Goal: Task Accomplishment & Management: Manage account settings

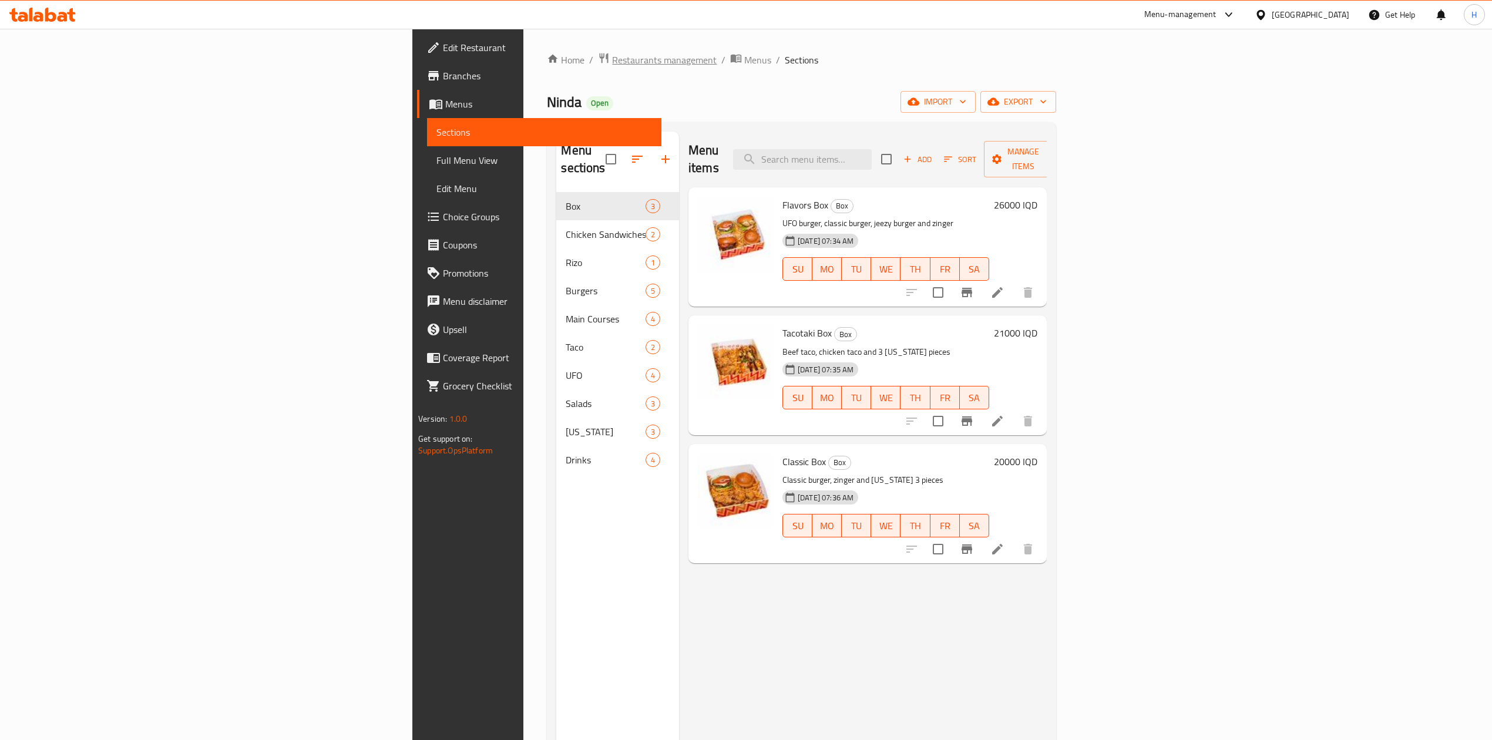
click at [612, 55] on span "Restaurants management" at bounding box center [664, 60] width 105 height 14
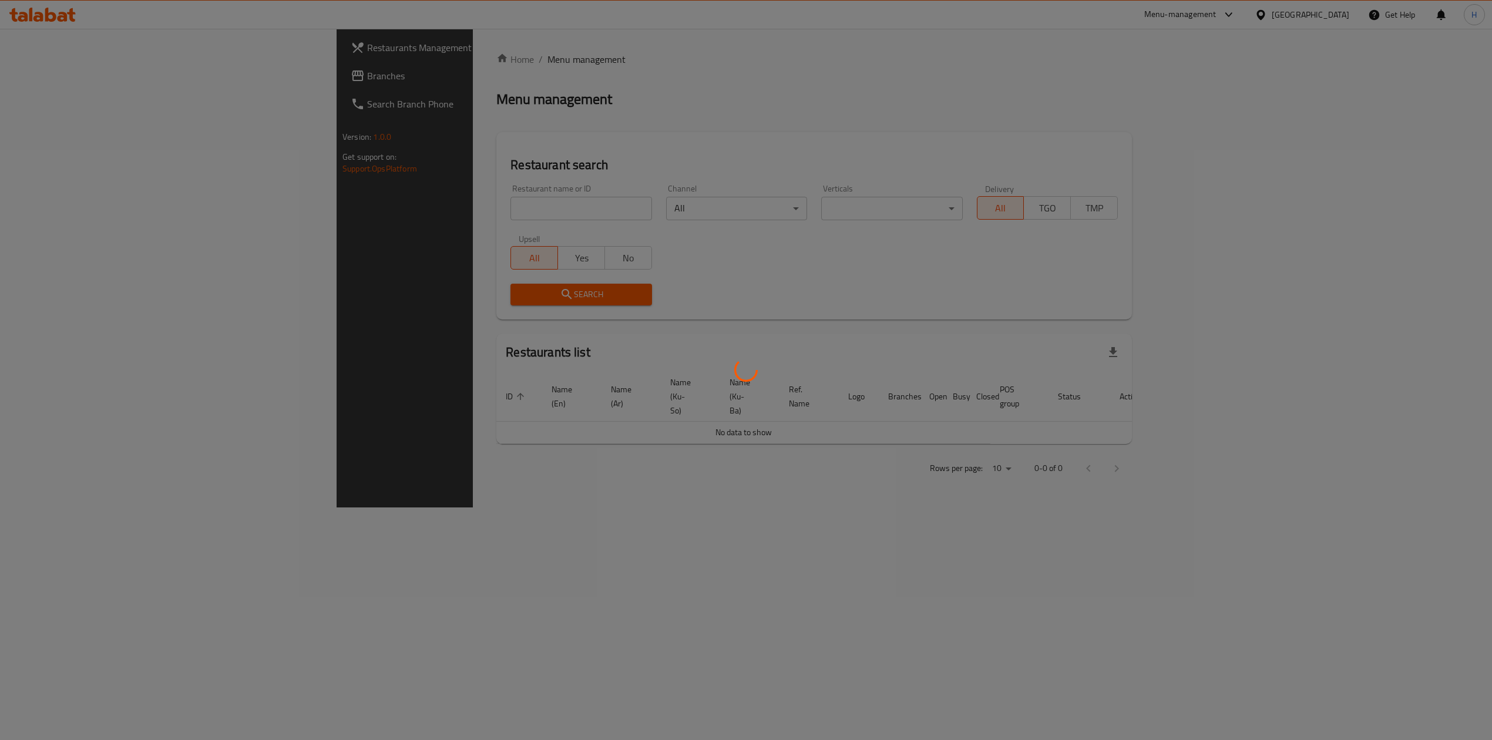
click at [377, 209] on div at bounding box center [746, 370] width 1492 height 740
click at [496, 209] on div "Home / Menu management Menu management Restaurant search Restaurant name or ID …" at bounding box center [814, 268] width 636 height 432
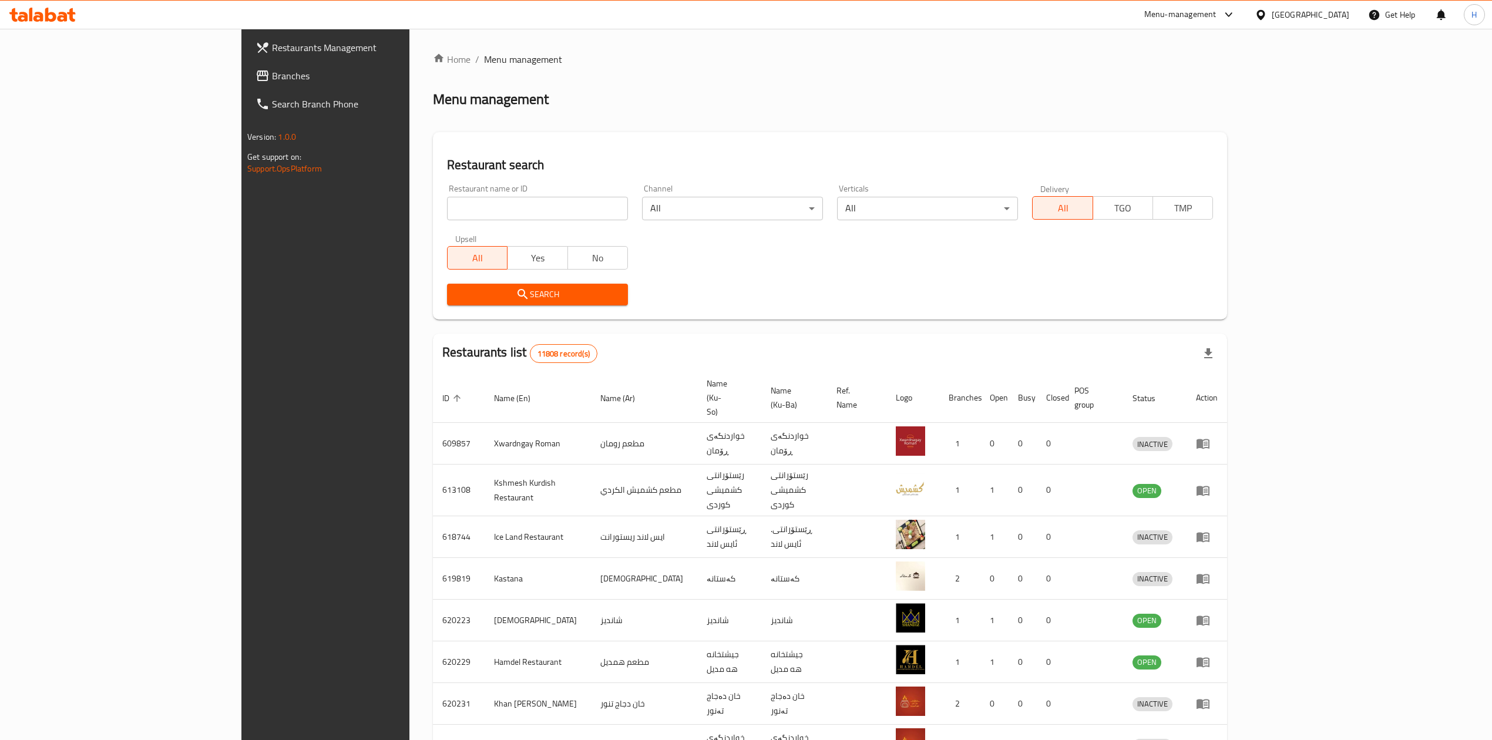
click at [447, 209] on input "search" at bounding box center [537, 208] width 181 height 23
paste input "644422"
type input "644422"
click button "Search" at bounding box center [537, 295] width 181 height 22
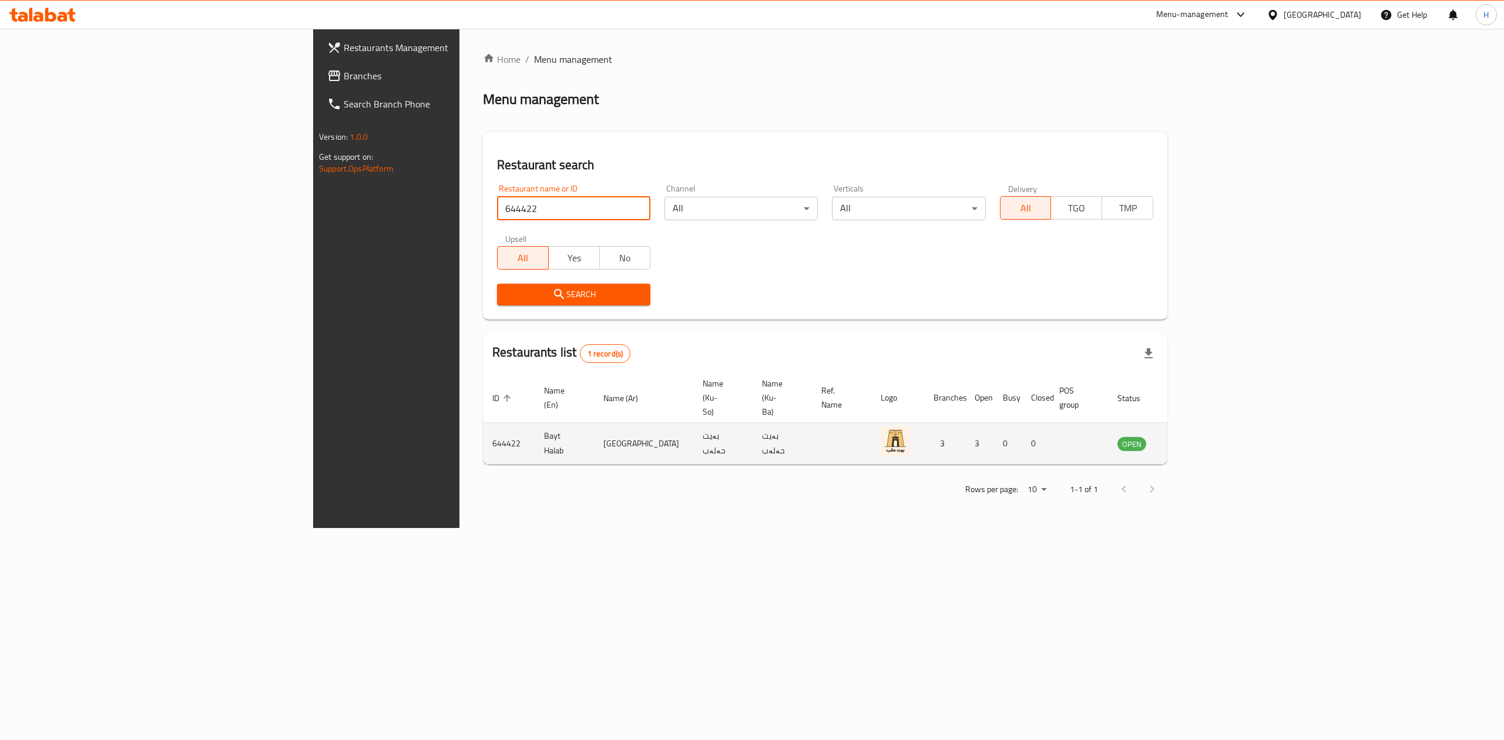
click at [1193, 436] on icon "enhanced table" at bounding box center [1186, 443] width 14 height 14
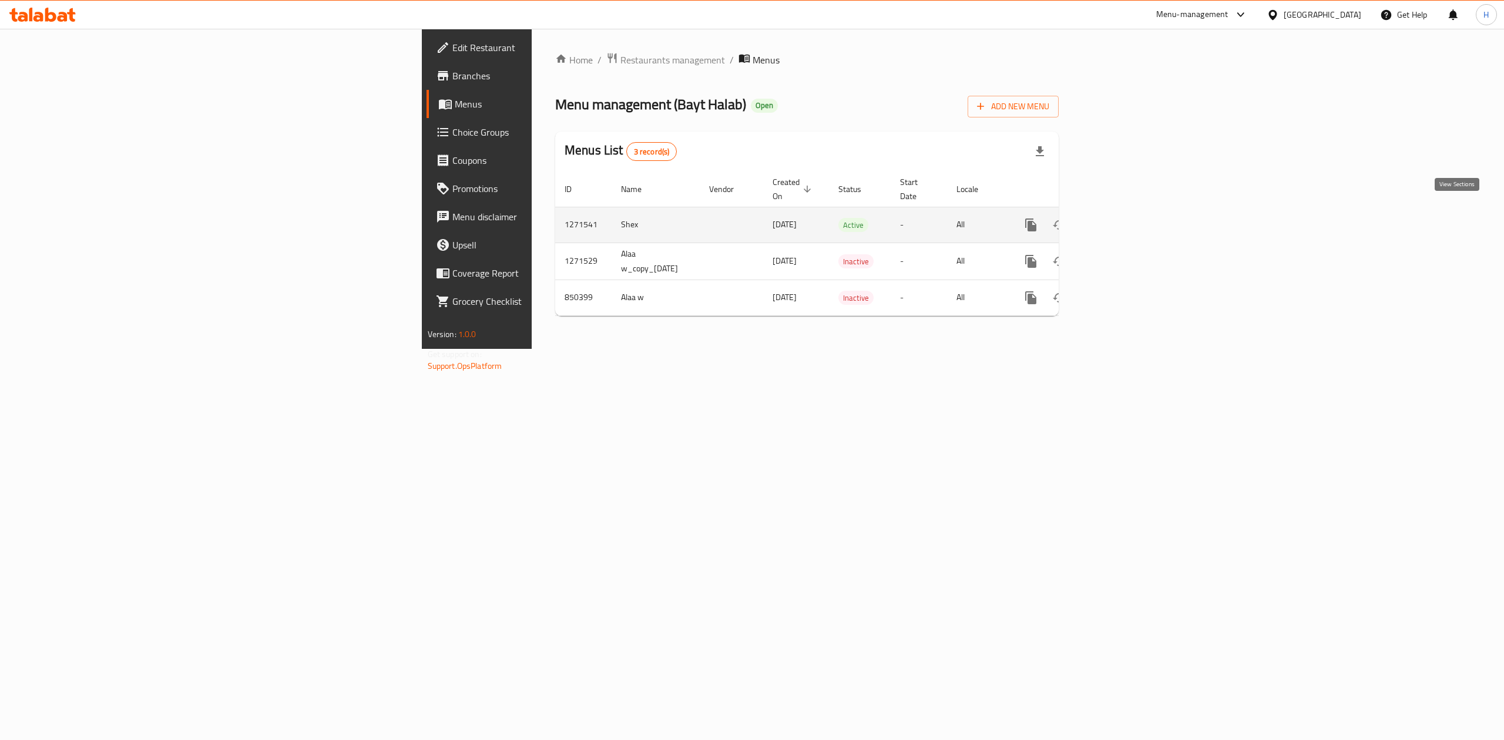
click at [1121, 220] on icon "enhanced table" at bounding box center [1115, 225] width 11 height 11
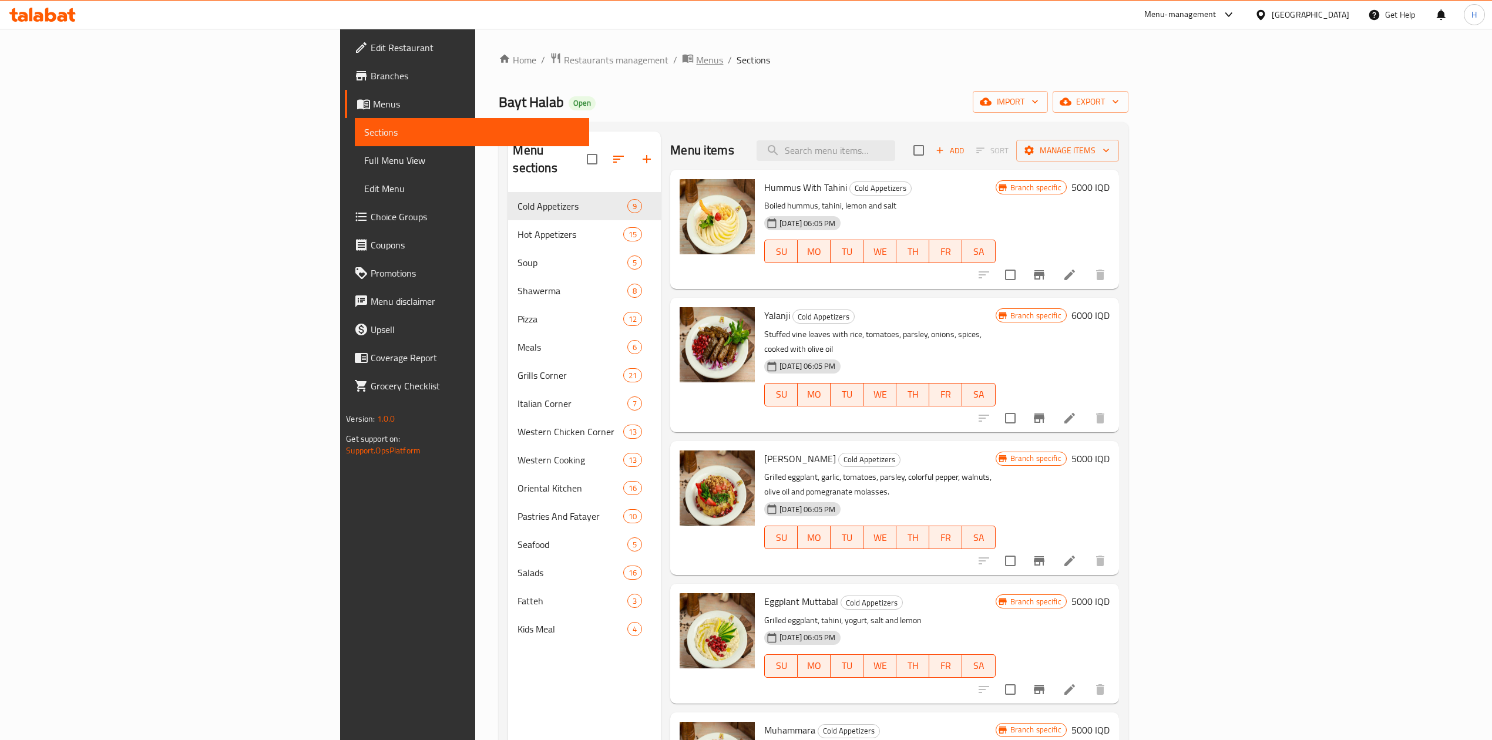
click at [696, 61] on span "Menus" at bounding box center [709, 60] width 27 height 14
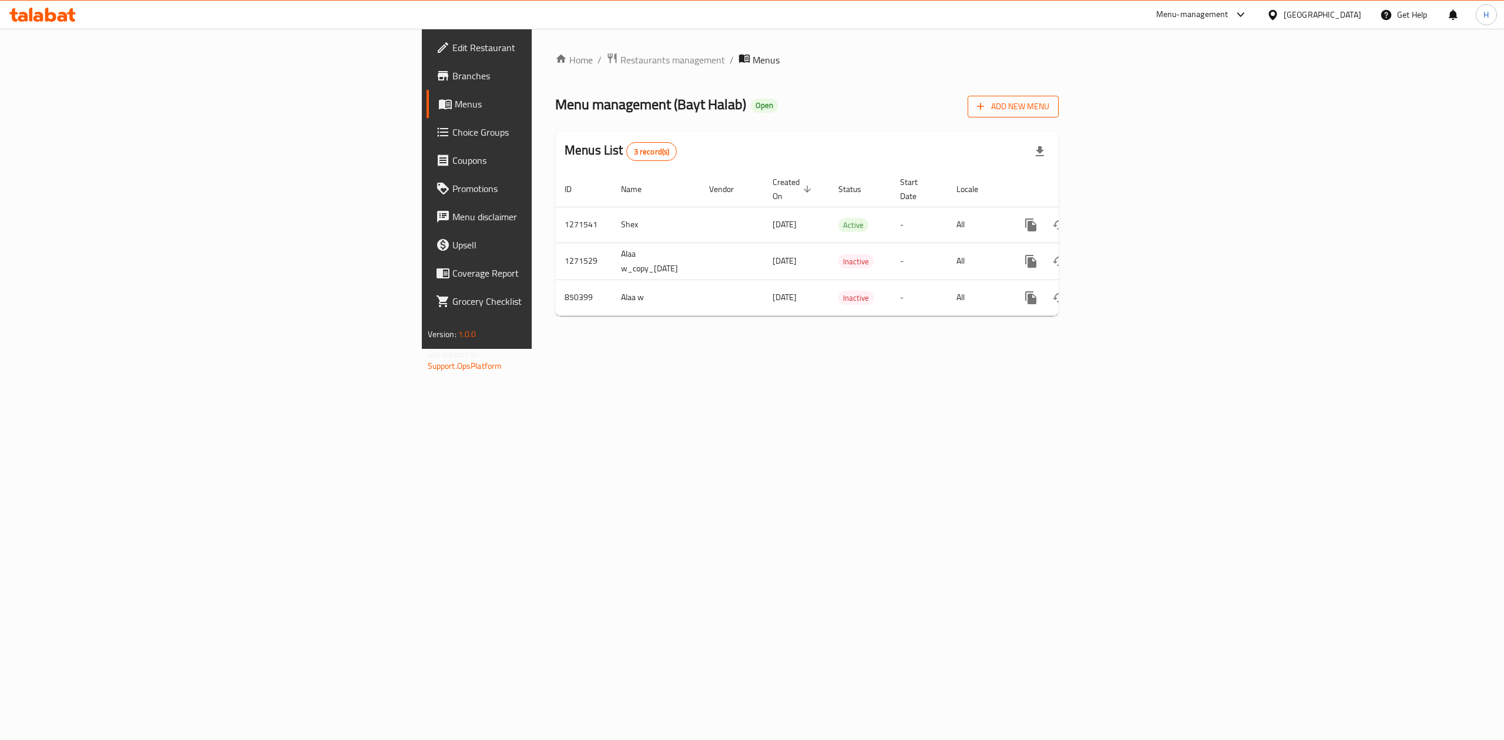
click at [1049, 108] on span "Add New Menu" at bounding box center [1013, 106] width 72 height 15
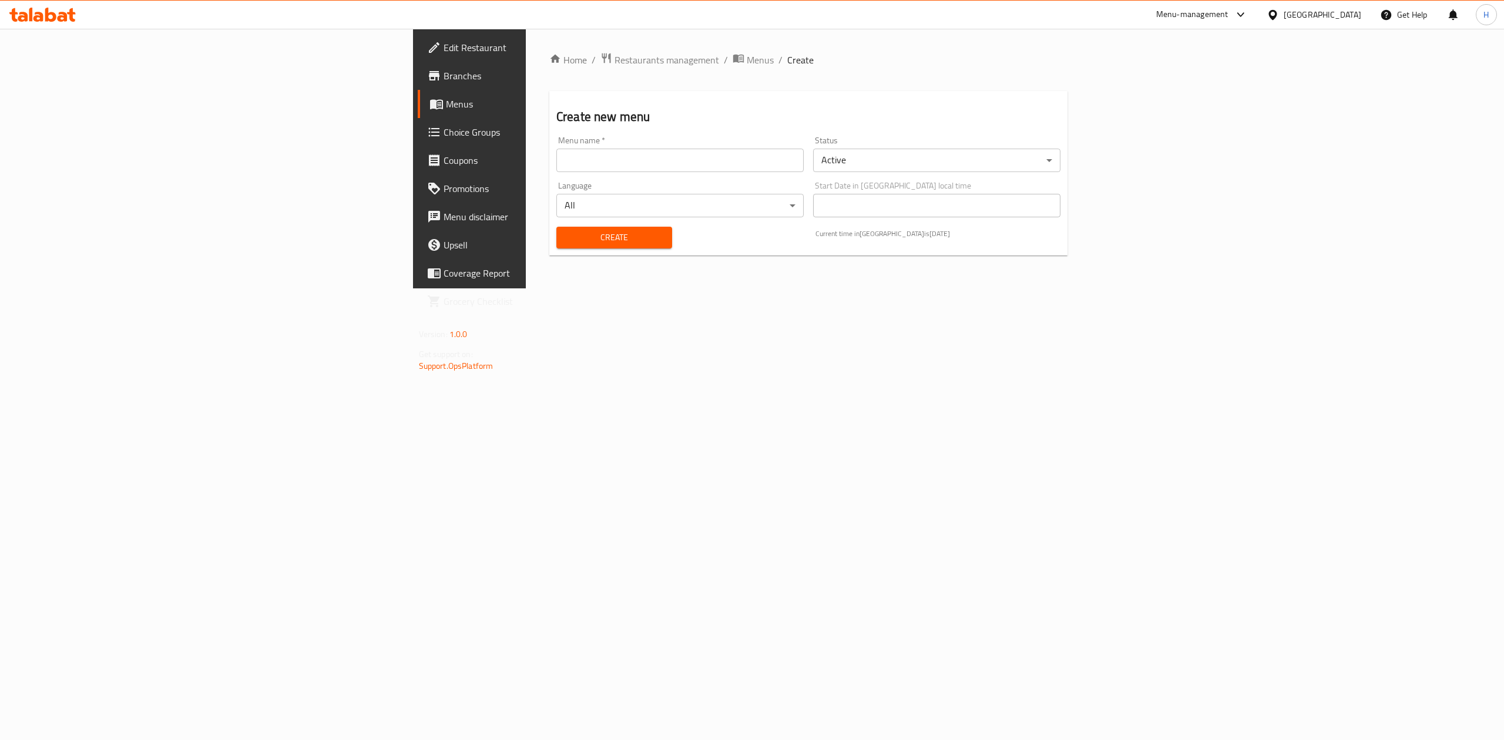
drag, startPoint x: 619, startPoint y: 156, endPoint x: 524, endPoint y: 186, distance: 99.6
click at [619, 156] on input "text" at bounding box center [679, 160] width 247 height 23
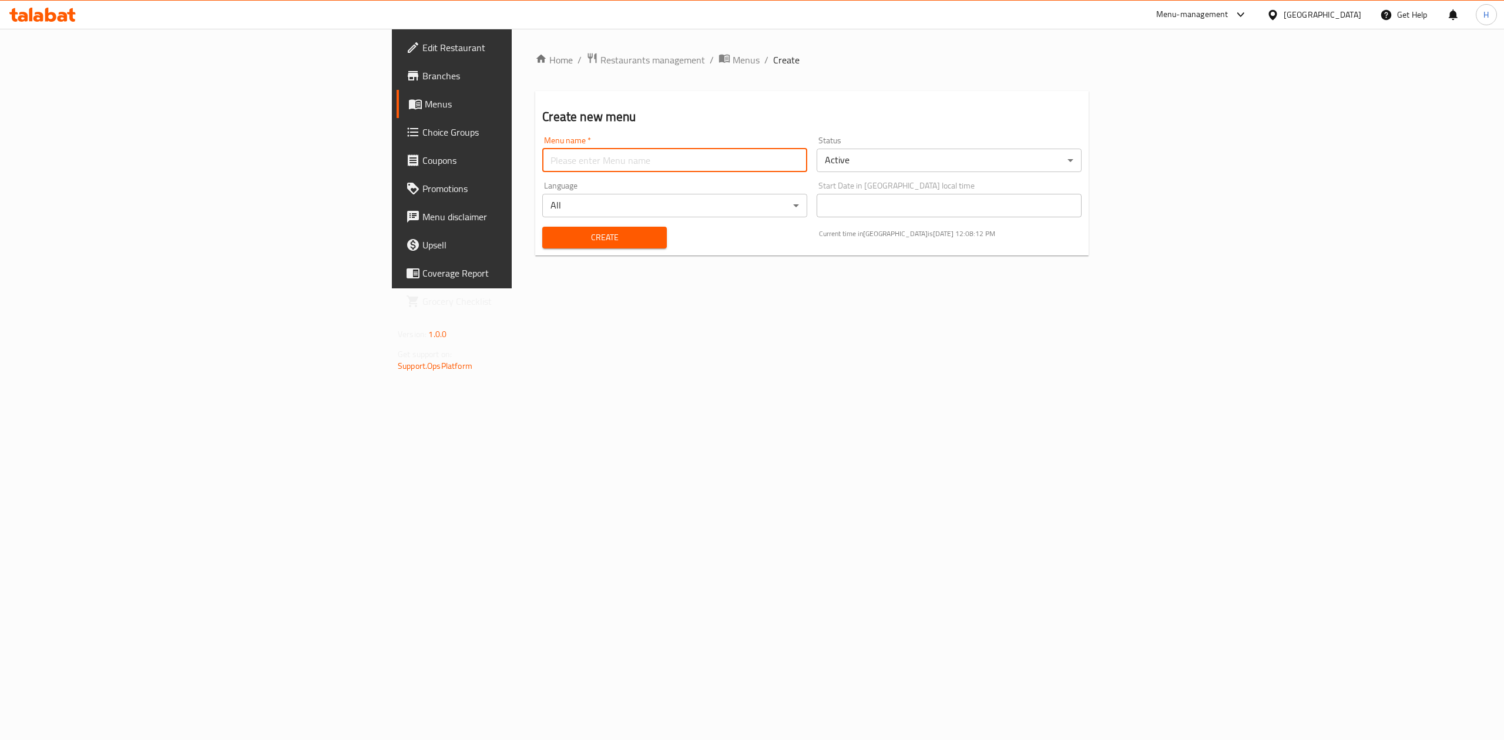
type input "Hadeer Menu t"
click at [960, 160] on body "​ Menu-management [GEOGRAPHIC_DATA] Get Help H Edit Restaurant Branches Menus C…" at bounding box center [752, 384] width 1504 height 711
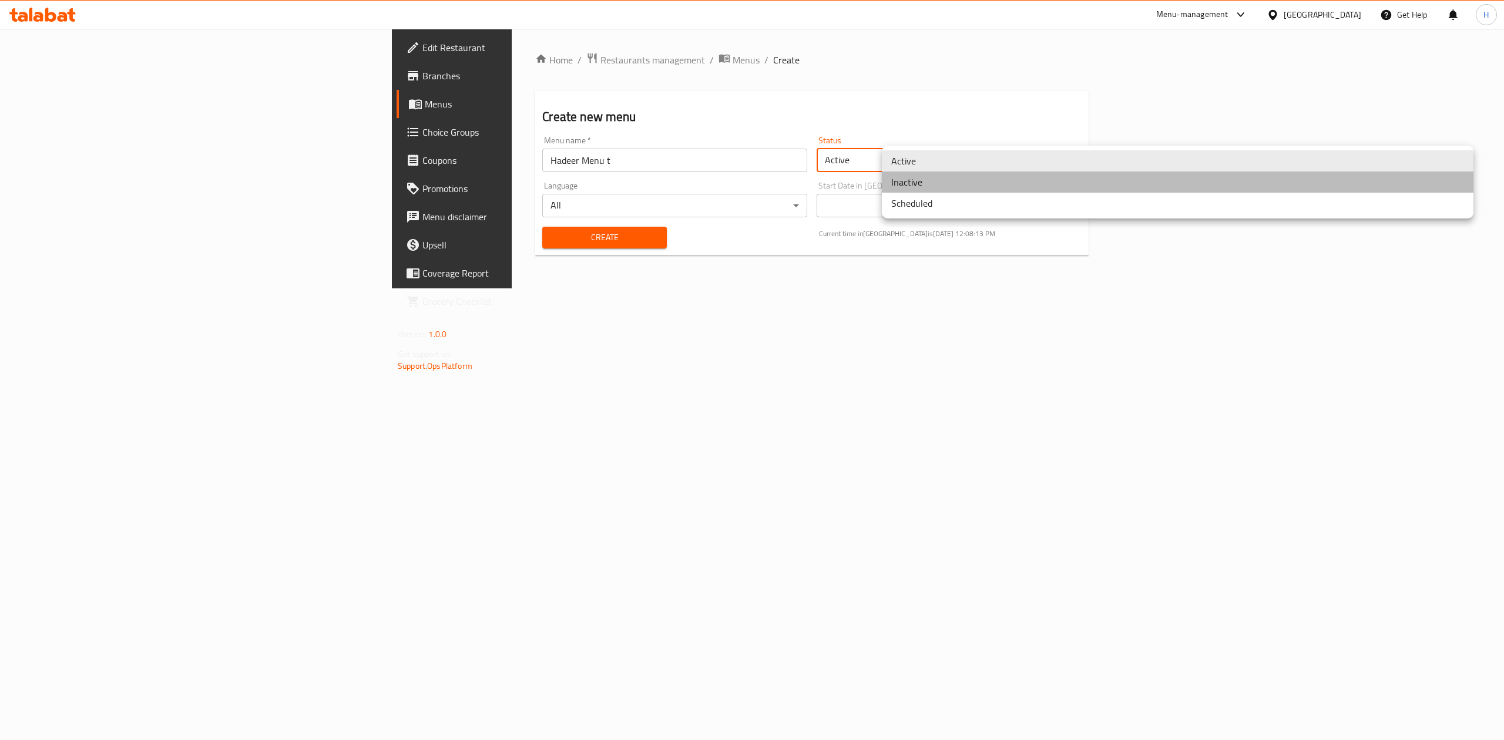
click at [940, 177] on li "Inactive" at bounding box center [1178, 182] width 592 height 21
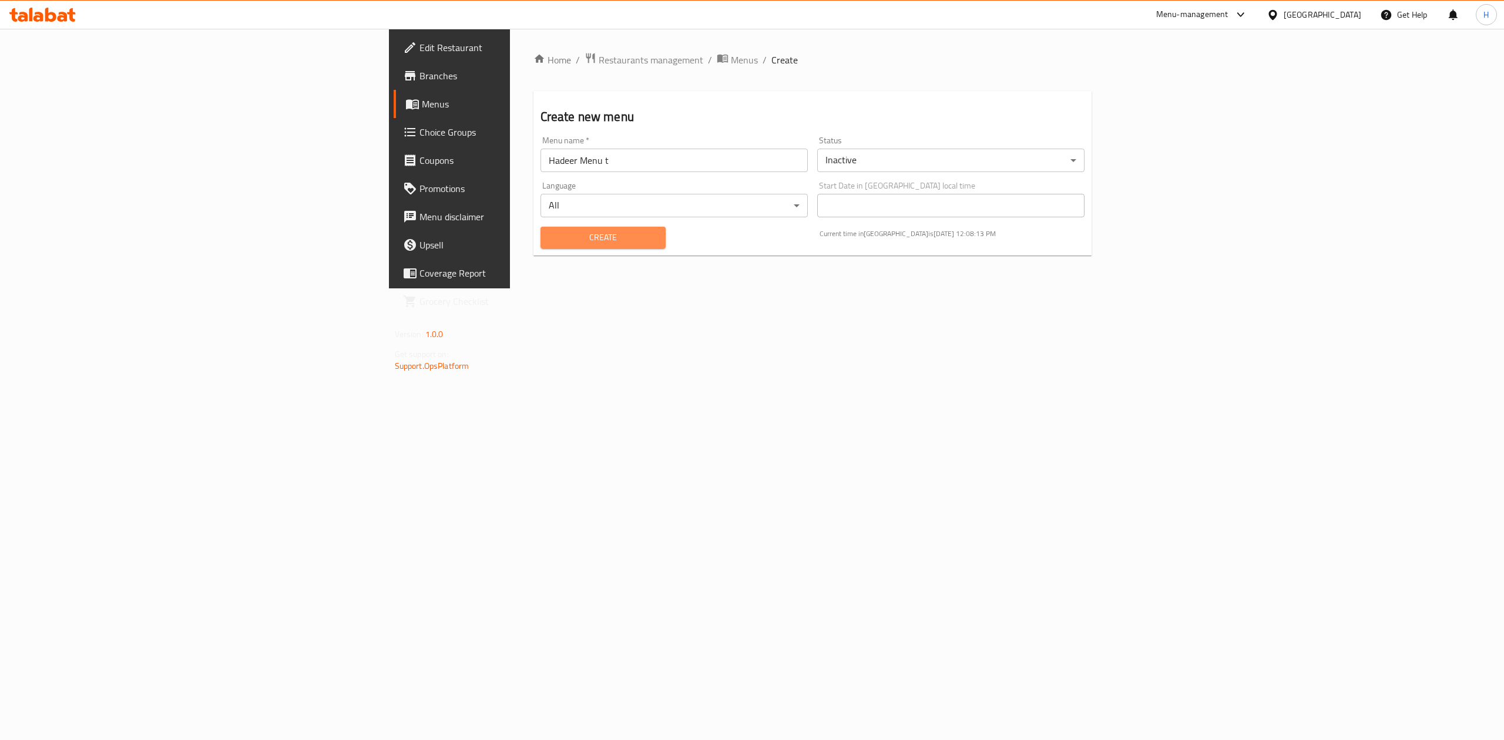
click at [550, 238] on span "Create" at bounding box center [603, 237] width 107 height 15
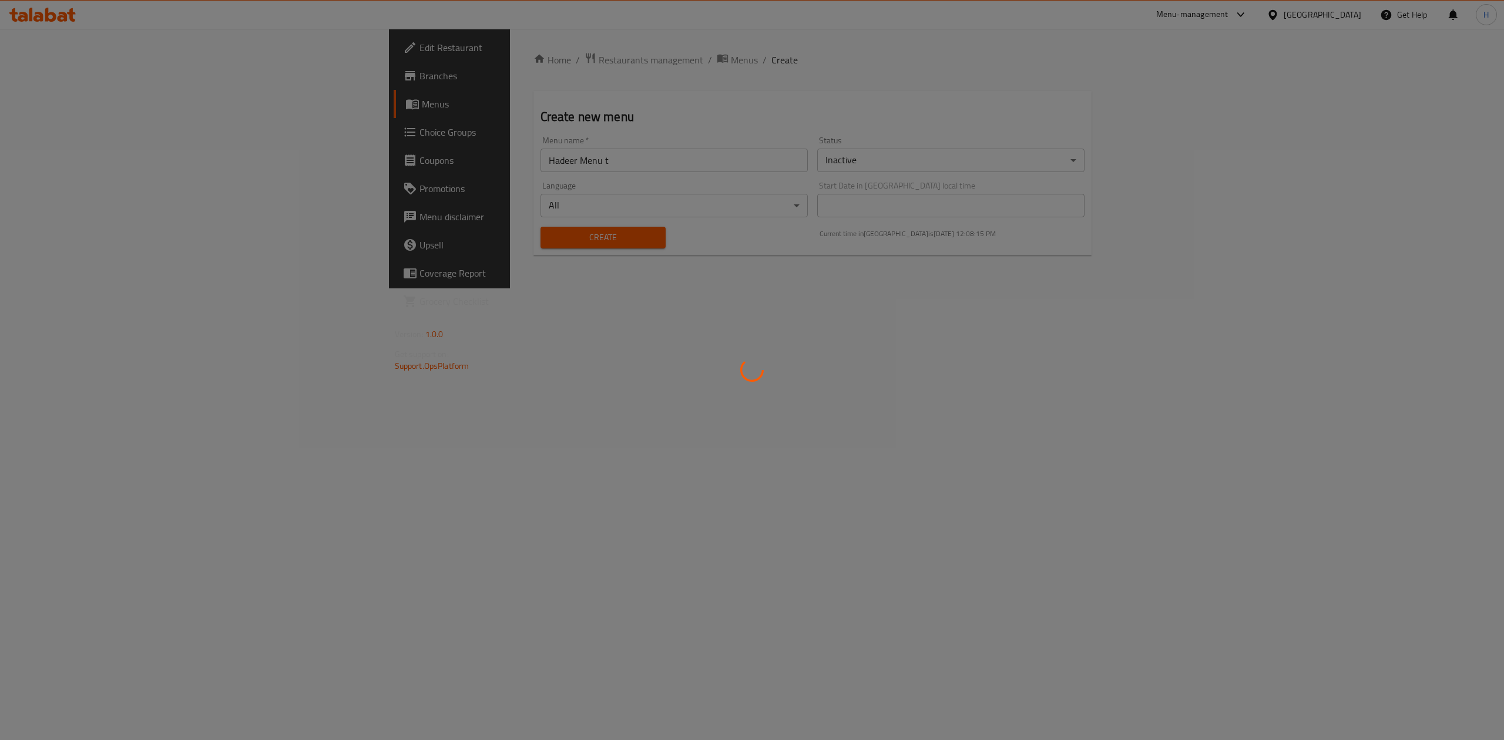
click at [480, 61] on div at bounding box center [752, 370] width 1504 height 740
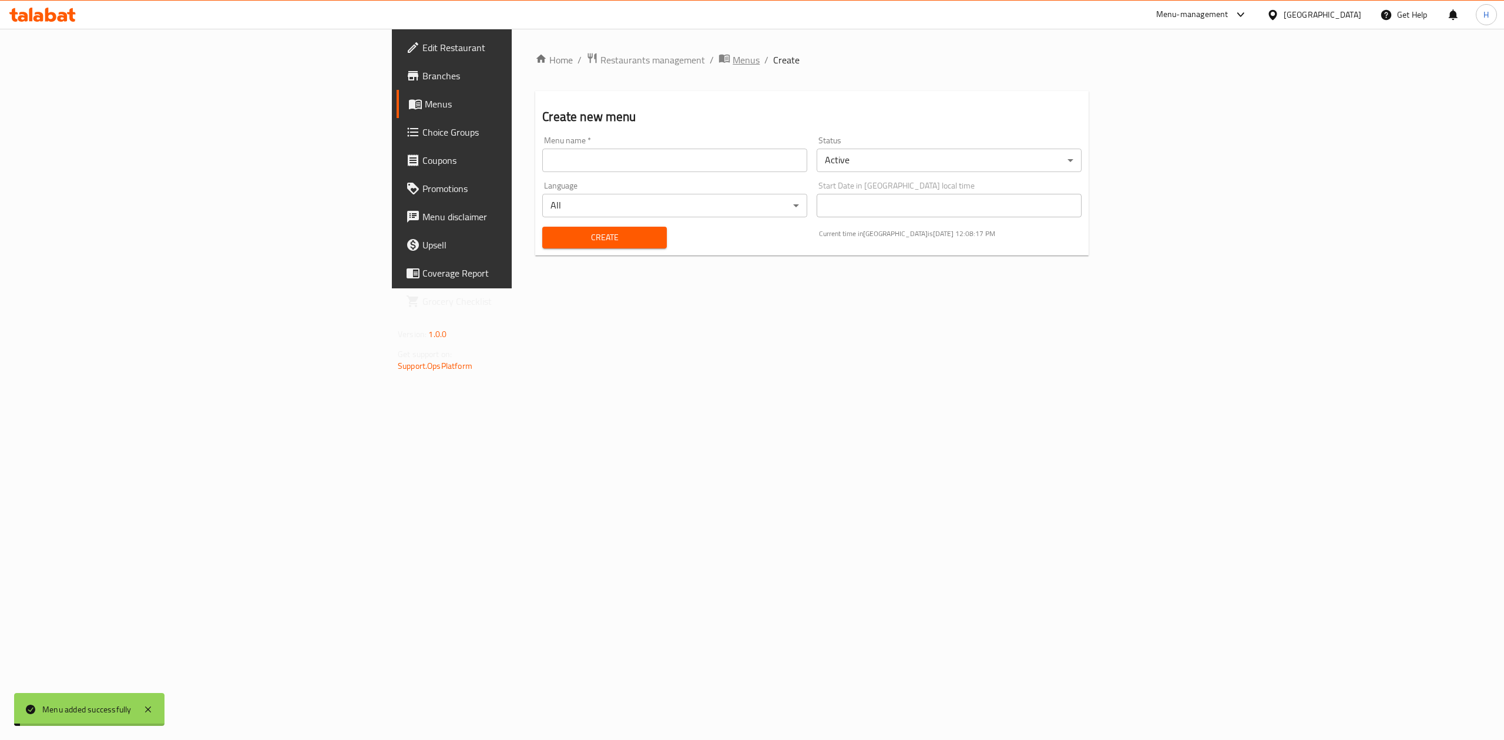
click at [732, 55] on span "Menus" at bounding box center [745, 60] width 27 height 14
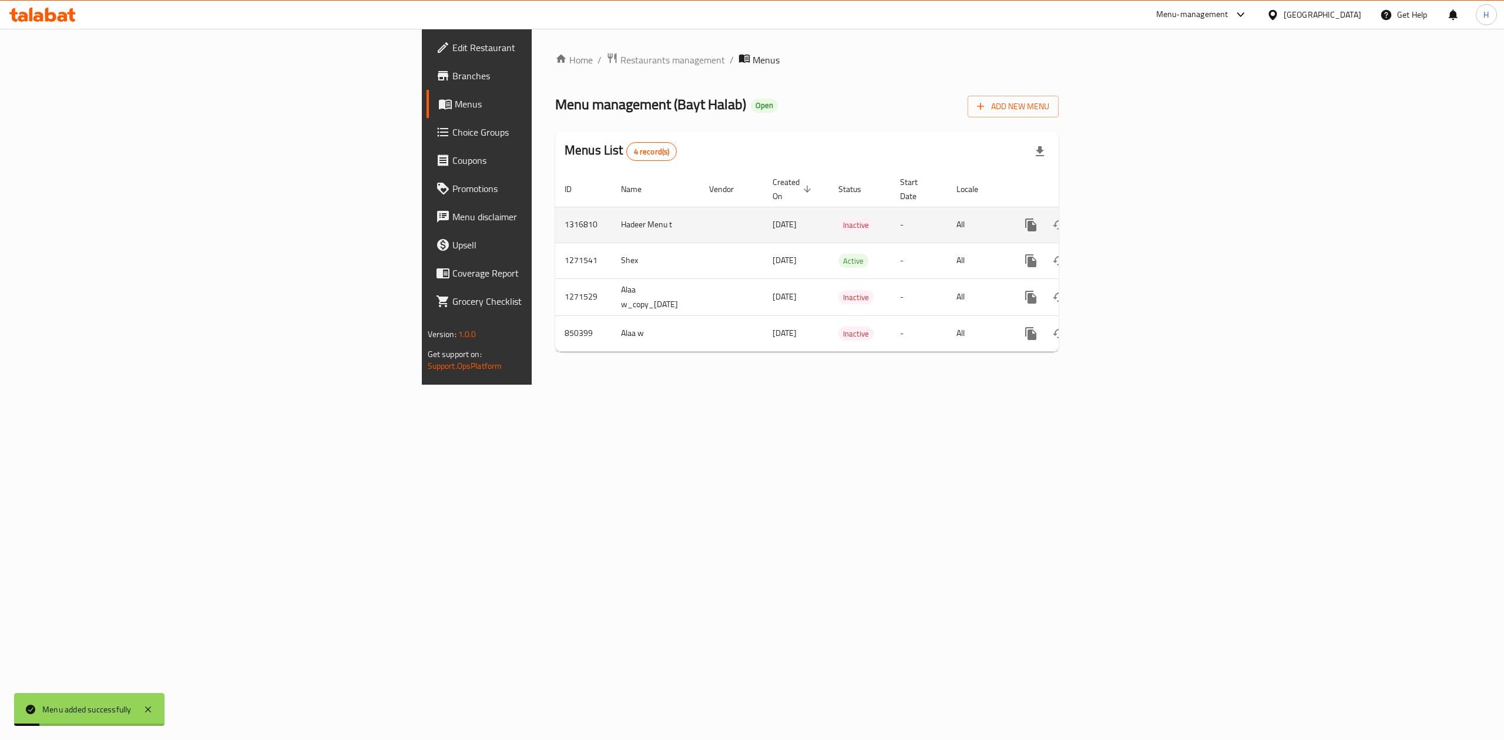
click at [1130, 211] on link "enhanced table" at bounding box center [1115, 225] width 28 height 28
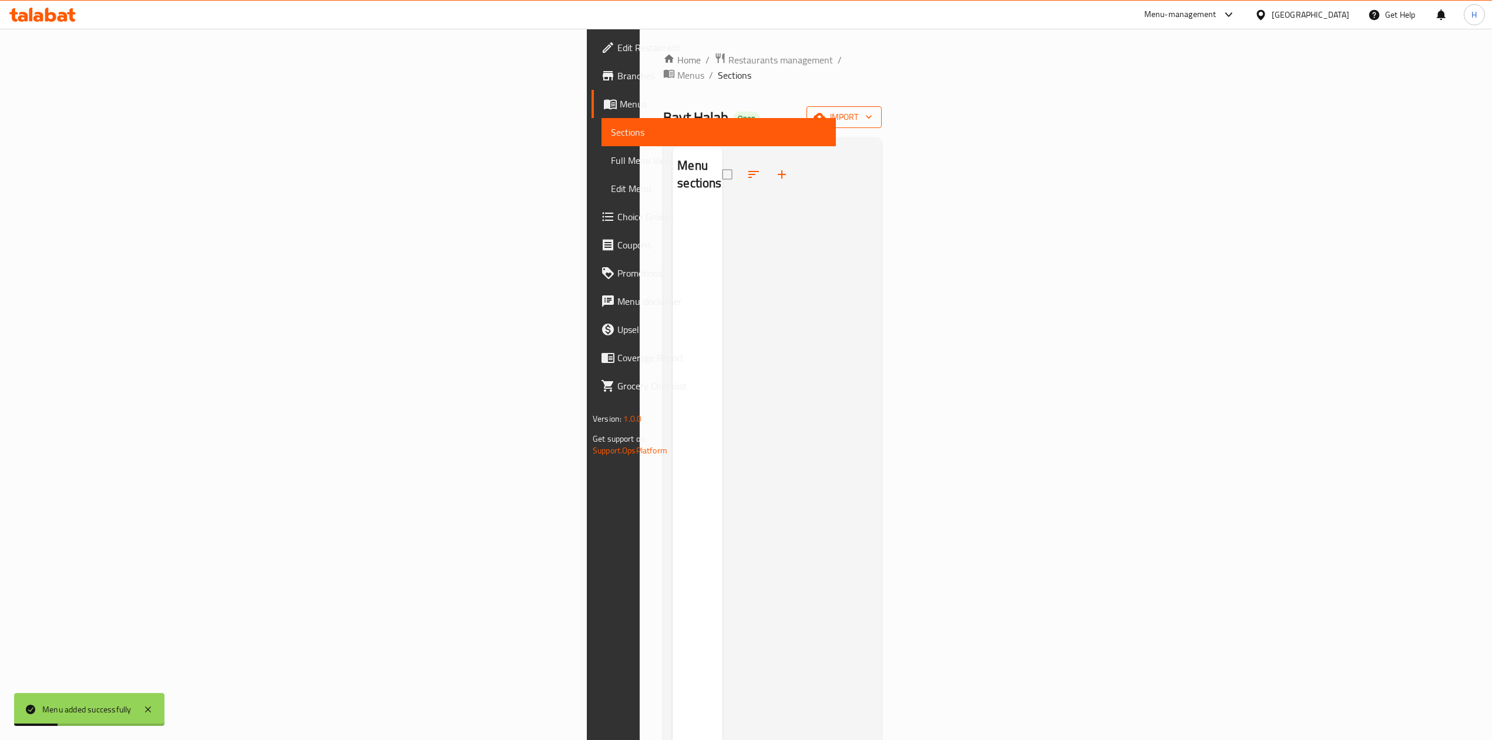
click at [875, 111] on icon "button" at bounding box center [869, 117] width 12 height 12
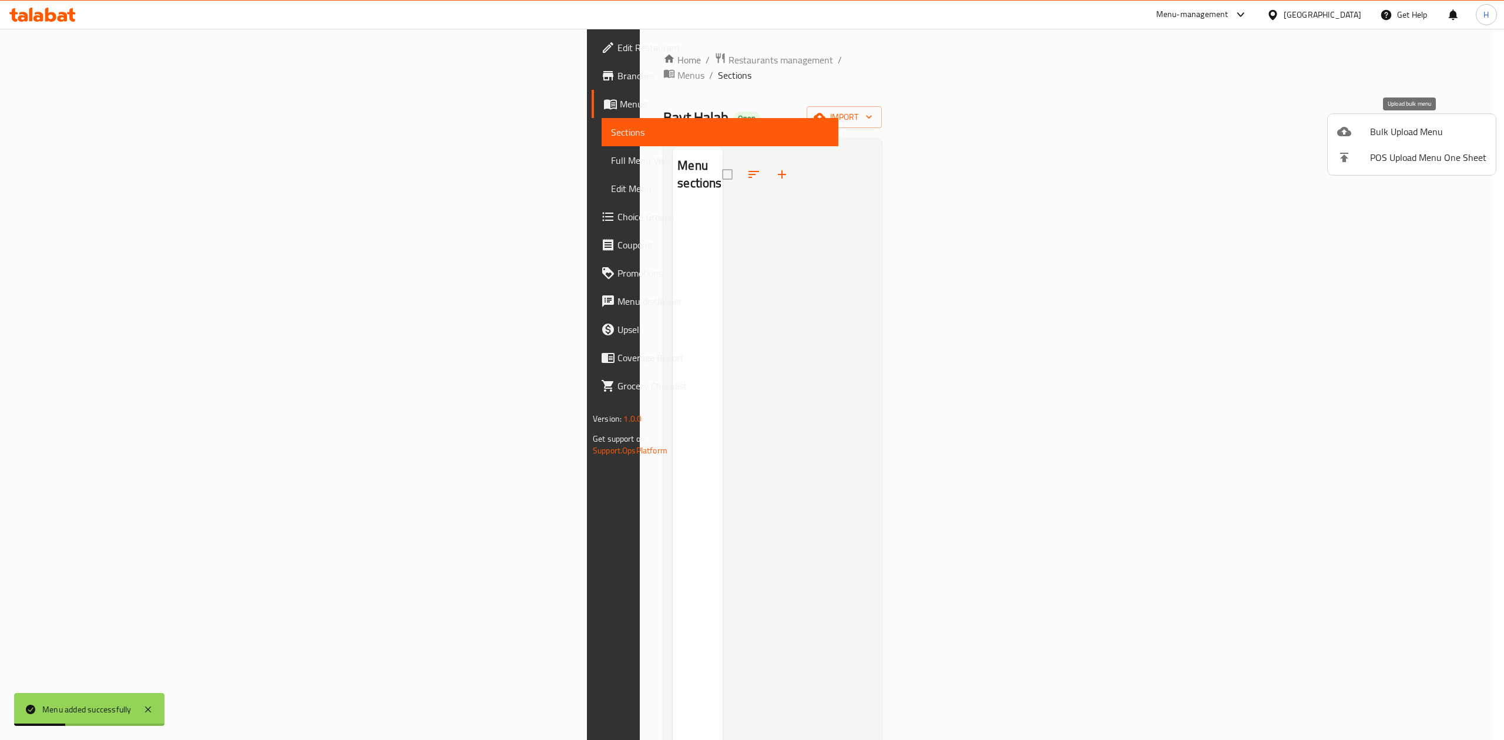
click at [1387, 130] on span "Bulk Upload Menu" at bounding box center [1428, 132] width 116 height 14
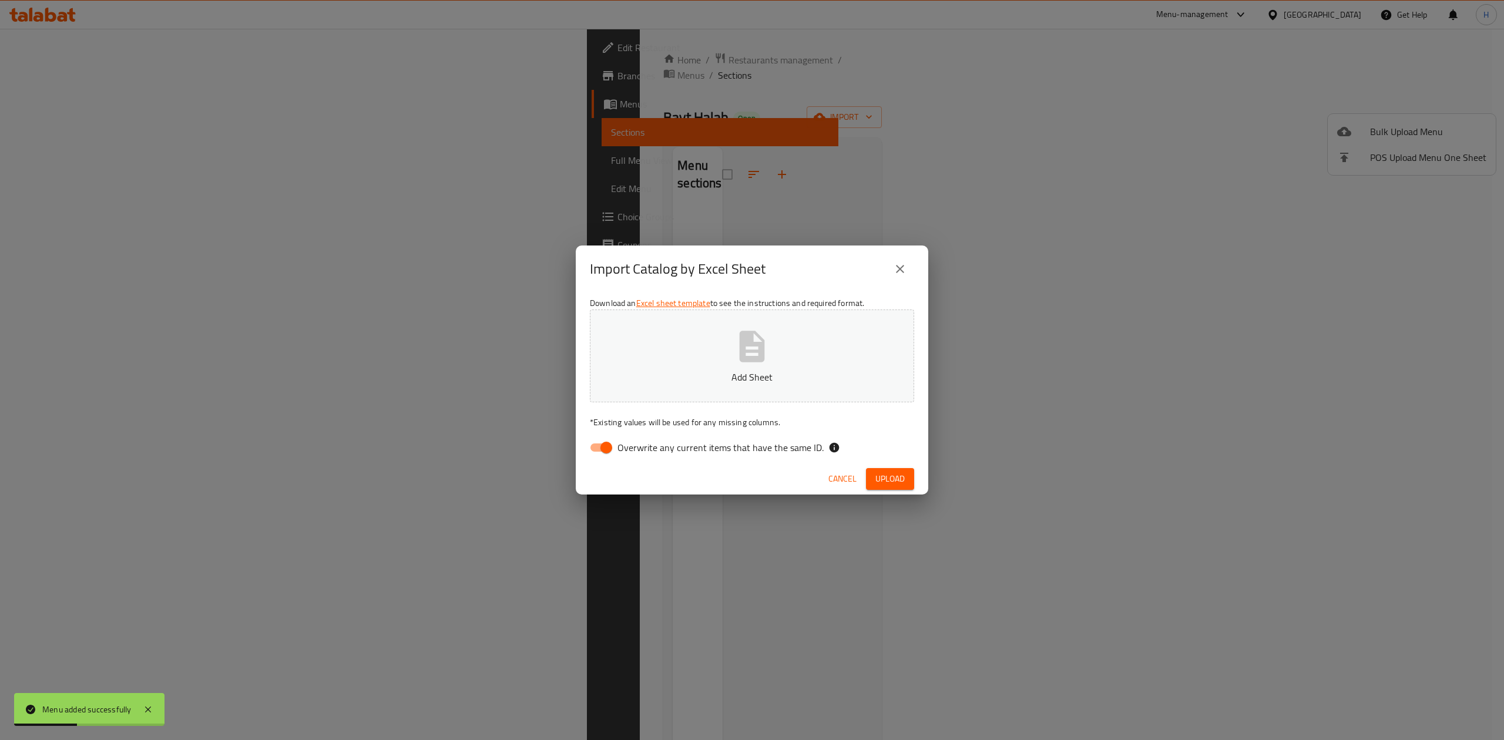
drag, startPoint x: 590, startPoint y: 447, endPoint x: 663, endPoint y: 363, distance: 110.8
click at [593, 445] on input "Overwrite any current items that have the same ID." at bounding box center [606, 447] width 67 height 22
checkbox input "false"
click at [675, 358] on button "Add Sheet" at bounding box center [752, 356] width 324 height 93
click at [896, 491] on div "Cancel Upload" at bounding box center [752, 478] width 352 height 31
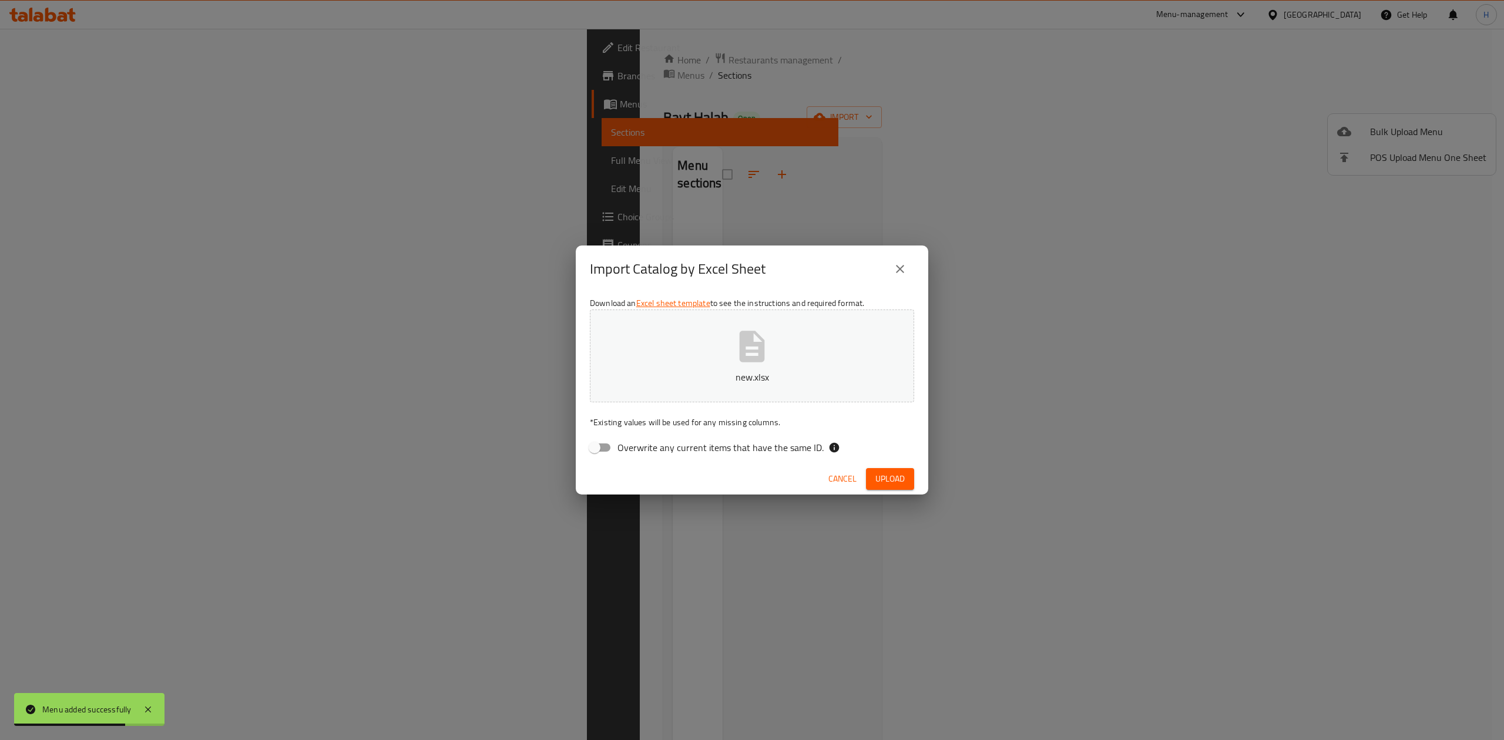
click at [905, 480] on button "Upload" at bounding box center [890, 479] width 48 height 22
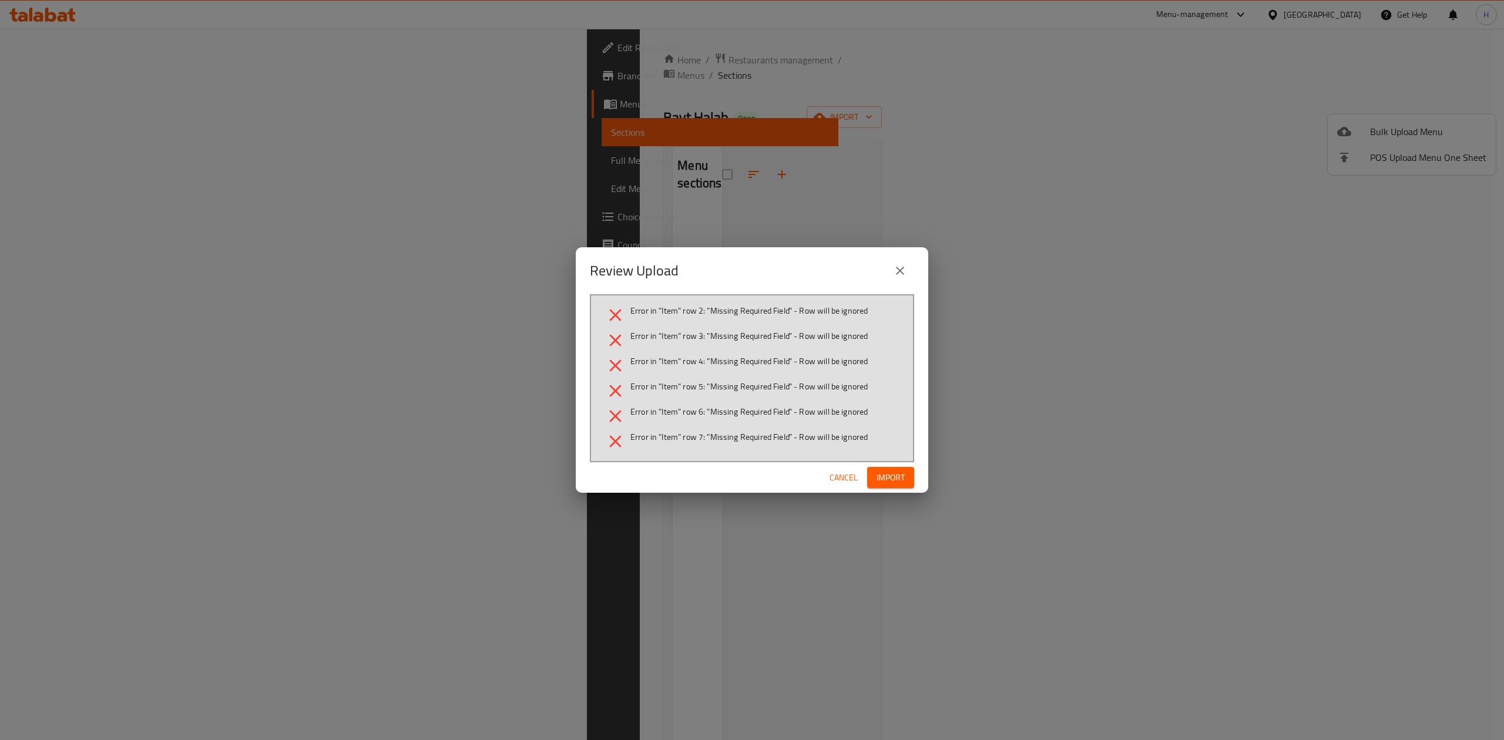
click at [902, 271] on icon "close" at bounding box center [900, 271] width 14 height 14
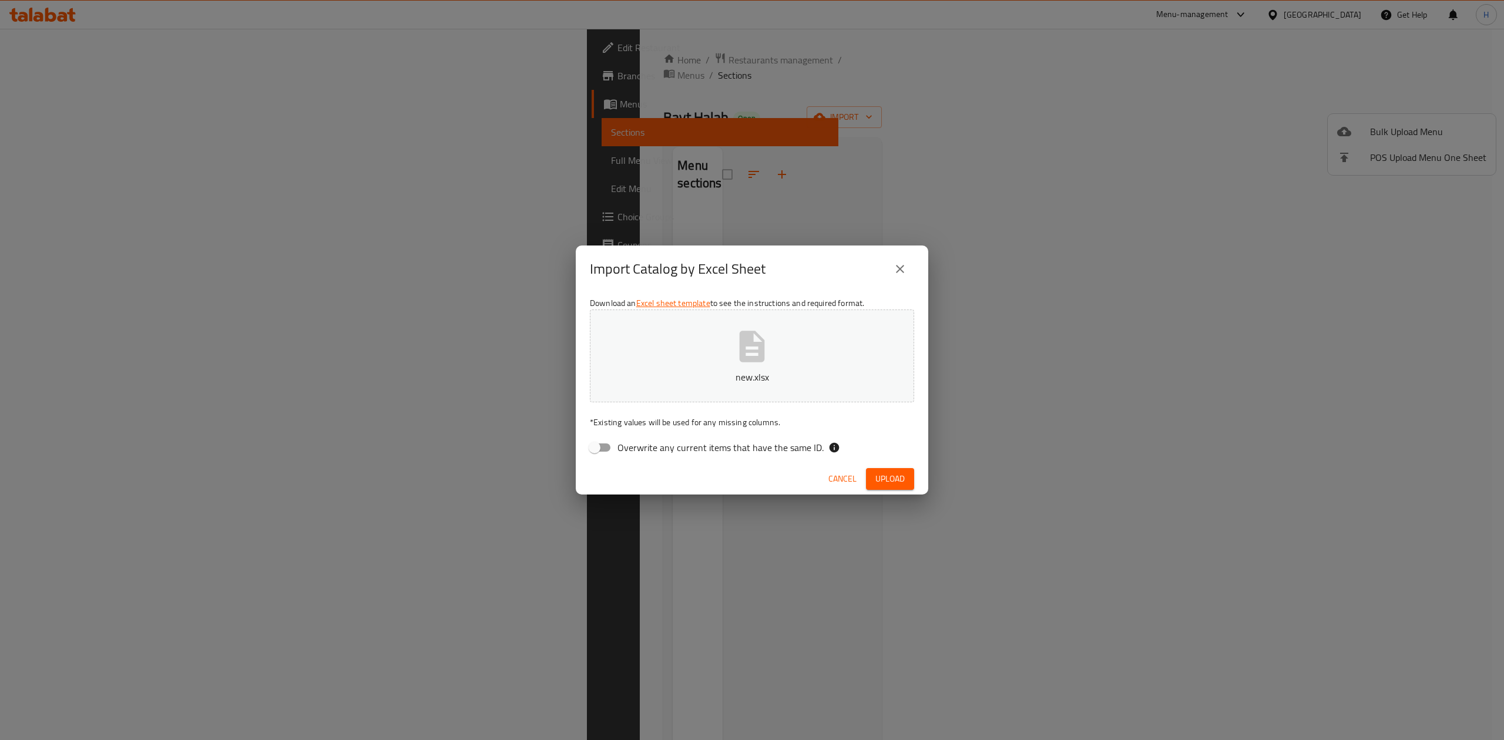
click at [769, 368] on button "new.xlsx" at bounding box center [752, 356] width 324 height 93
click at [907, 480] on button "Upload" at bounding box center [890, 479] width 48 height 22
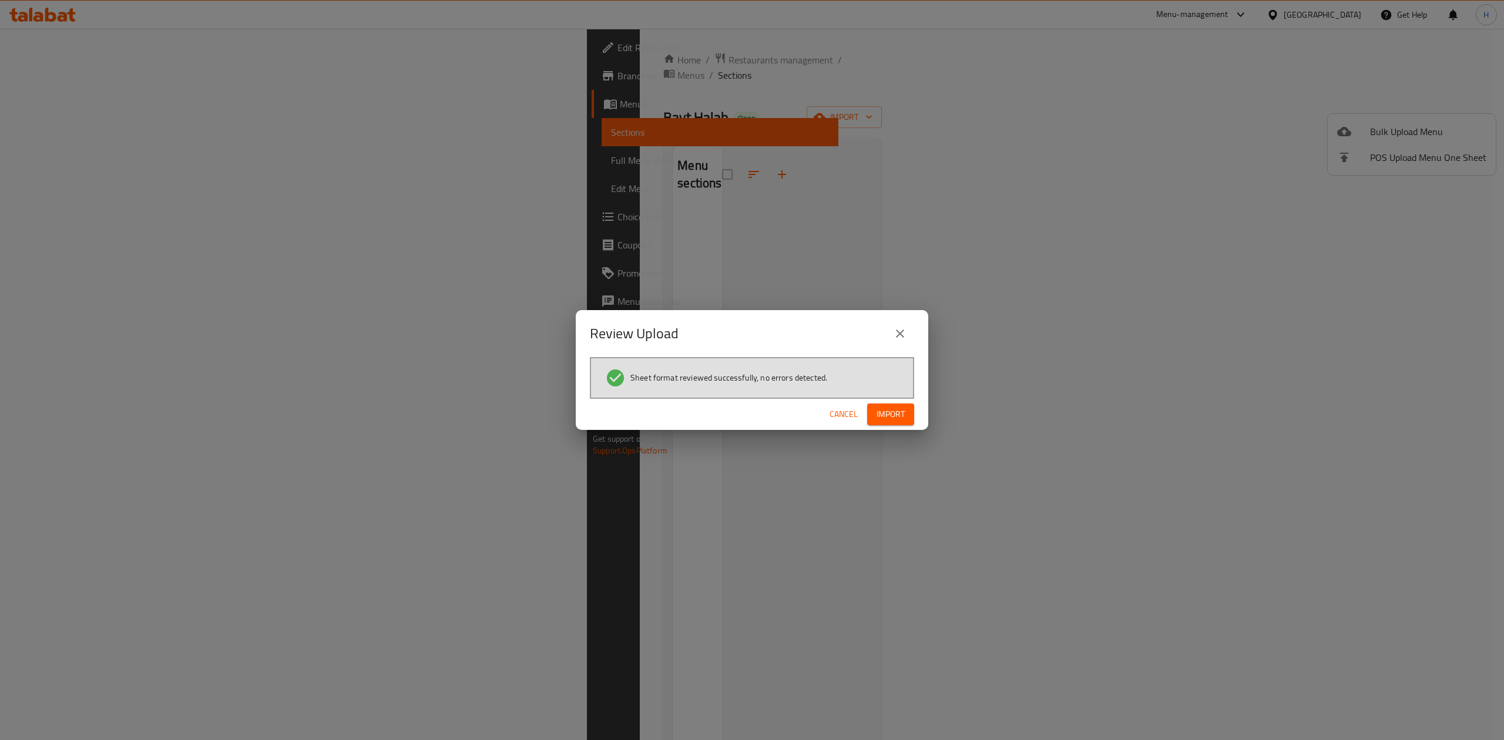
click at [891, 425] on div "Cancel Import" at bounding box center [752, 414] width 352 height 31
click at [898, 421] on span "Import" at bounding box center [890, 414] width 28 height 15
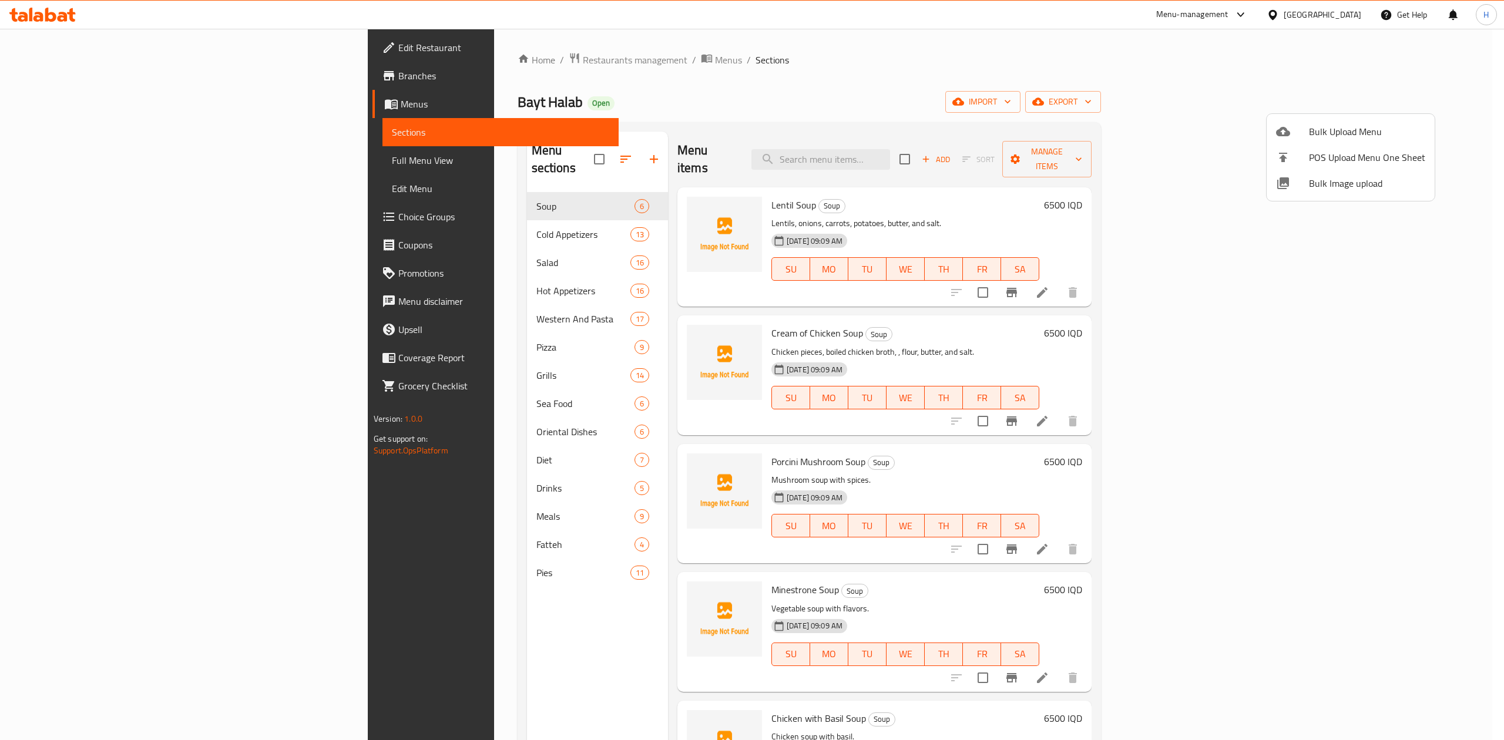
click at [1098, 95] on div at bounding box center [752, 370] width 1504 height 740
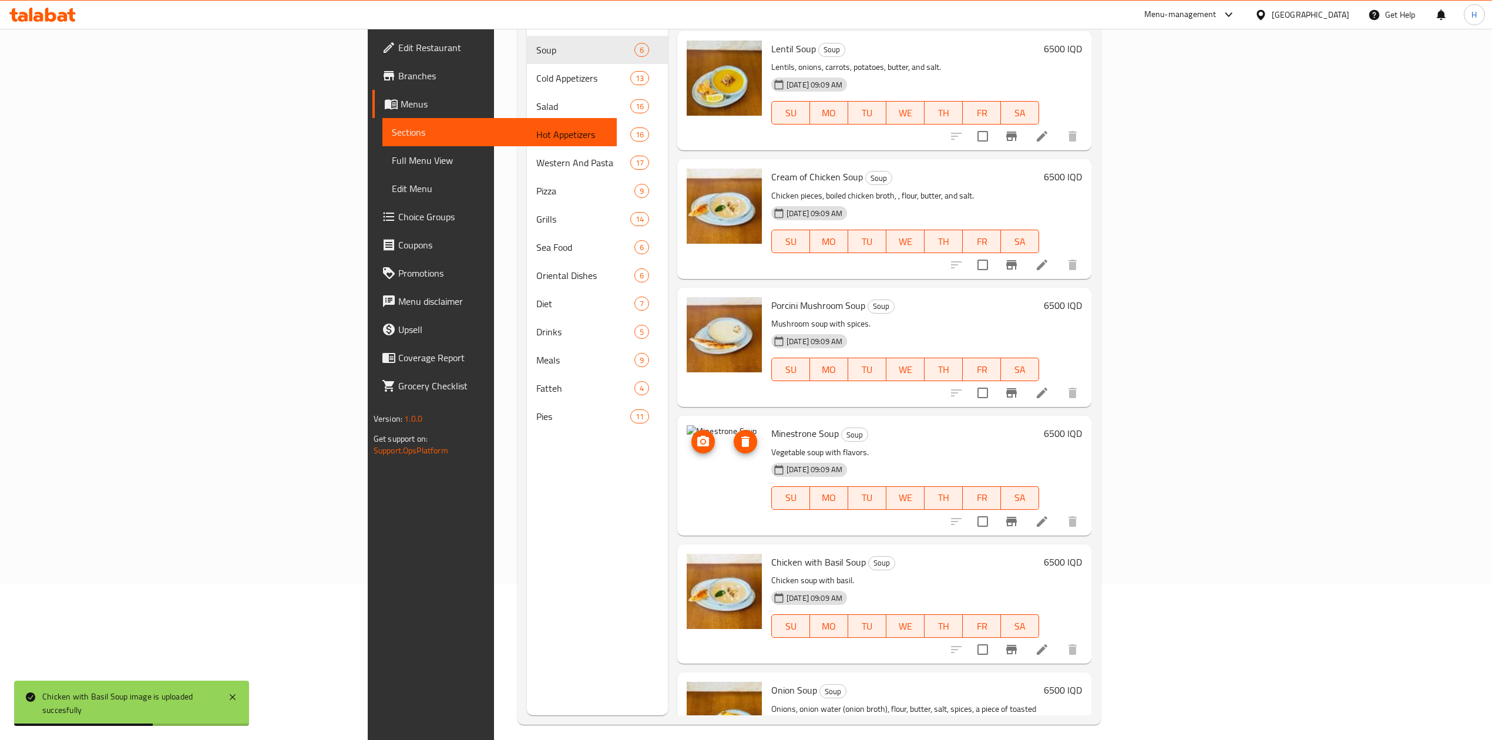
drag, startPoint x: 646, startPoint y: 480, endPoint x: 625, endPoint y: 480, distance: 21.1
click at [687, 480] on img at bounding box center [724, 462] width 75 height 75
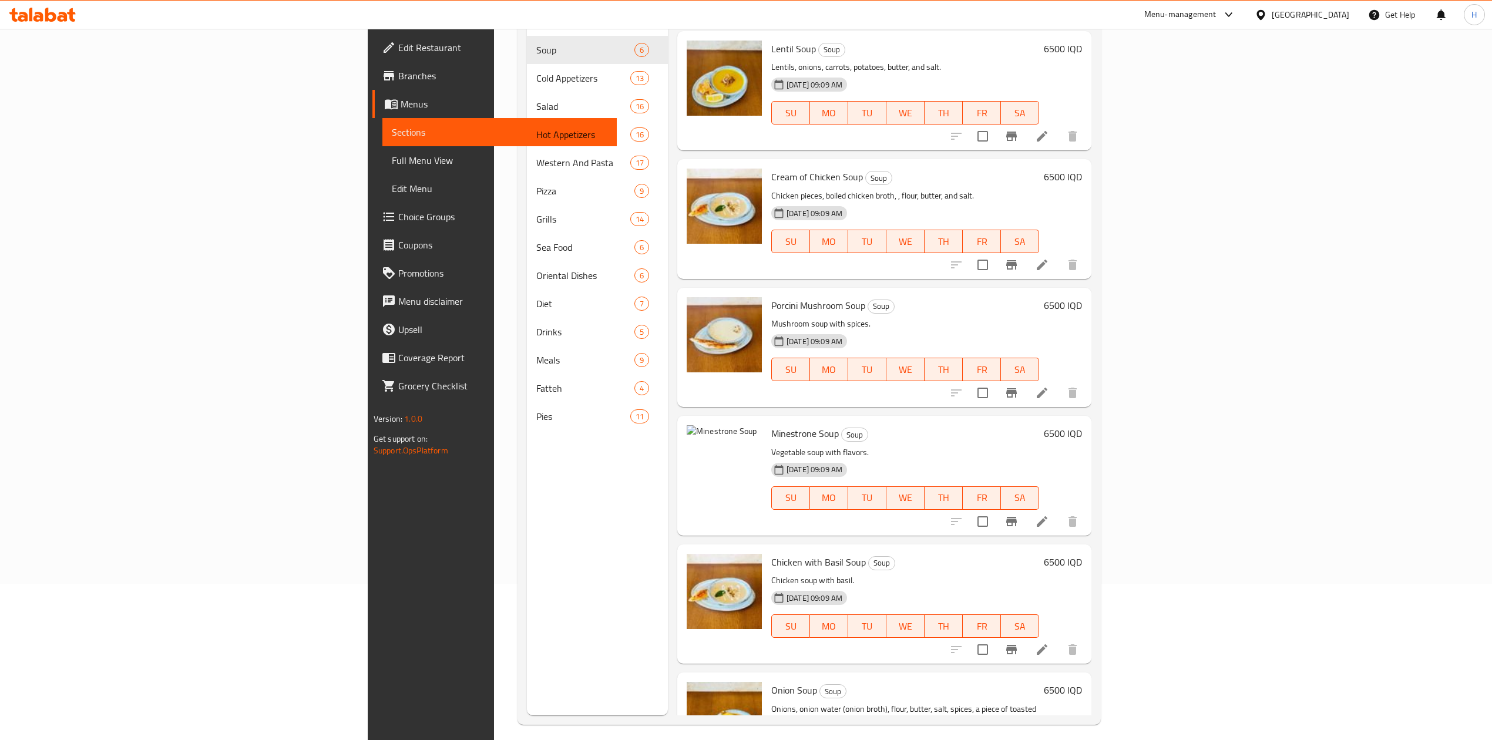
drag, startPoint x: 882, startPoint y: 426, endPoint x: 871, endPoint y: 465, distance: 40.3
click at [882, 426] on div "Minestrone Soup Soup Vegetable soup with flavors. [DATE] 09:09 AM SU MO TU WE T…" at bounding box center [905, 476] width 277 height 110
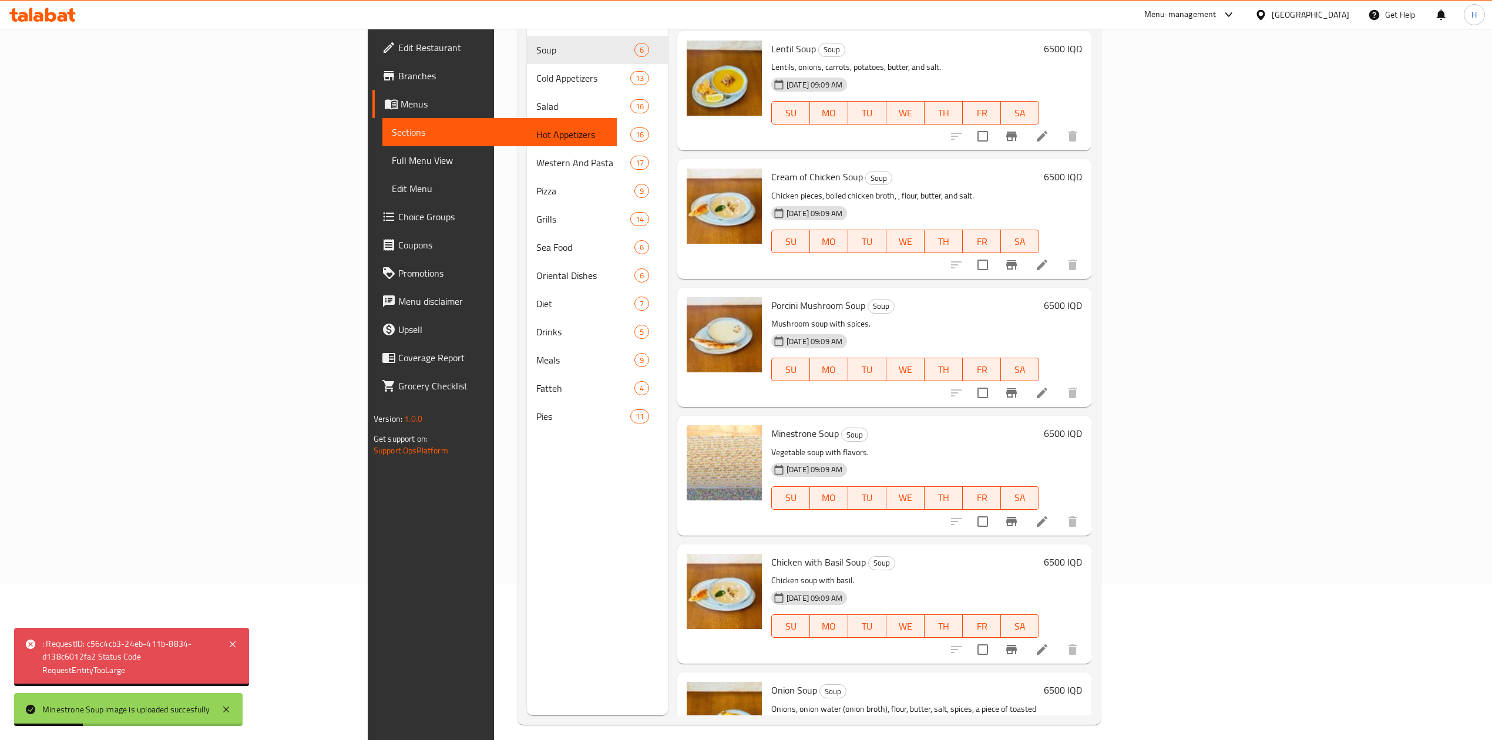
click at [986, 425] on h6 "Minestrone Soup Soup" at bounding box center [905, 433] width 268 height 16
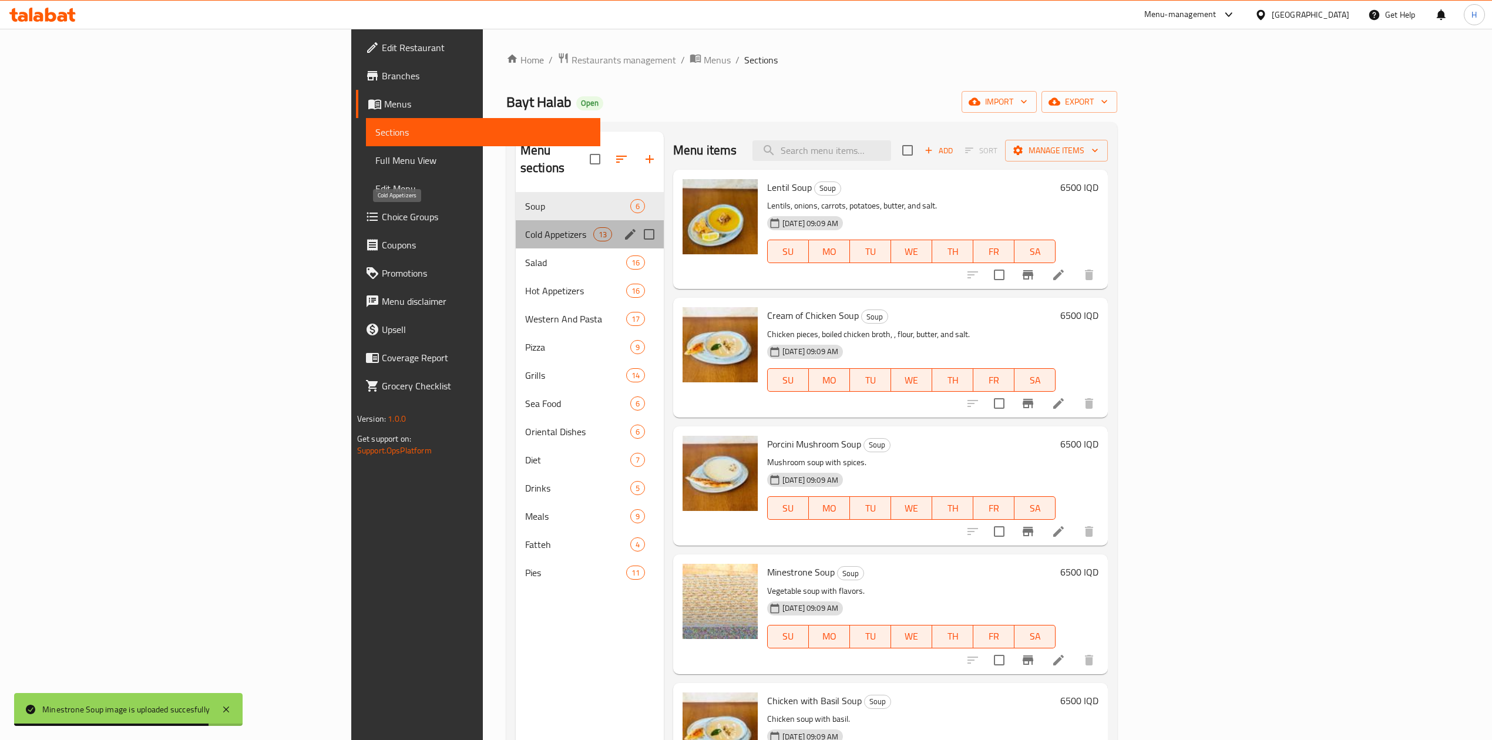
click at [525, 227] on span "Cold Appetizers" at bounding box center [559, 234] width 68 height 14
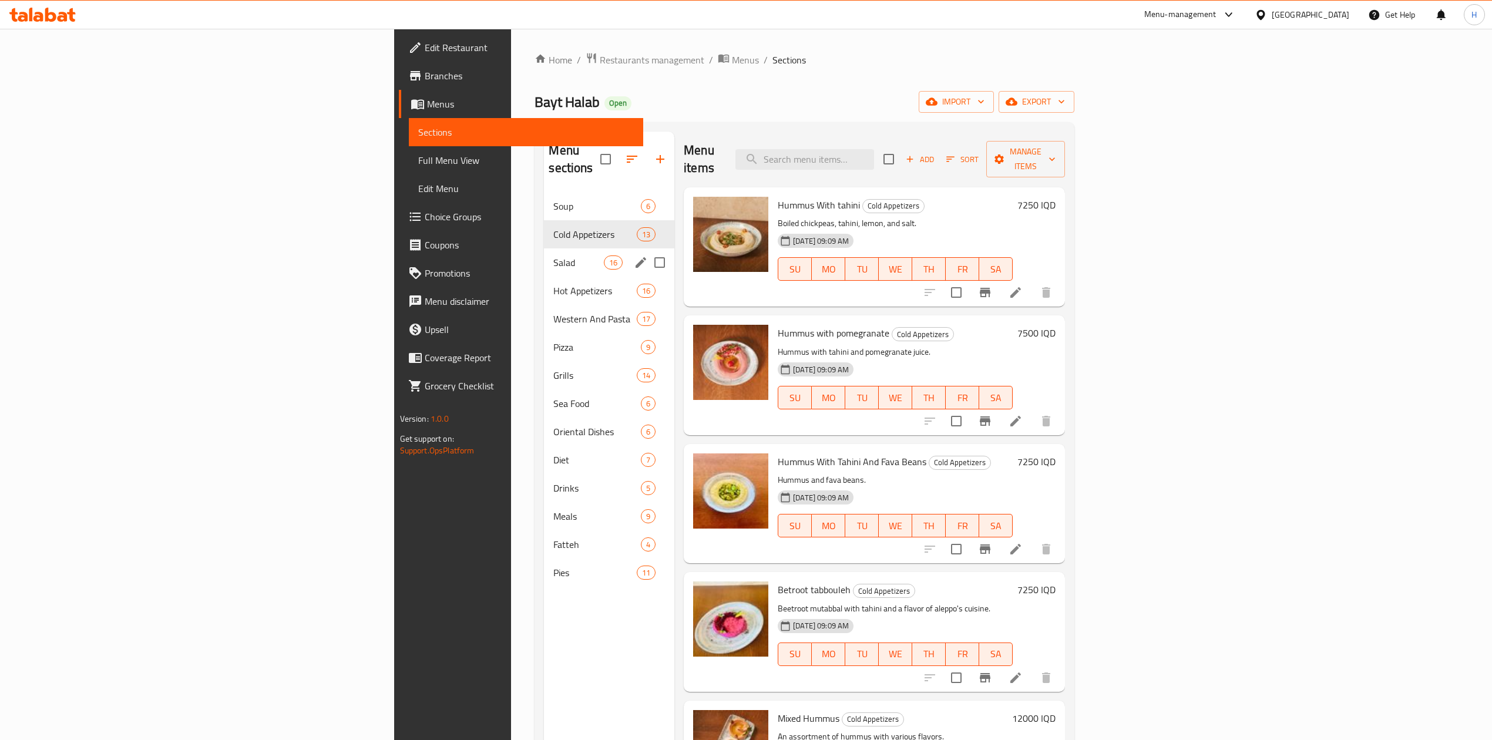
click at [544, 248] on div "Salad 16" at bounding box center [609, 262] width 130 height 28
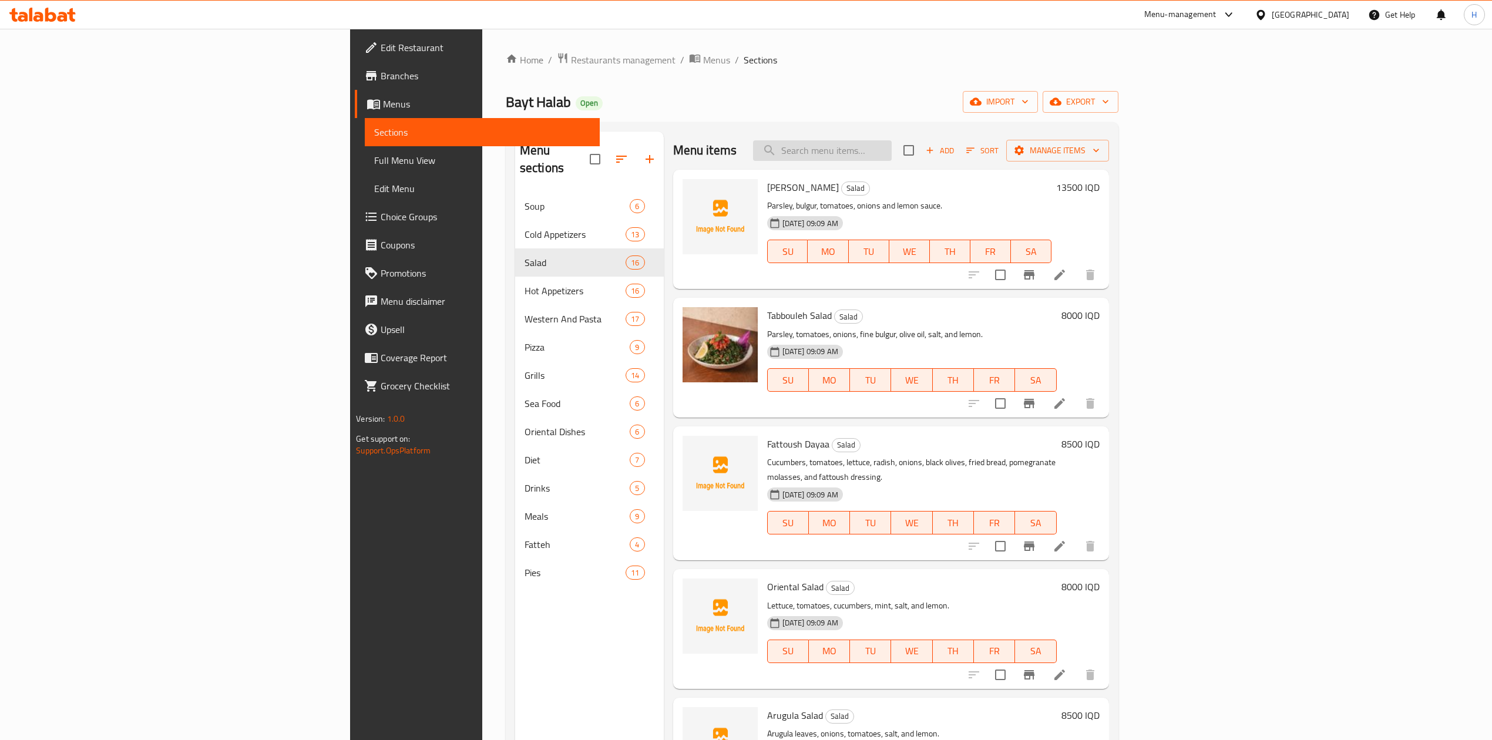
click at [892, 154] on input "search" at bounding box center [822, 150] width 139 height 21
type input "["
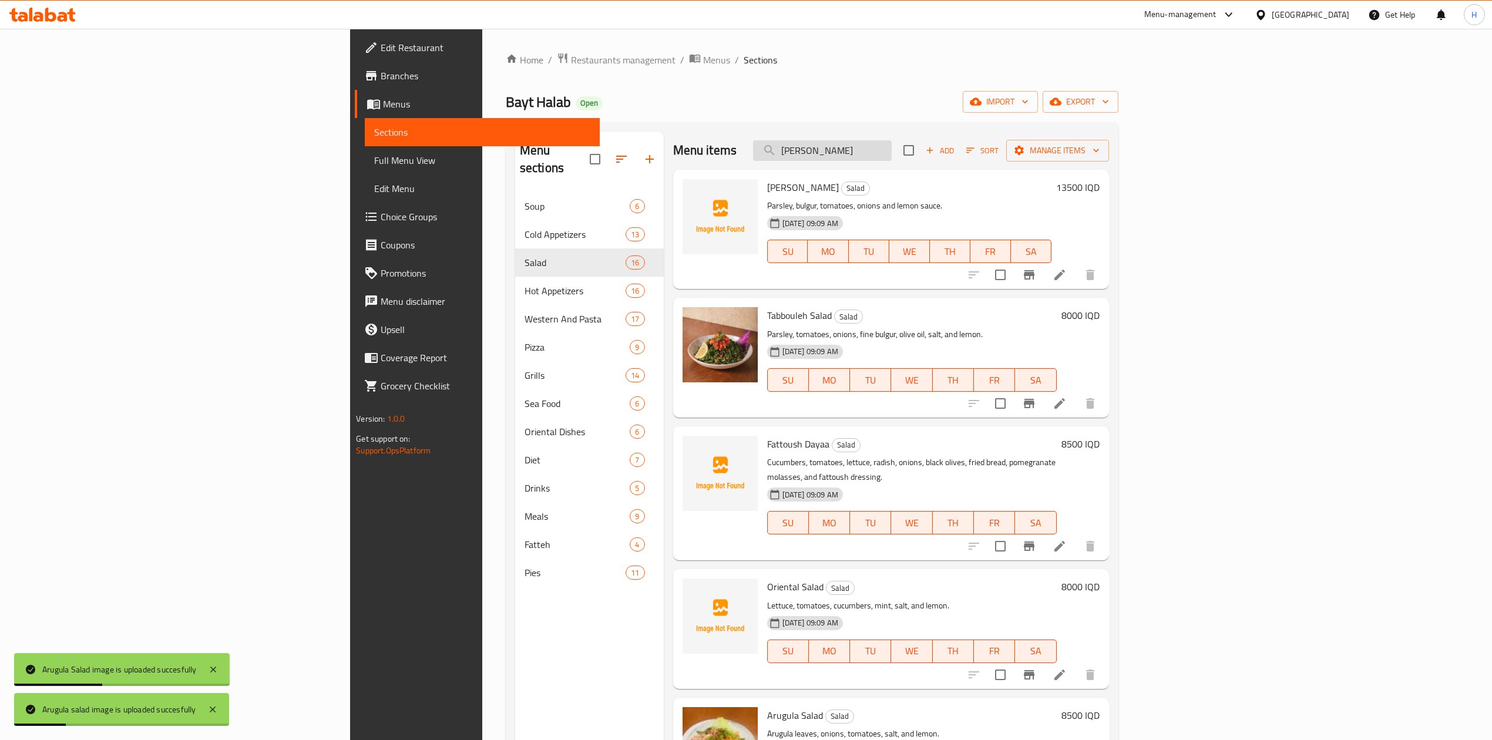
click at [892, 156] on input "[PERSON_NAME]" at bounding box center [822, 150] width 139 height 21
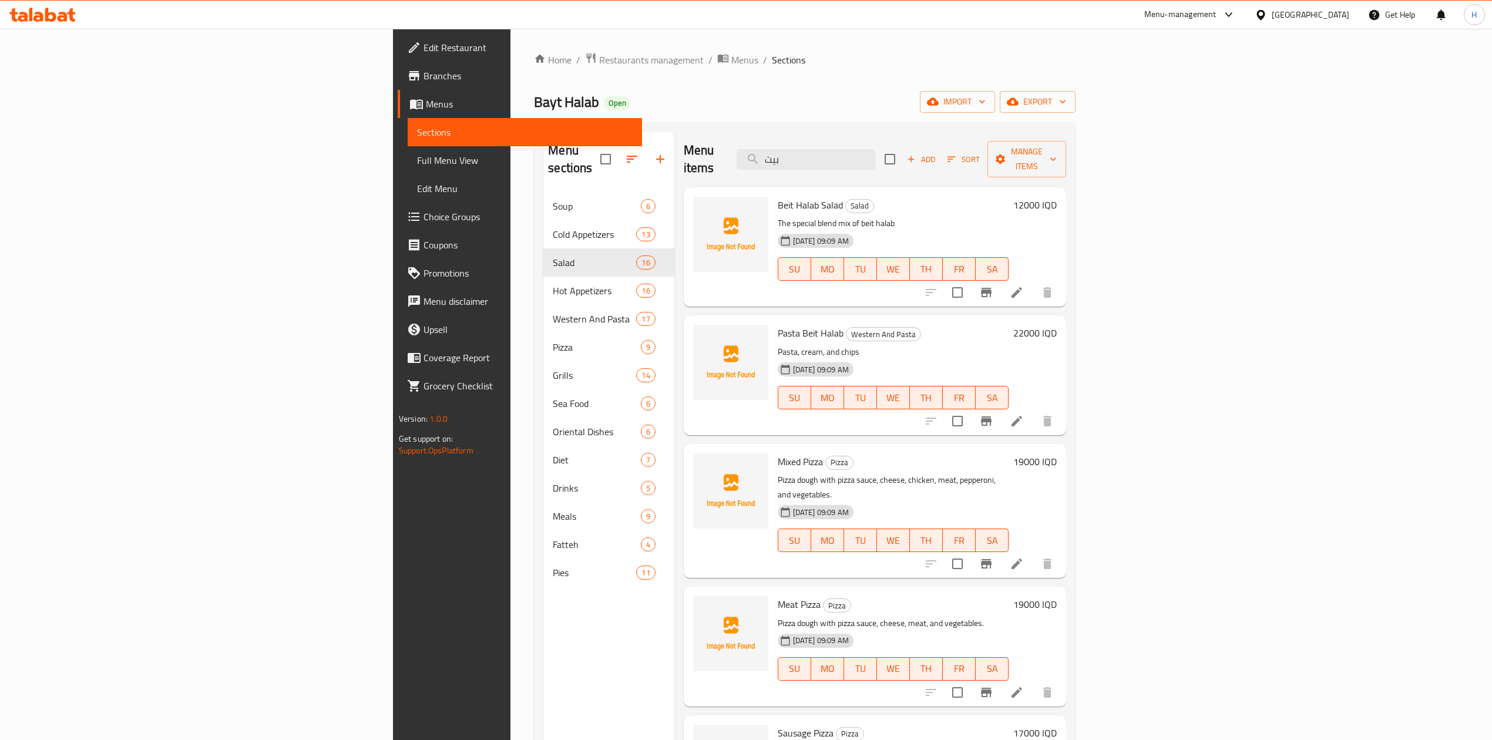
type input "بيت"
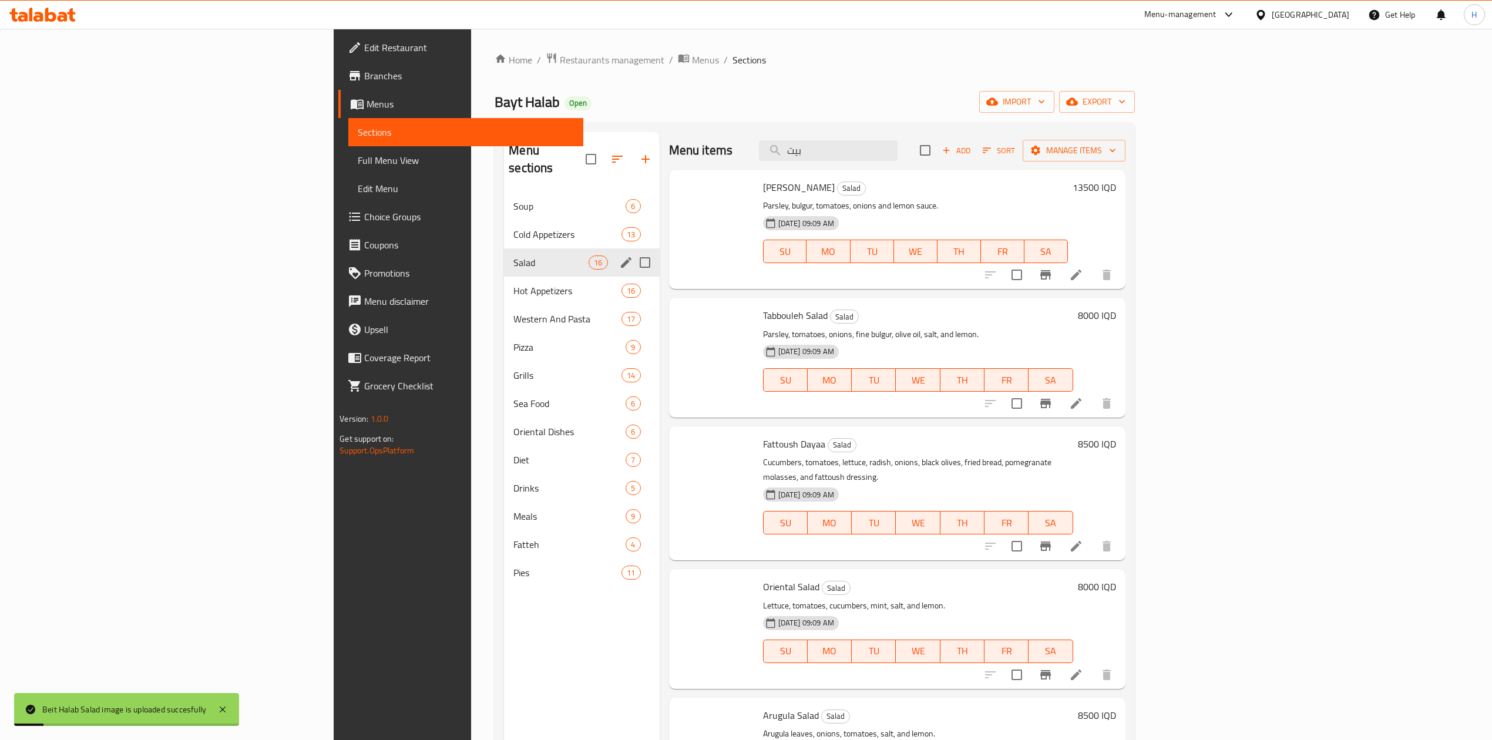
click at [504, 305] on div "Western And Pasta 17" at bounding box center [581, 319] width 155 height 28
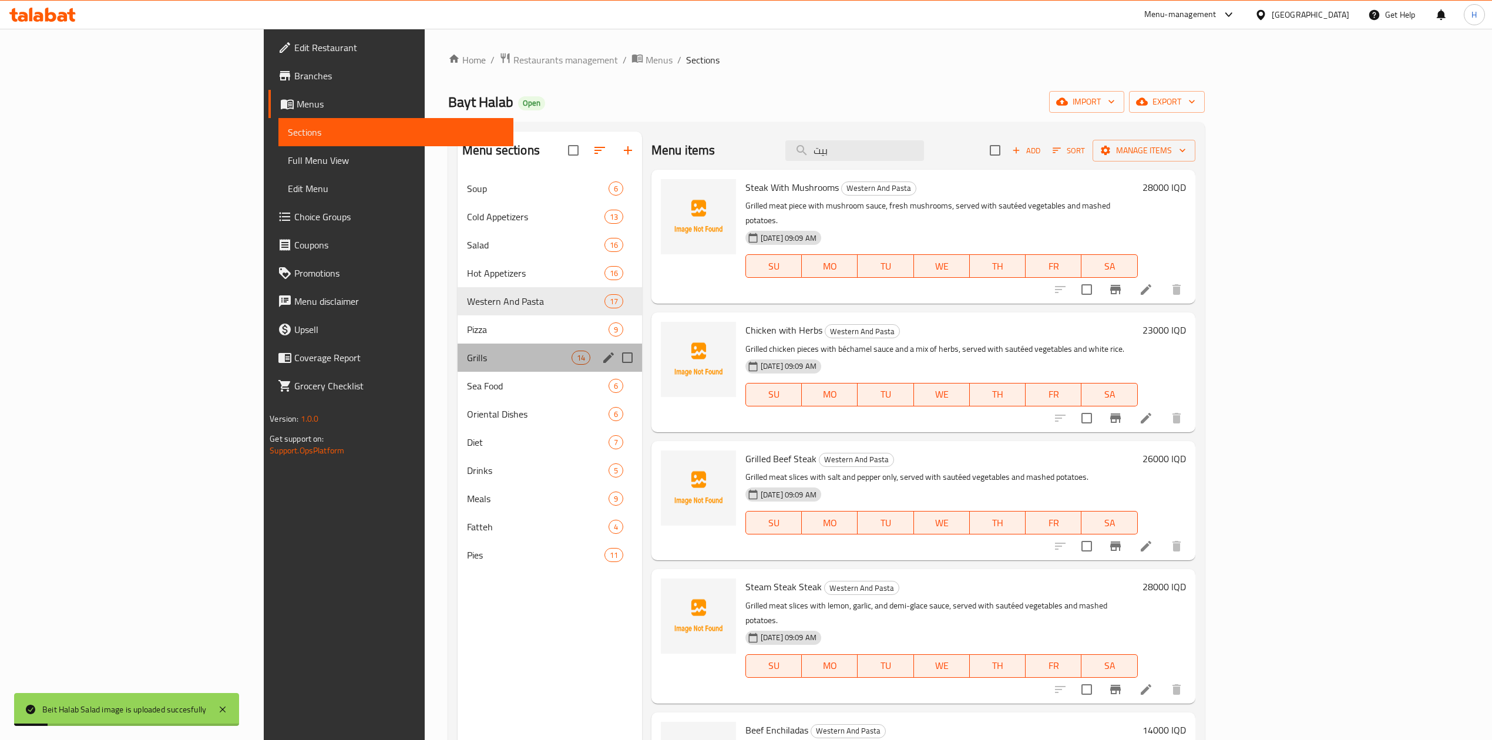
drag, startPoint x: 332, startPoint y: 352, endPoint x: 337, endPoint y: 283, distance: 69.5
click at [467, 351] on span "Grills" at bounding box center [519, 358] width 105 height 14
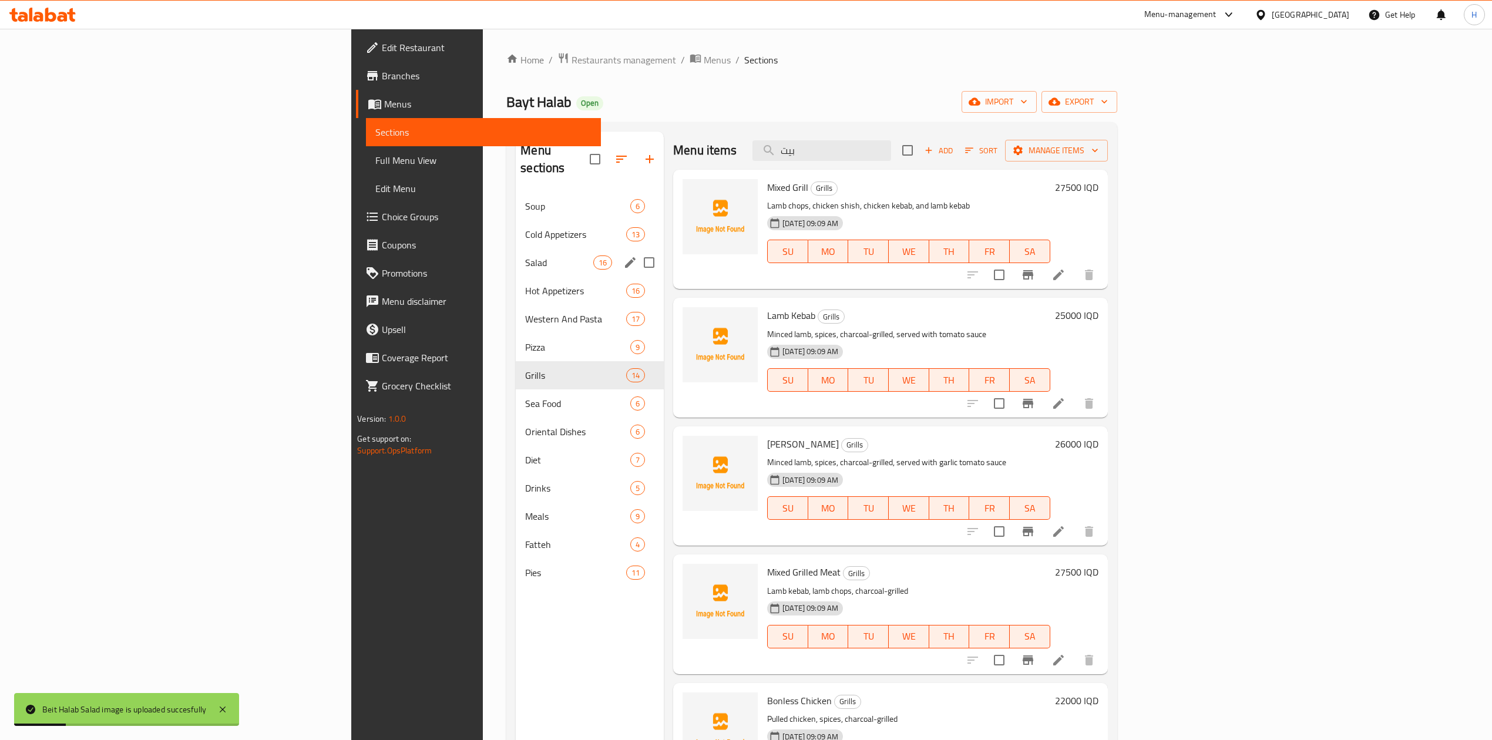
drag, startPoint x: 344, startPoint y: 230, endPoint x: 342, endPoint y: 241, distance: 10.8
click at [516, 236] on div "Soup 6 Cold Appetizers 13 Salad 16 Hot Appetizers 16 Western And Pasta 17 Pizza…" at bounding box center [590, 389] width 148 height 395
click at [525, 256] on span "Salad" at bounding box center [559, 263] width 68 height 14
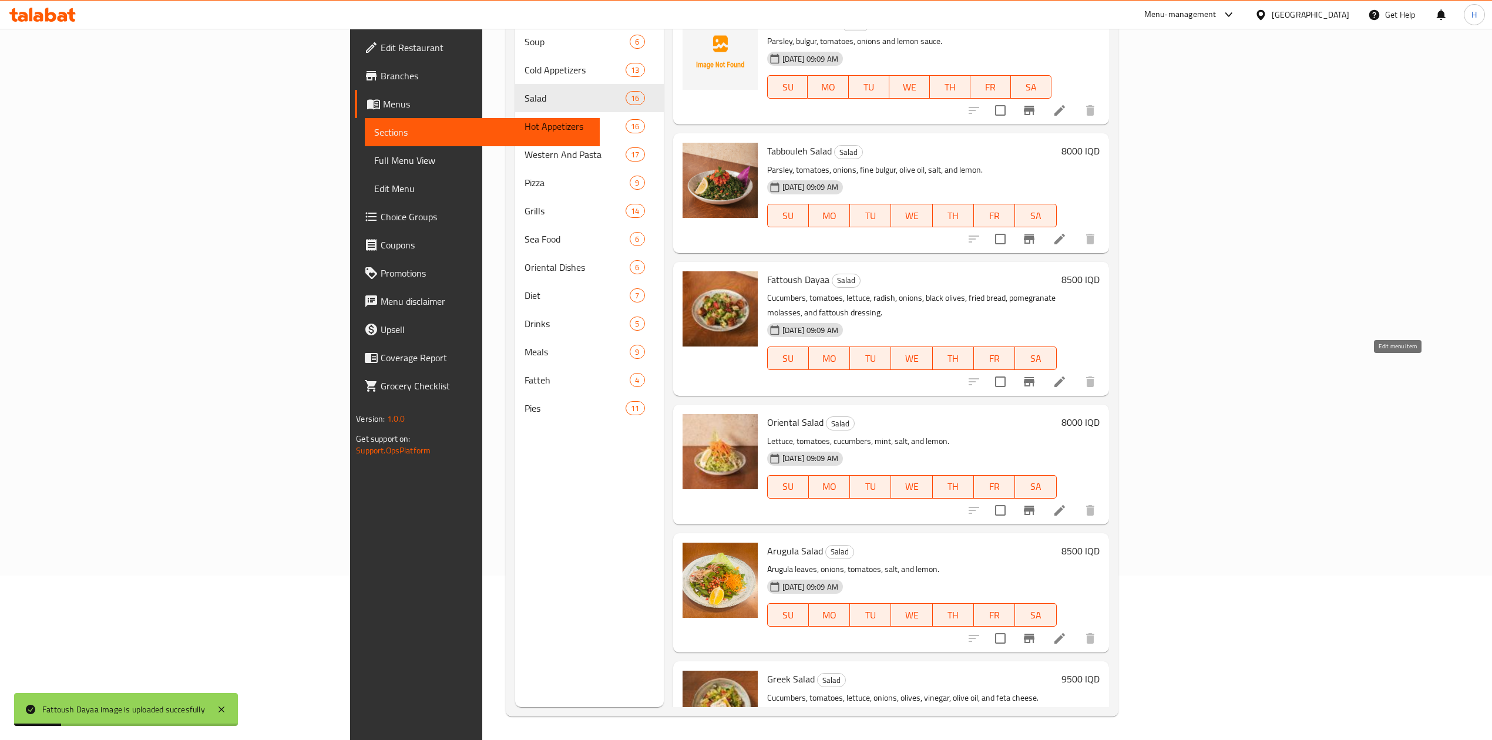
click at [1067, 375] on icon at bounding box center [1060, 382] width 14 height 14
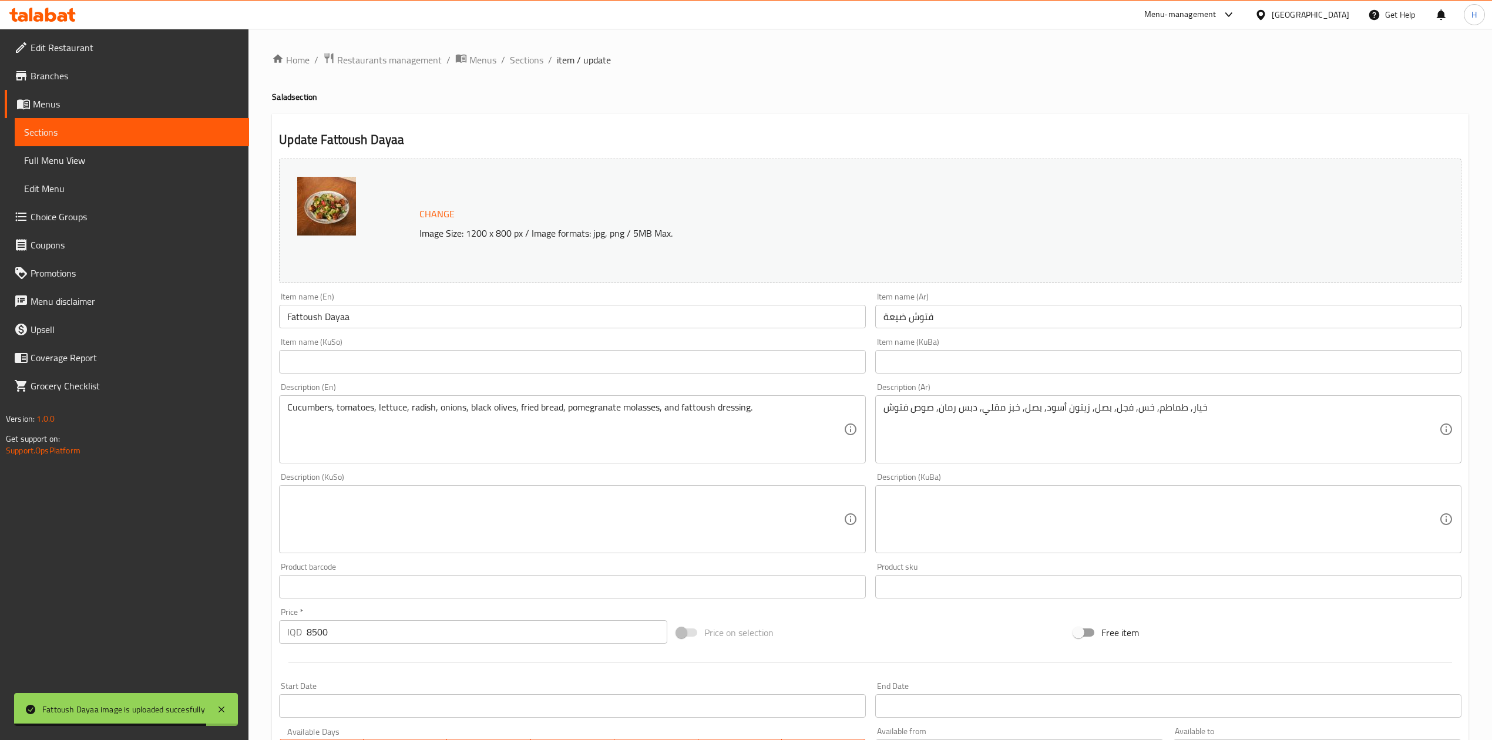
click at [527, 63] on span "Sections" at bounding box center [526, 60] width 33 height 14
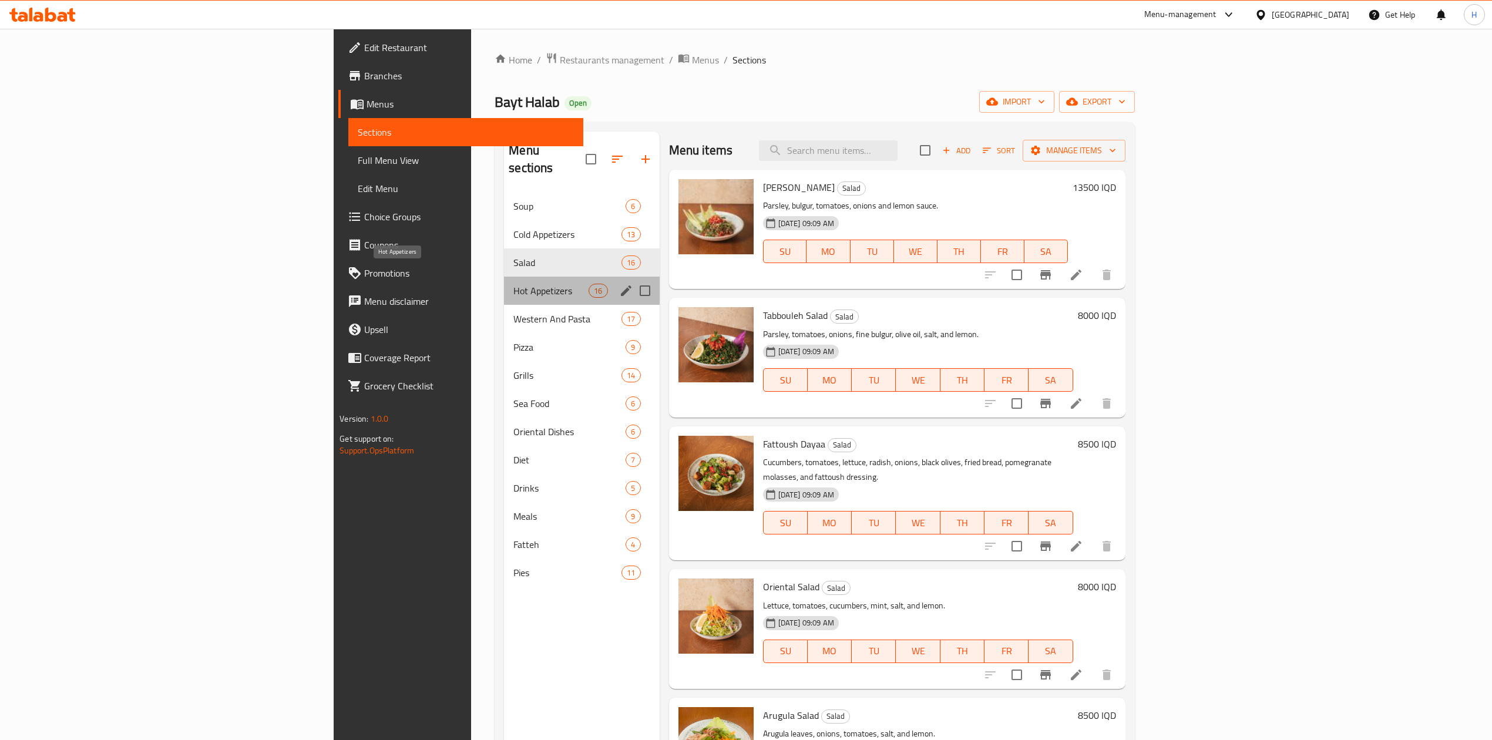
click at [513, 284] on span "Hot Appetizers" at bounding box center [550, 291] width 75 height 14
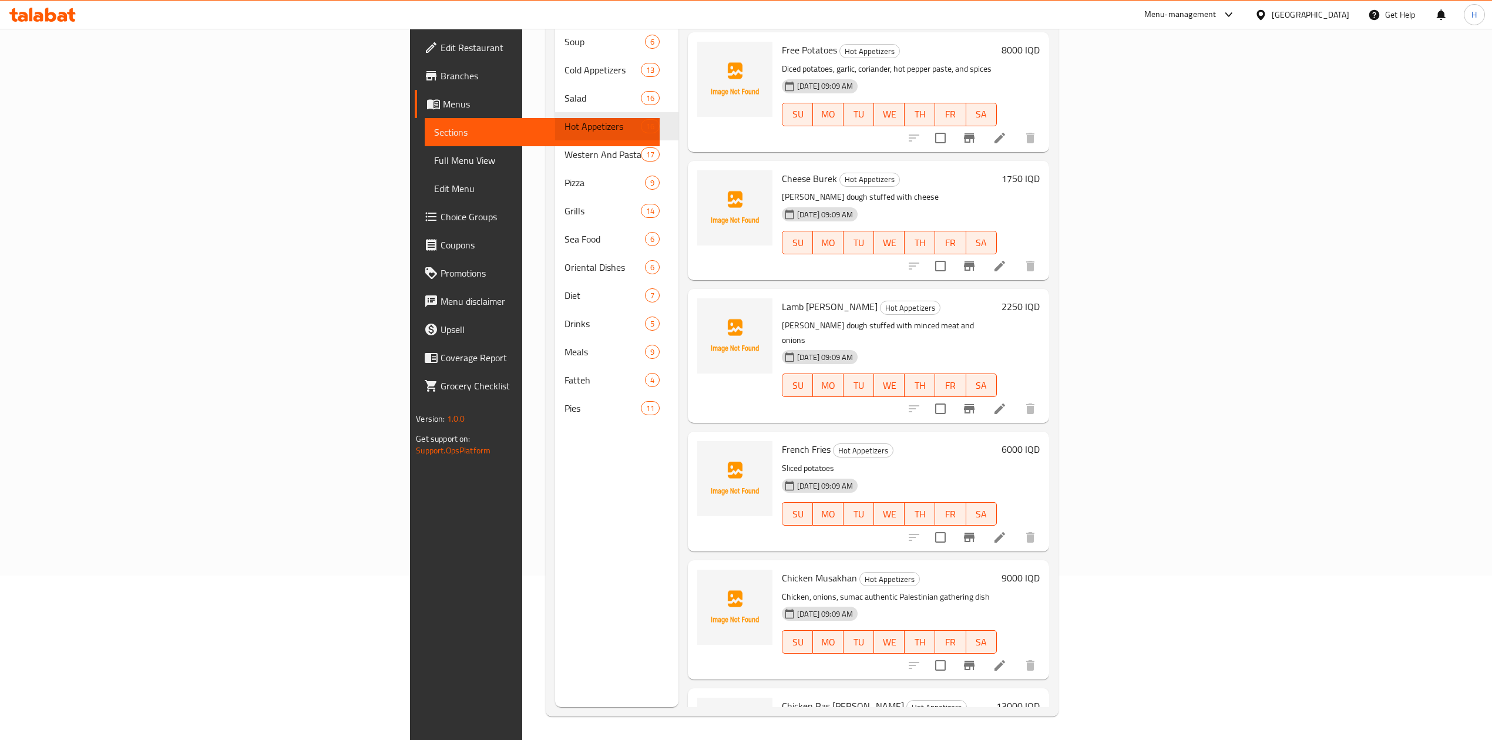
scroll to position [698, 0]
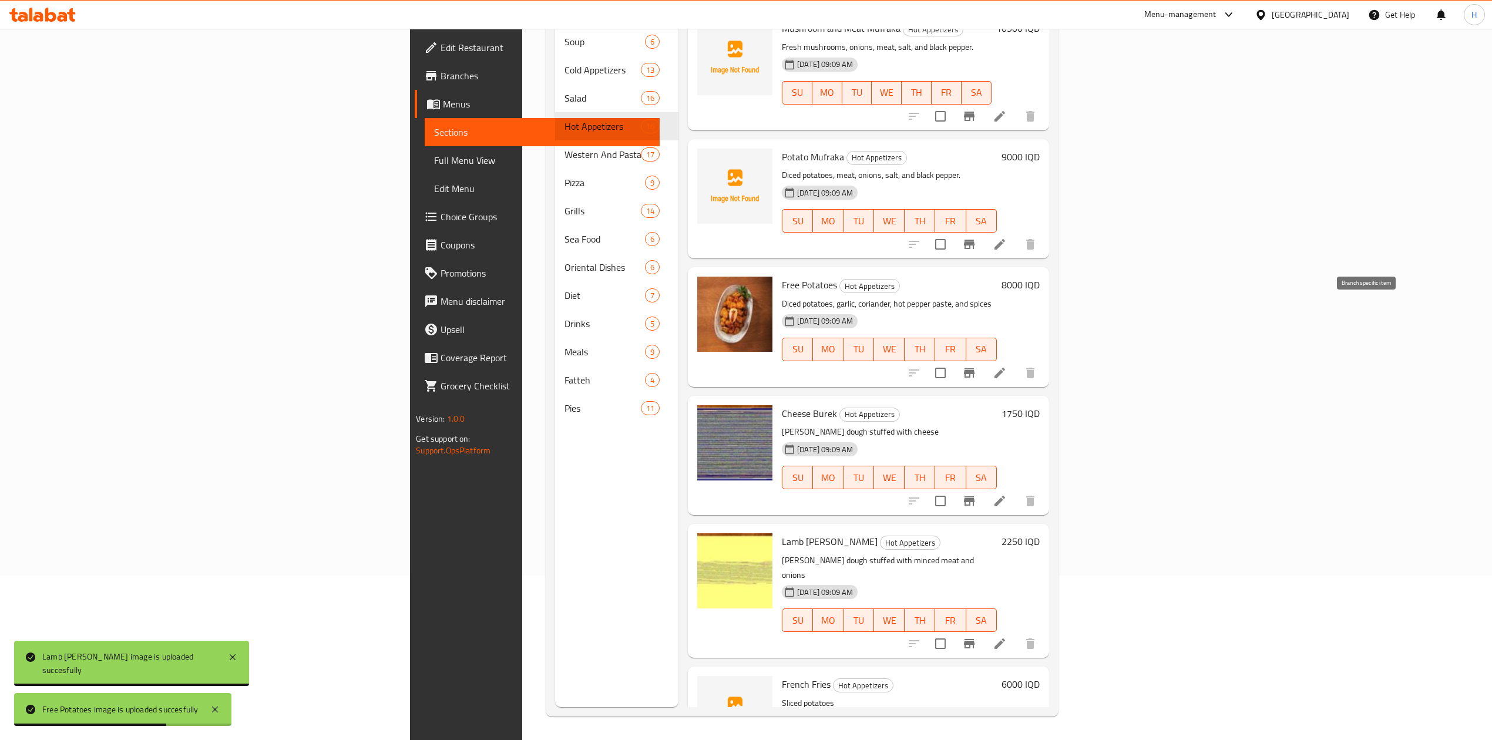
click at [1016, 362] on li at bounding box center [999, 372] width 33 height 21
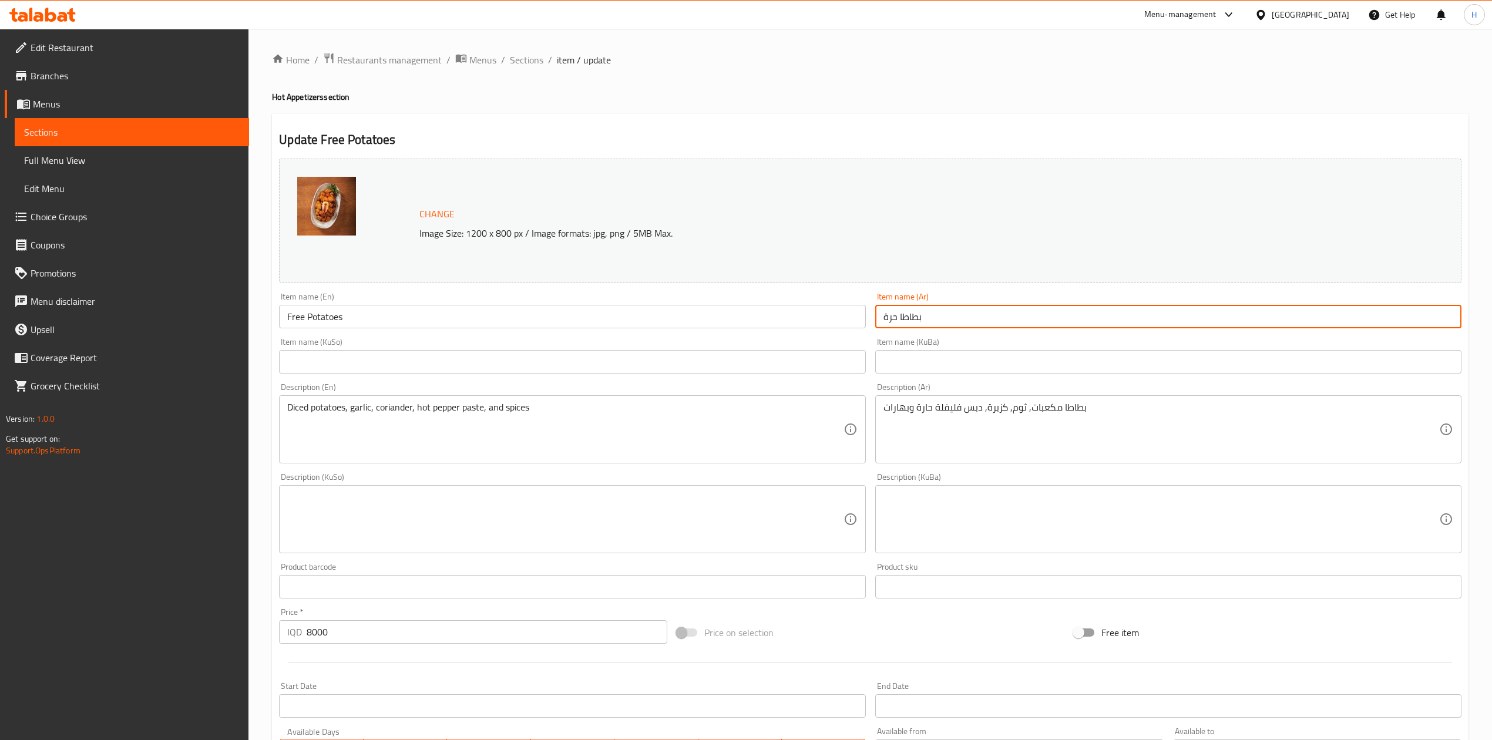
click at [894, 316] on input "بطاطا حرة" at bounding box center [1168, 316] width 586 height 23
type input "بطاطا حارة"
click at [287, 315] on input "Free Potatoes" at bounding box center [572, 316] width 586 height 23
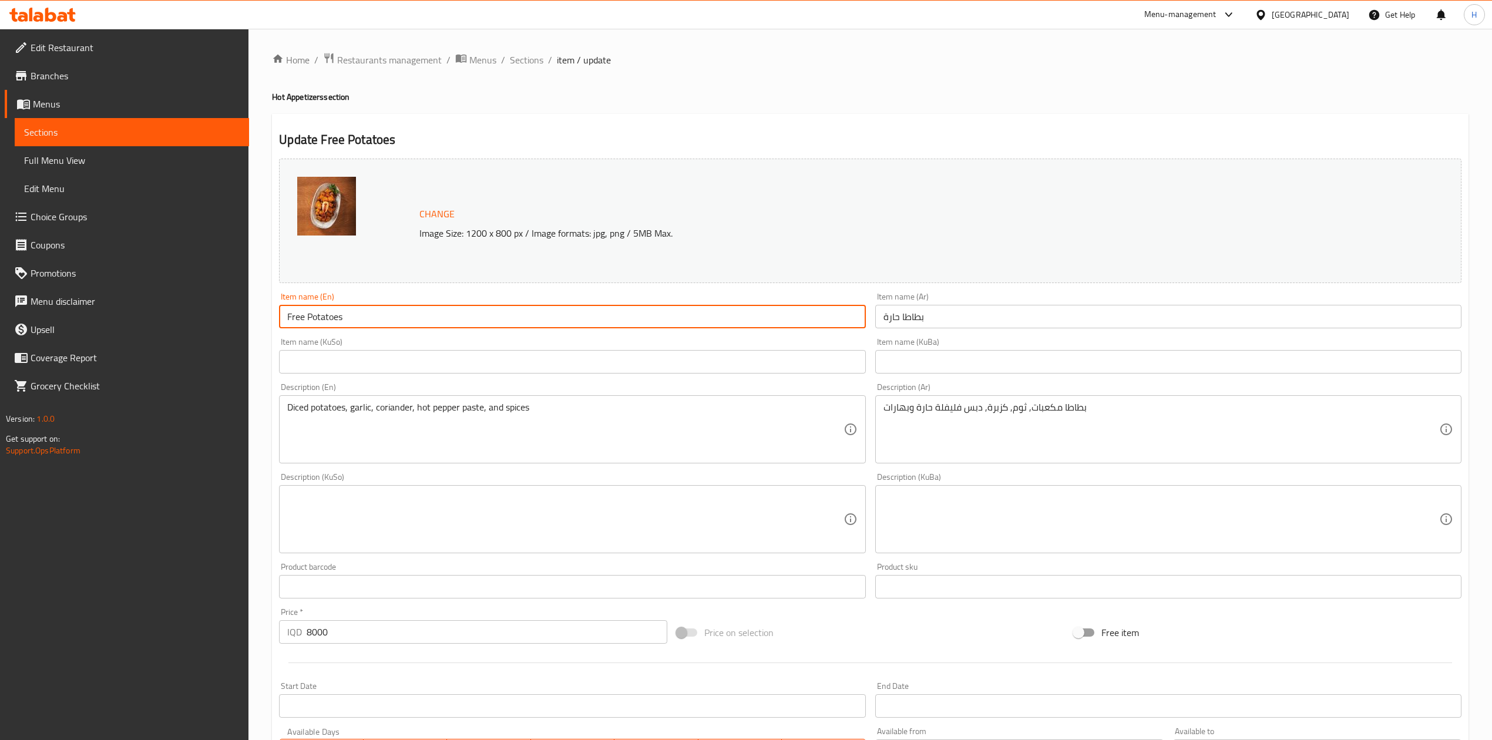
click at [295, 315] on input "Free Potatoes" at bounding box center [572, 316] width 586 height 23
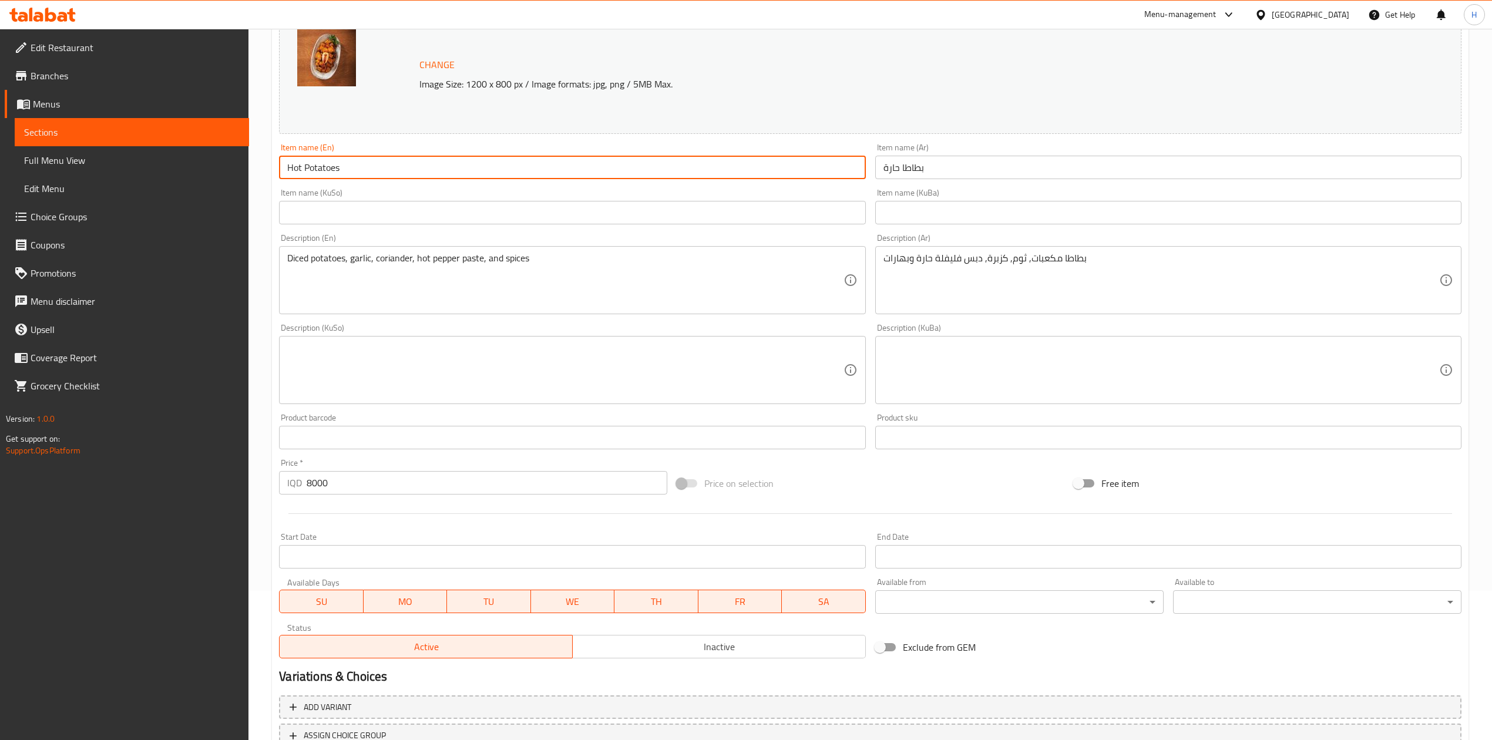
scroll to position [241, 0]
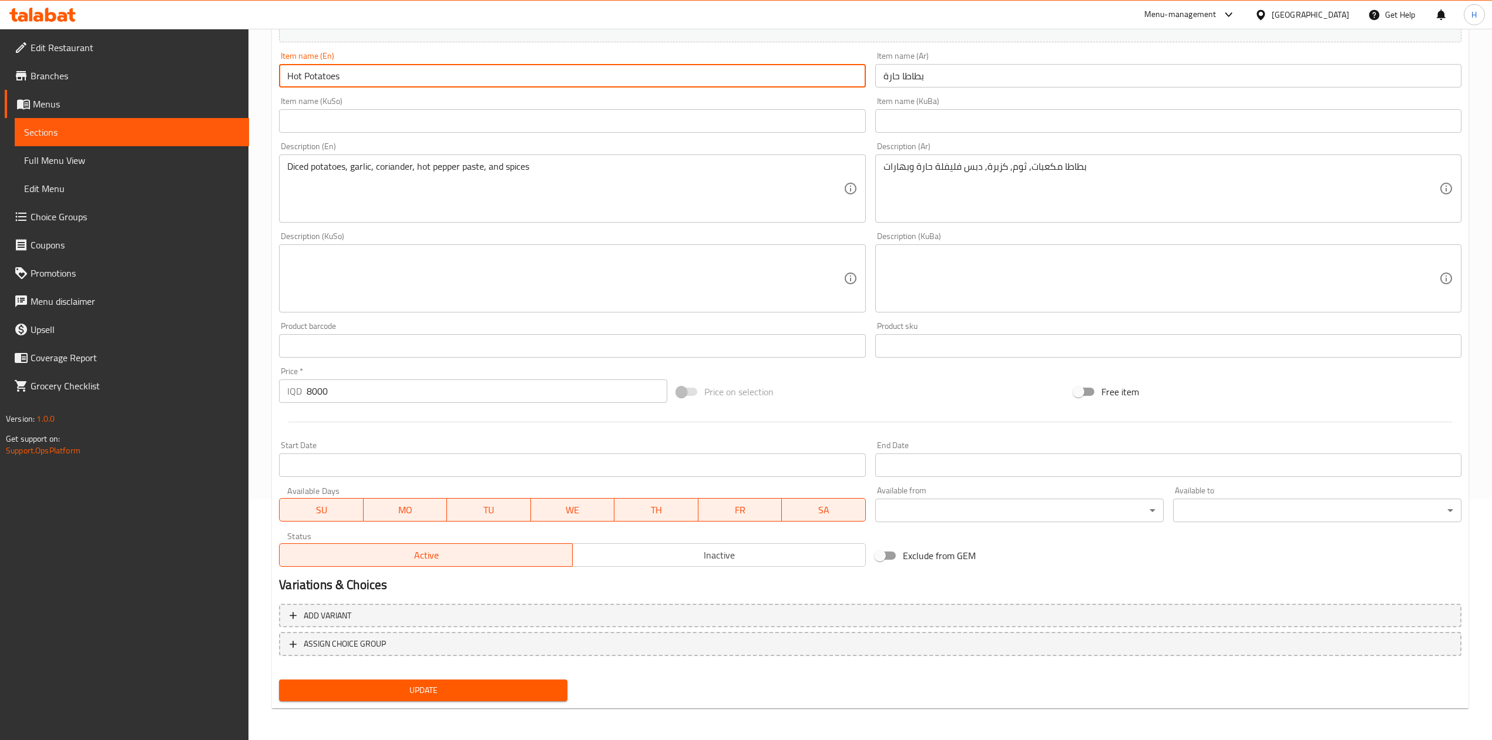
type input "Hot Potatoes"
click at [464, 681] on button "Update" at bounding box center [423, 691] width 288 height 22
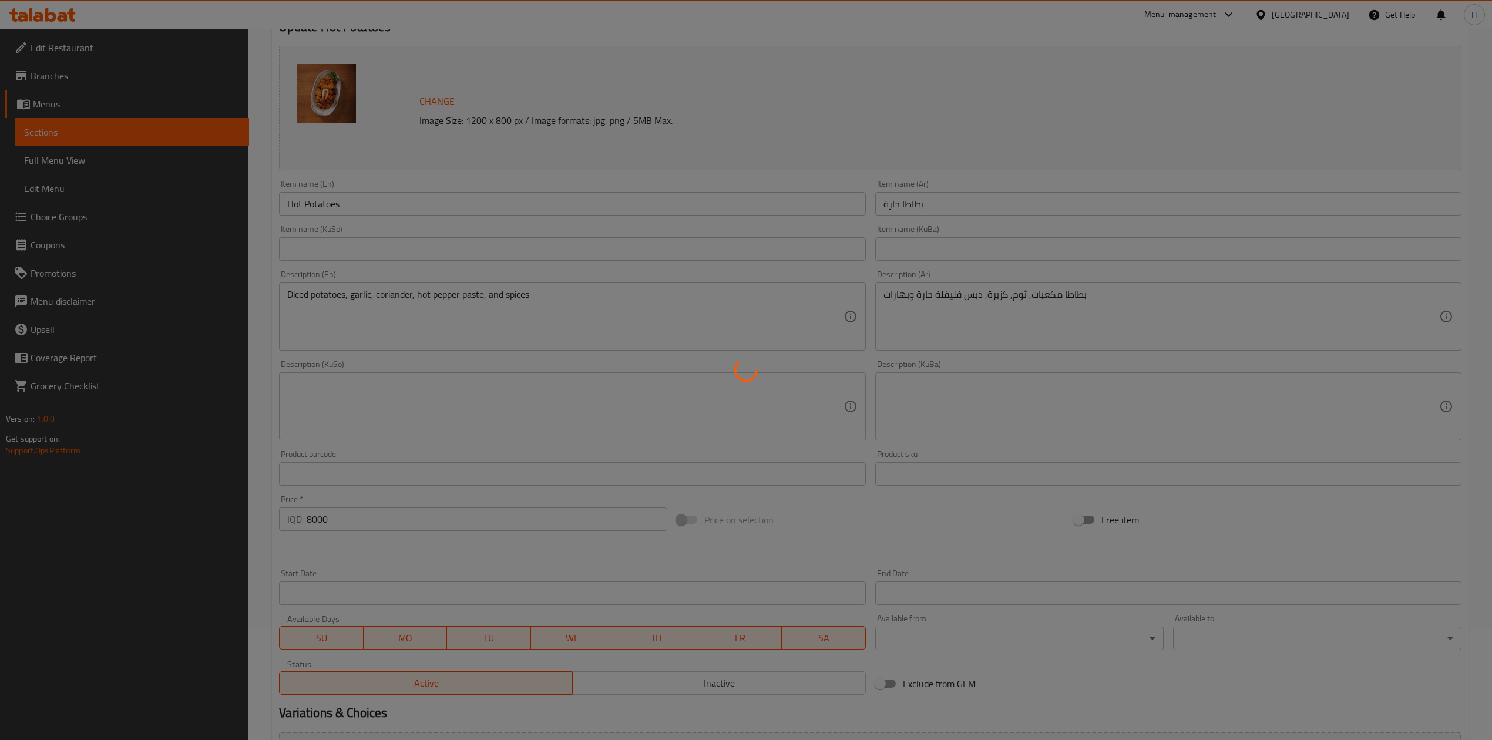
scroll to position [0, 0]
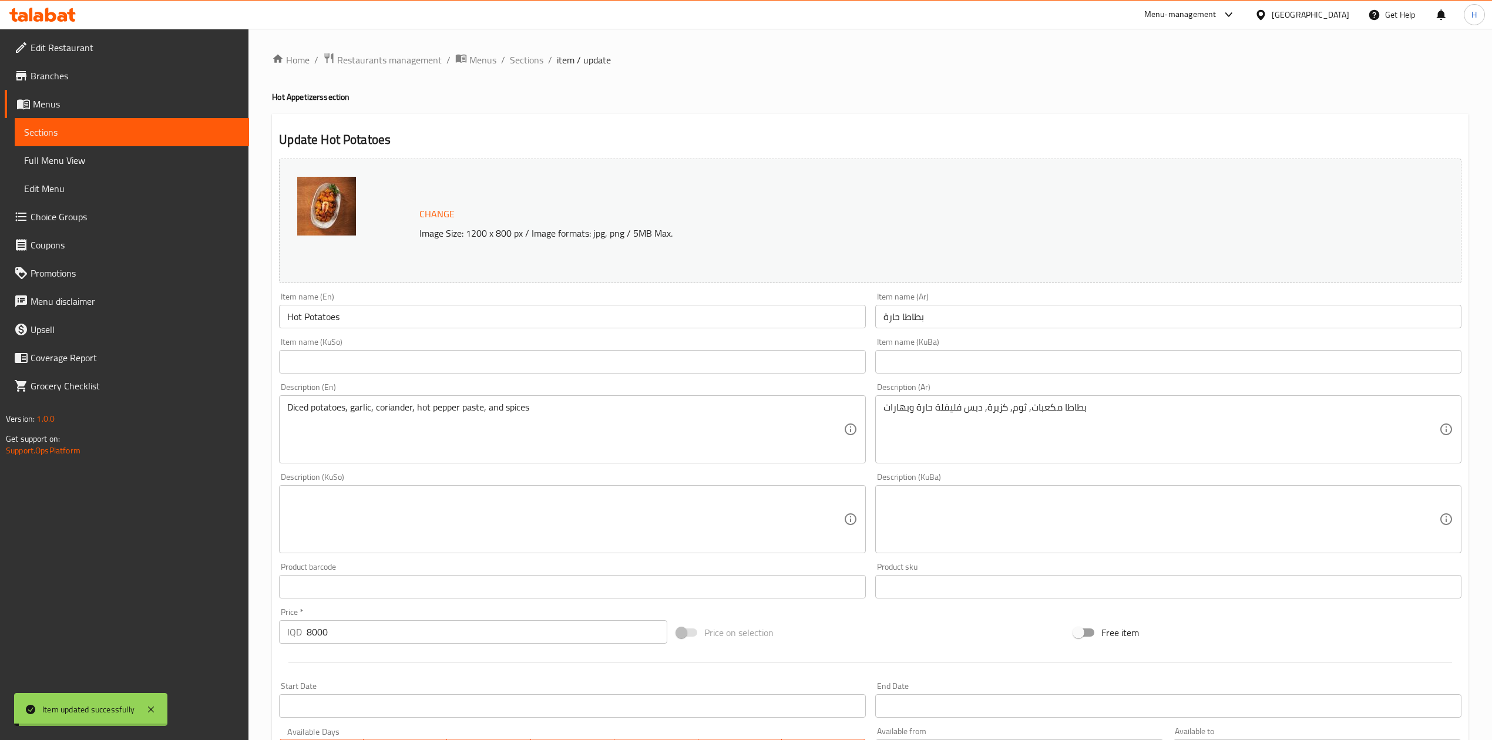
drag, startPoint x: 513, startPoint y: 65, endPoint x: 538, endPoint y: 88, distance: 34.5
click at [513, 65] on span "Sections" at bounding box center [526, 60] width 33 height 14
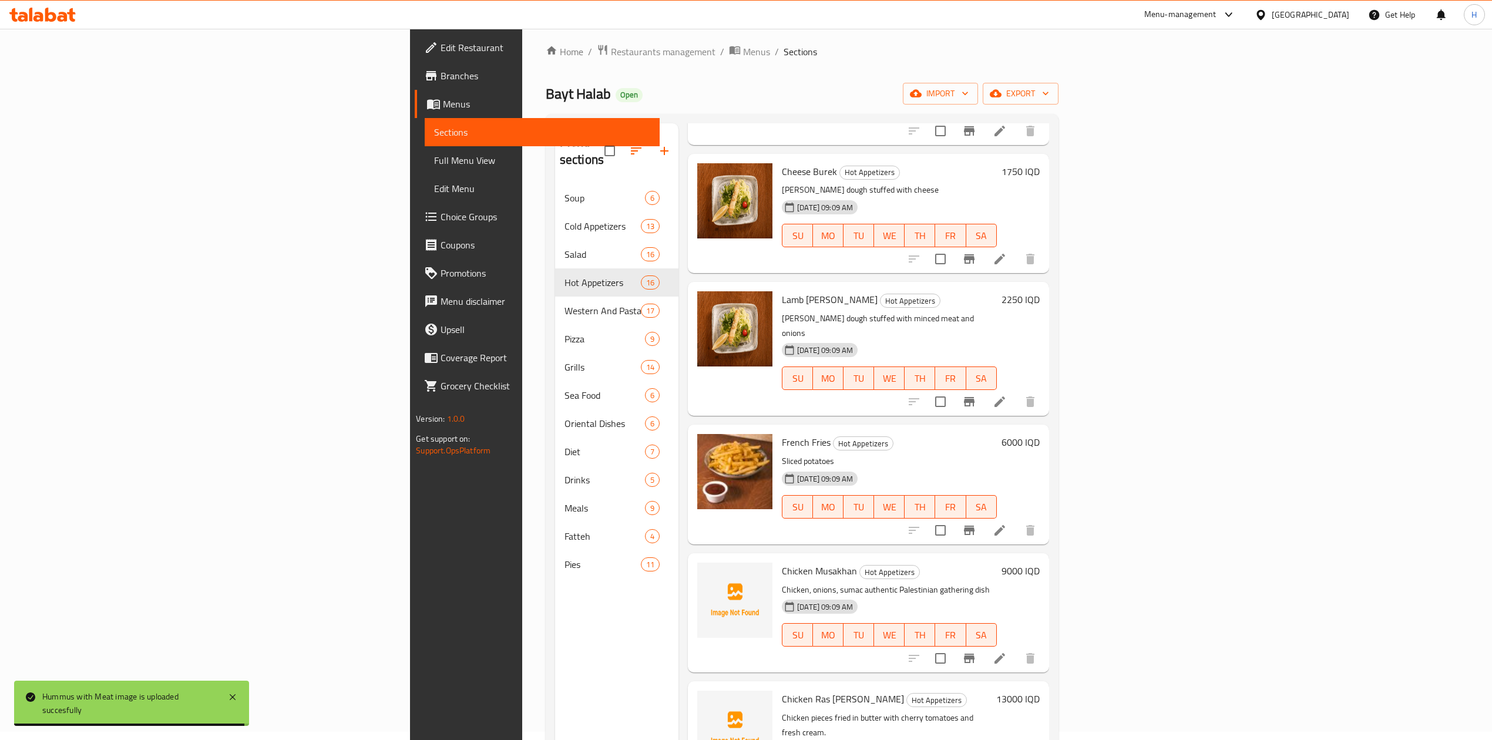
scroll to position [1324, 0]
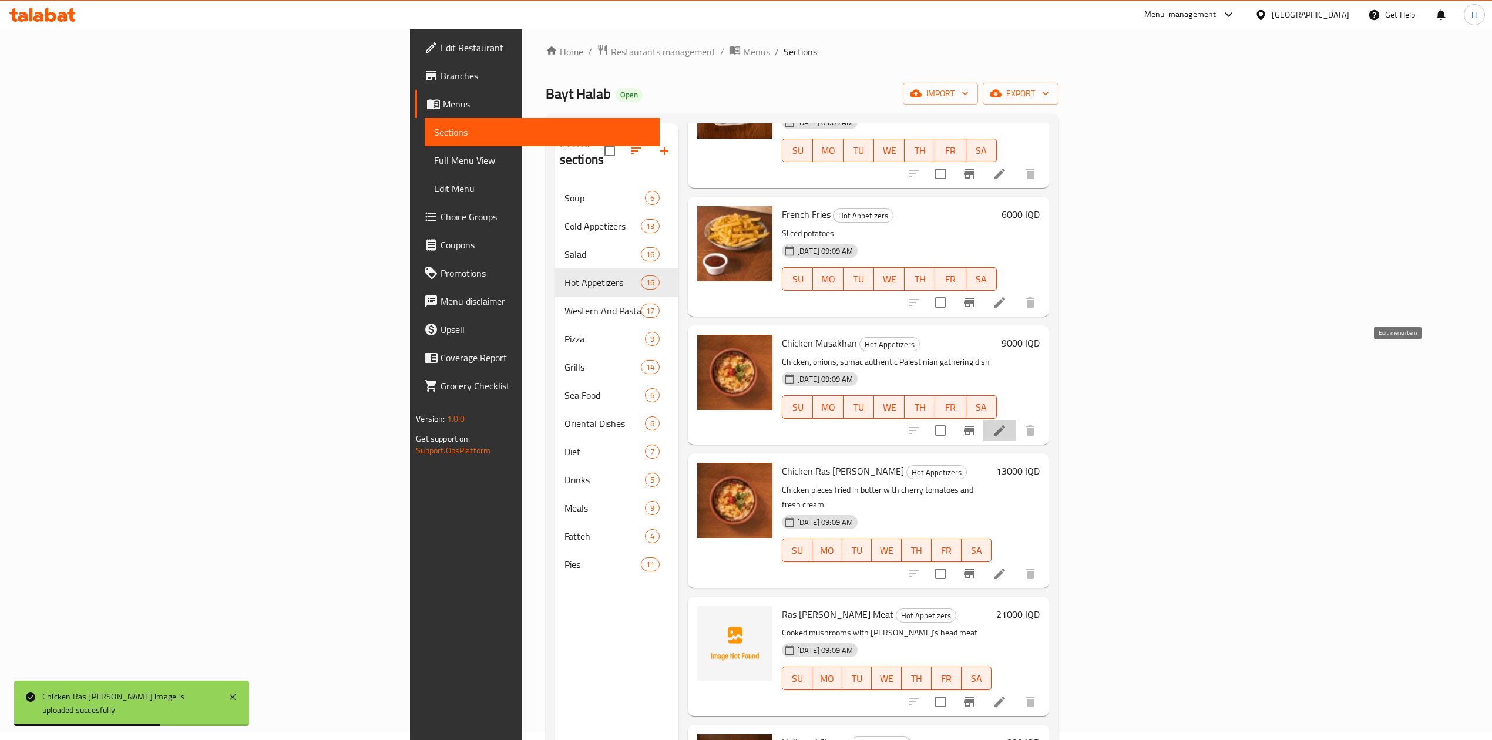
click at [1007, 424] on icon at bounding box center [1000, 431] width 14 height 14
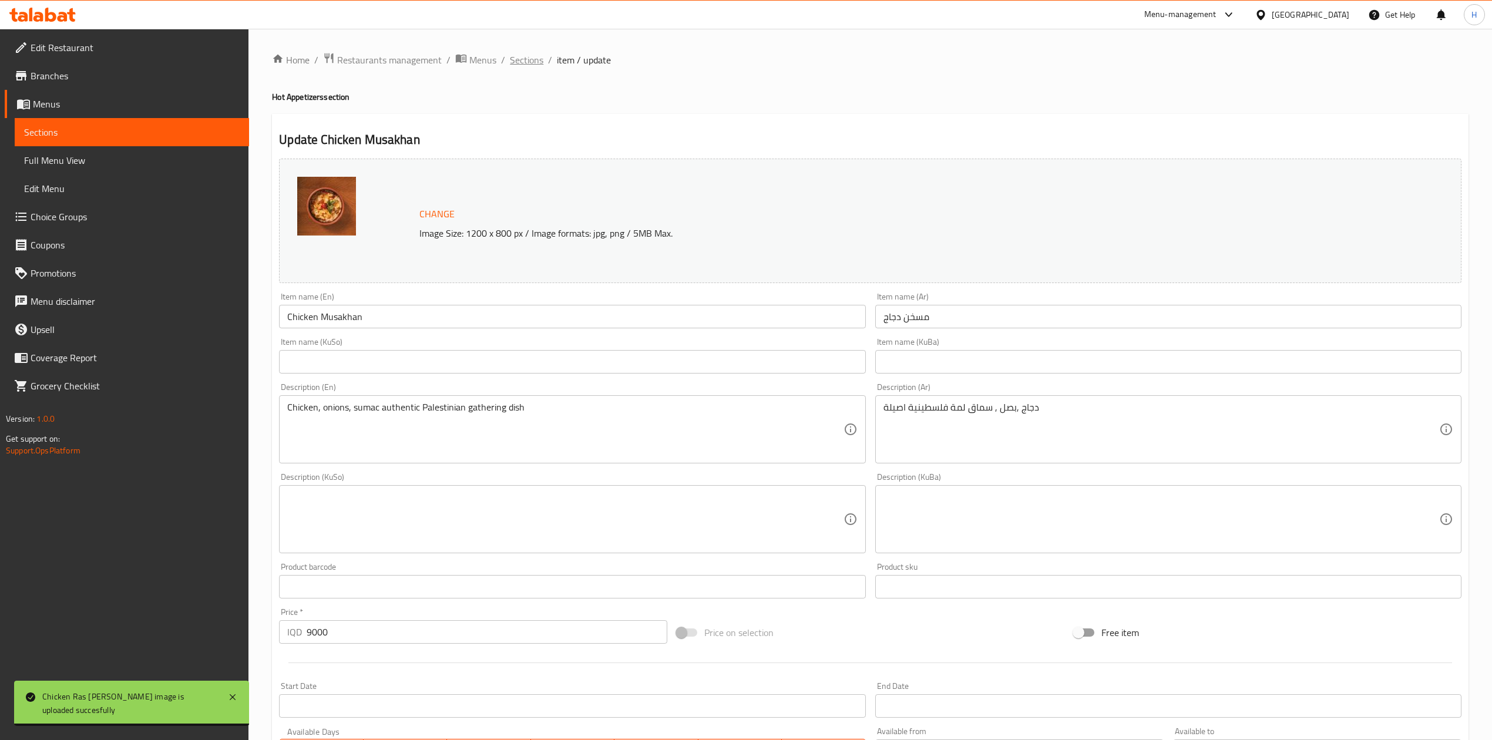
click at [527, 60] on span "Sections" at bounding box center [526, 60] width 33 height 14
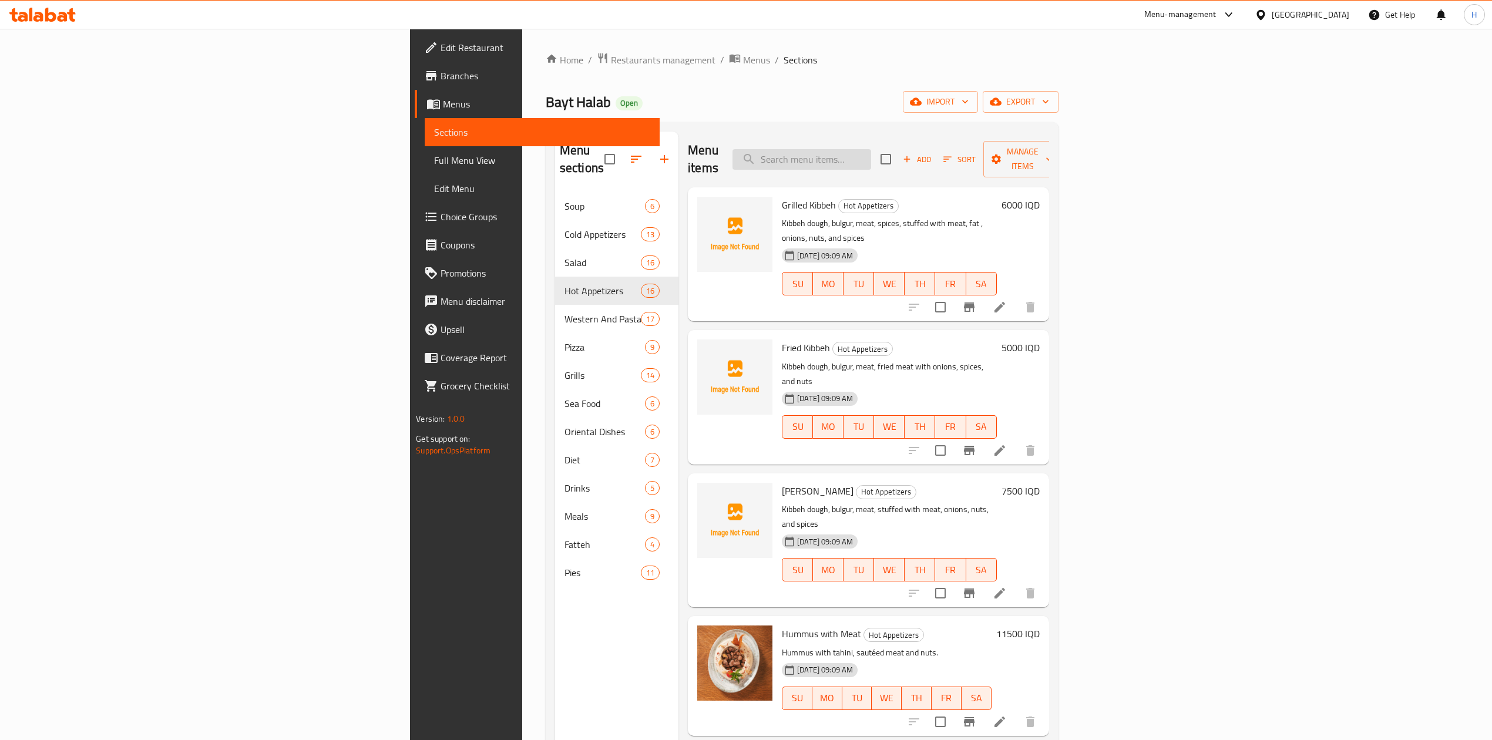
click at [871, 149] on input "search" at bounding box center [801, 159] width 139 height 21
type input "s"
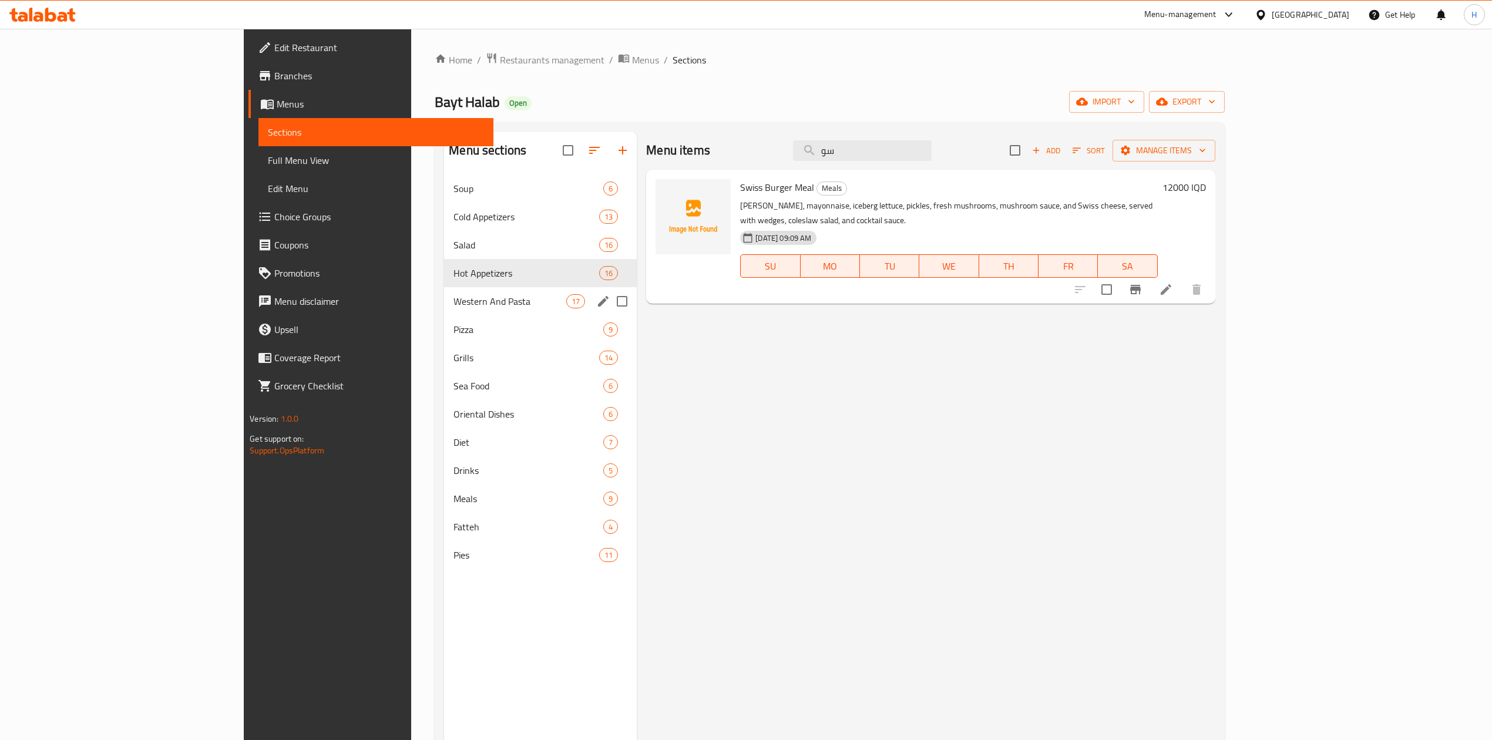
drag, startPoint x: 345, startPoint y: 301, endPoint x: 361, endPoint y: 270, distance: 34.2
click at [453, 301] on span "Western And Pasta" at bounding box center [509, 301] width 113 height 14
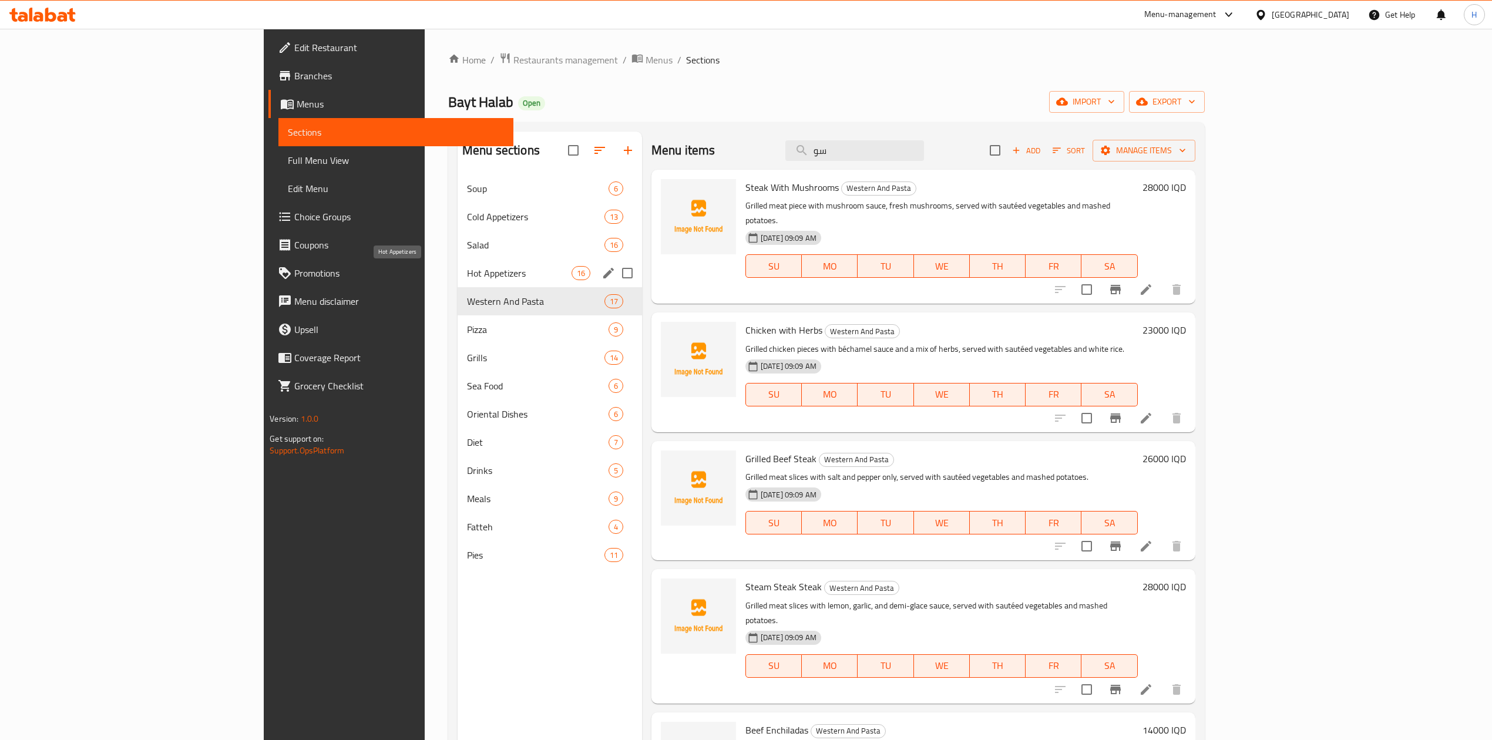
click at [467, 269] on span "Hot Appetizers" at bounding box center [519, 273] width 105 height 14
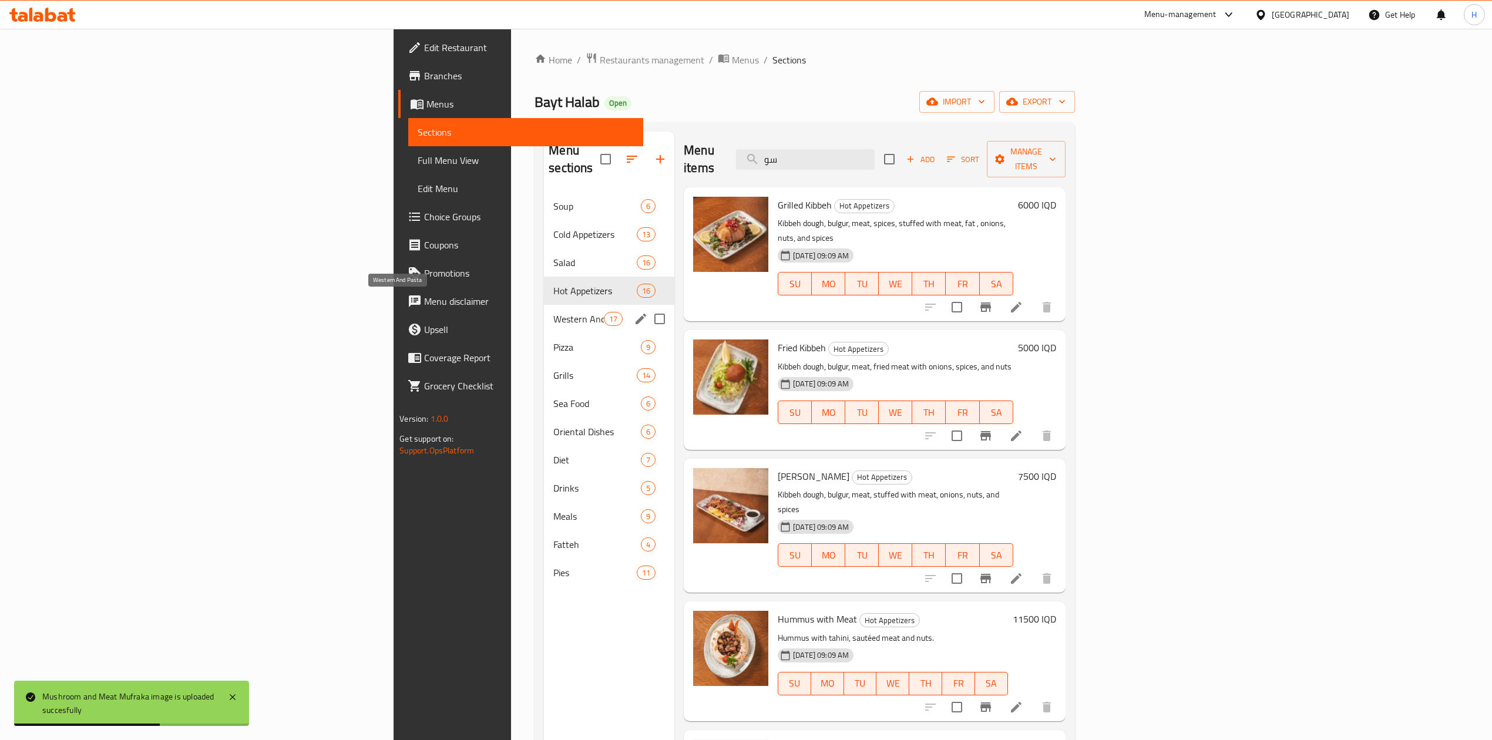
click at [553, 312] on span "Western And Pasta" at bounding box center [578, 319] width 51 height 14
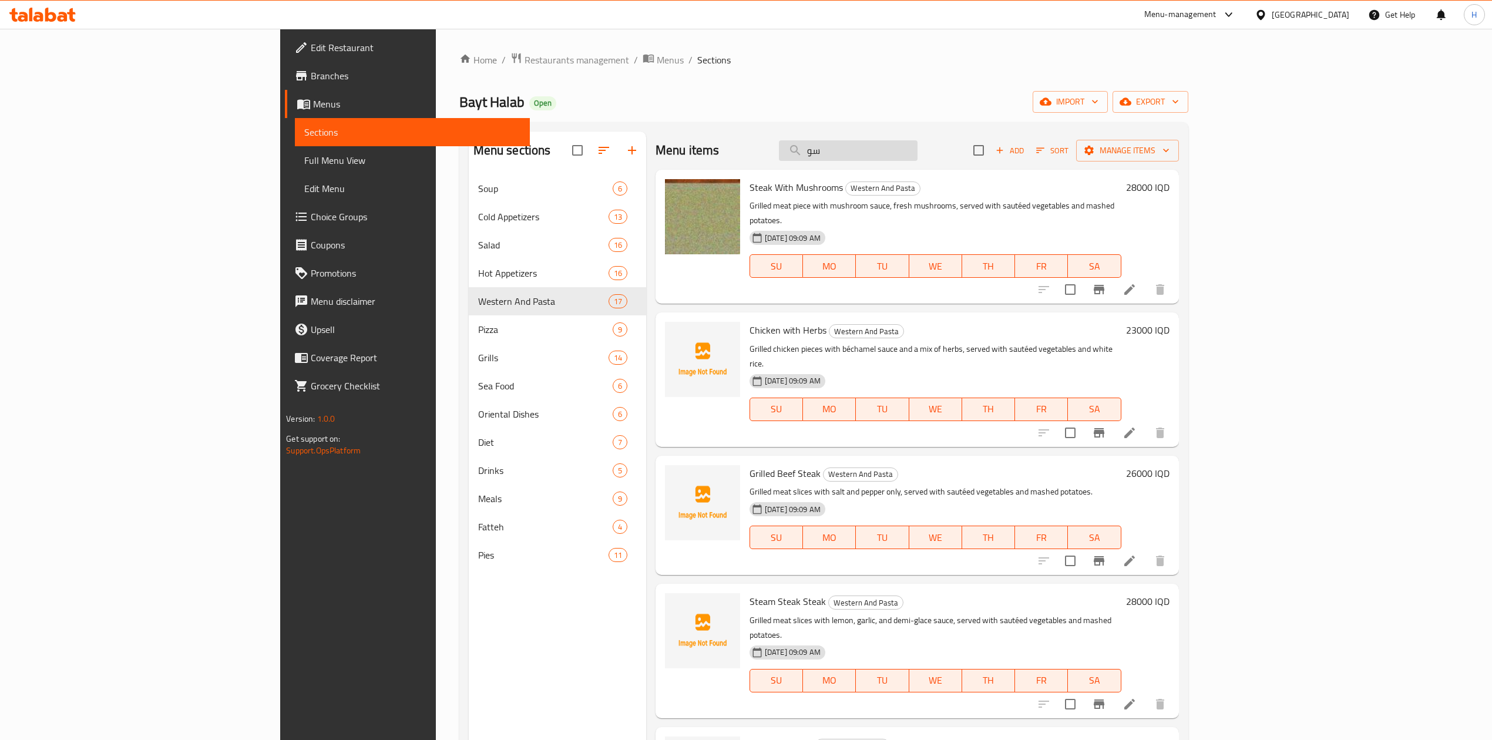
click at [918, 154] on input "سو" at bounding box center [848, 150] width 139 height 21
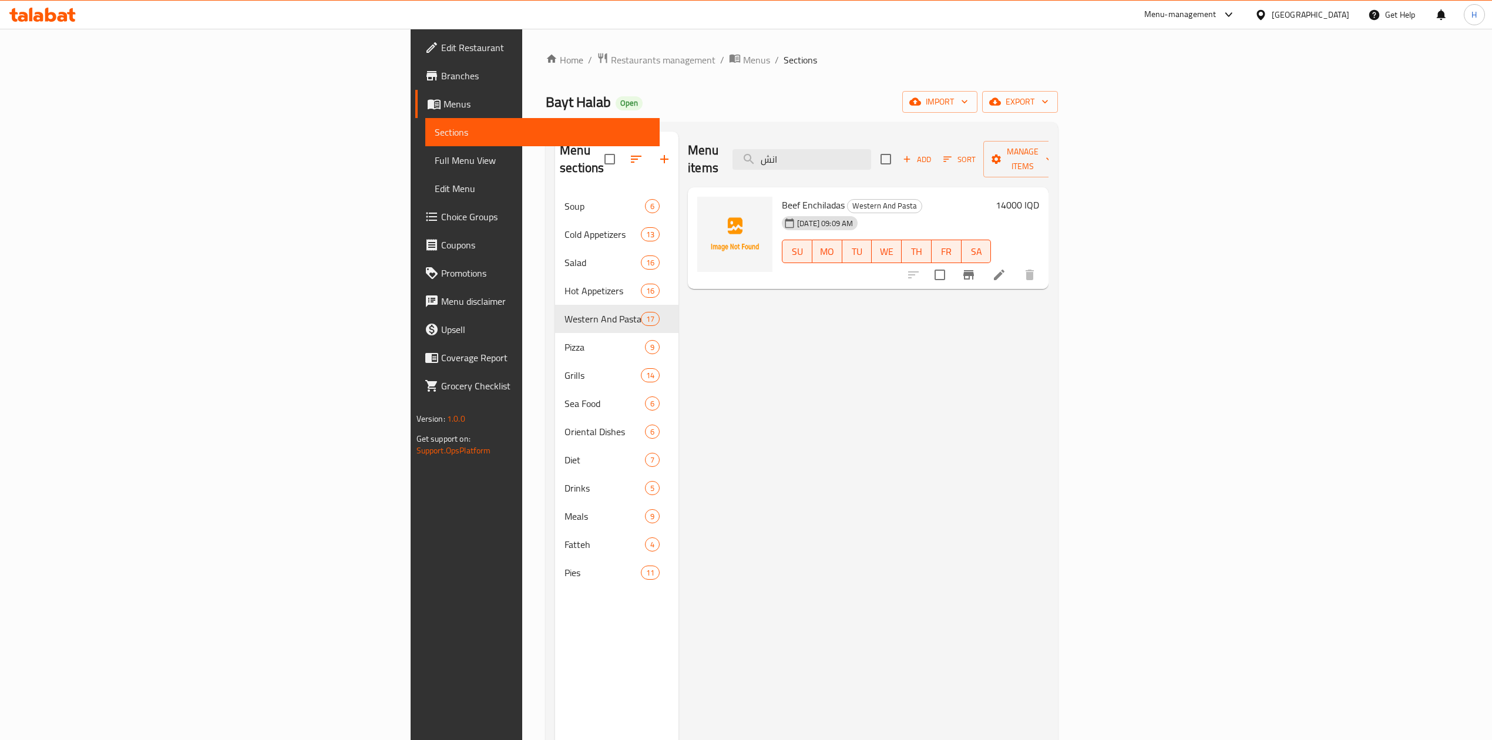
type input "انش"
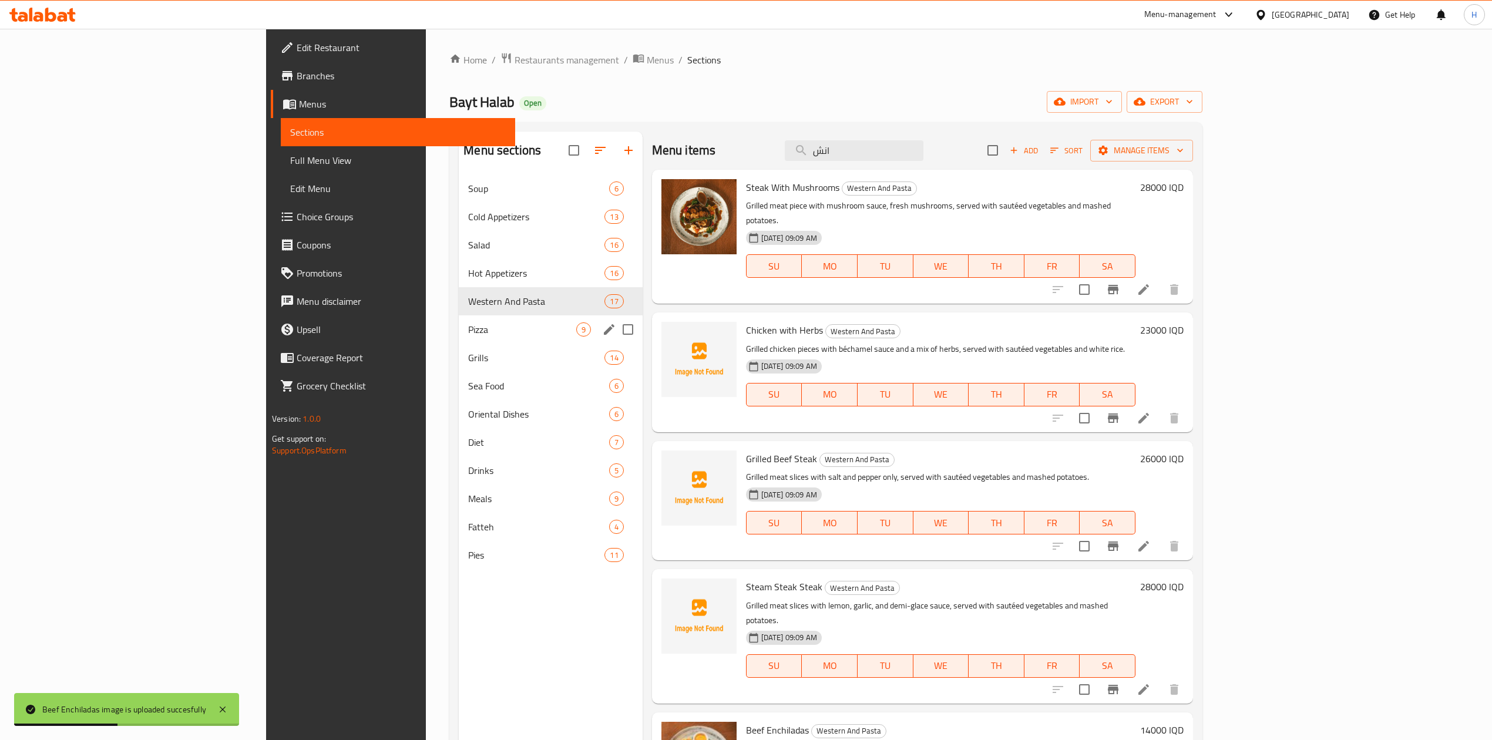
click at [468, 327] on span "Pizza" at bounding box center [521, 329] width 107 height 14
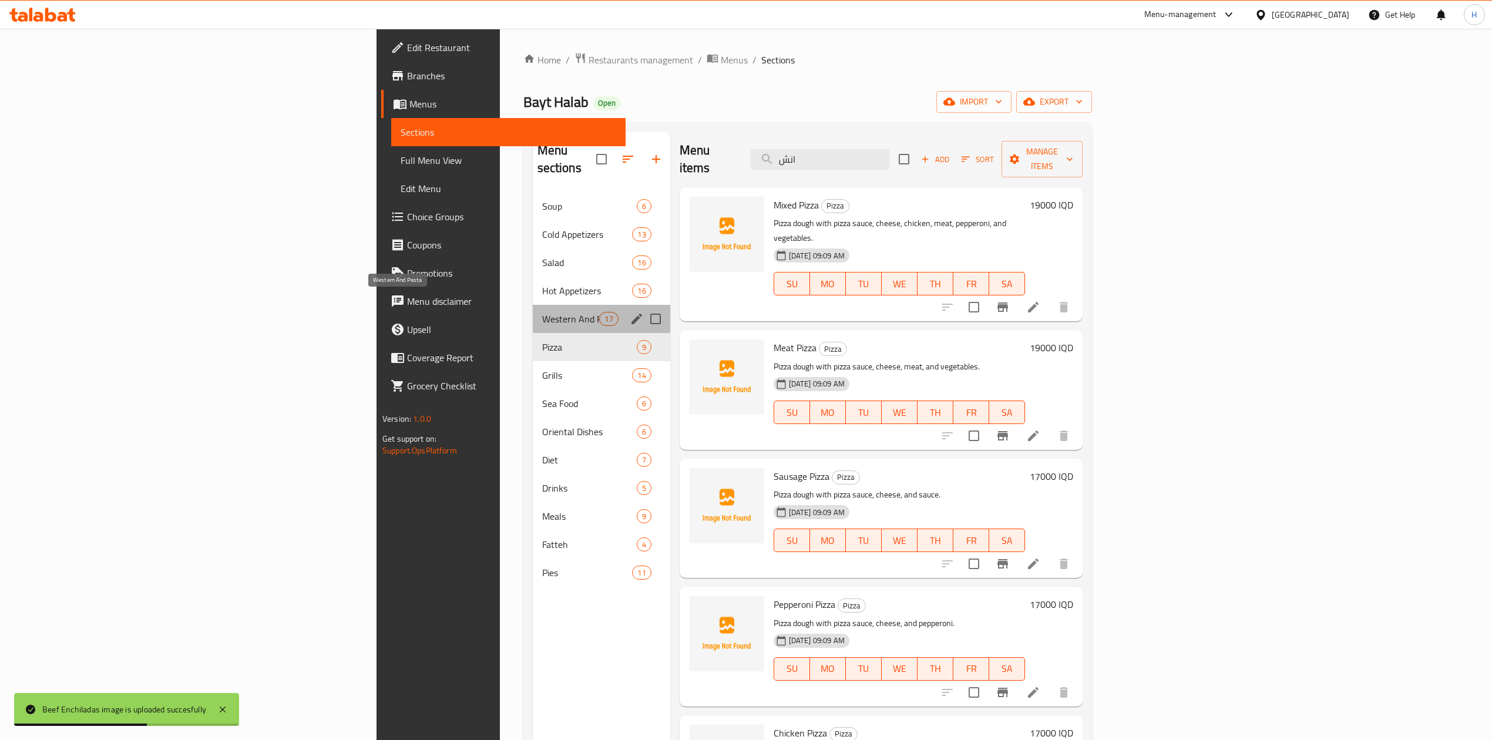
click at [542, 312] on span "Western And Pasta" at bounding box center [571, 319] width 58 height 14
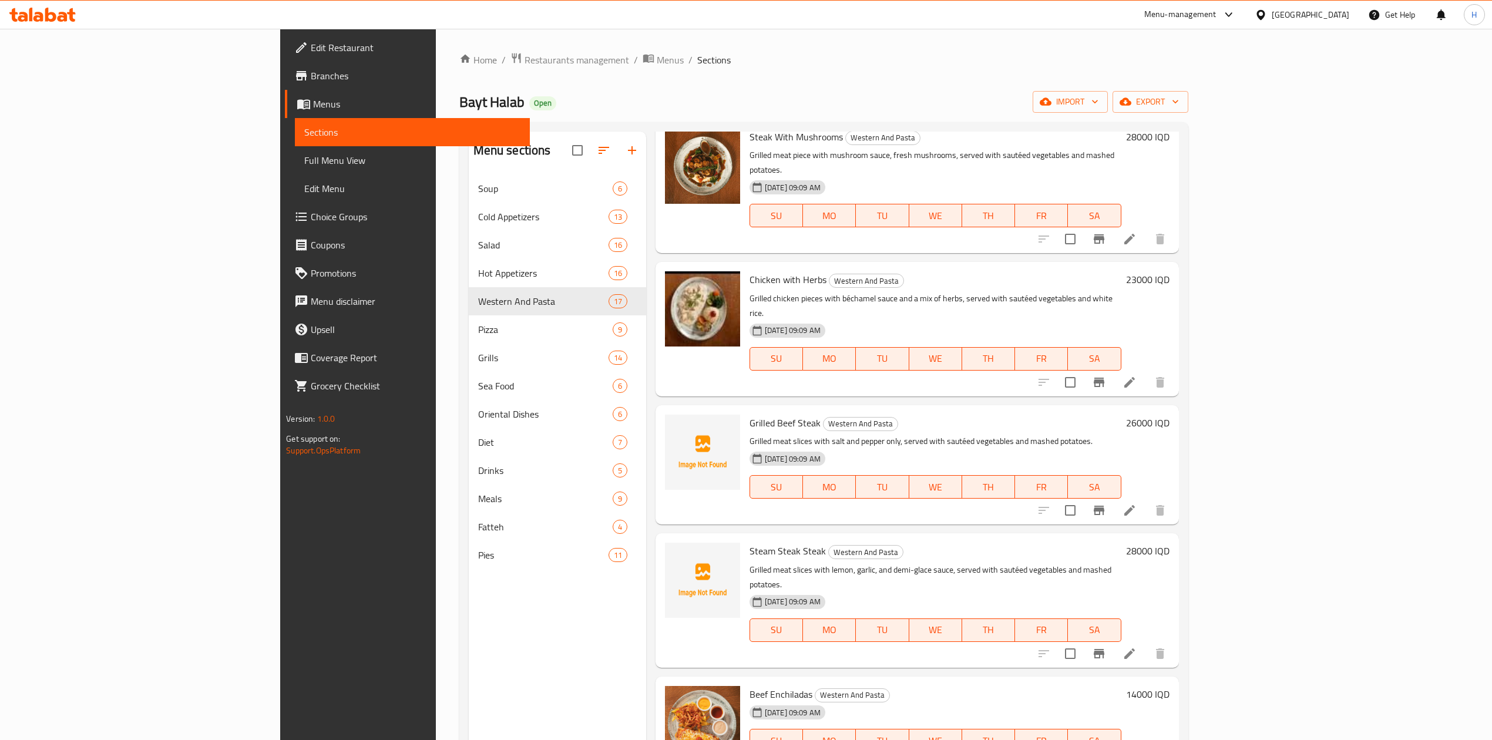
scroll to position [78, 0]
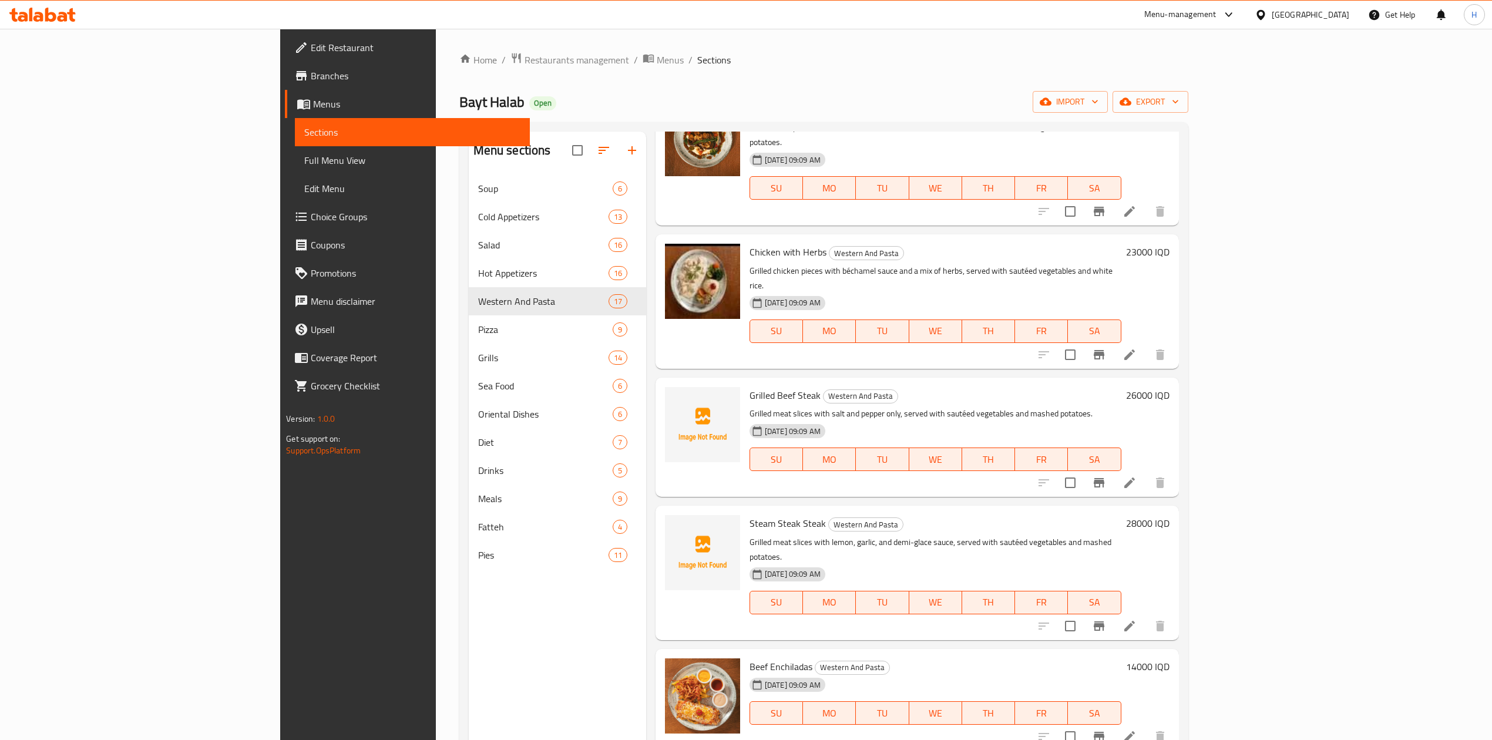
click at [1146, 616] on li at bounding box center [1129, 626] width 33 height 21
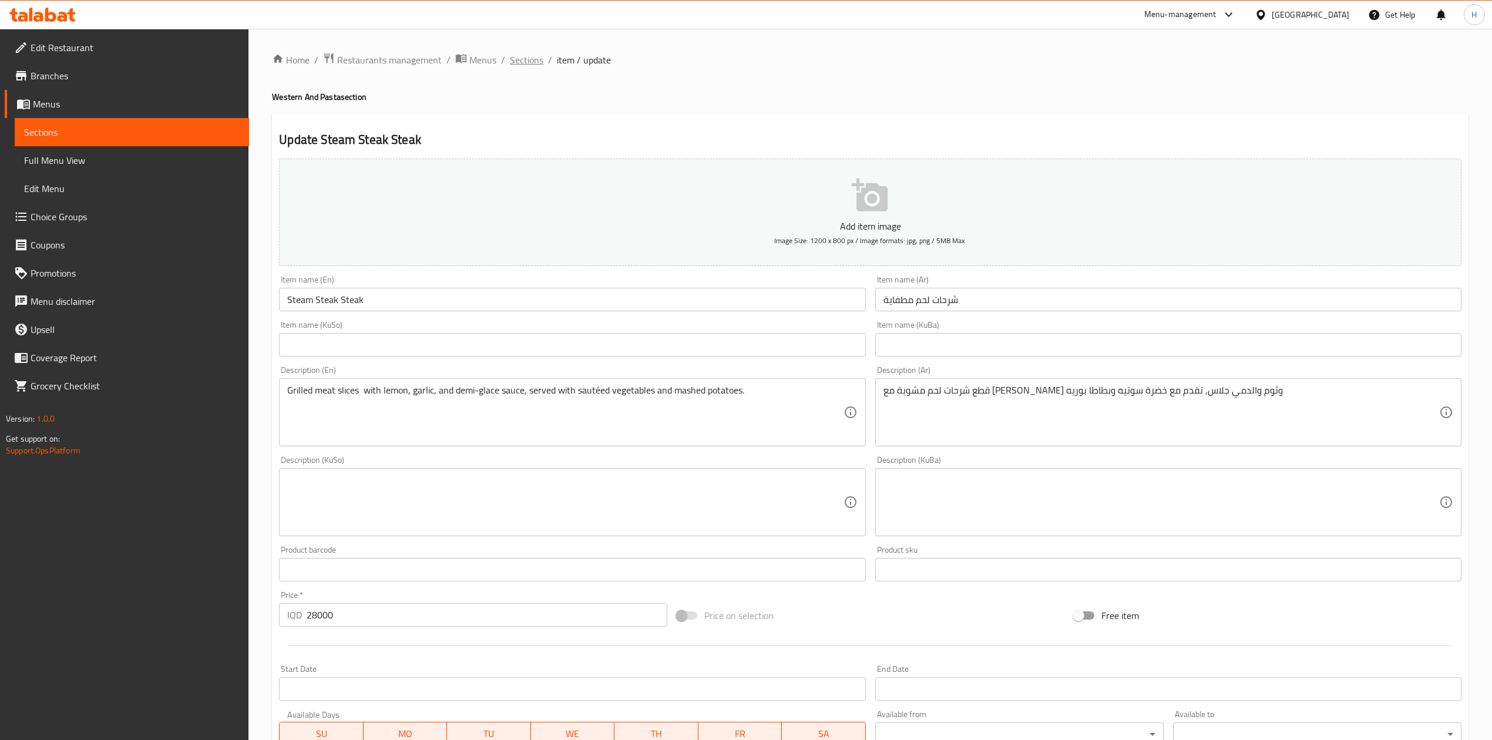
click at [529, 59] on span "Sections" at bounding box center [526, 60] width 33 height 14
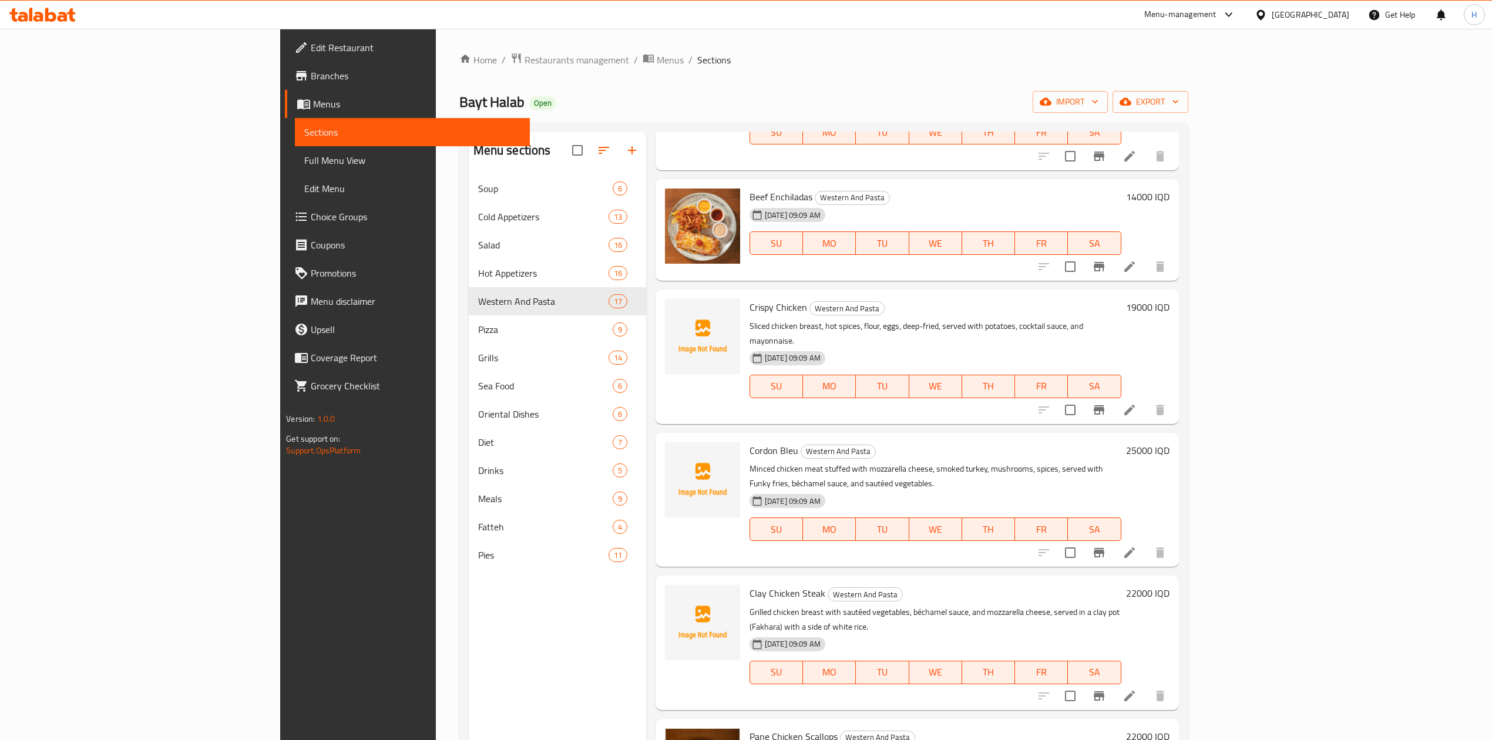
scroll to position [626, 0]
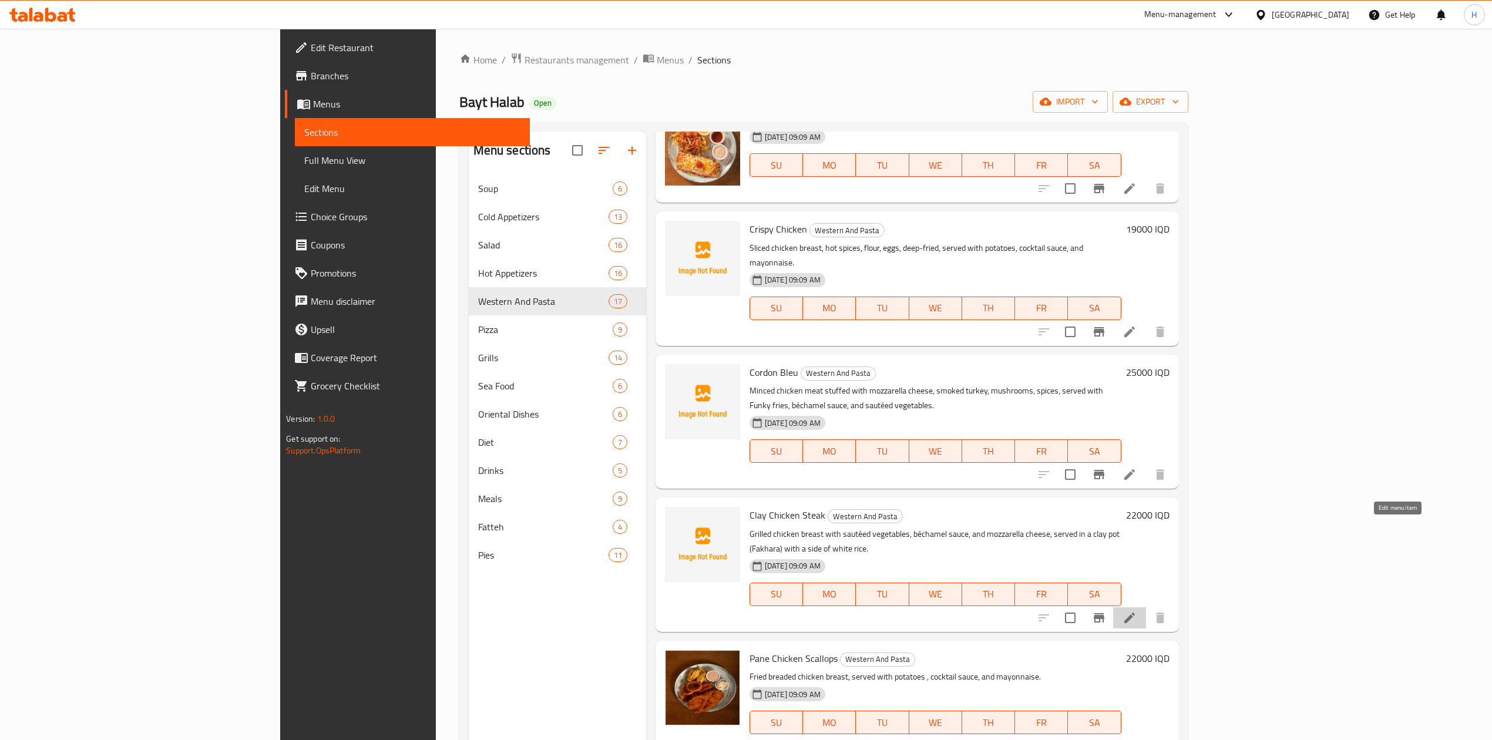
click at [1137, 611] on icon at bounding box center [1130, 618] width 14 height 14
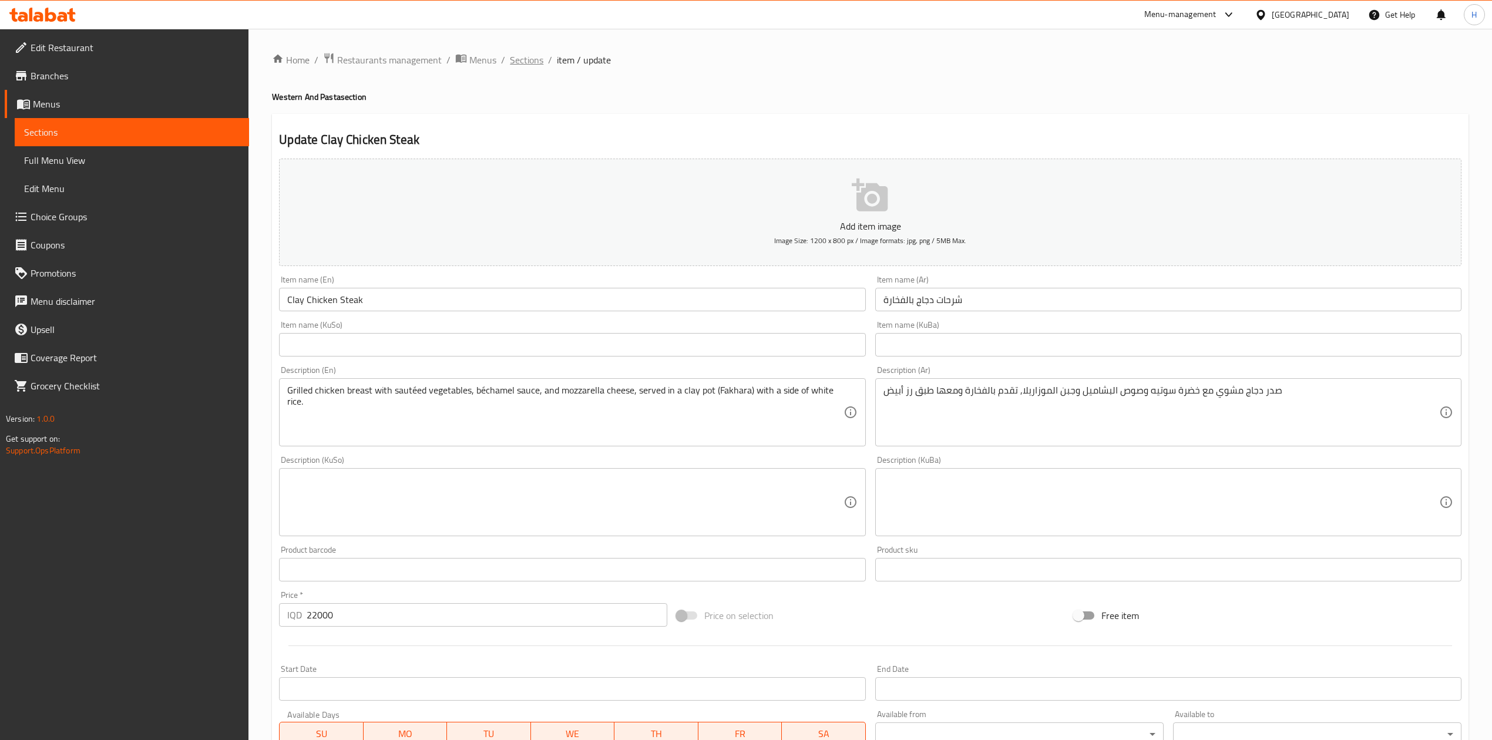
click at [522, 54] on span "Sections" at bounding box center [526, 60] width 33 height 14
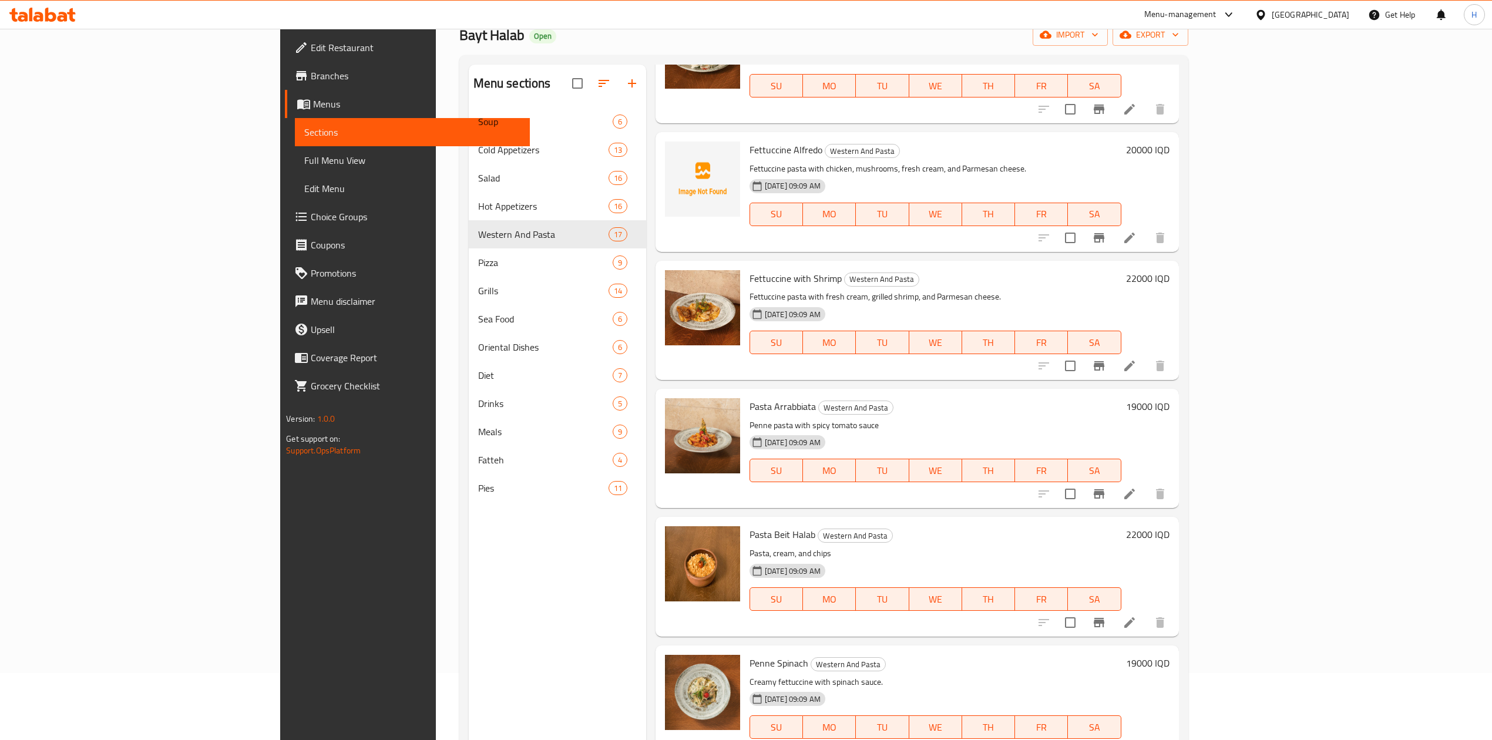
scroll to position [165, 0]
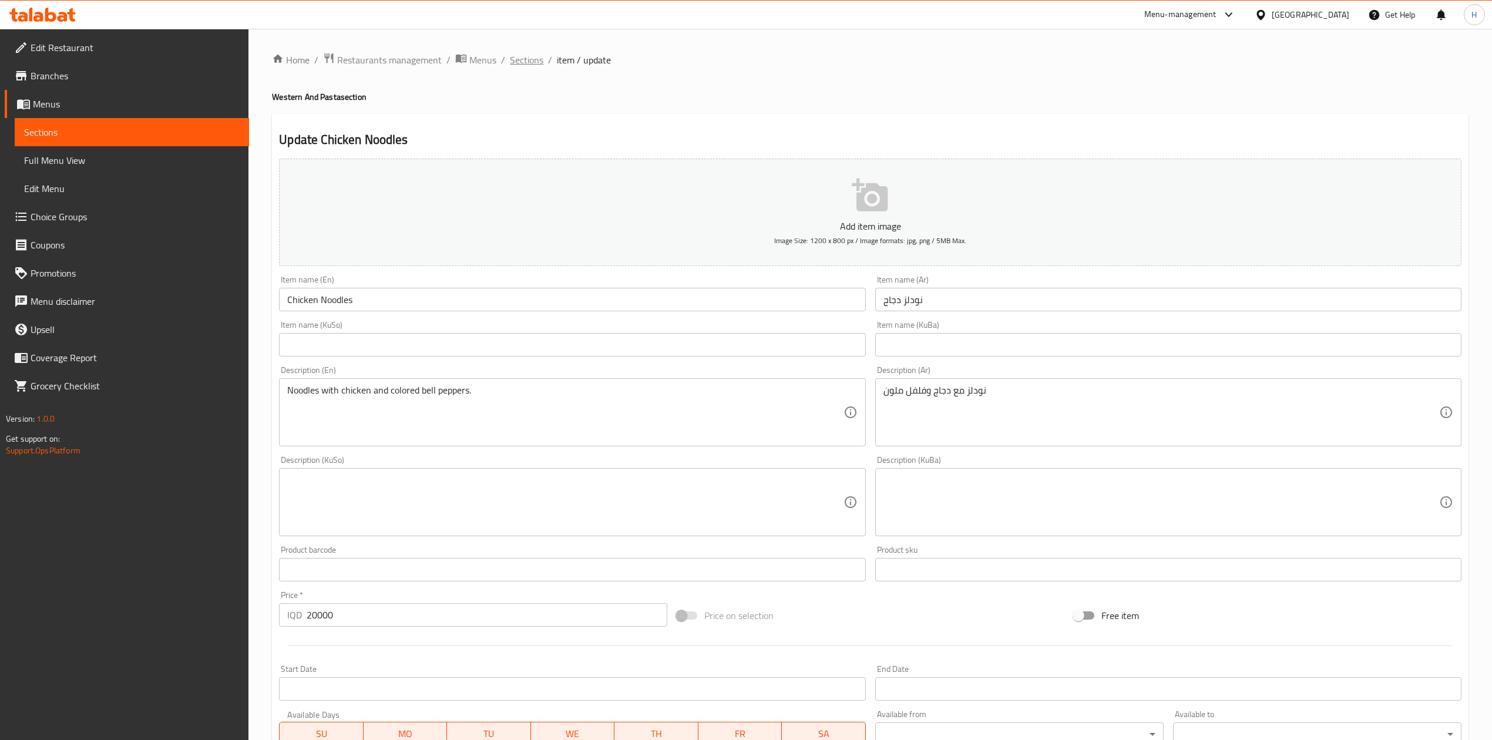
click at [525, 61] on span "Sections" at bounding box center [526, 60] width 33 height 14
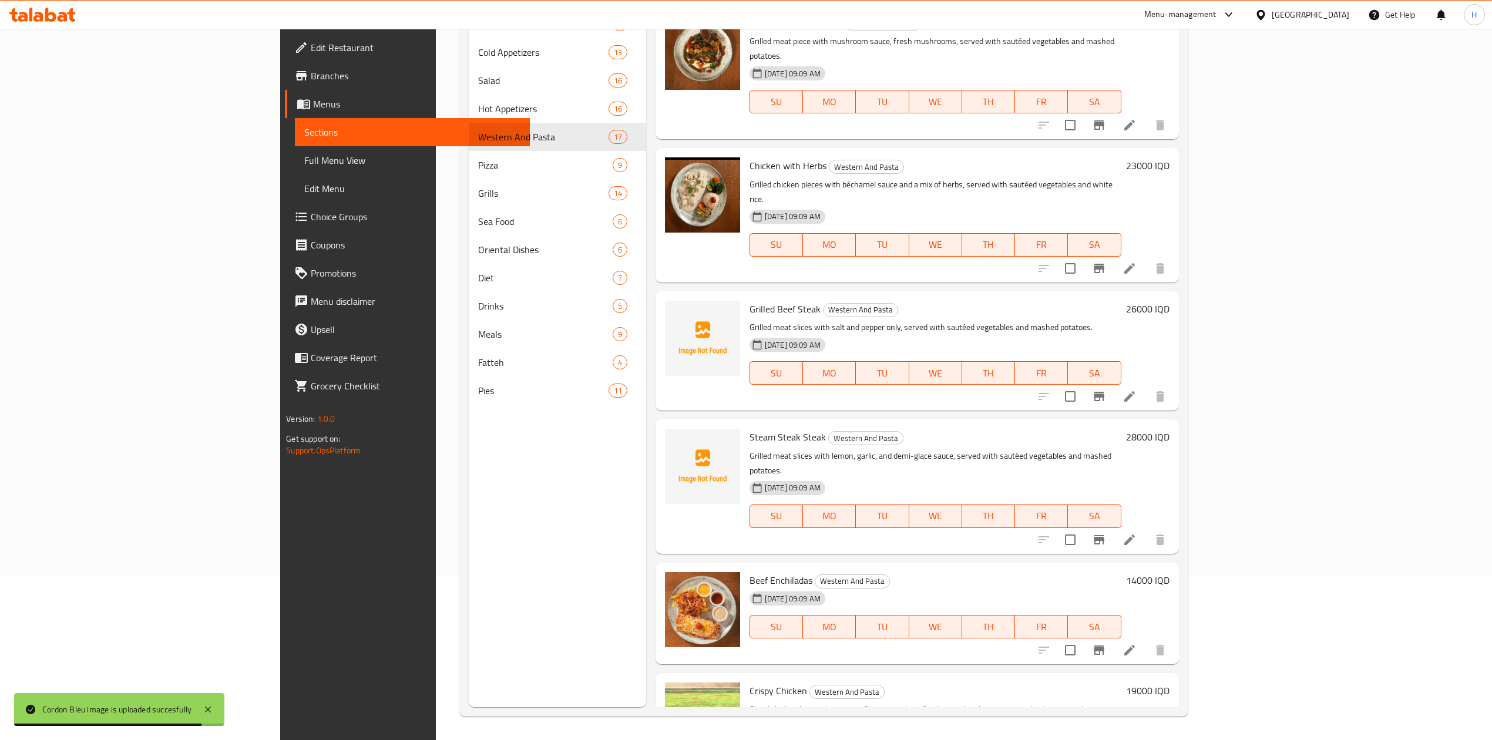
click at [1137, 533] on icon at bounding box center [1130, 540] width 14 height 14
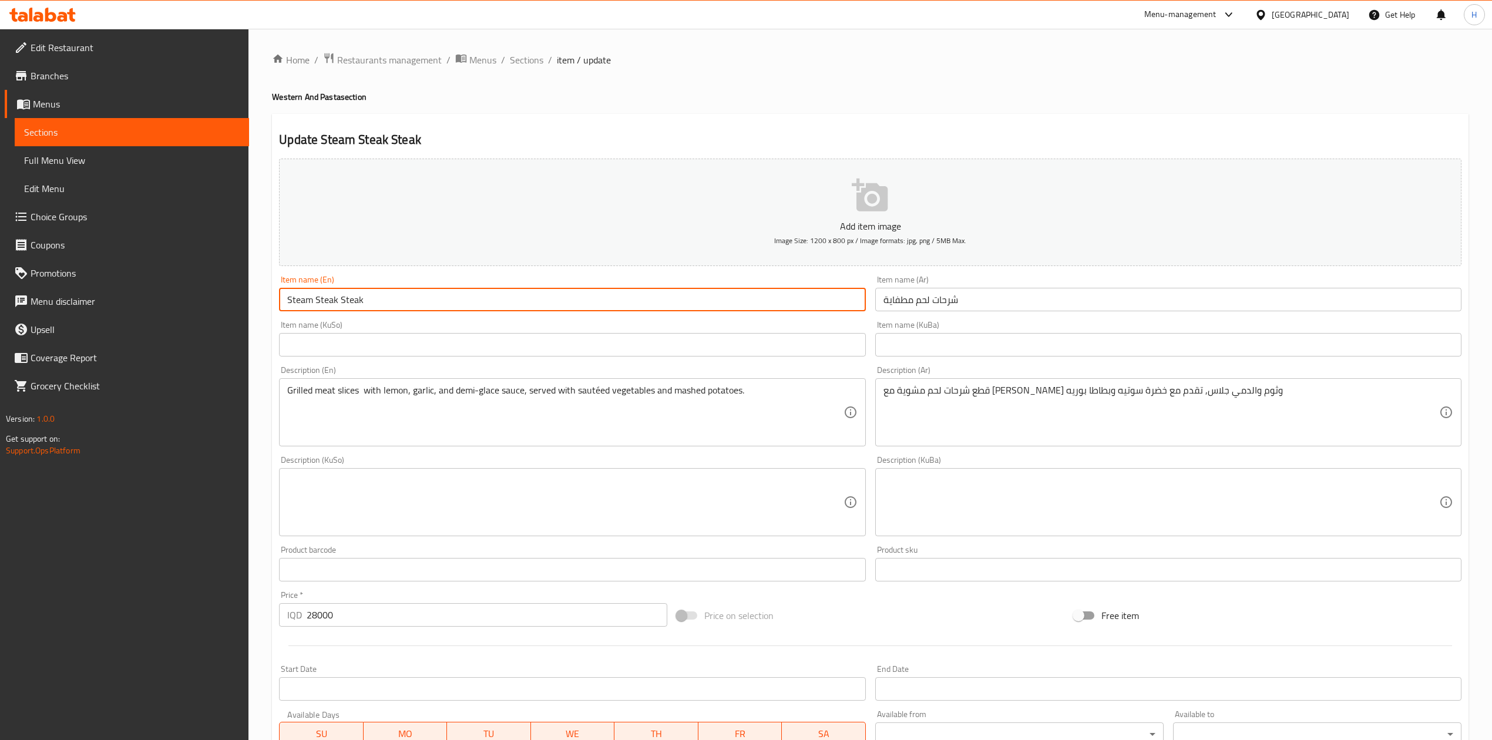
click at [353, 302] on input "Steam Steak Steak" at bounding box center [572, 299] width 586 height 23
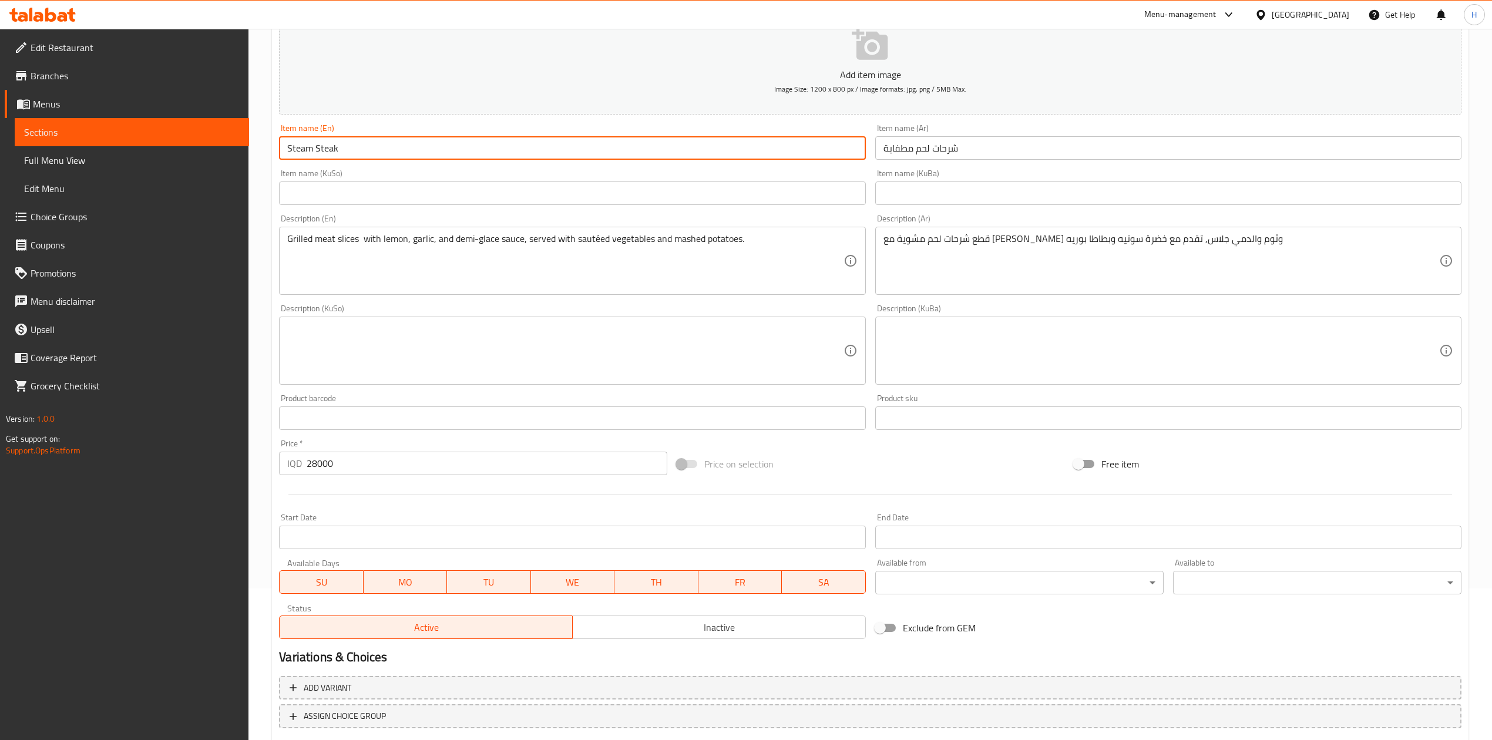
scroll to position [224, 0]
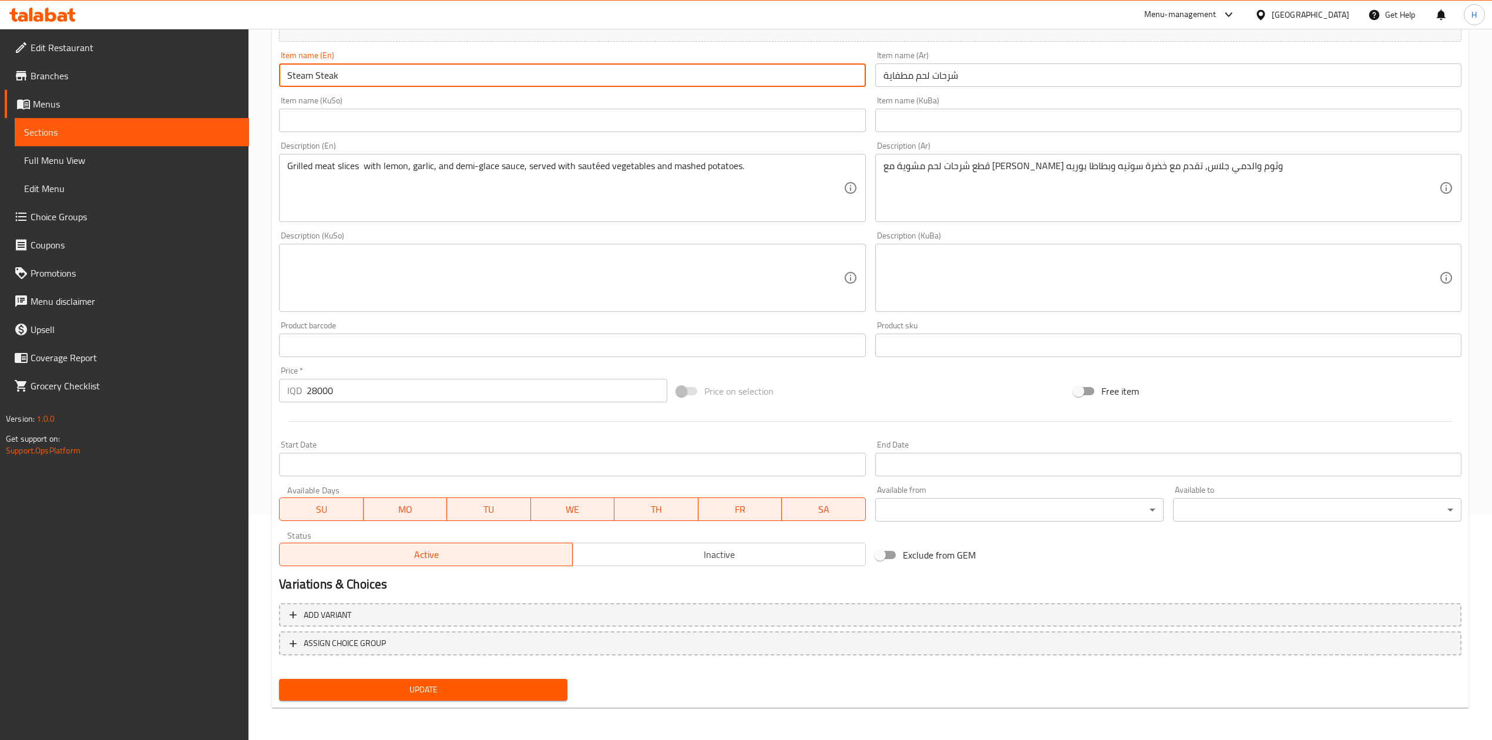
type input "Steam Steak"
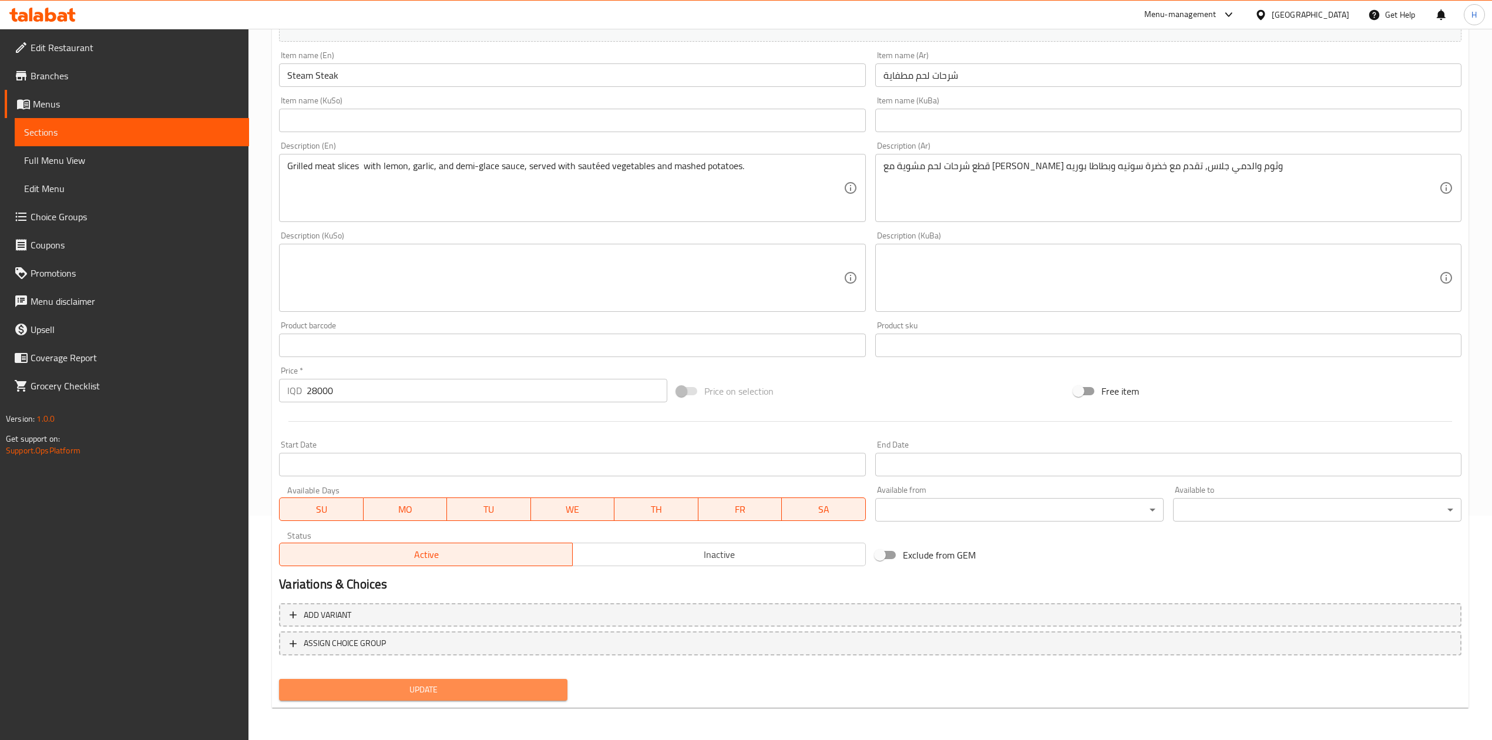
click at [414, 694] on span "Update" at bounding box center [423, 690] width 270 height 15
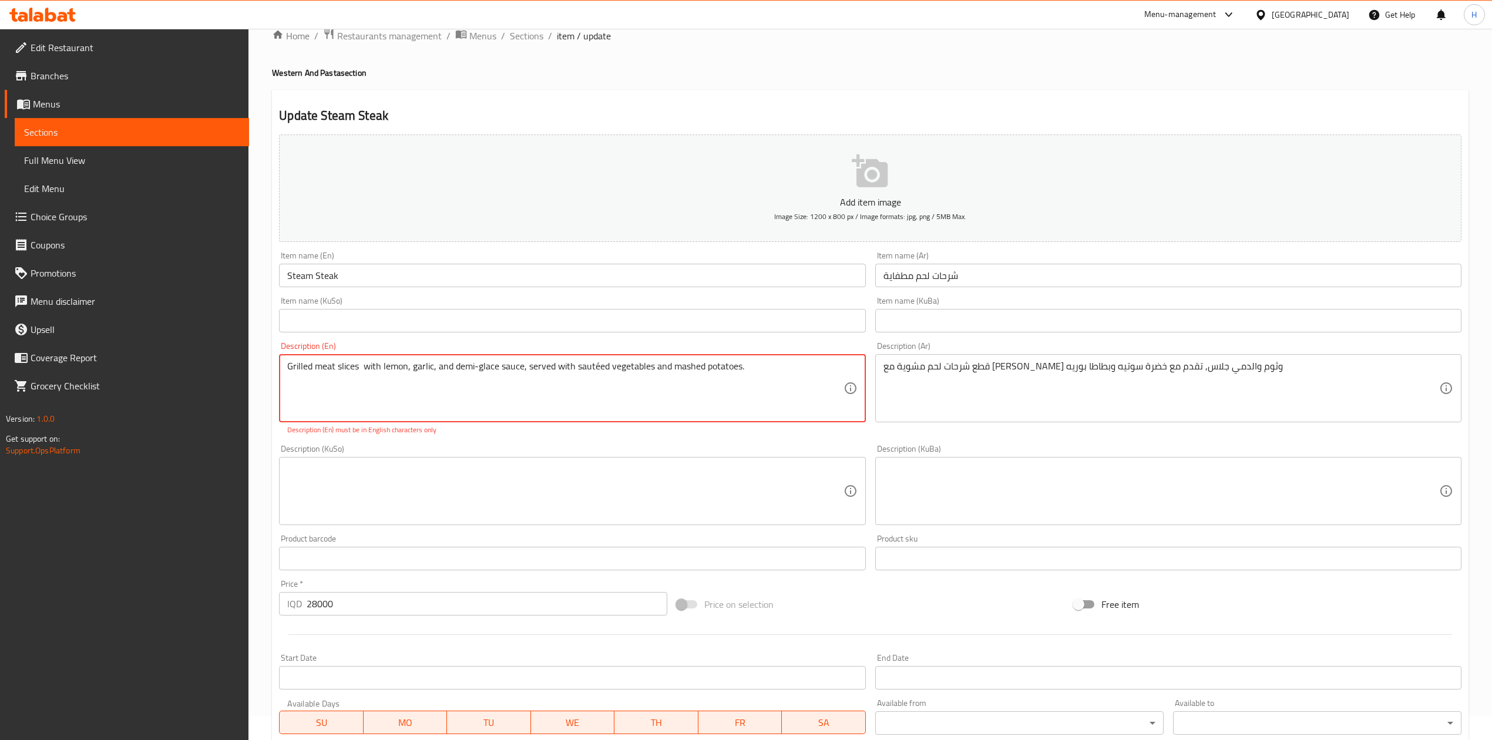
scroll to position [0, 0]
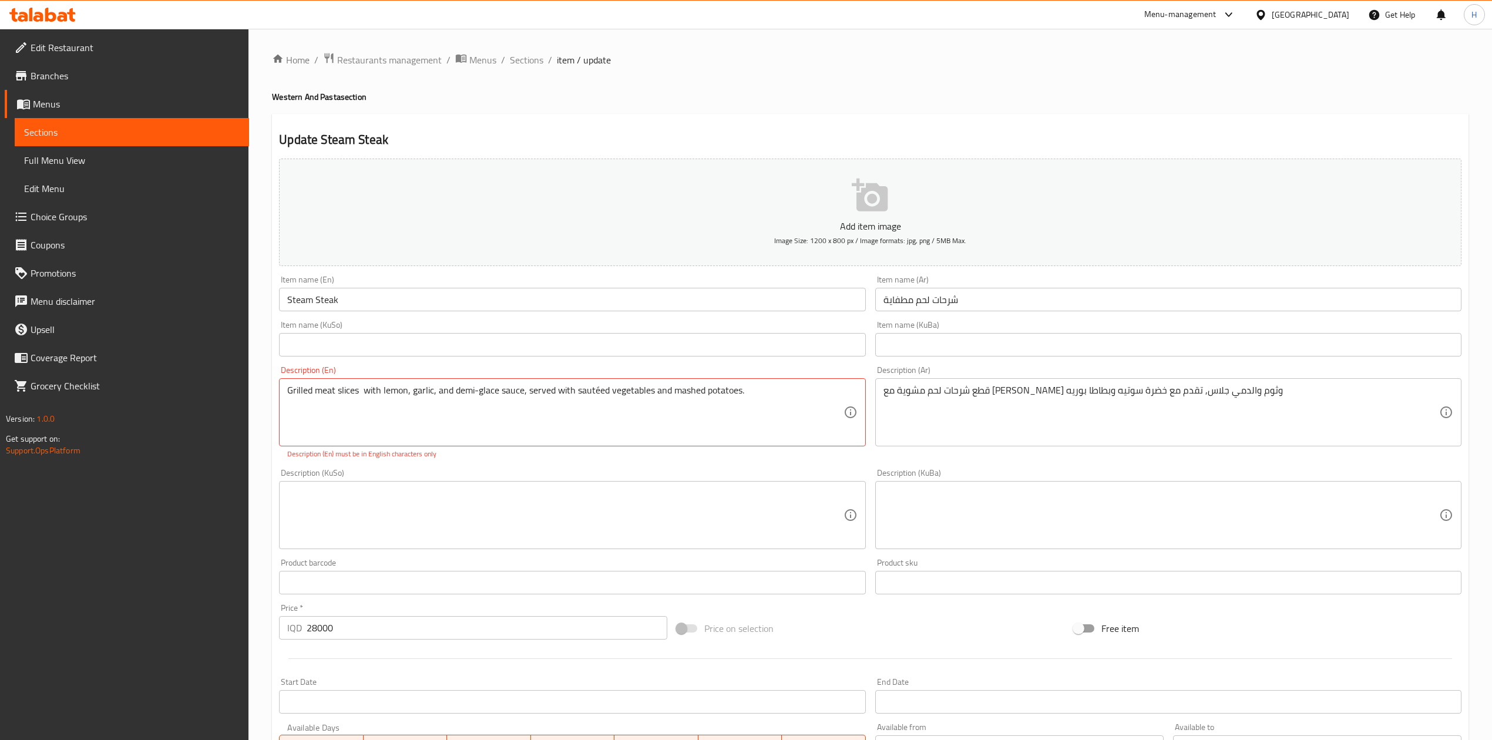
drag, startPoint x: 517, startPoint y: 59, endPoint x: 499, endPoint y: 88, distance: 34.9
click at [515, 60] on span "Sections" at bounding box center [526, 60] width 33 height 14
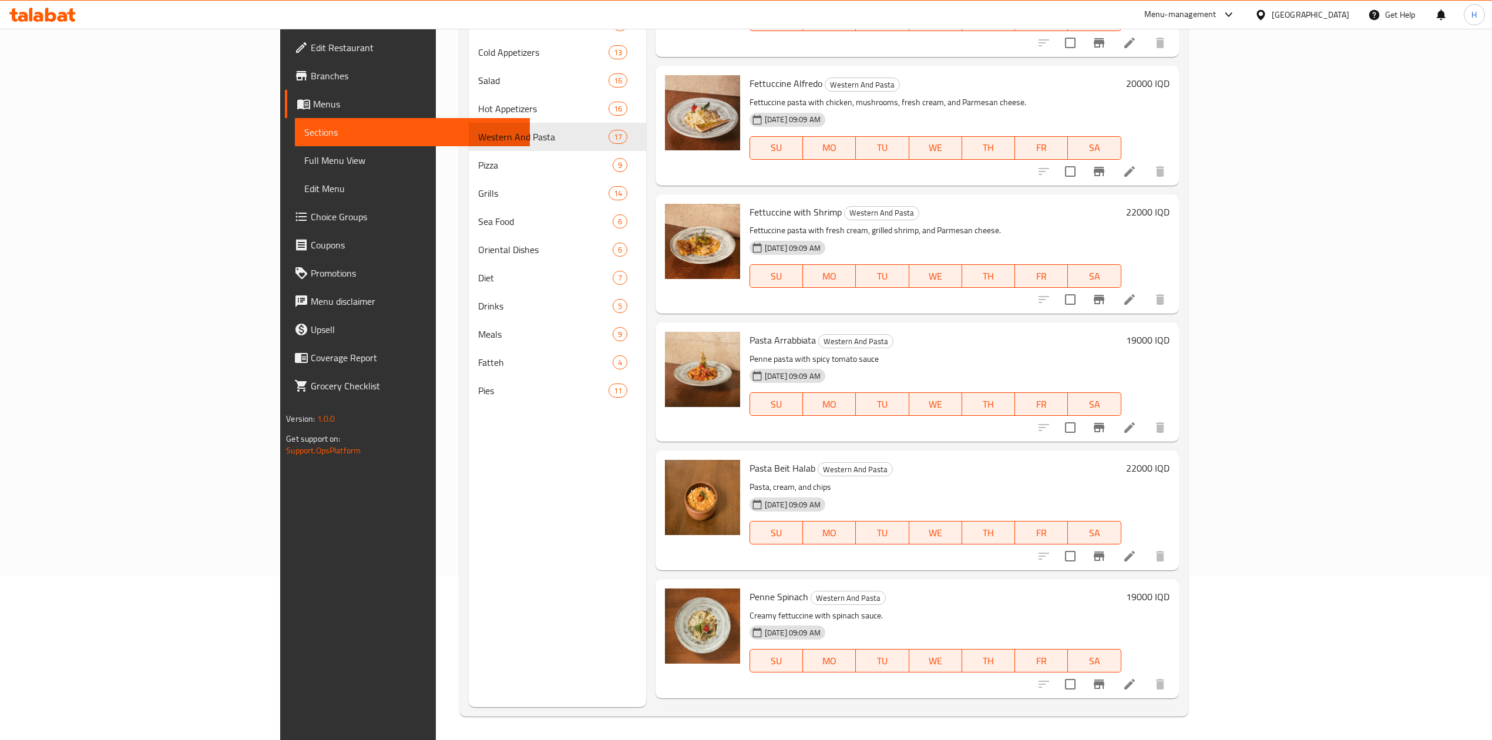
scroll to position [1453, 0]
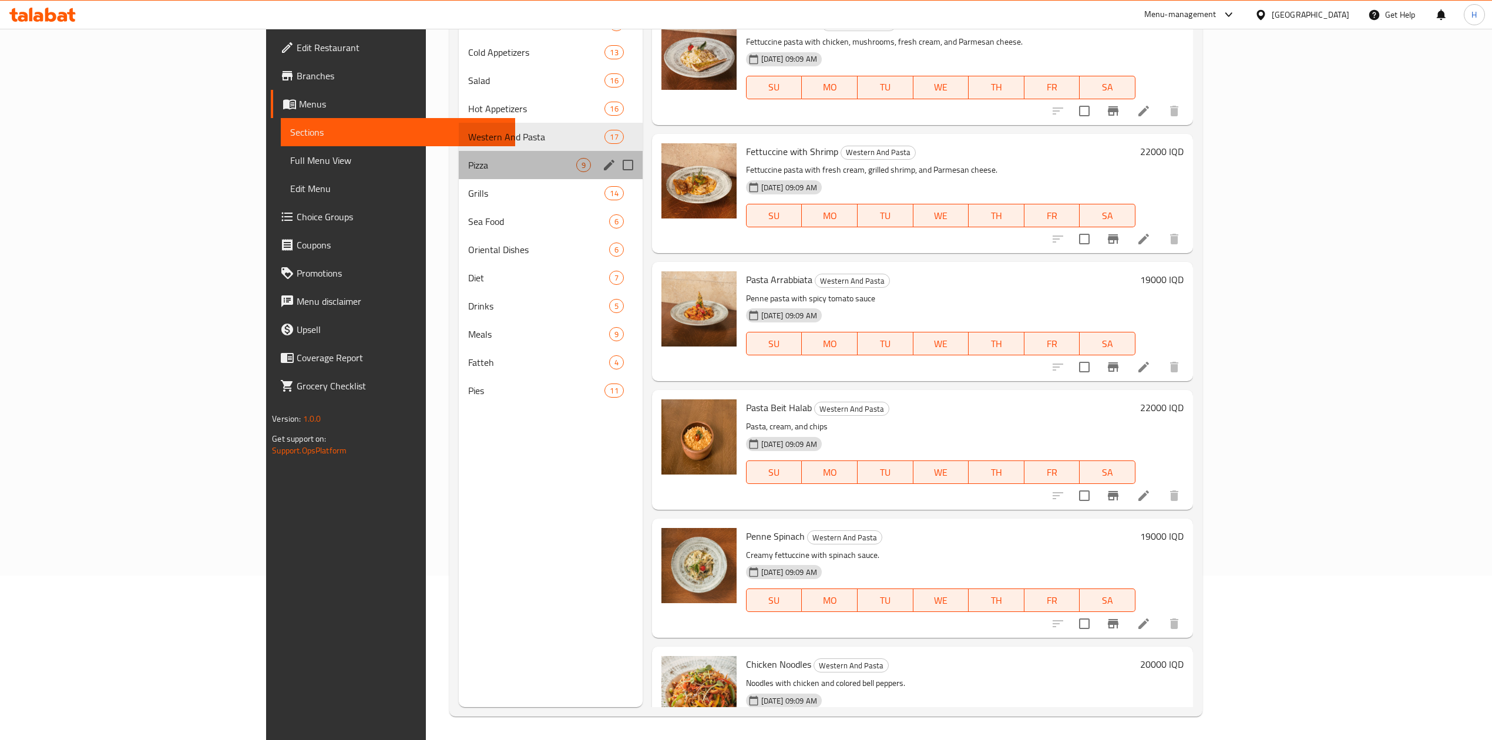
drag, startPoint x: 358, startPoint y: 156, endPoint x: 489, endPoint y: 181, distance: 133.4
click at [459, 156] on div "Pizza 9" at bounding box center [550, 165] width 183 height 28
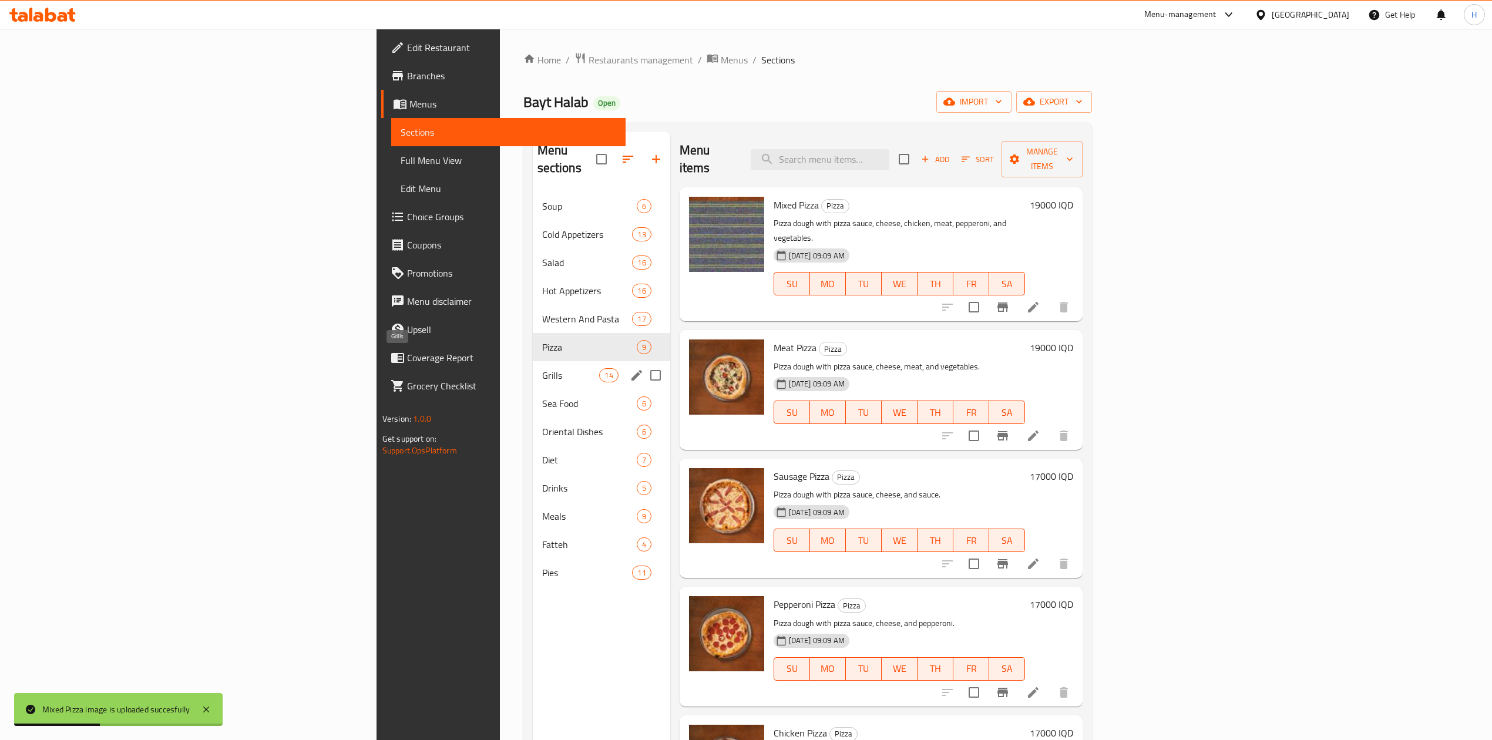
click at [542, 368] on span "Grills" at bounding box center [571, 375] width 58 height 14
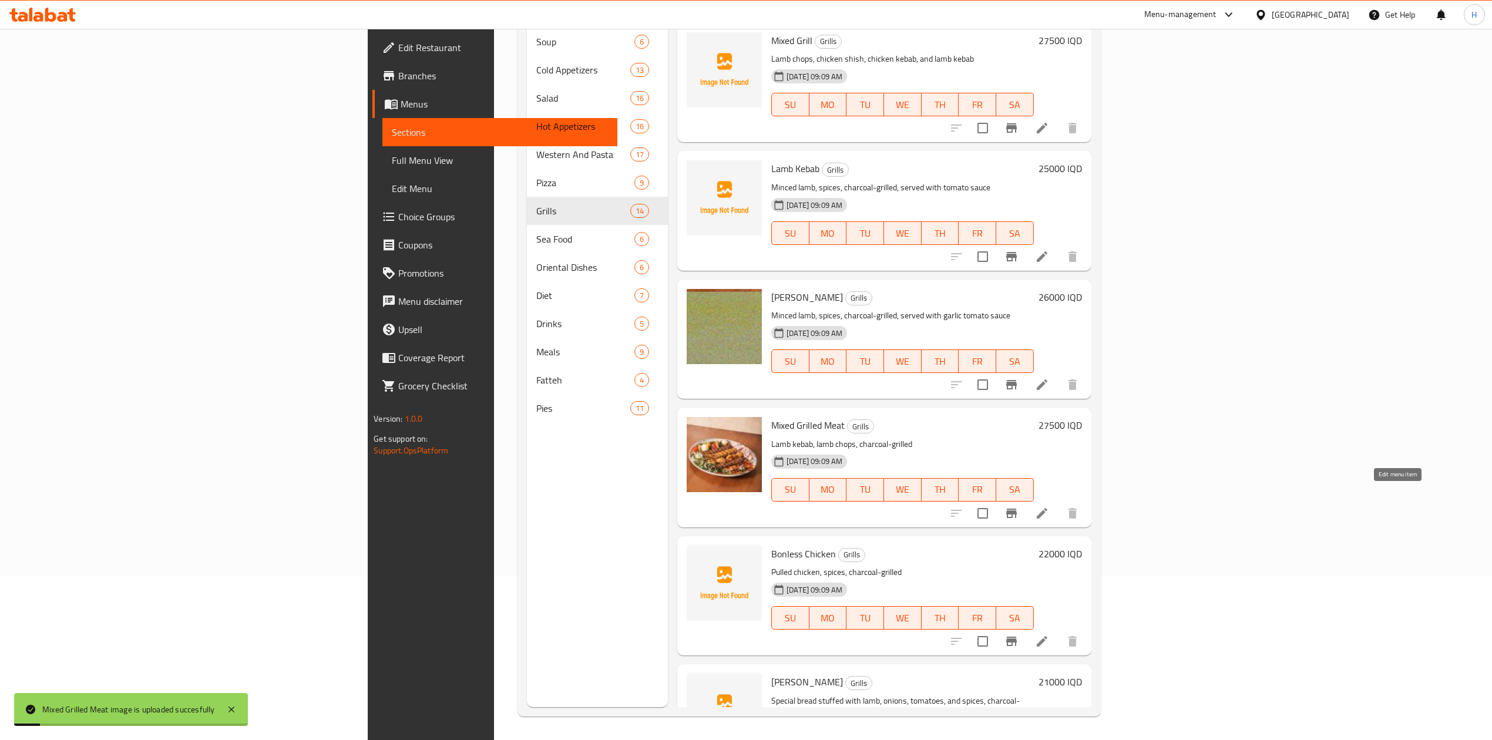
click at [1049, 506] on icon at bounding box center [1042, 513] width 14 height 14
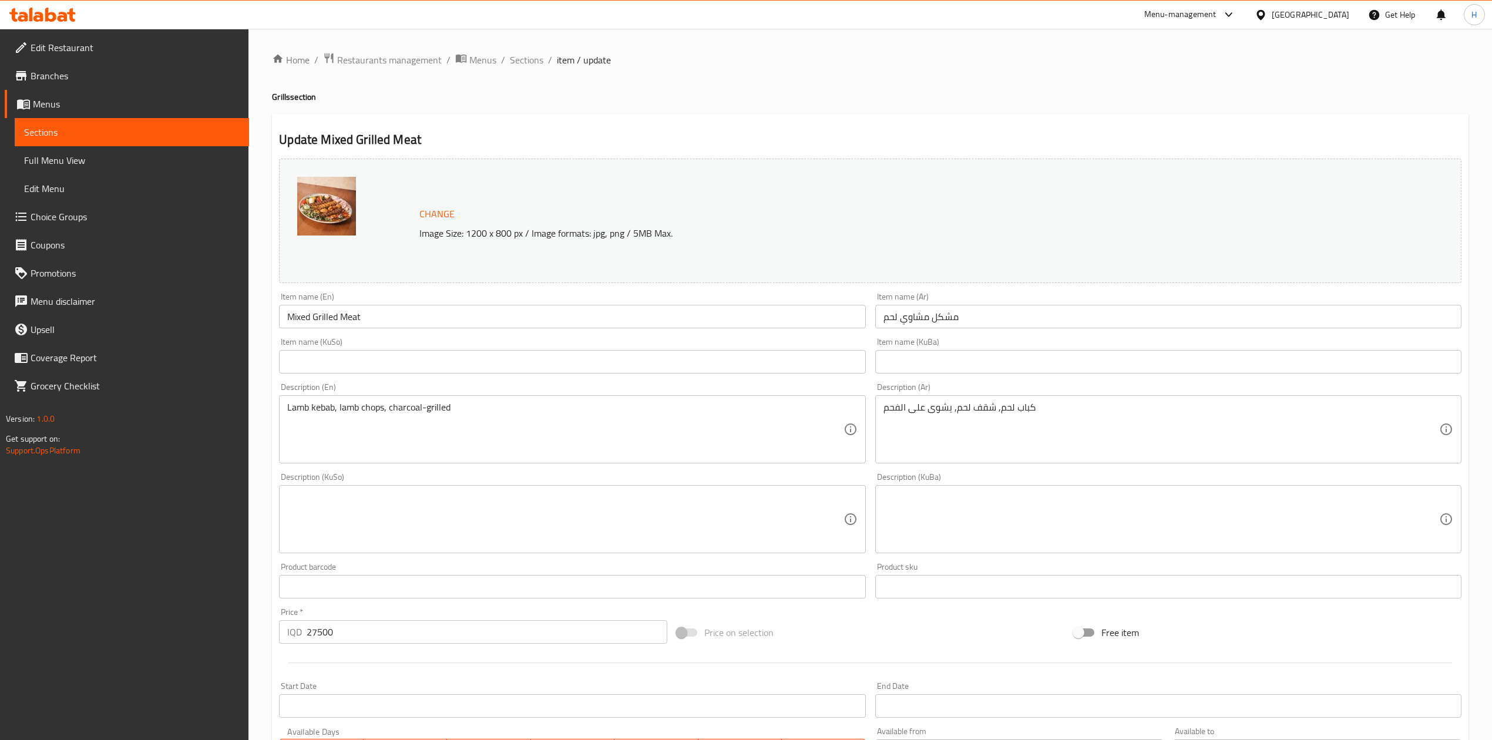
click at [512, 48] on div "Home / Restaurants management / Menus / Sections / item / update Grills section…" at bounding box center [870, 505] width 1244 height 953
click at [516, 50] on div "Home / Restaurants management / Menus / Sections / item / update Grills section…" at bounding box center [870, 505] width 1244 height 953
click at [532, 67] on span "Sections" at bounding box center [526, 60] width 33 height 14
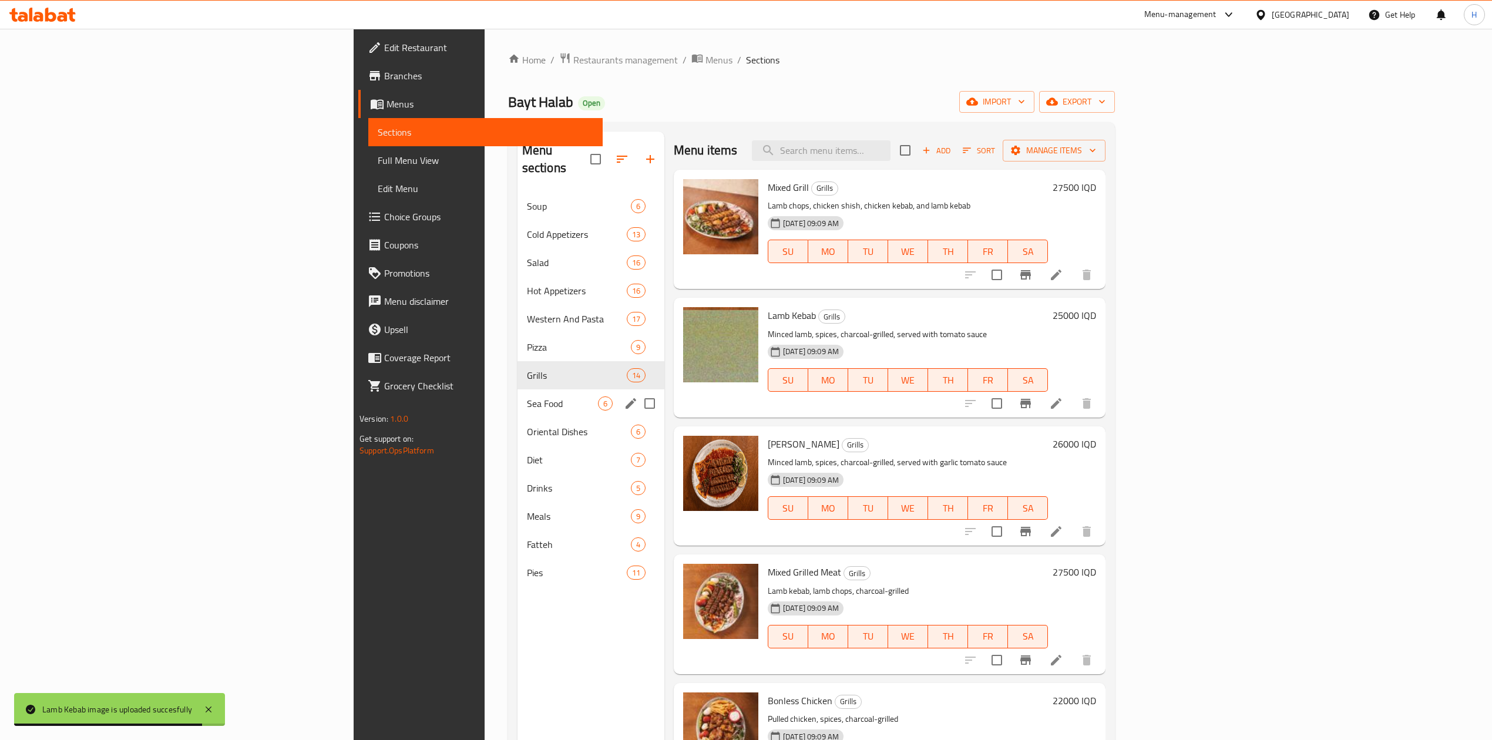
click at [517, 389] on div "Sea Food 6" at bounding box center [590, 403] width 147 height 28
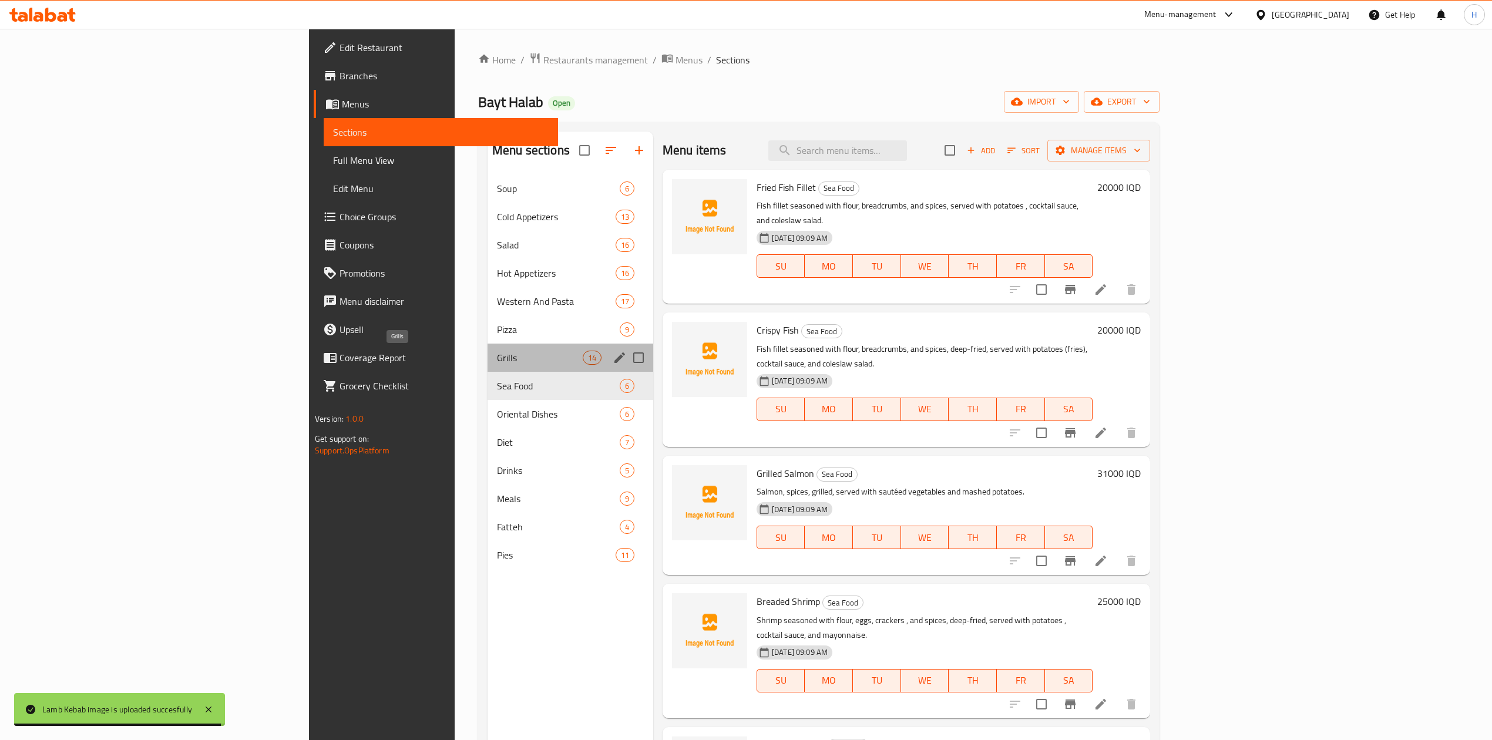
click at [497, 358] on span "Grills" at bounding box center [540, 358] width 86 height 14
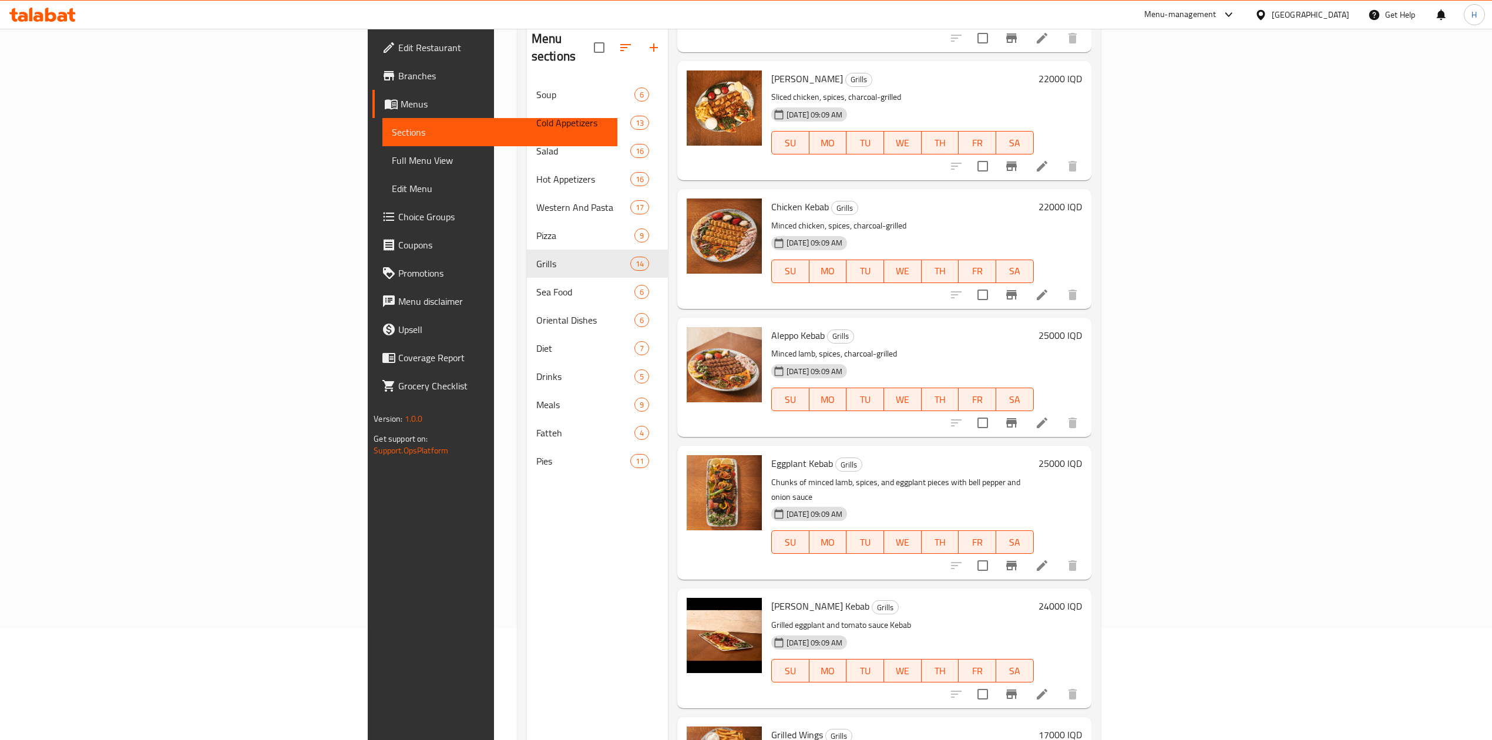
scroll to position [165, 0]
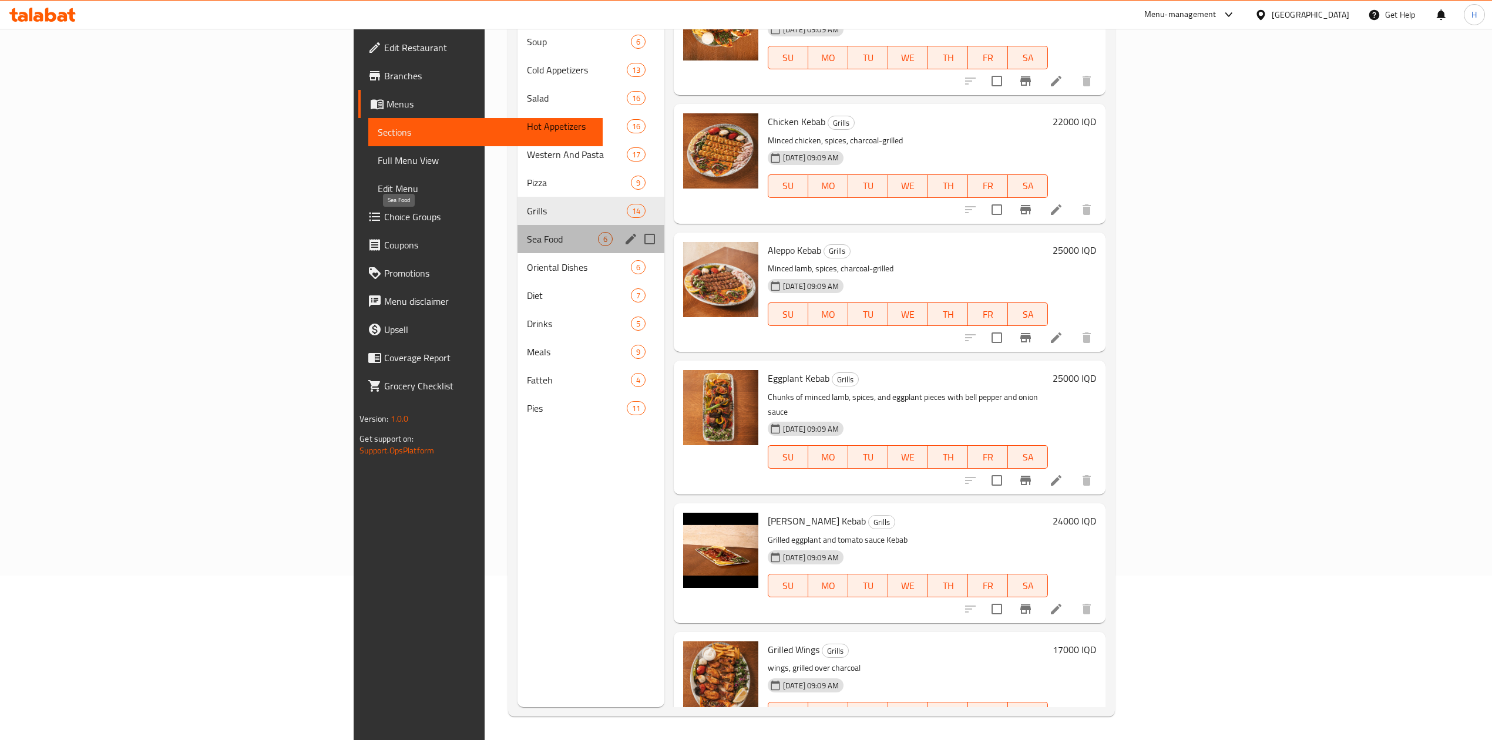
click at [527, 232] on span "Sea Food" at bounding box center [562, 239] width 71 height 14
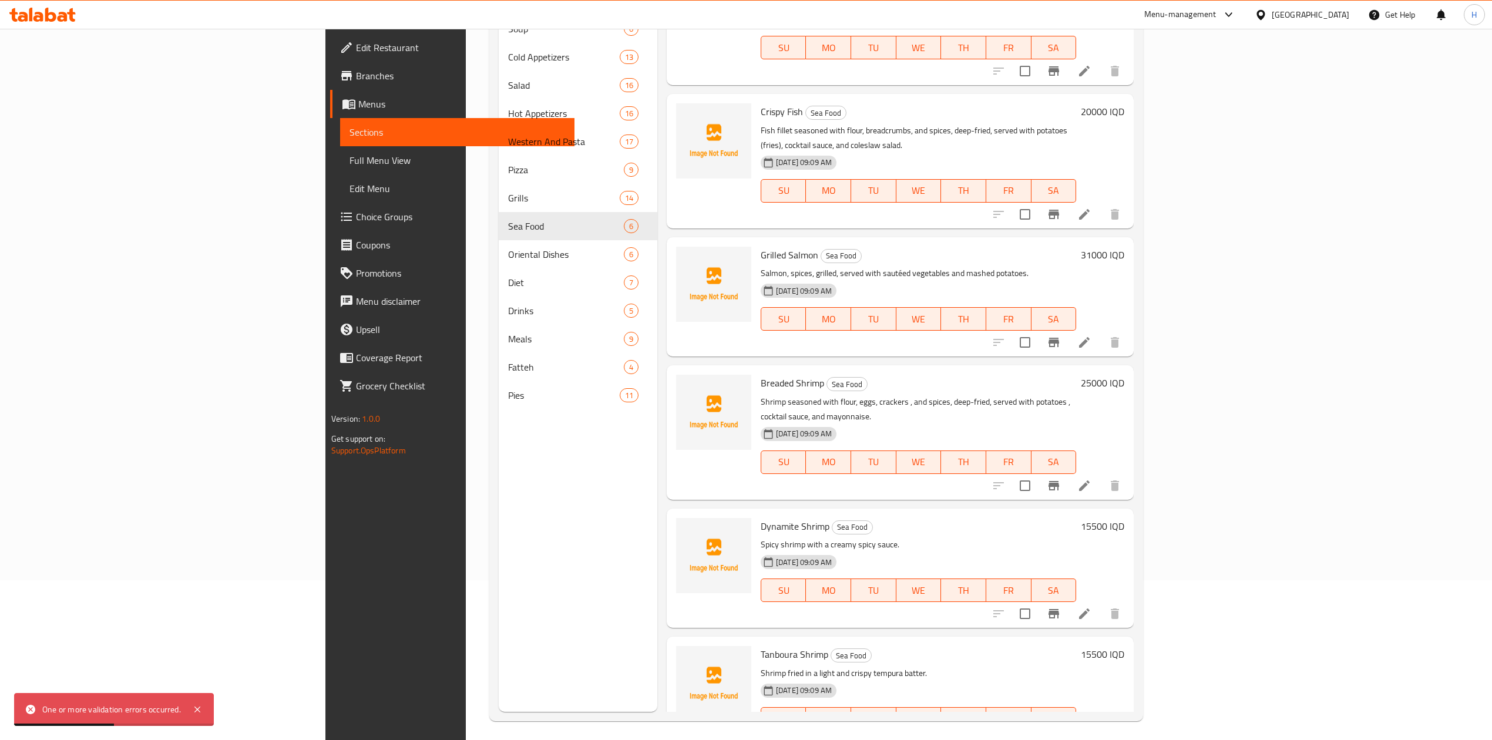
scroll to position [165, 0]
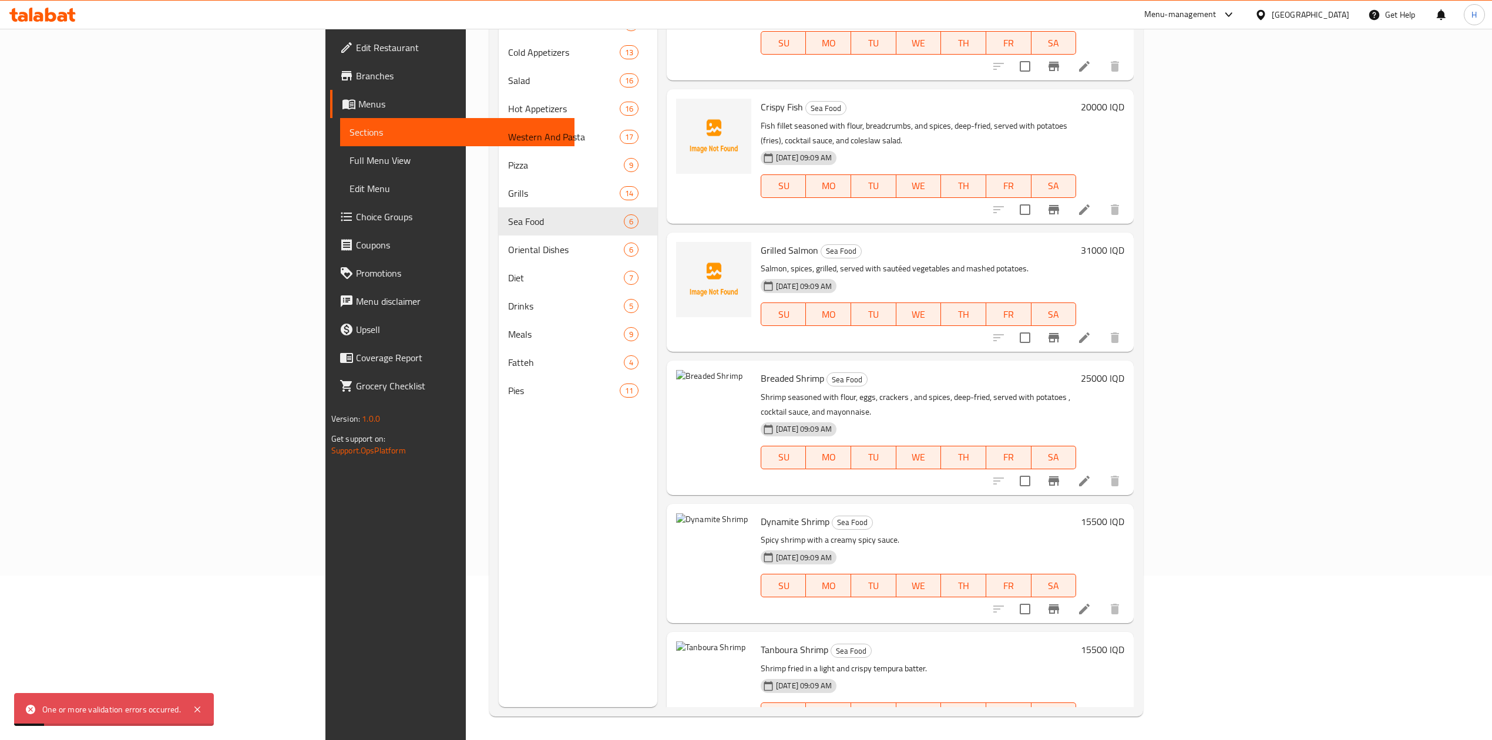
click at [1101, 471] on li at bounding box center [1084, 481] width 33 height 21
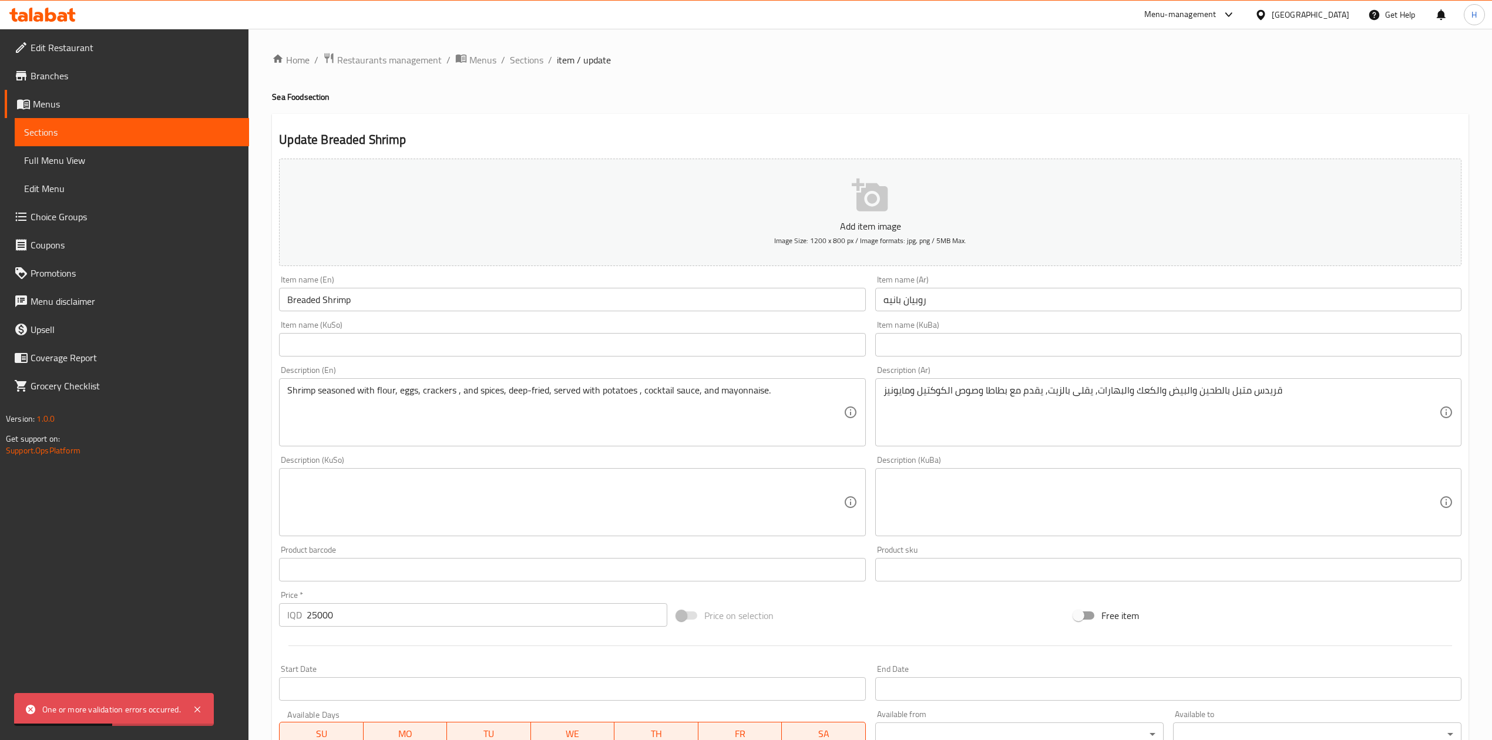
click at [318, 302] on input "Breaded Shrimp" at bounding box center [572, 299] width 586 height 23
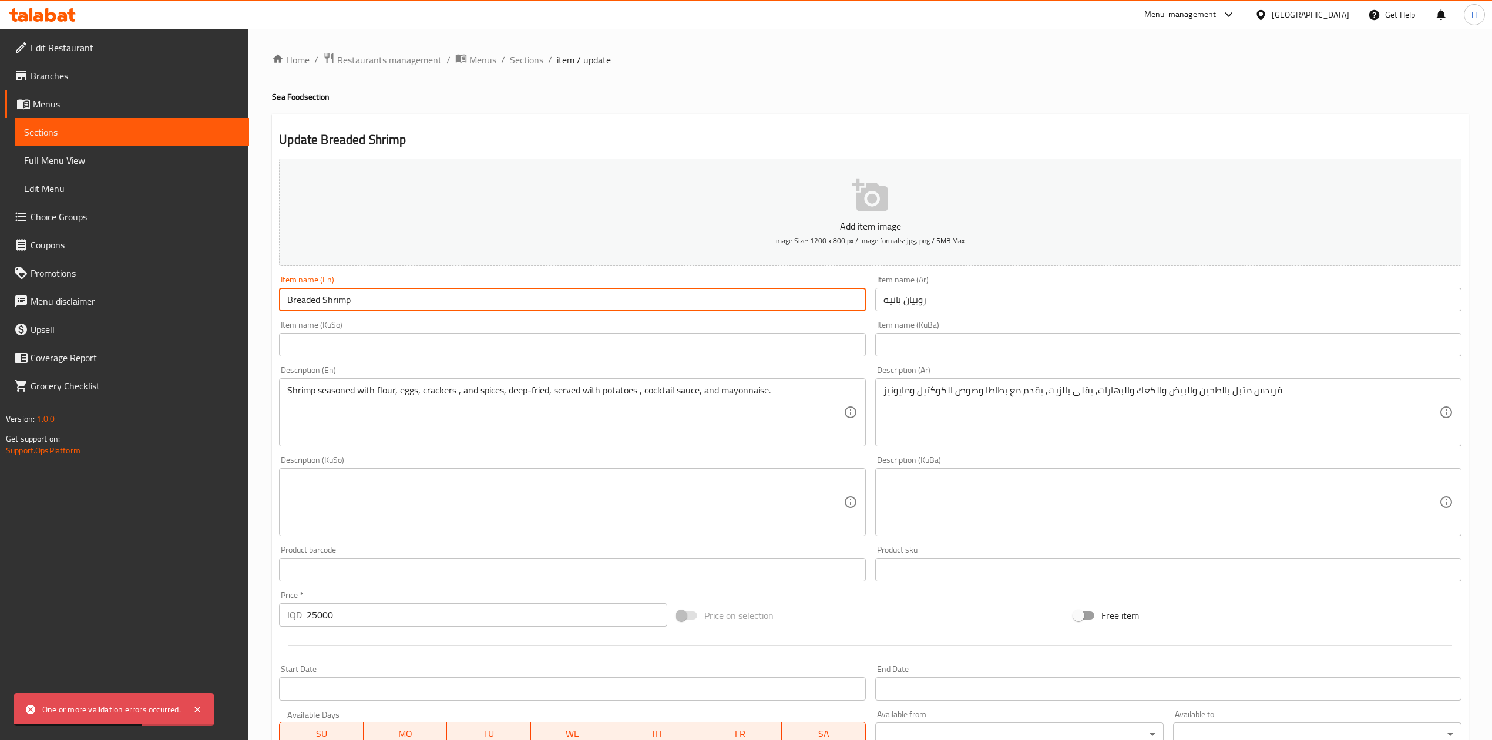
drag, startPoint x: 320, startPoint y: 301, endPoint x: 248, endPoint y: 301, distance: 71.7
click at [248, 301] on div "Edit Restaurant Branches Menus Sections Full Menu View Edit Menu Choice Groups …" at bounding box center [746, 497] width 1492 height 936
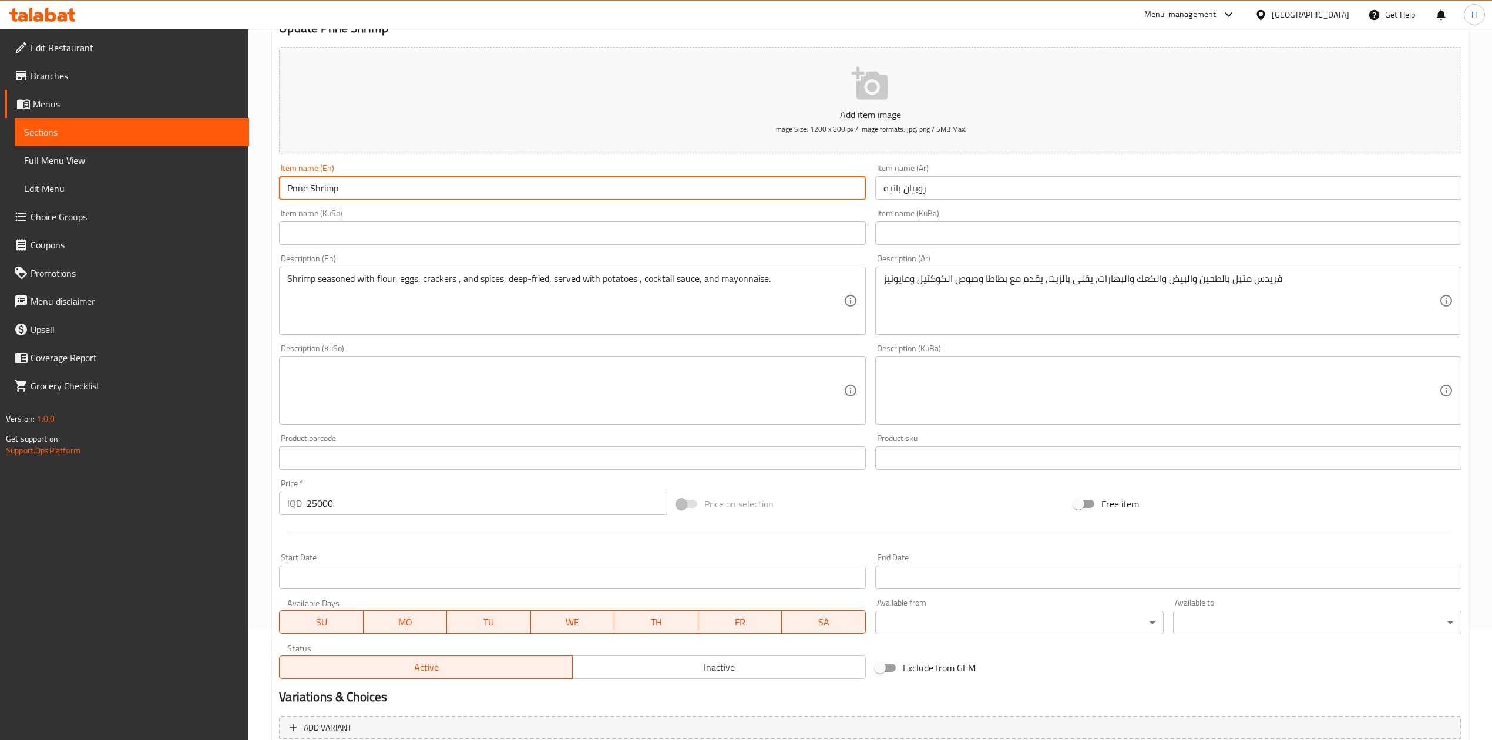
scroll to position [224, 0]
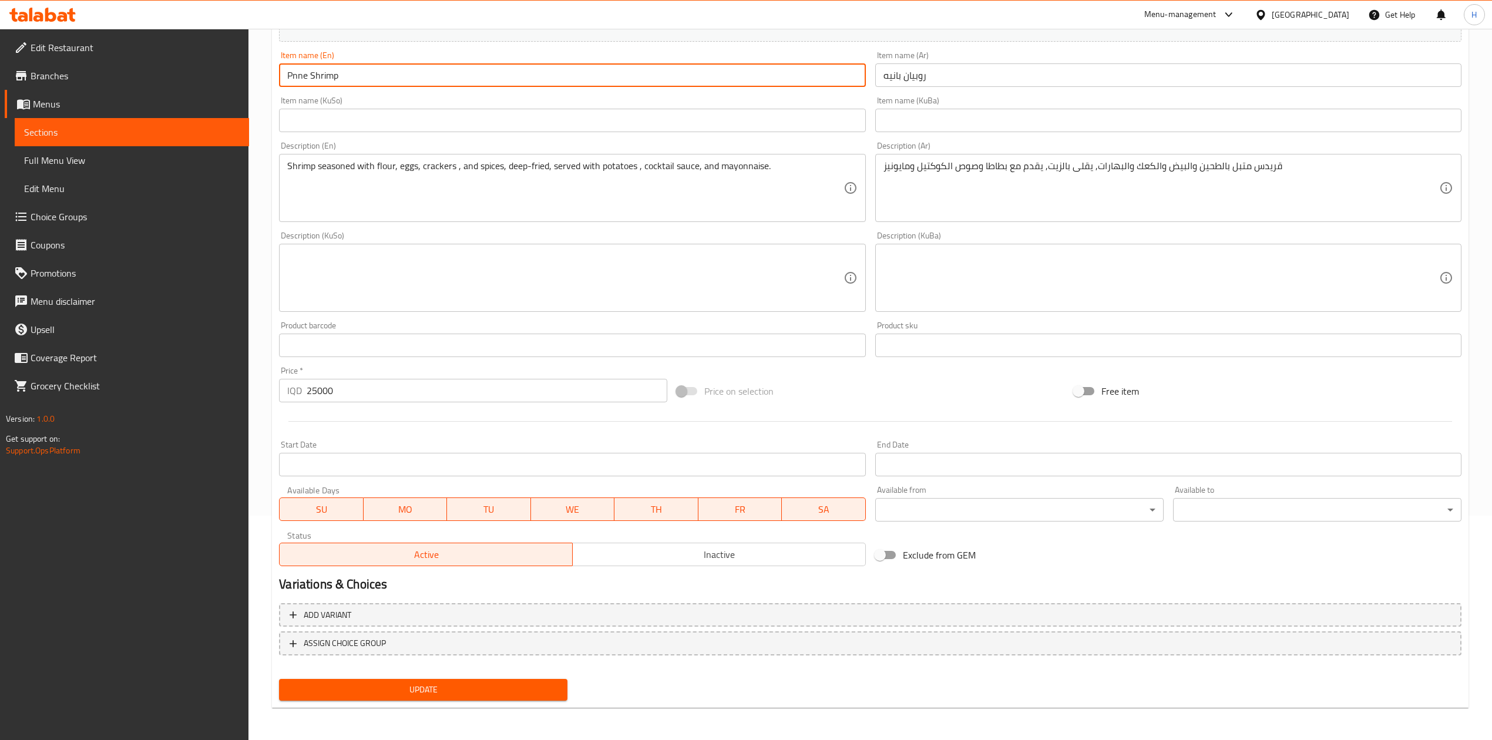
type input "Pnne Shrimp"
click at [421, 685] on span "Update" at bounding box center [423, 690] width 270 height 15
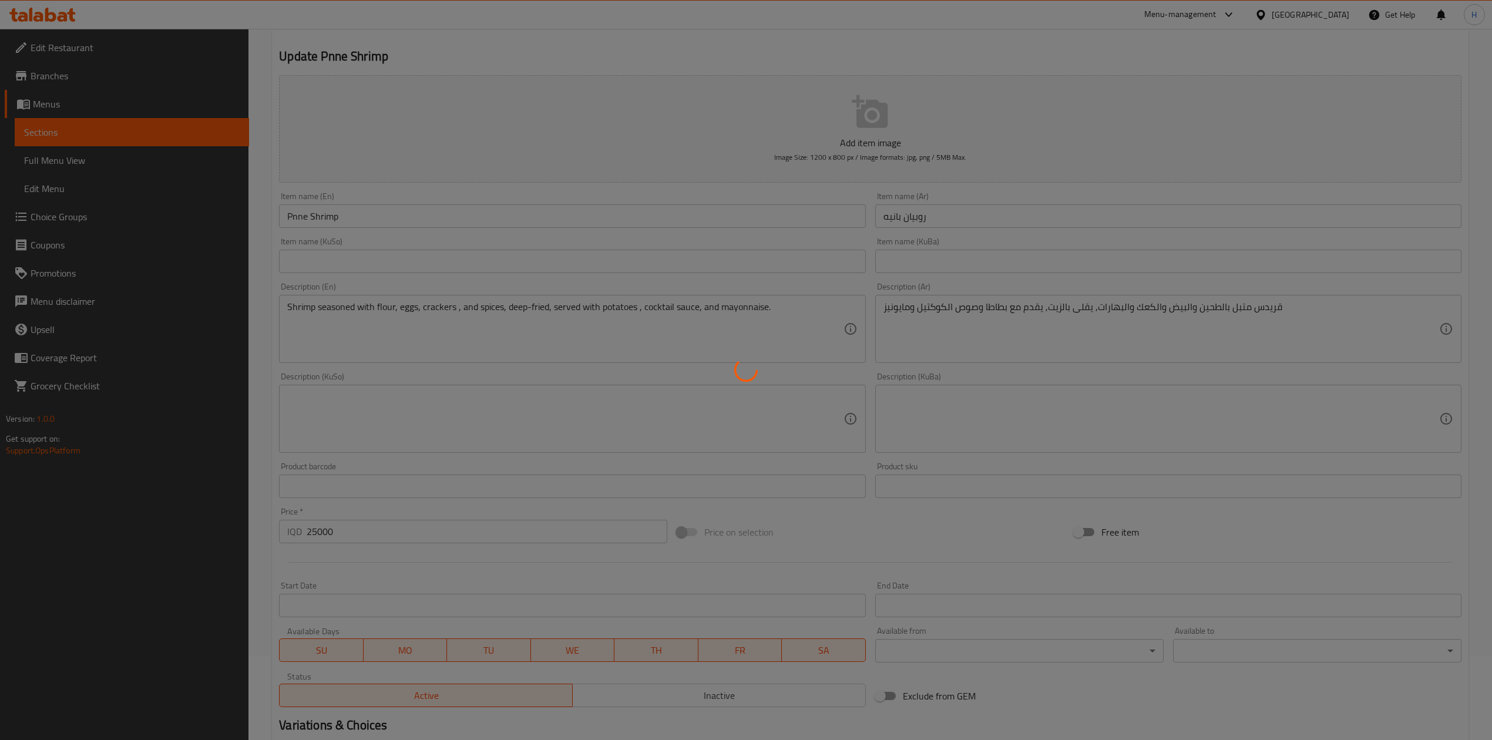
scroll to position [0, 0]
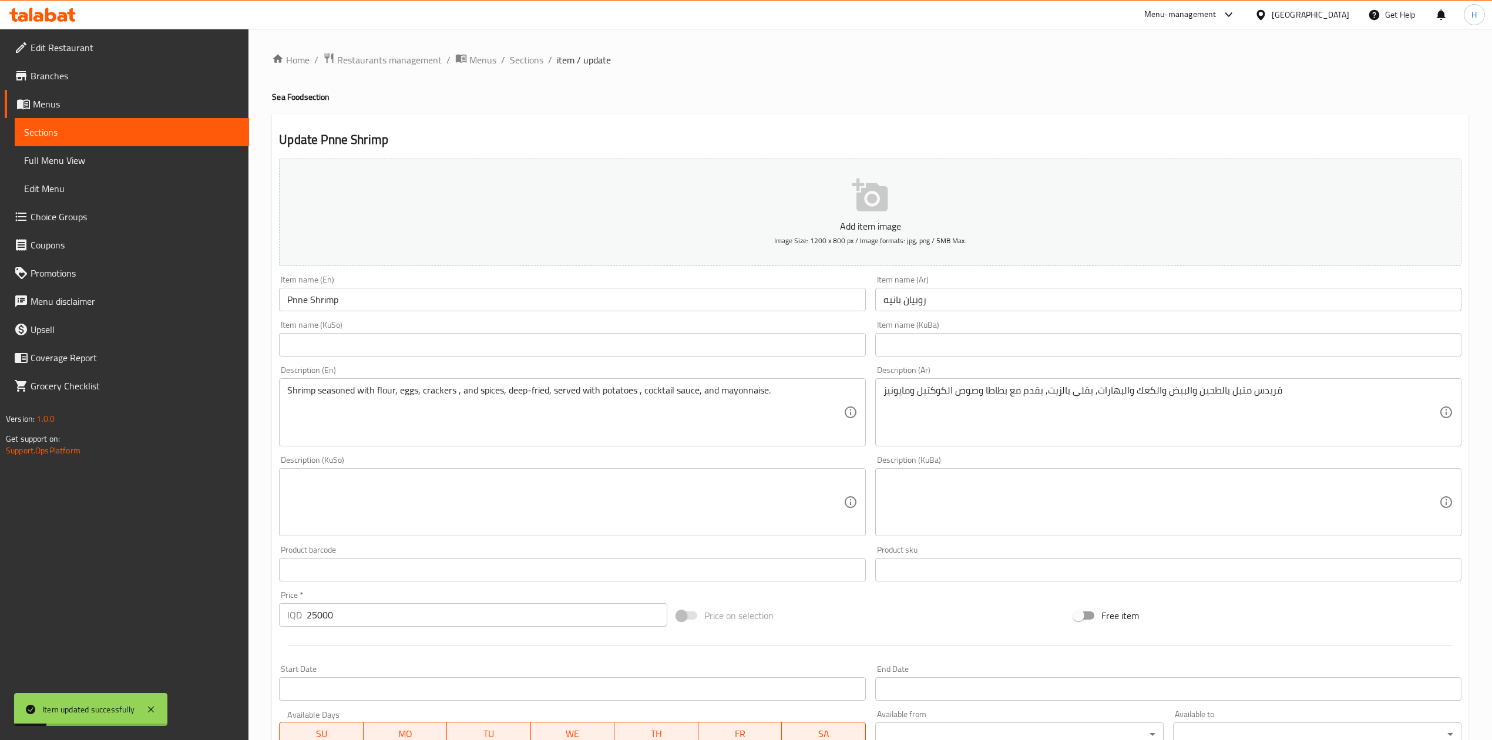
click at [527, 59] on span "Sections" at bounding box center [526, 60] width 33 height 14
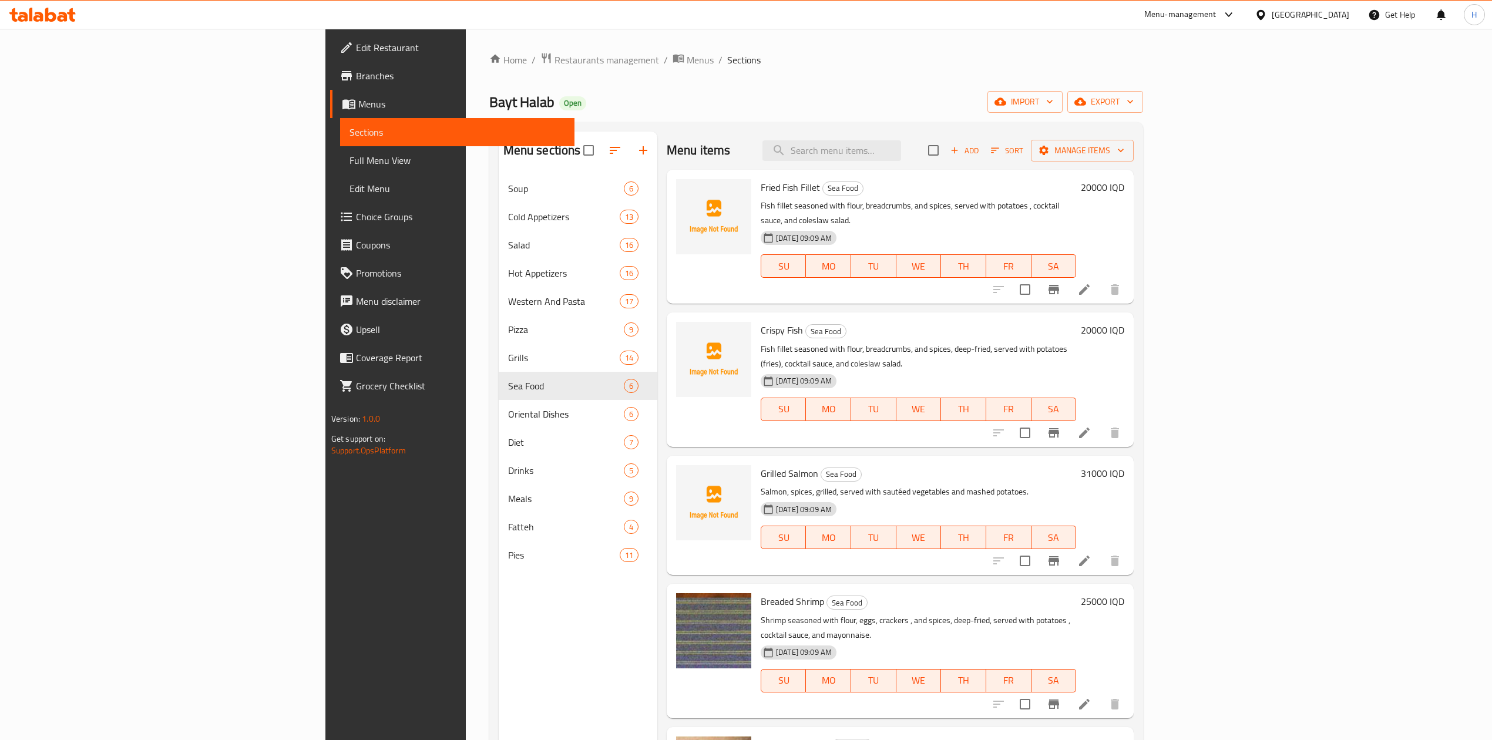
click at [1101, 279] on li at bounding box center [1084, 289] width 33 height 21
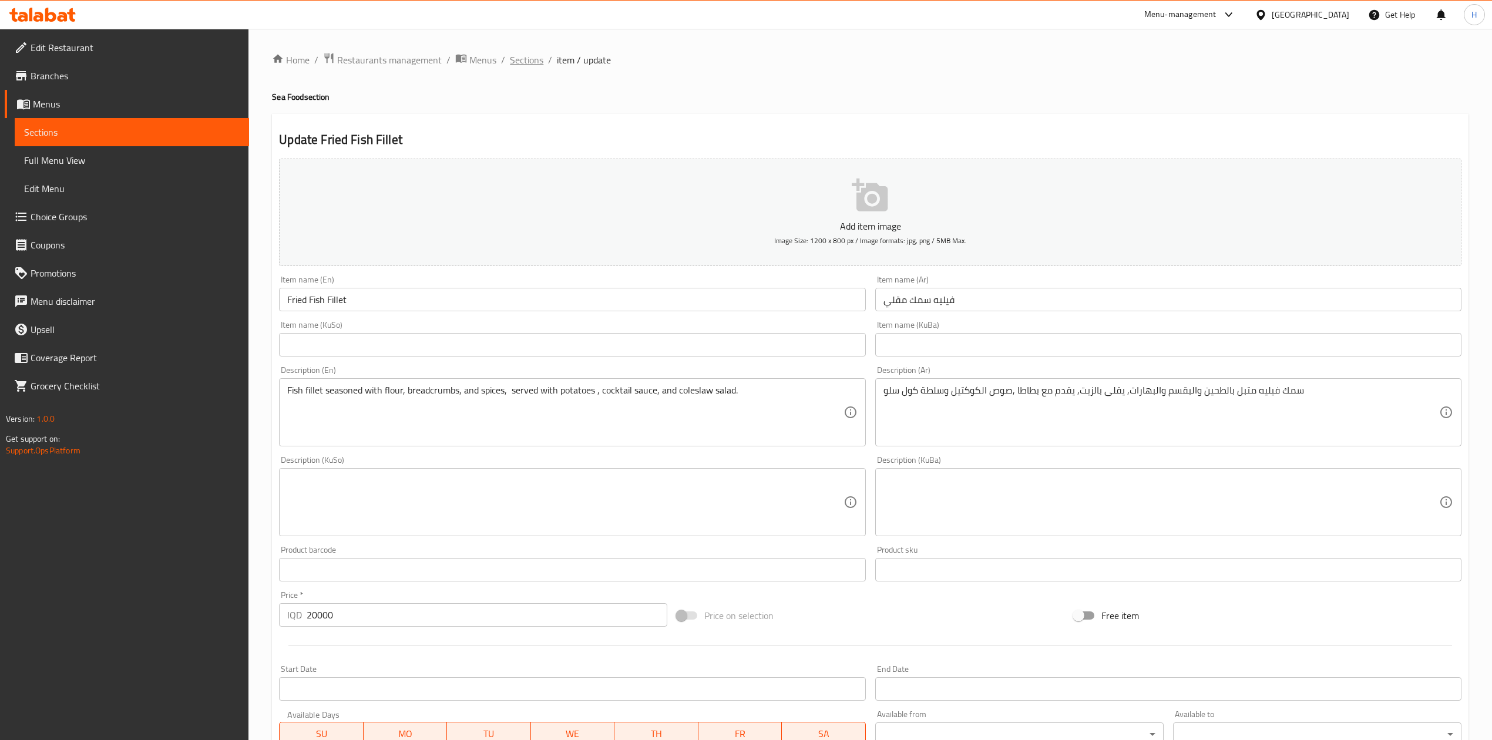
click at [532, 63] on span "Sections" at bounding box center [526, 60] width 33 height 14
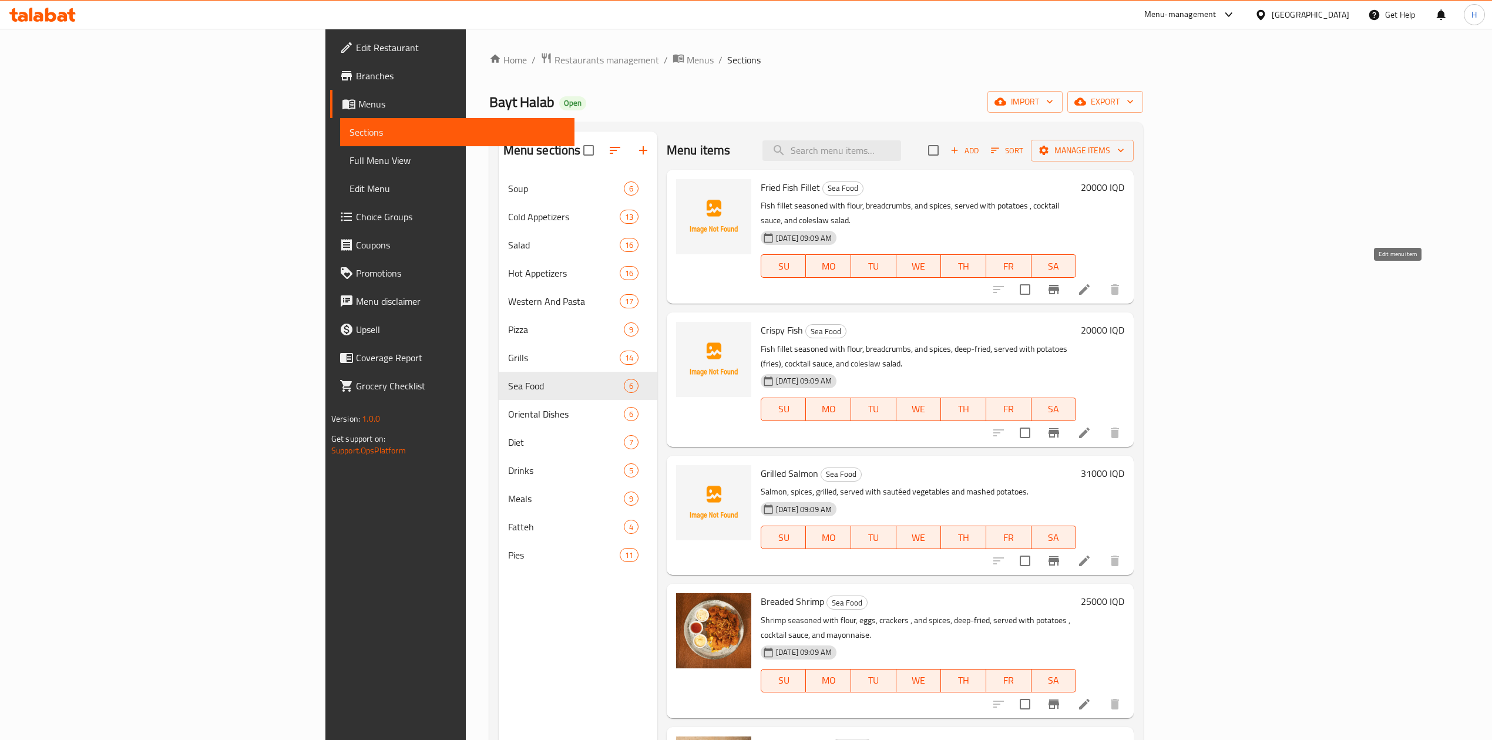
click at [1090, 284] on icon at bounding box center [1084, 289] width 11 height 11
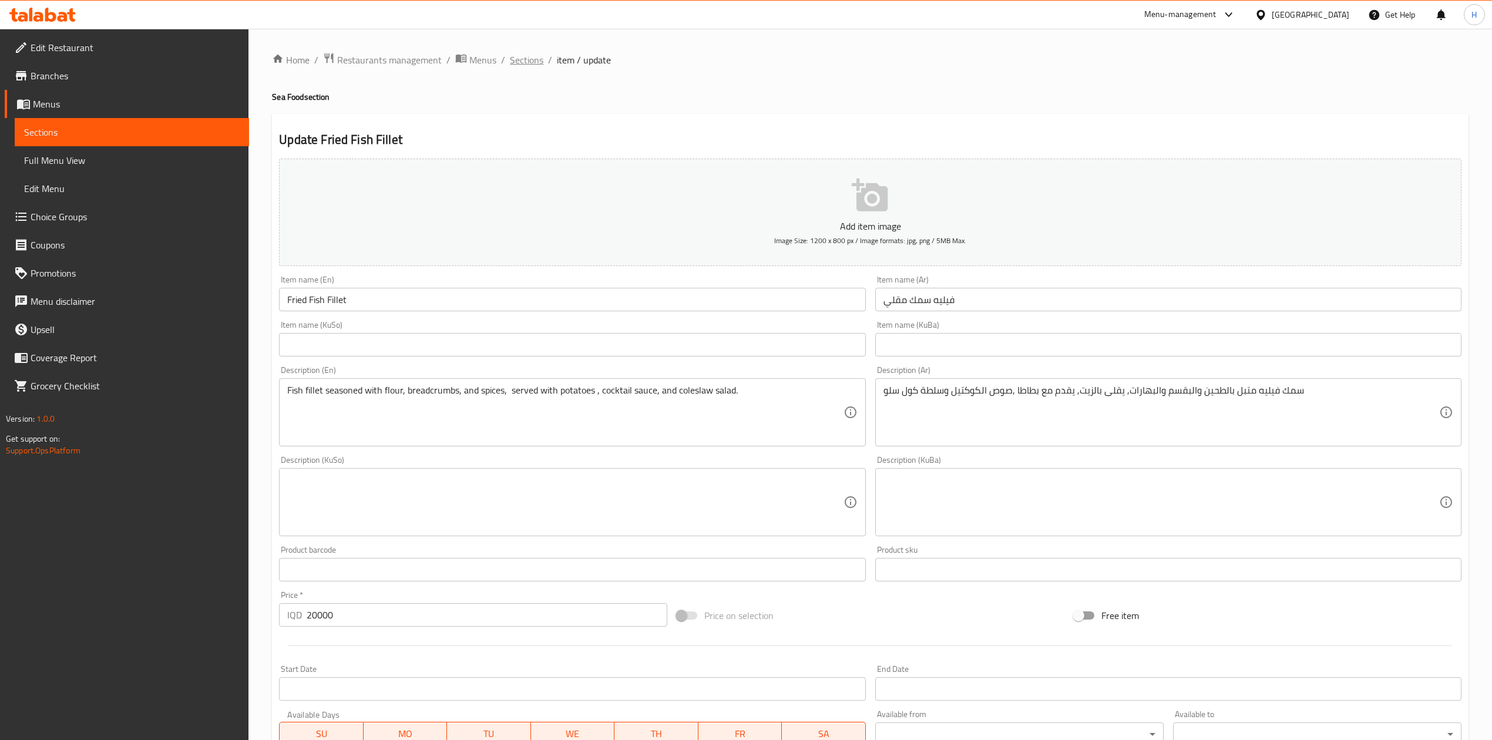
click at [517, 54] on span "Sections" at bounding box center [526, 60] width 33 height 14
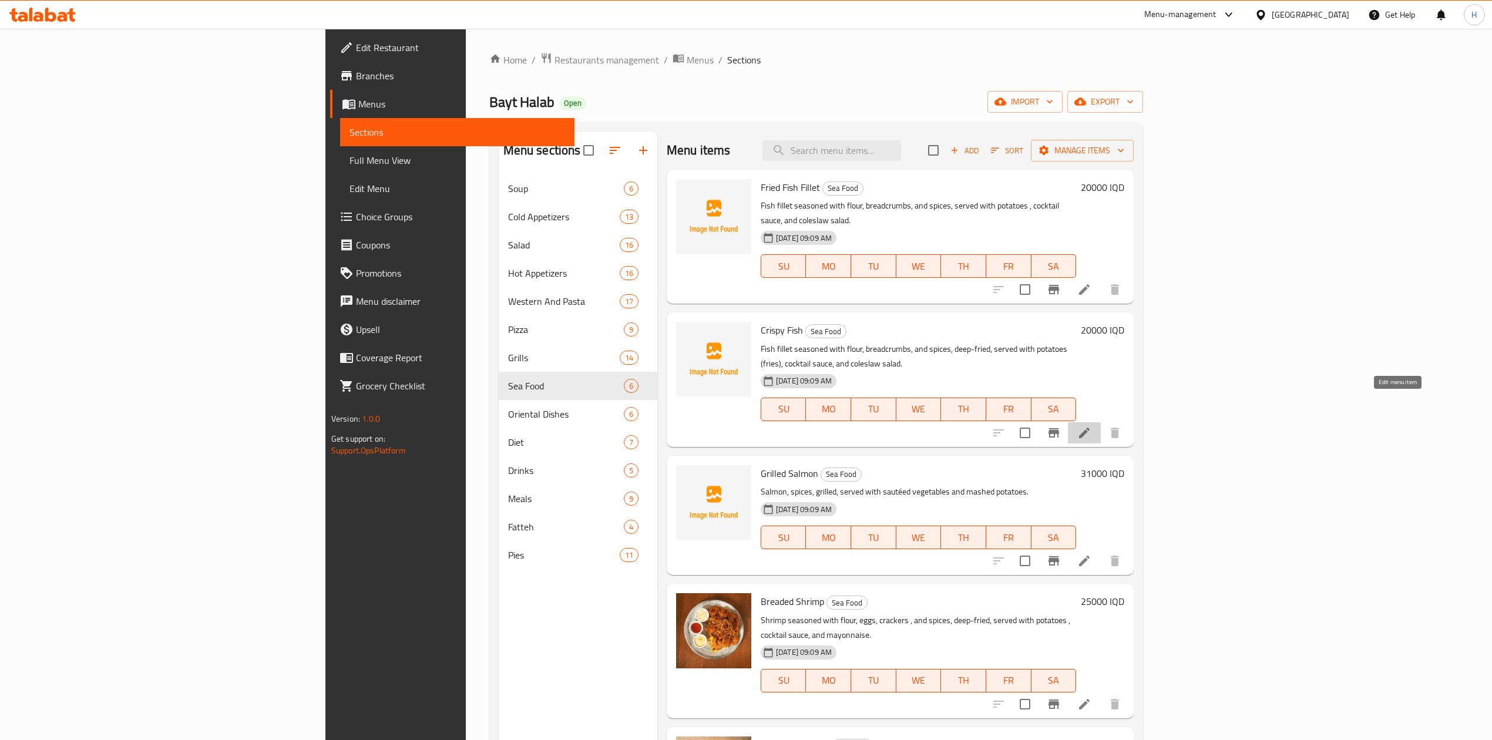
click at [1091, 426] on icon at bounding box center [1084, 433] width 14 height 14
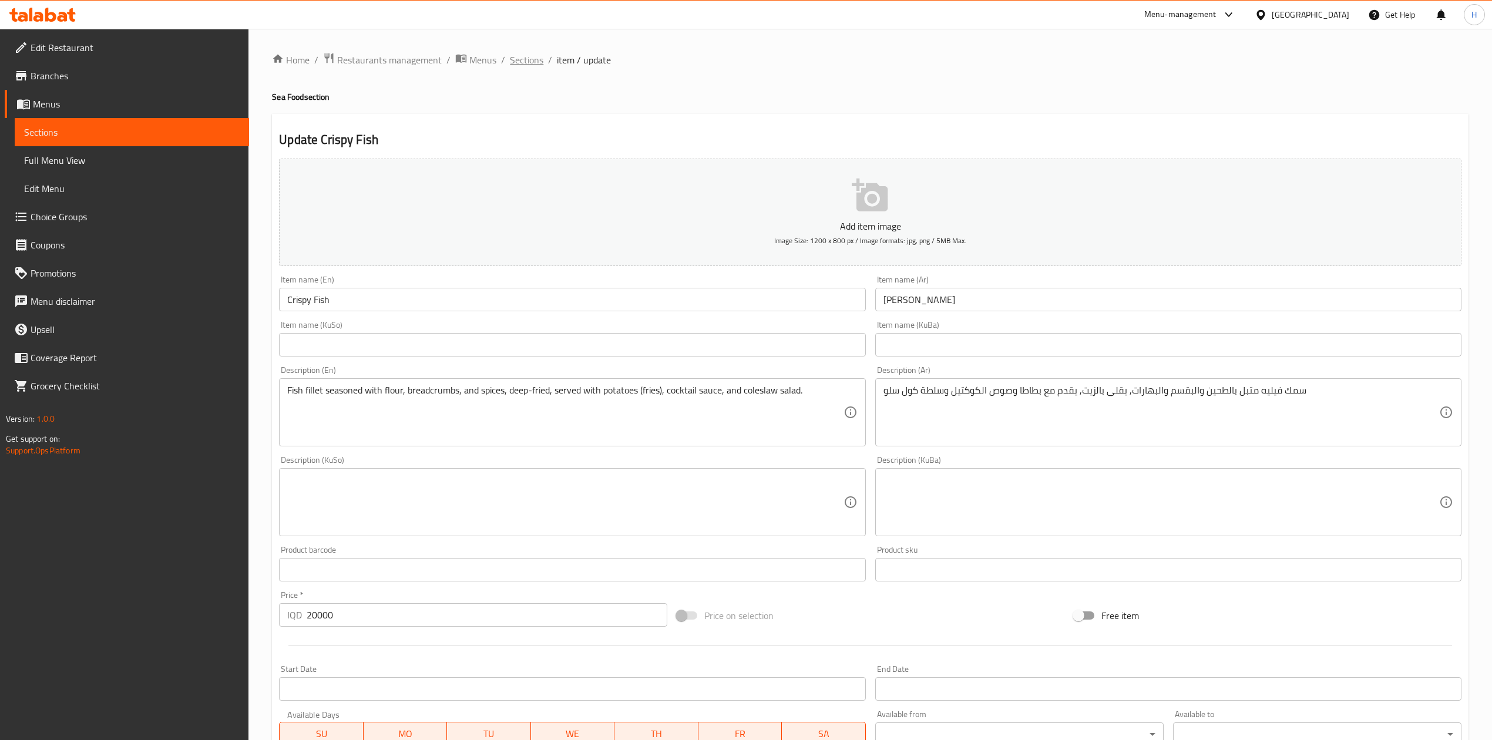
click at [525, 55] on span "Sections" at bounding box center [526, 60] width 33 height 14
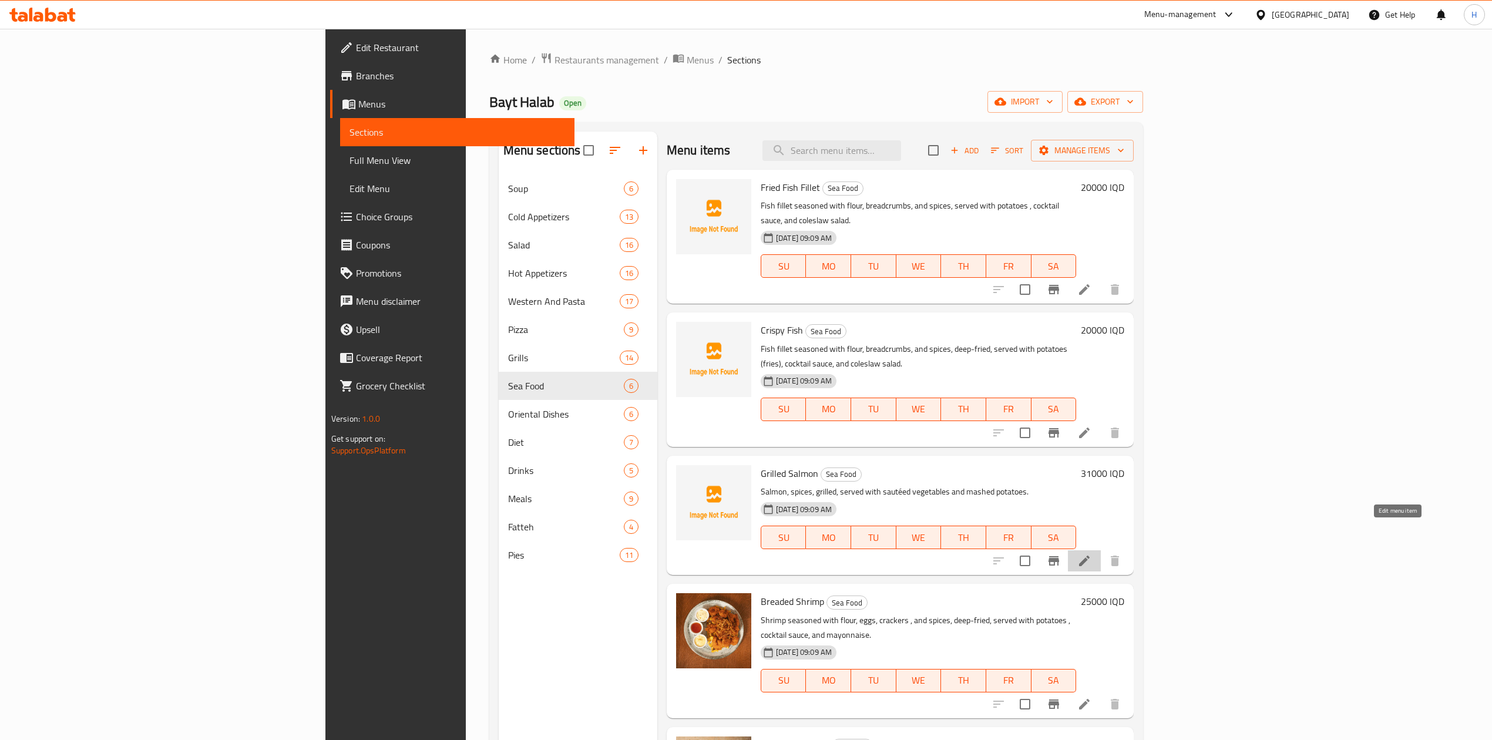
click at [1091, 554] on icon at bounding box center [1084, 561] width 14 height 14
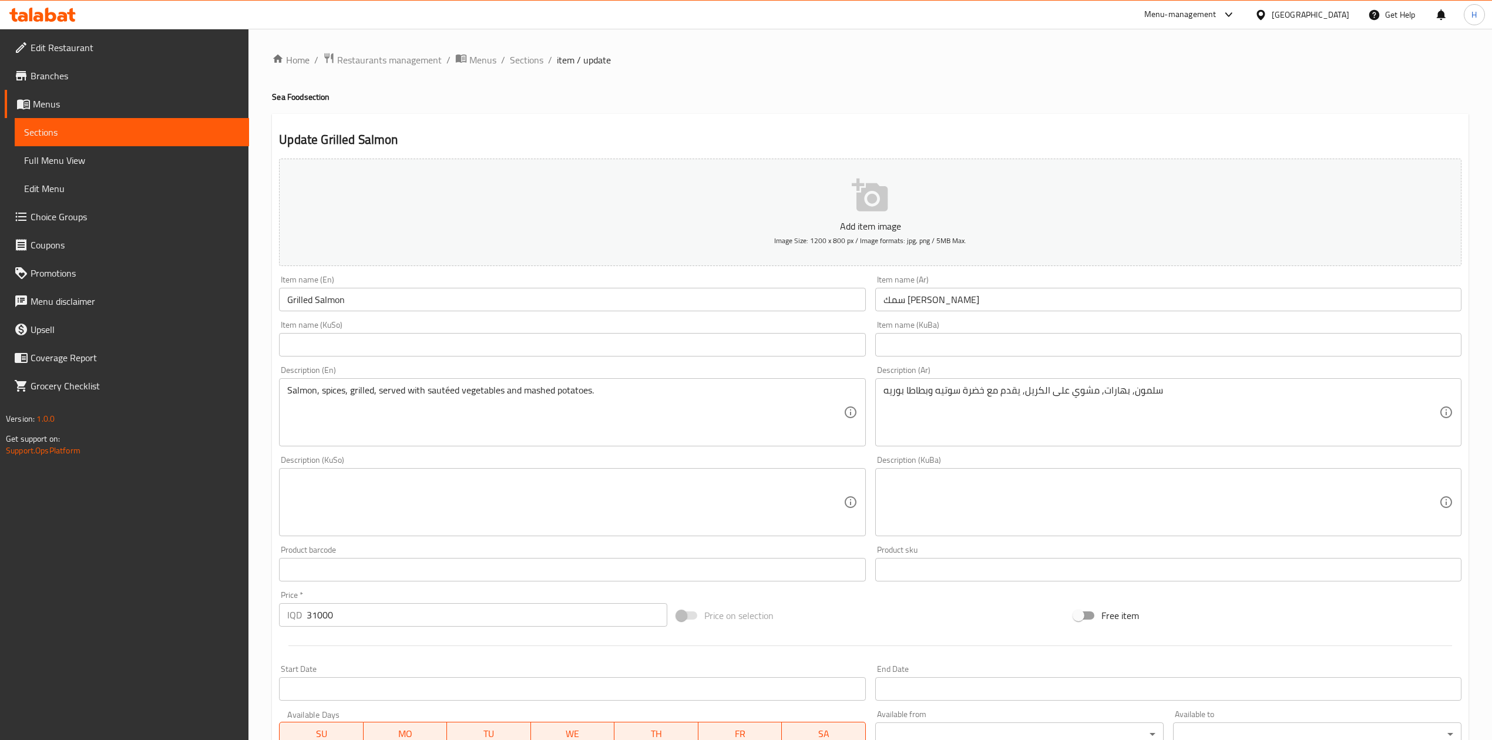
click at [936, 303] on input "سمك [PERSON_NAME]" at bounding box center [1168, 299] width 586 height 23
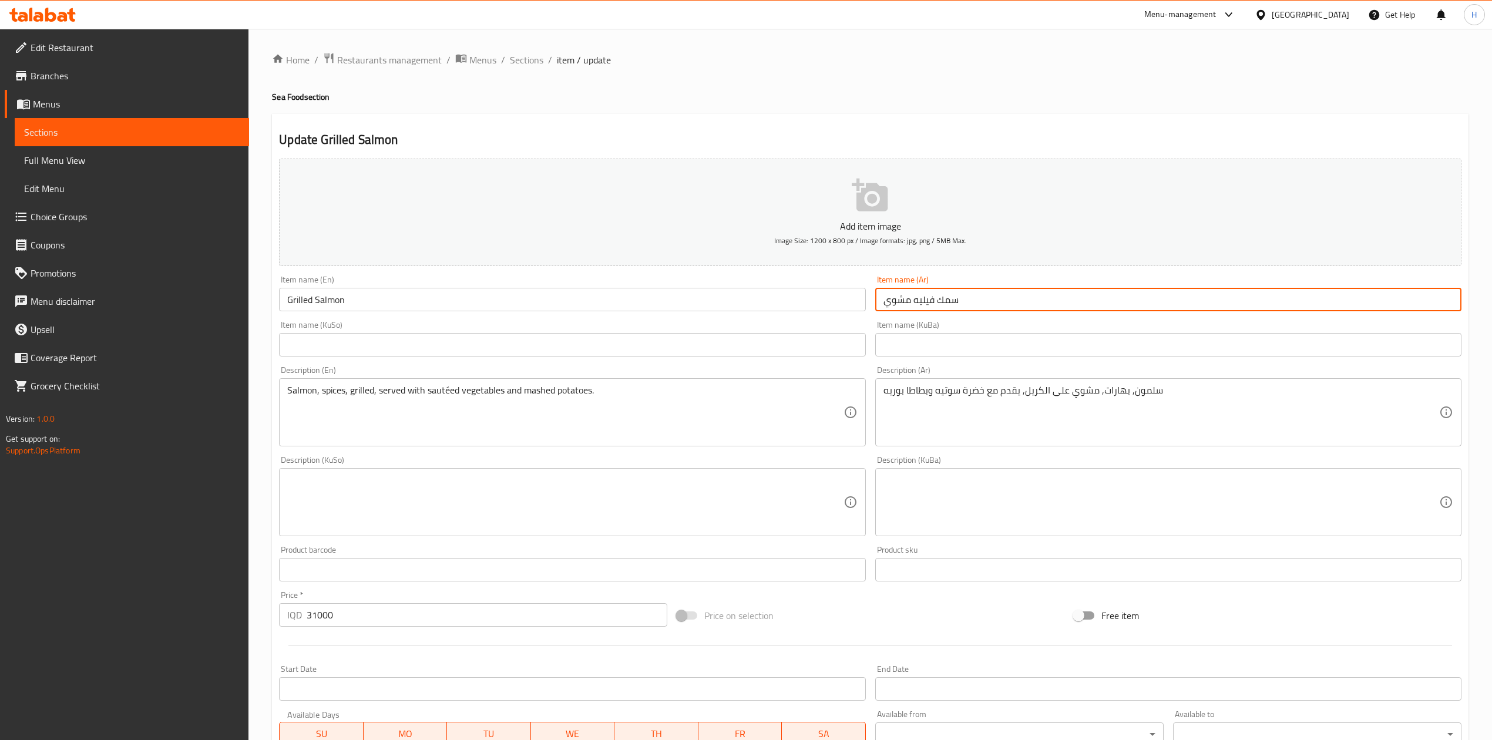
type input "سمك فيليه مشوي"
click at [330, 306] on input "Grilled Salmon" at bounding box center [572, 299] width 586 height 23
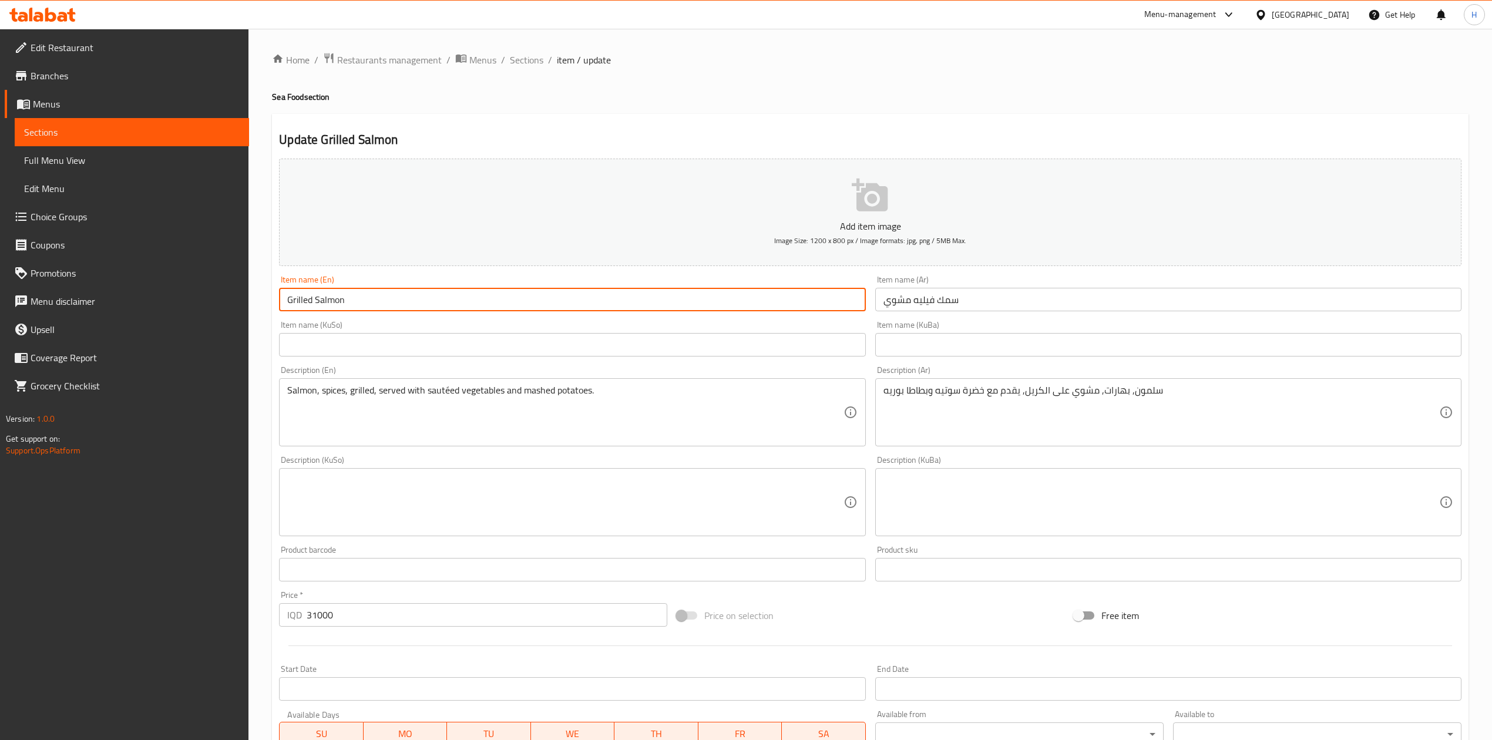
click at [330, 306] on input "Grilled Salmon" at bounding box center [572, 299] width 586 height 23
drag, startPoint x: 322, startPoint y: 302, endPoint x: 322, endPoint y: 310, distance: 8.2
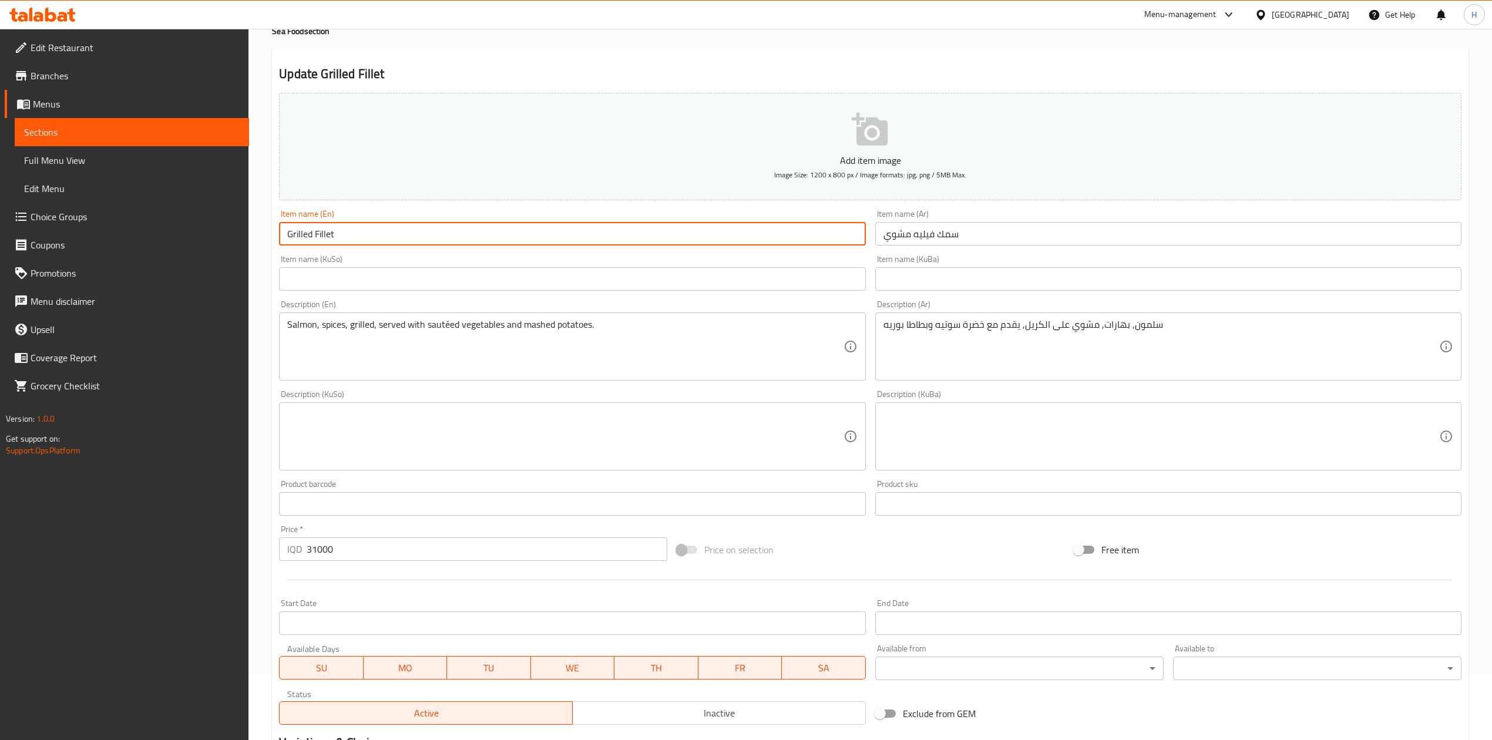
scroll to position [224, 0]
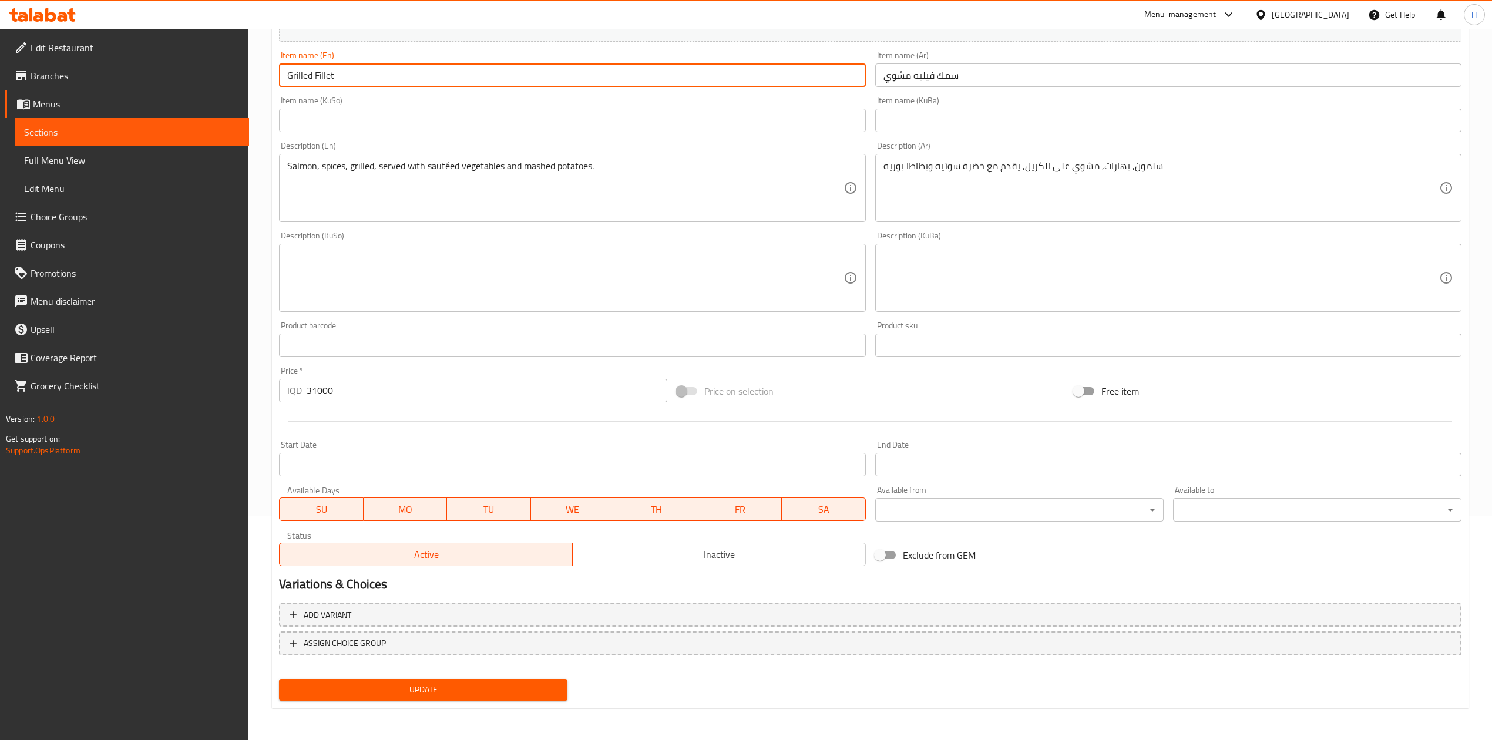
type input "Grilled Fillet"
click at [440, 690] on span "Update" at bounding box center [423, 690] width 270 height 15
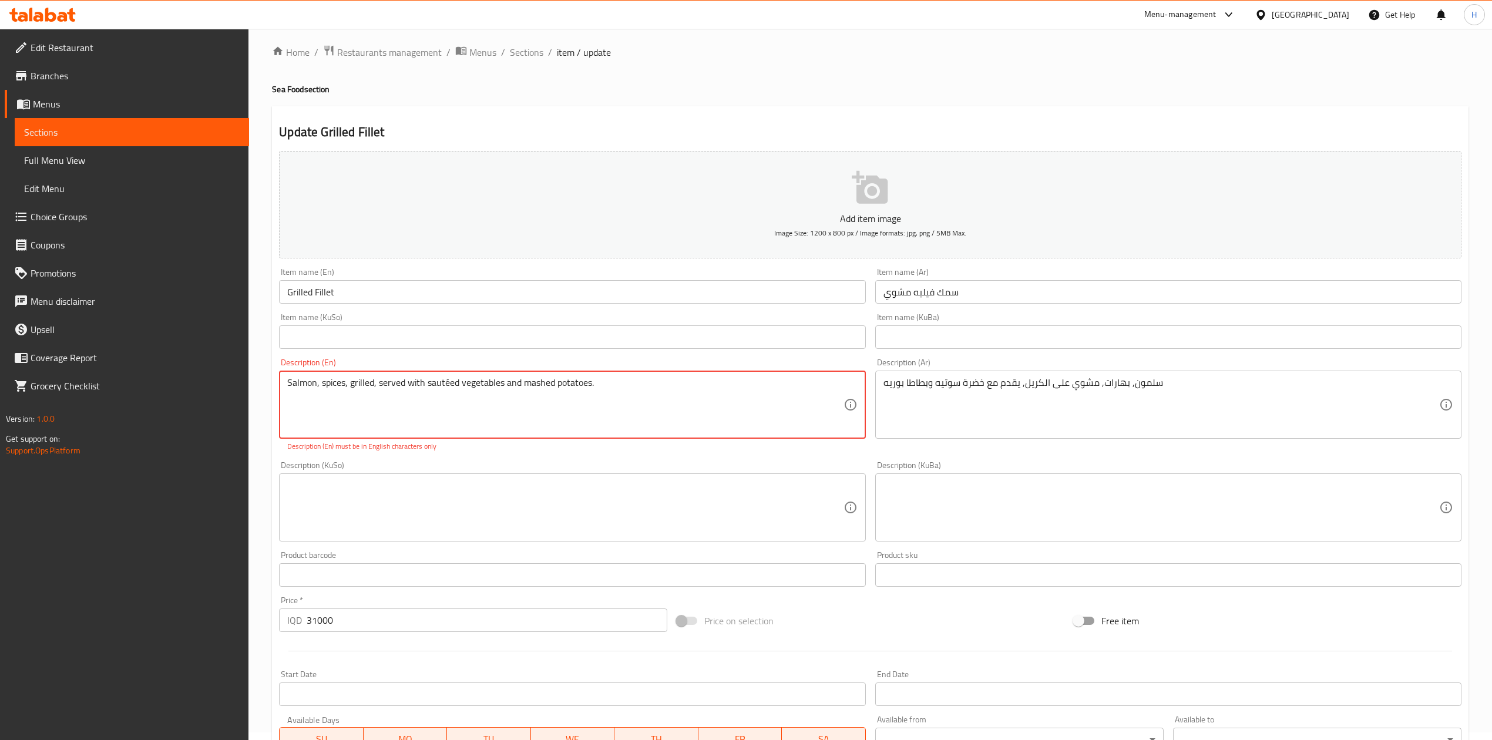
scroll to position [0, 0]
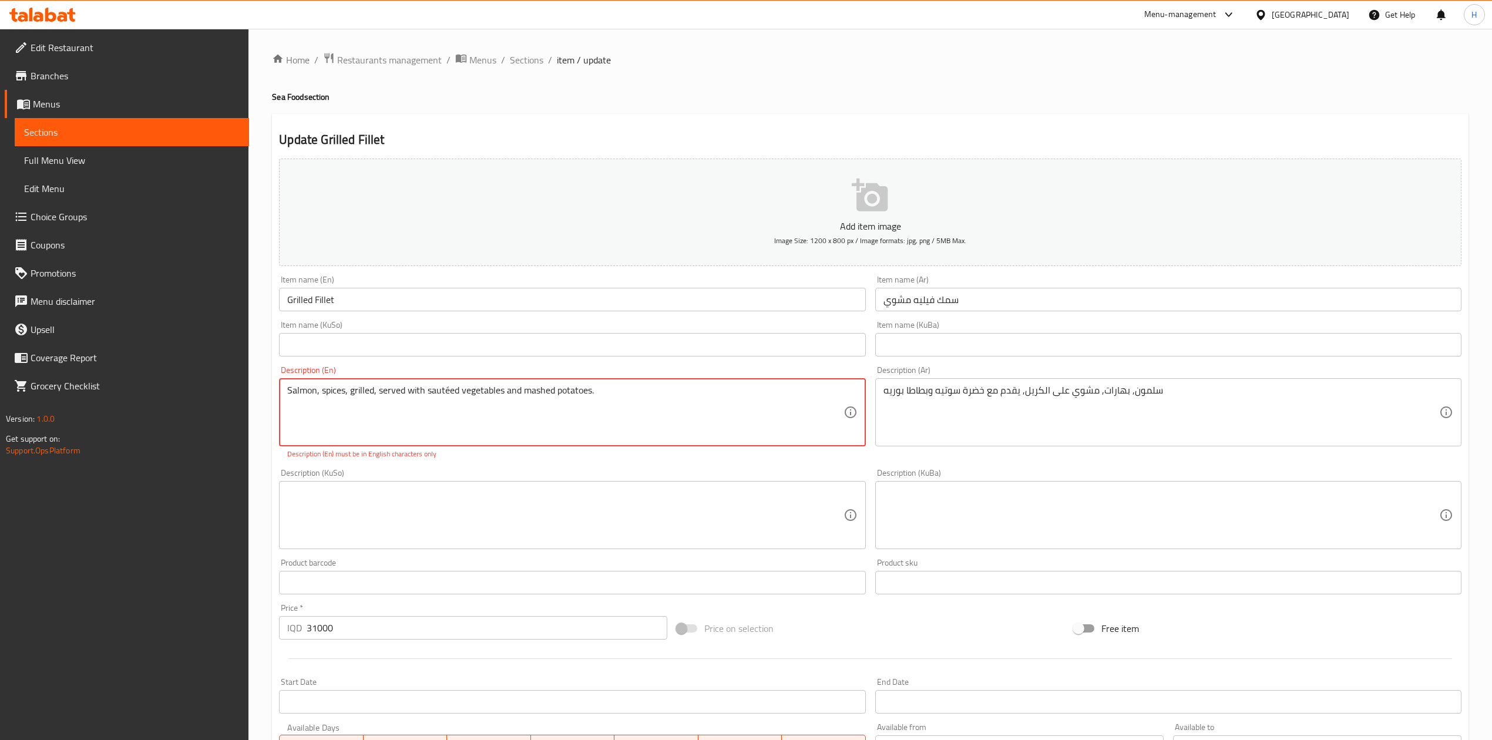
click at [454, 389] on textarea "Salmon, spices, grilled, served with sautéed vegetables and mashed potatoes." at bounding box center [565, 413] width 556 height 56
click at [450, 389] on textarea "Salmon, spices, grilled, served with sautéed vegetables and mashed potatoes." at bounding box center [565, 413] width 556 height 56
click at [445, 395] on textarea "Salmon, spices, grilled, served with sautéed vegetables and mashed potatoes." at bounding box center [565, 413] width 556 height 56
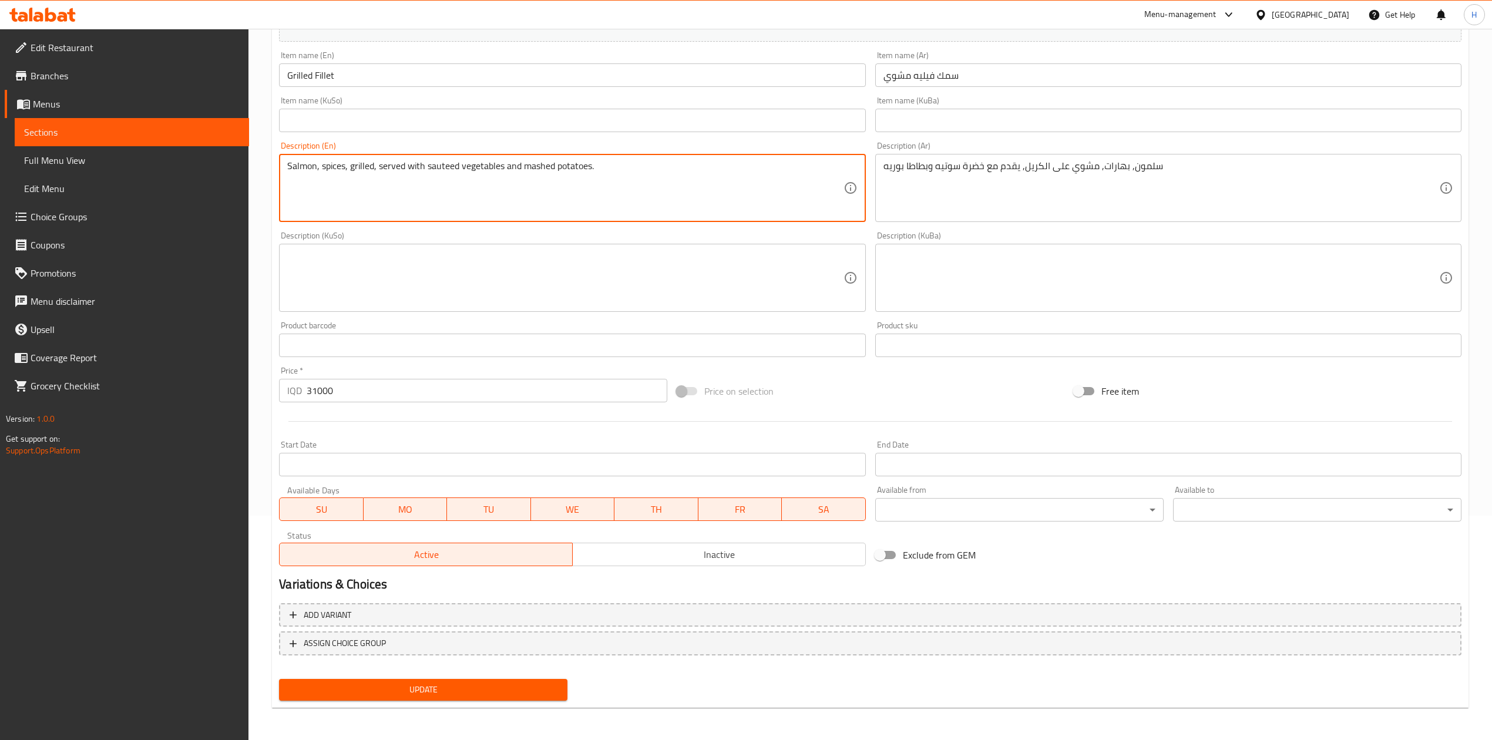
type textarea "Salmon, spices, grilled, served with sauteed vegetables and mashed potatoes."
click at [435, 691] on span "Update" at bounding box center [423, 690] width 270 height 15
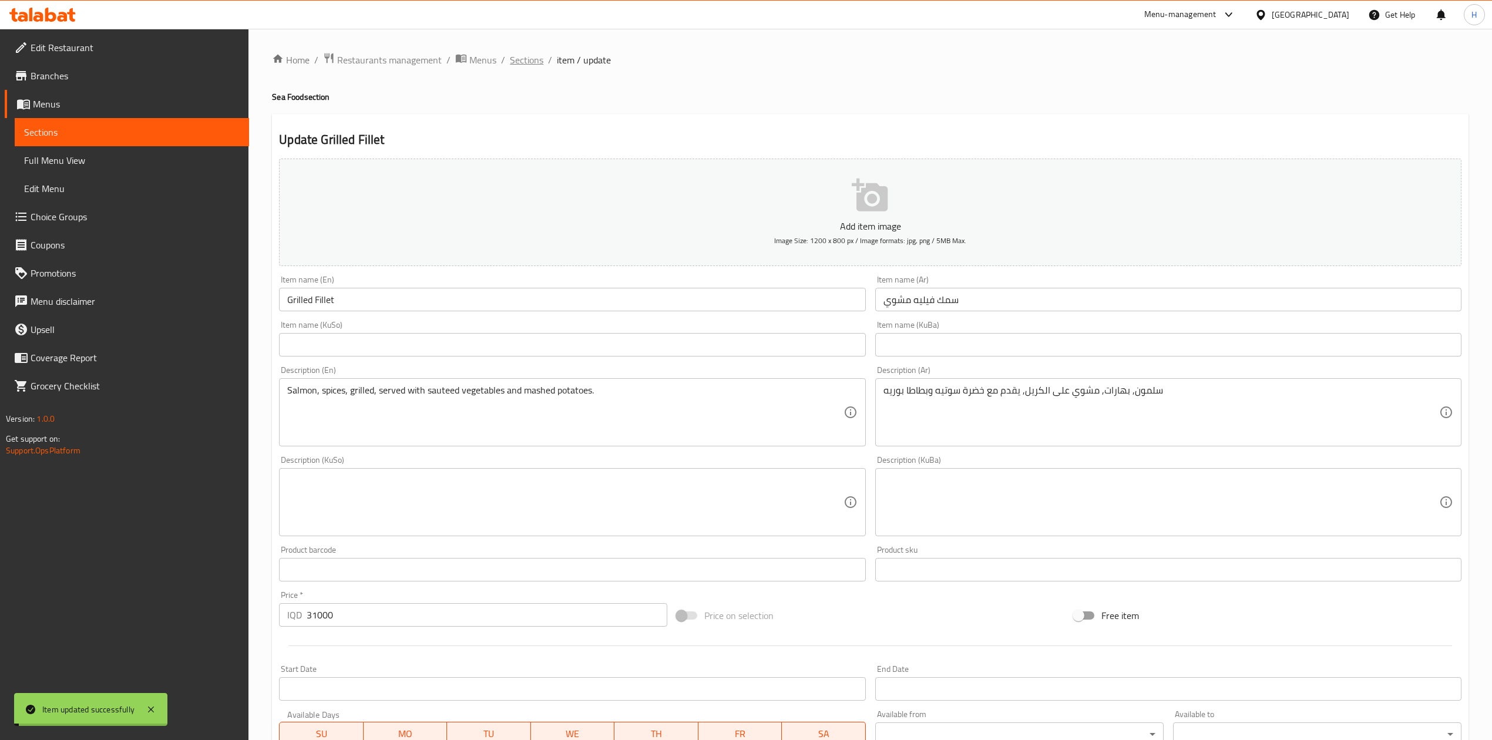
click at [520, 62] on span "Sections" at bounding box center [526, 60] width 33 height 14
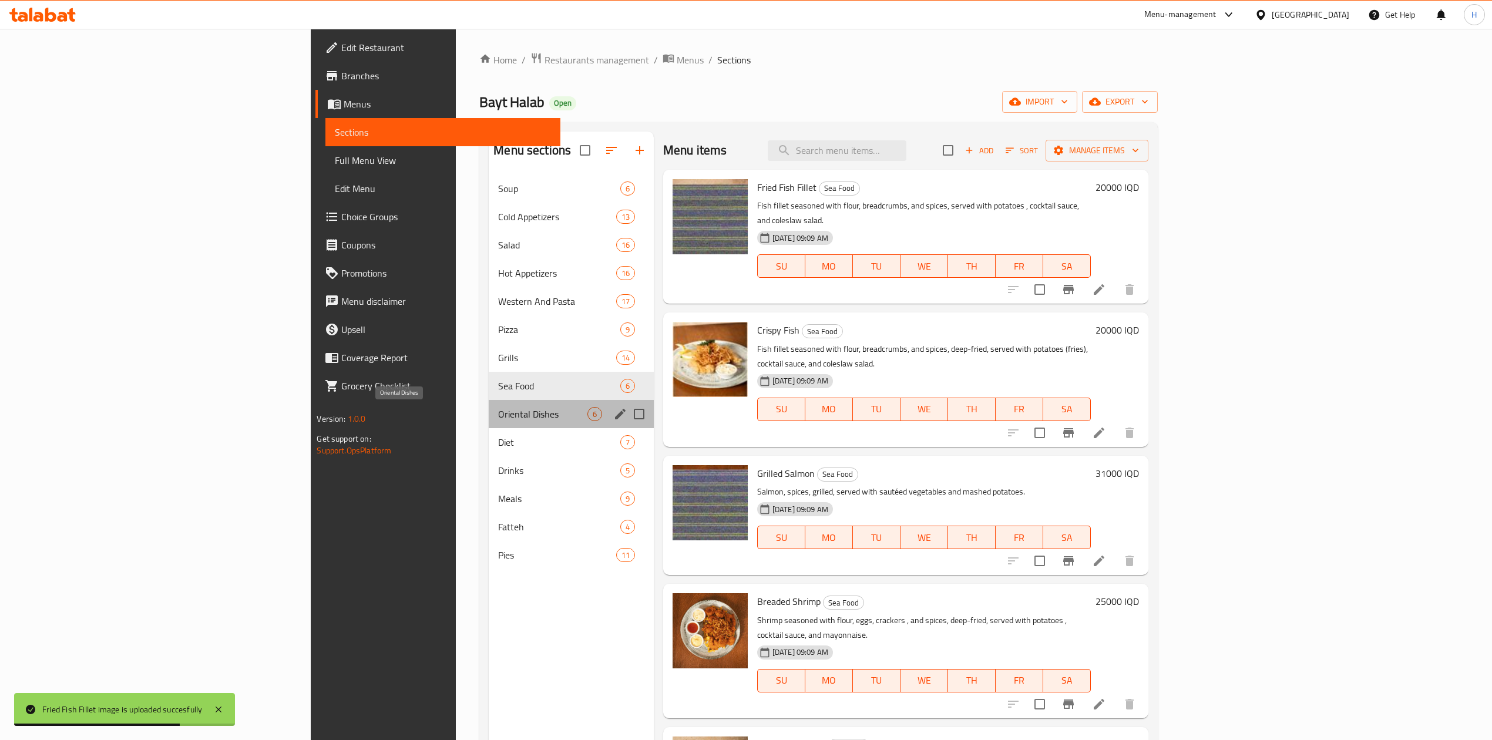
click at [498, 414] on span "Oriental Dishes" at bounding box center [542, 414] width 89 height 14
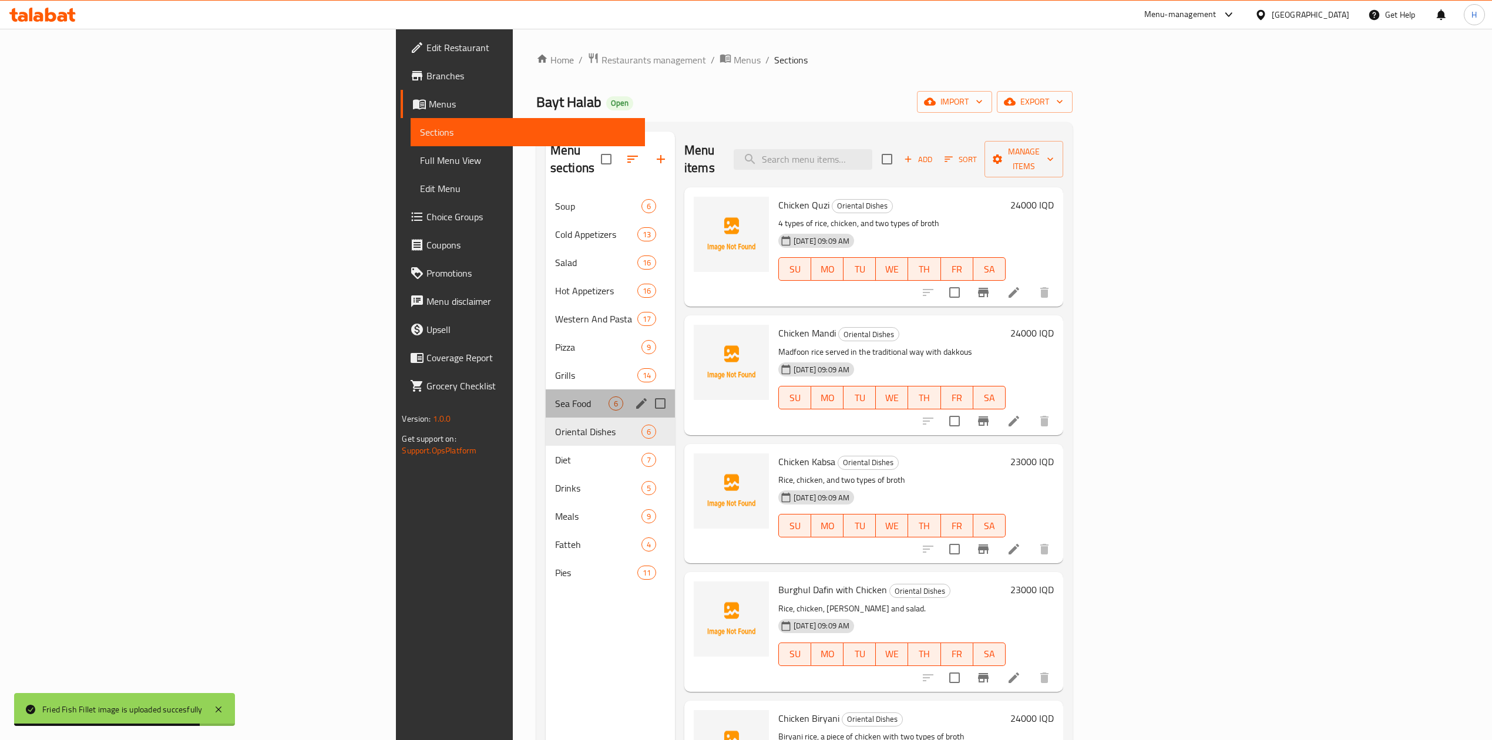
click at [546, 398] on div "Sea Food 6" at bounding box center [610, 403] width 129 height 28
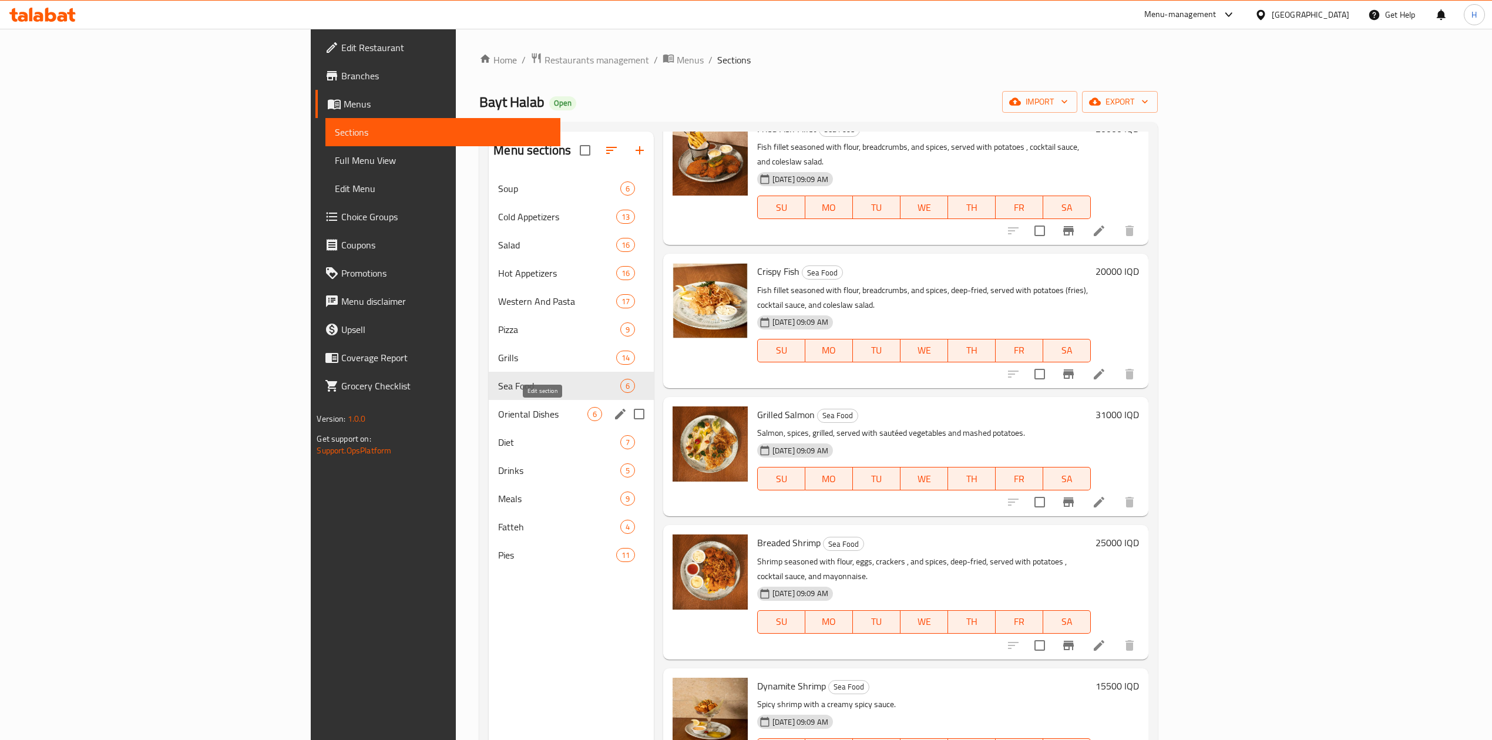
drag, startPoint x: 395, startPoint y: 412, endPoint x: 381, endPoint y: 374, distance: 40.1
click at [489, 378] on div "Soup 6 Cold Appetizers 13 Salad 16 Hot Appetizers 16 Western And Pasta 17 Pizza…" at bounding box center [571, 371] width 165 height 395
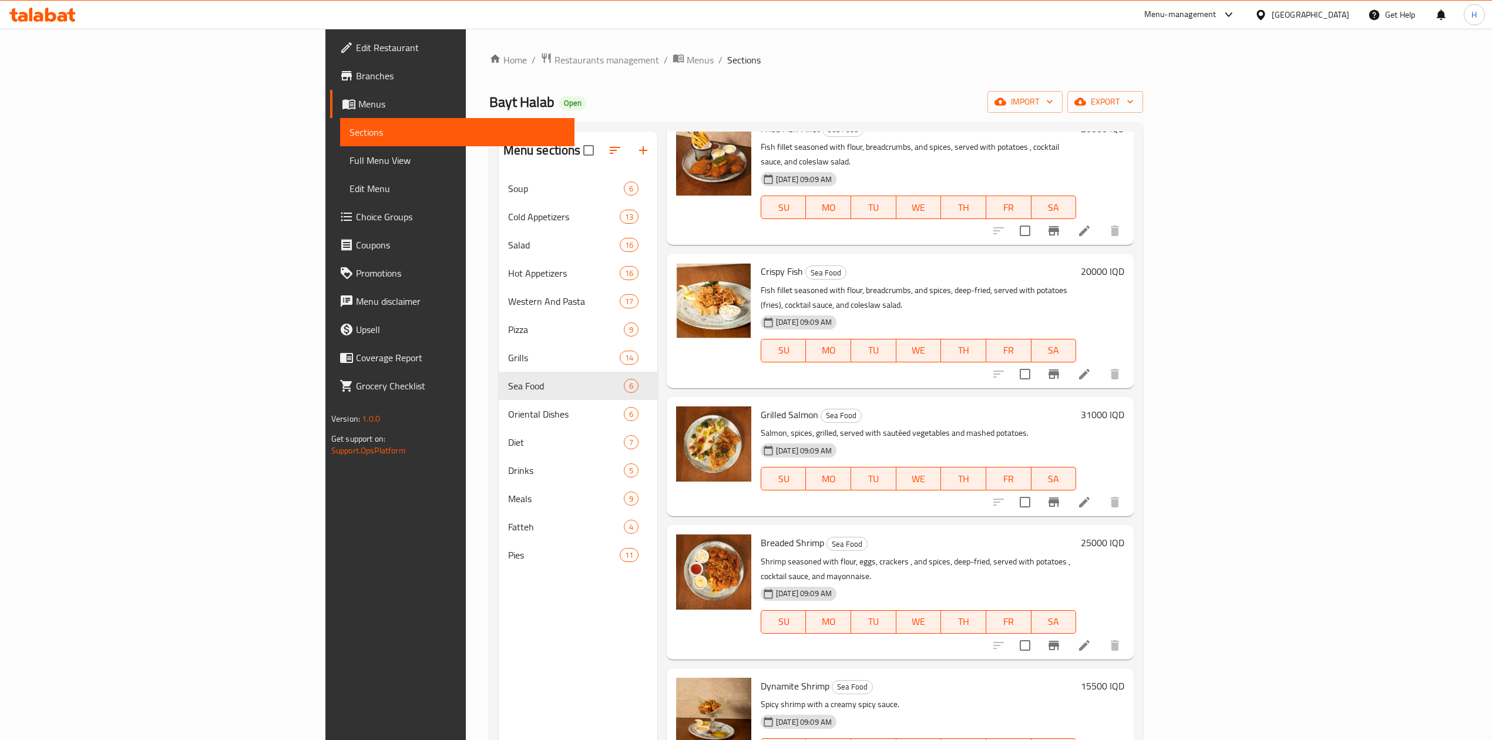
click at [508, 411] on span "Oriental Dishes" at bounding box center [566, 414] width 116 height 14
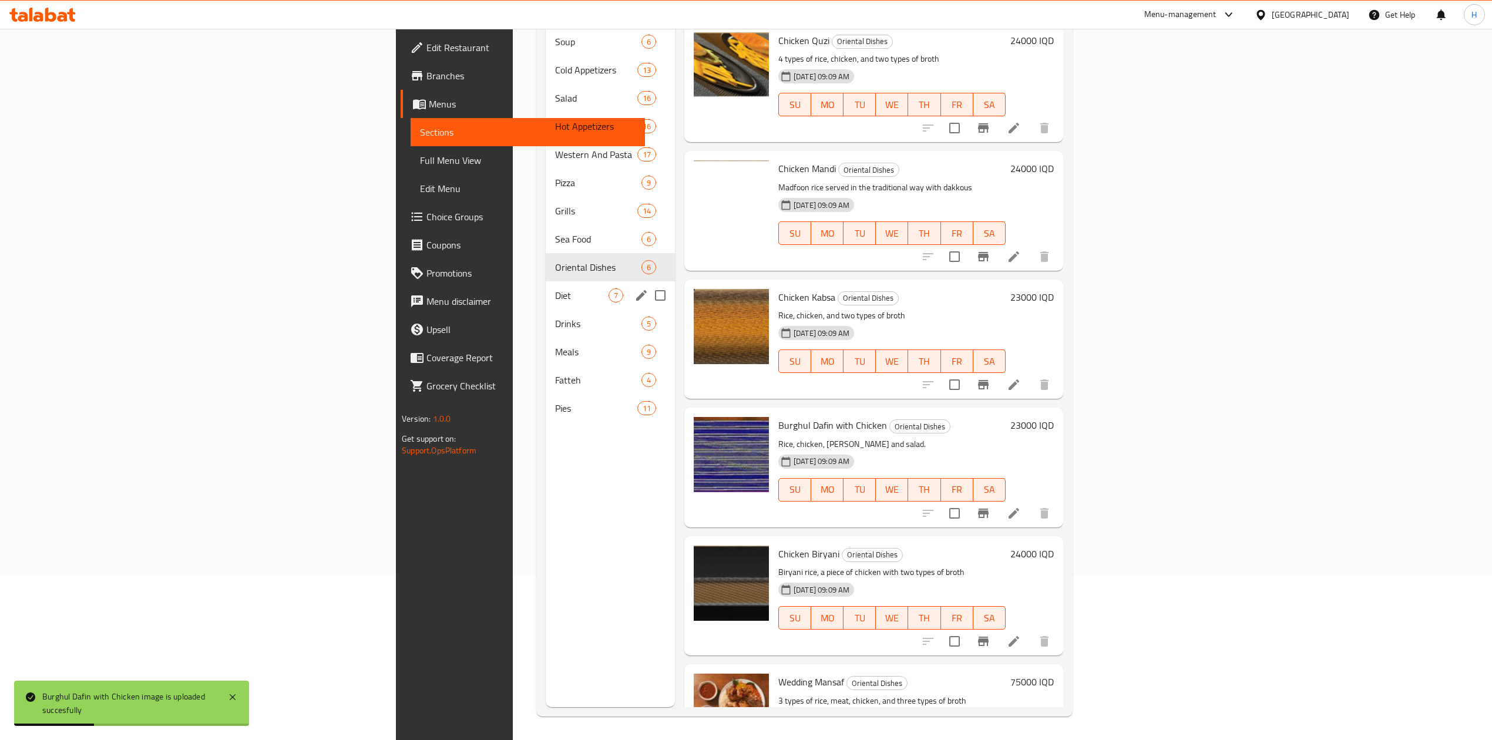
click at [555, 288] on span "Diet" at bounding box center [581, 295] width 53 height 14
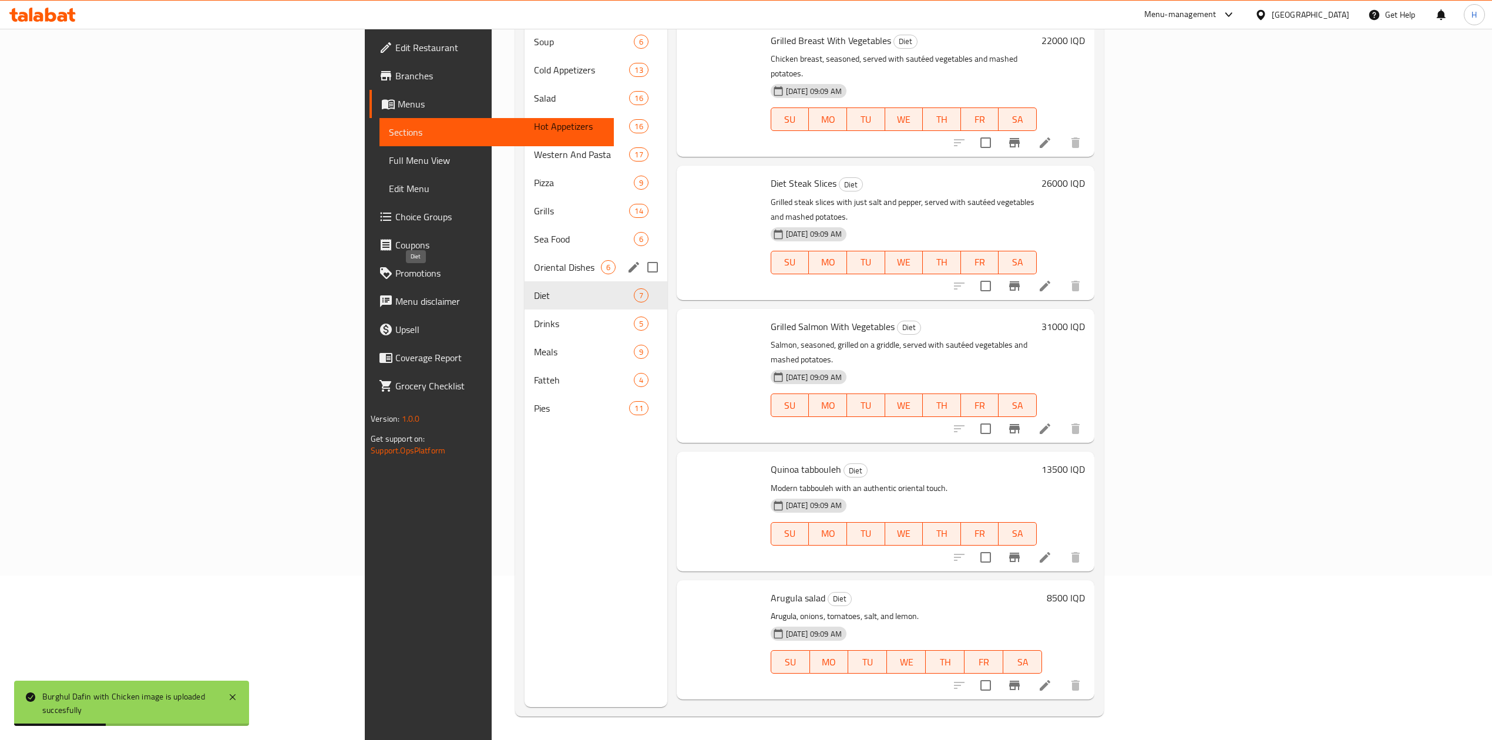
click at [534, 260] on span "Oriental Dishes" at bounding box center [567, 267] width 66 height 14
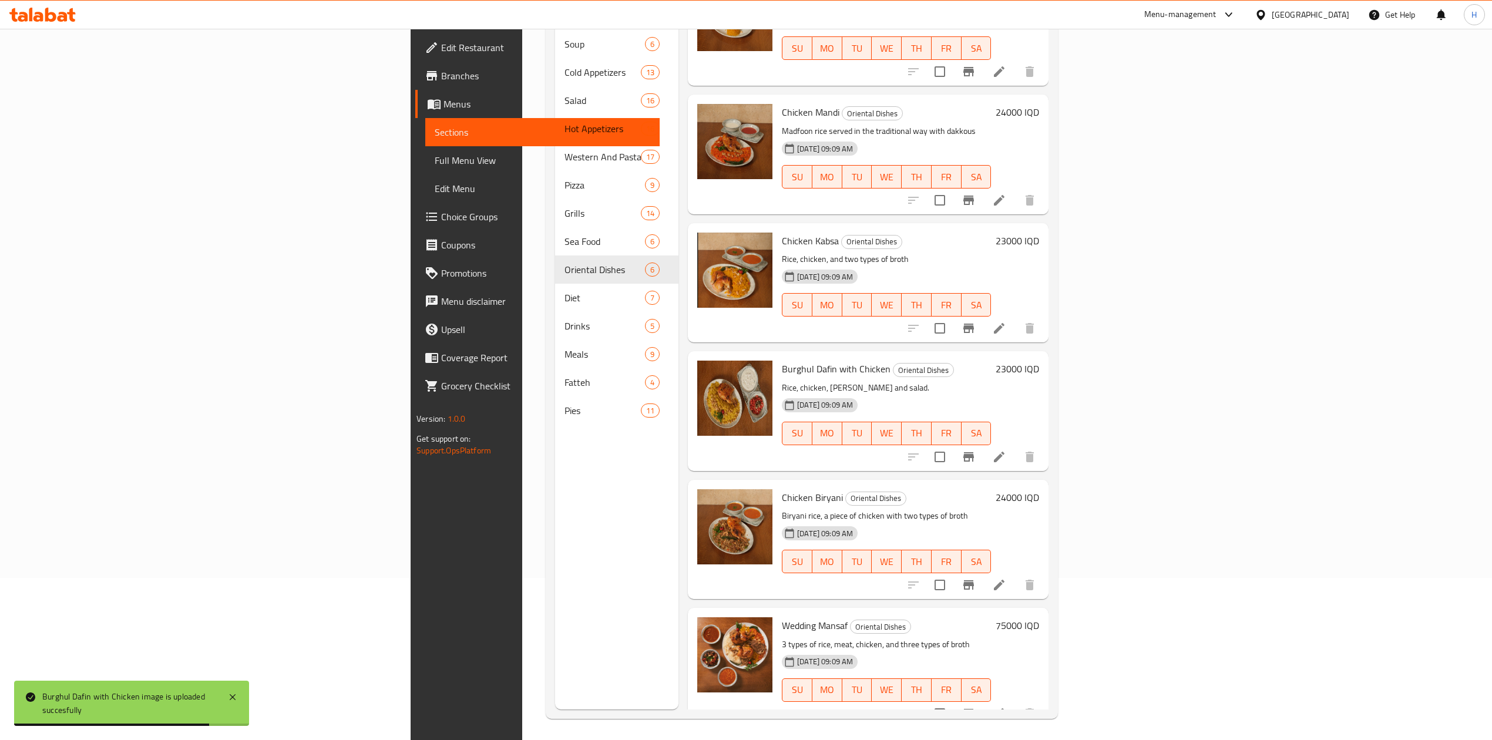
scroll to position [165, 0]
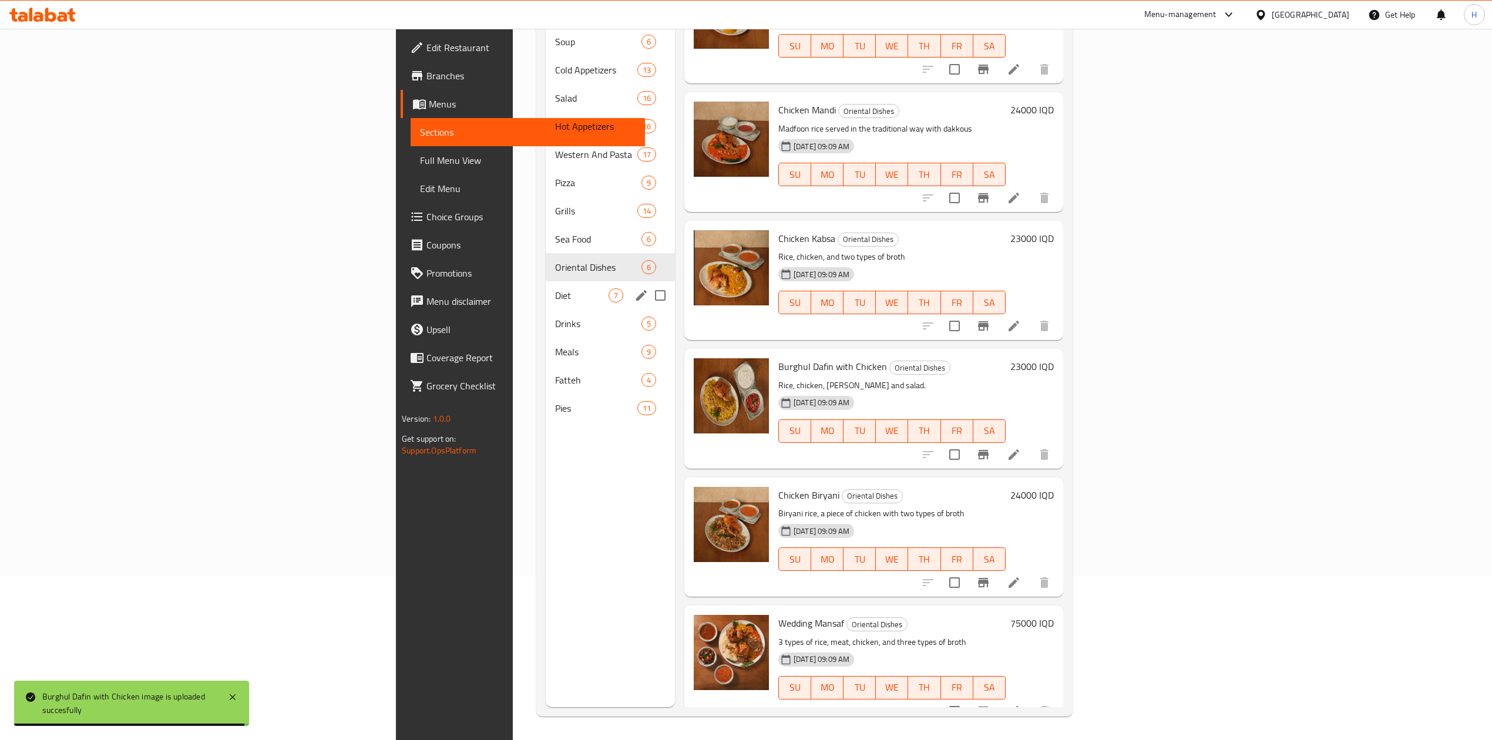
drag, startPoint x: 372, startPoint y: 287, endPoint x: 351, endPoint y: 277, distance: 23.4
click at [546, 287] on div "Diet 7" at bounding box center [610, 295] width 129 height 28
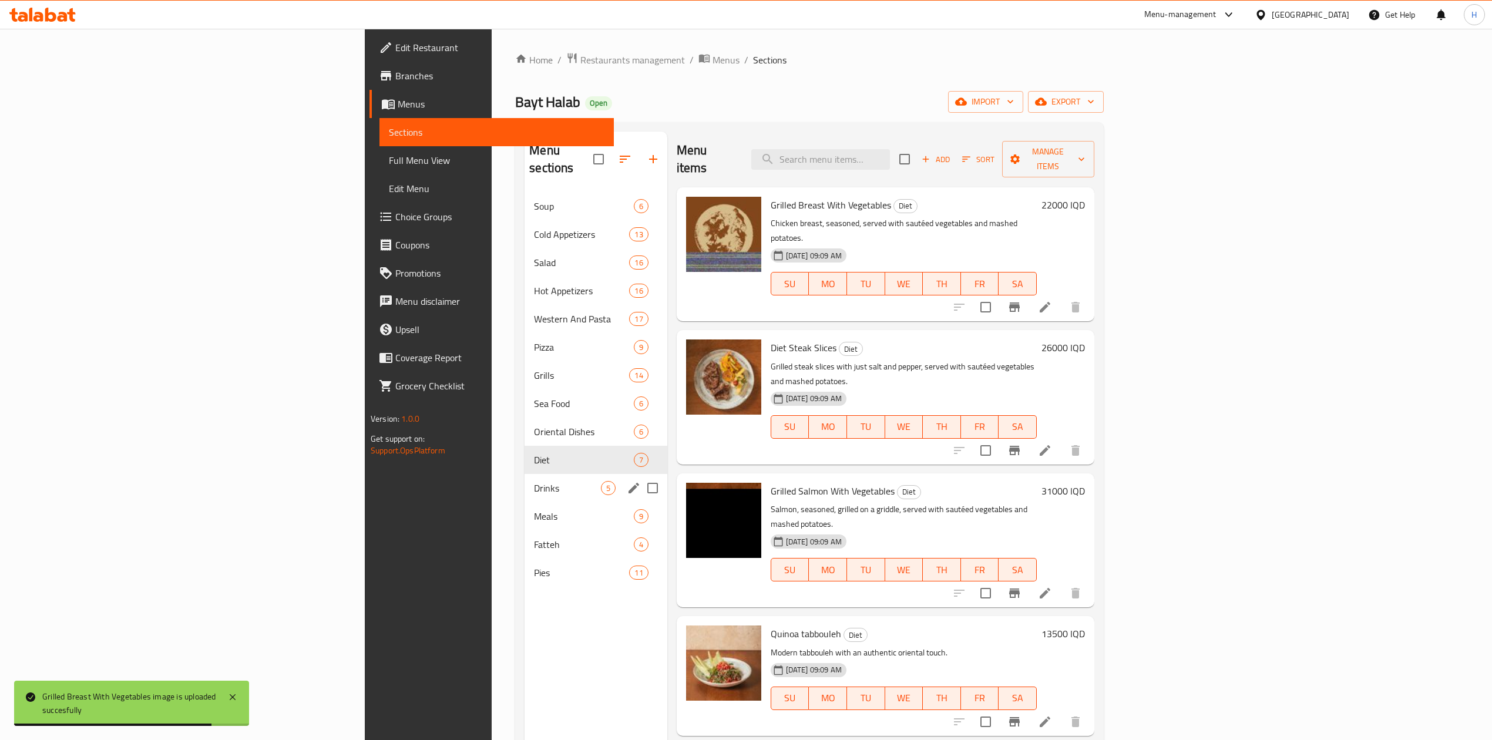
click at [534, 481] on span "Drinks" at bounding box center [567, 488] width 66 height 14
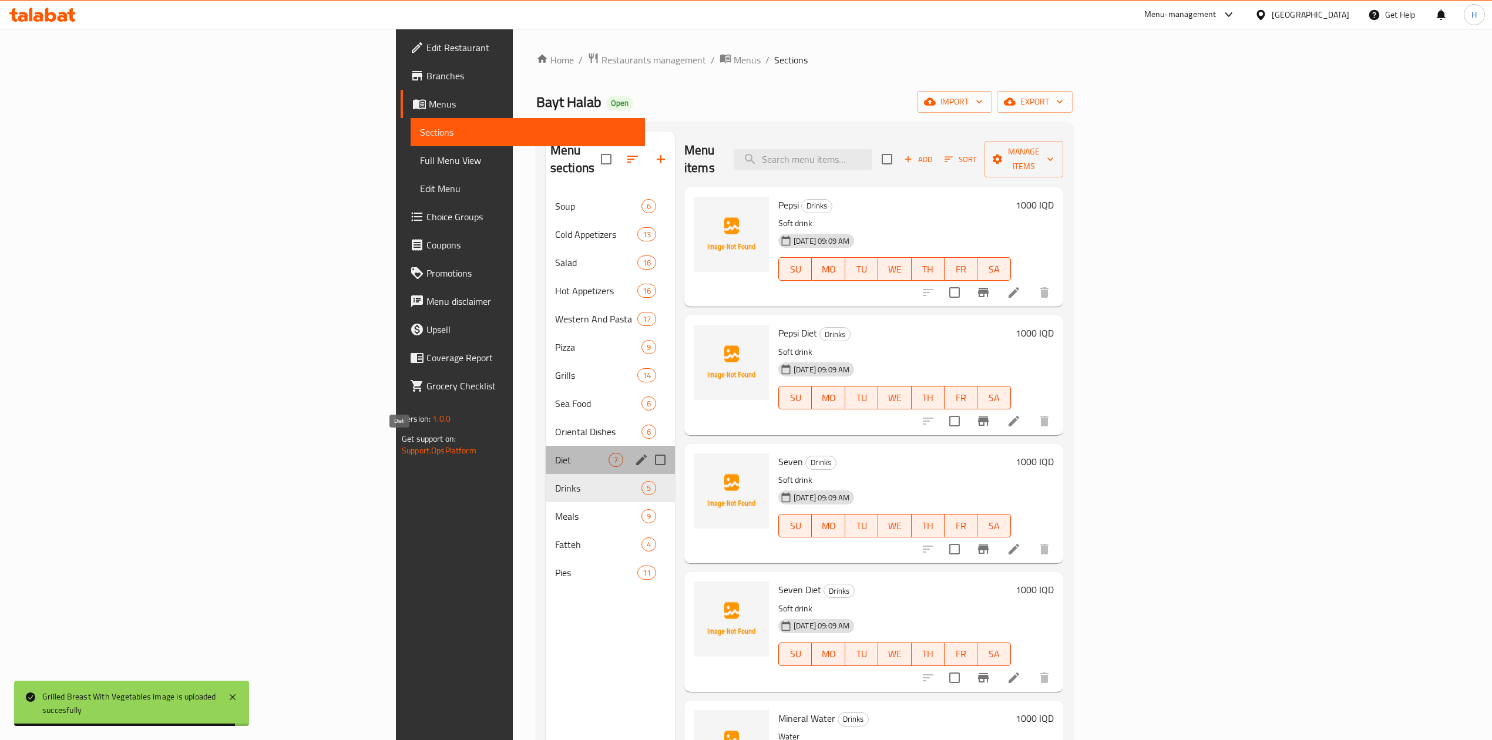
click at [555, 453] on span "Diet" at bounding box center [581, 460] width 53 height 14
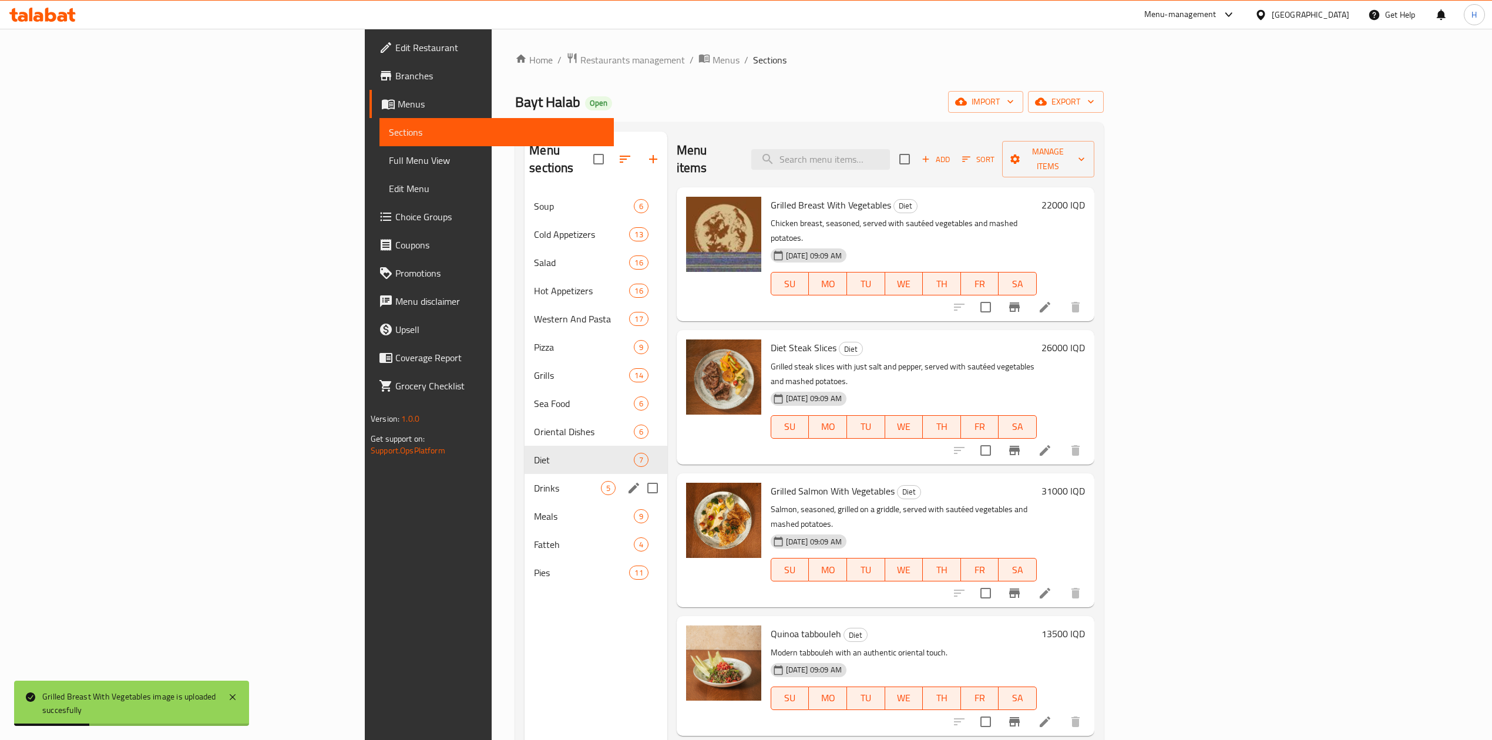
click at [534, 481] on span "Drinks" at bounding box center [567, 488] width 66 height 14
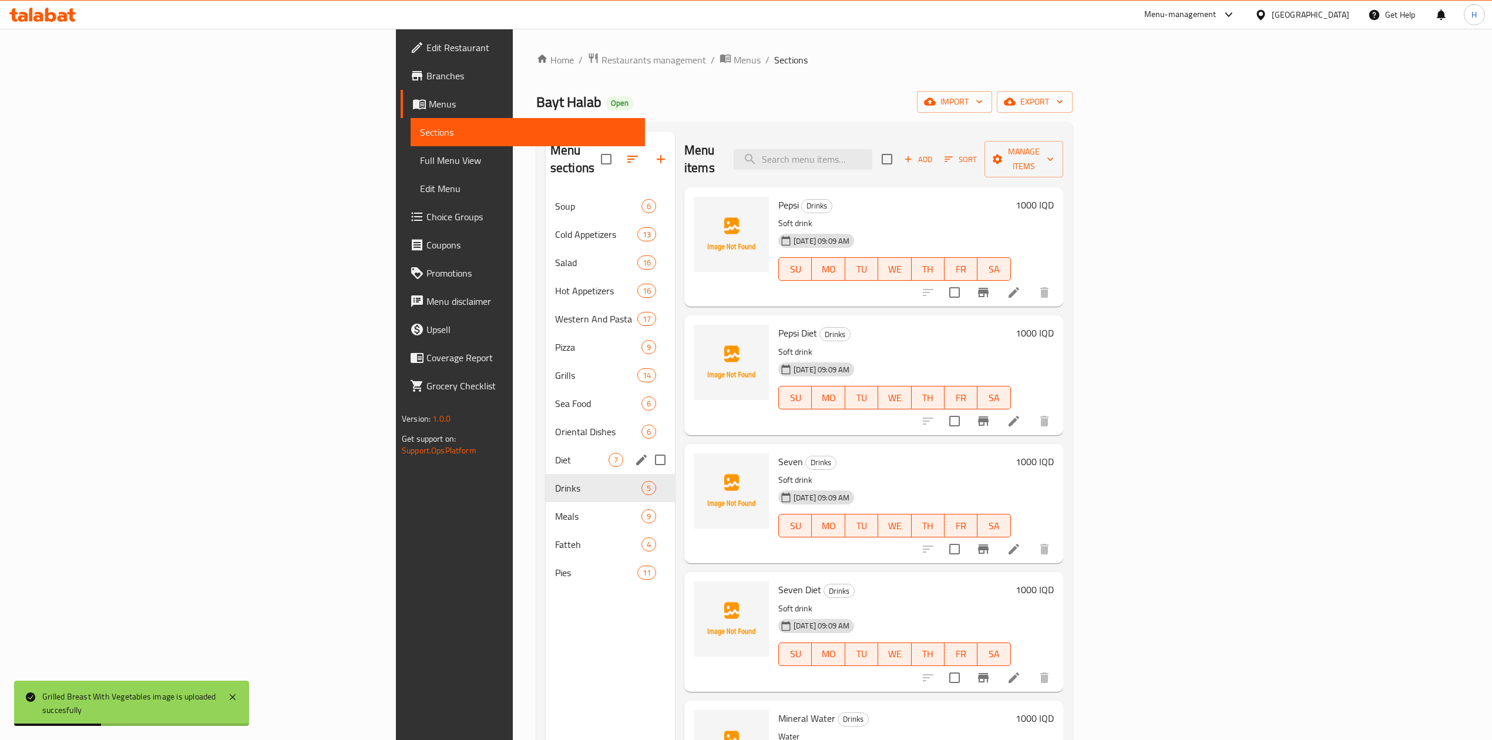
click at [555, 453] on span "Diet" at bounding box center [581, 460] width 53 height 14
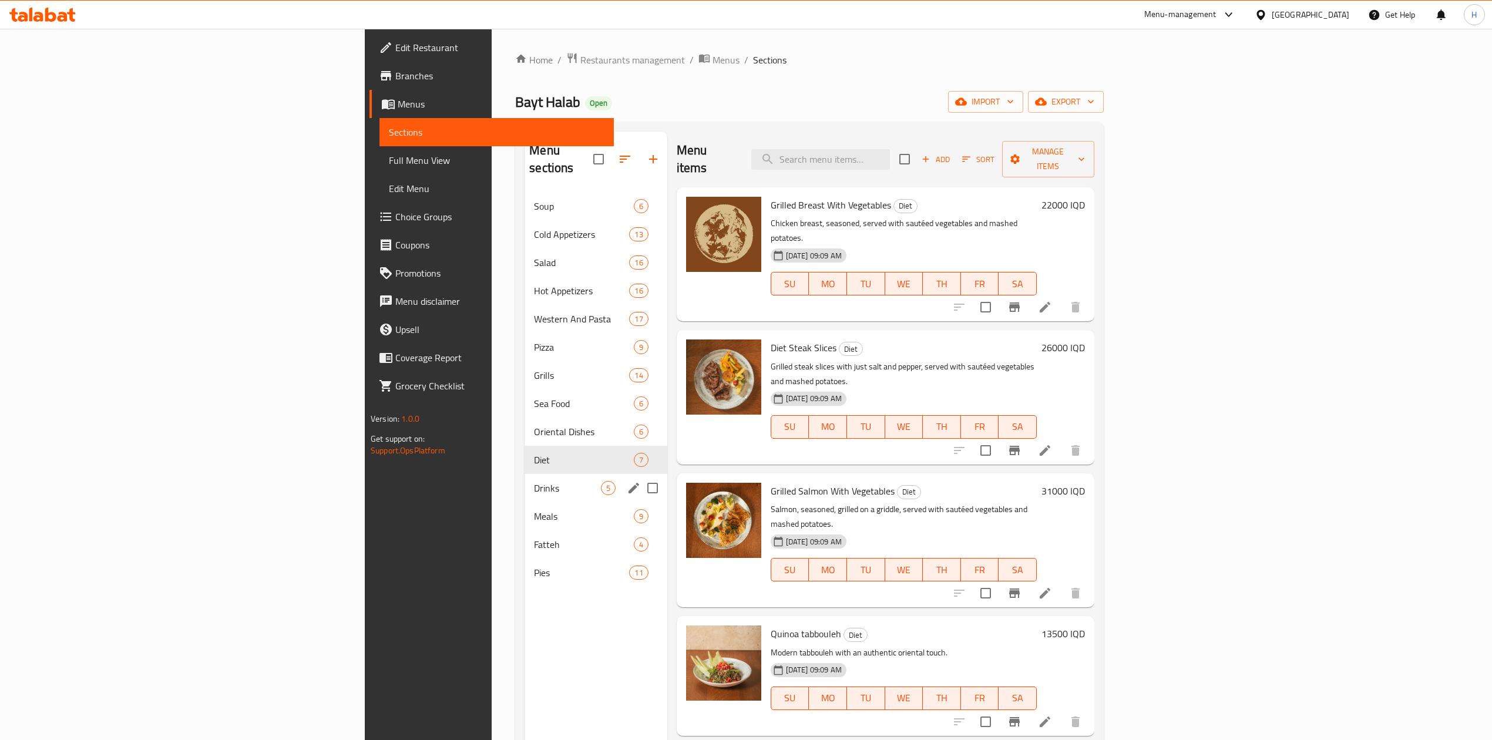
click at [534, 481] on span "Drinks" at bounding box center [567, 488] width 66 height 14
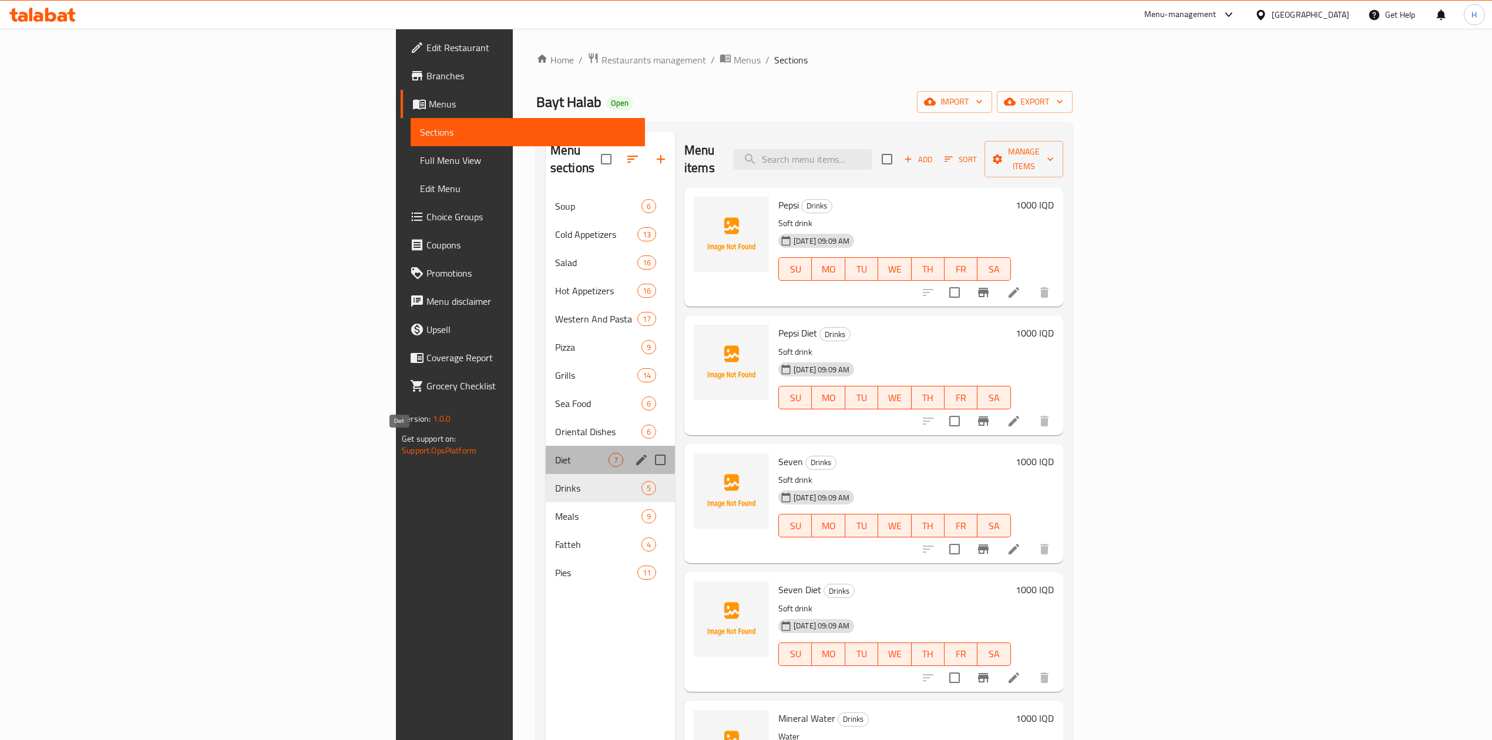
click at [555, 453] on span "Diet" at bounding box center [581, 460] width 53 height 14
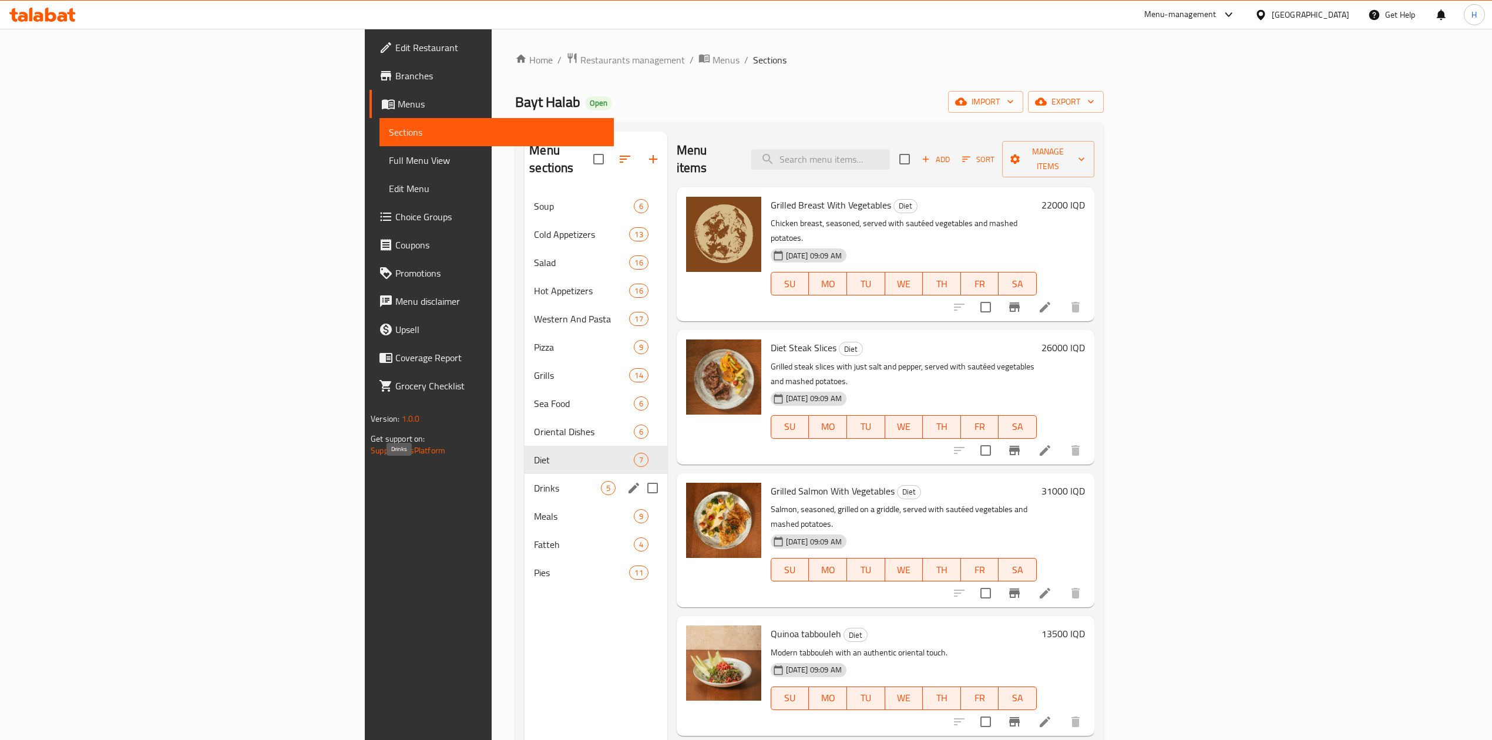
click at [525, 502] on div "Meals 9" at bounding box center [596, 516] width 142 height 28
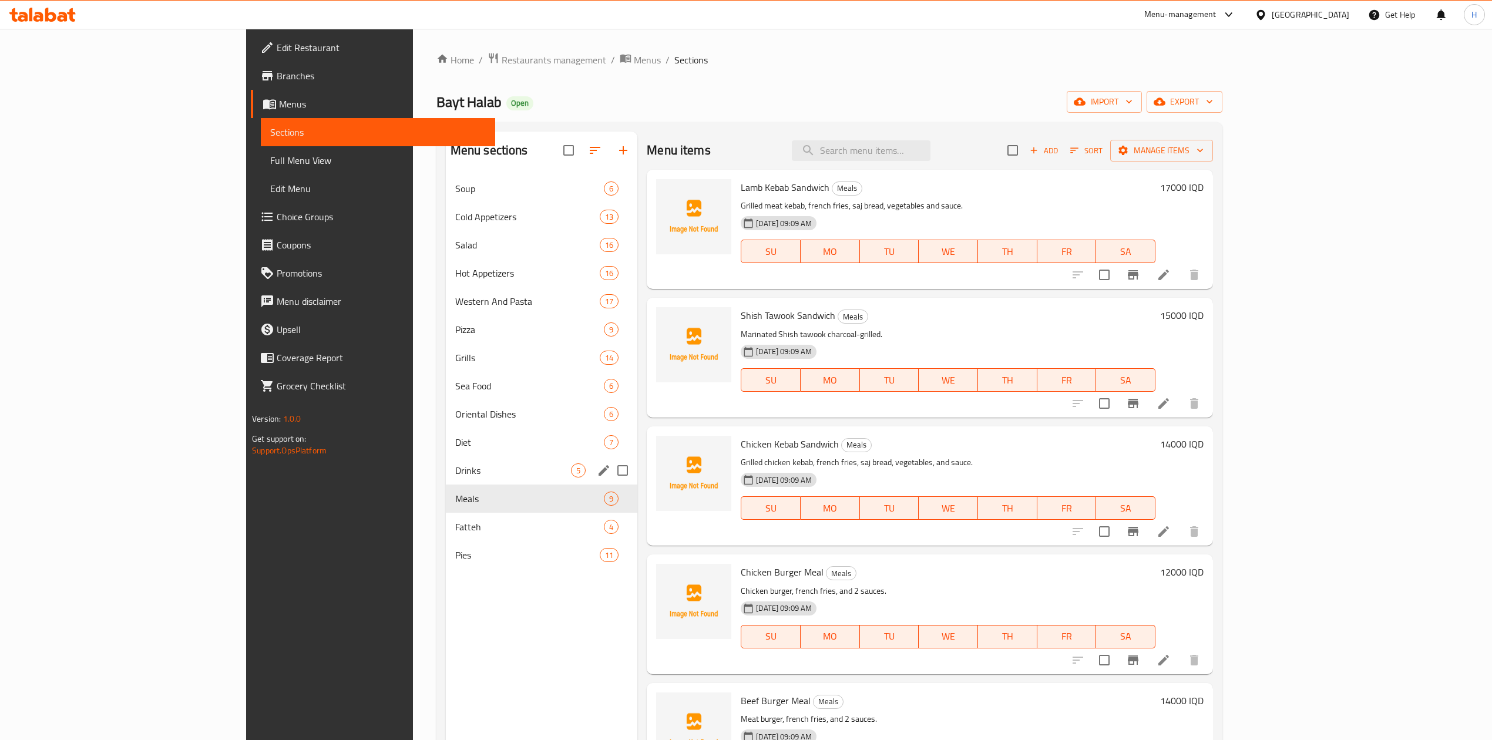
click at [455, 465] on span "Drinks" at bounding box center [513, 470] width 116 height 14
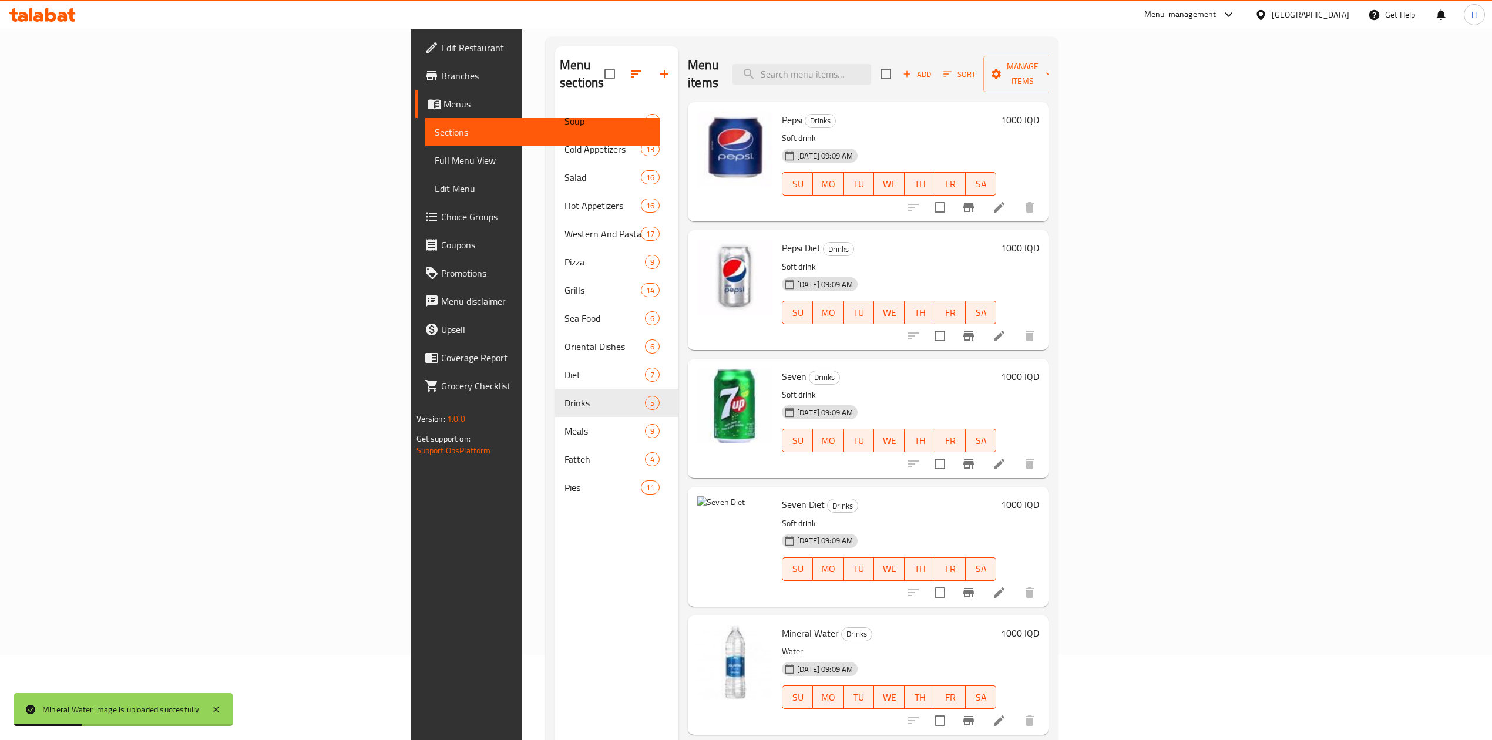
scroll to position [165, 0]
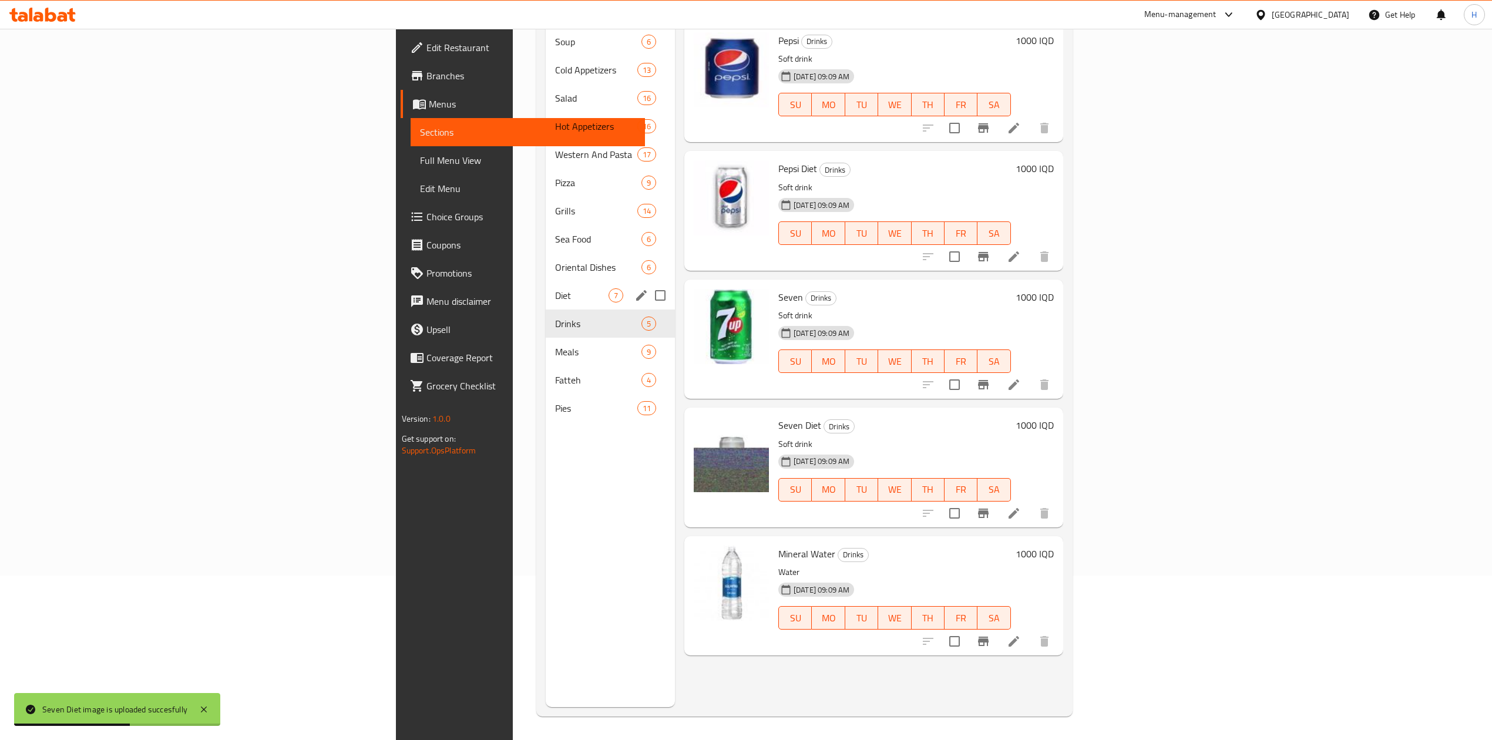
drag, startPoint x: 324, startPoint y: 277, endPoint x: 392, endPoint y: 280, distance: 68.2
click at [555, 288] on span "Diet" at bounding box center [581, 295] width 53 height 14
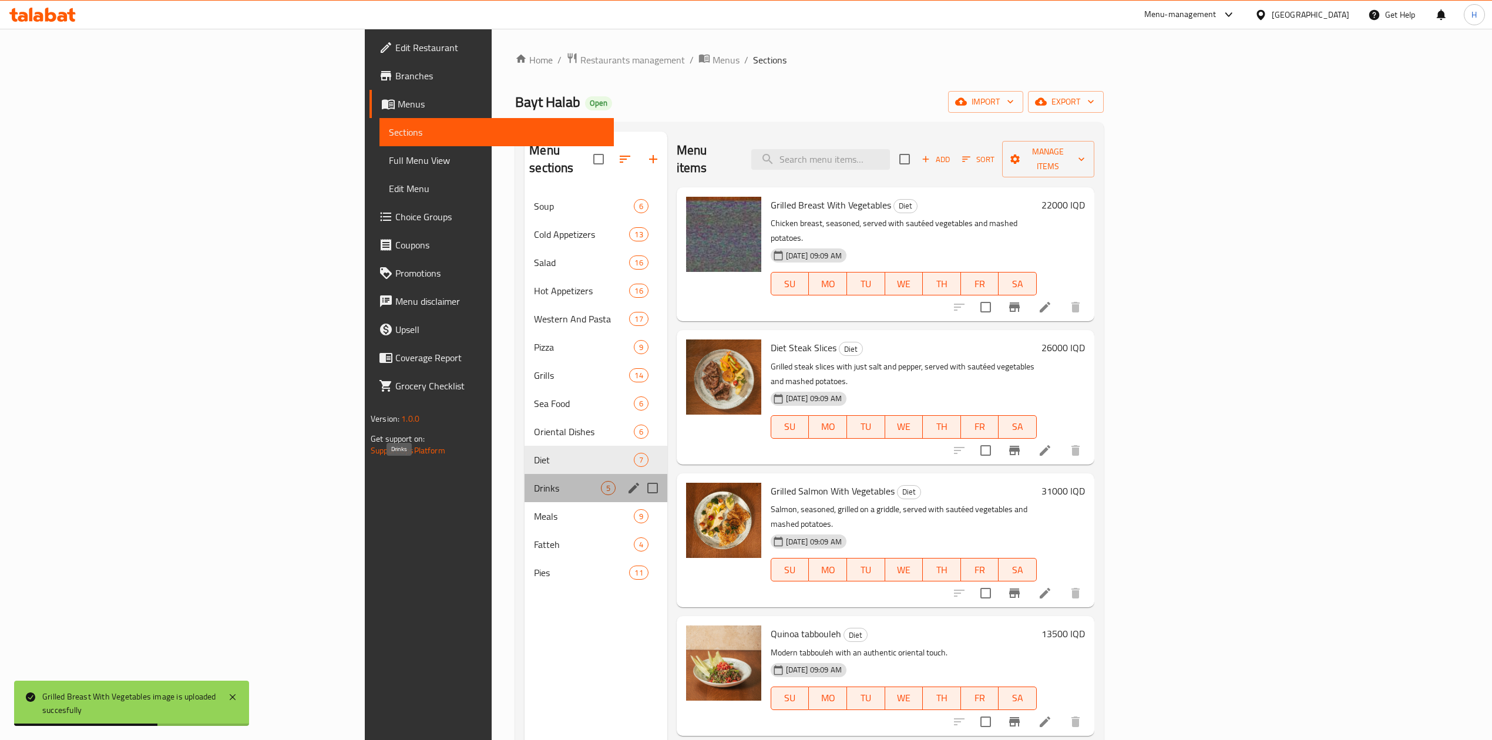
click at [534, 481] on span "Drinks" at bounding box center [567, 488] width 66 height 14
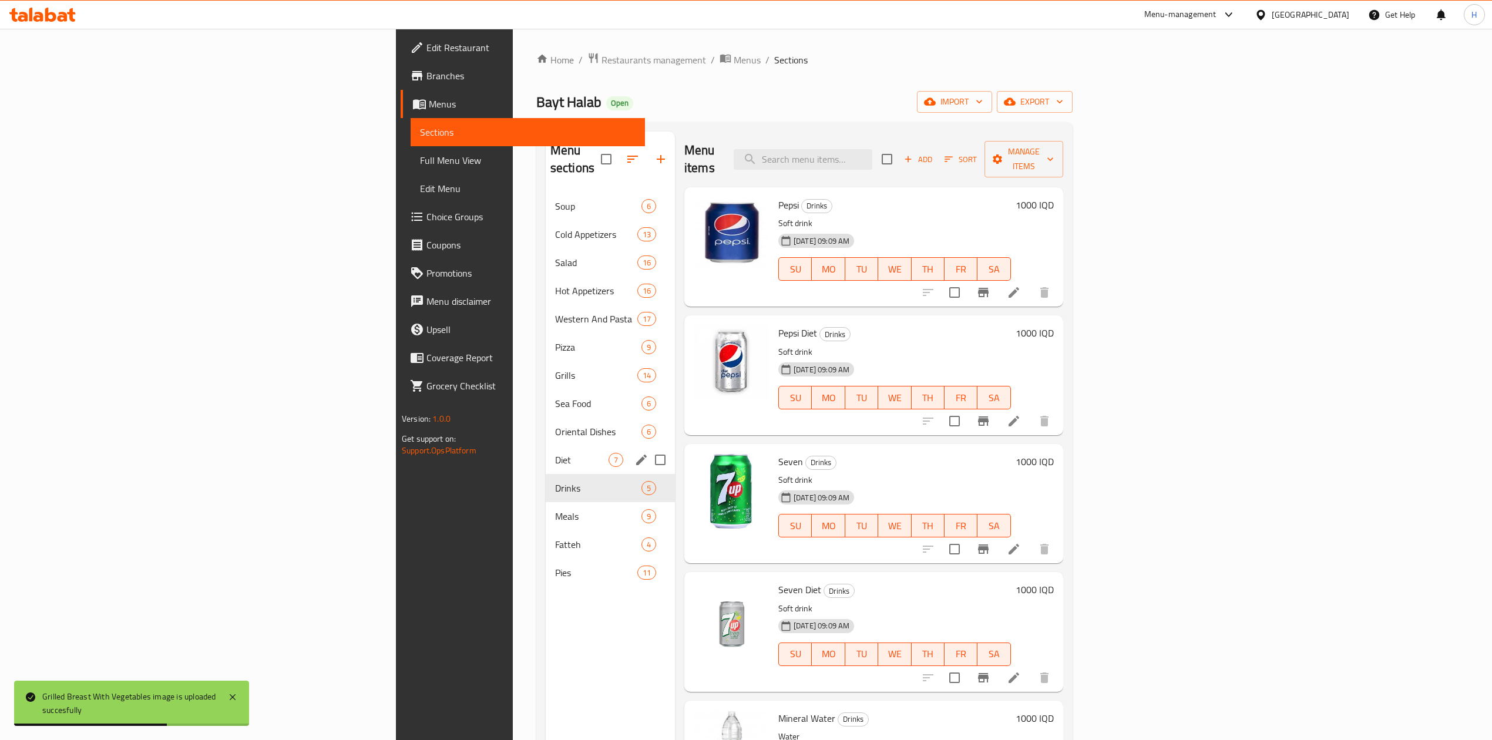
click at [546, 451] on div "Diet 7" at bounding box center [610, 460] width 129 height 28
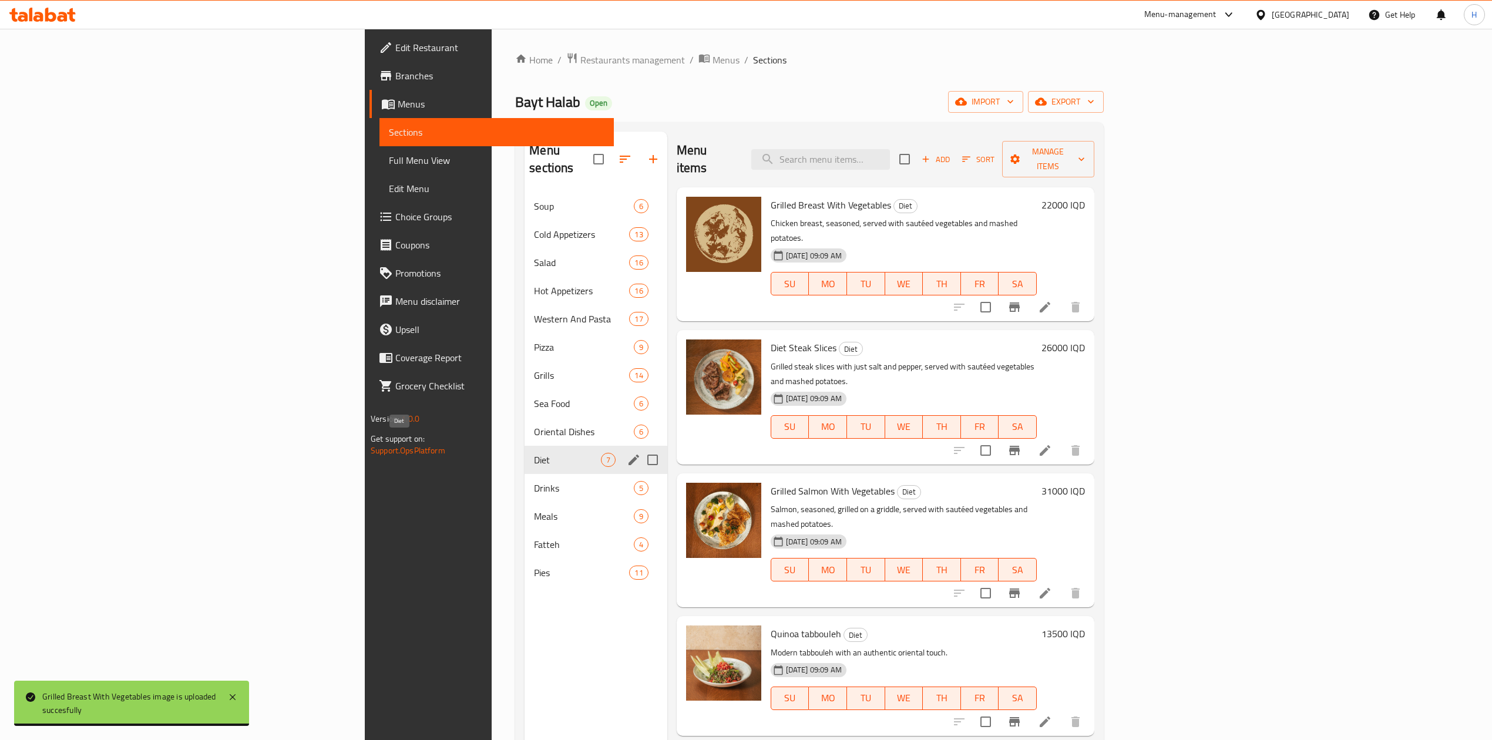
click at [525, 474] on div "Drinks 5" at bounding box center [596, 488] width 142 height 28
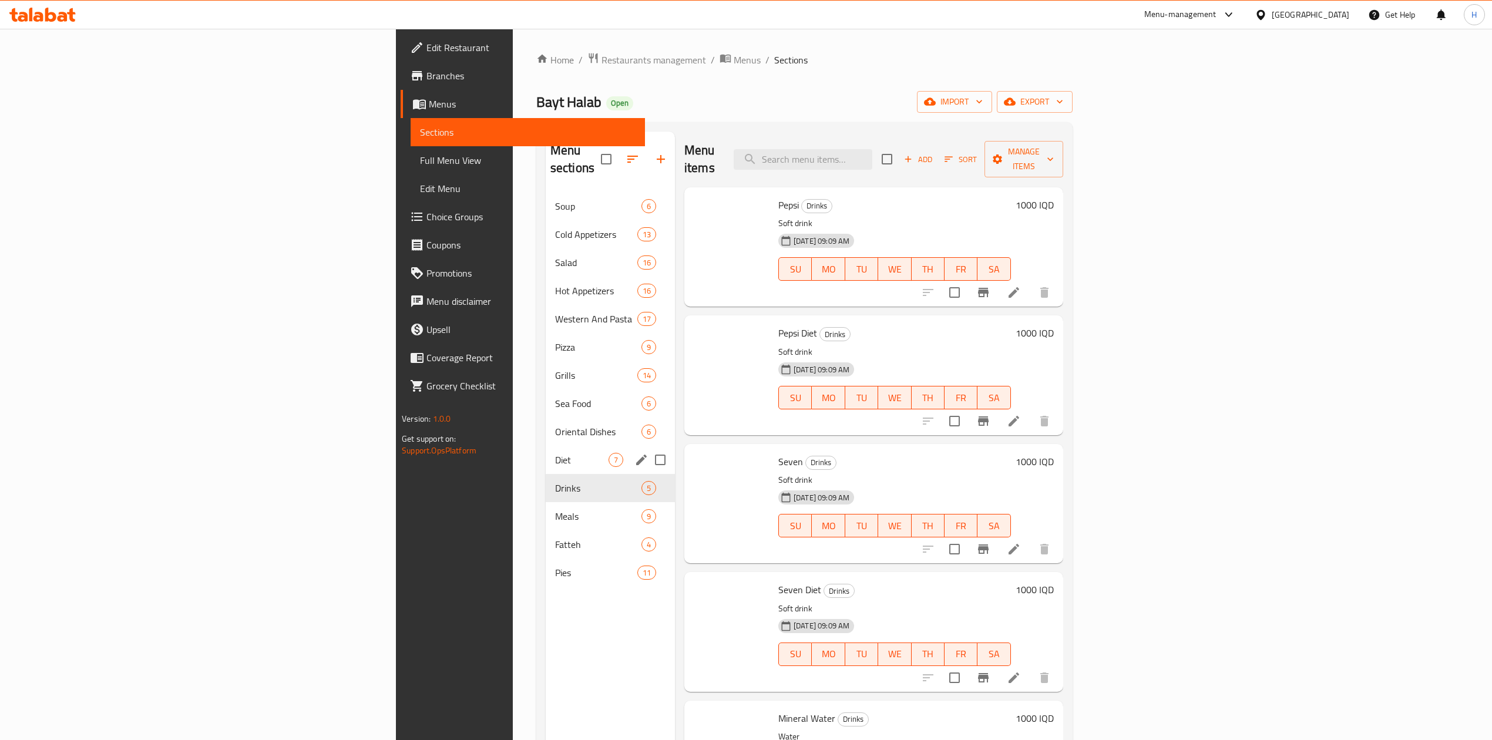
click at [555, 453] on span "Diet" at bounding box center [581, 460] width 53 height 14
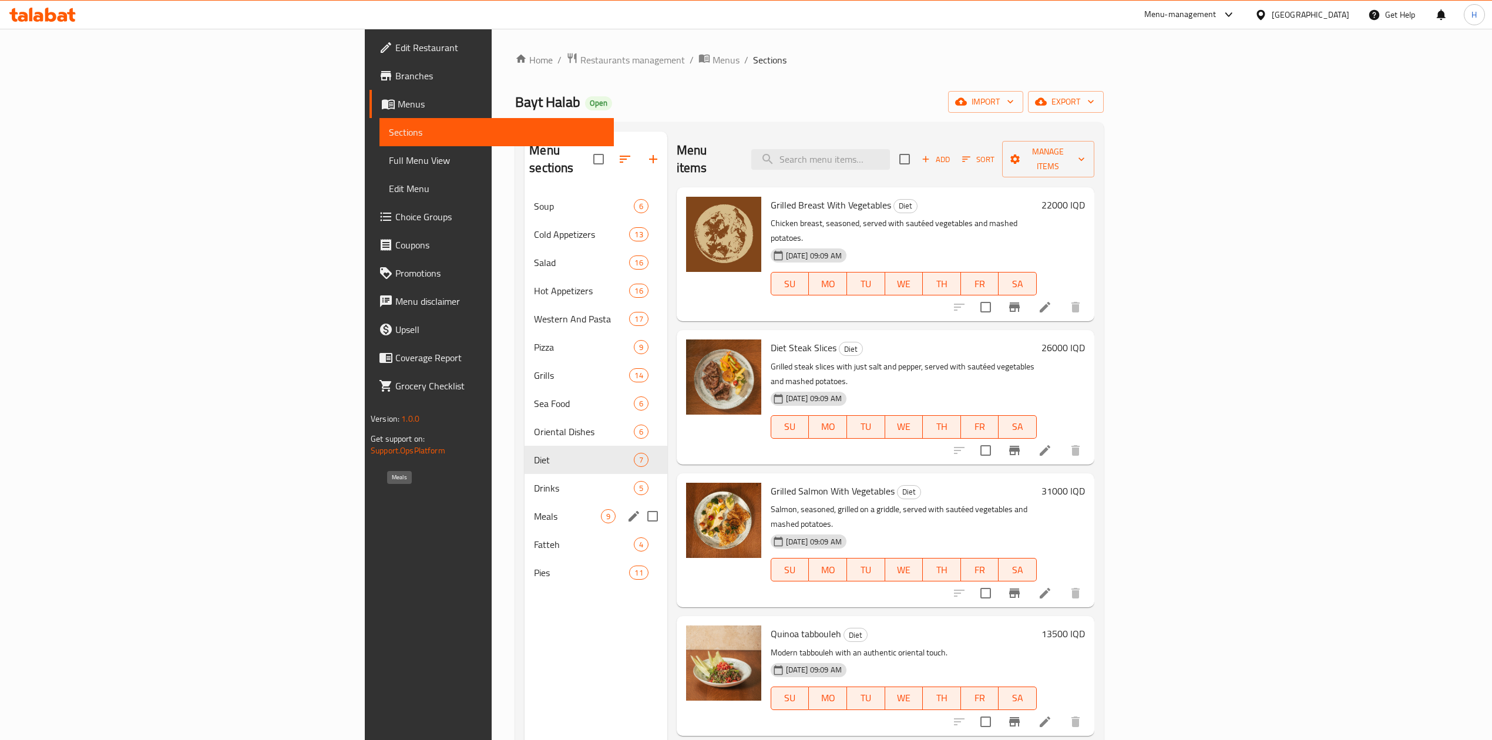
click at [534, 481] on span "Drinks" at bounding box center [583, 488] width 99 height 14
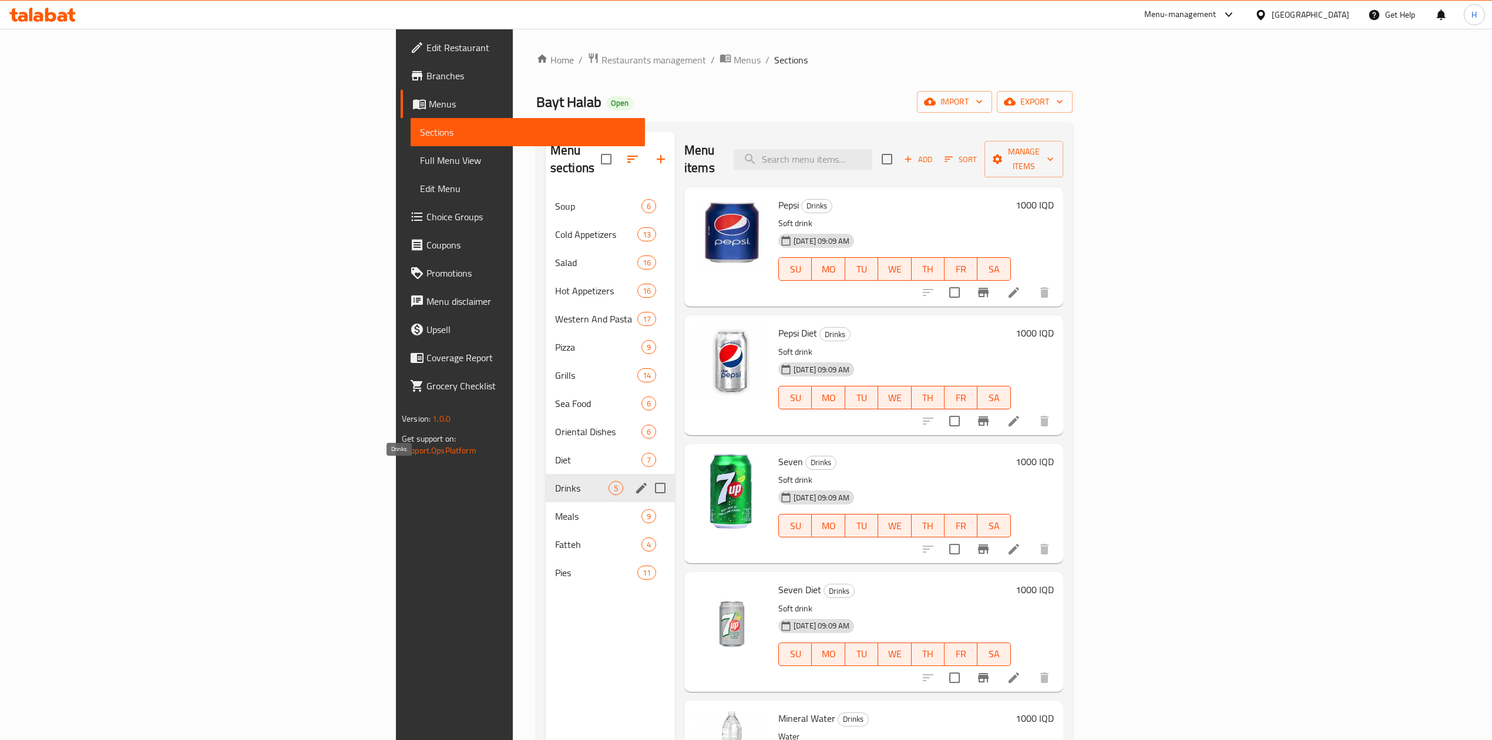
click at [555, 453] on span "Diet" at bounding box center [598, 460] width 86 height 14
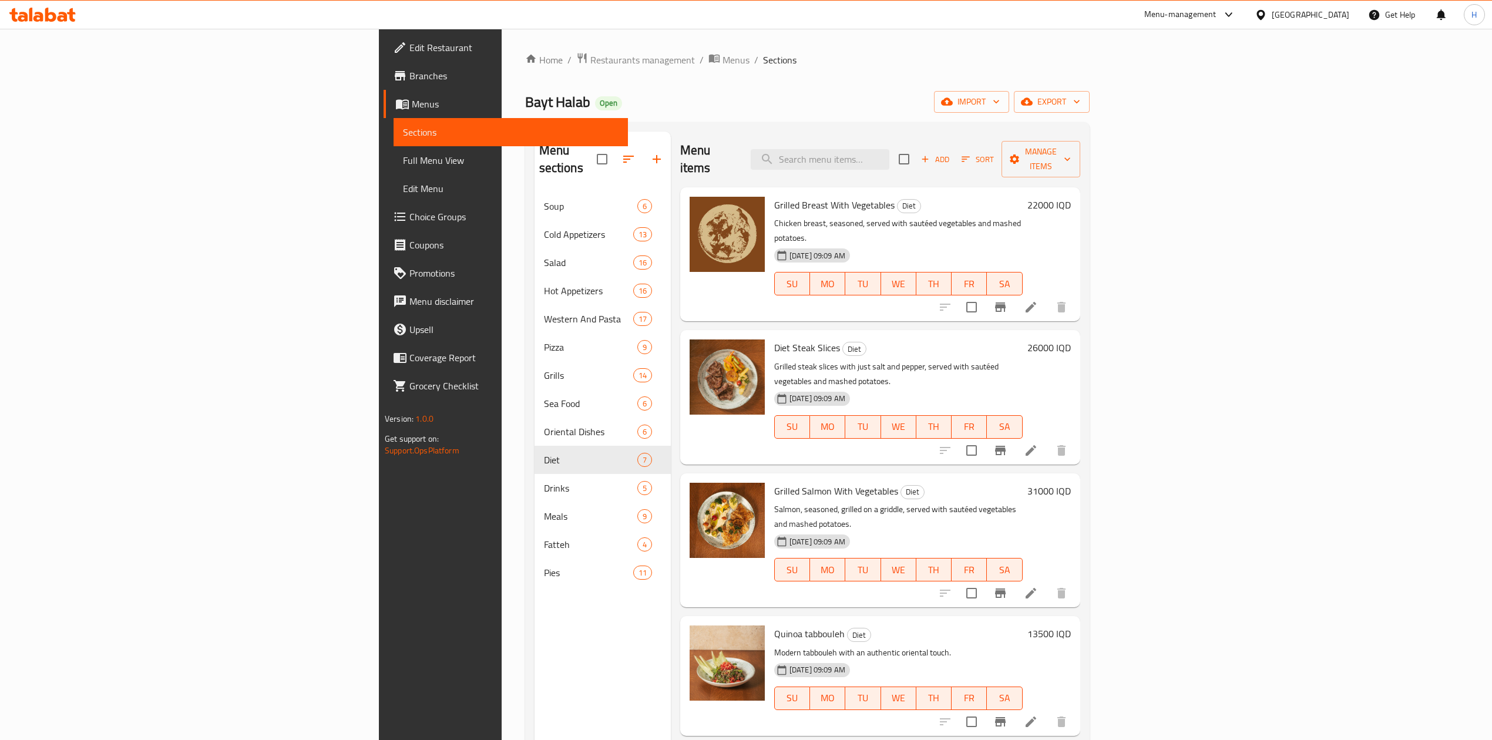
click at [685, 257] on div at bounding box center [727, 254] width 85 height 125
click at [690, 236] on img at bounding box center [727, 234] width 75 height 75
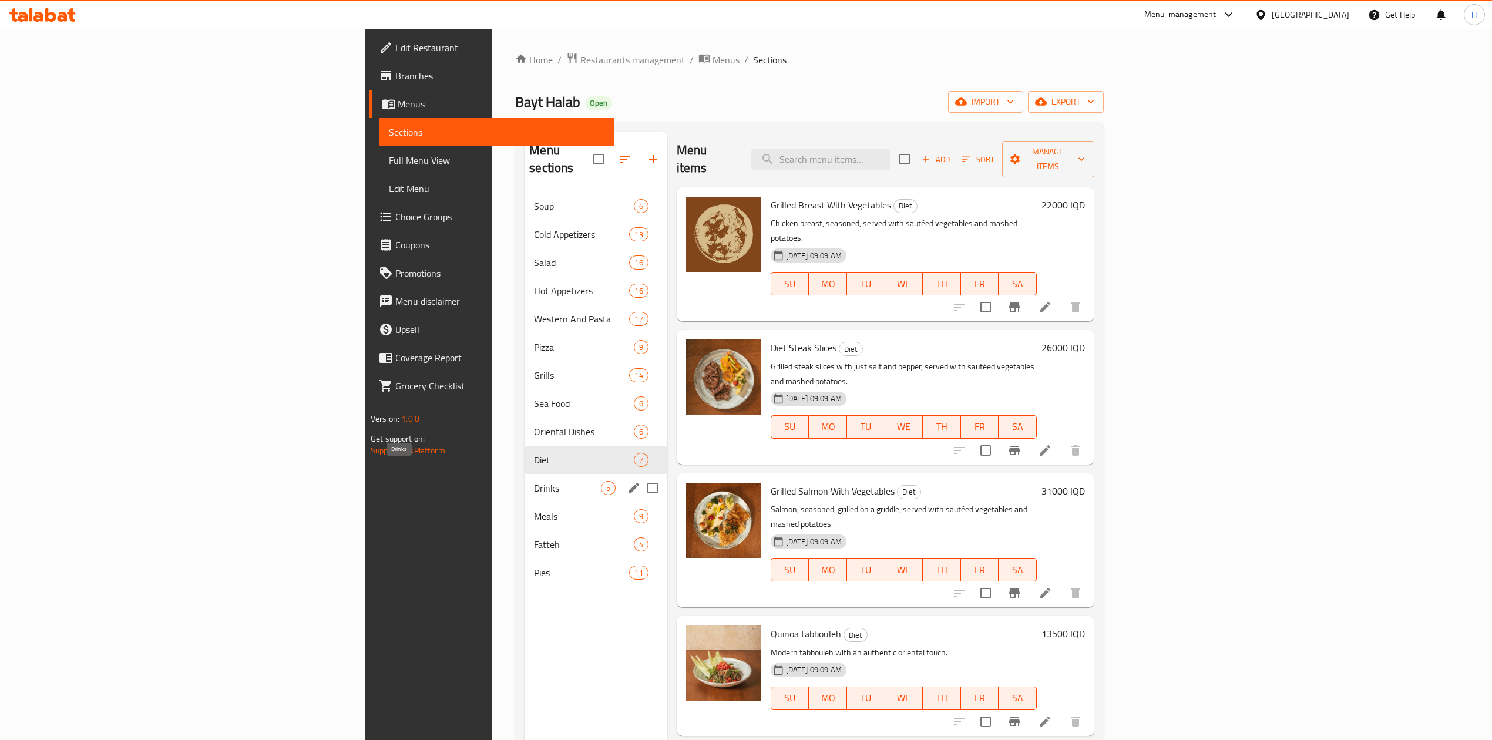
click at [534, 481] on span "Drinks" at bounding box center [567, 488] width 66 height 14
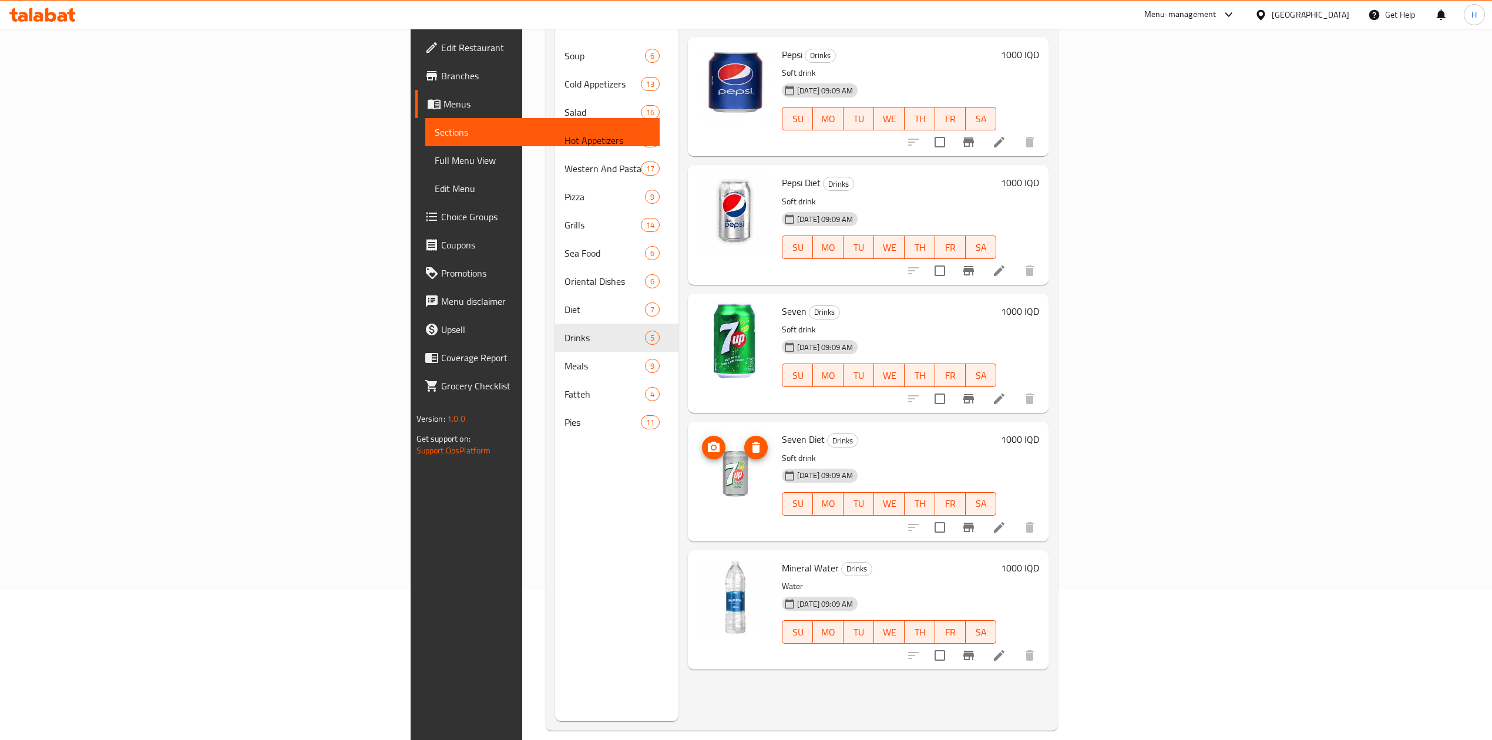
scroll to position [156, 0]
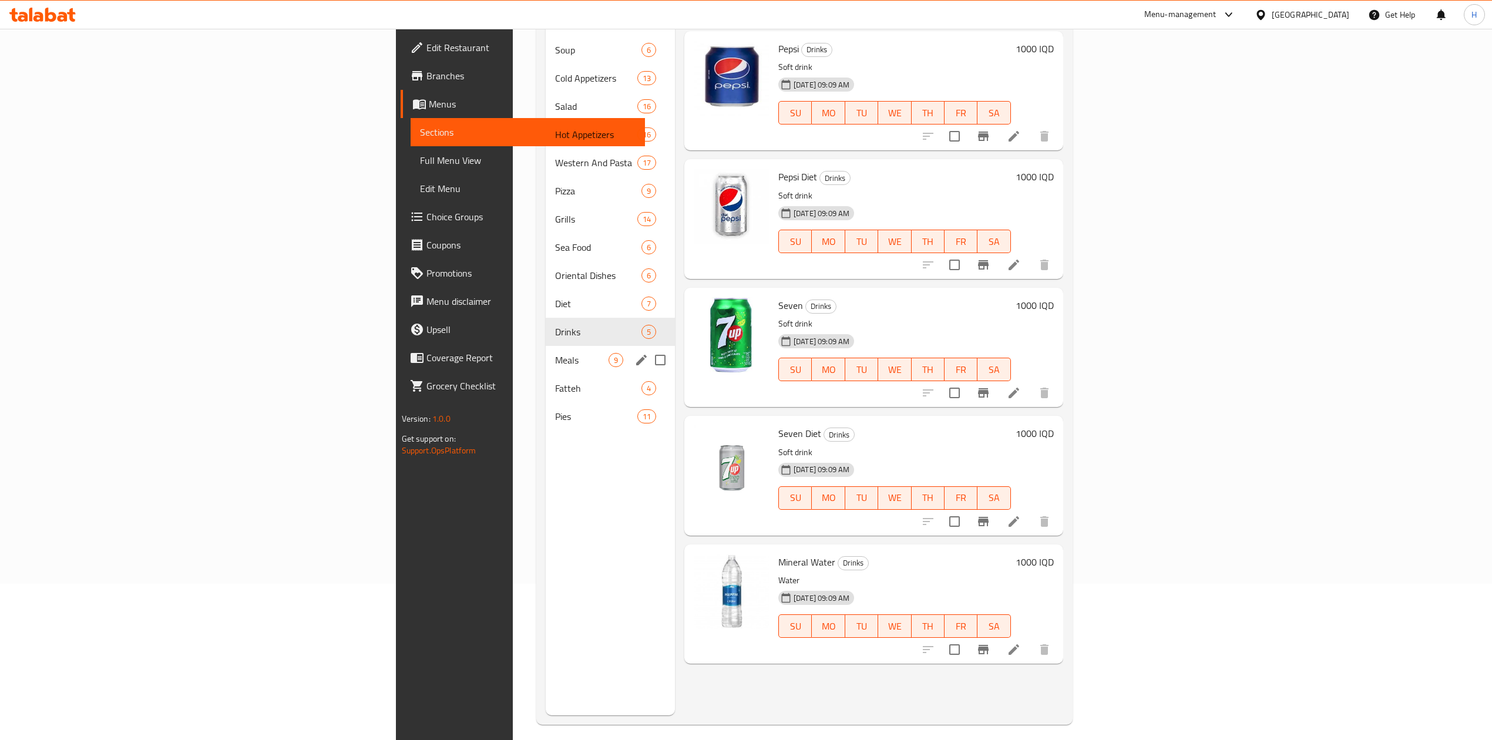
click at [546, 346] on div "Meals 9" at bounding box center [610, 360] width 129 height 28
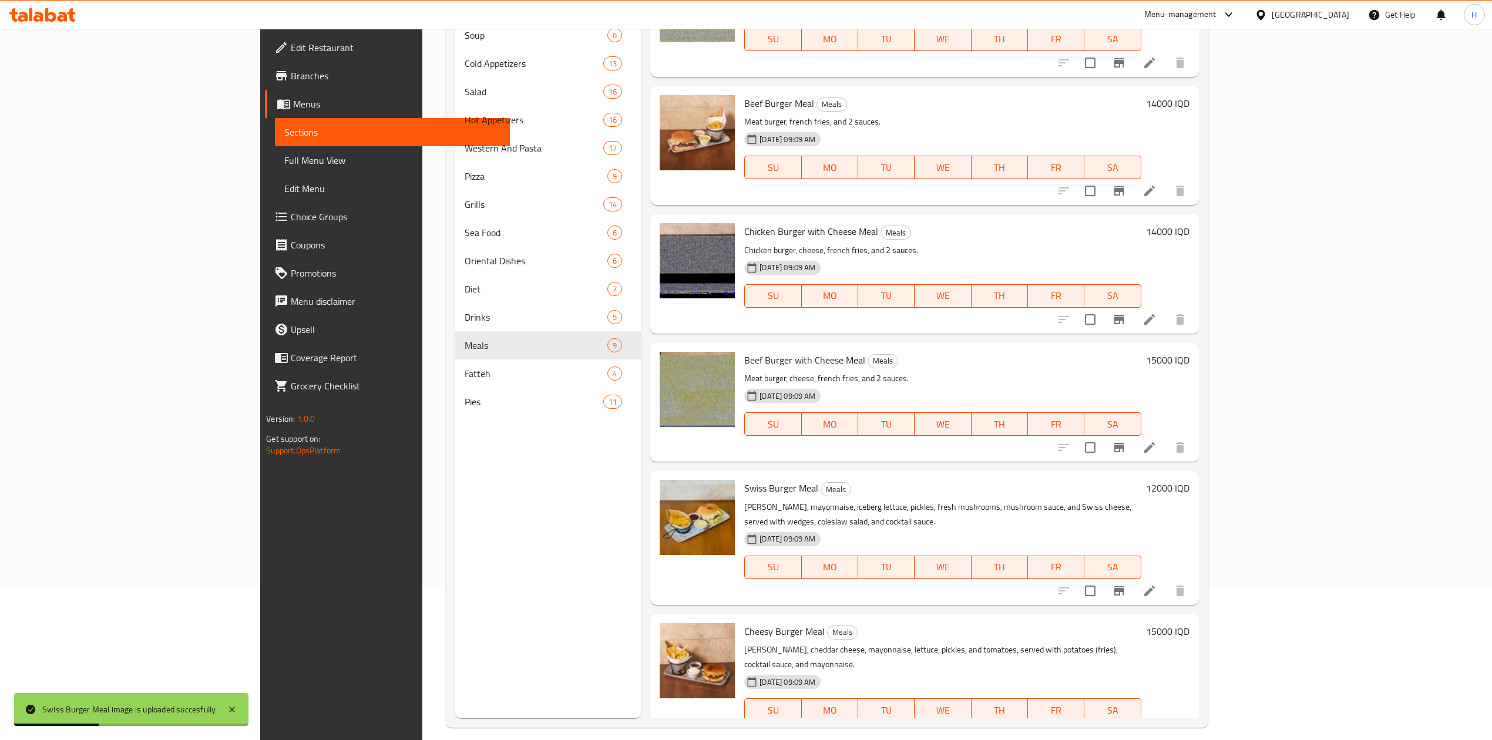
scroll to position [165, 0]
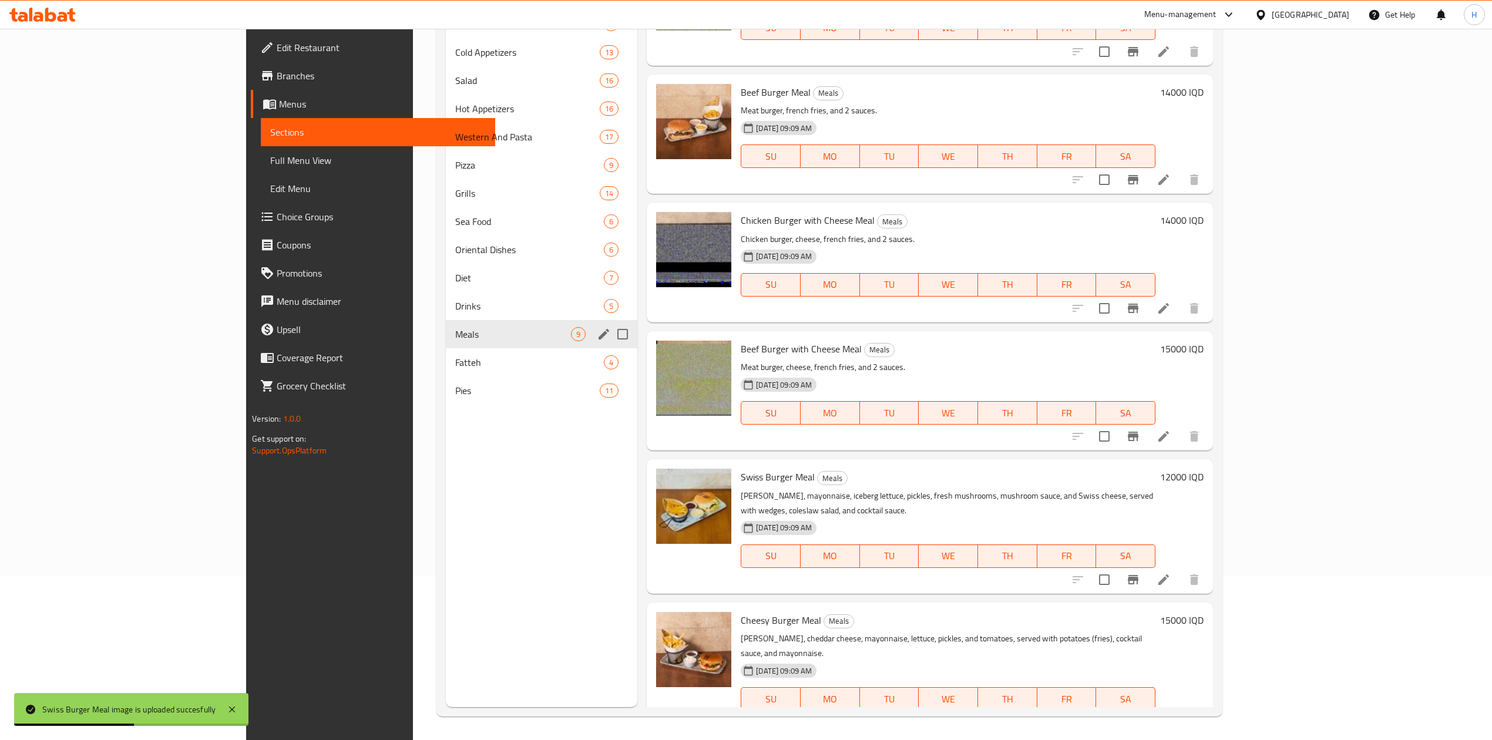
click at [455, 357] on span "Fatteh" at bounding box center [529, 362] width 149 height 14
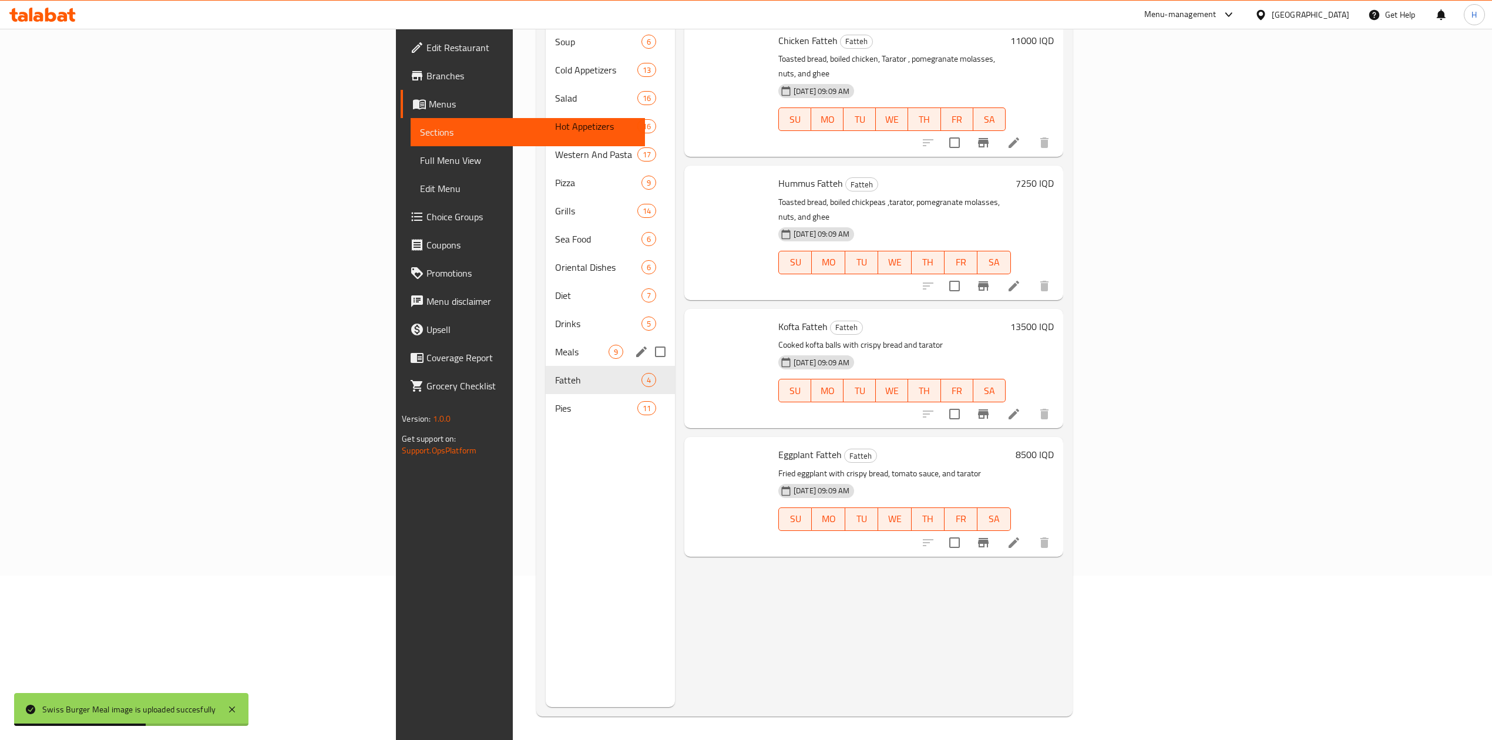
click at [555, 345] on span "Meals" at bounding box center [581, 352] width 53 height 14
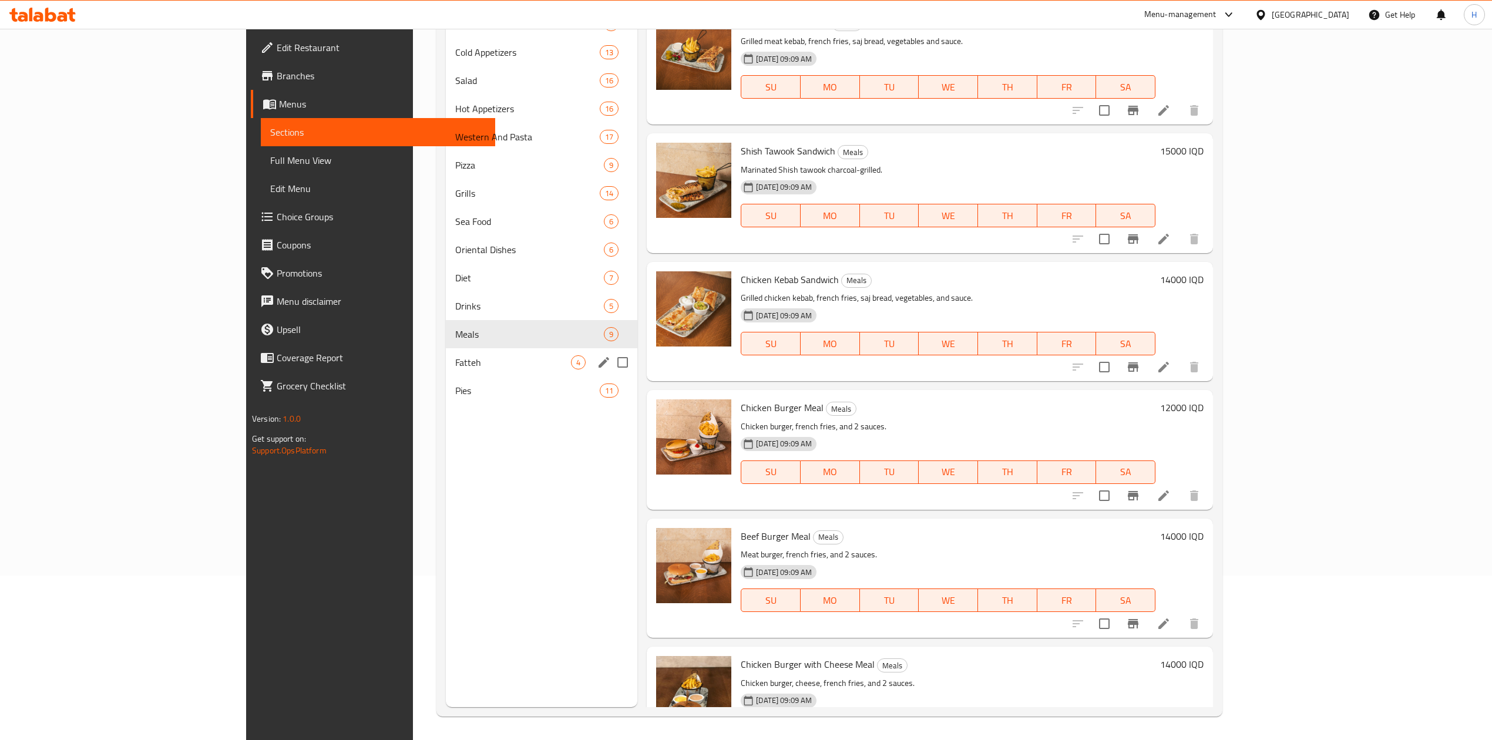
click at [455, 360] on span "Fatteh" at bounding box center [513, 362] width 116 height 14
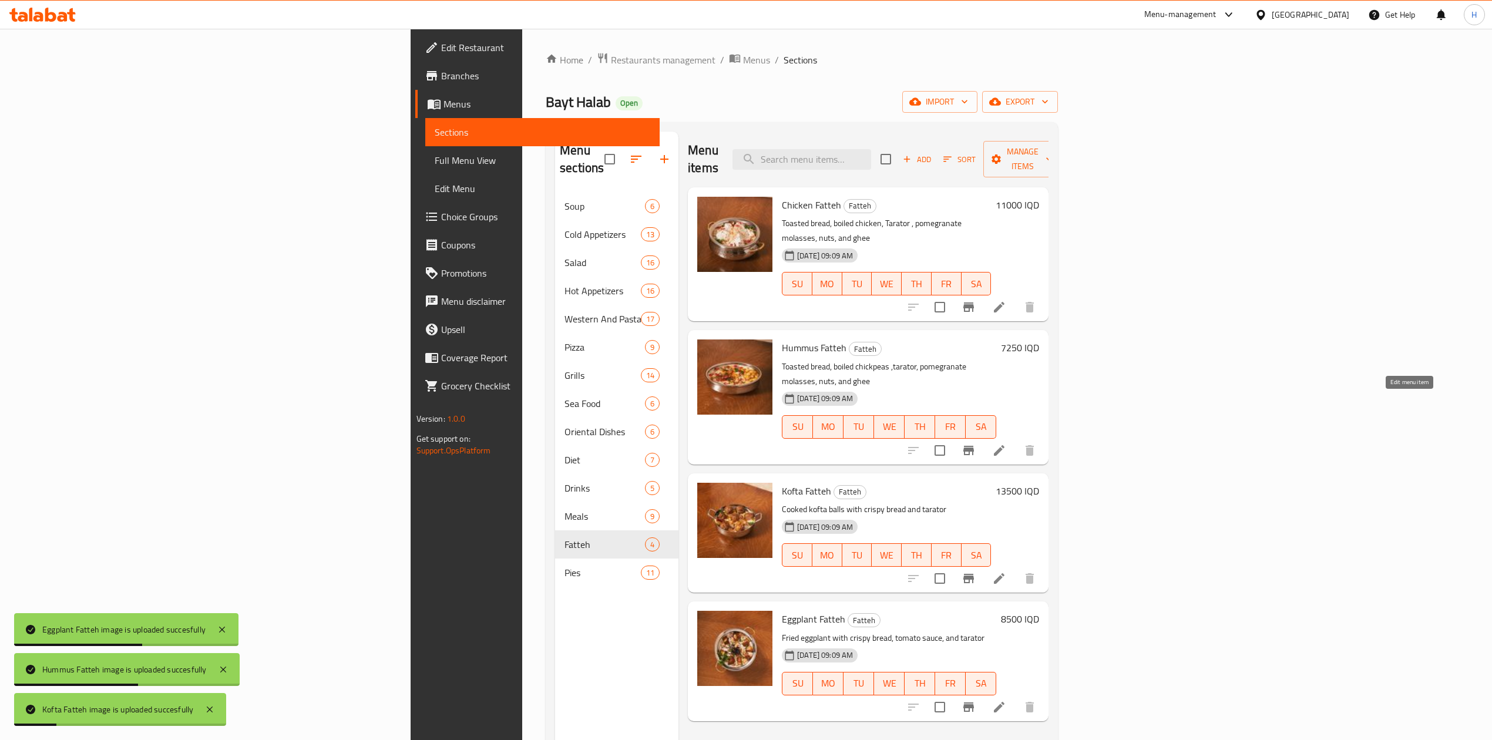
click at [1006, 443] on icon at bounding box center [999, 450] width 14 height 14
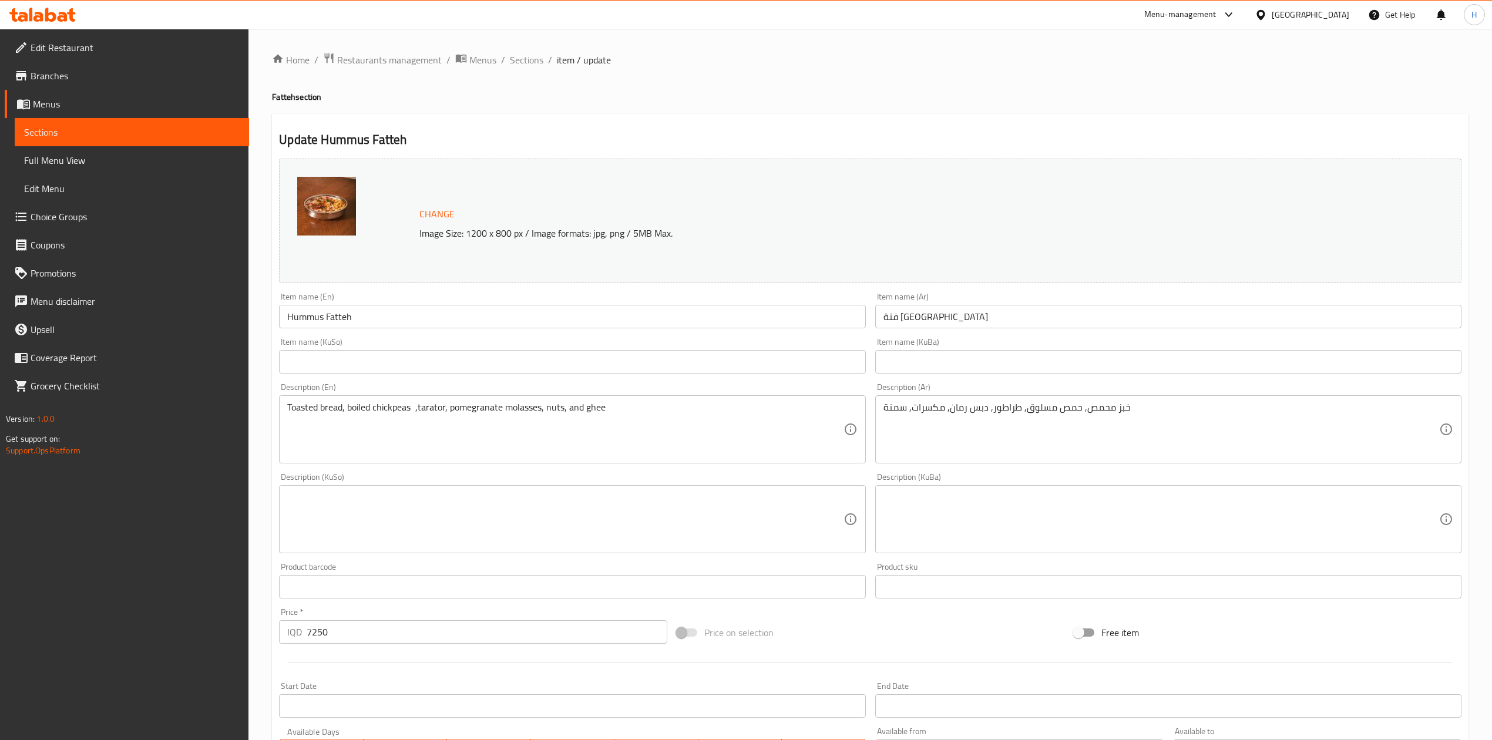
click at [902, 325] on input "فتة حمص" at bounding box center [1168, 316] width 586 height 23
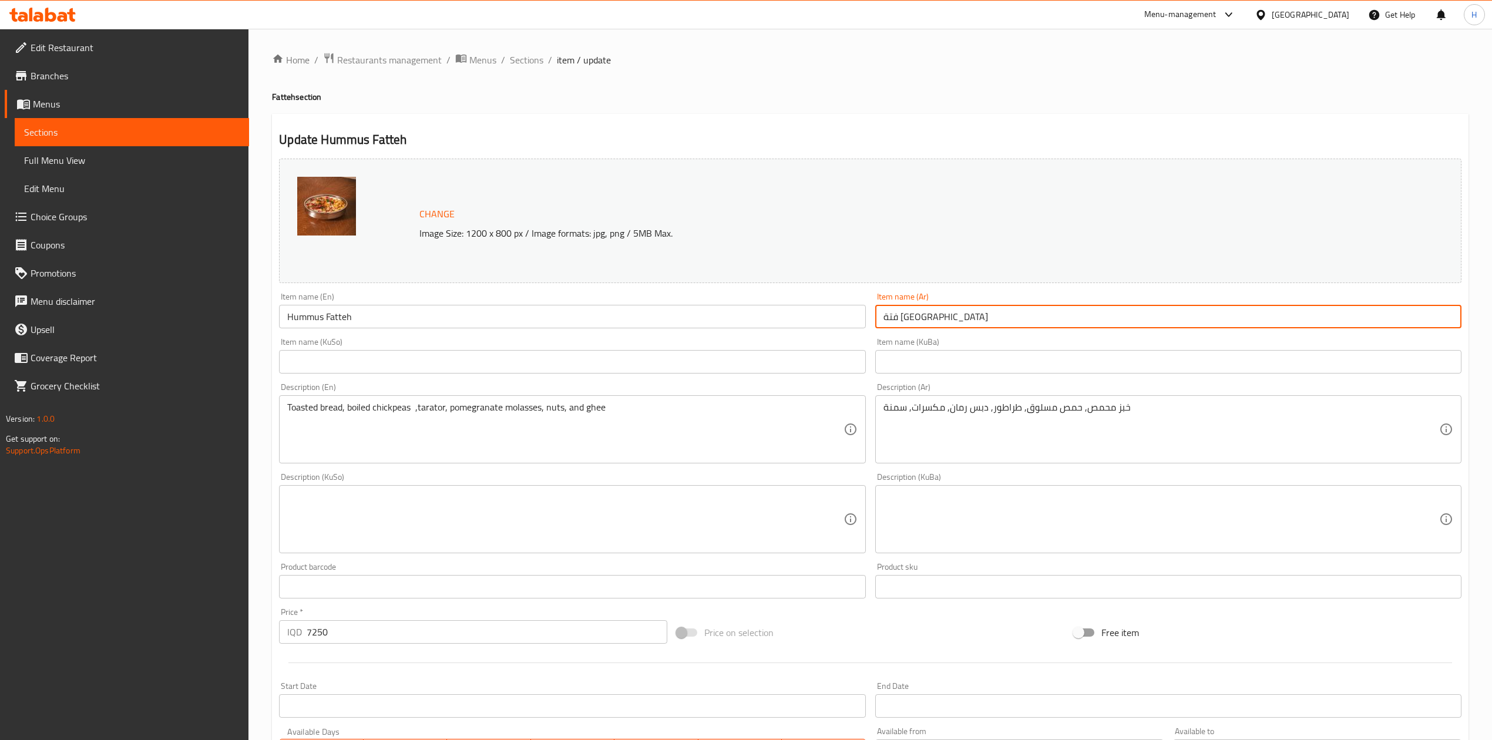
click at [902, 325] on input "فتة حمص" at bounding box center [1168, 316] width 586 height 23
click at [510, 61] on span "Sections" at bounding box center [526, 60] width 33 height 14
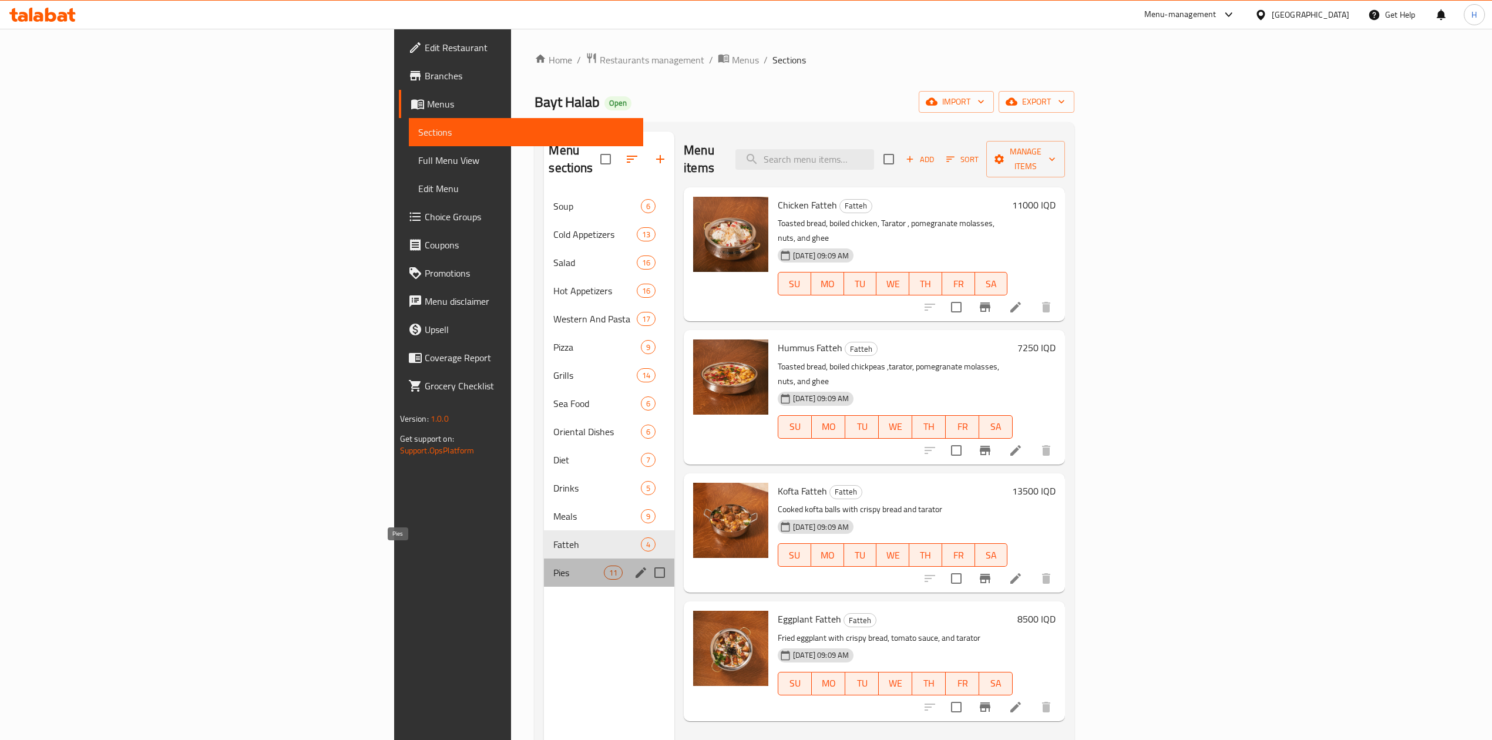
click at [553, 566] on span "Pies" at bounding box center [578, 573] width 50 height 14
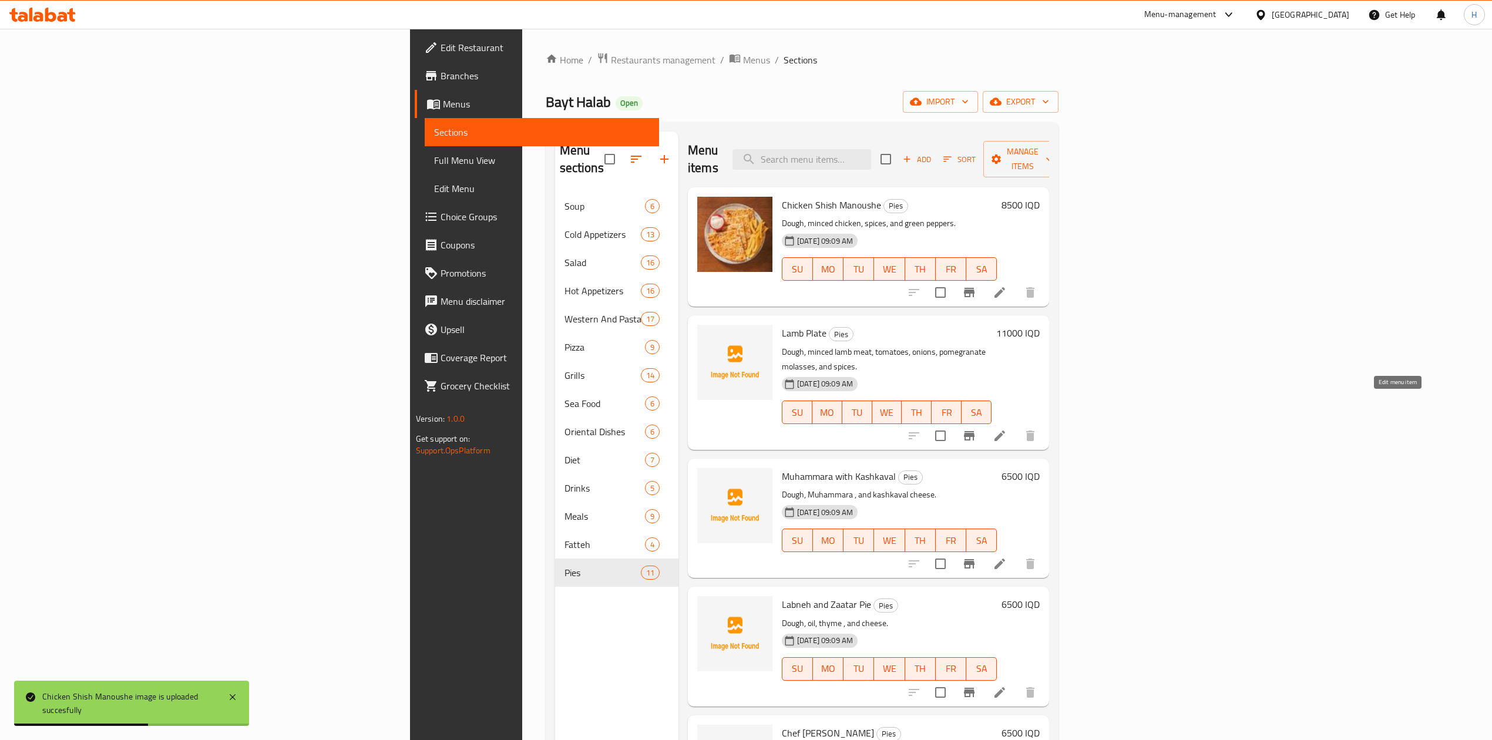
click at [1007, 429] on icon at bounding box center [1000, 436] width 14 height 14
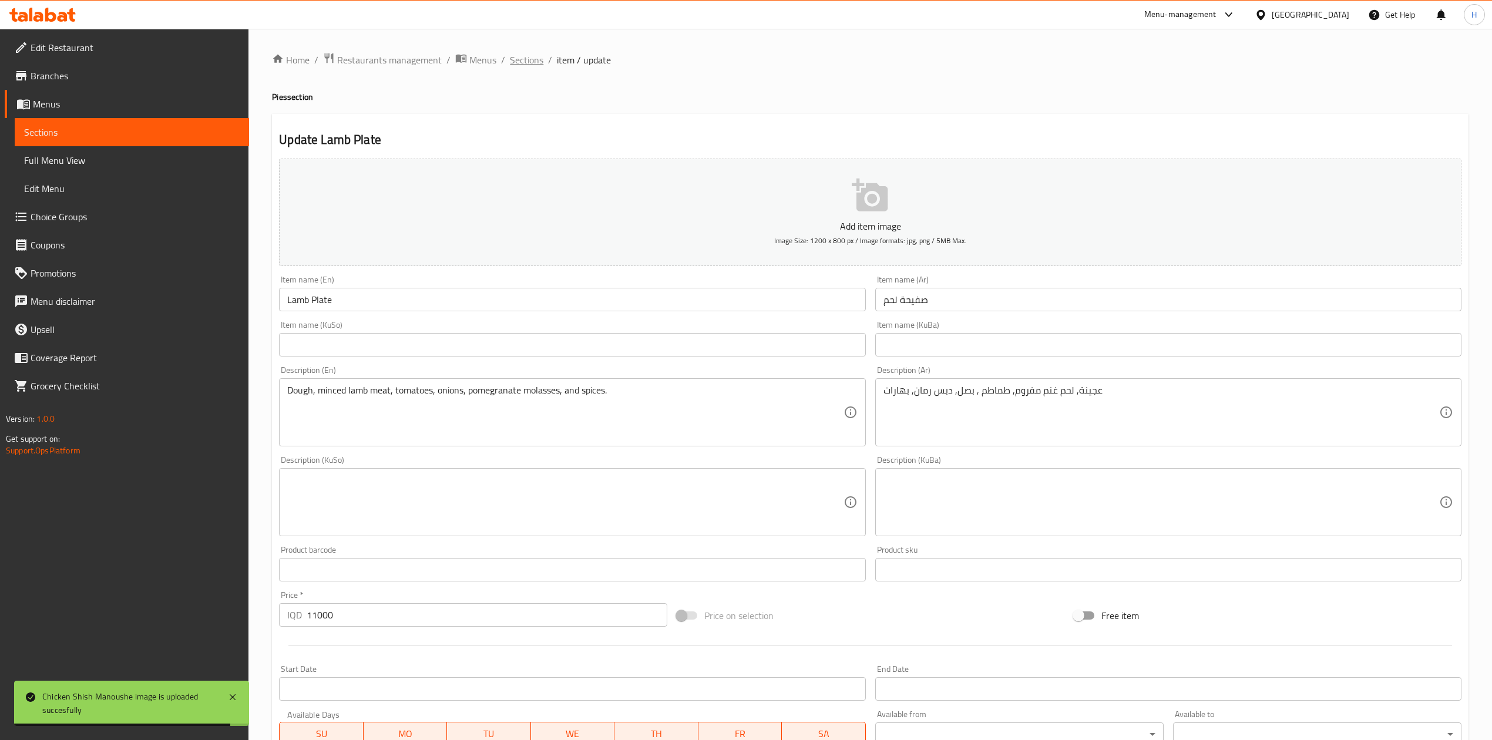
click at [530, 62] on span "Sections" at bounding box center [526, 60] width 33 height 14
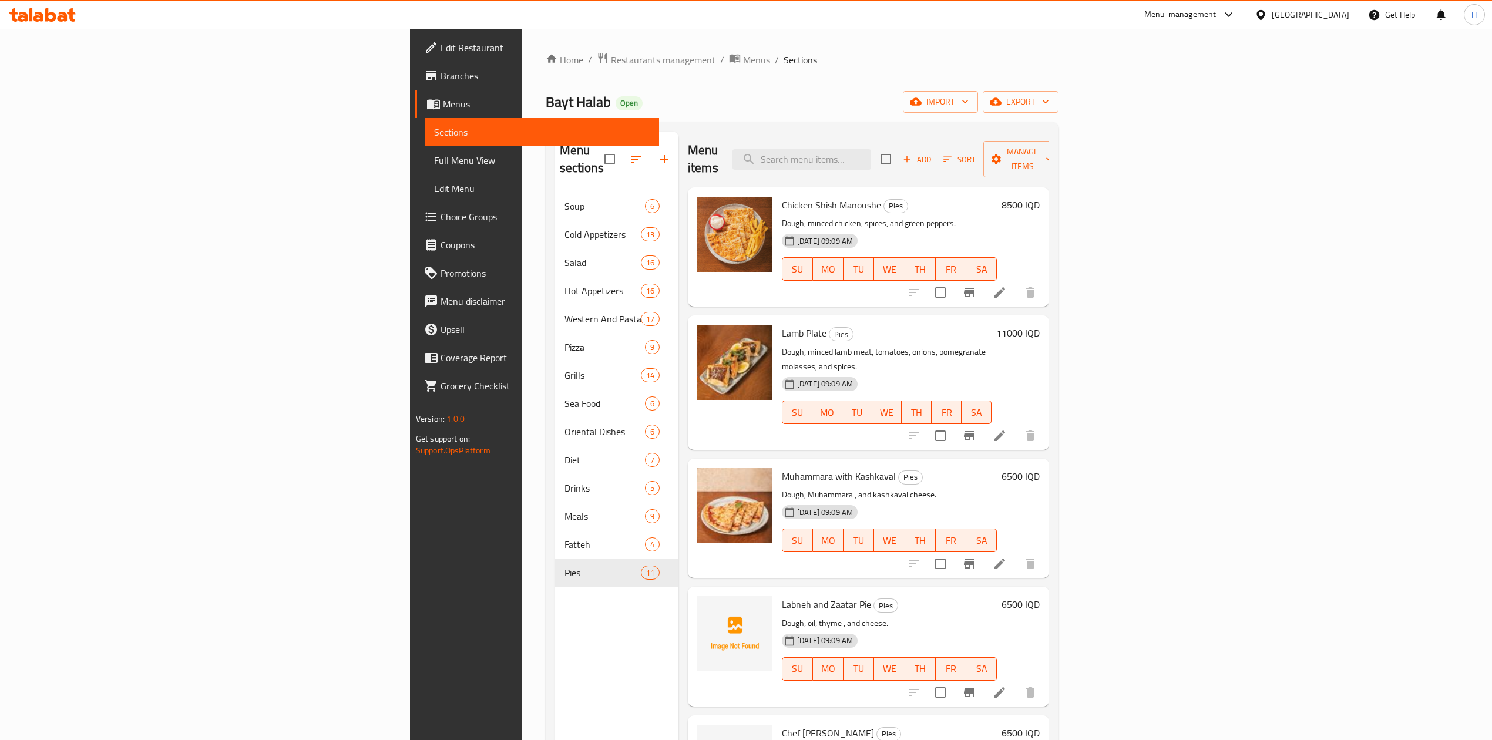
click at [1016, 682] on li at bounding box center [999, 692] width 33 height 21
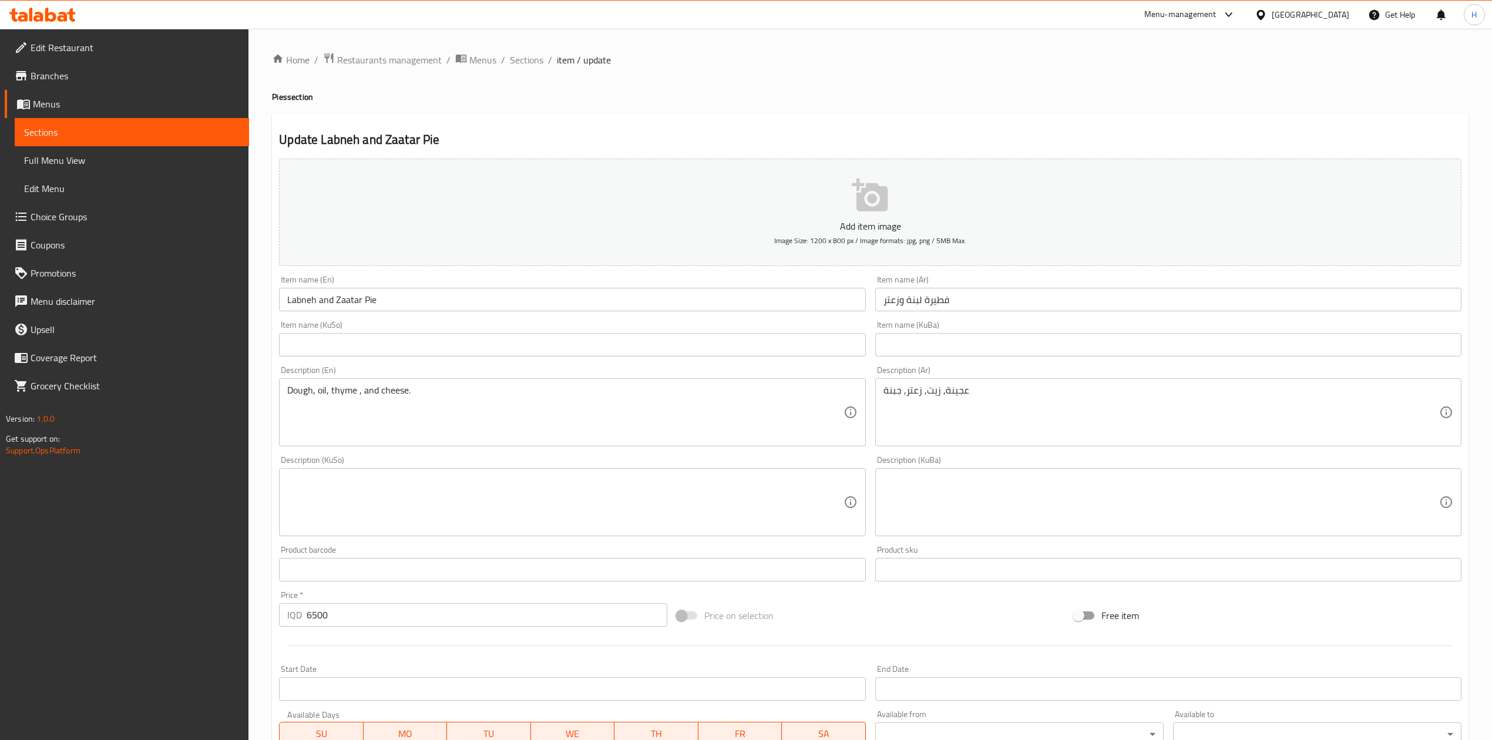
drag, startPoint x: 531, startPoint y: 61, endPoint x: 555, endPoint y: 120, distance: 63.5
click at [531, 61] on span "Sections" at bounding box center [526, 60] width 33 height 14
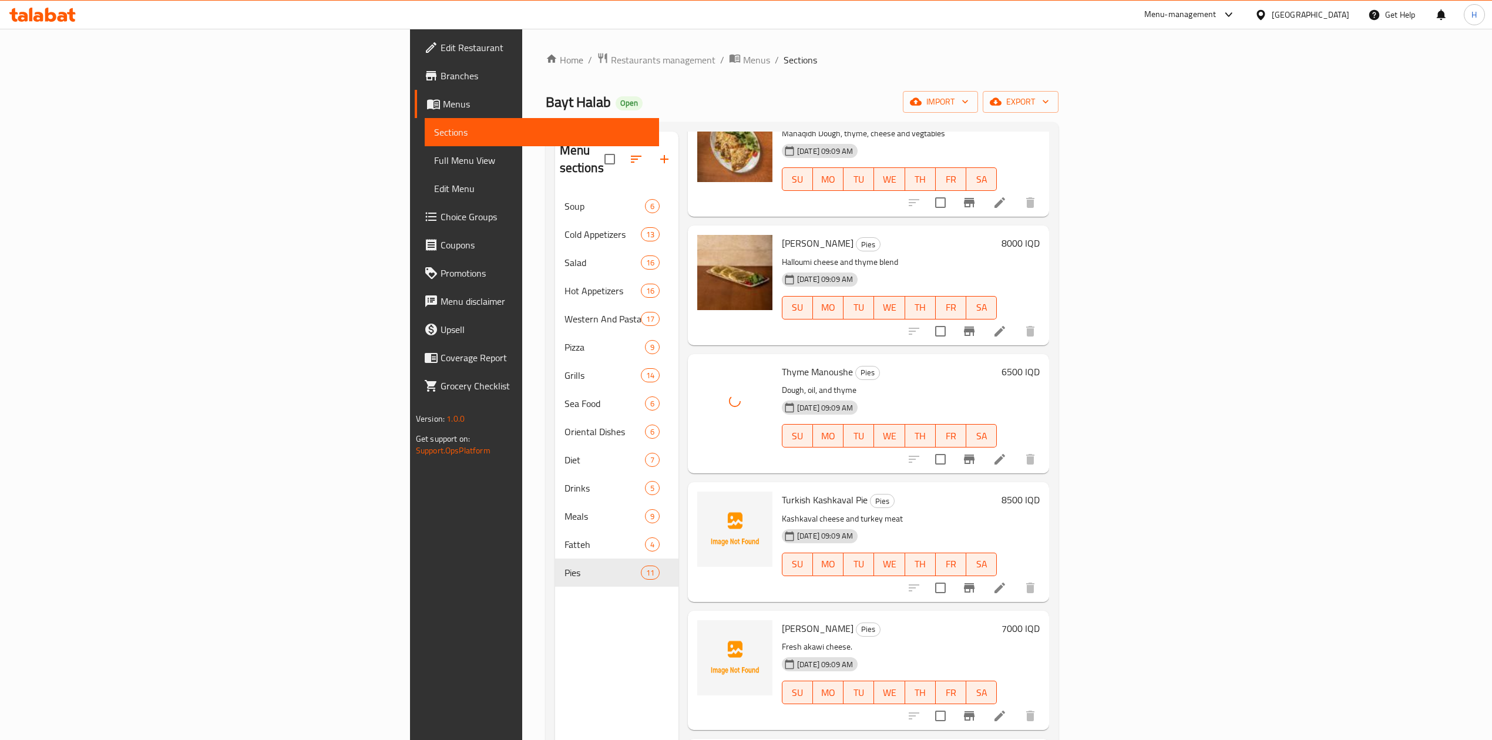
scroll to position [626, 0]
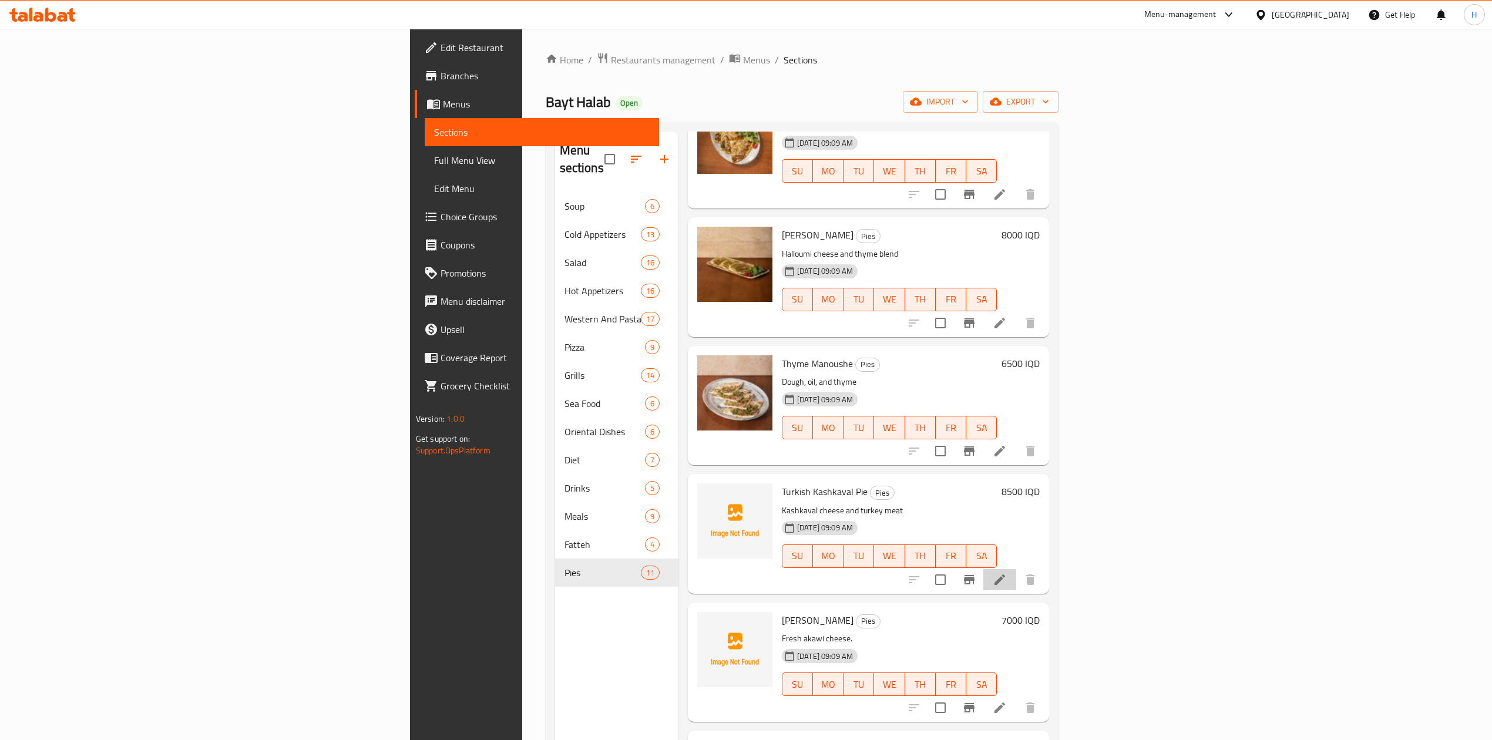
click at [1016, 569] on li at bounding box center [999, 579] width 33 height 21
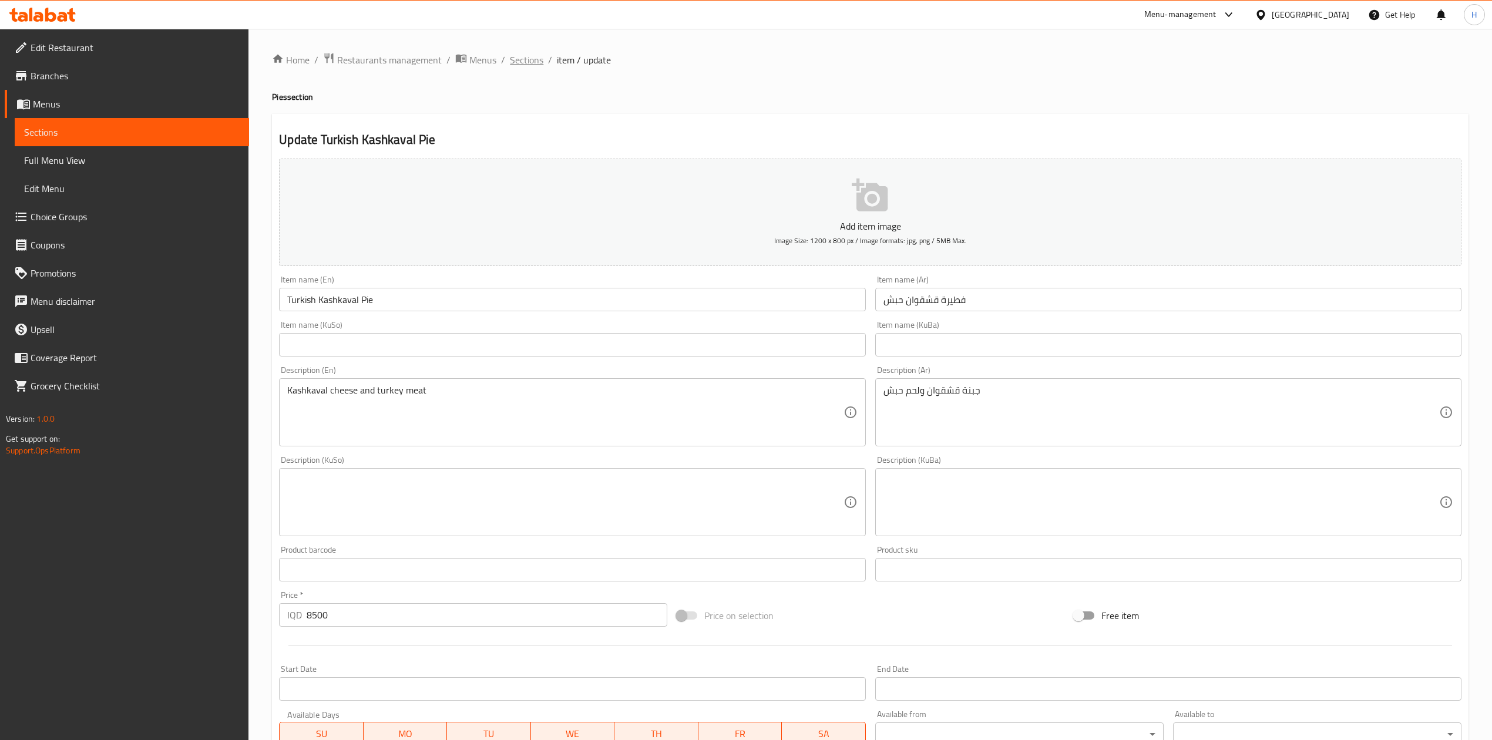
click at [532, 53] on span "Sections" at bounding box center [526, 60] width 33 height 14
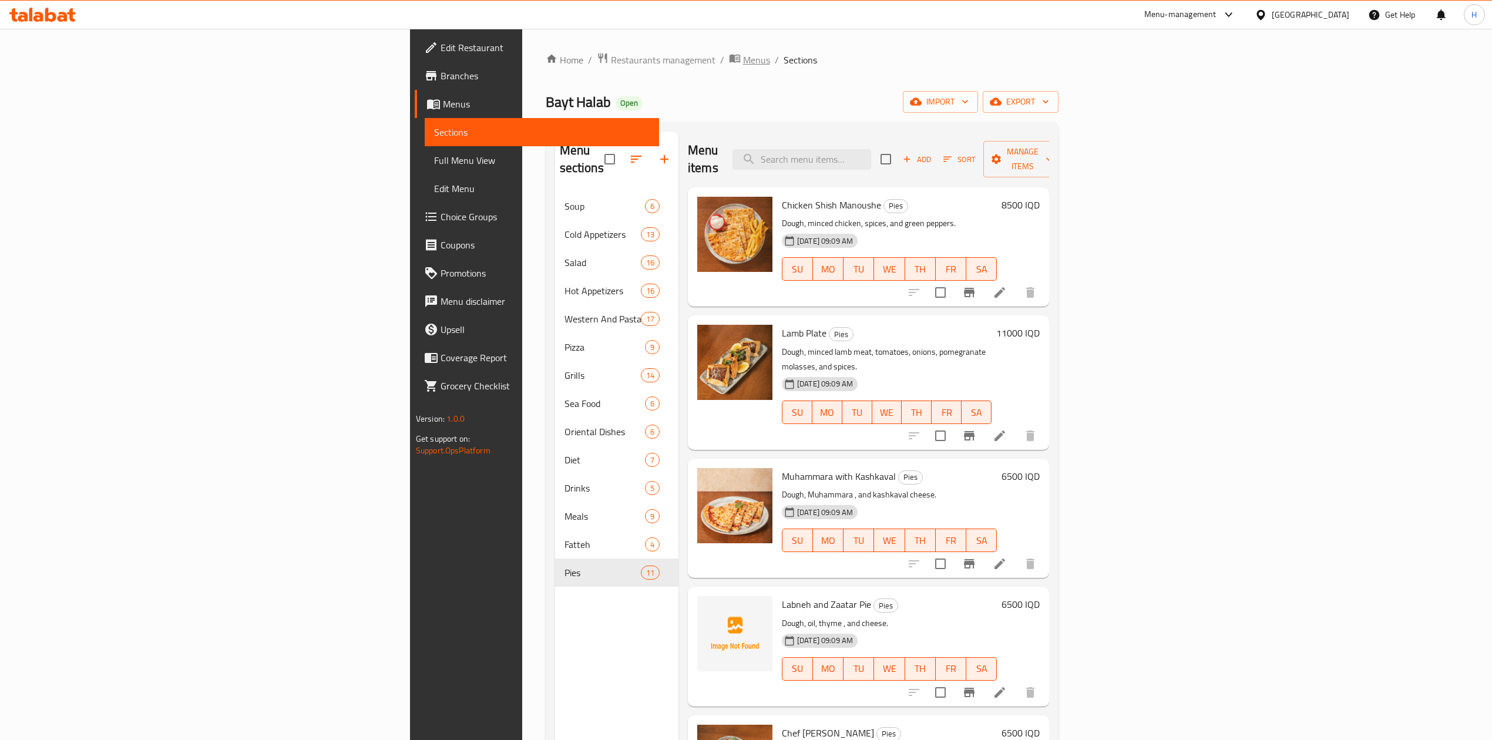
click at [743, 58] on span "Menus" at bounding box center [756, 60] width 27 height 14
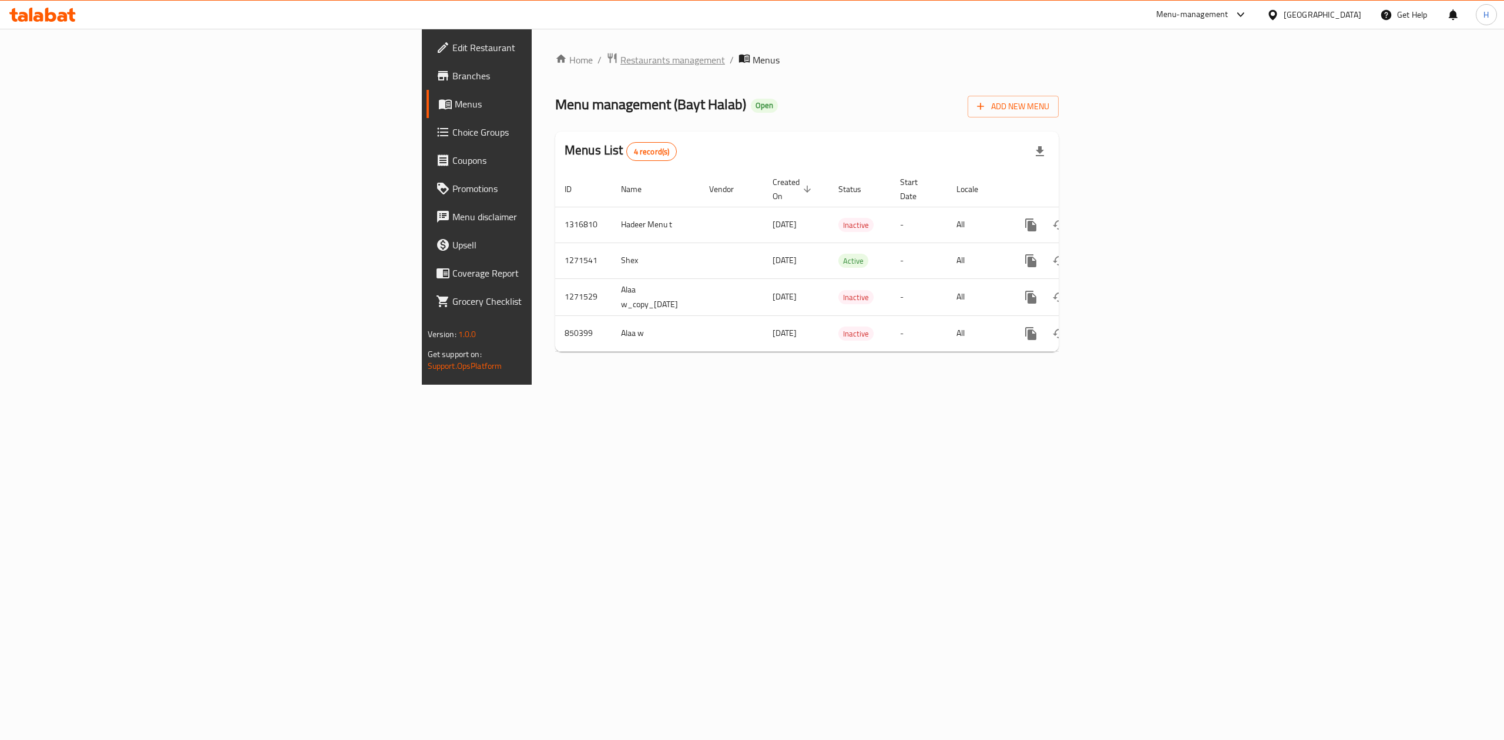
click at [620, 53] on span "Restaurants management" at bounding box center [672, 60] width 105 height 14
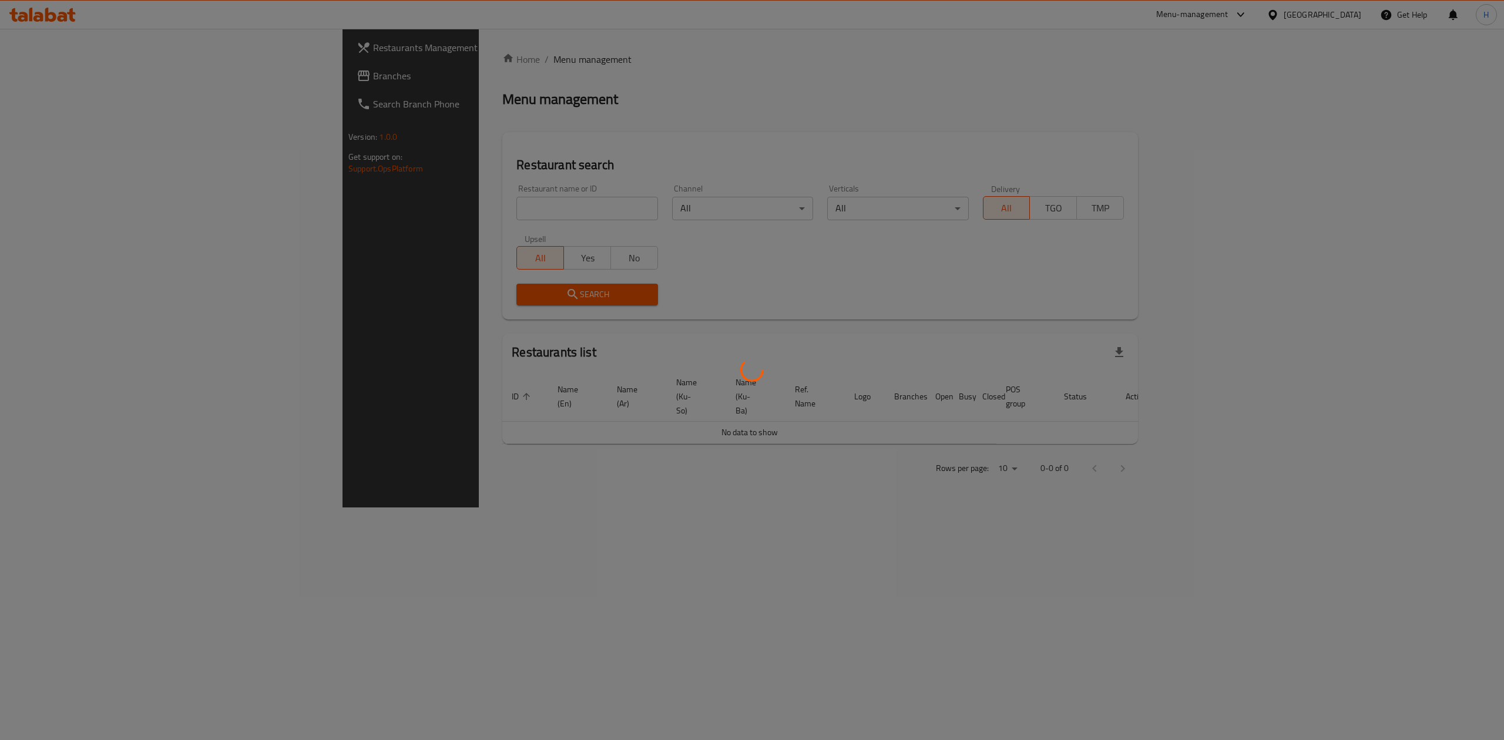
click at [391, 194] on div at bounding box center [752, 370] width 1504 height 740
click at [385, 203] on div at bounding box center [752, 370] width 1504 height 740
click at [384, 207] on div at bounding box center [752, 370] width 1504 height 740
click at [384, 213] on div at bounding box center [752, 370] width 1504 height 740
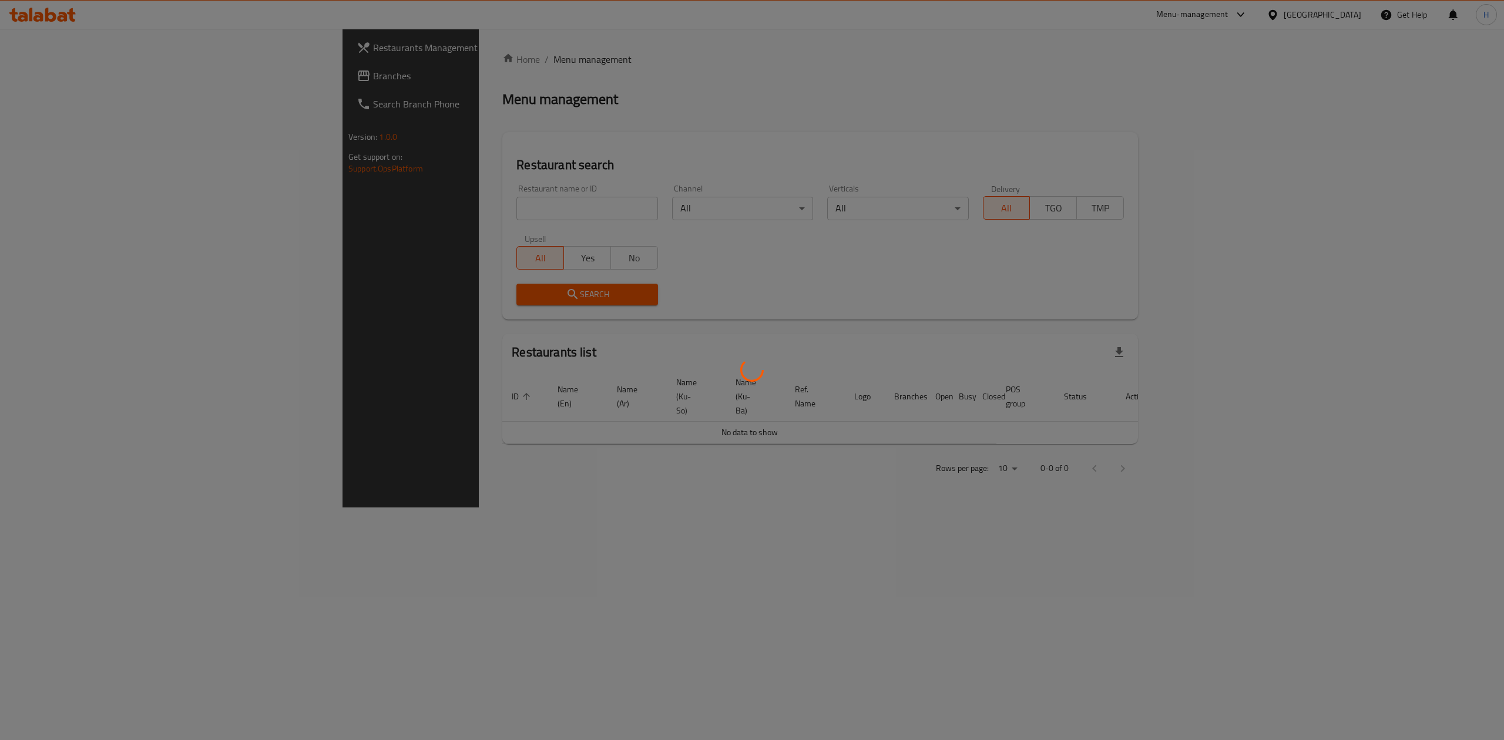
click at [382, 224] on div at bounding box center [752, 370] width 1504 height 740
click at [388, 203] on div at bounding box center [752, 370] width 1504 height 740
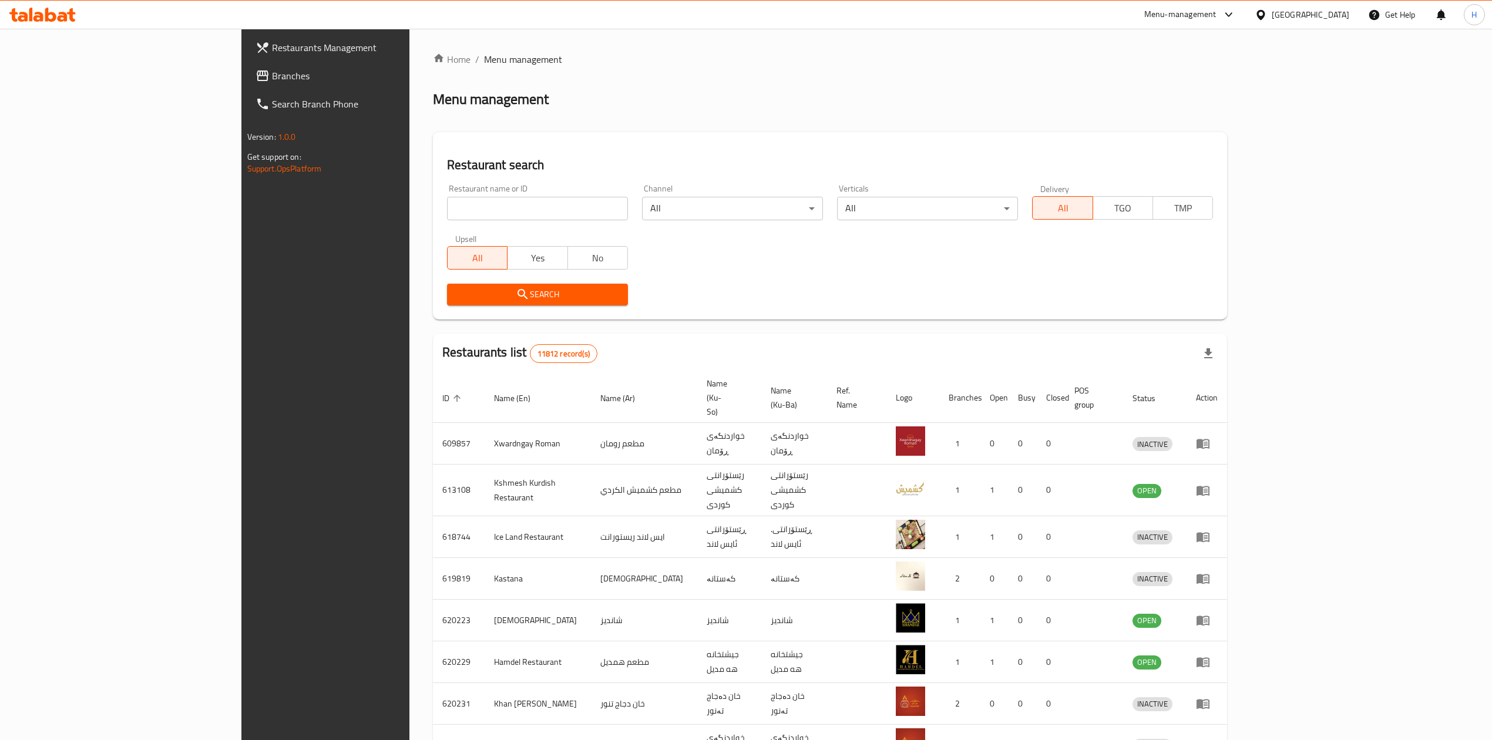
click at [447, 203] on input "search" at bounding box center [537, 208] width 181 height 23
click at [447, 201] on input "search" at bounding box center [537, 208] width 181 height 23
paste input "705836"
type input "705836"
click button "Search" at bounding box center [537, 295] width 181 height 22
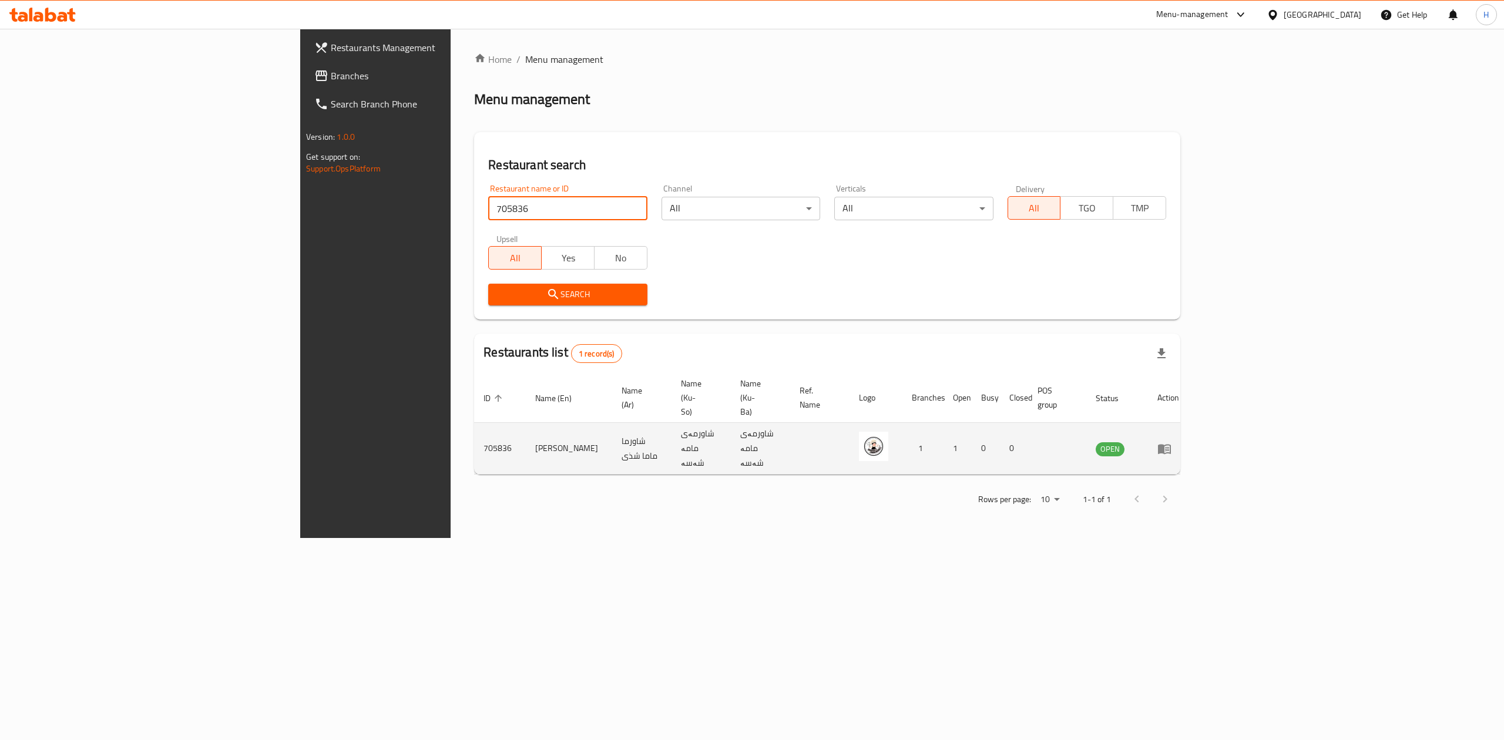
click at [1171, 444] on icon "enhanced table" at bounding box center [1164, 449] width 13 height 10
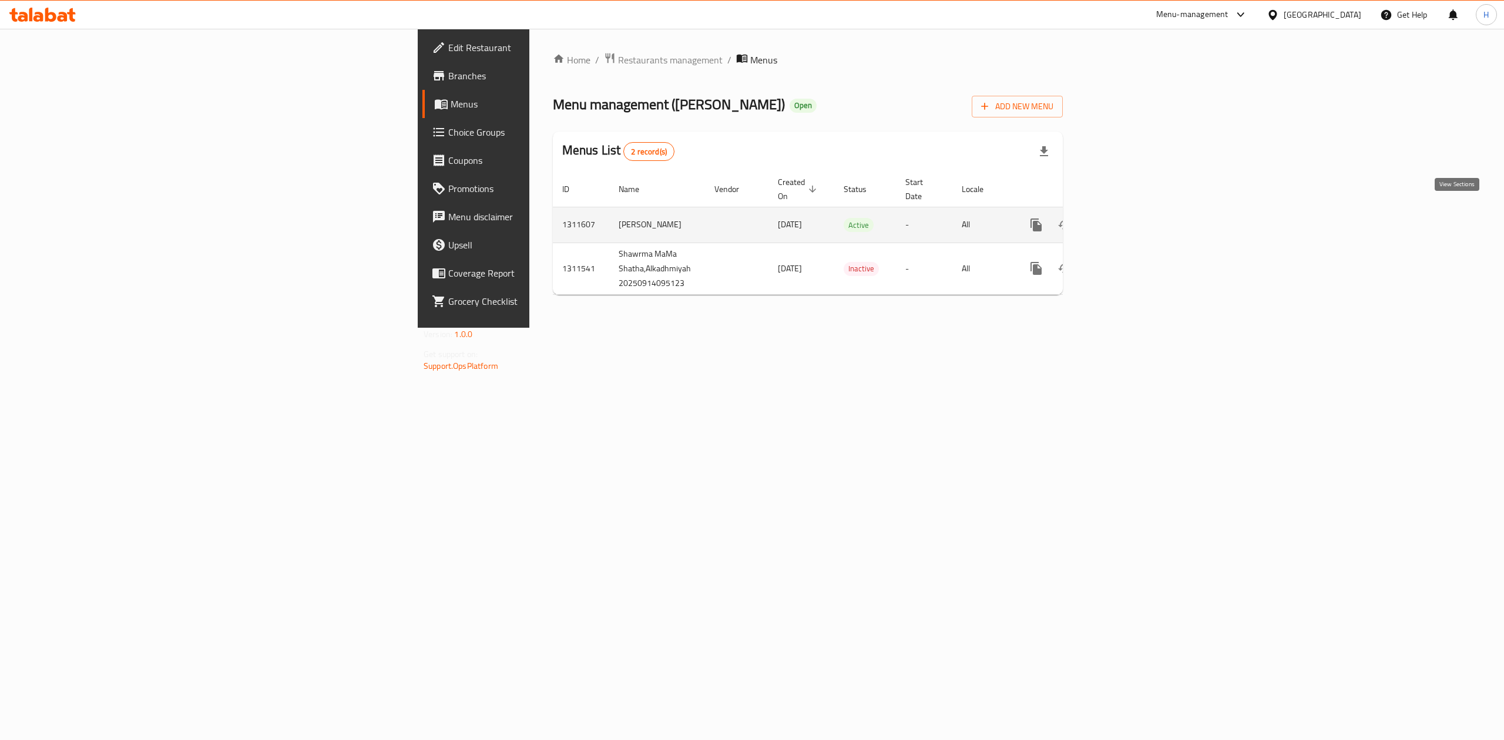
click at [1128, 220] on icon "enhanced table" at bounding box center [1121, 225] width 14 height 14
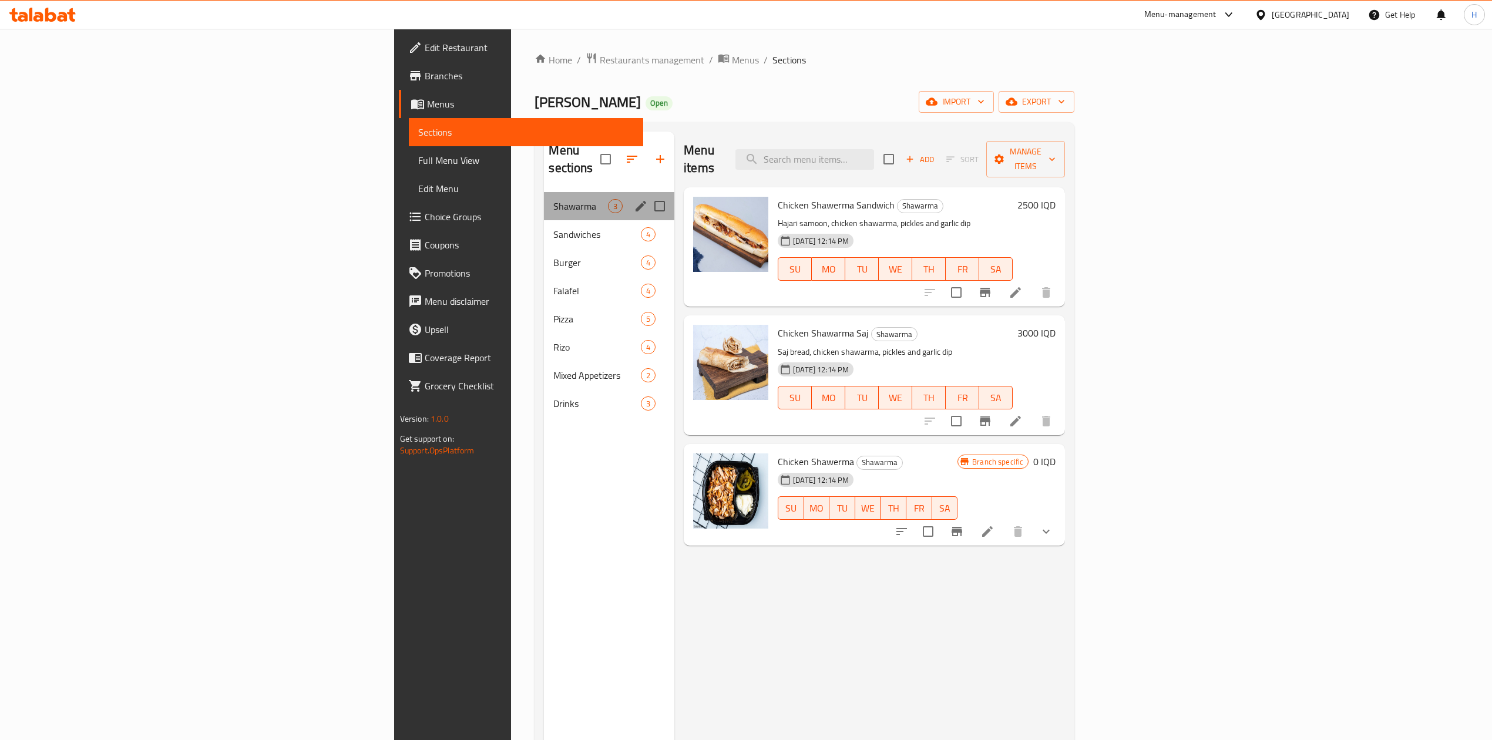
click at [544, 200] on div "Shawarma 3" at bounding box center [609, 206] width 130 height 28
drag, startPoint x: 355, startPoint y: 243, endPoint x: 365, endPoint y: 238, distance: 10.5
click at [553, 256] on span "Burger" at bounding box center [580, 263] width 55 height 14
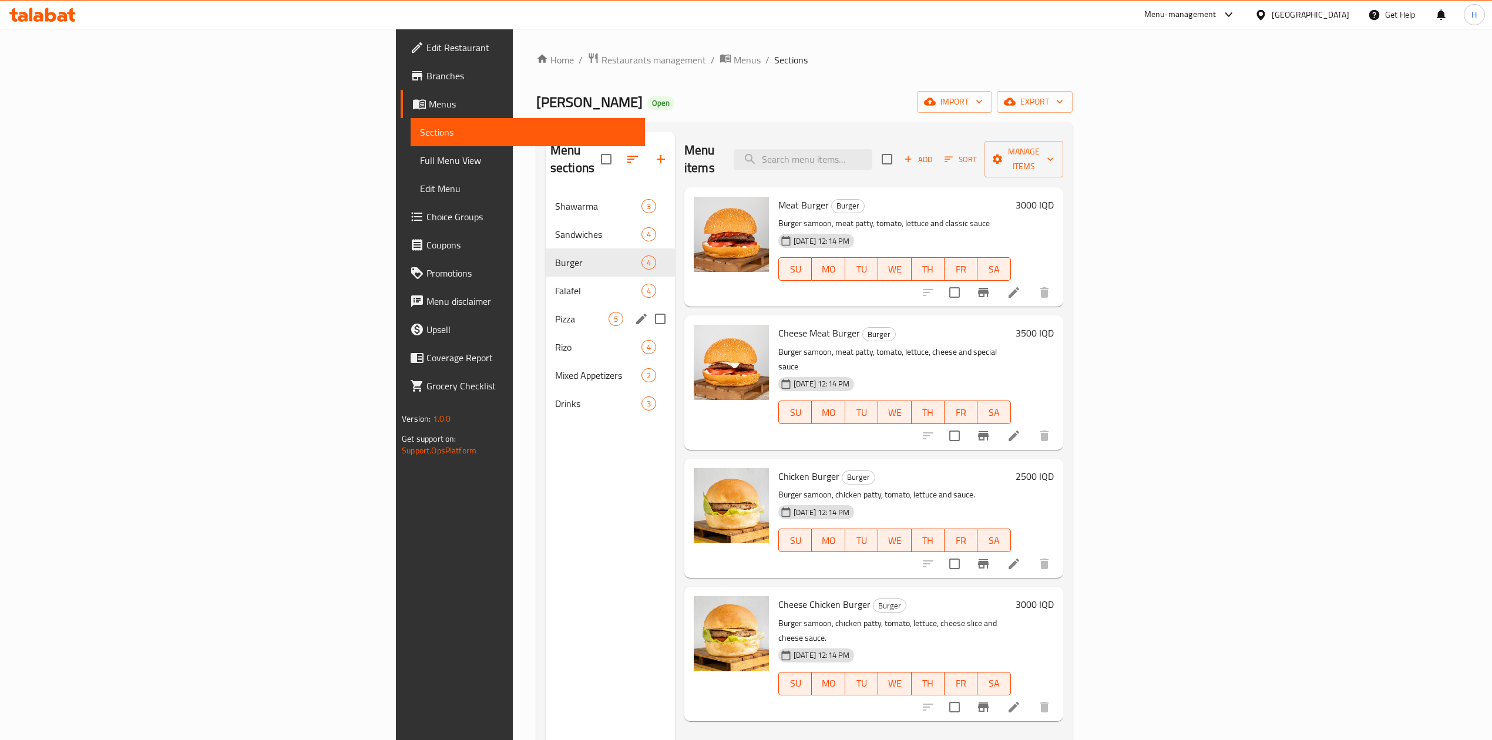
click at [546, 305] on div "Pizza 5" at bounding box center [610, 319] width 129 height 28
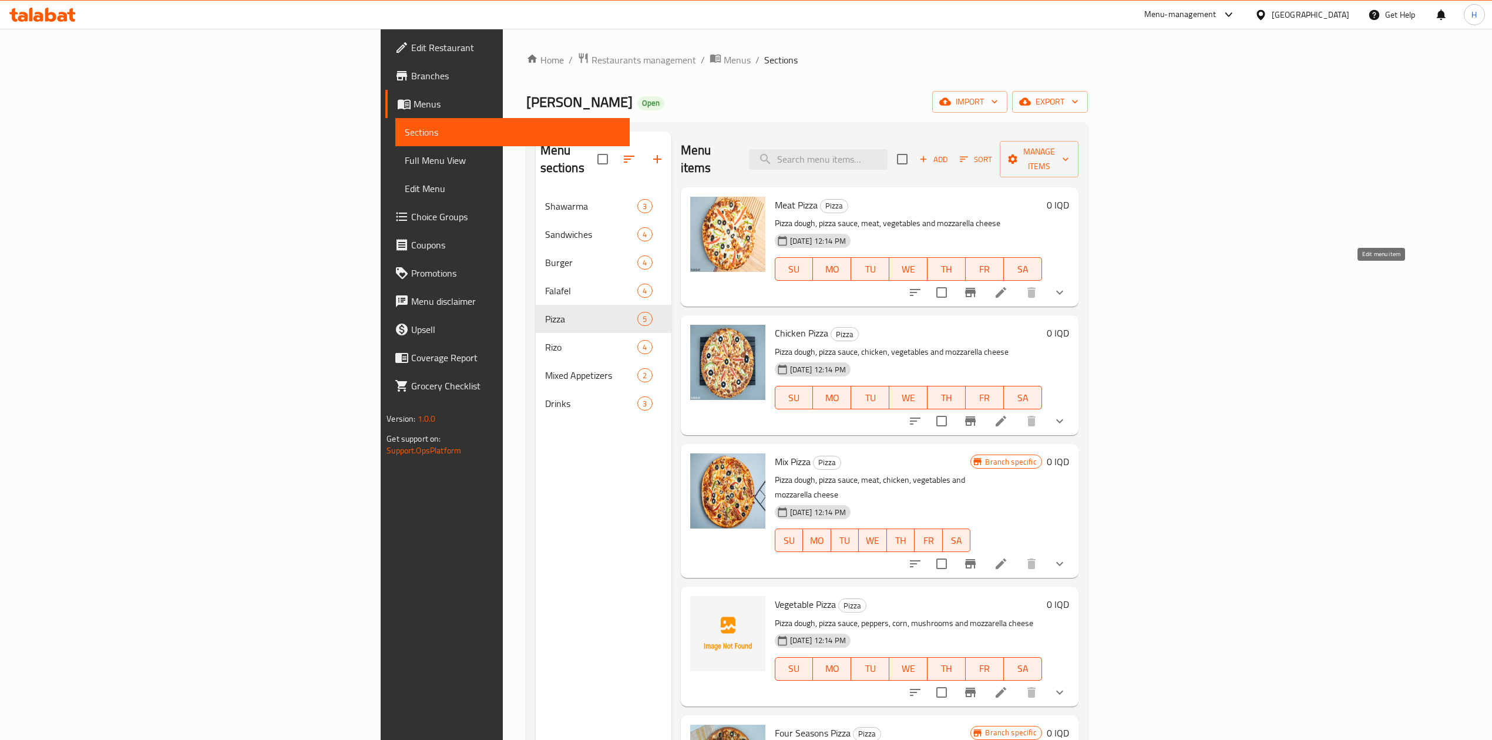
click at [1006, 287] on icon at bounding box center [1001, 292] width 11 height 11
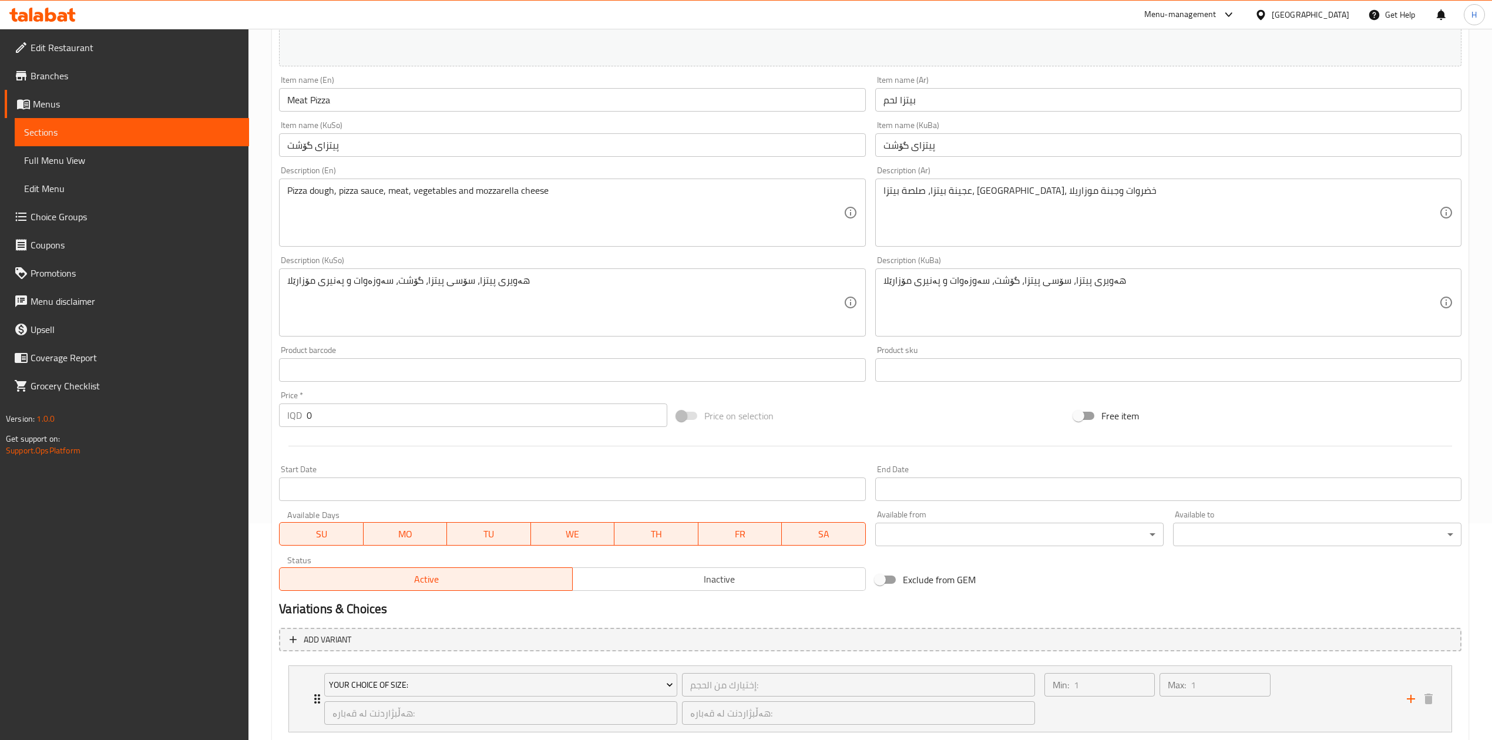
scroll to position [290, 0]
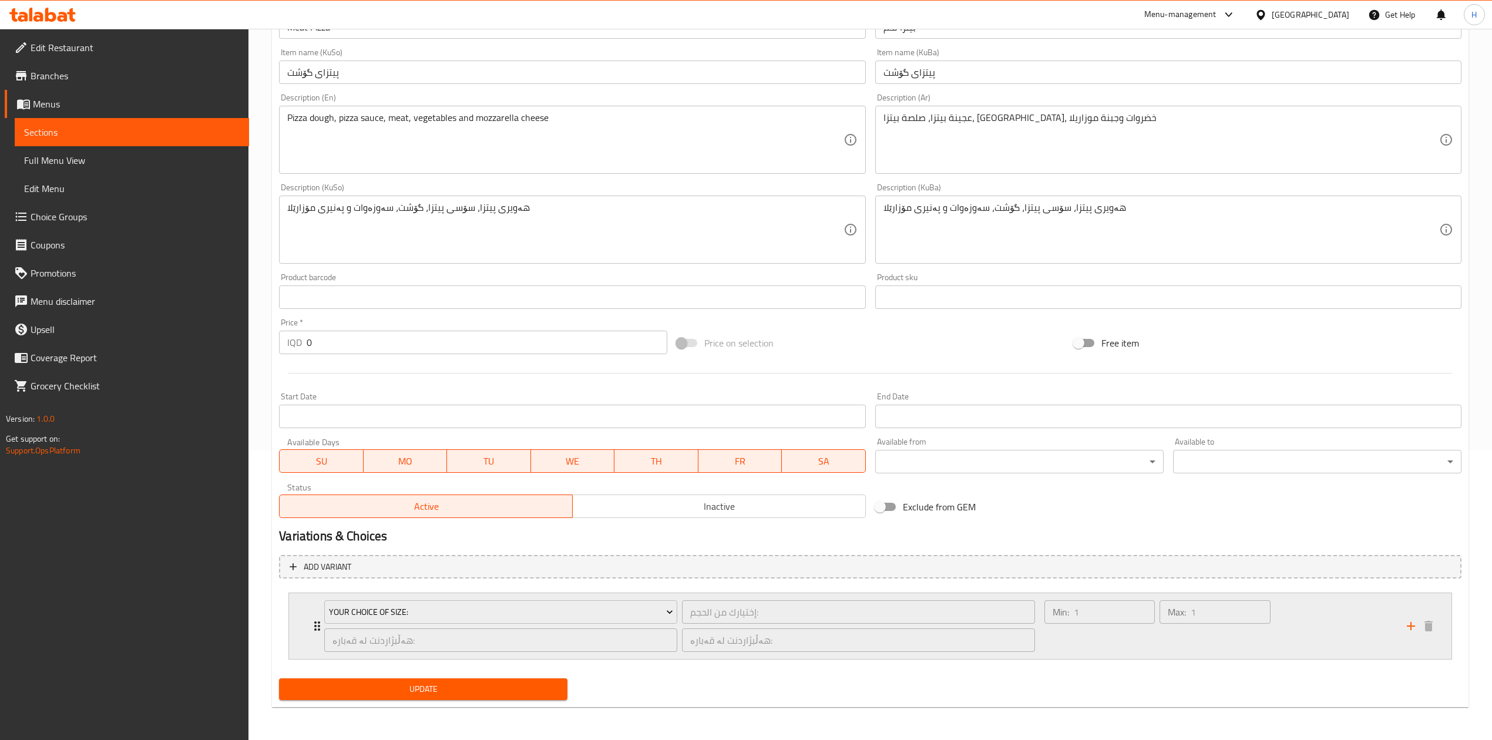
click at [315, 620] on icon "Expand" at bounding box center [317, 626] width 14 height 14
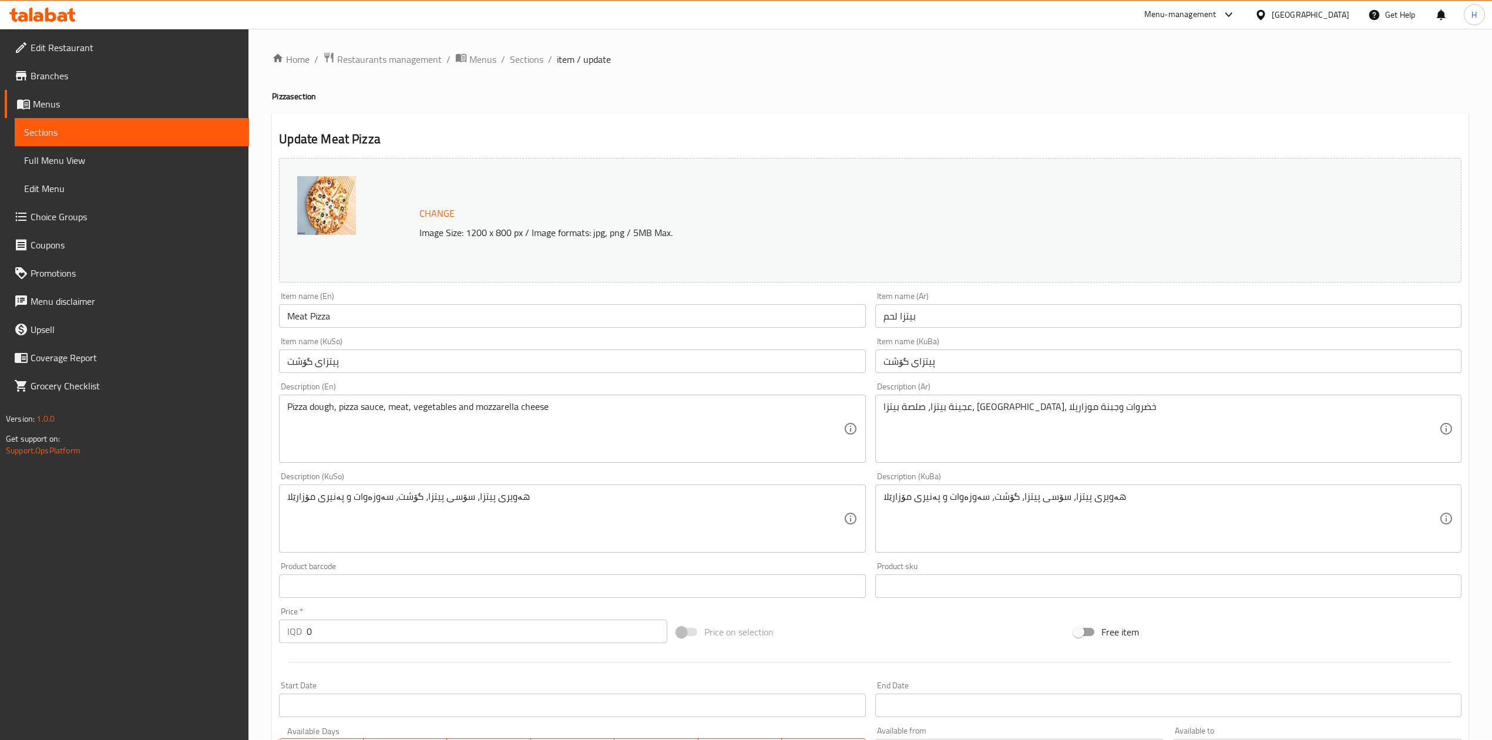
scroll to position [0, 0]
click at [522, 58] on span "Sections" at bounding box center [526, 60] width 33 height 14
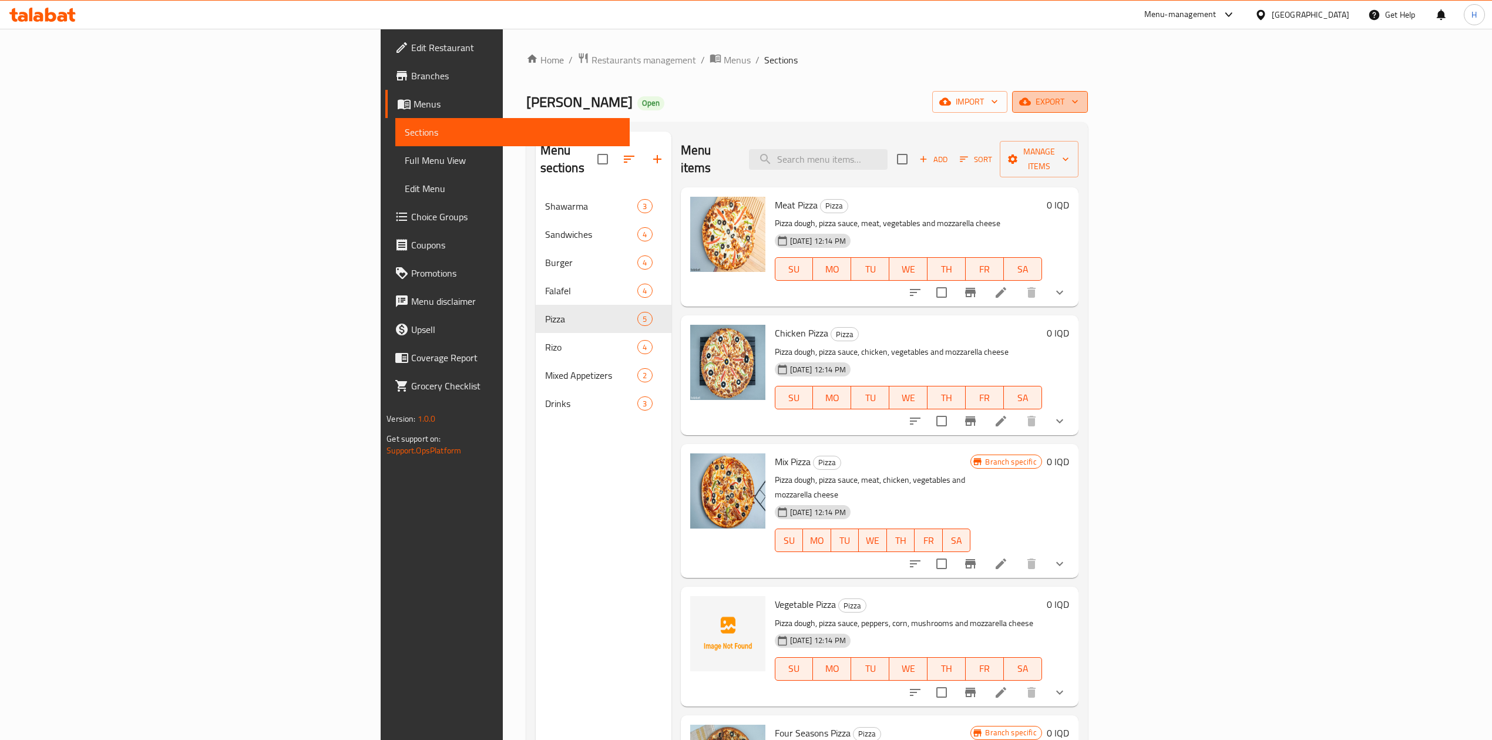
click at [1078, 102] on span "export" at bounding box center [1049, 102] width 57 height 15
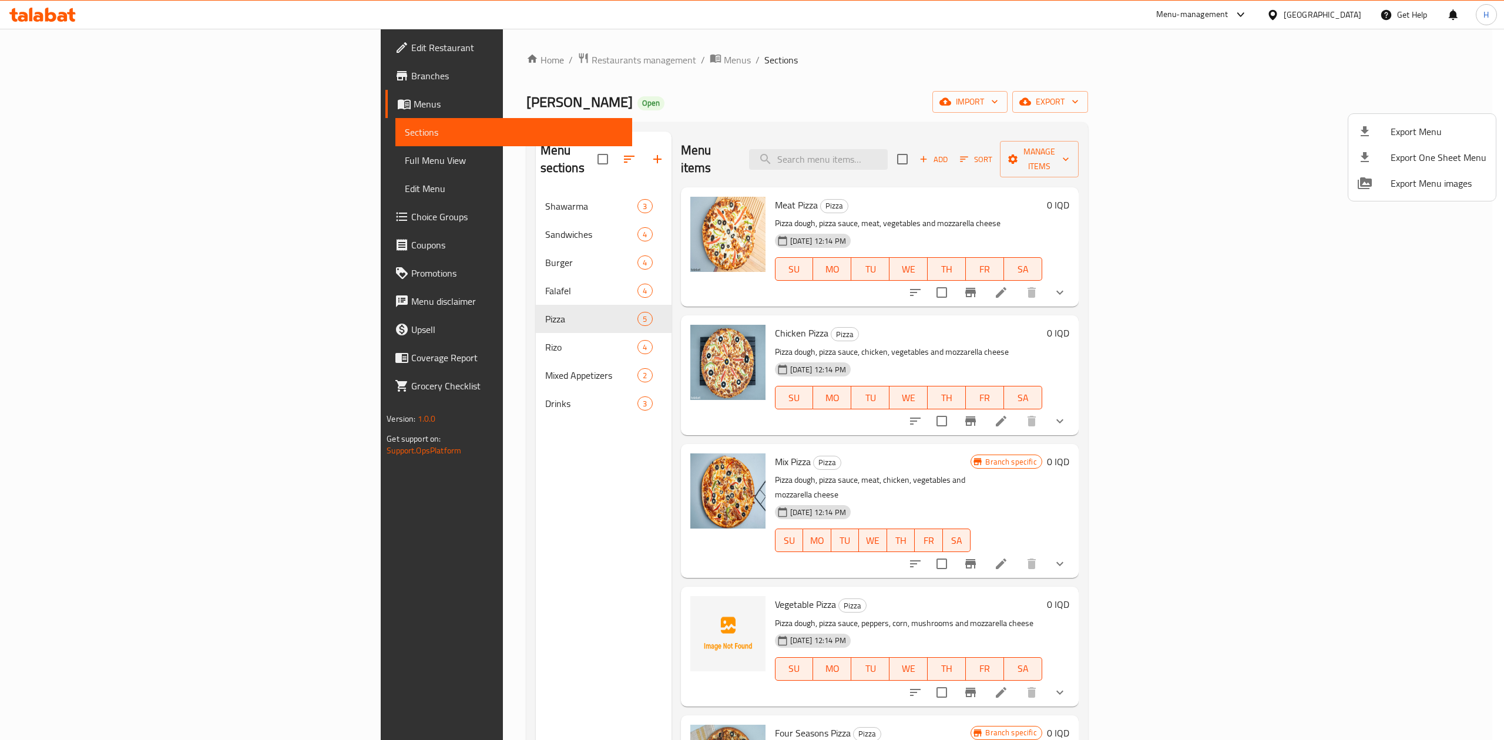
click at [1418, 139] on span "Export Menu" at bounding box center [1438, 132] width 96 height 14
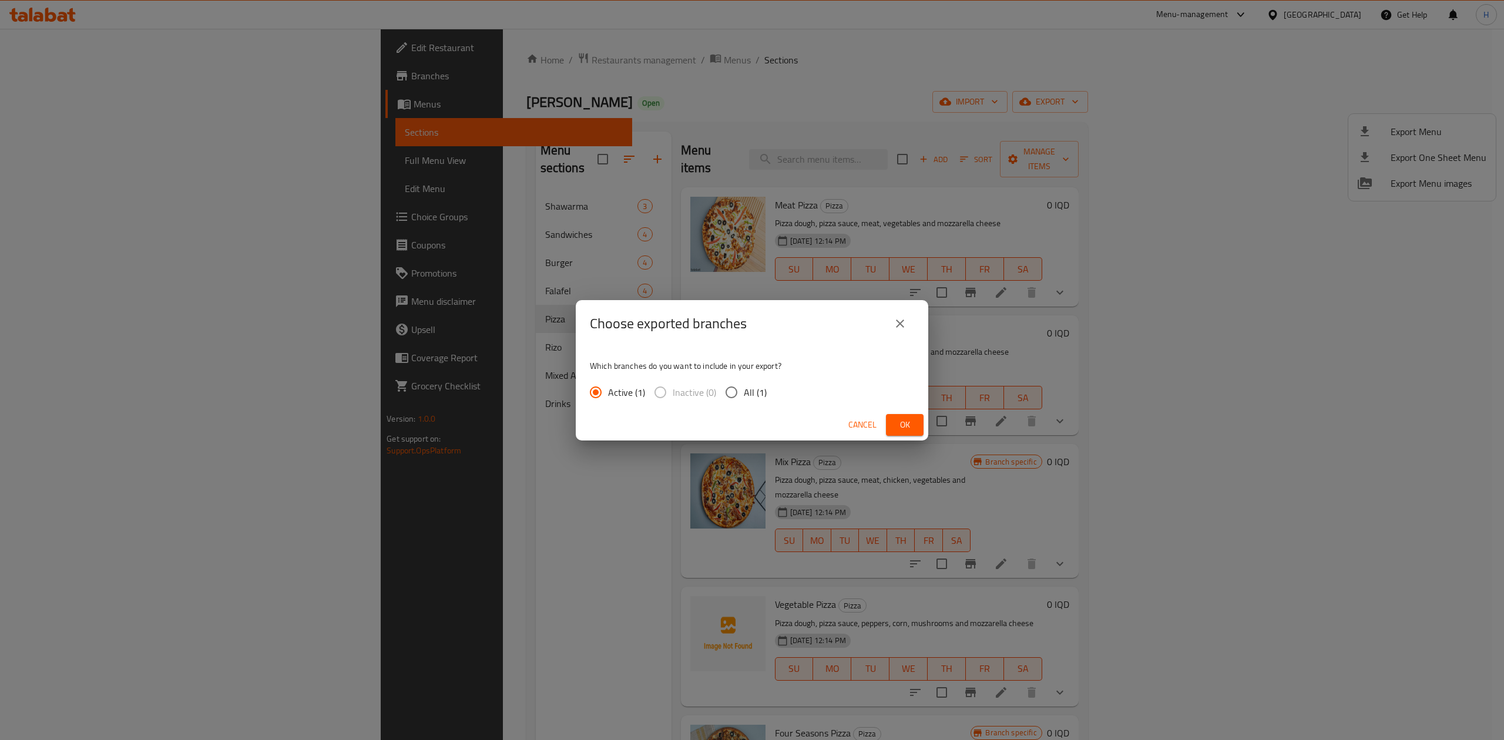
click at [914, 416] on button "Ok" at bounding box center [905, 425] width 38 height 22
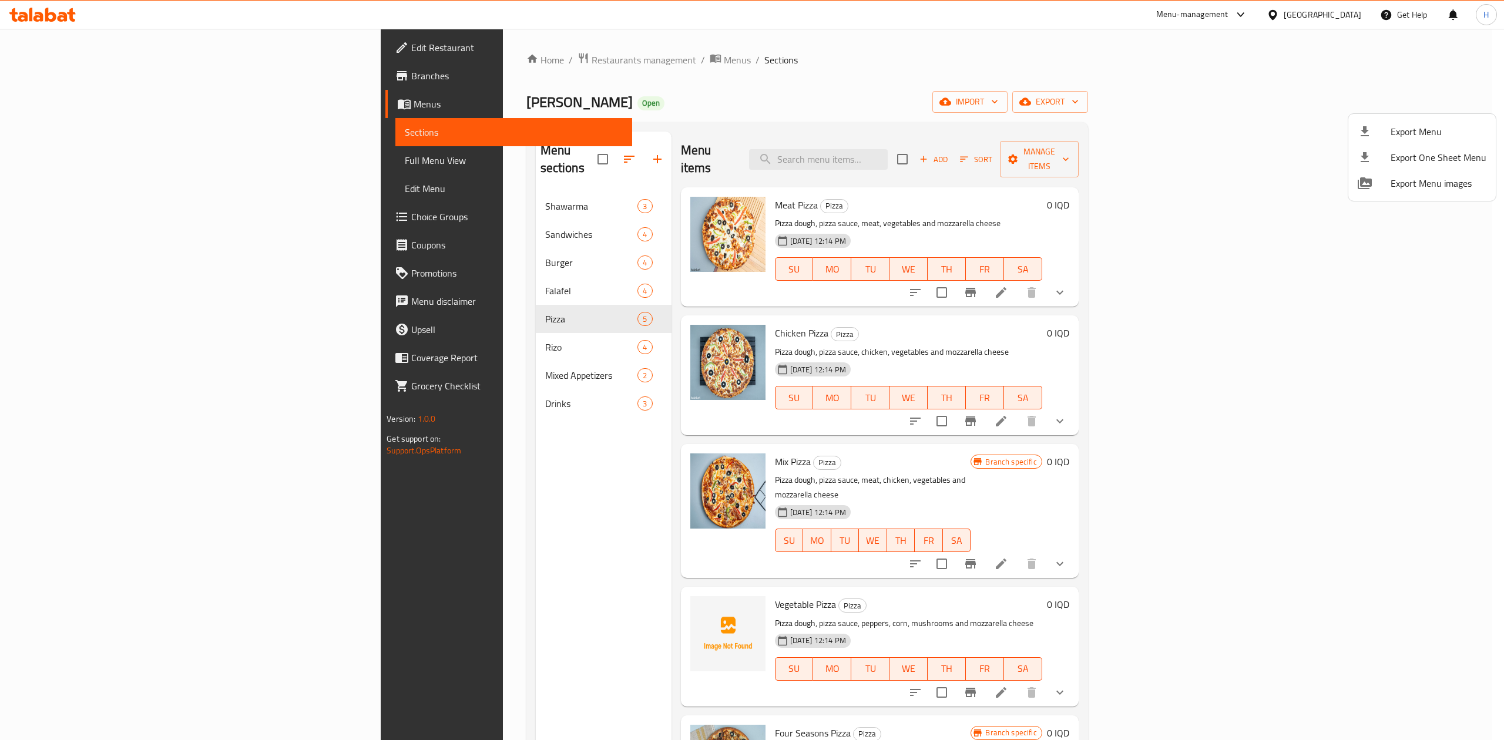
click at [475, 66] on div at bounding box center [752, 370] width 1504 height 740
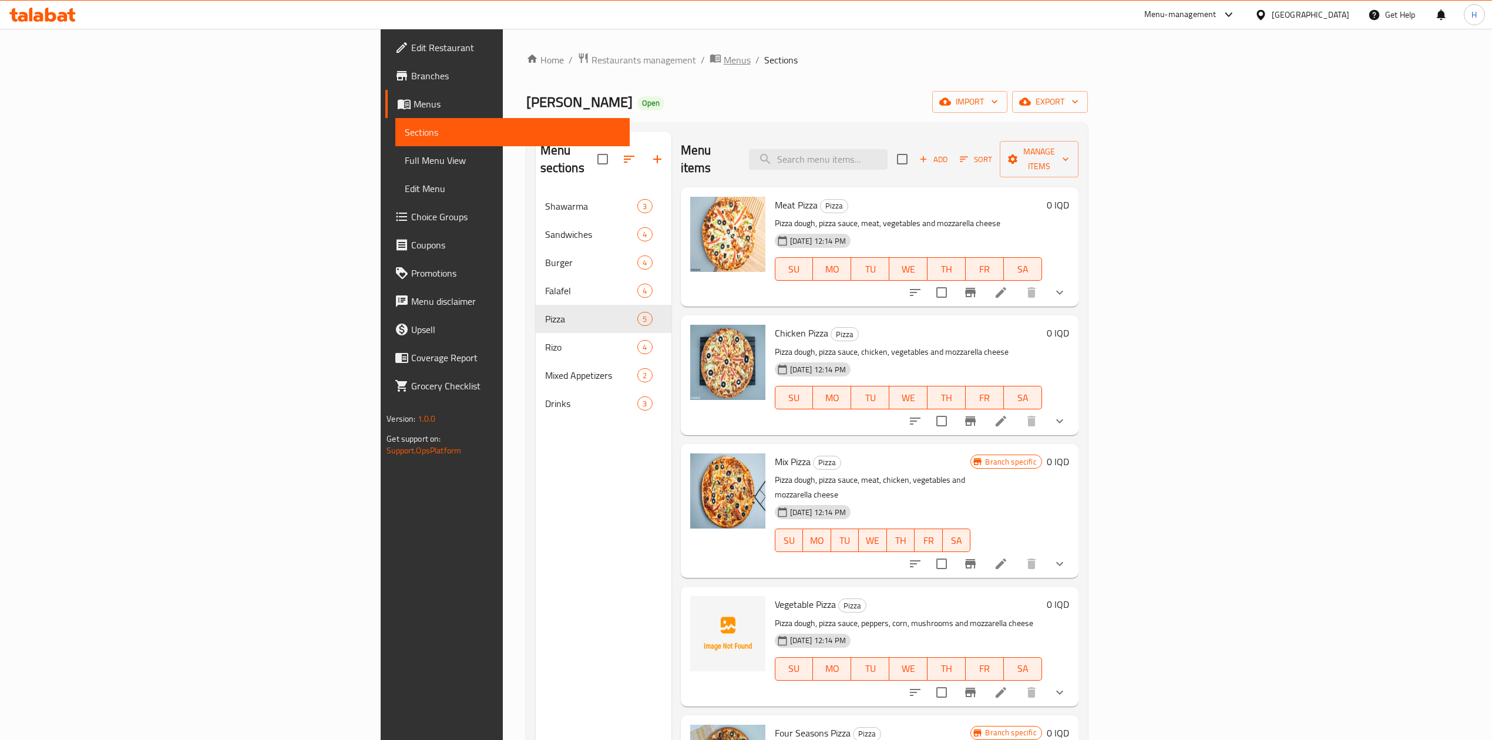
click at [724, 64] on span "Menus" at bounding box center [737, 60] width 27 height 14
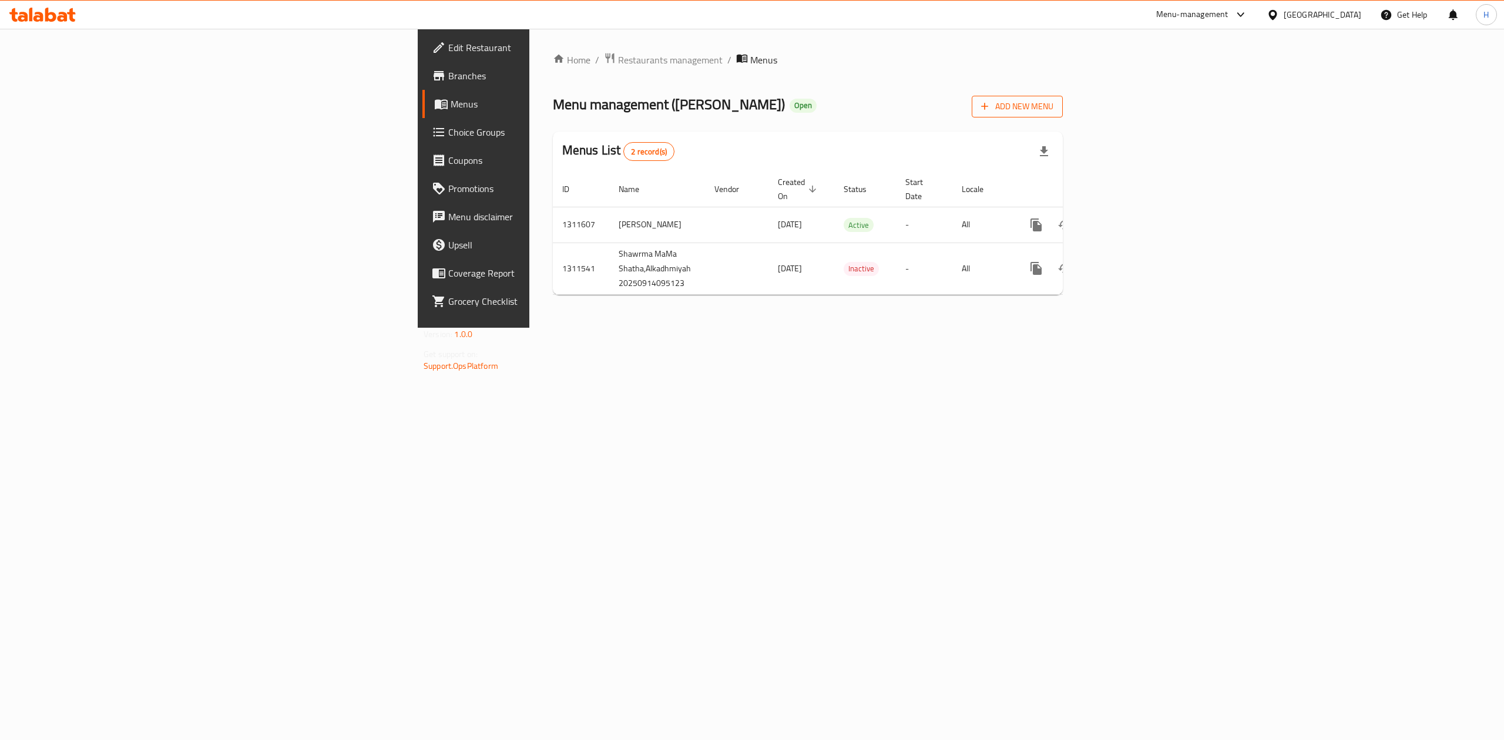
click at [990, 104] on icon "button" at bounding box center [985, 106] width 12 height 12
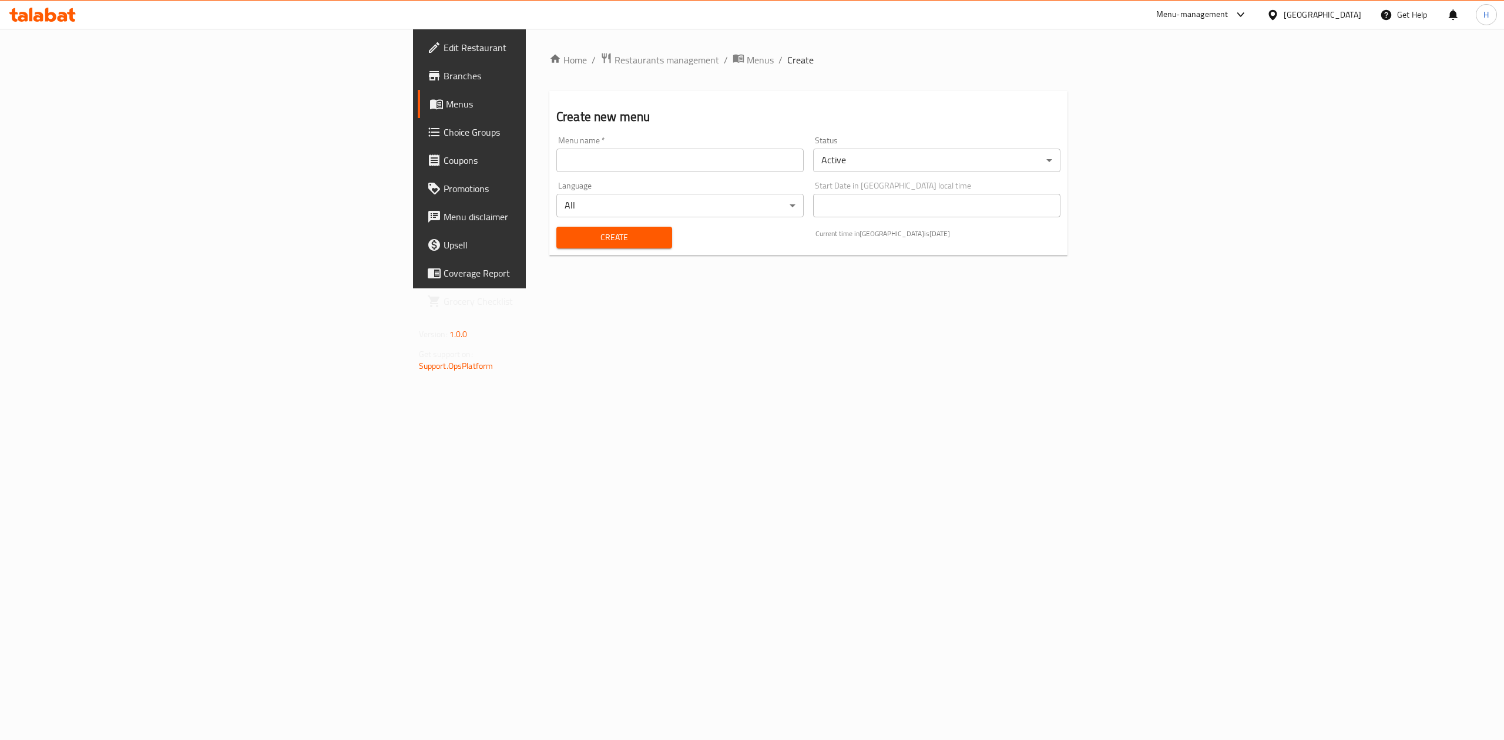
click at [552, 175] on div "Menu name   * Menu name *" at bounding box center [680, 154] width 257 height 45
click at [556, 153] on input "text" at bounding box center [679, 160] width 247 height 23
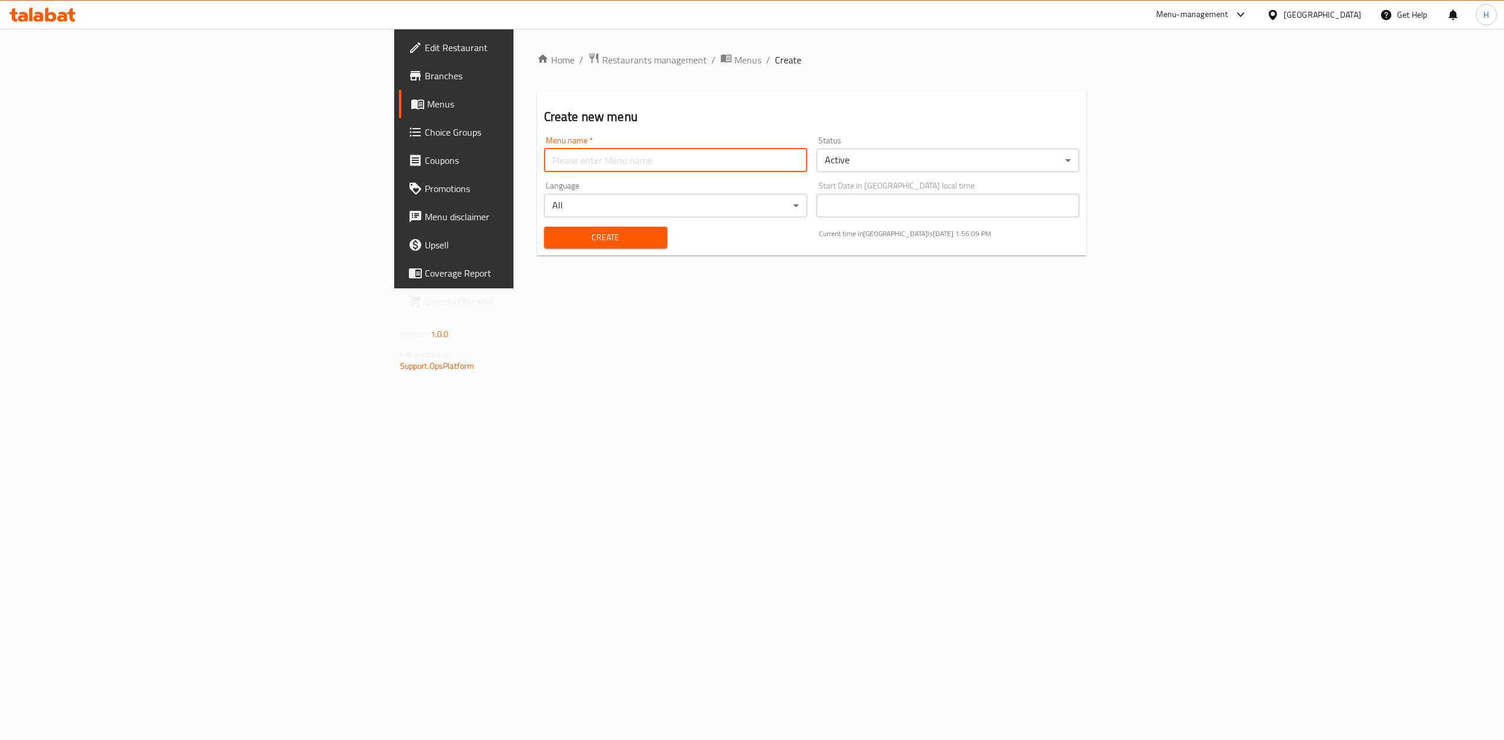
type input "Hadeer Menu"
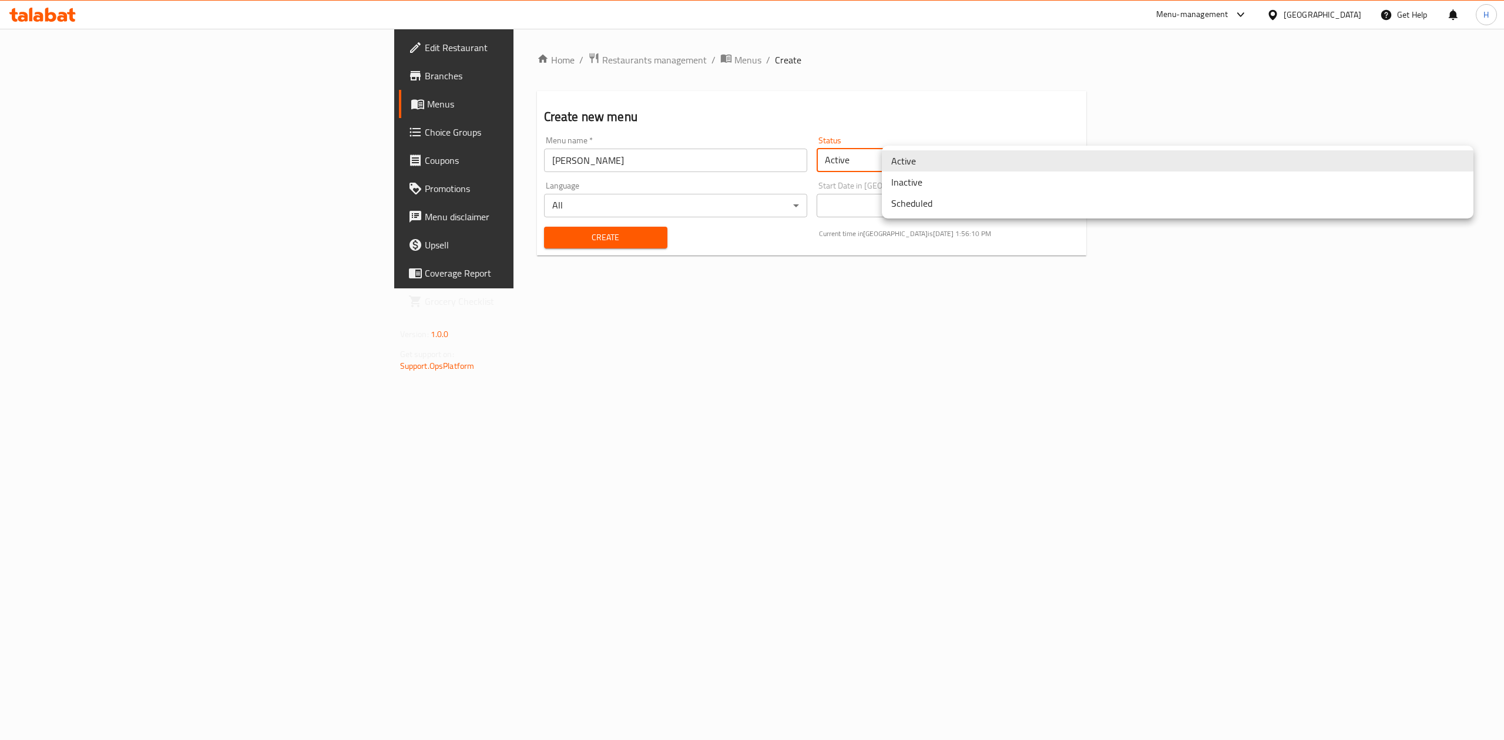
click at [917, 160] on body "​ Menu-management Iraq Get Help H Edit Restaurant Branches Menus Choice Groups …" at bounding box center [752, 384] width 1504 height 711
click at [914, 188] on li "Inactive" at bounding box center [1178, 182] width 592 height 21
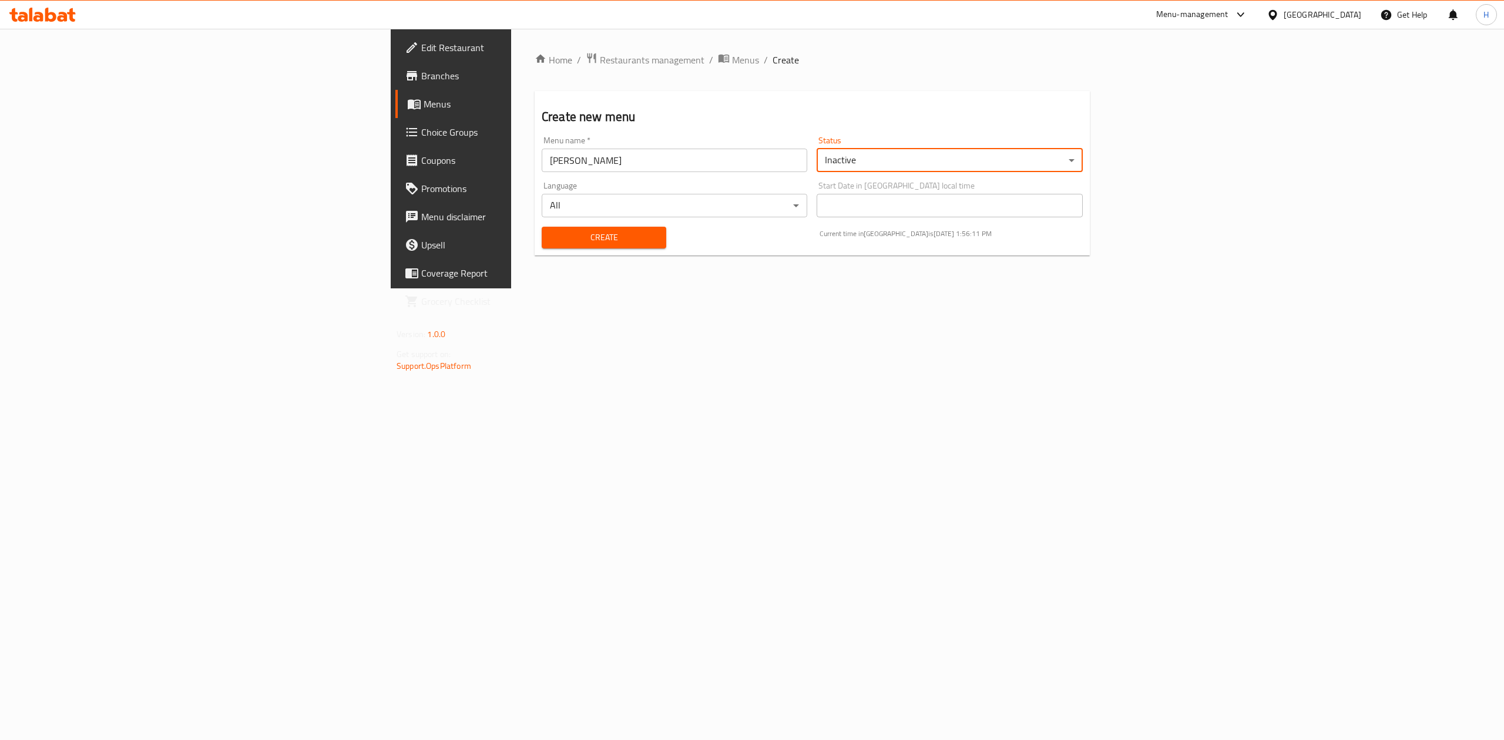
click at [551, 245] on span "Create" at bounding box center [604, 237] width 106 height 15
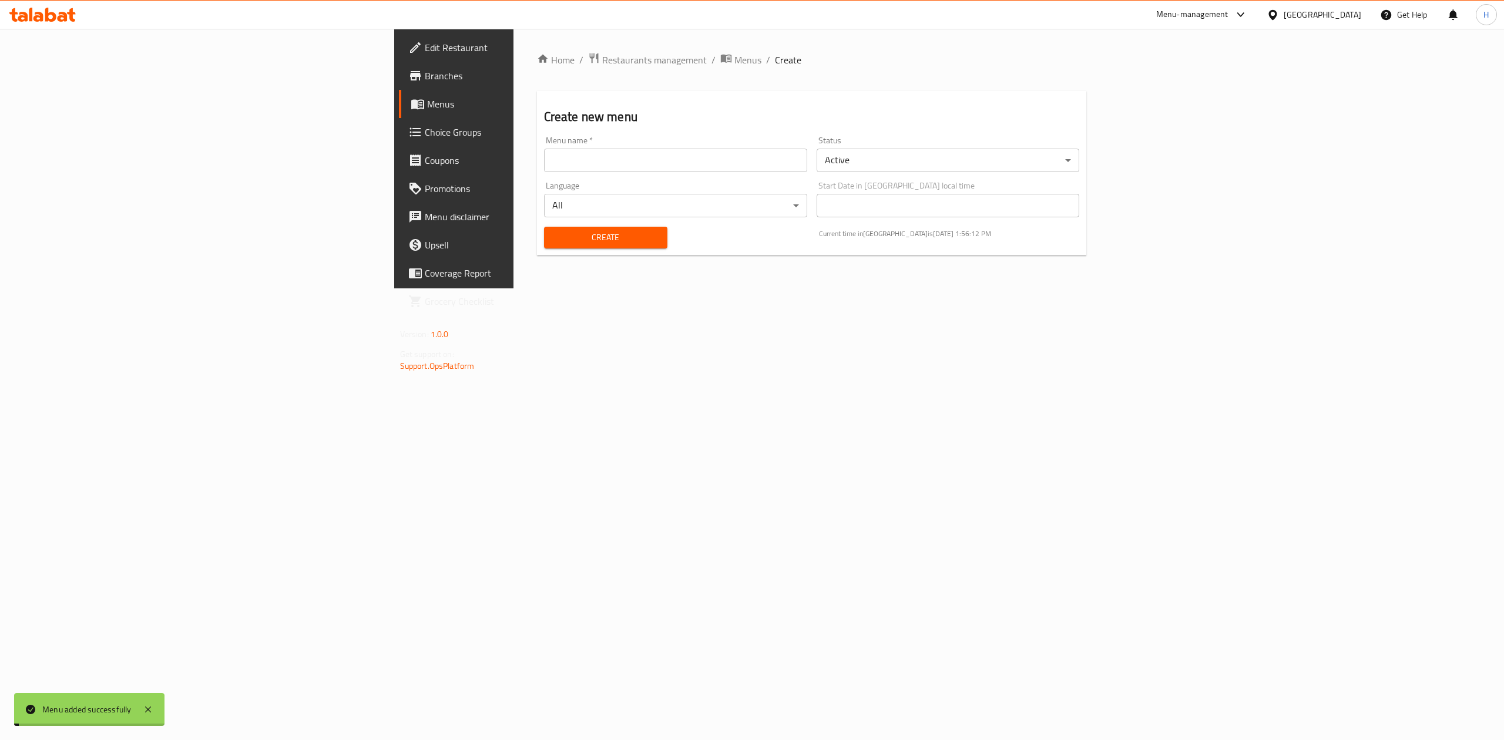
click at [734, 62] on span "Menus" at bounding box center [747, 60] width 27 height 14
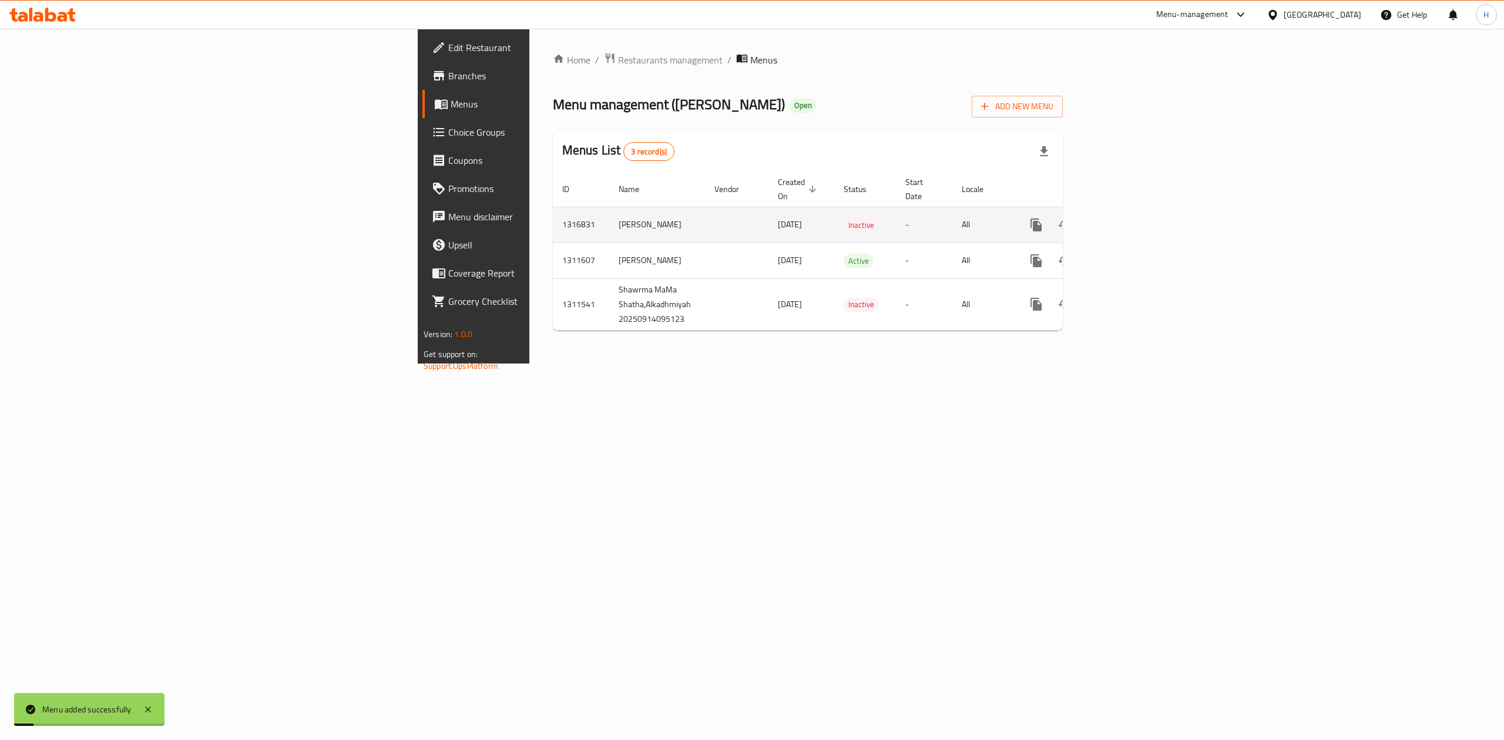
click at [1126, 220] on icon "enhanced table" at bounding box center [1120, 225] width 11 height 11
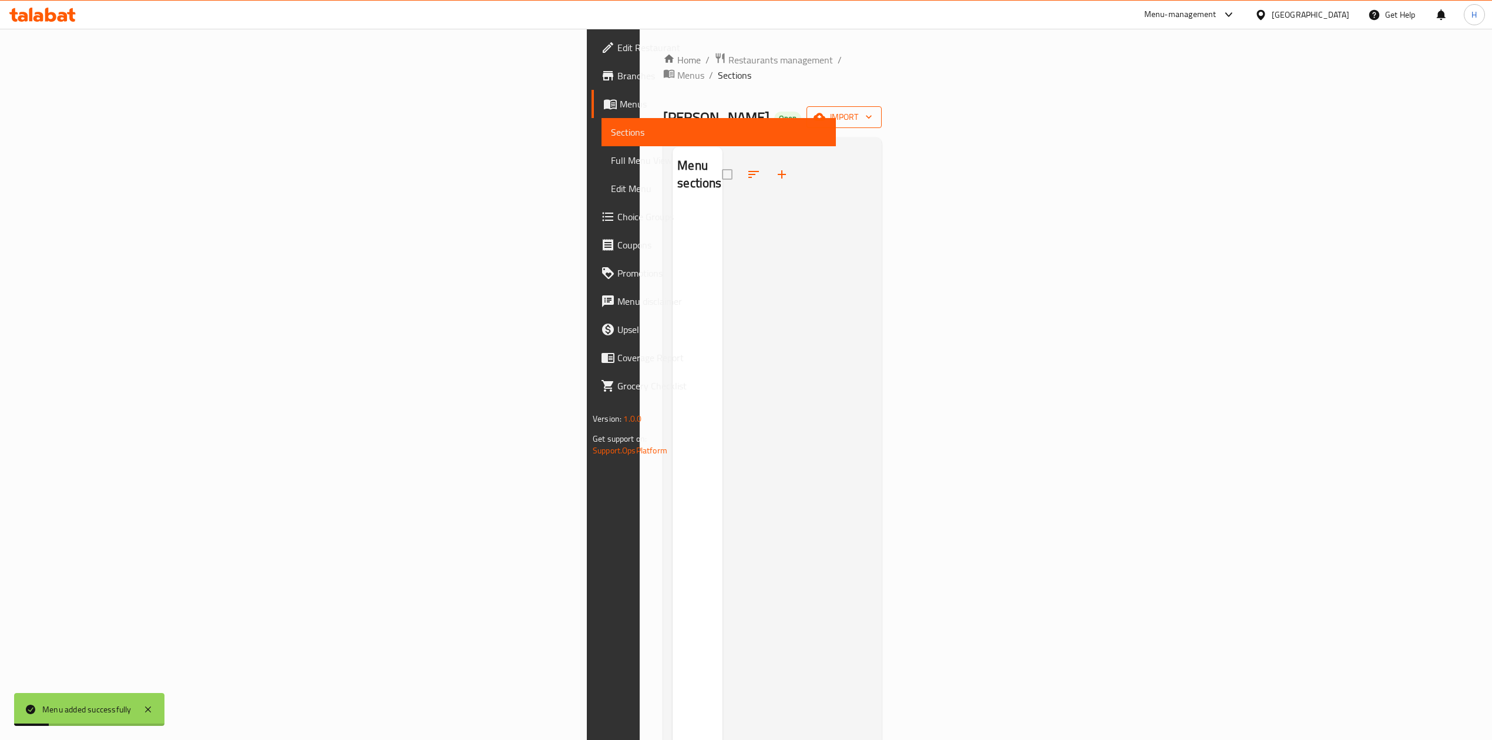
click at [825, 113] on icon "button" at bounding box center [820, 117] width 12 height 8
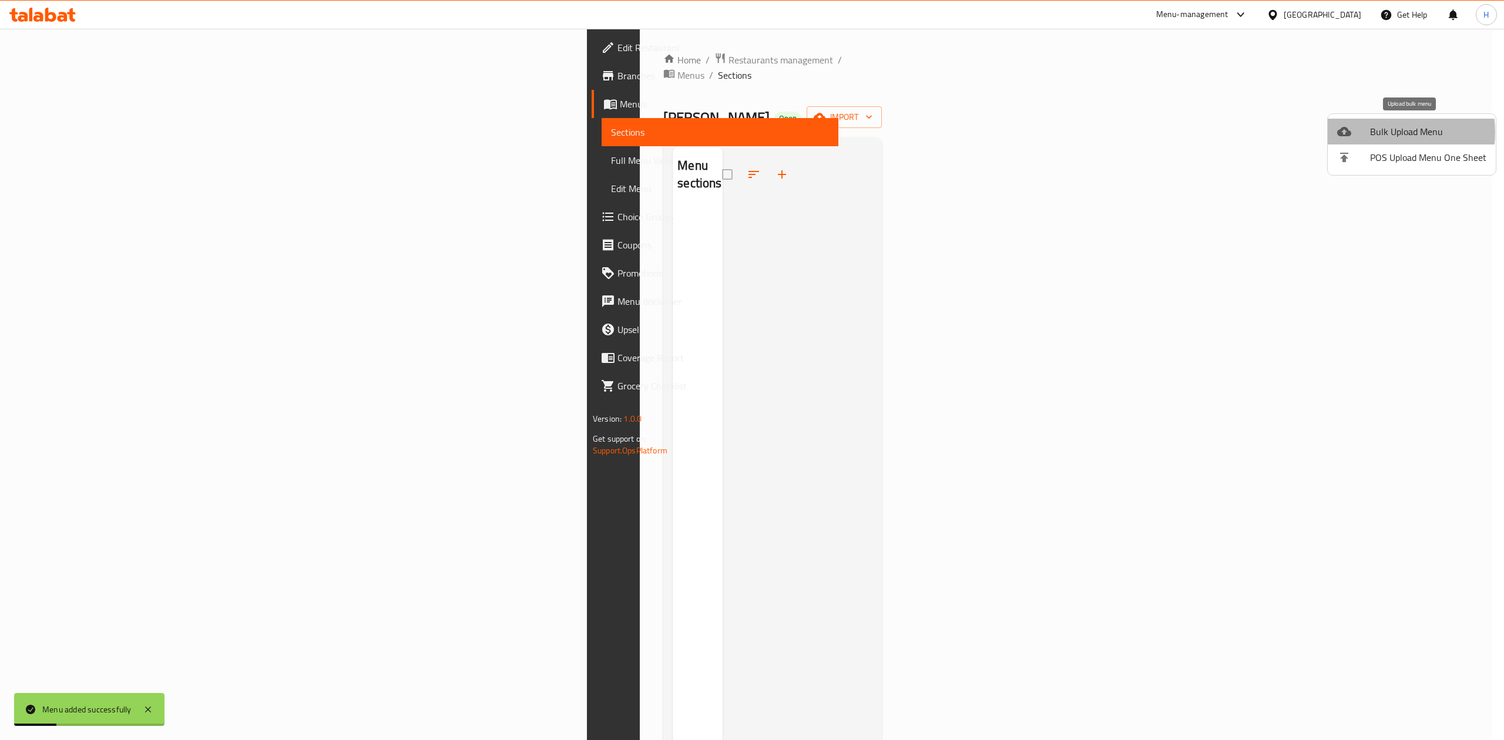
click at [1380, 132] on span "Bulk Upload Menu" at bounding box center [1428, 132] width 116 height 14
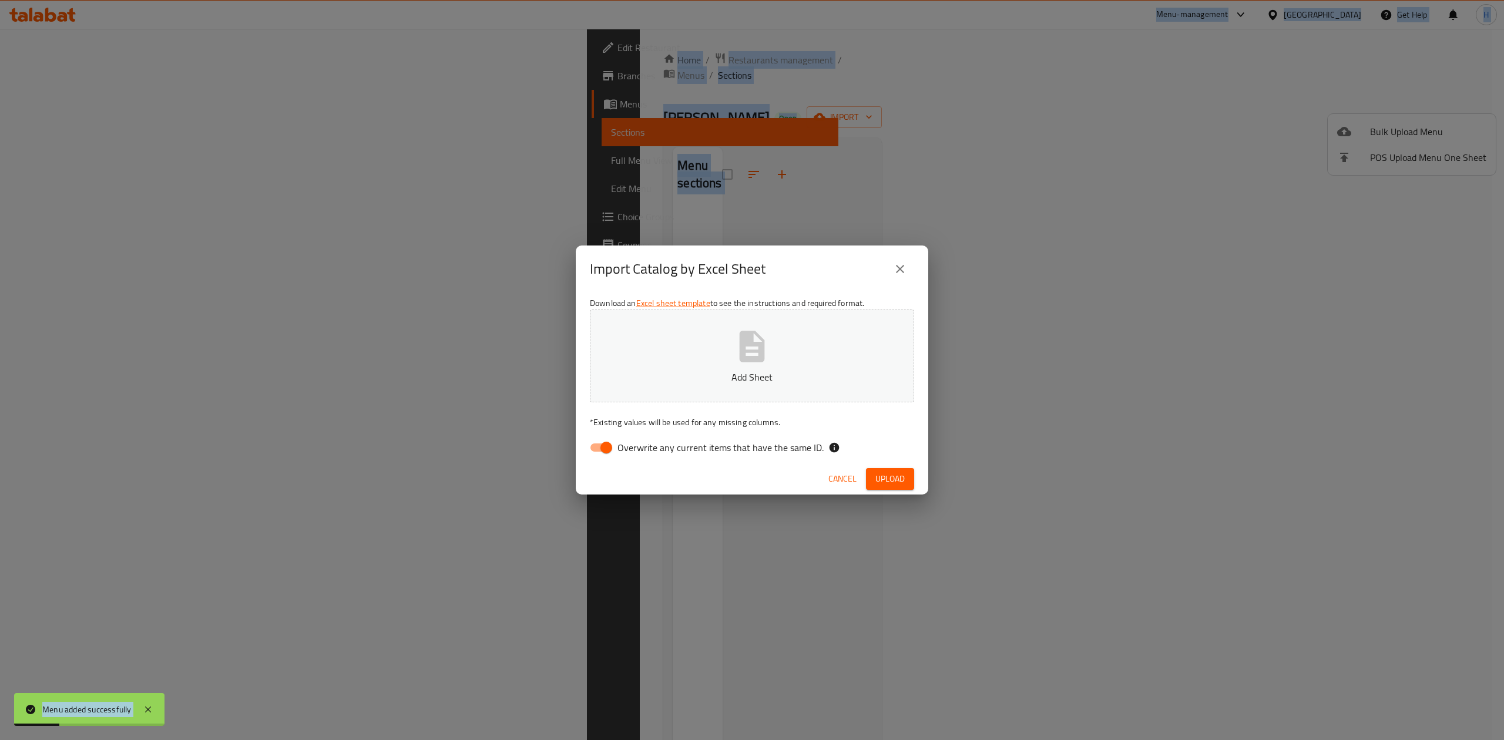
click at [667, 384] on div "Import Catalog by Excel Sheet Download an Excel sheet template to see the instr…" at bounding box center [752, 370] width 352 height 248
click at [591, 451] on input "Overwrite any current items that have the same ID." at bounding box center [606, 447] width 67 height 22
checkbox input "false"
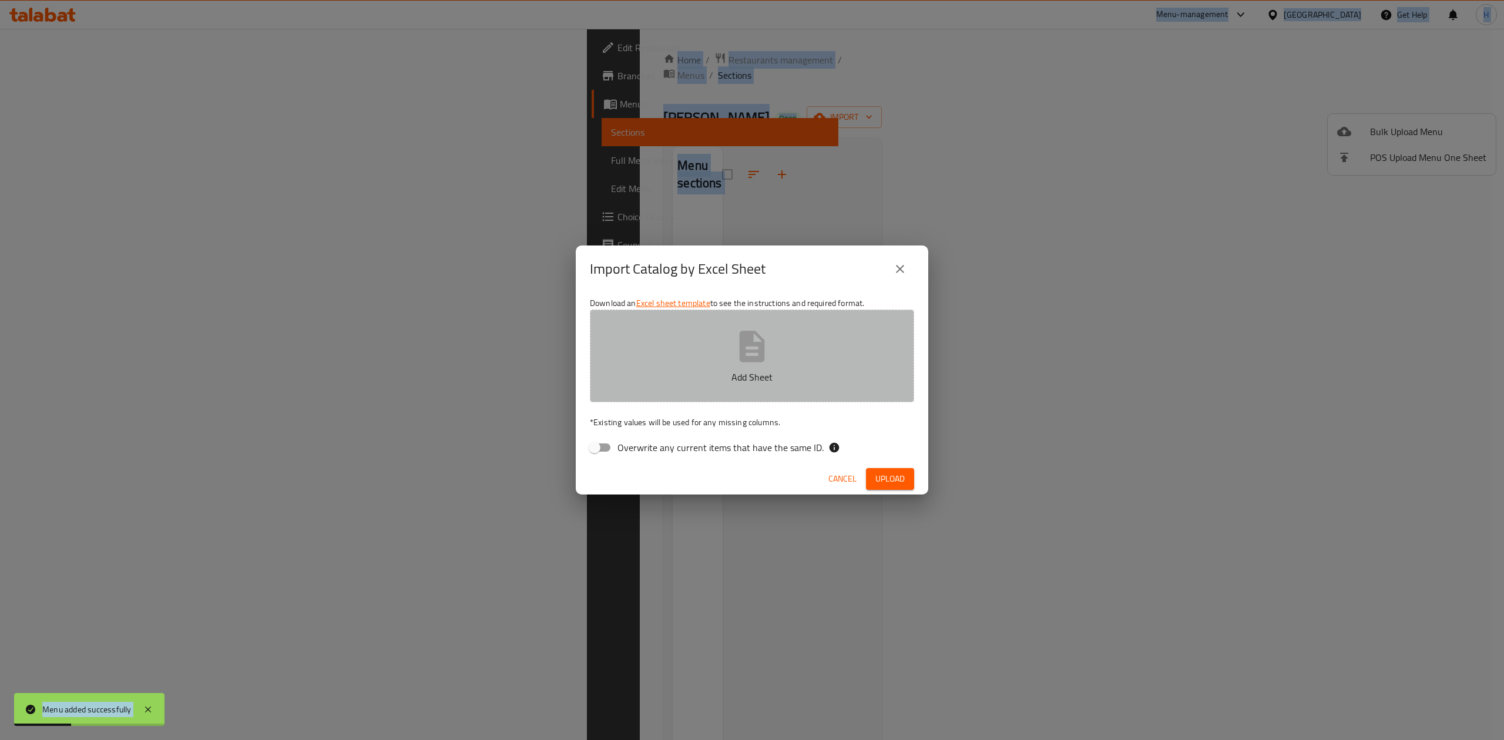
click at [670, 379] on p "Add Sheet" at bounding box center [752, 377] width 288 height 14
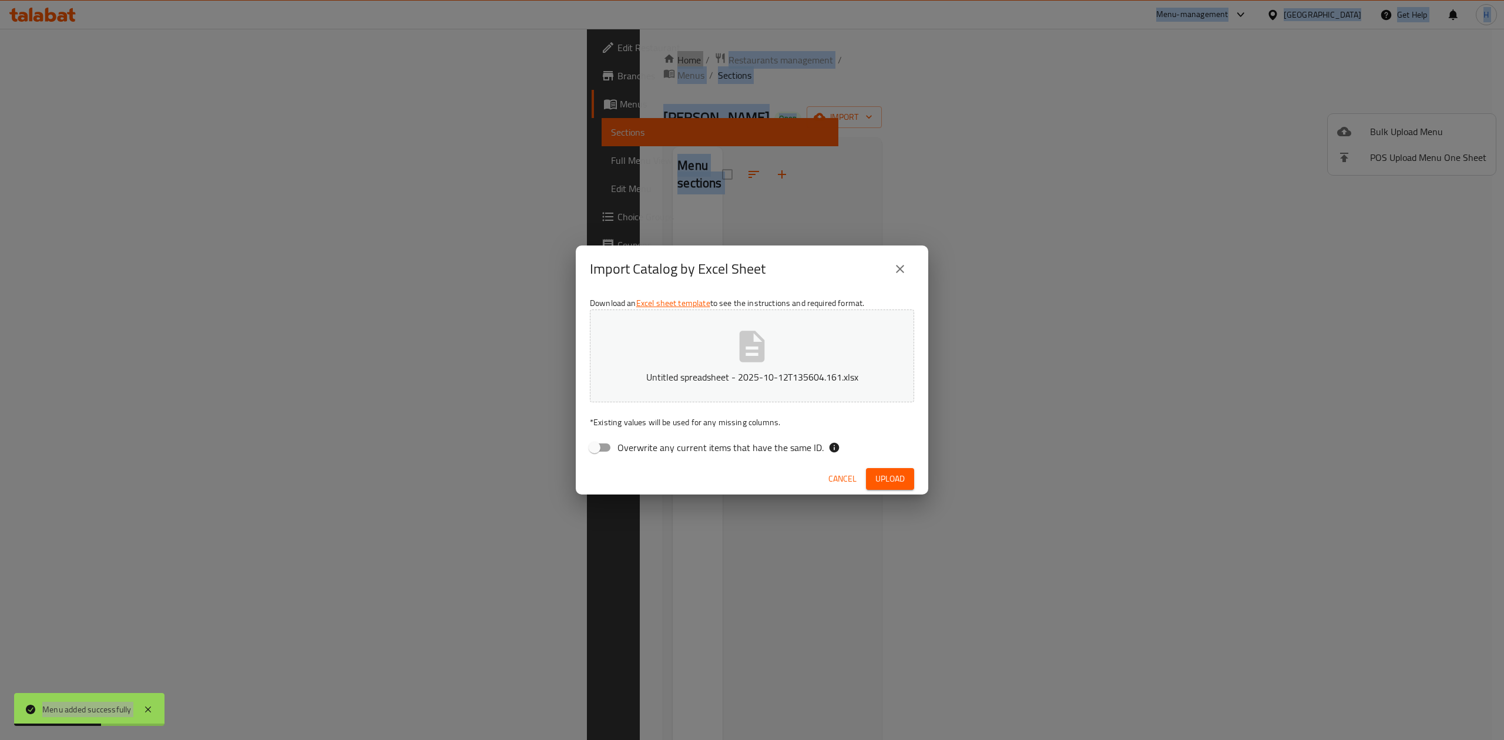
click at [882, 485] on span "Upload" at bounding box center [889, 479] width 29 height 15
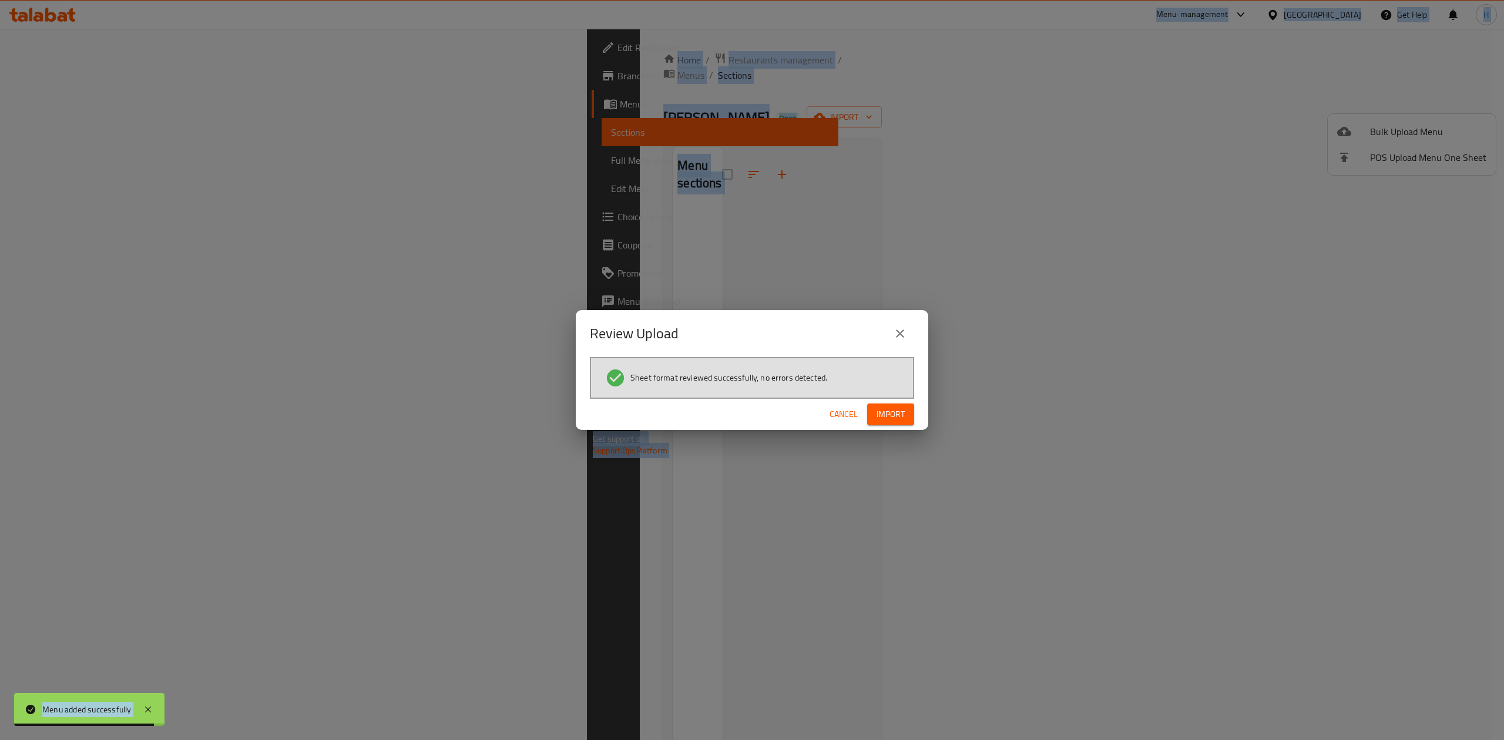
click at [890, 407] on span "Import" at bounding box center [890, 414] width 28 height 15
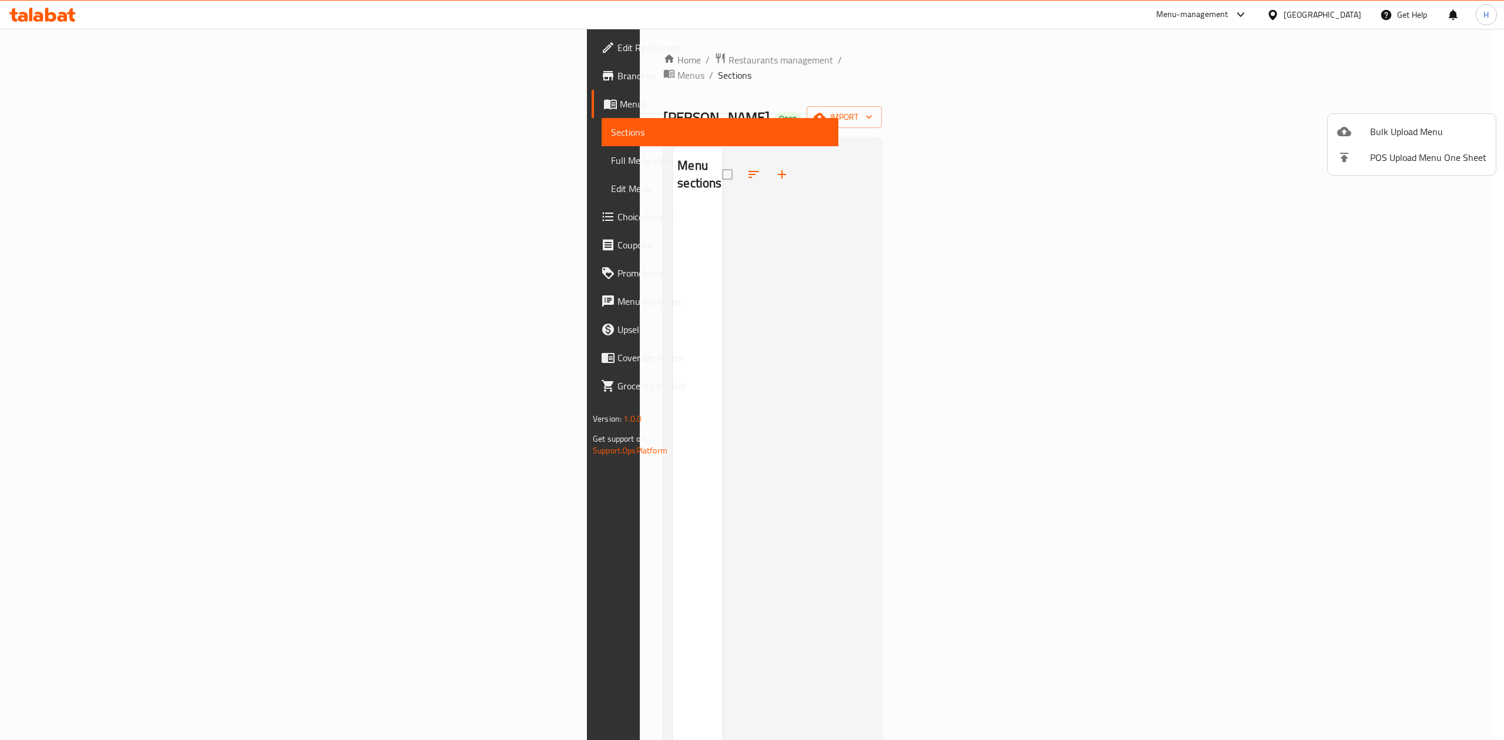
drag, startPoint x: 801, startPoint y: 381, endPoint x: 889, endPoint y: 606, distance: 242.2
click at [886, 599] on div at bounding box center [752, 370] width 1504 height 740
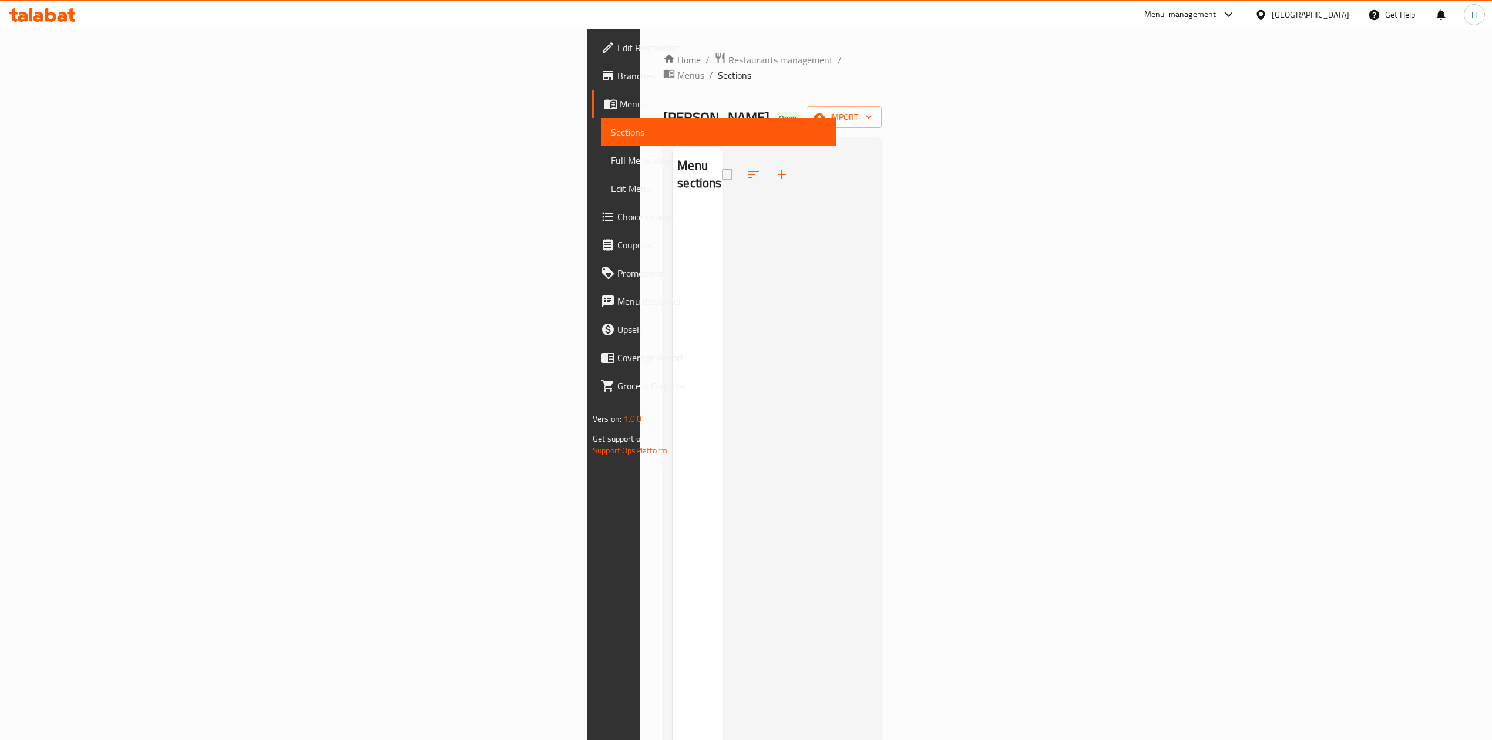
click at [663, 72] on div "Home / Restaurants management / Menus / Sections Shawrma MaMa Shatha Open impor…" at bounding box center [772, 474] width 219 height 844
click at [882, 106] on div "Shawrma MaMa Shatha Open import" at bounding box center [772, 117] width 219 height 22
click at [677, 68] on span "Menus" at bounding box center [690, 75] width 27 height 14
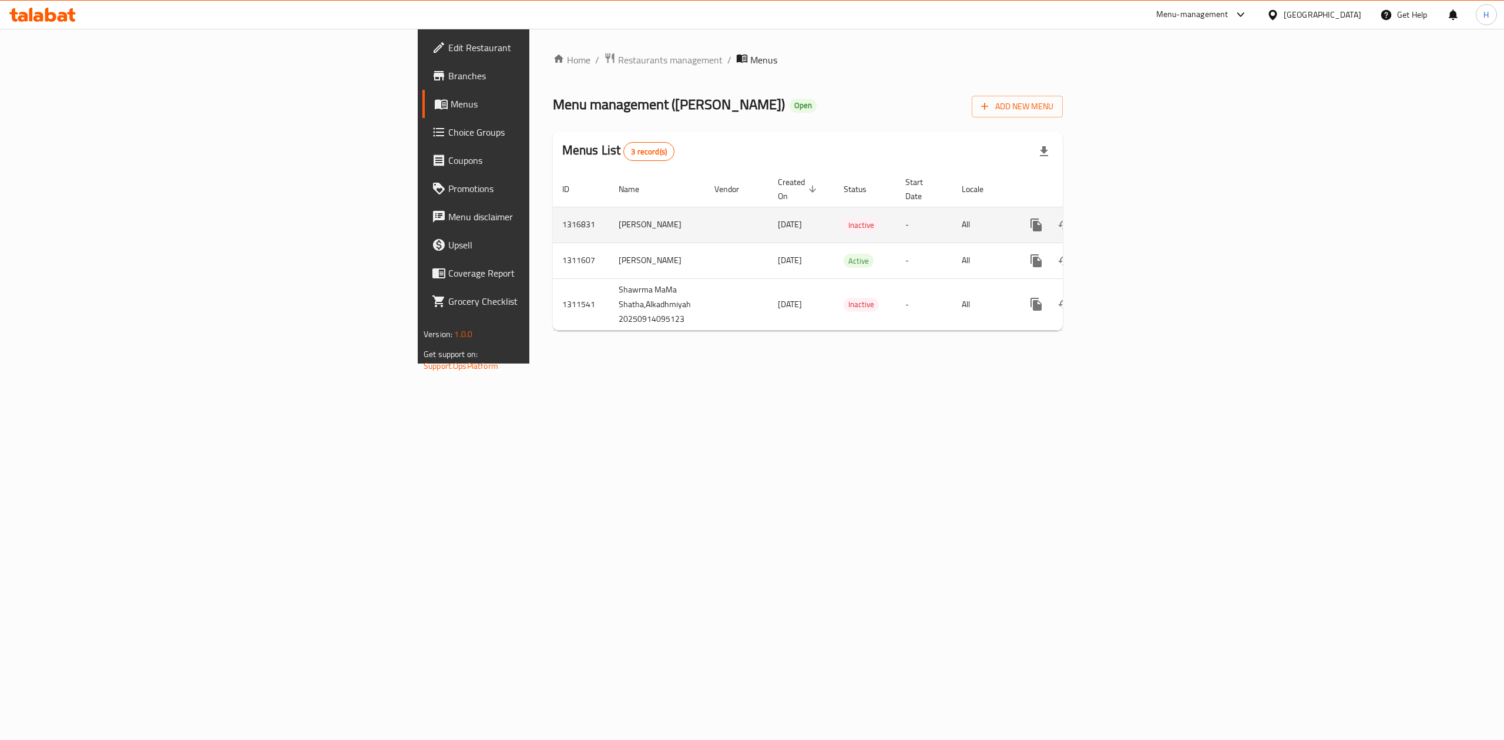
click at [1128, 218] on icon "enhanced table" at bounding box center [1121, 225] width 14 height 14
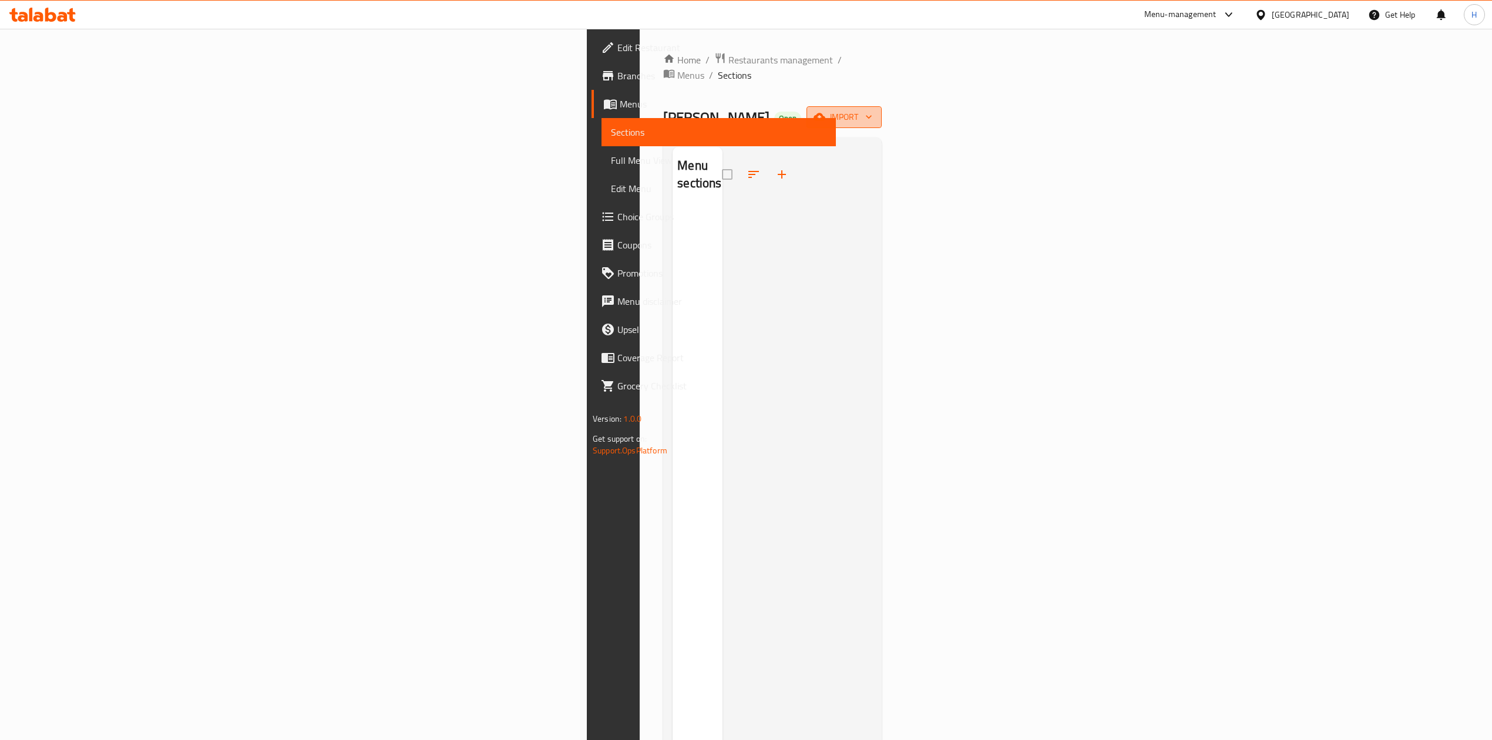
click at [872, 110] on span "import" at bounding box center [844, 117] width 56 height 15
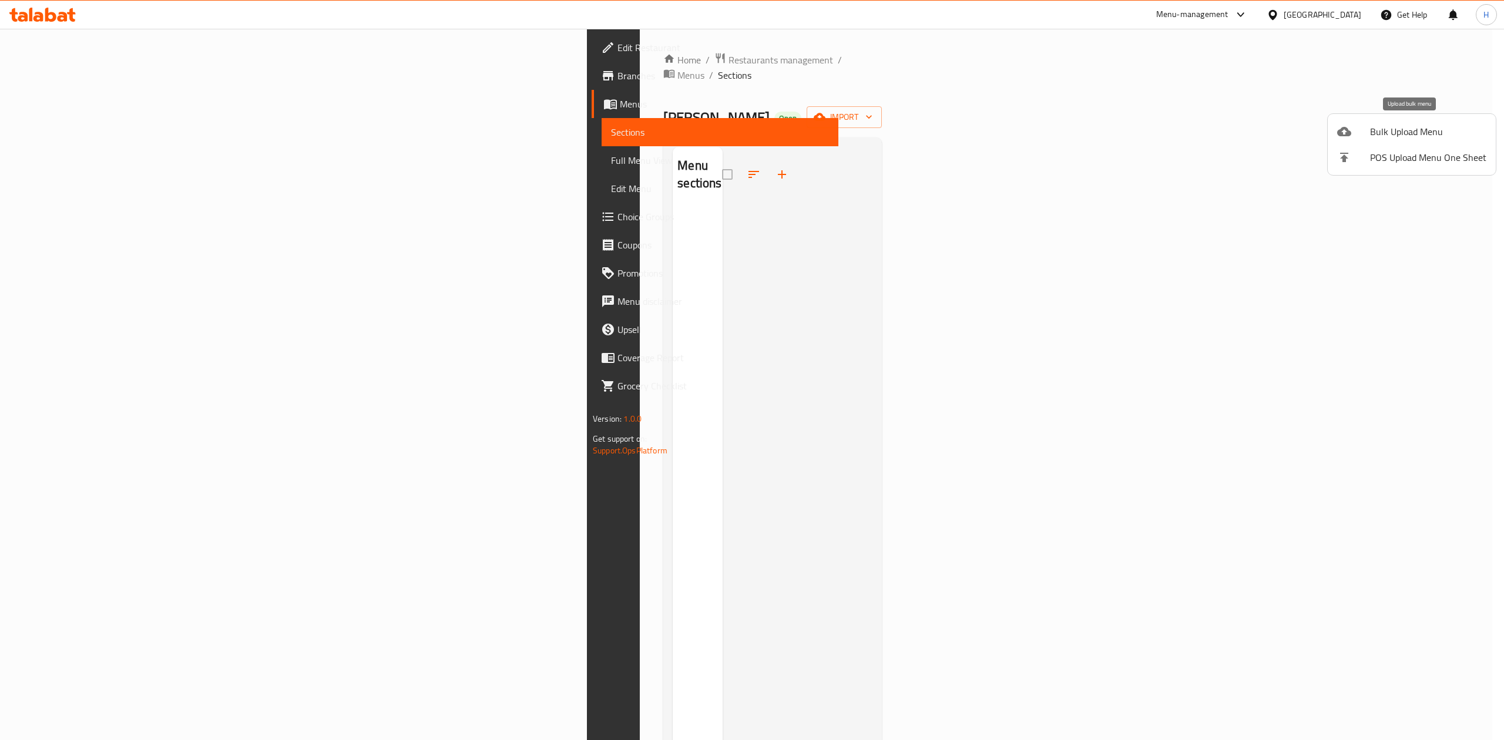
click at [1352, 135] on div at bounding box center [1353, 132] width 33 height 14
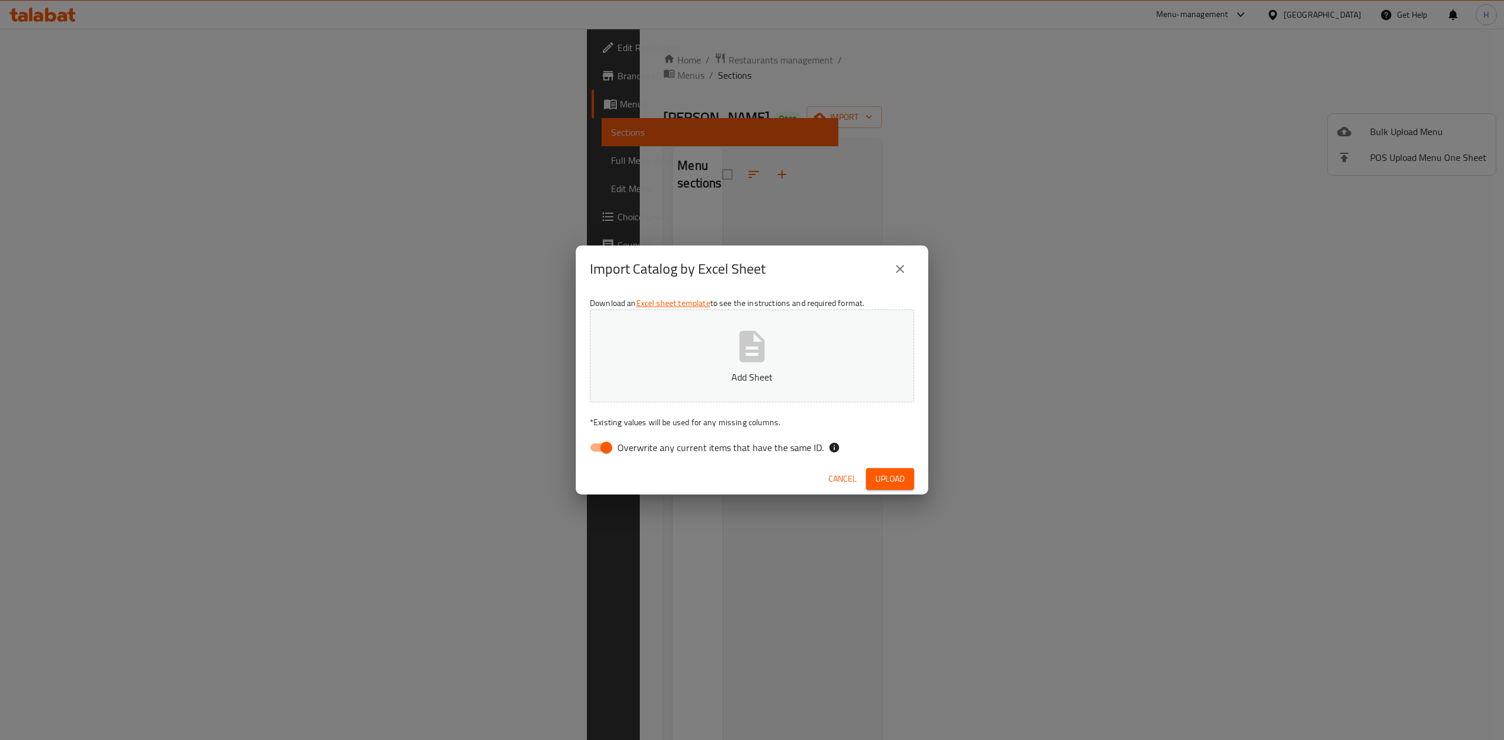
click at [589, 456] on input "Overwrite any current items that have the same ID." at bounding box center [606, 447] width 67 height 22
checkbox input "false"
click at [670, 386] on button "Add Sheet" at bounding box center [752, 356] width 324 height 93
click at [900, 475] on span "Upload" at bounding box center [889, 479] width 29 height 15
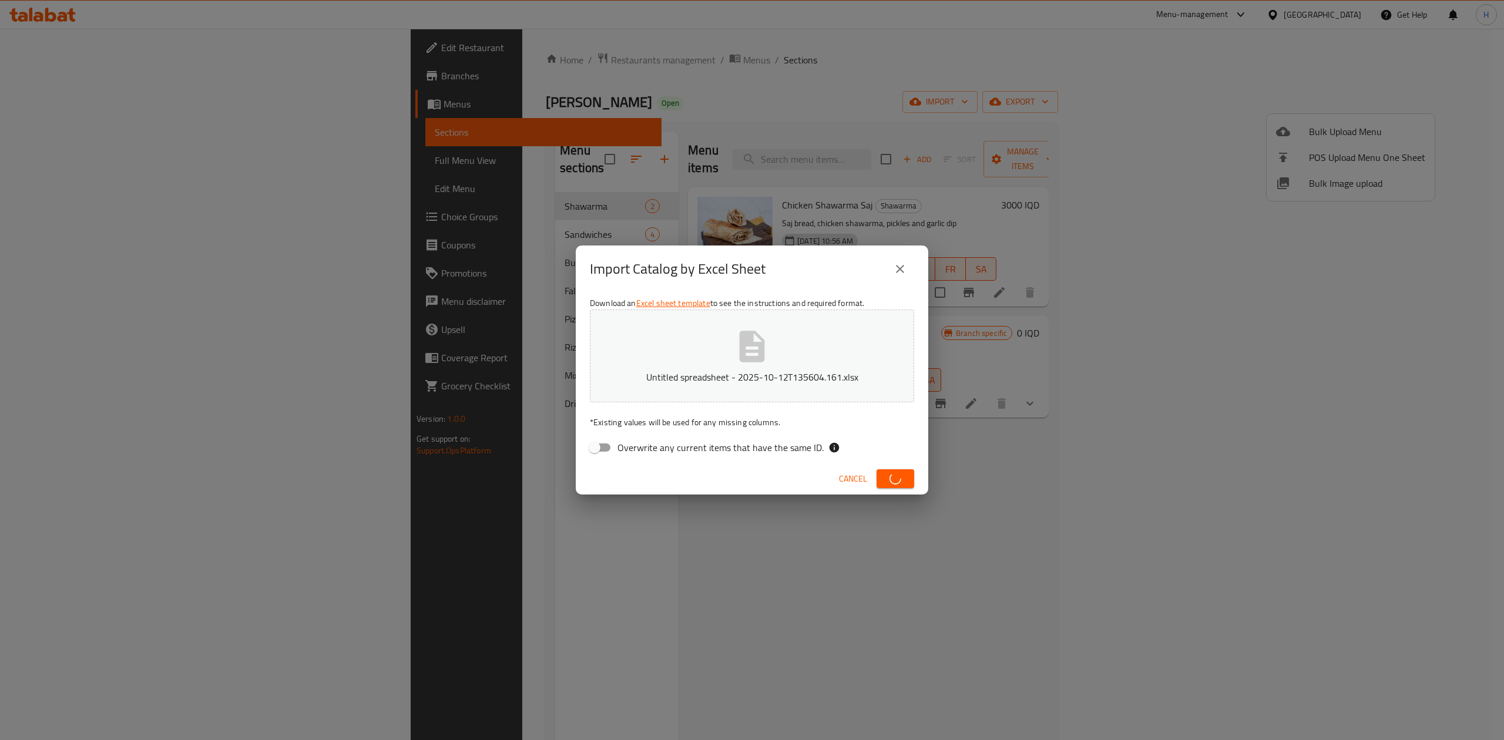
click at [831, 475] on div "Cancel" at bounding box center [752, 478] width 352 height 31
click at [844, 475] on span "Cancel" at bounding box center [853, 479] width 28 height 15
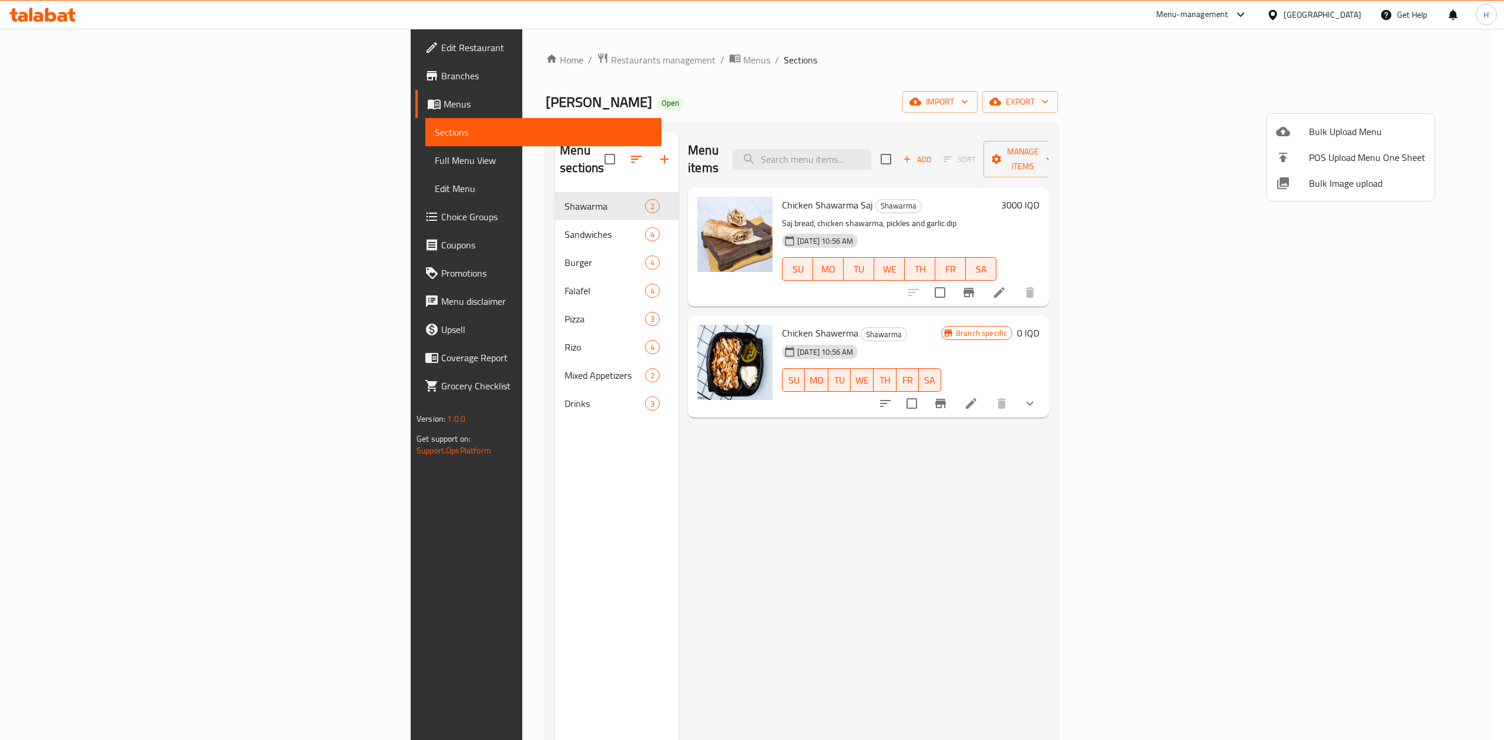
click at [844, 475] on div at bounding box center [752, 370] width 1504 height 740
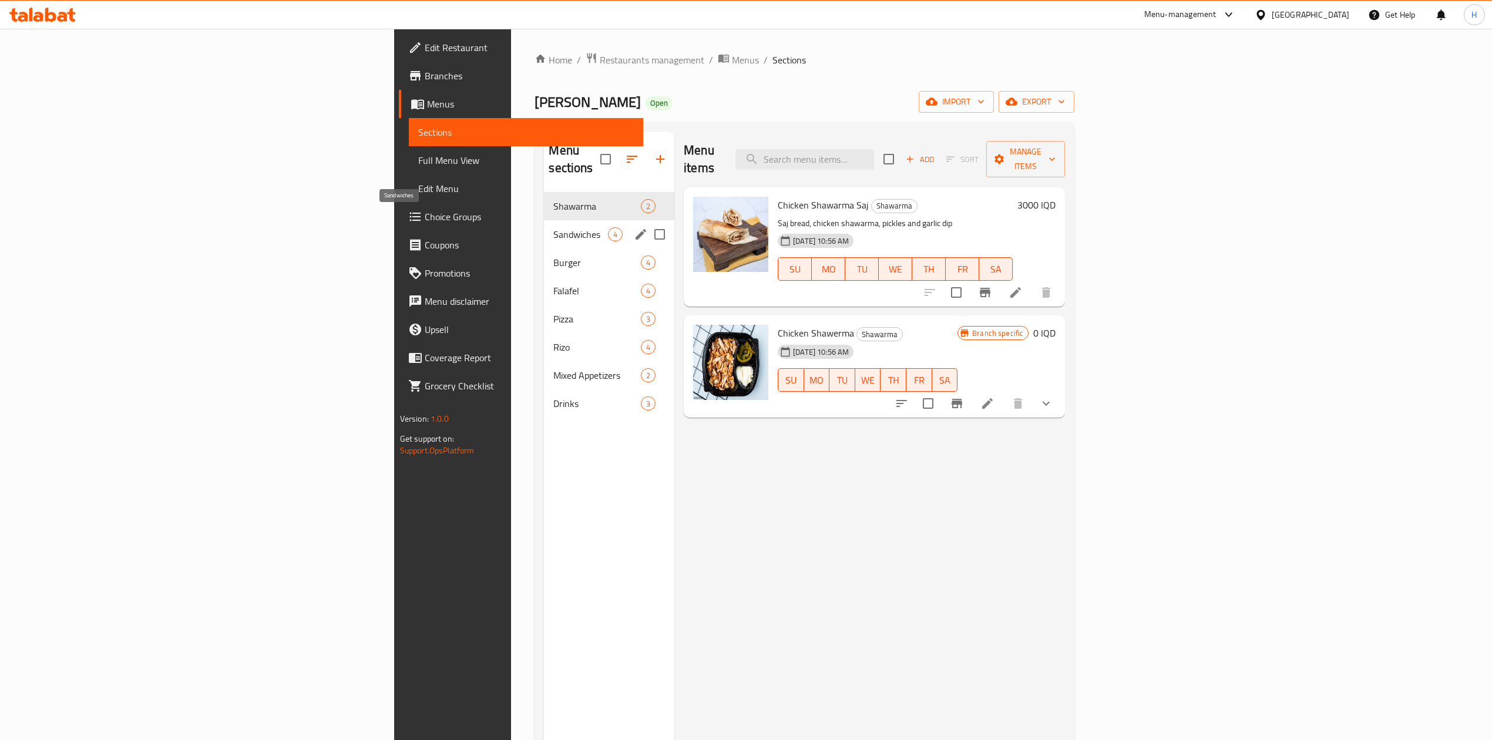
click at [553, 227] on span "Sandwiches" at bounding box center [580, 234] width 55 height 14
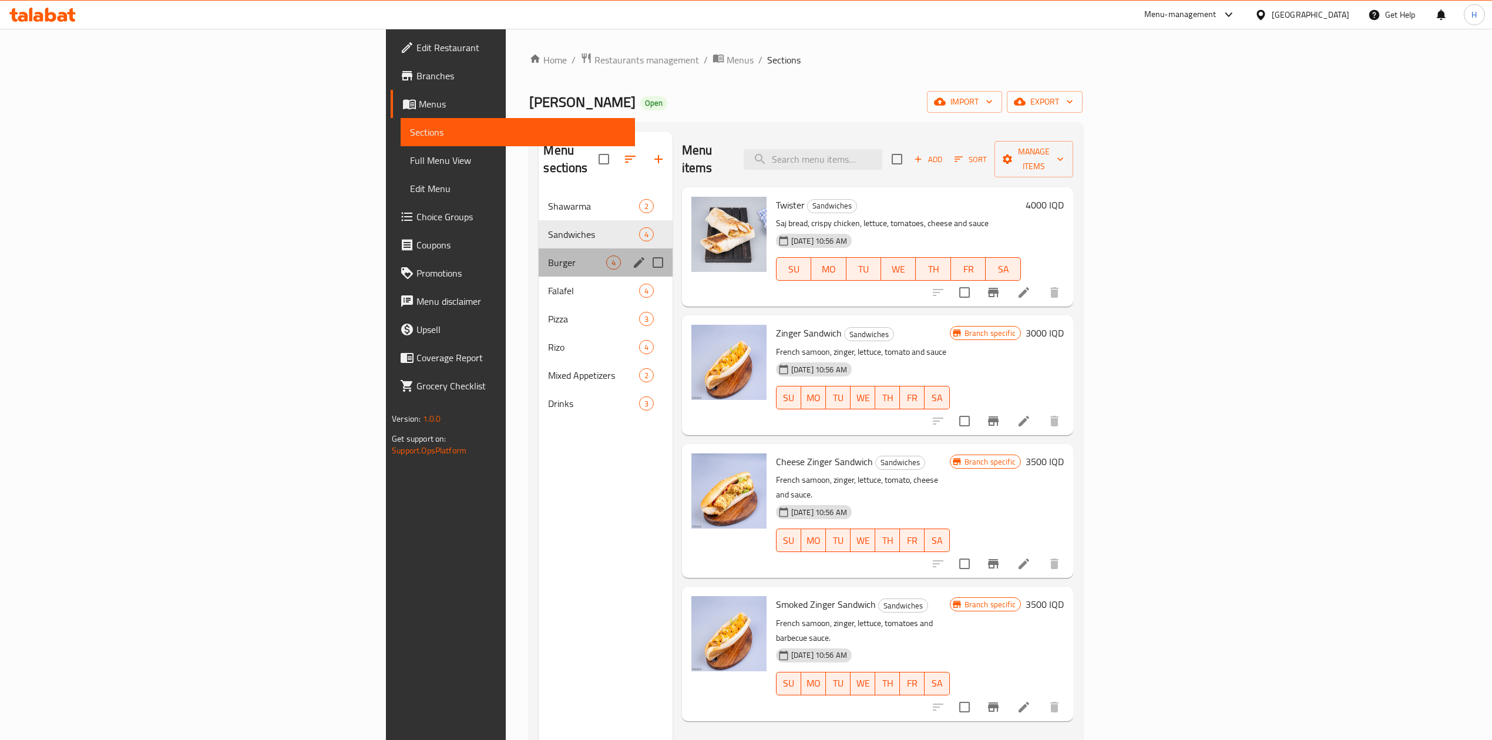
click at [539, 248] on div "Burger 4" at bounding box center [605, 262] width 133 height 28
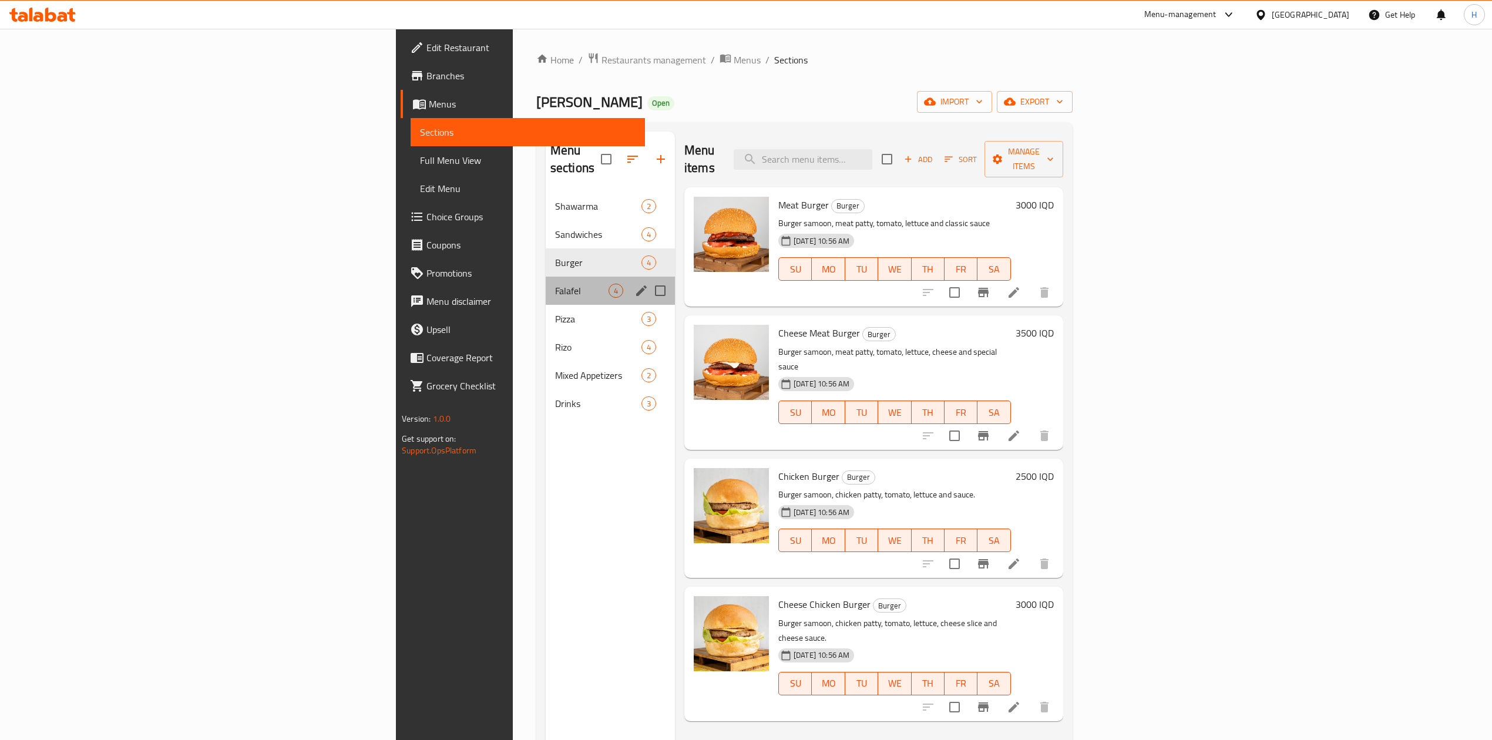
click at [546, 277] on div "Falafel 4" at bounding box center [610, 291] width 129 height 28
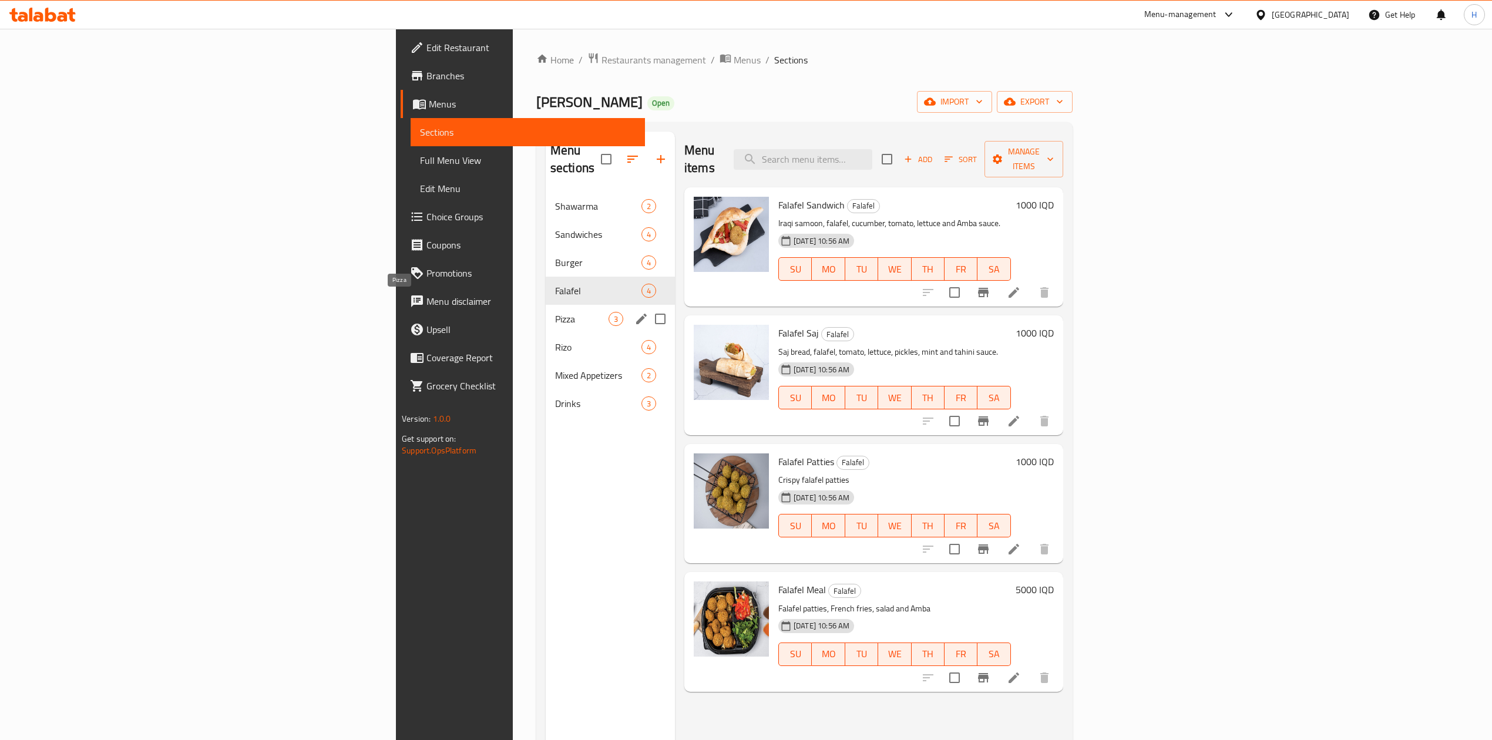
click at [555, 312] on span "Pizza" at bounding box center [581, 319] width 53 height 14
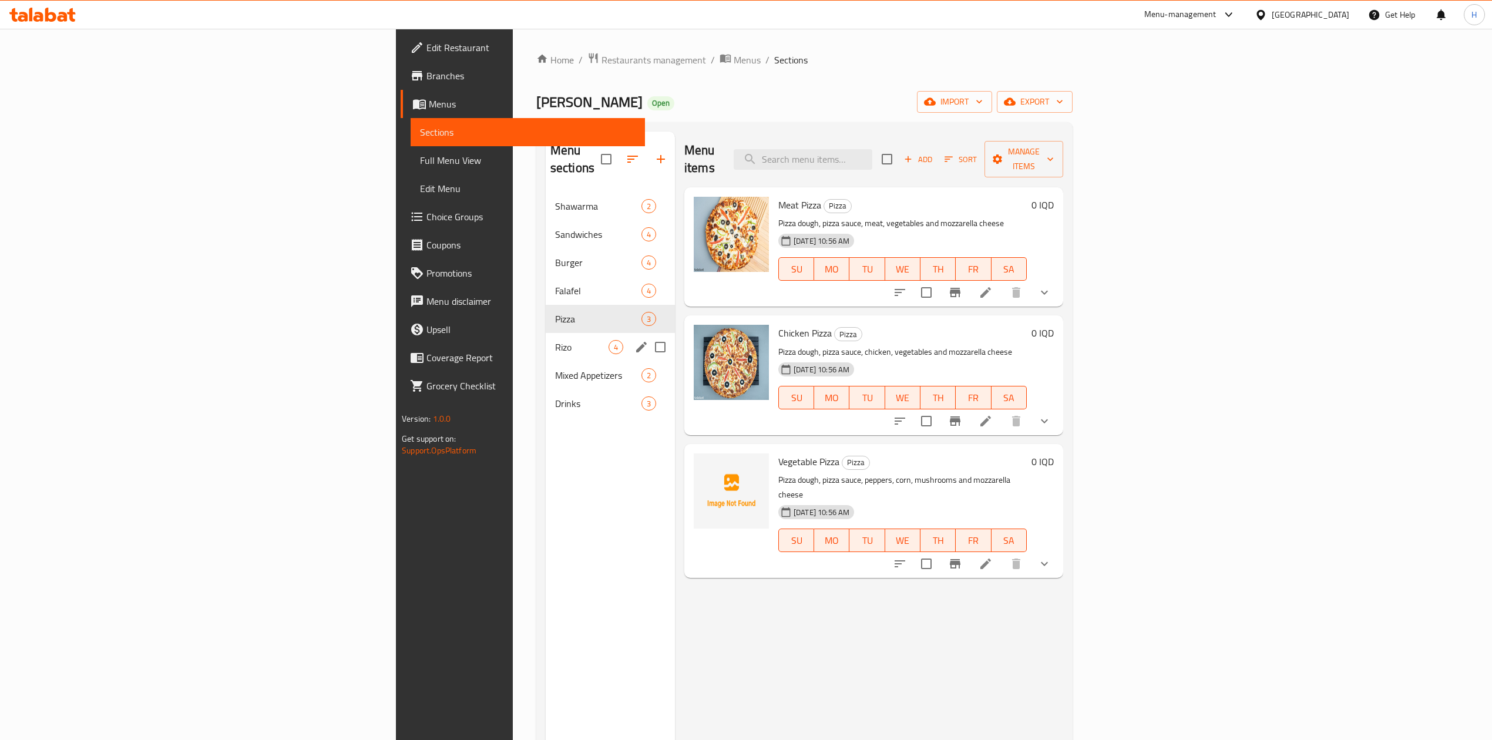
click at [555, 340] on span "Rizo" at bounding box center [581, 347] width 53 height 14
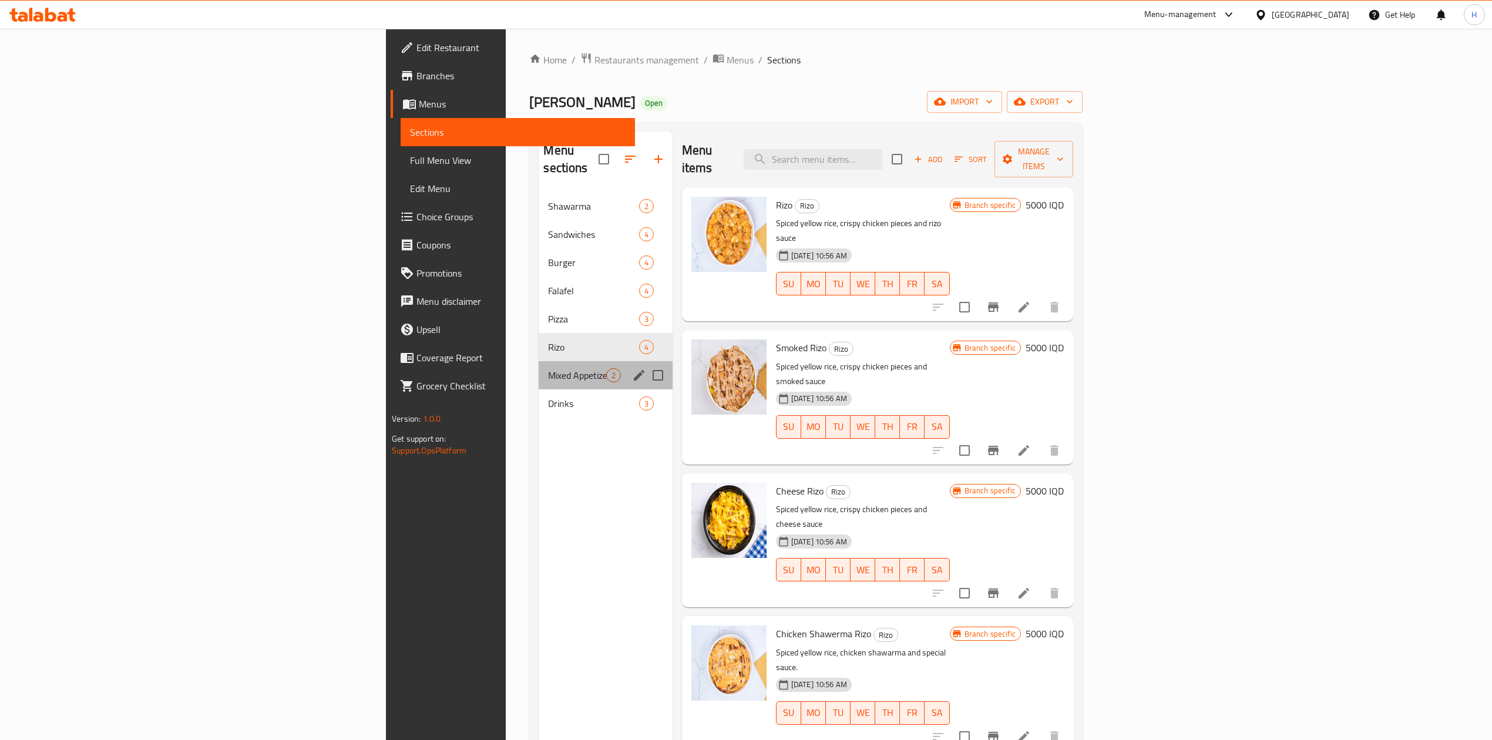
click at [539, 369] on div "Mixed Appetizers 2" at bounding box center [605, 375] width 133 height 28
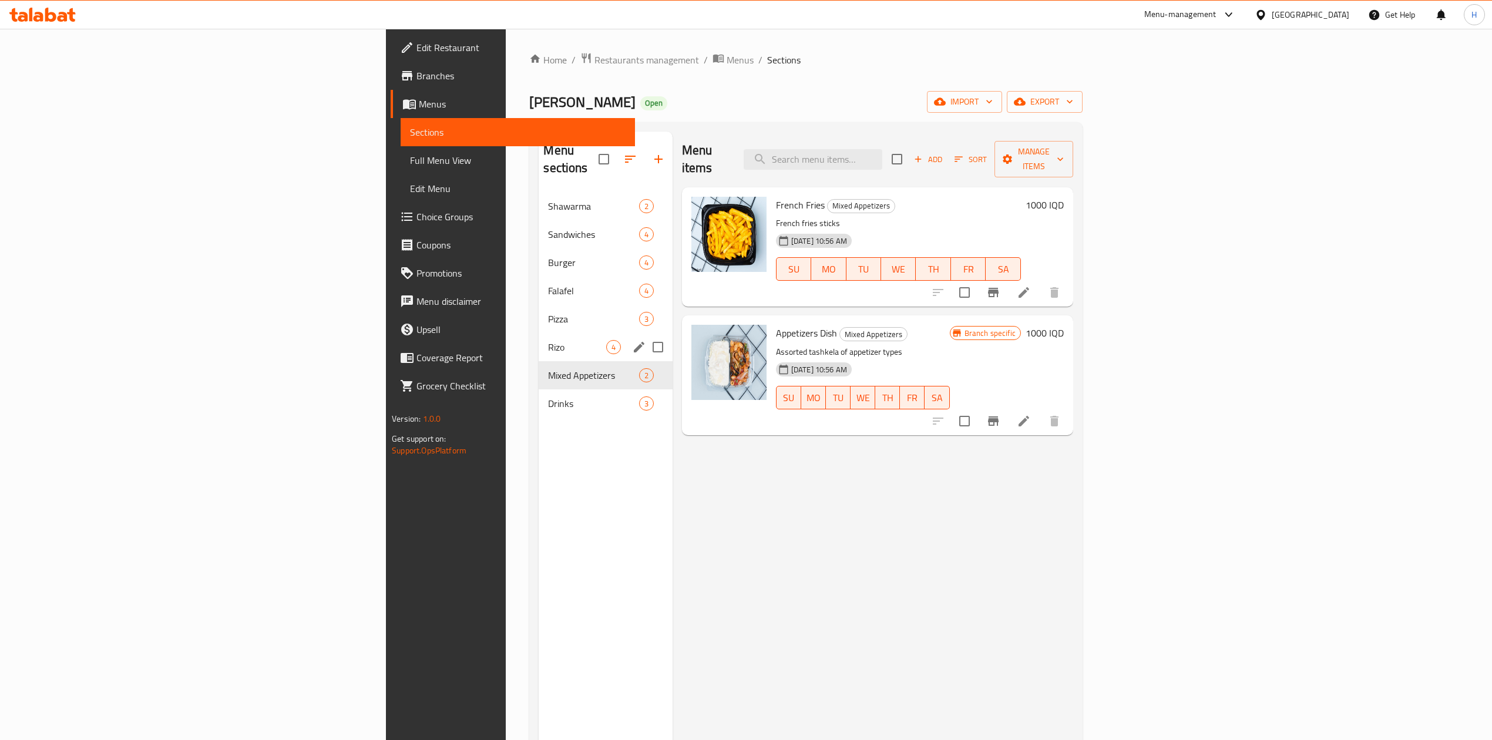
click at [539, 333] on div "Rizo 4" at bounding box center [605, 347] width 133 height 28
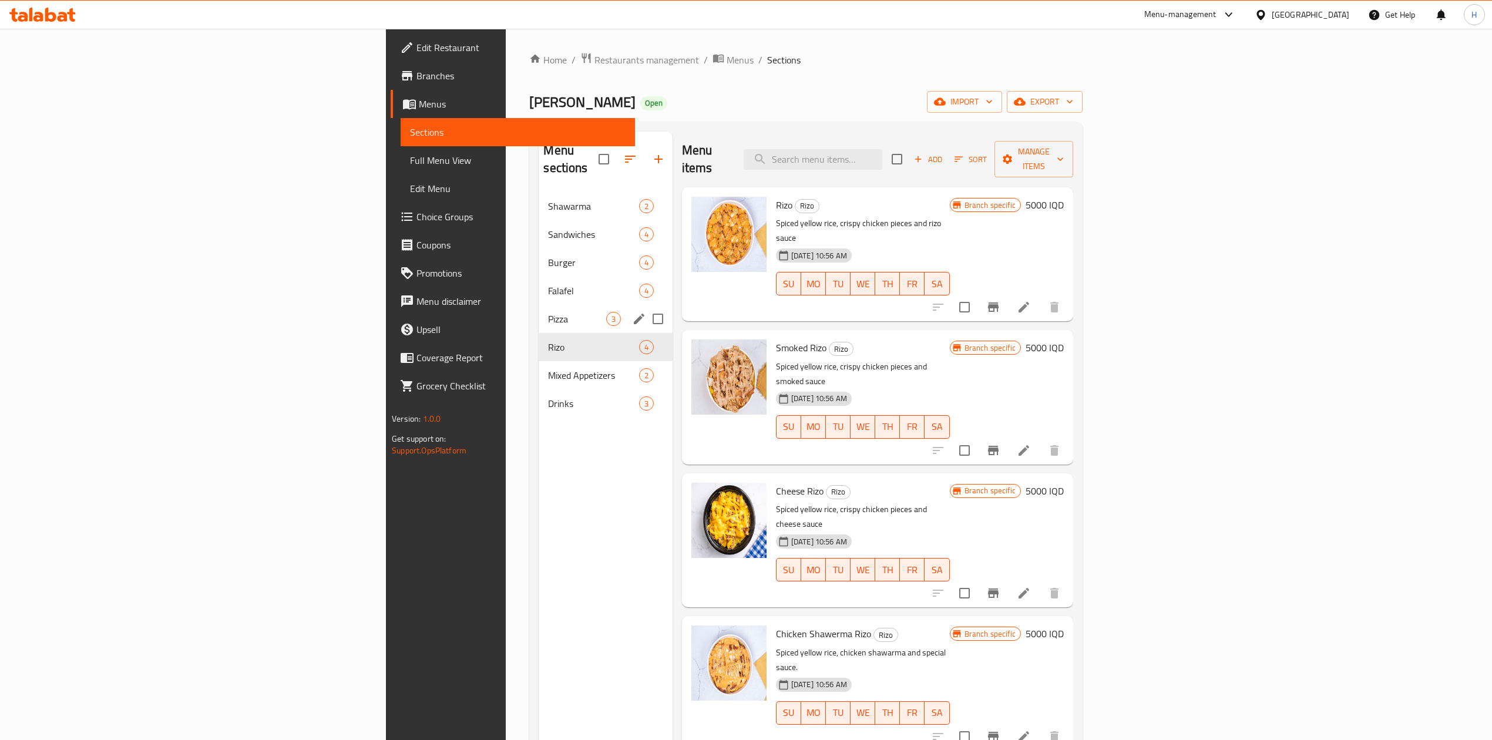
click at [548, 312] on span "Pizza" at bounding box center [577, 319] width 58 height 14
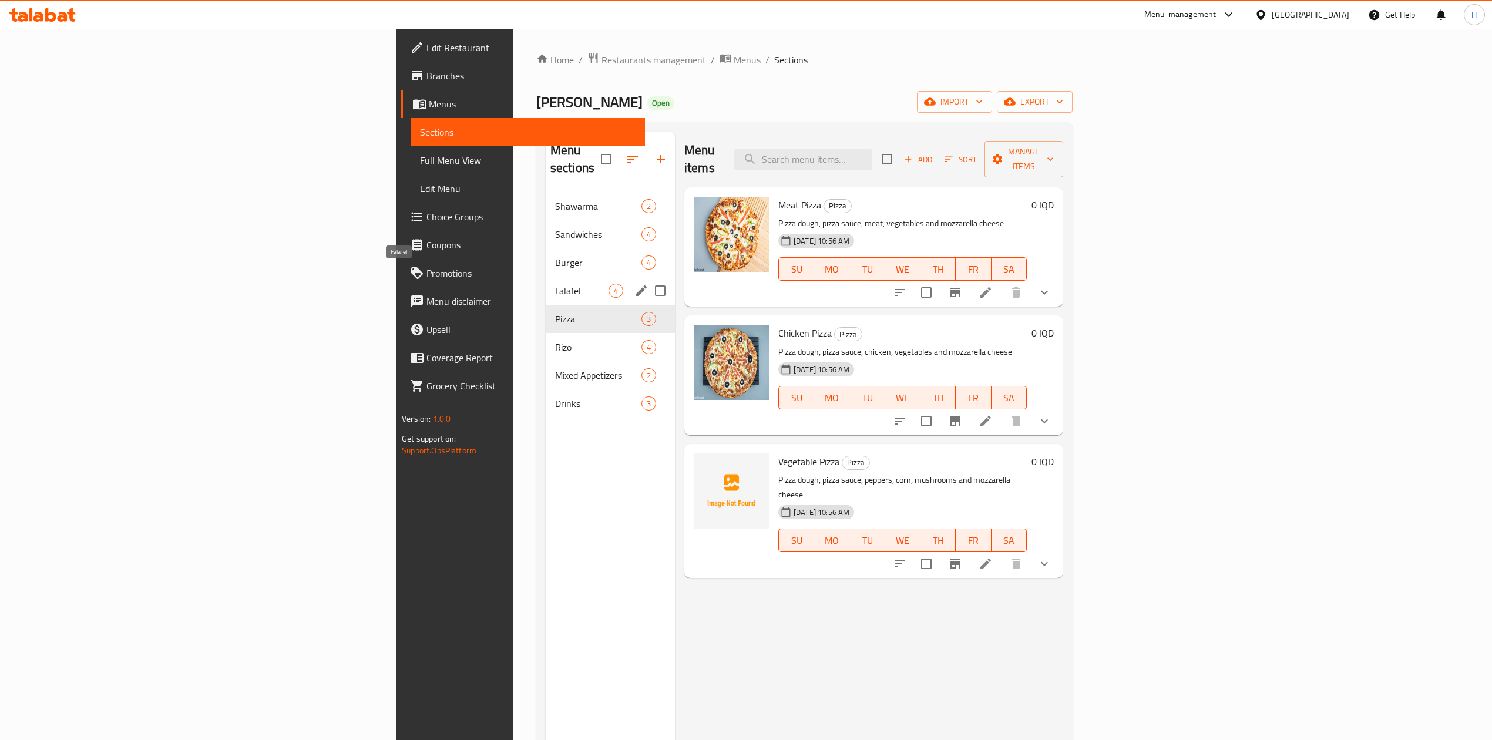
click at [555, 284] on span "Falafel" at bounding box center [581, 291] width 53 height 14
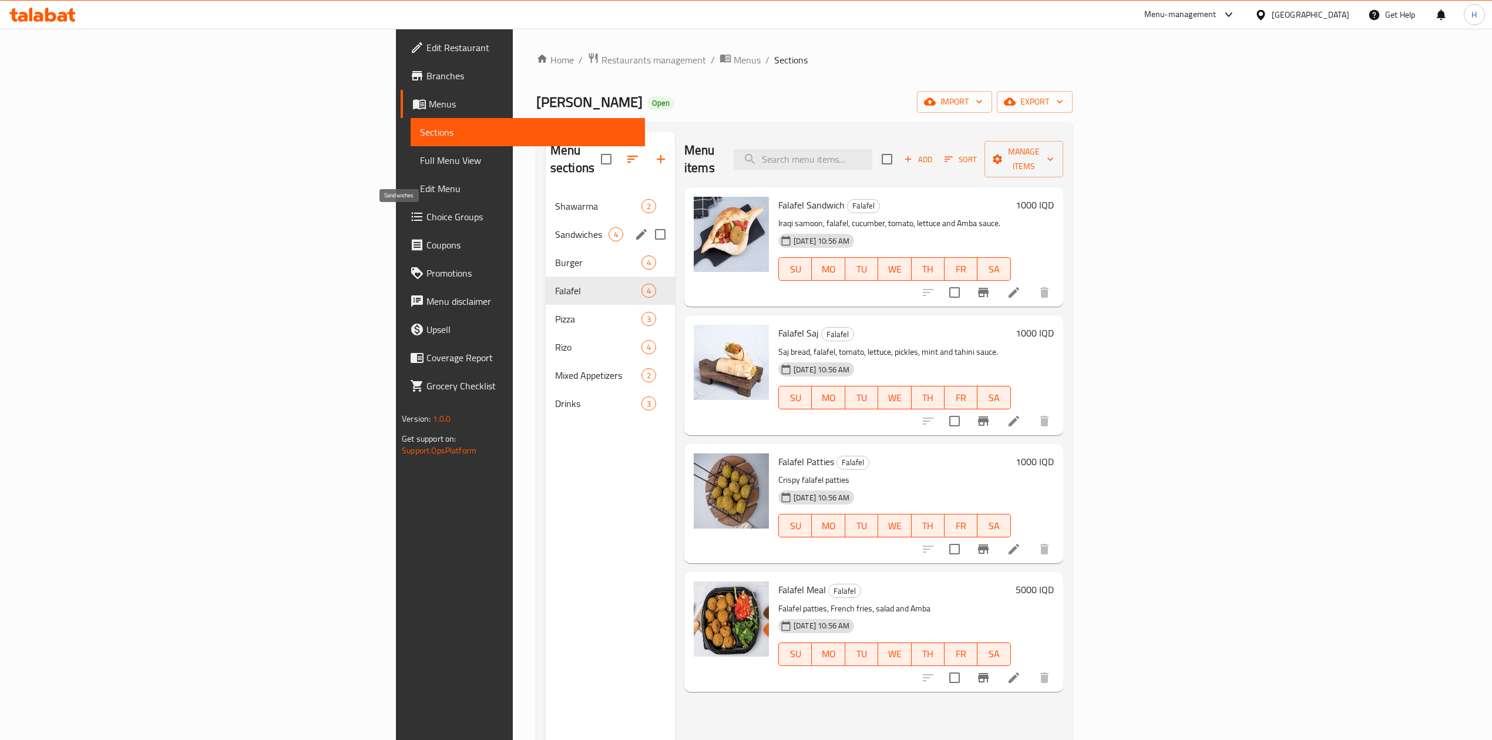
click at [555, 227] on span "Sandwiches" at bounding box center [581, 234] width 53 height 14
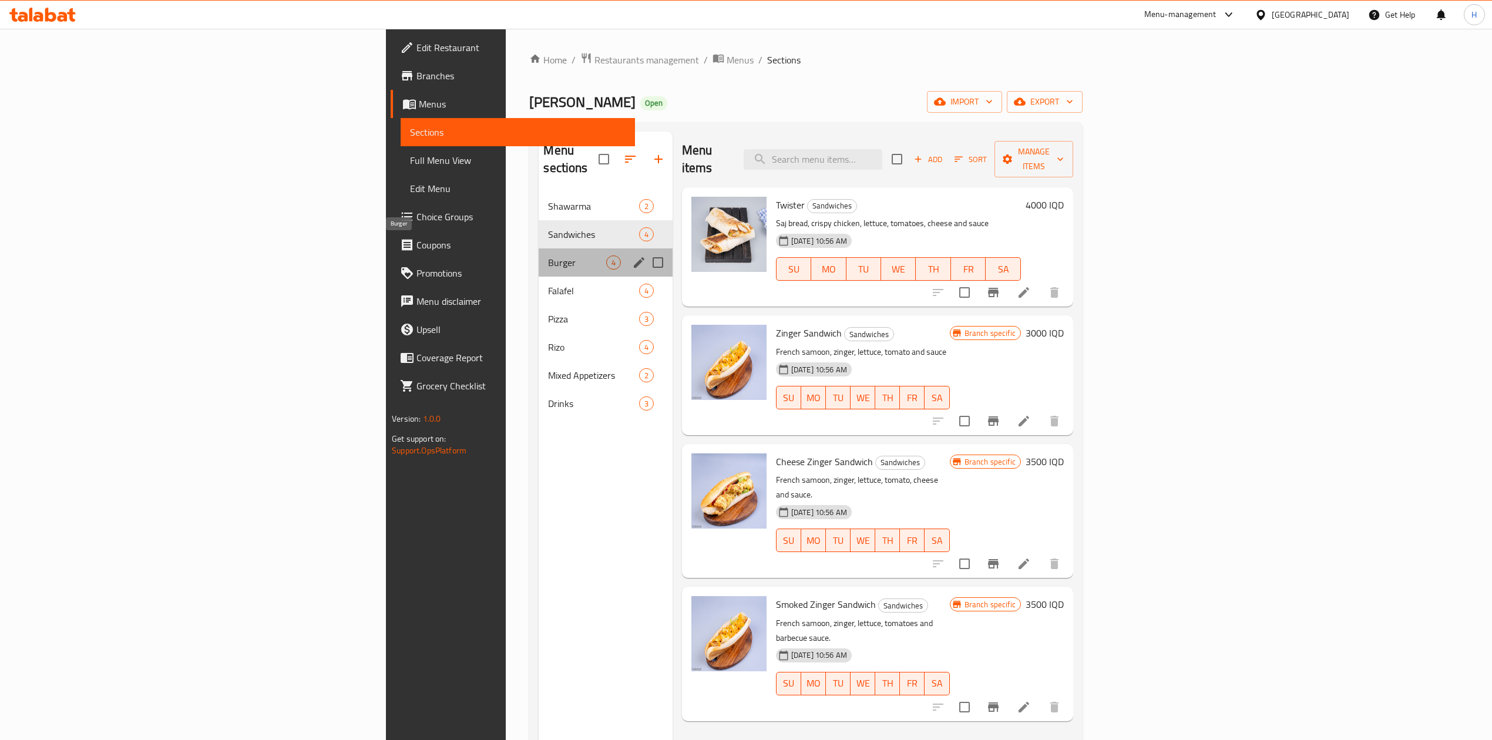
click at [548, 256] on span "Burger" at bounding box center [577, 263] width 58 height 14
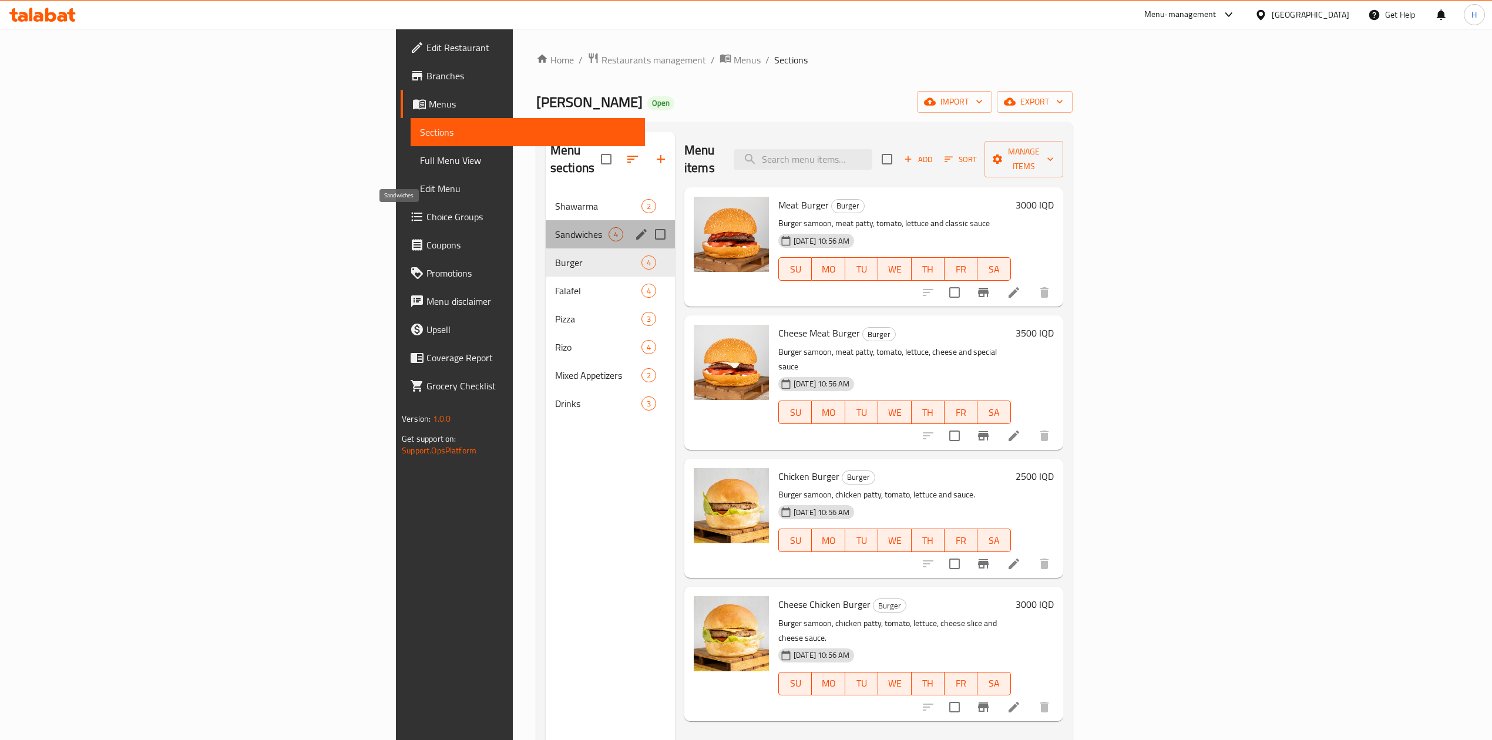
click at [555, 227] on span "Sandwiches" at bounding box center [581, 234] width 53 height 14
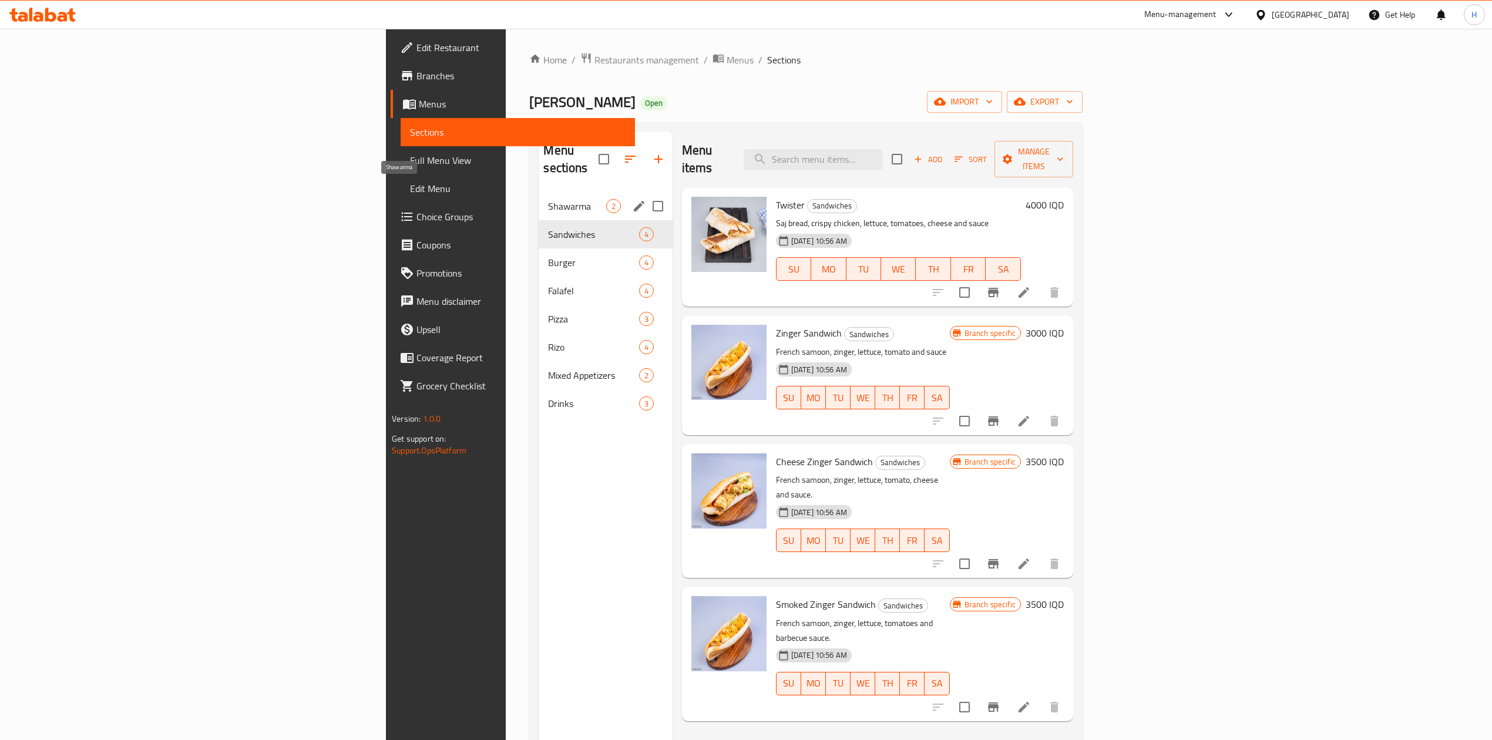
click at [548, 199] on span "Shawarma" at bounding box center [577, 206] width 58 height 14
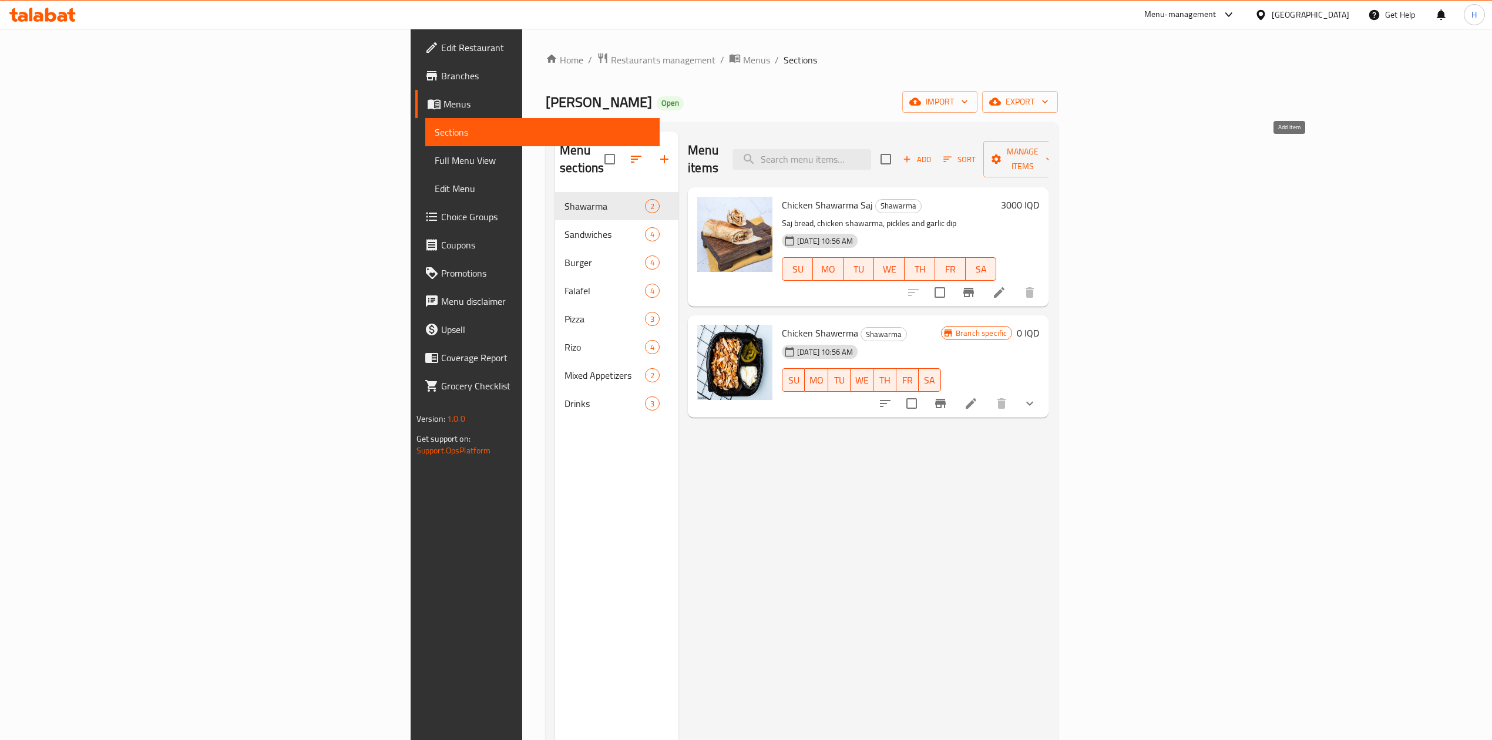
click at [933, 153] on span "Add" at bounding box center [917, 160] width 32 height 14
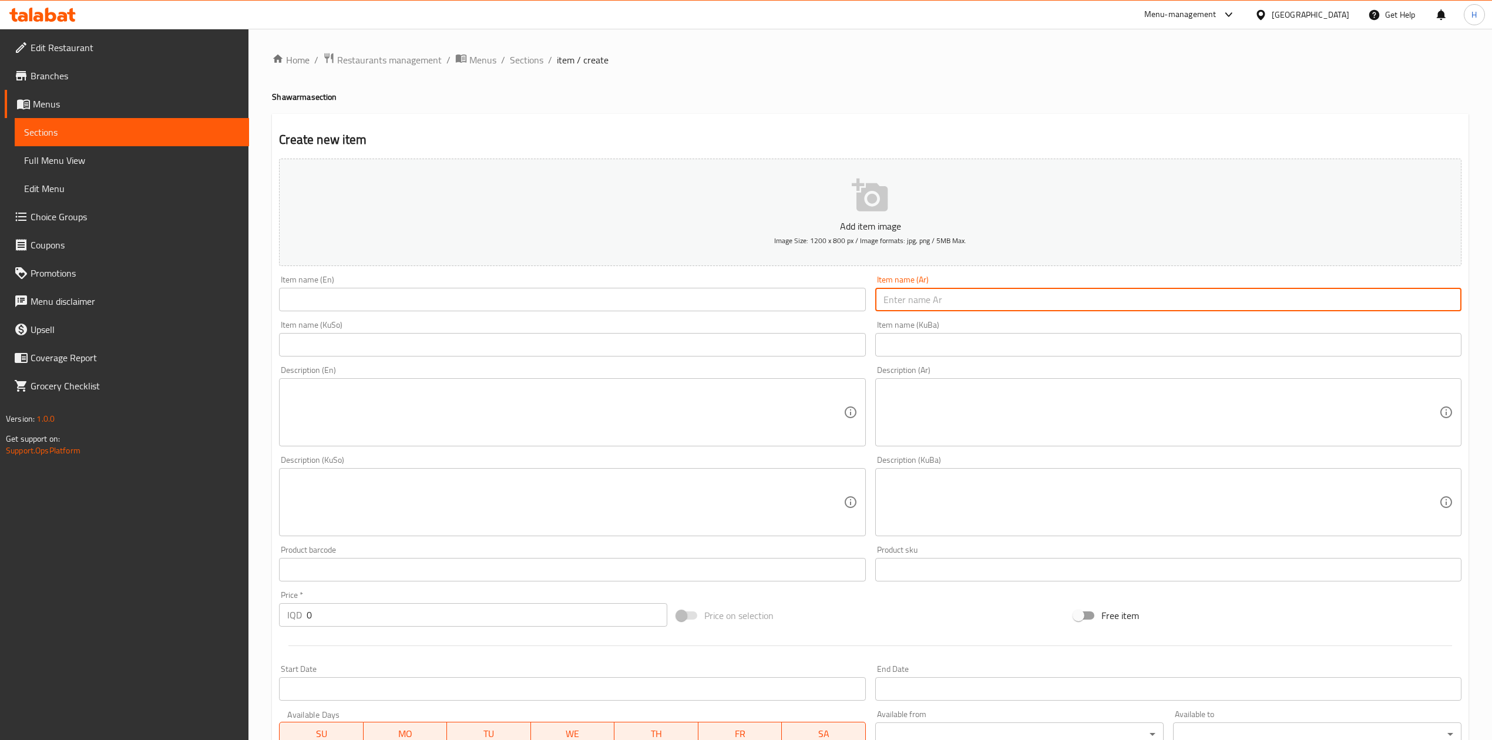
click at [932, 300] on input "text" at bounding box center [1168, 299] width 586 height 23
type input "a"
type input "شاورما لحم"
click at [767, 303] on input "text" at bounding box center [572, 299] width 586 height 23
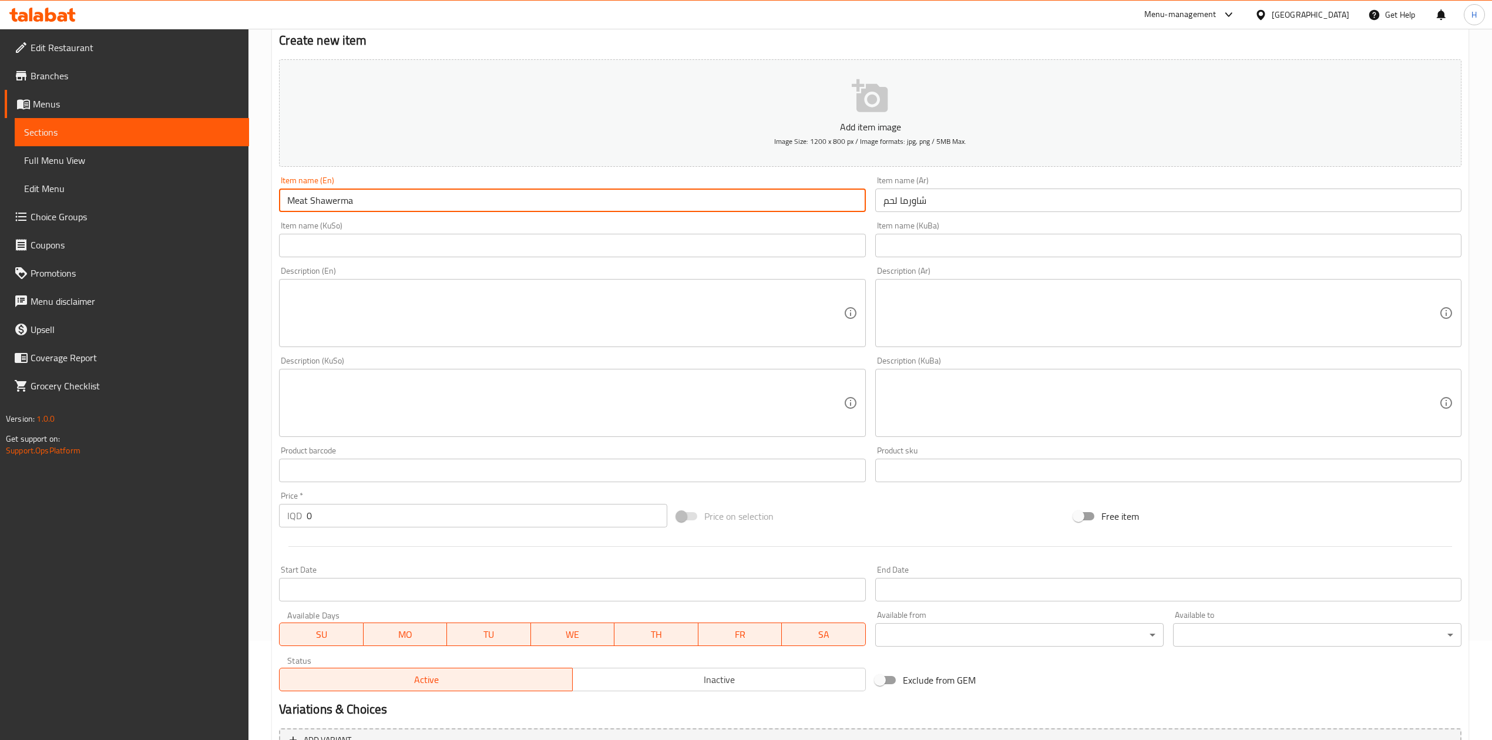
scroll to position [224, 0]
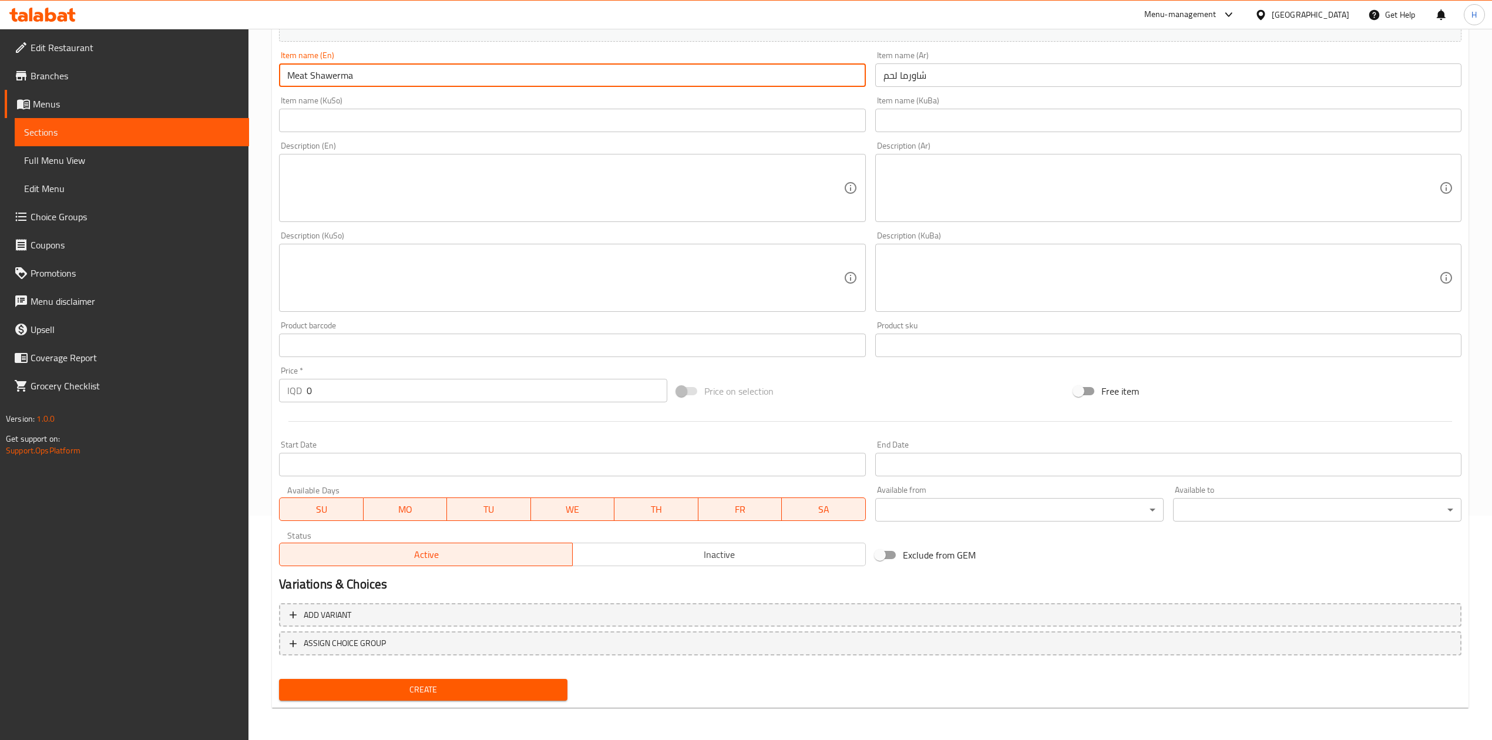
type input "Meat Shawerma"
click at [402, 391] on input "0" at bounding box center [487, 390] width 360 height 23
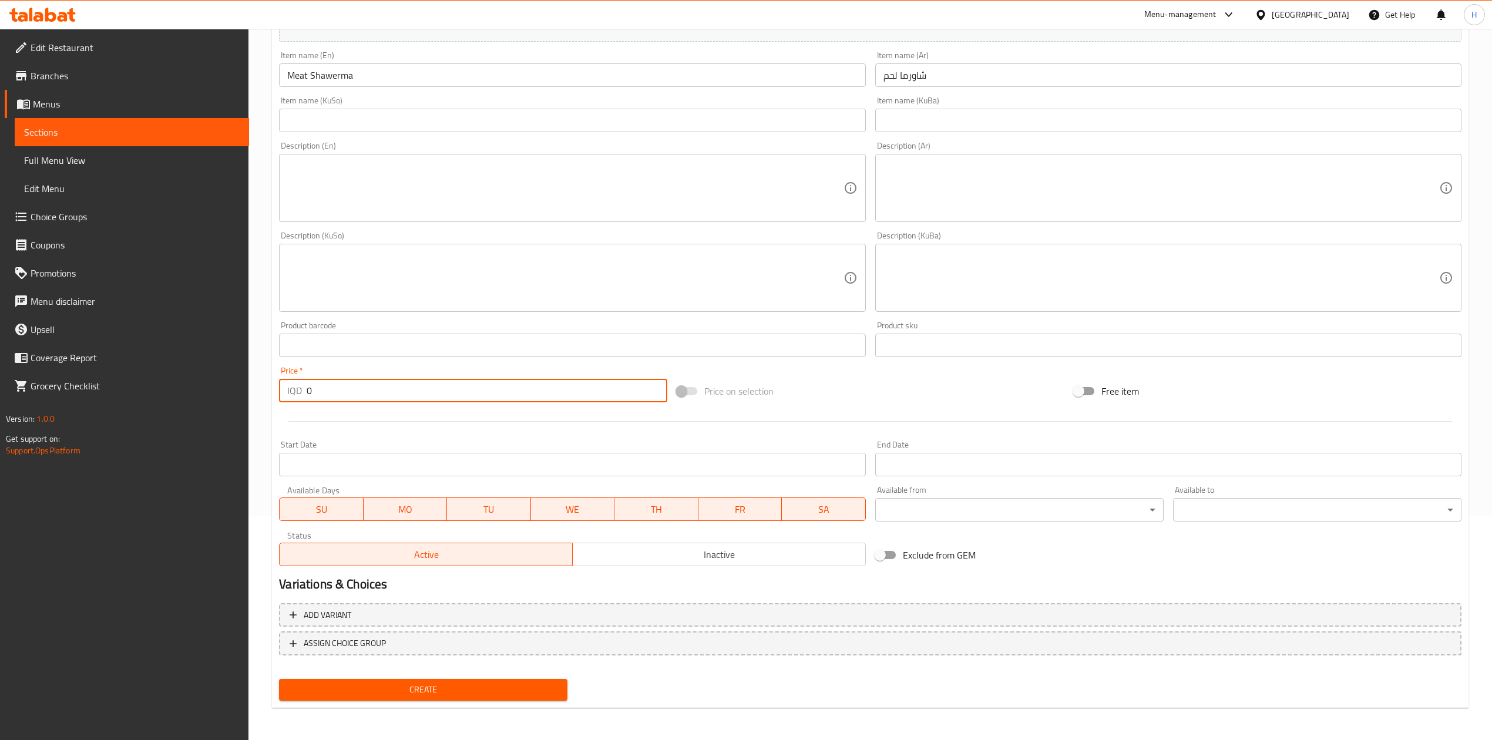
click at [402, 391] on input "0" at bounding box center [487, 390] width 360 height 23
type input "3500"
click at [463, 683] on span "Create" at bounding box center [423, 690] width 270 height 15
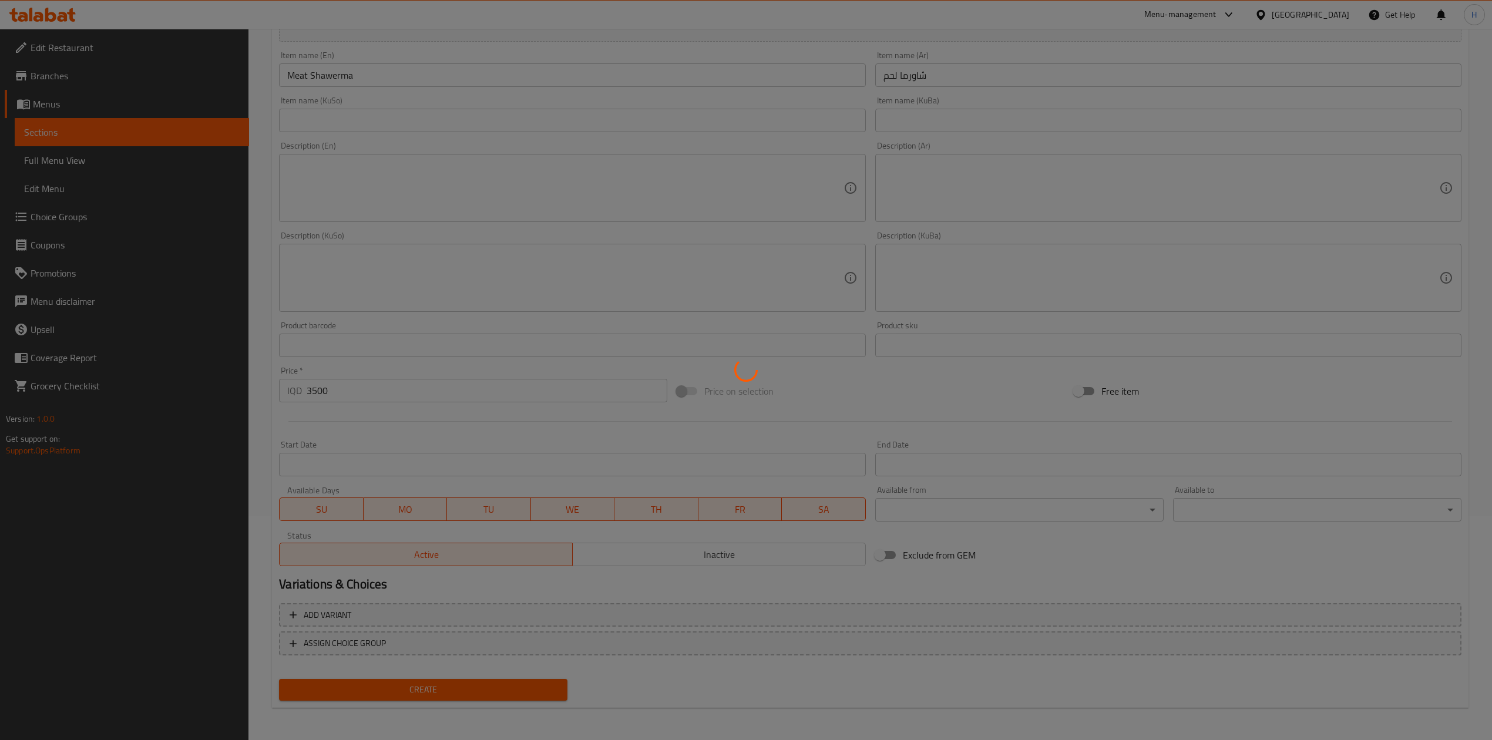
type input "0"
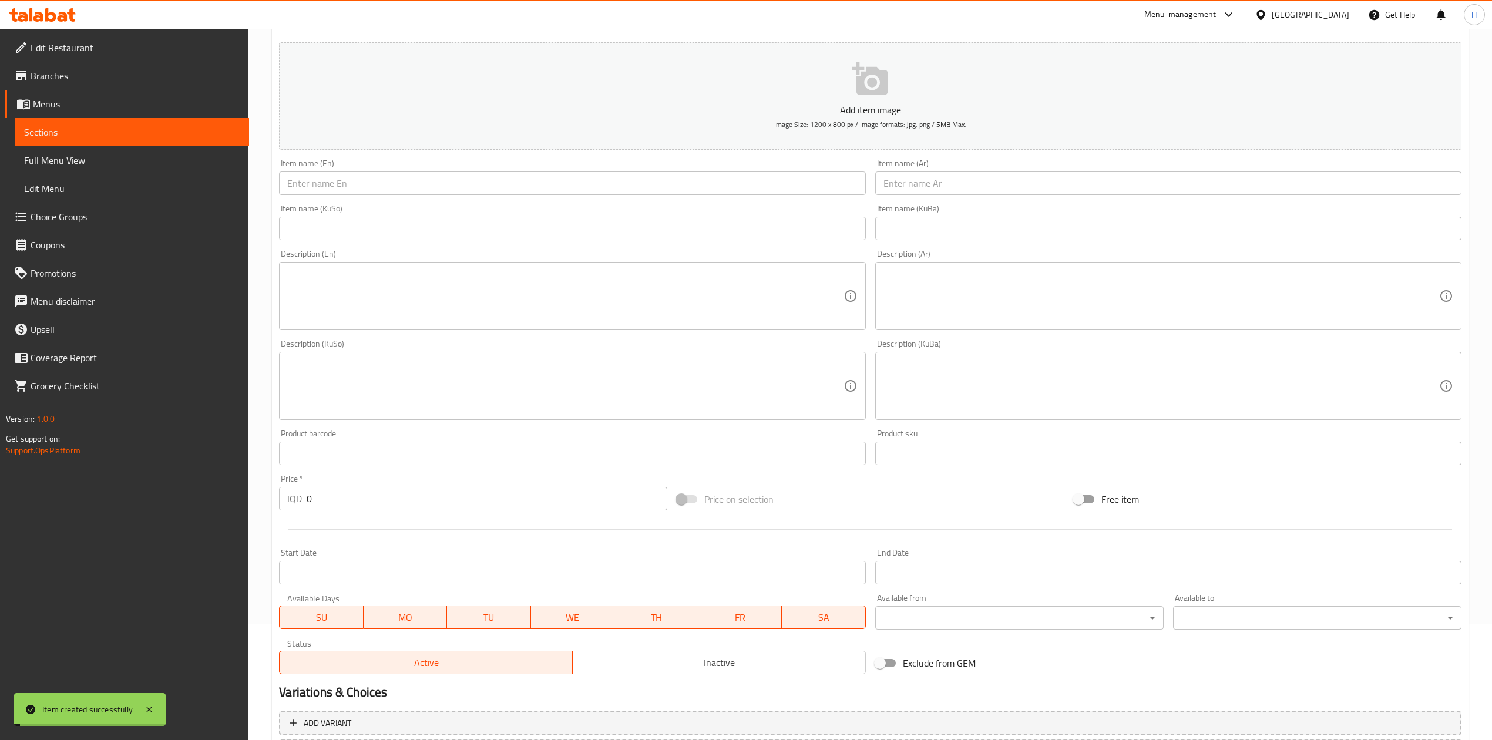
scroll to position [0, 0]
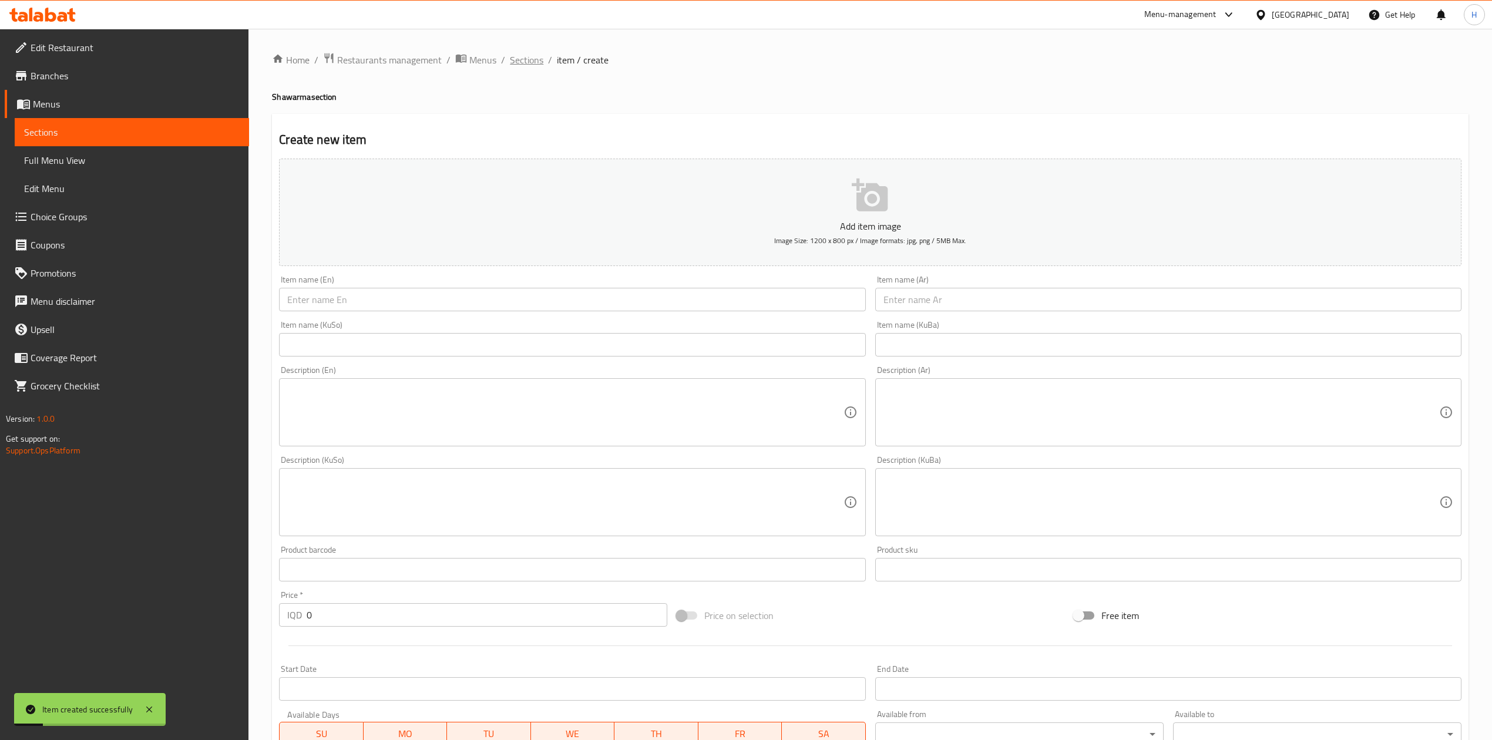
click at [534, 62] on span "Sections" at bounding box center [526, 60] width 33 height 14
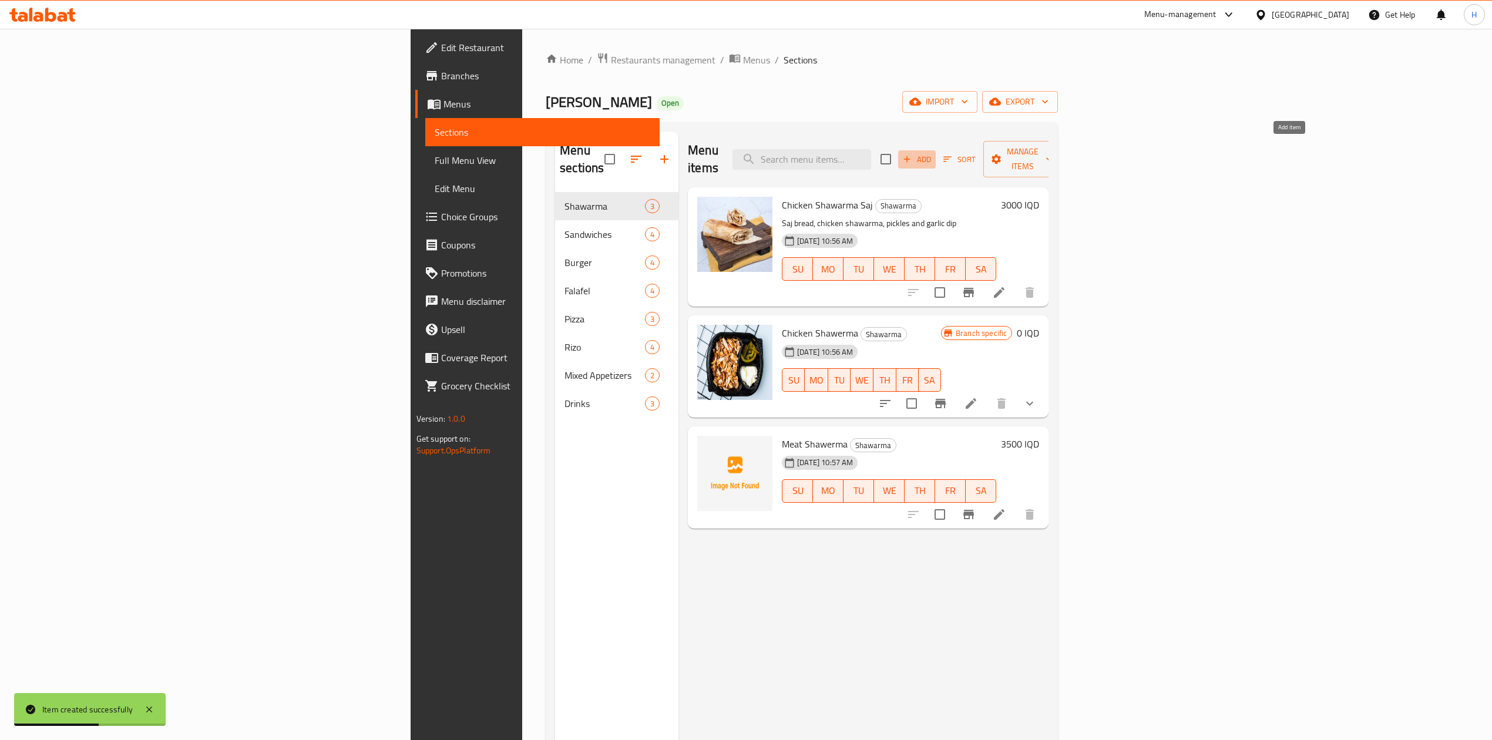
click at [912, 154] on icon "button" at bounding box center [907, 159] width 11 height 11
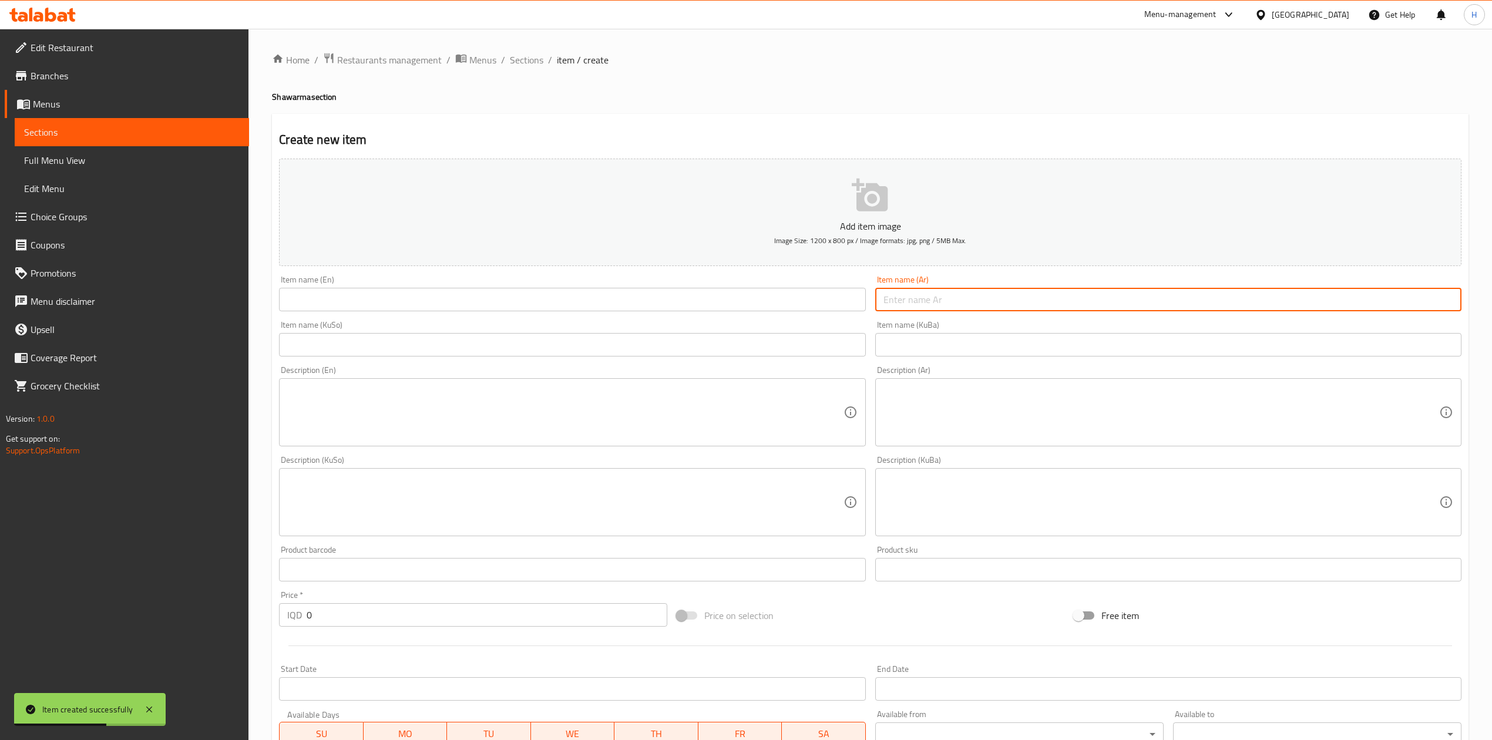
click at [926, 297] on input "text" at bounding box center [1168, 299] width 586 height 23
type input "w"
type input "صاج لحم"
click at [513, 308] on input "text" at bounding box center [572, 299] width 586 height 23
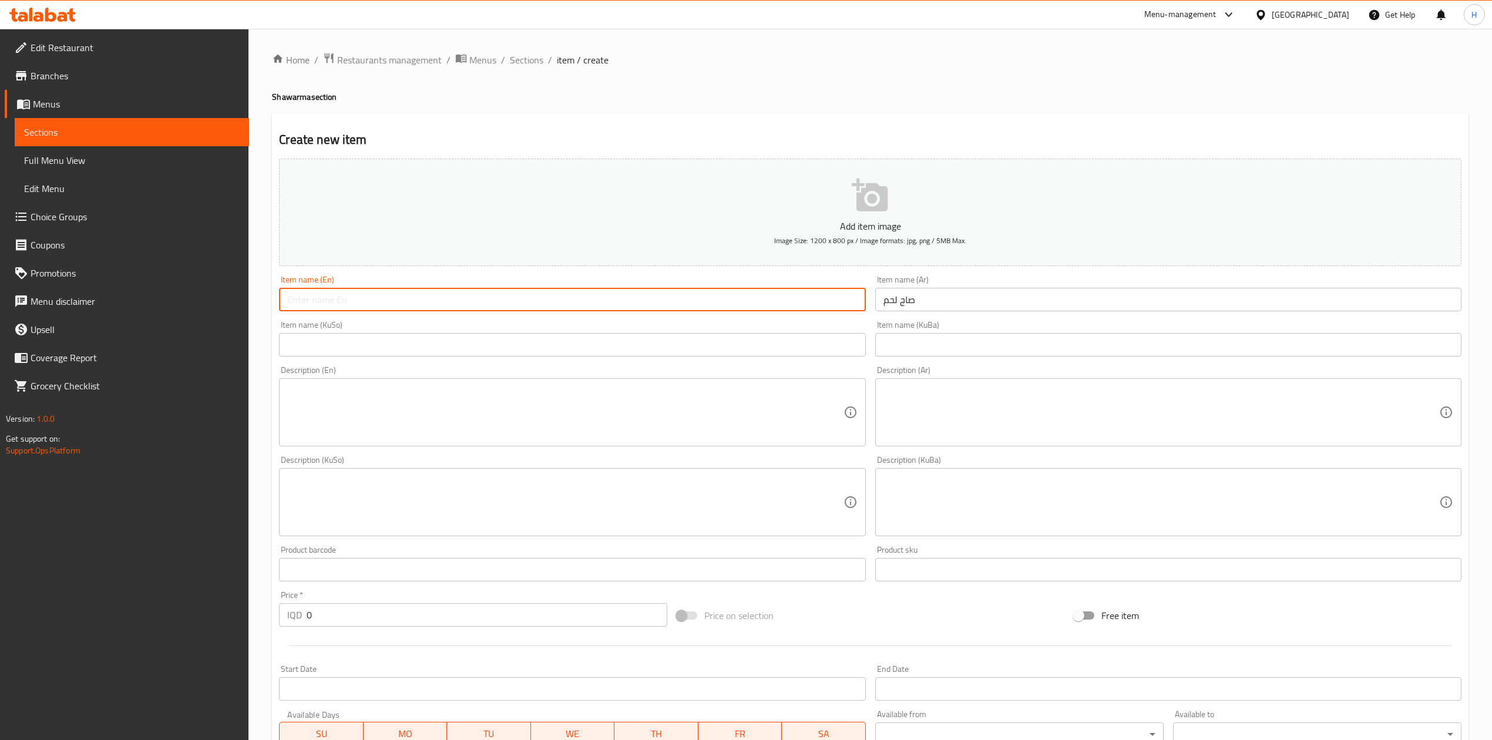
click at [513, 308] on input "text" at bounding box center [572, 299] width 586 height 23
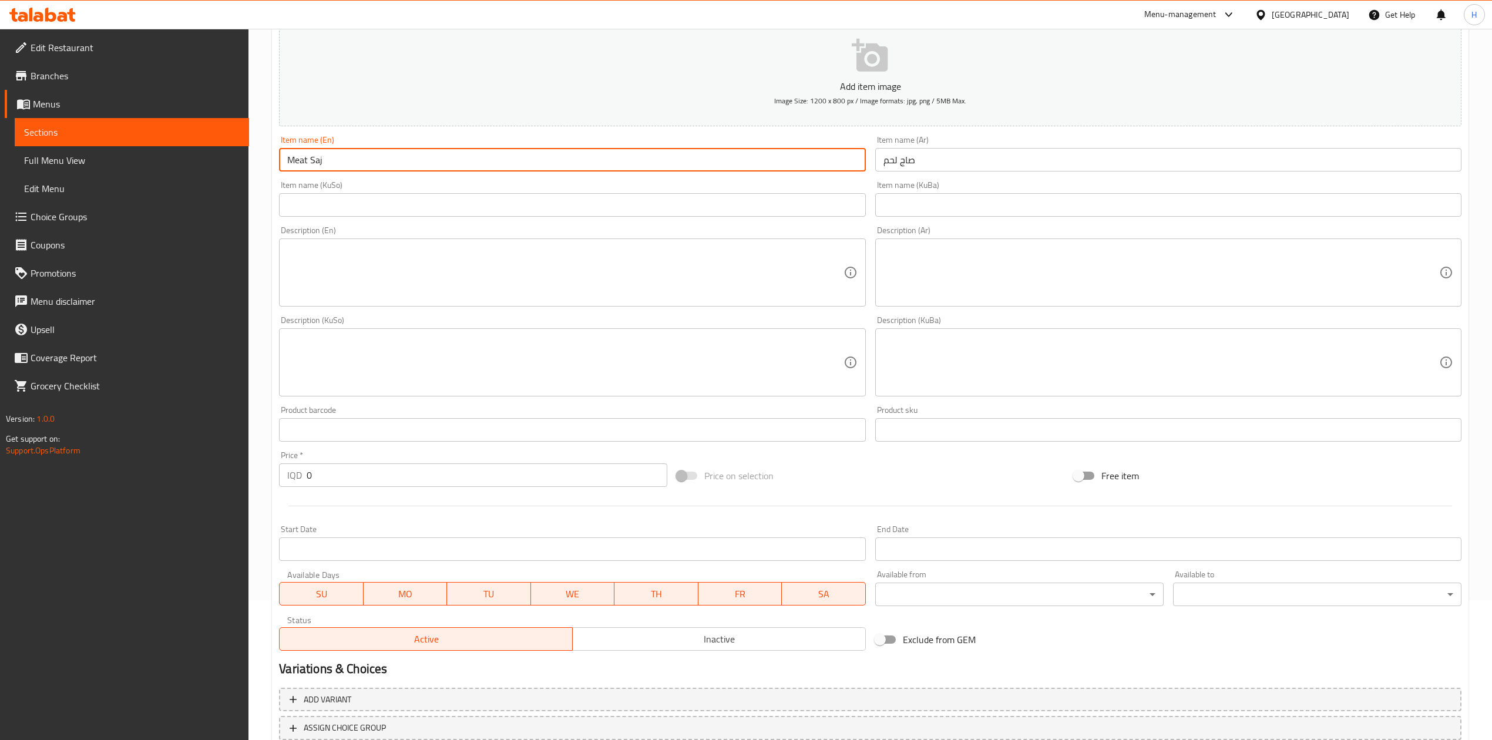
scroll to position [224, 0]
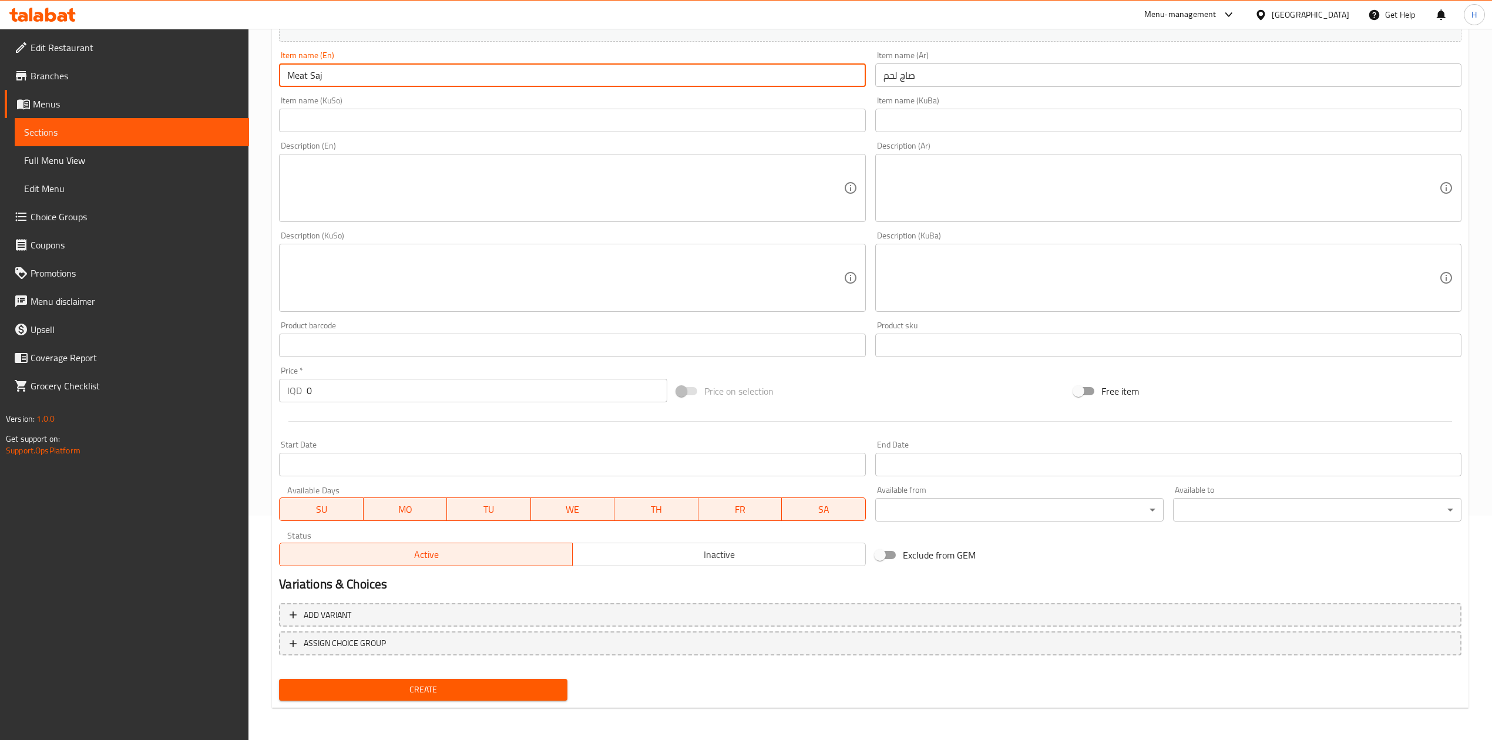
type input "Meat Saj"
click at [387, 391] on input "0" at bounding box center [487, 390] width 360 height 23
click at [388, 388] on input "0" at bounding box center [487, 390] width 360 height 23
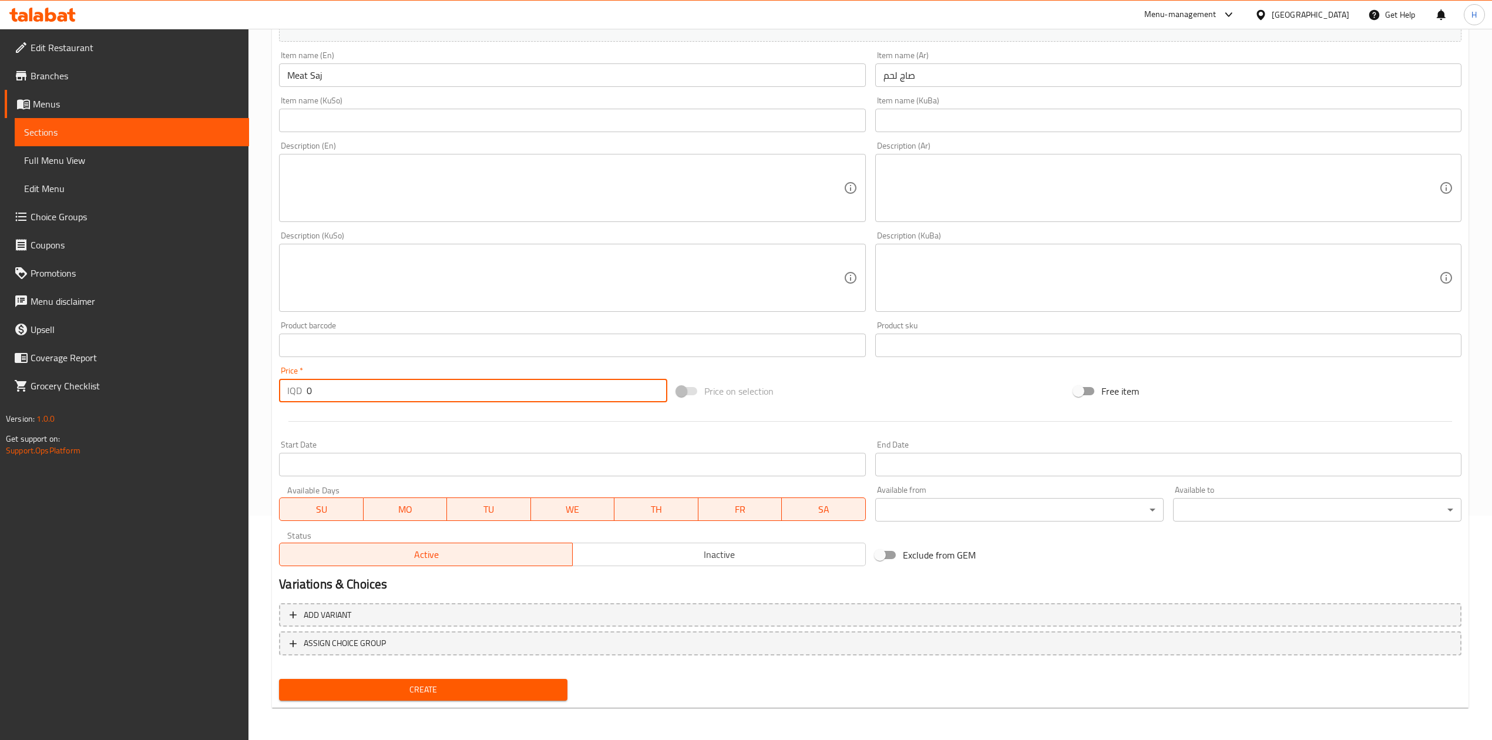
click at [388, 388] on input "0" at bounding box center [487, 390] width 360 height 23
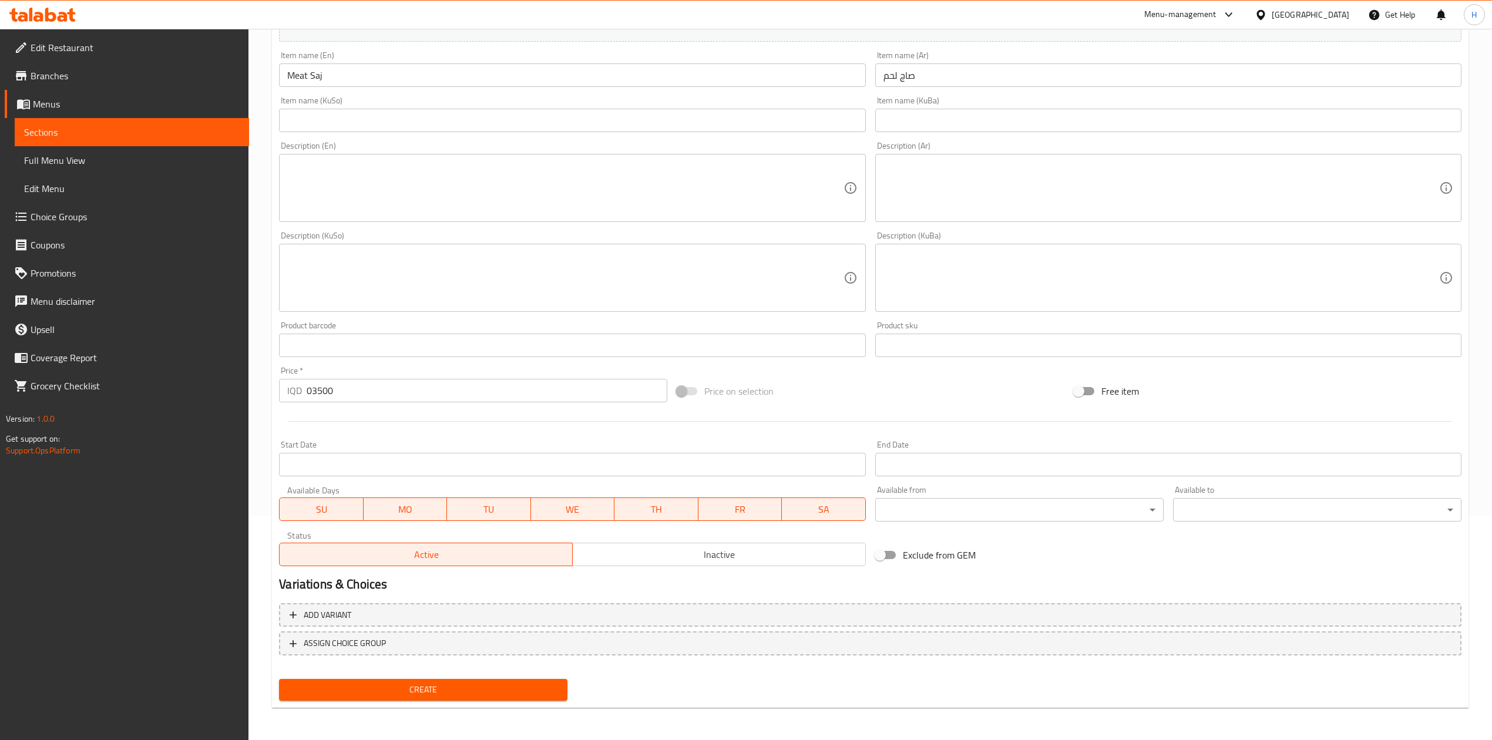
click at [369, 404] on div "Price   * IQD 03500 Price *" at bounding box center [472, 384] width 397 height 45
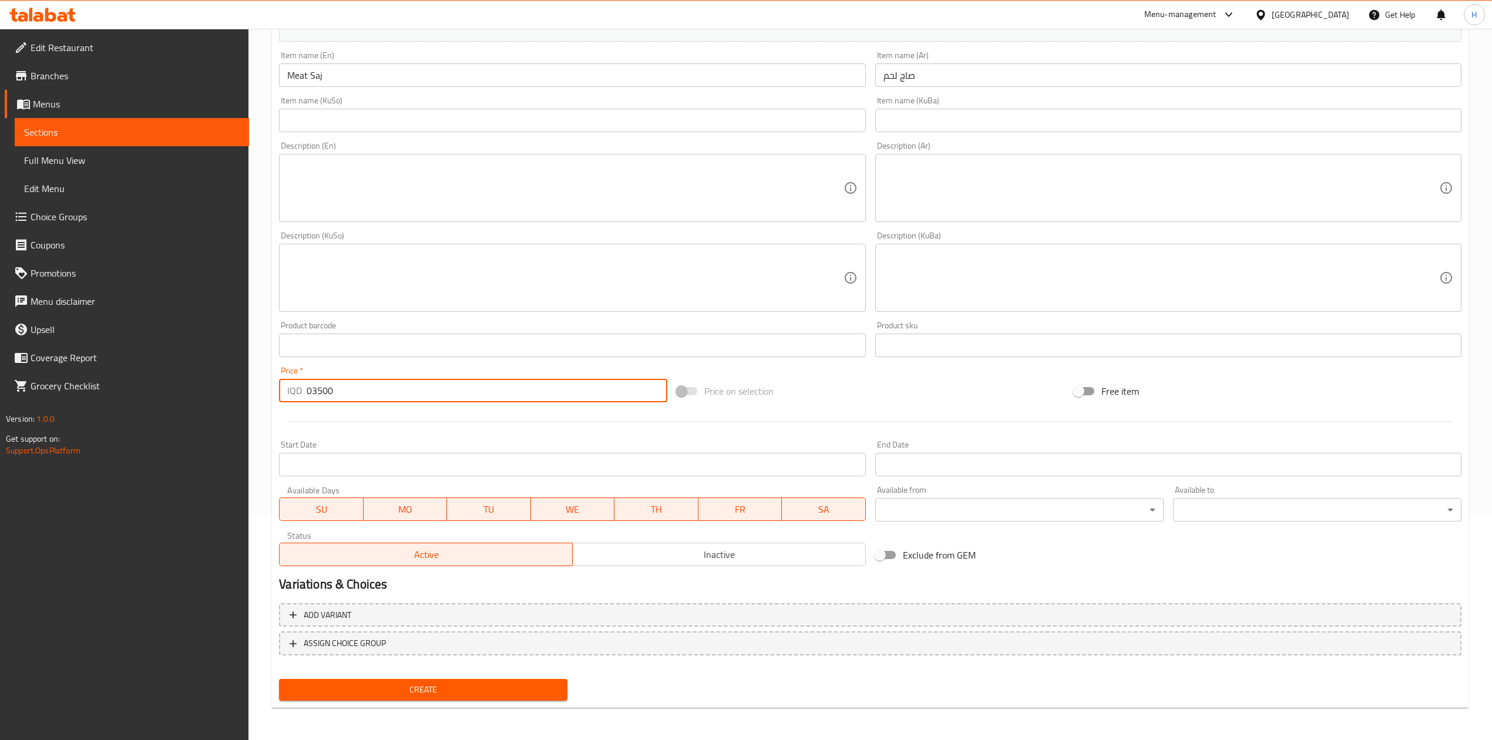
click at [370, 399] on input "03500" at bounding box center [487, 390] width 360 height 23
click at [370, 398] on input "03500" at bounding box center [487, 390] width 360 height 23
type input "3500"
click at [409, 689] on span "Create" at bounding box center [423, 690] width 270 height 15
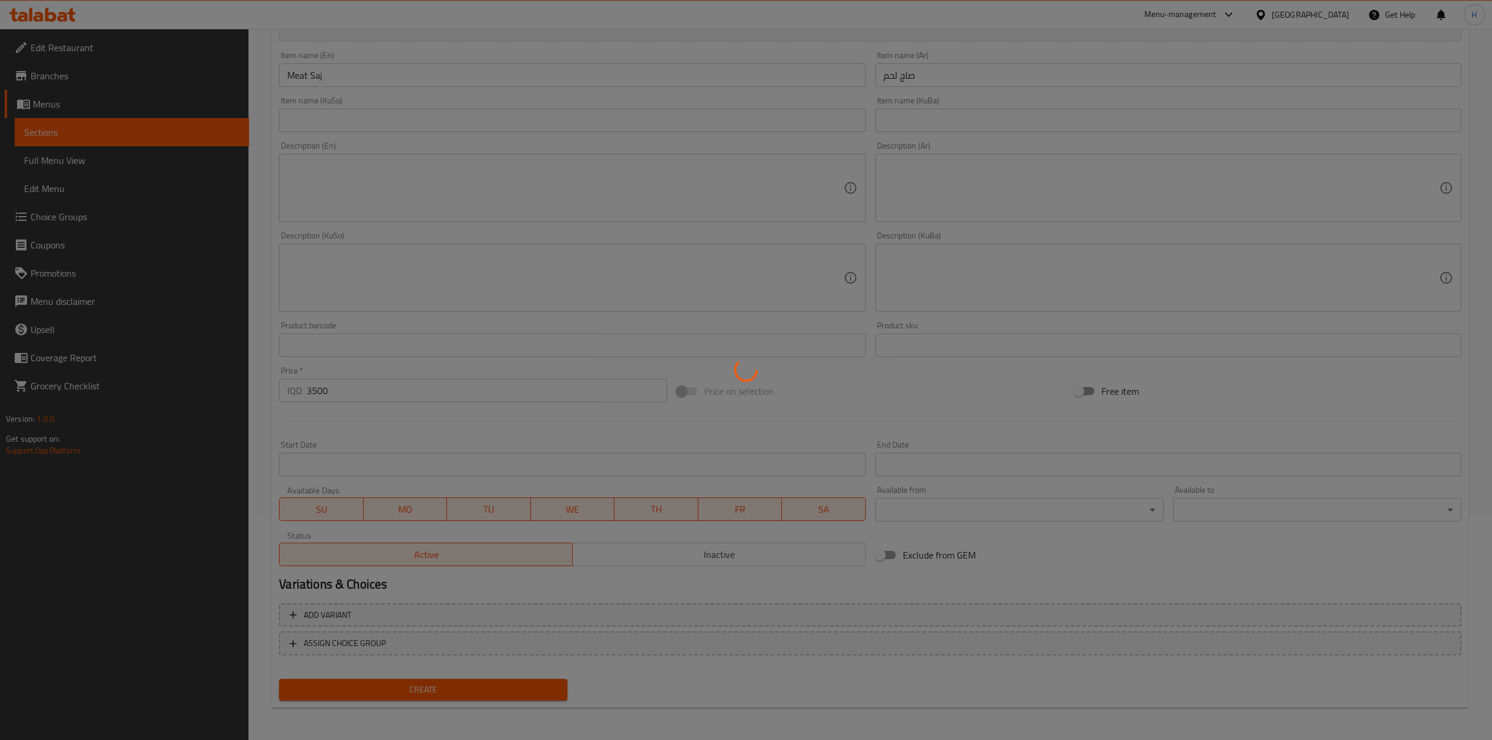
type input "0"
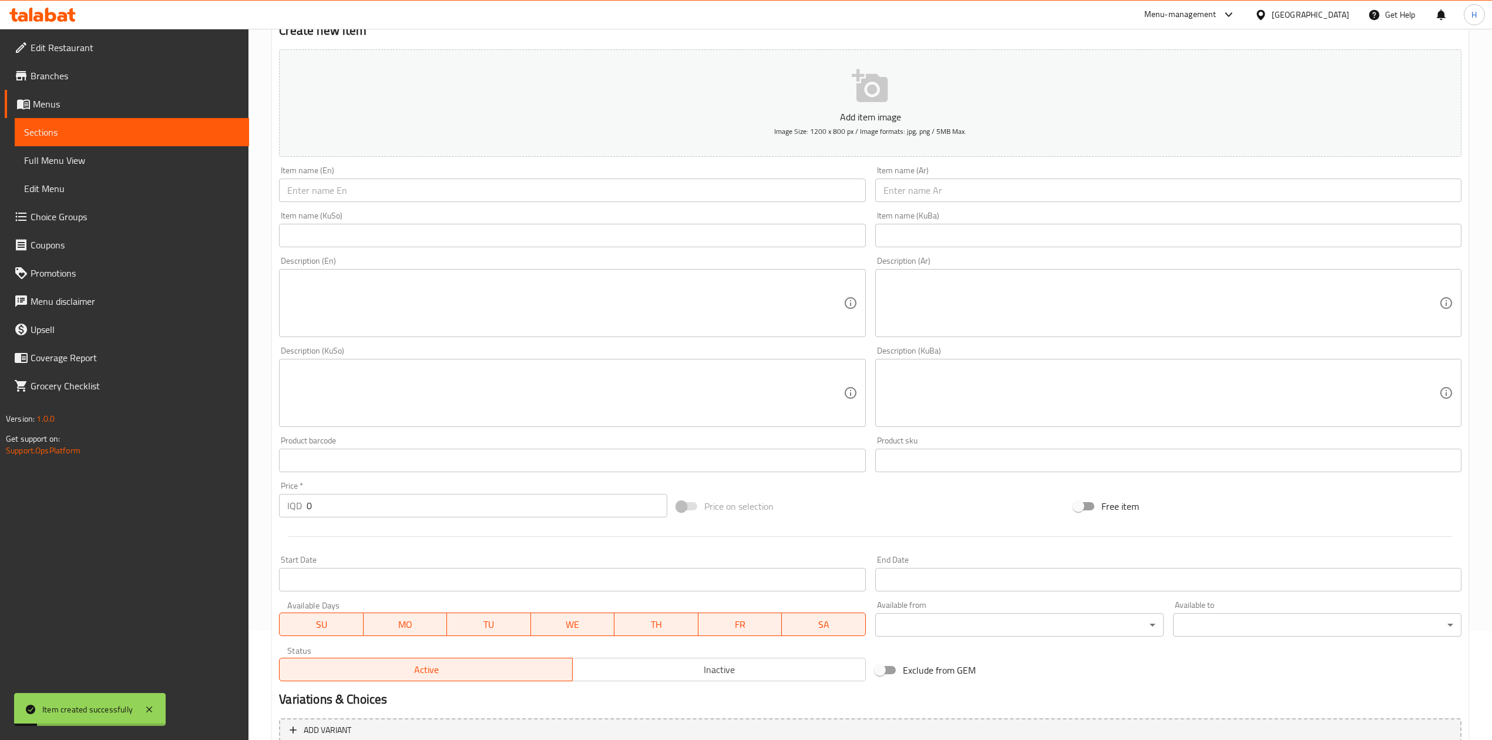
scroll to position [0, 0]
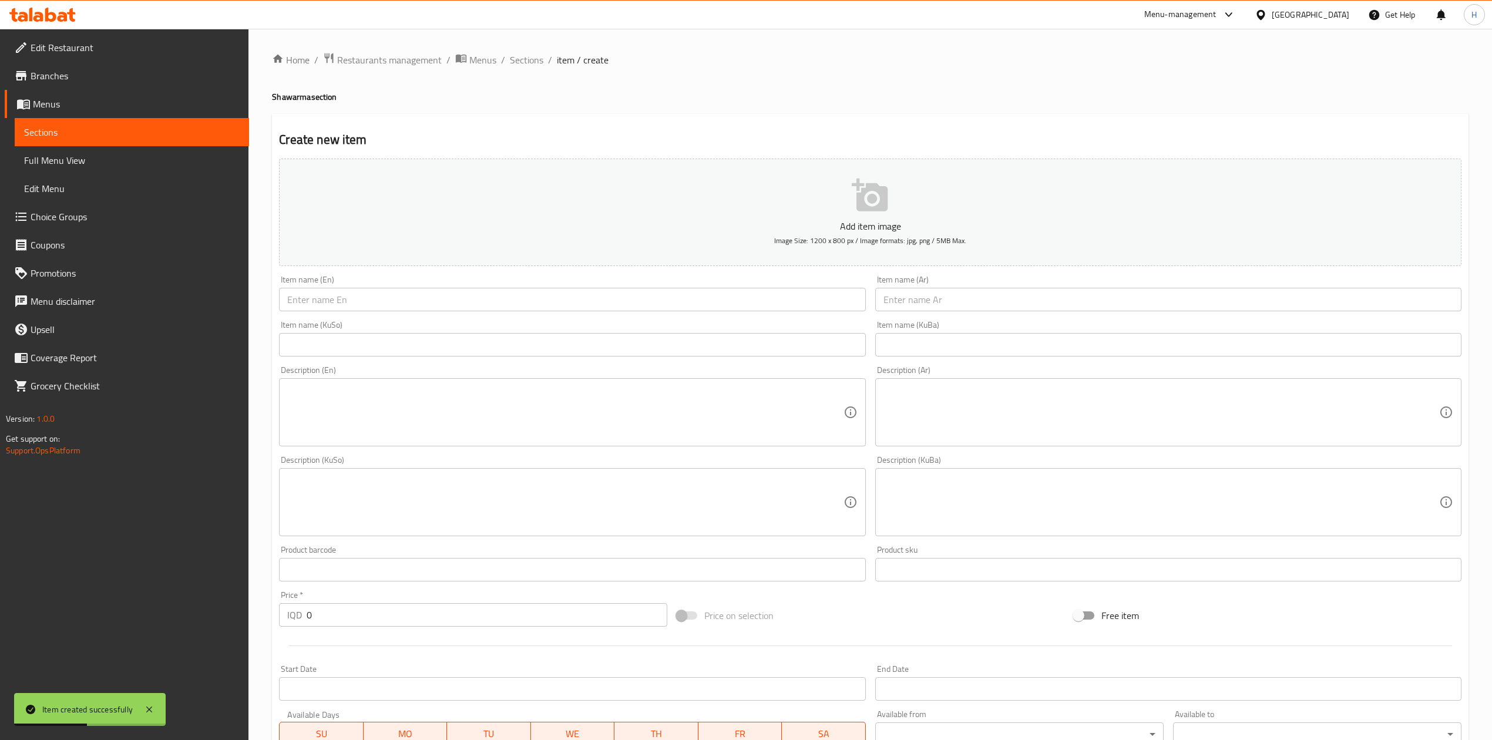
click at [945, 306] on input "text" at bounding box center [1168, 299] width 586 height 23
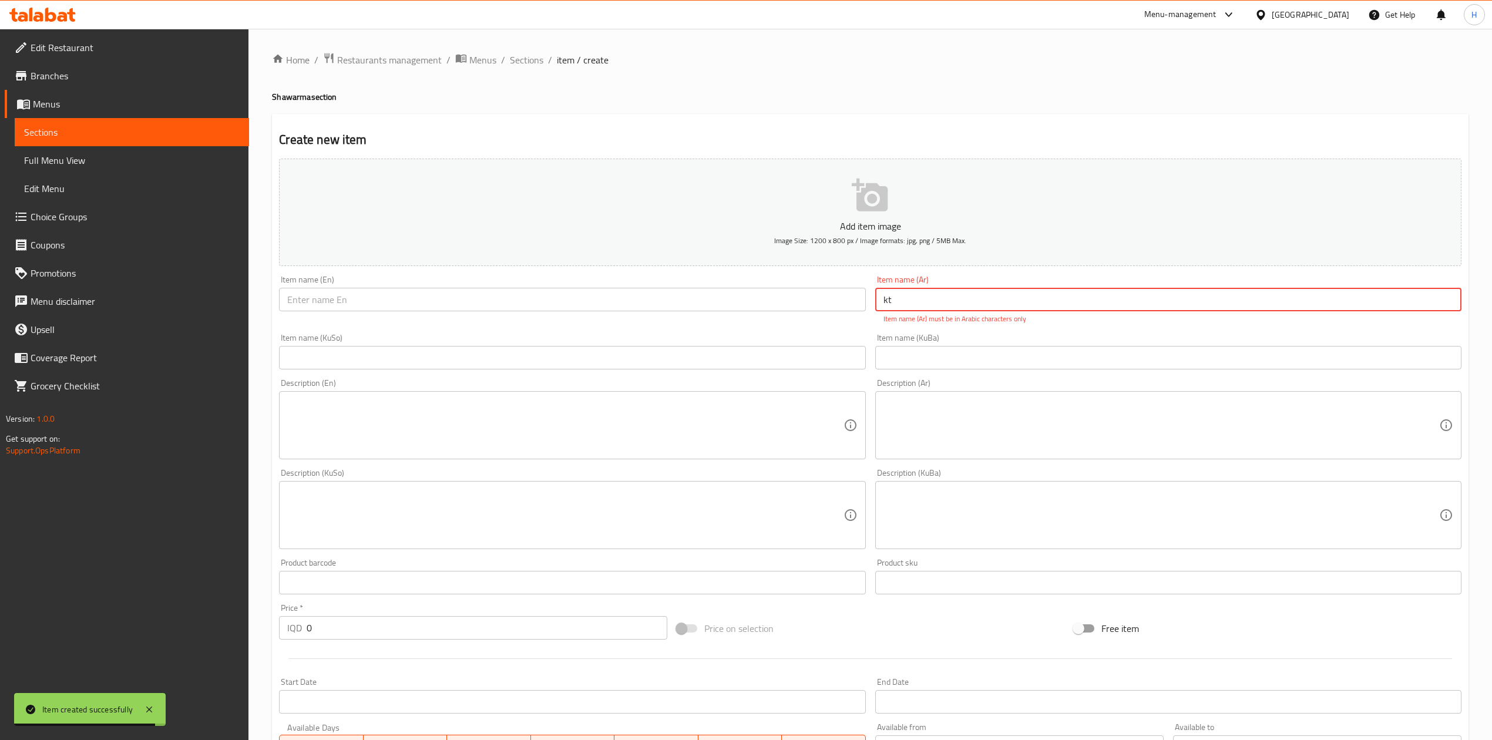
type input "k"
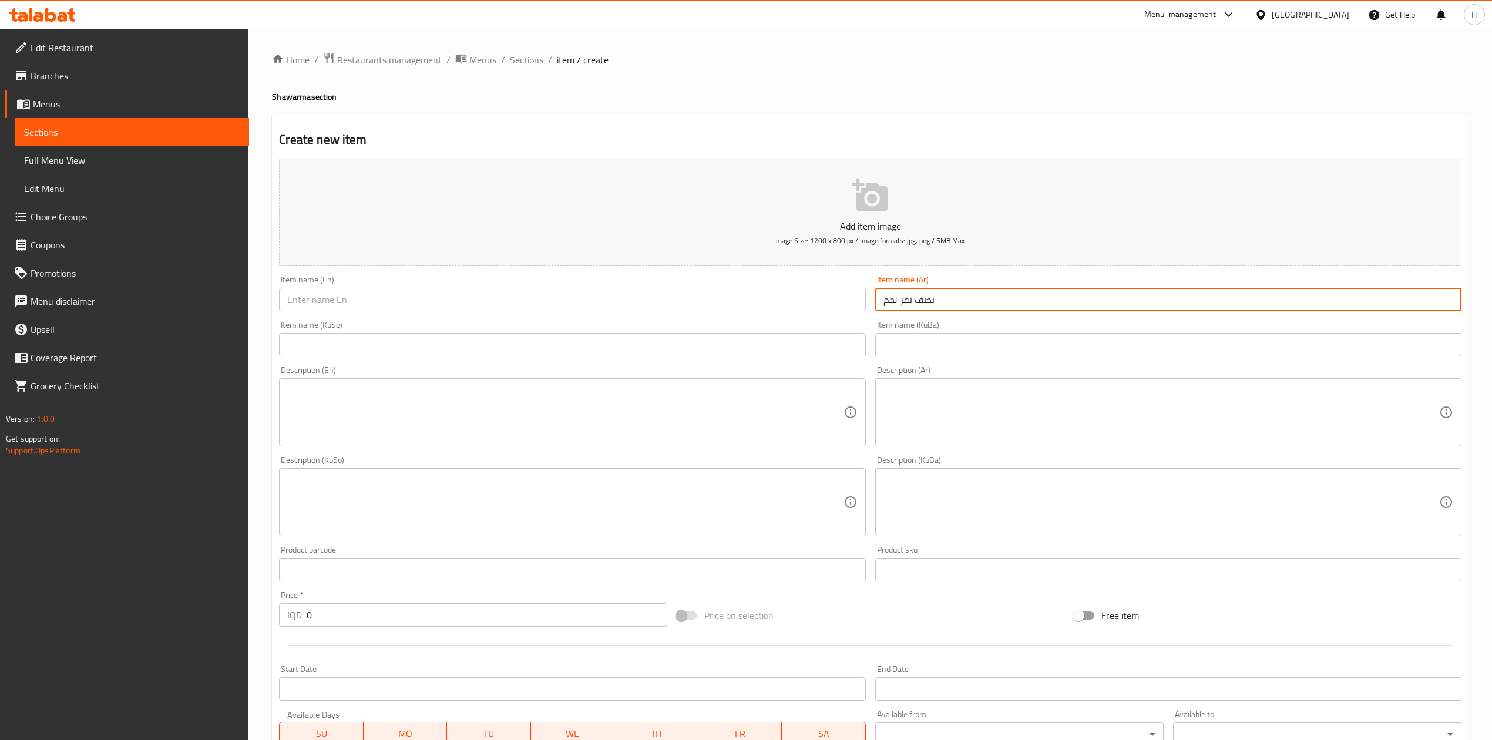
type input "نصف نفر لحم"
drag, startPoint x: 614, startPoint y: 320, endPoint x: 614, endPoint y: 314, distance: 6.5
click at [614, 318] on div "Item name (KuSo) Item name (KuSo)" at bounding box center [572, 338] width 596 height 45
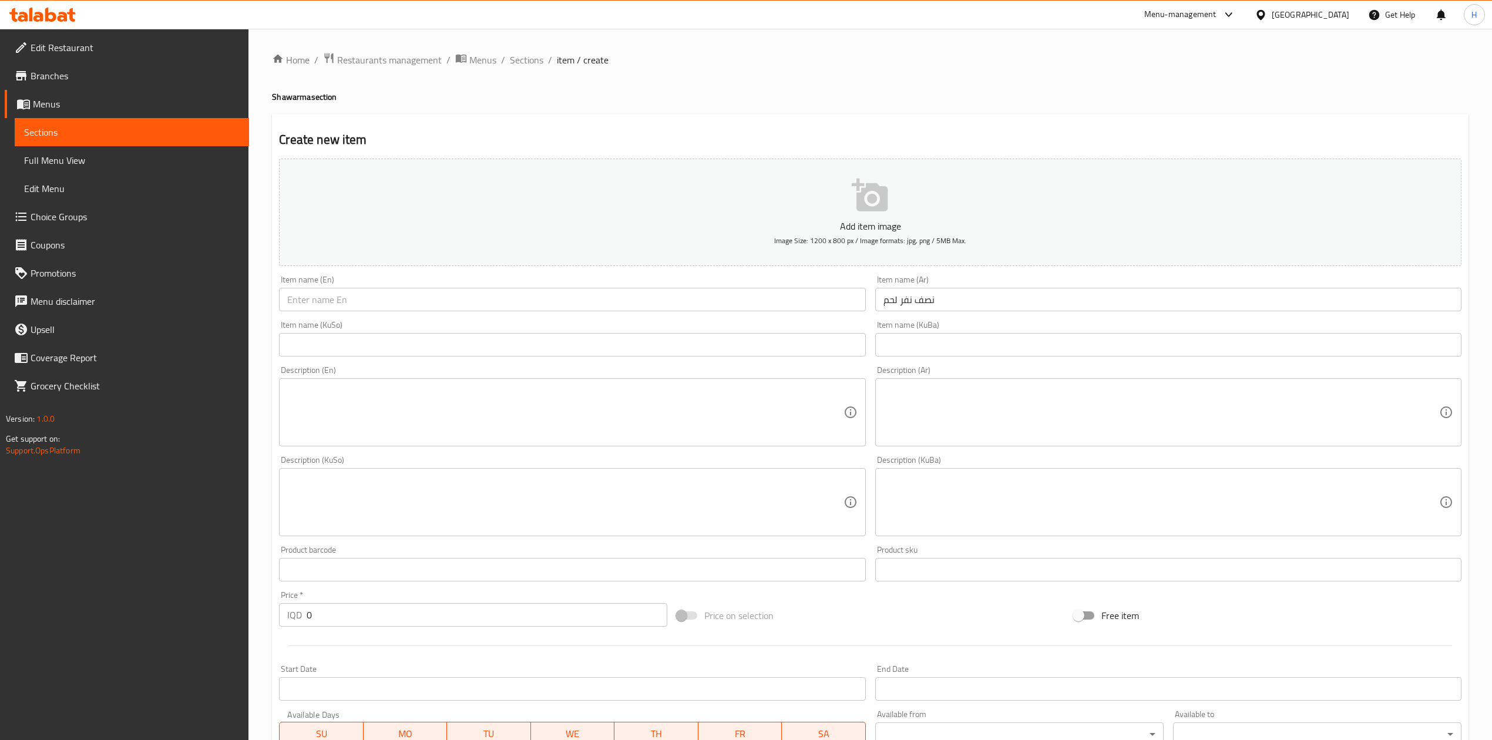
click at [614, 314] on div "Item name (En) Item name (En)" at bounding box center [572, 293] width 596 height 45
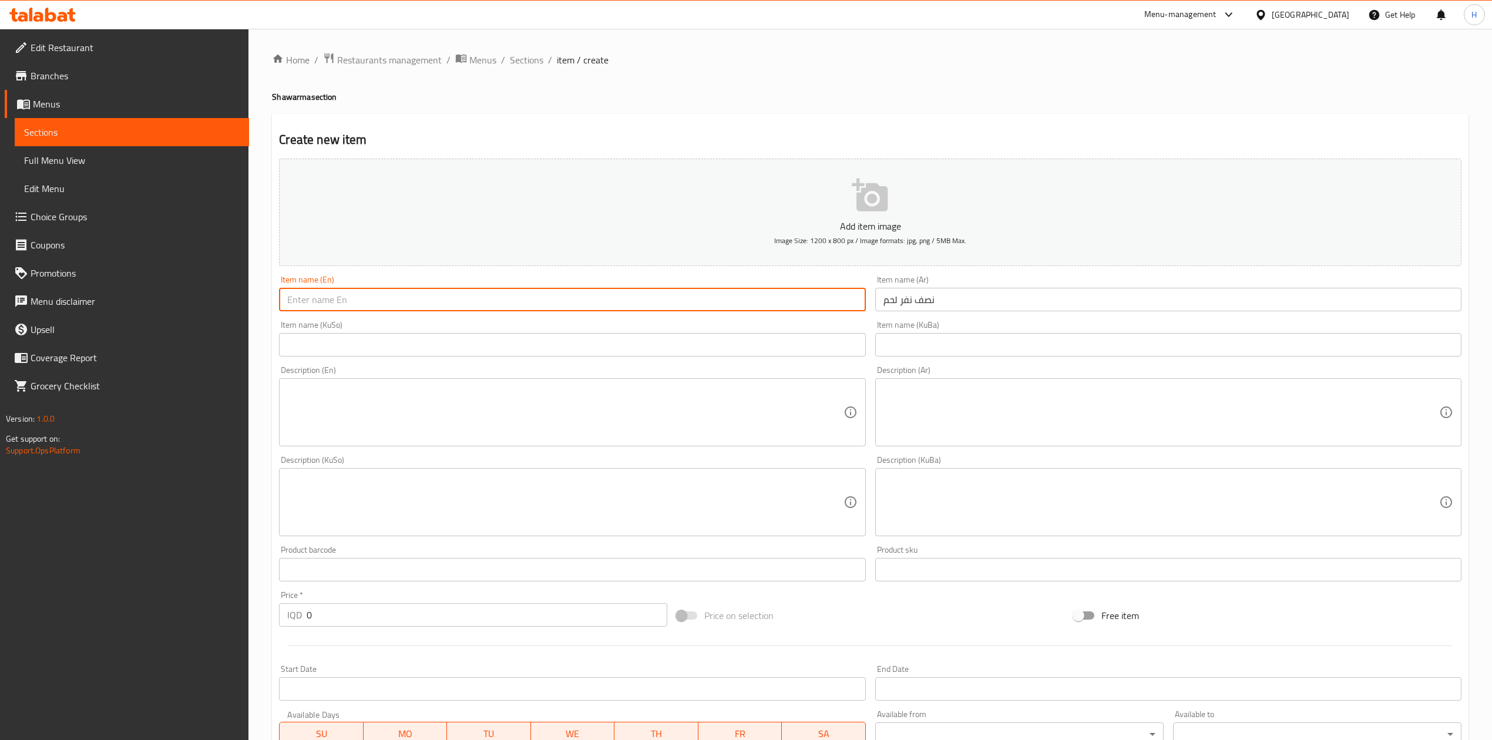
click at [616, 295] on input "text" at bounding box center [572, 299] width 586 height 23
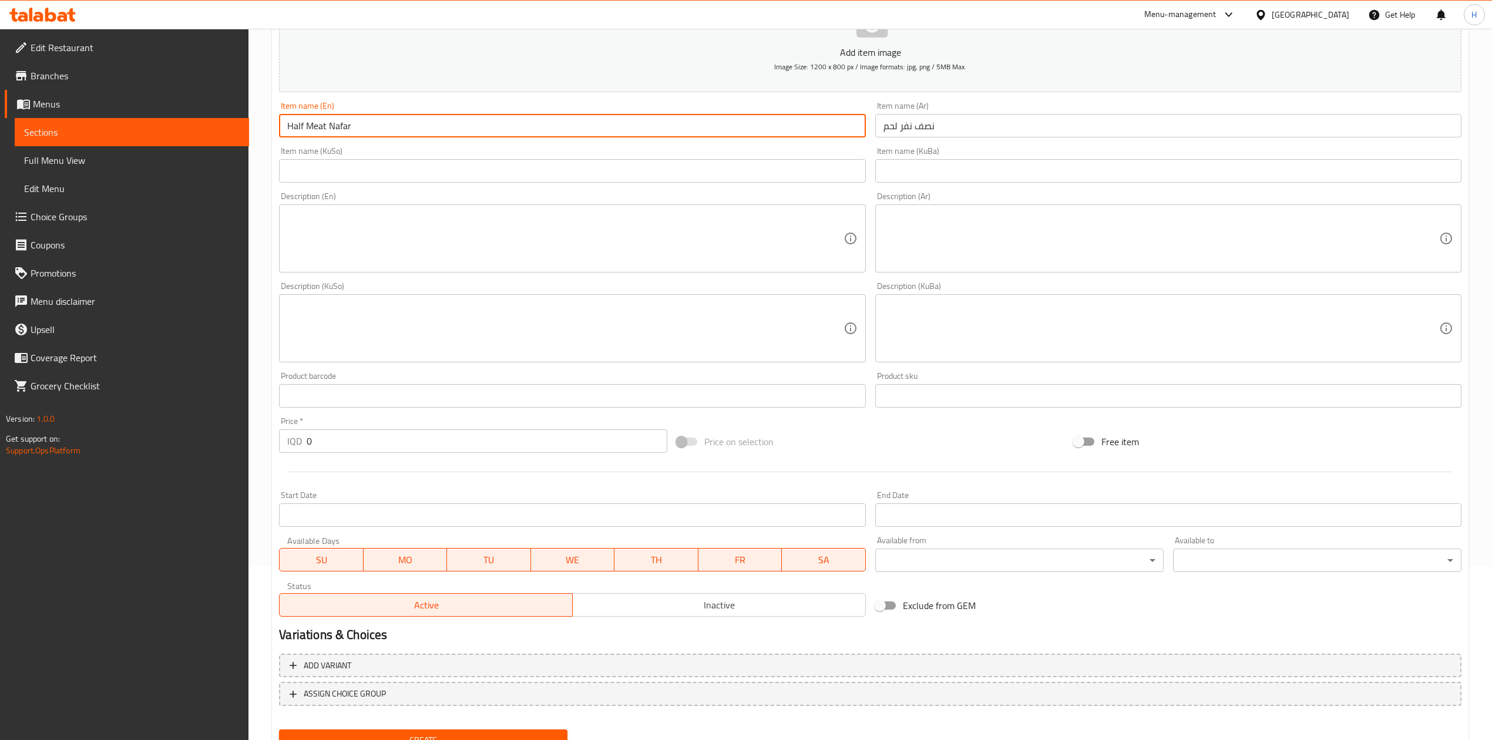
scroll to position [224, 0]
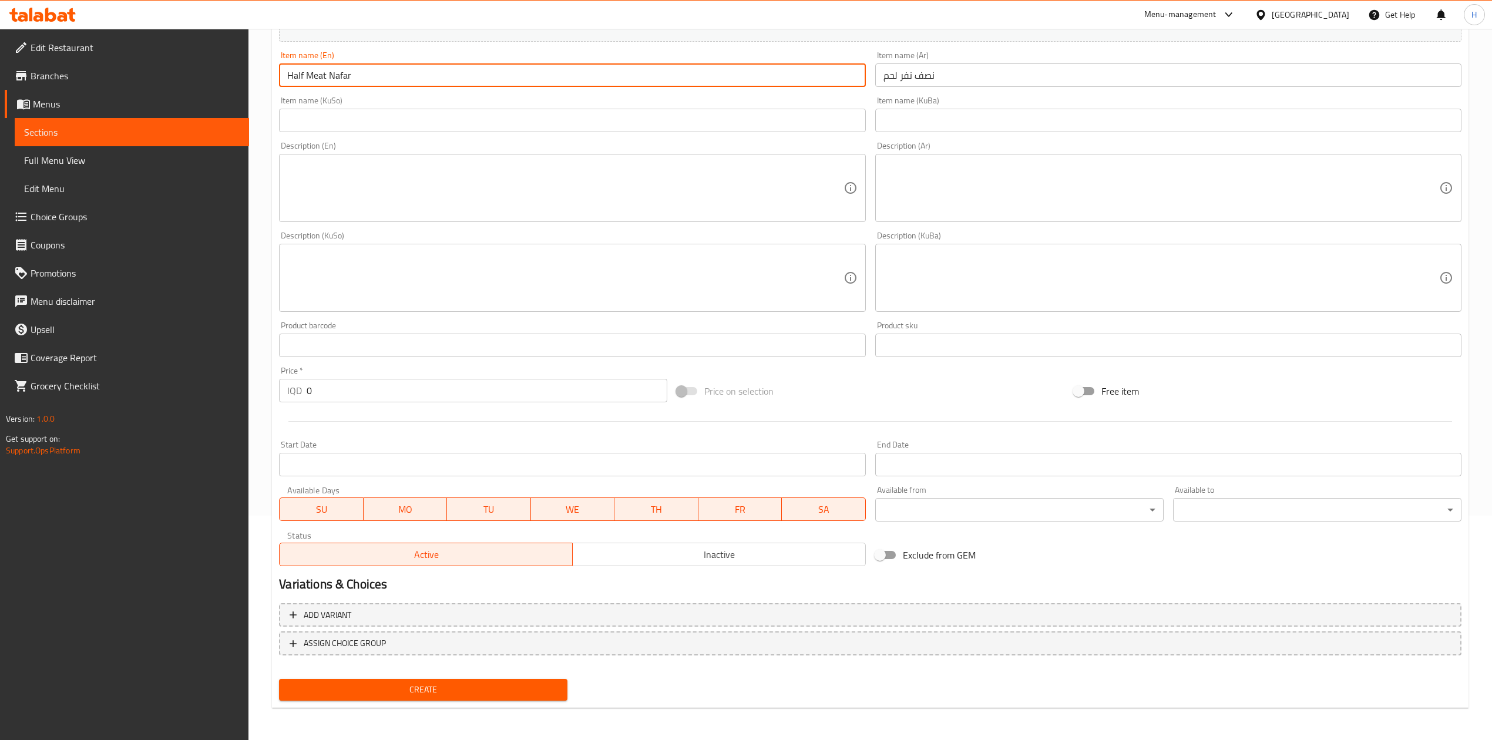
type input "Half Meat Nafar"
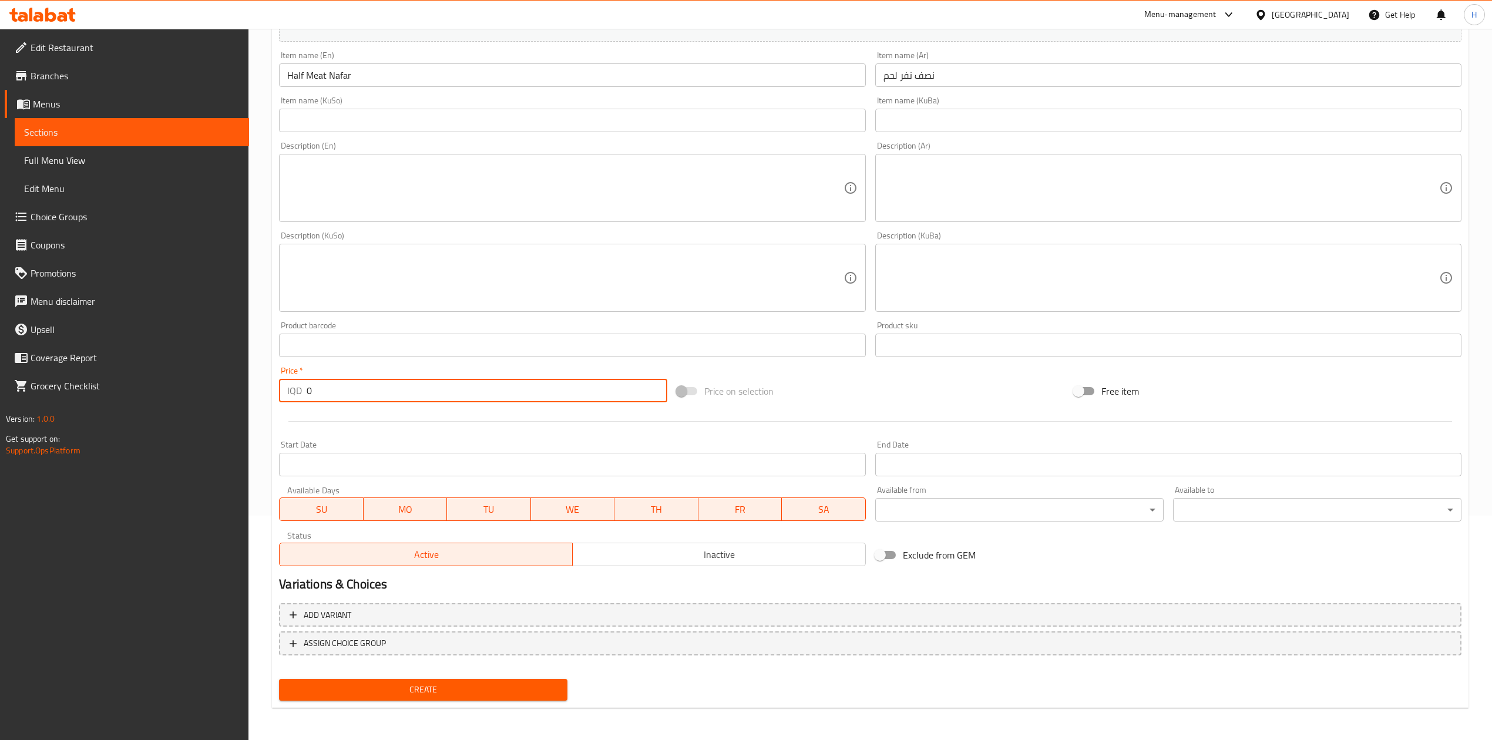
click at [411, 389] on input "0" at bounding box center [487, 390] width 360 height 23
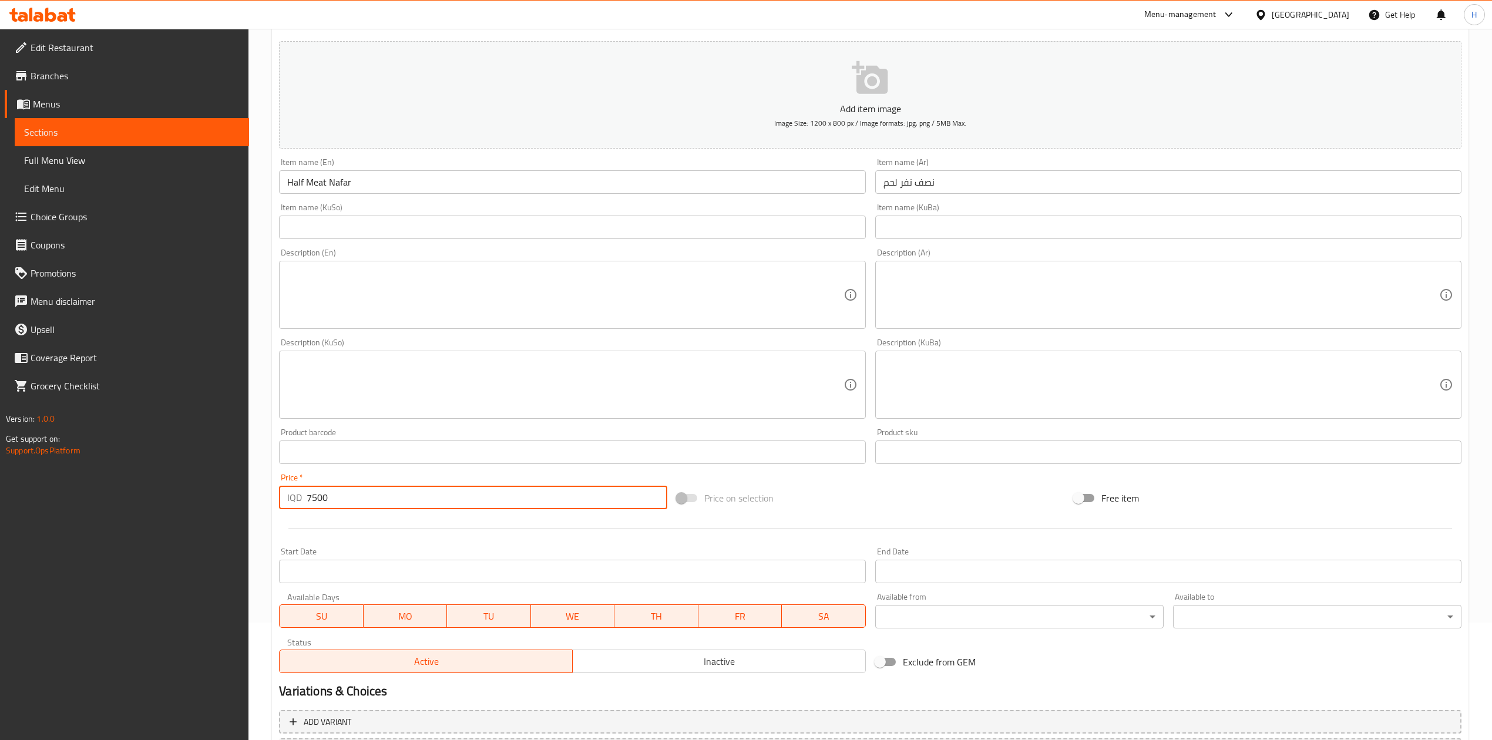
scroll to position [0, 0]
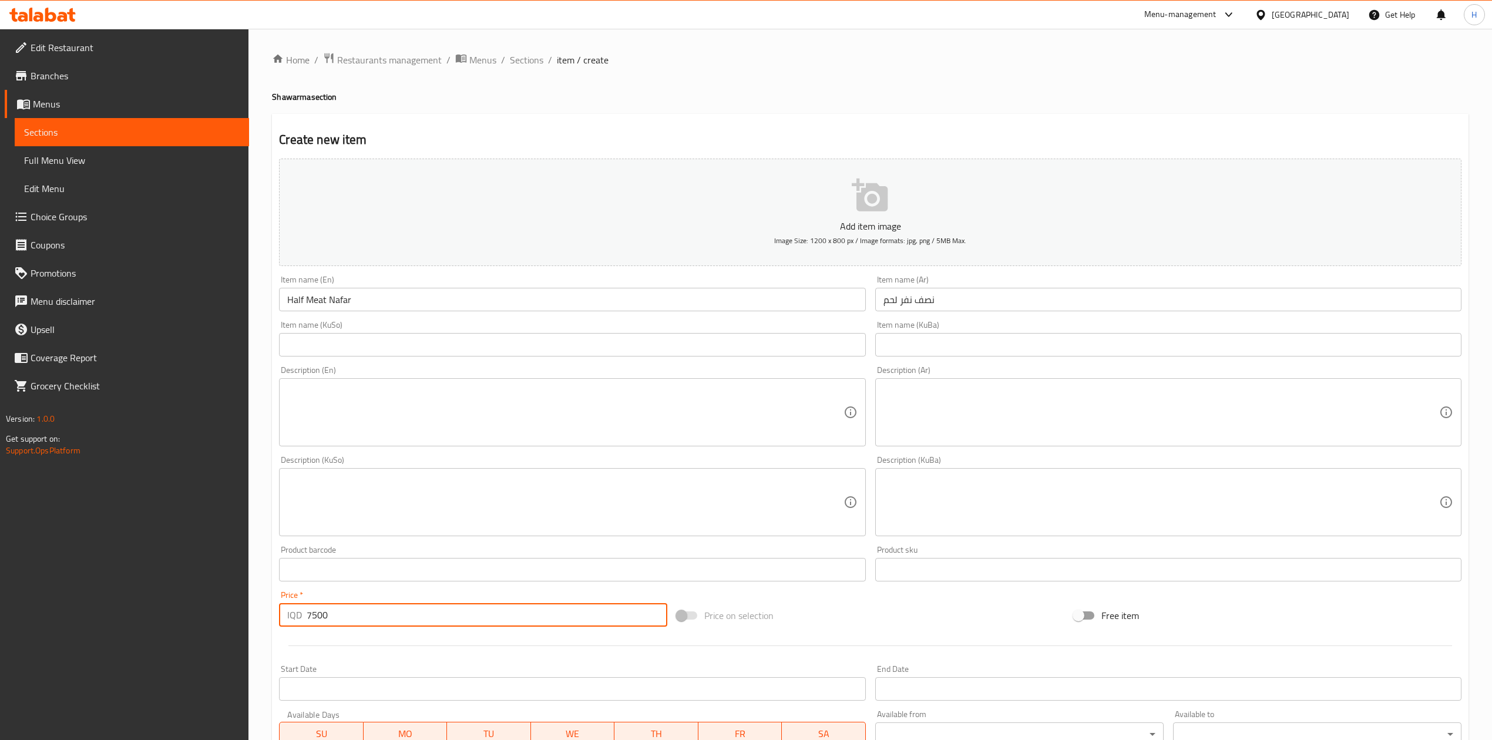
type input "7500"
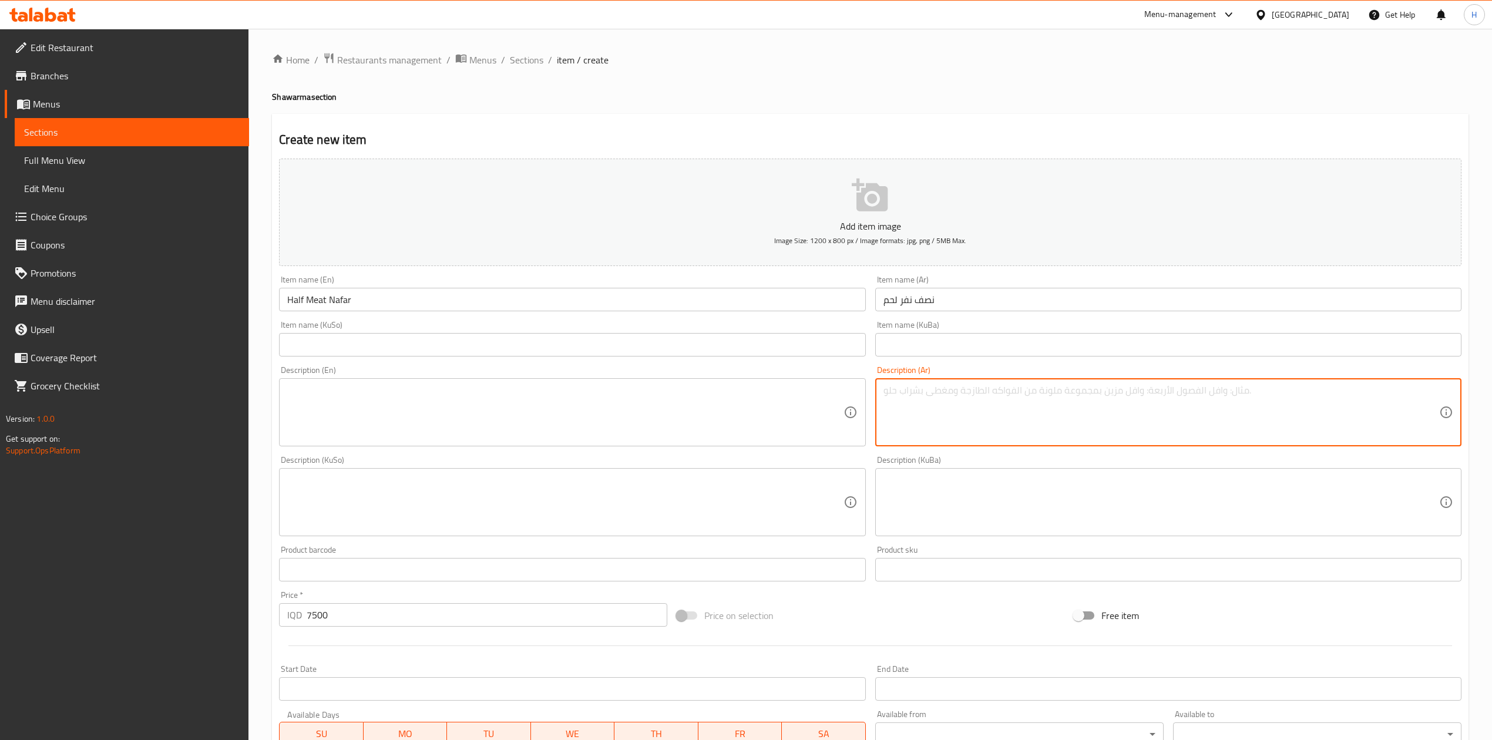
click at [979, 403] on textarea at bounding box center [1161, 413] width 556 height 56
type textarea "a"
click at [990, 404] on textarea "شاورما لحم, بطاطا مقلية وصلصات" at bounding box center [1161, 413] width 556 height 56
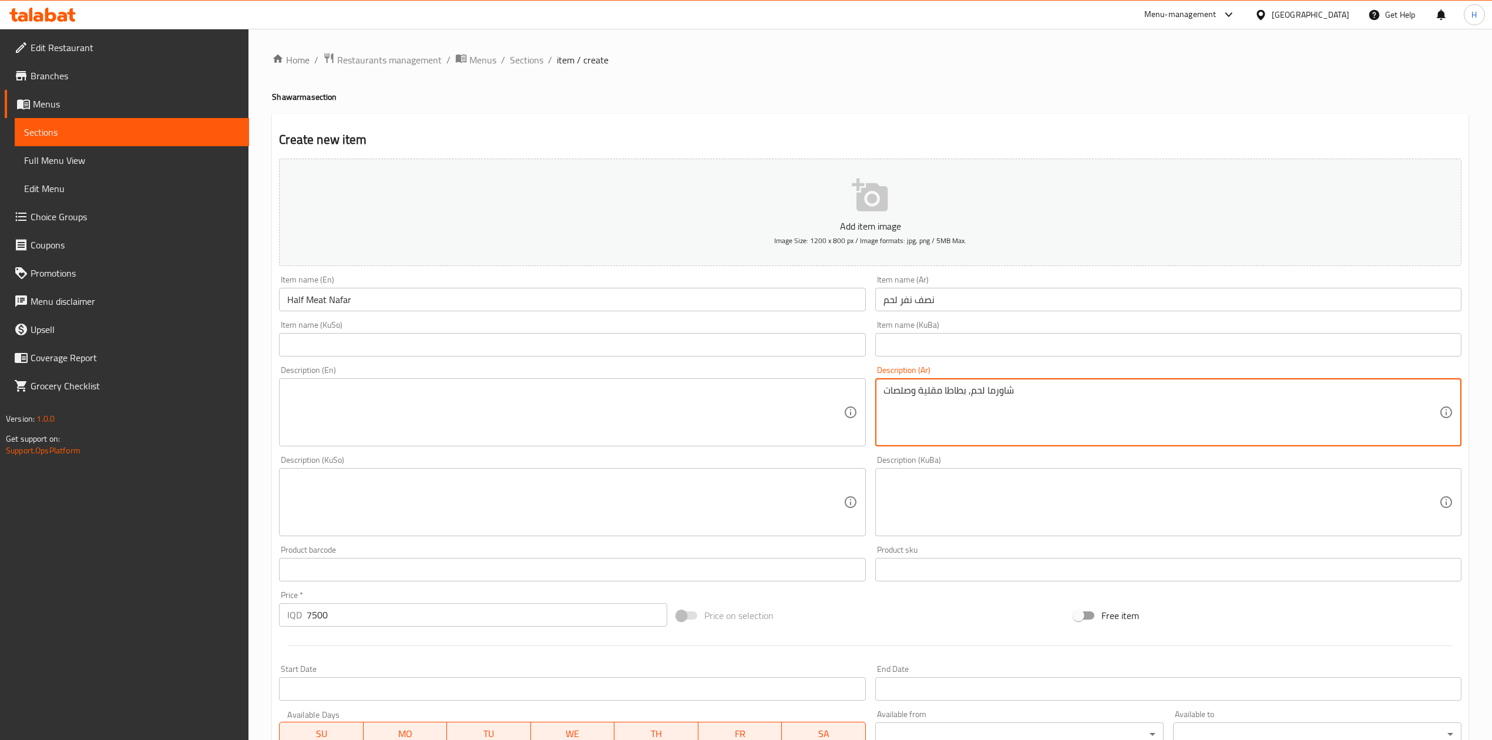
type textarea "شاورما لحم, بطاطا مقلية وصلصات"
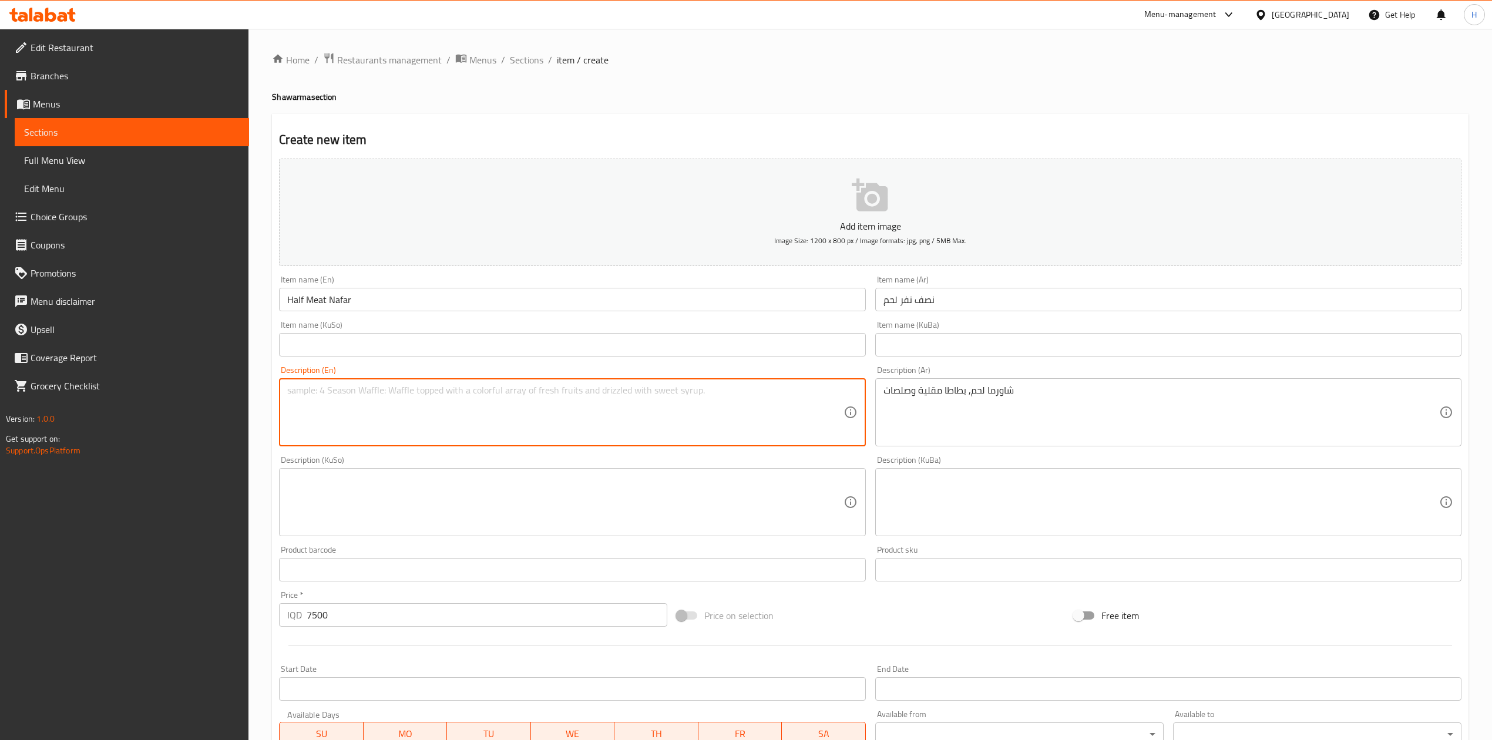
click at [435, 432] on textarea at bounding box center [565, 413] width 556 height 56
paste textarea "Meat shawarma, French fries and sauces"
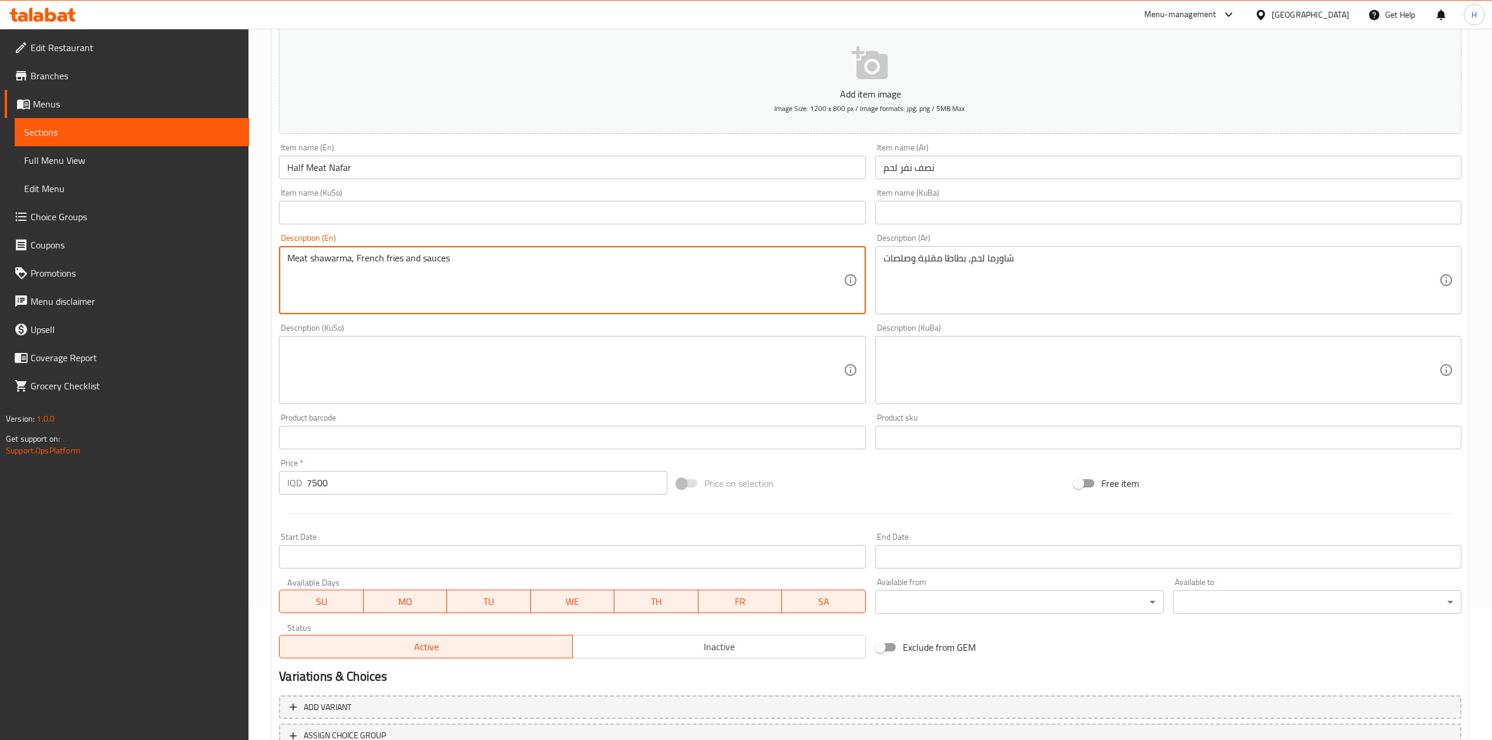
scroll to position [224, 0]
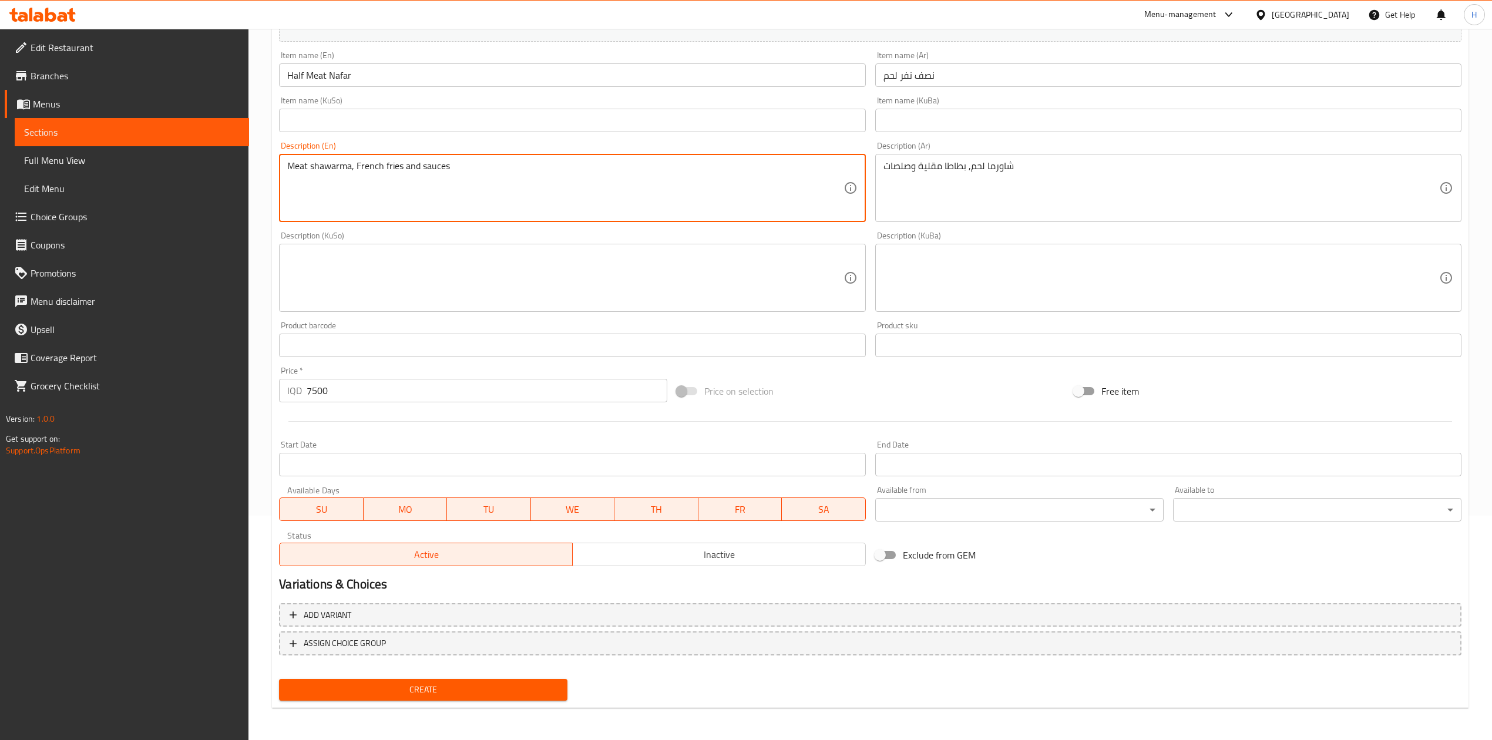
type textarea "Meat shawarma, French fries and sauces"
click at [455, 703] on div "Create new item Add item image Image Size: 1200 x 800 px / Image formats: jpg, …" at bounding box center [870, 299] width 1197 height 819
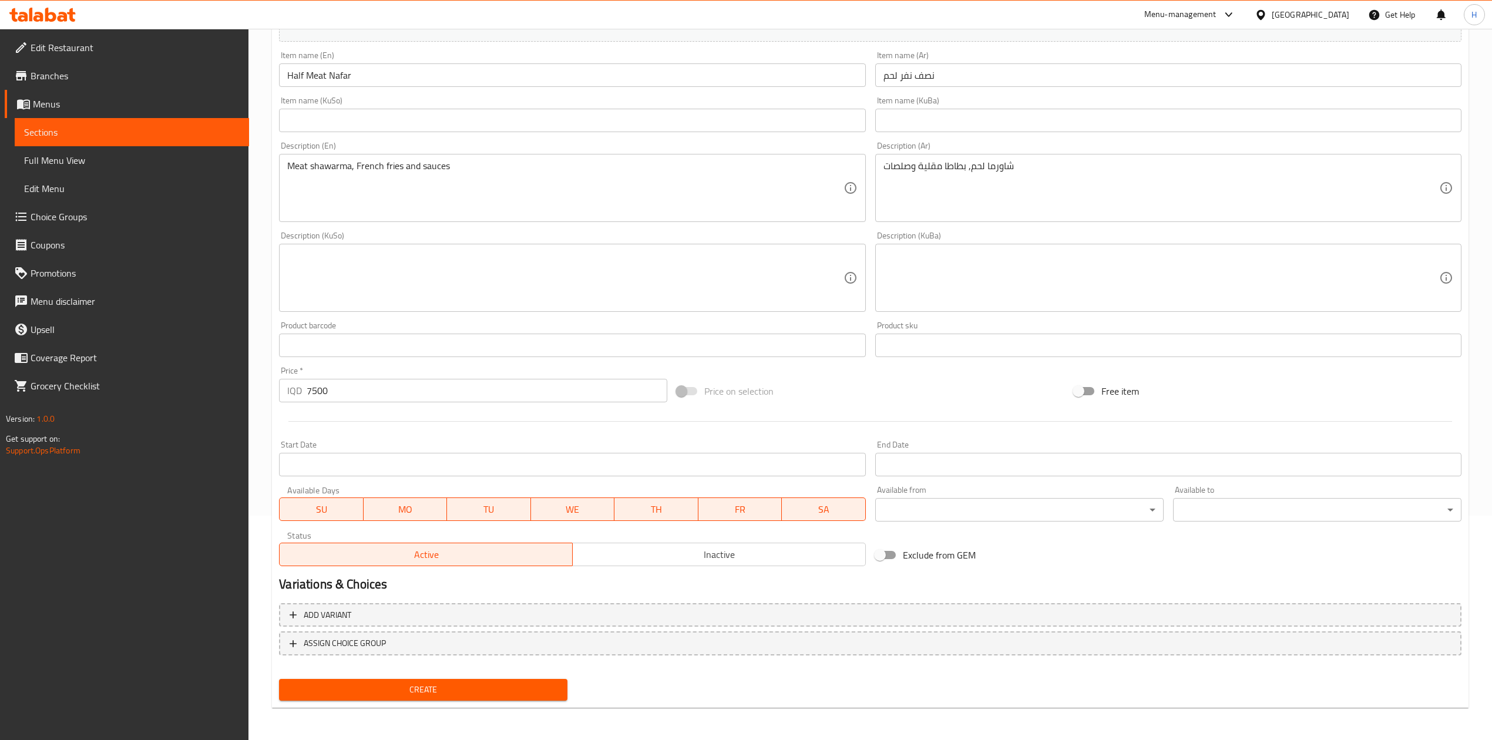
drag, startPoint x: 455, startPoint y: 694, endPoint x: 491, endPoint y: 659, distance: 50.7
click at [455, 694] on span "Create" at bounding box center [423, 690] width 270 height 15
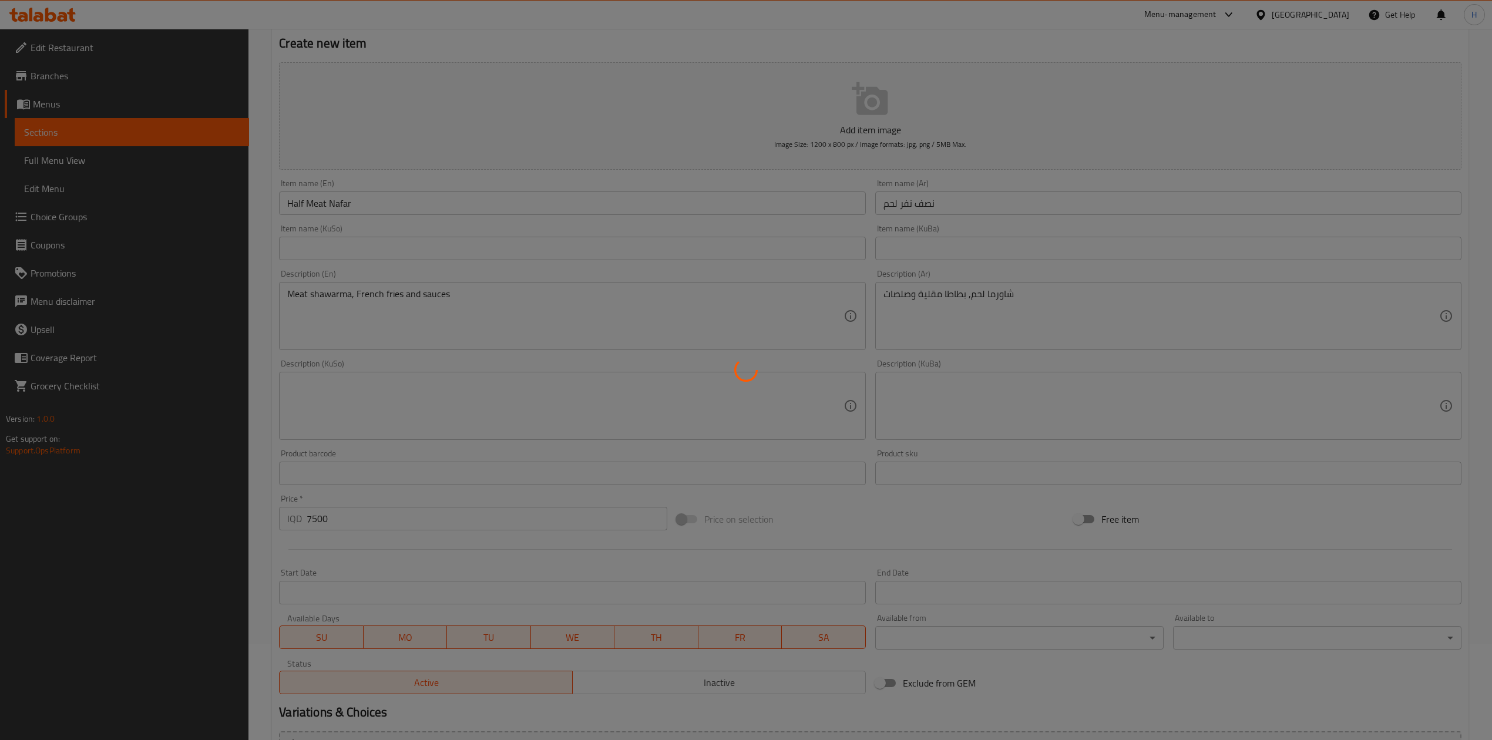
scroll to position [0, 0]
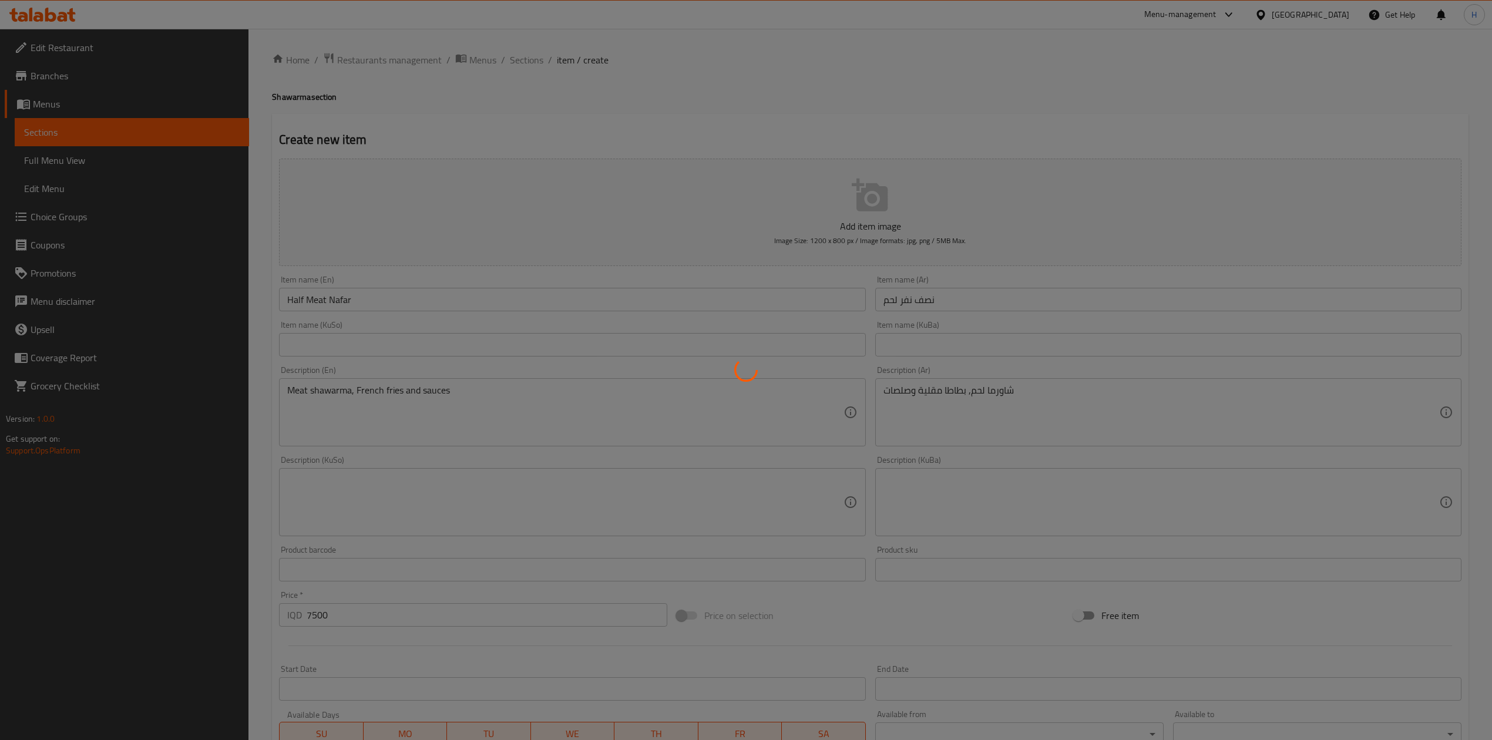
type input "0"
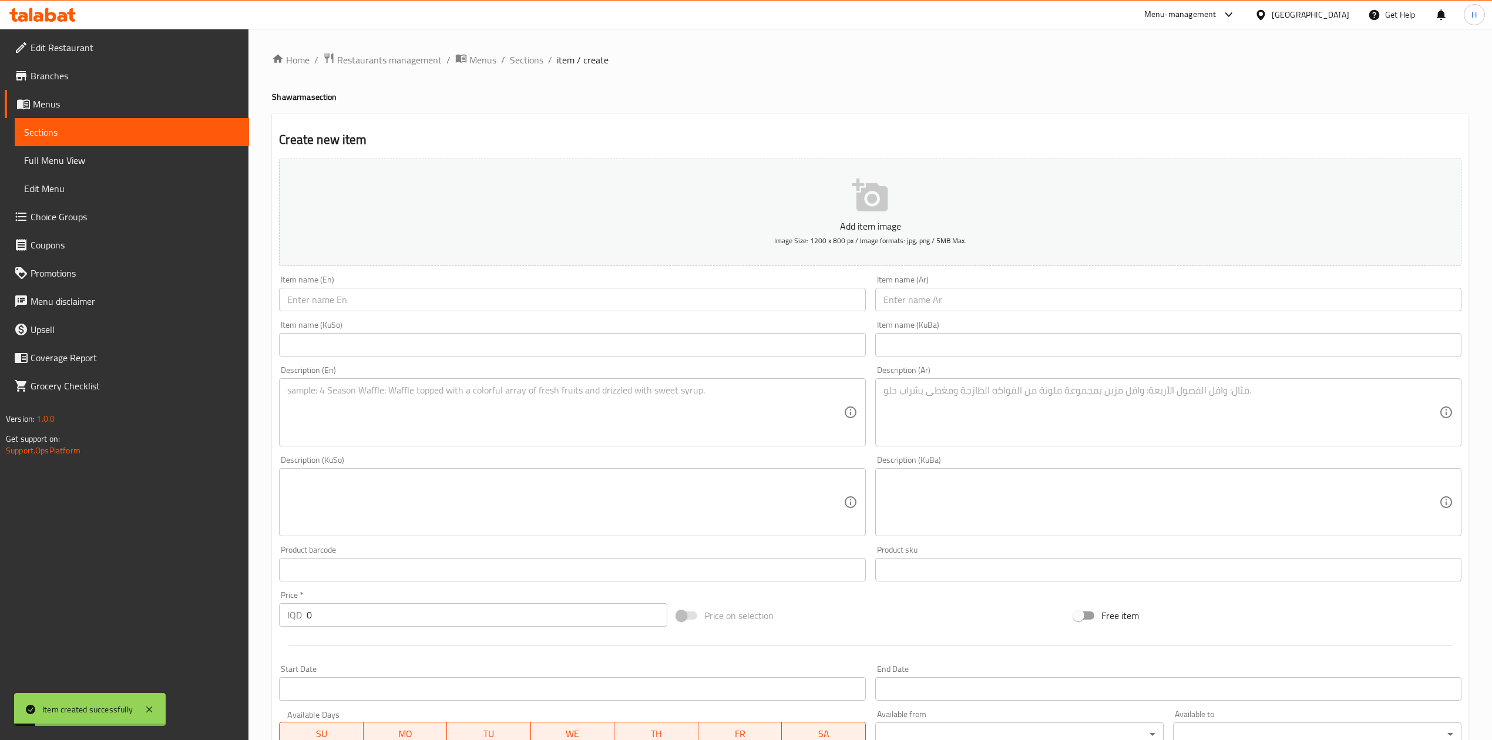
click at [952, 296] on input "text" at bounding box center [1168, 299] width 586 height 23
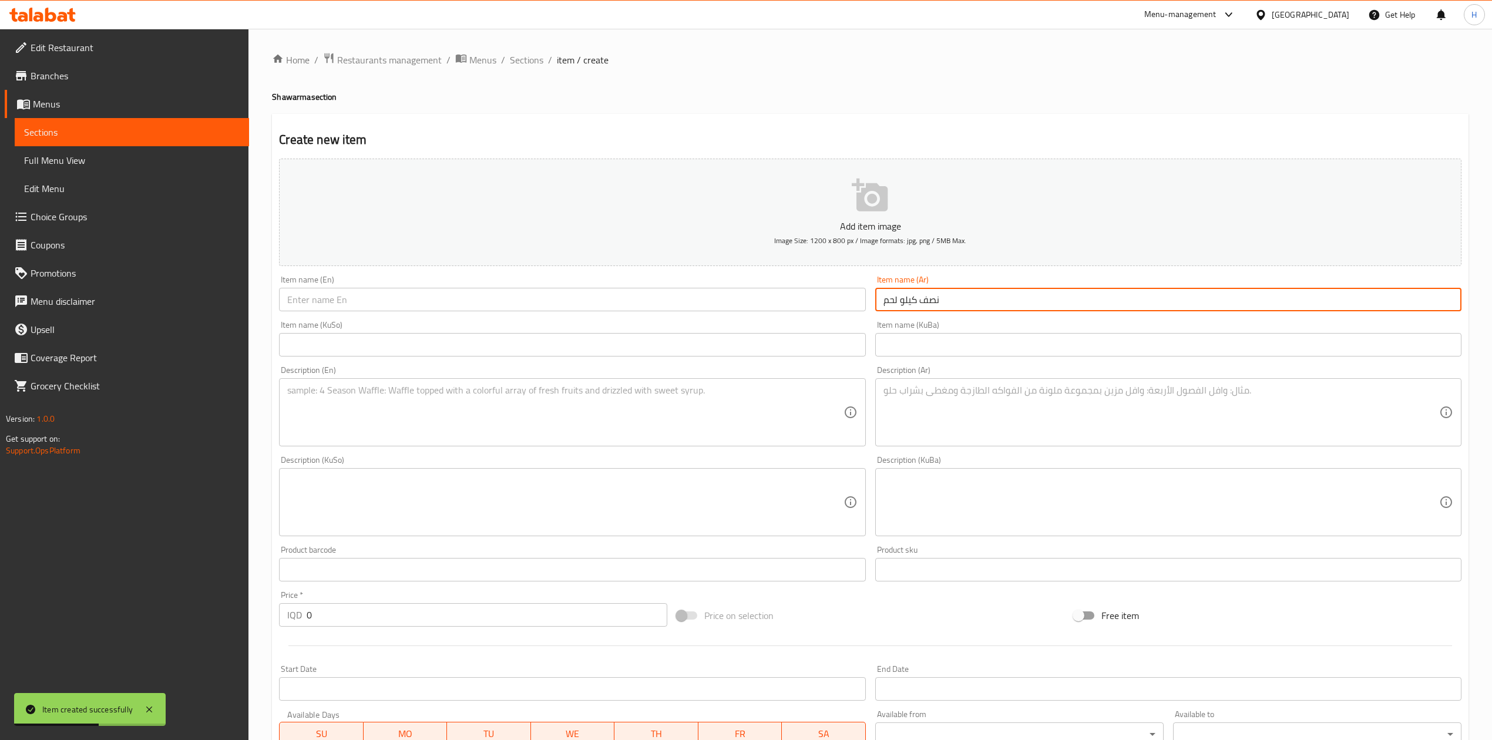
type input "نصف كيلو لحم"
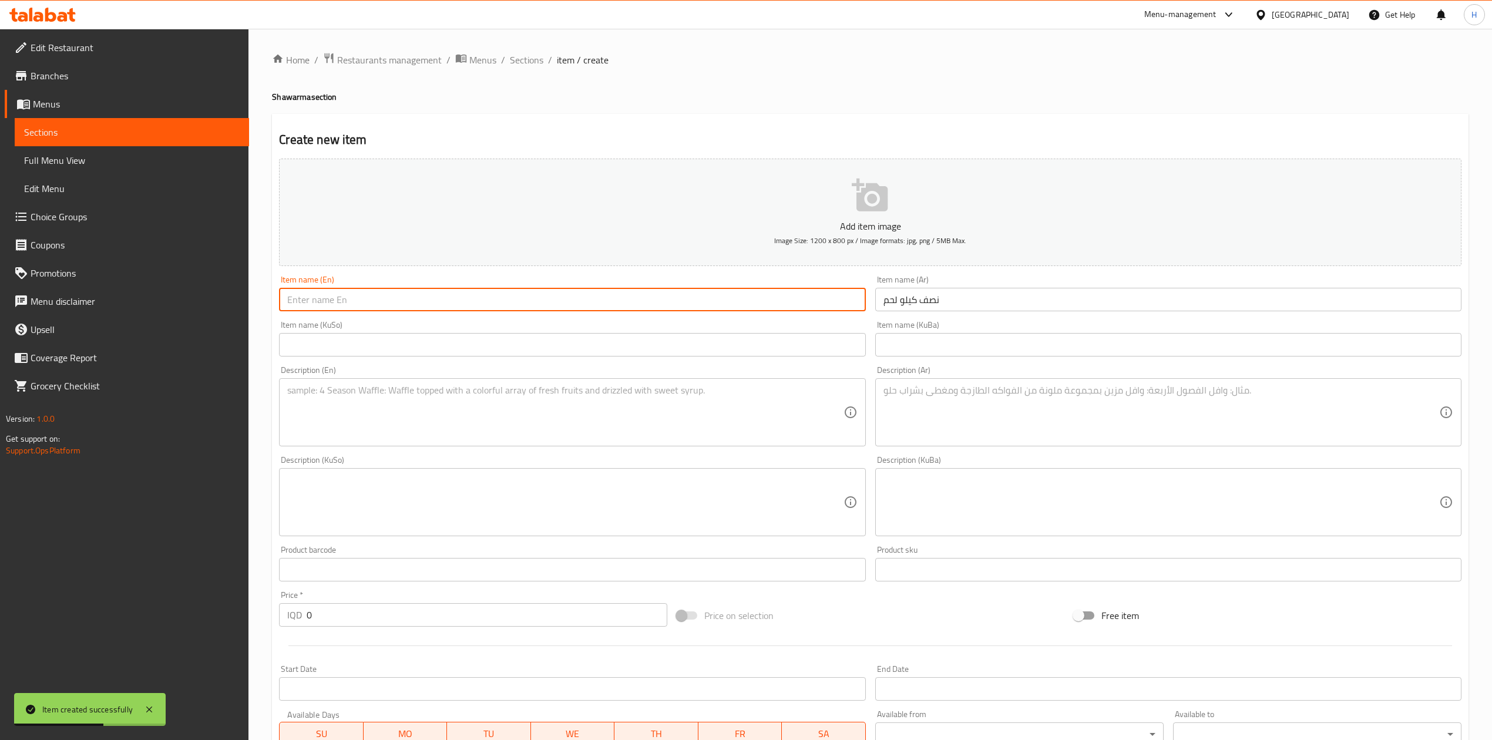
click at [827, 304] on input "text" at bounding box center [572, 299] width 586 height 23
type input "Half Meat Kilo"
click at [983, 393] on textarea at bounding box center [1161, 413] width 556 height 56
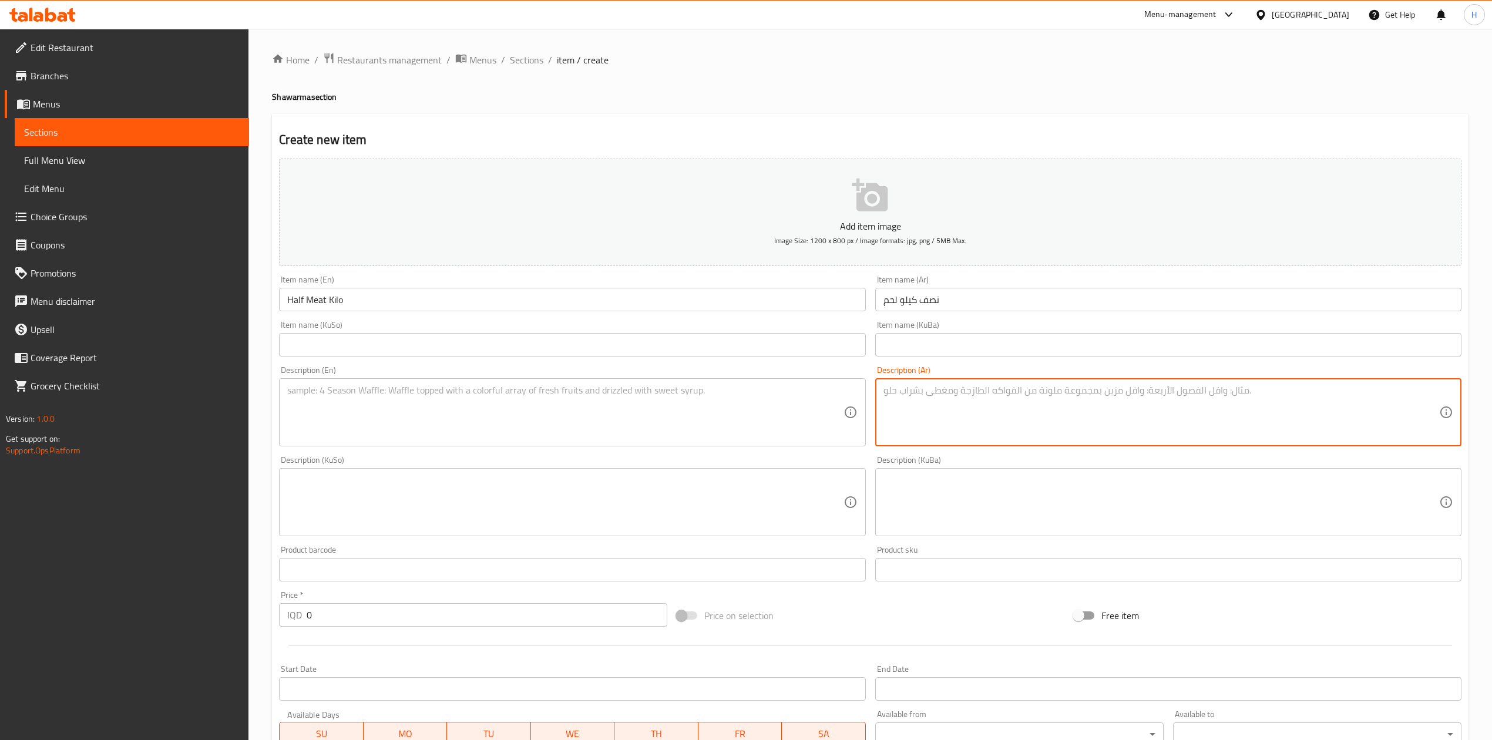
type textarea "a"
click at [983, 393] on textarea "شاورما لحم, بطاطا مقلية ولحم" at bounding box center [1161, 413] width 556 height 56
type textarea "شاورما لحم, بطاطا مقلية ولحم"
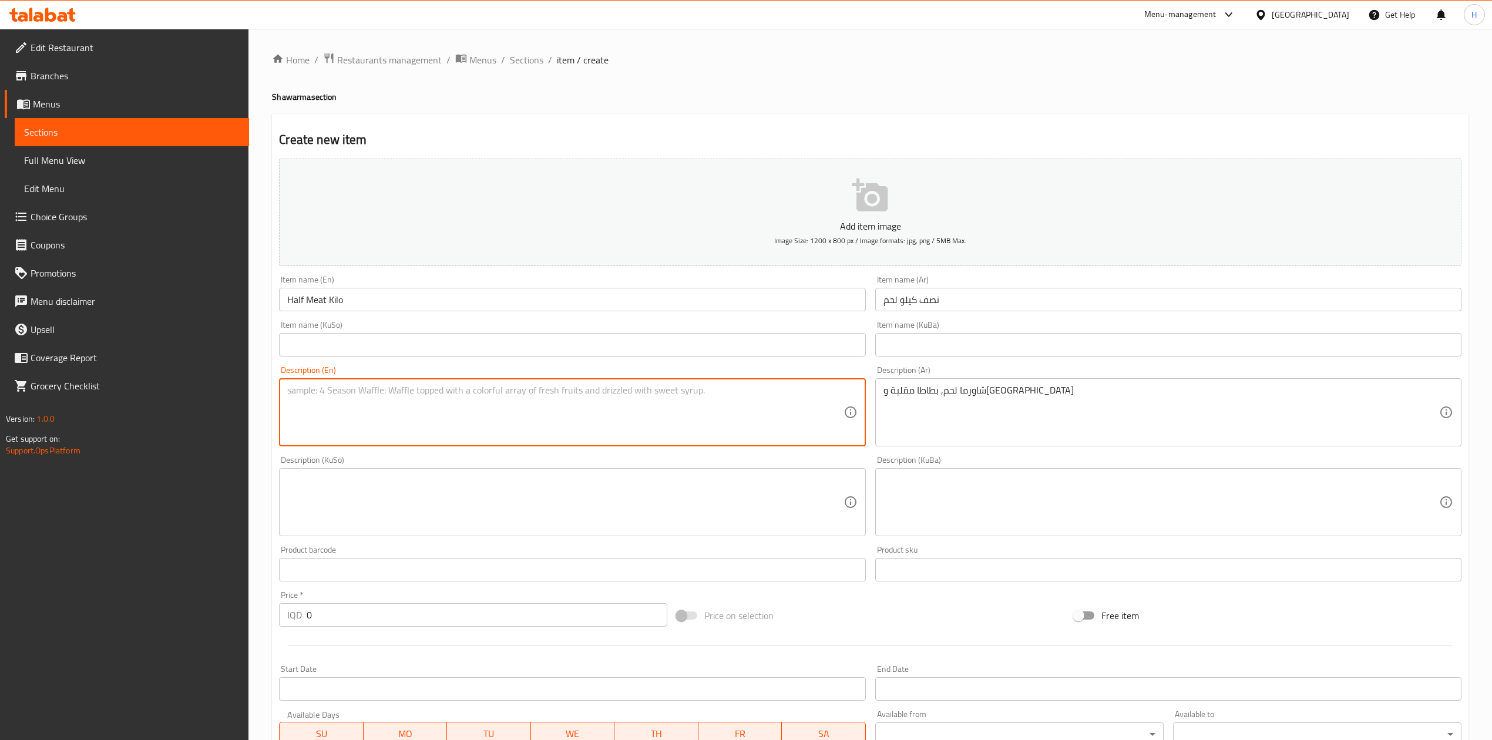
click at [423, 402] on textarea at bounding box center [565, 413] width 556 height 56
paste textarea "Meat shawarma, French fries and meat"
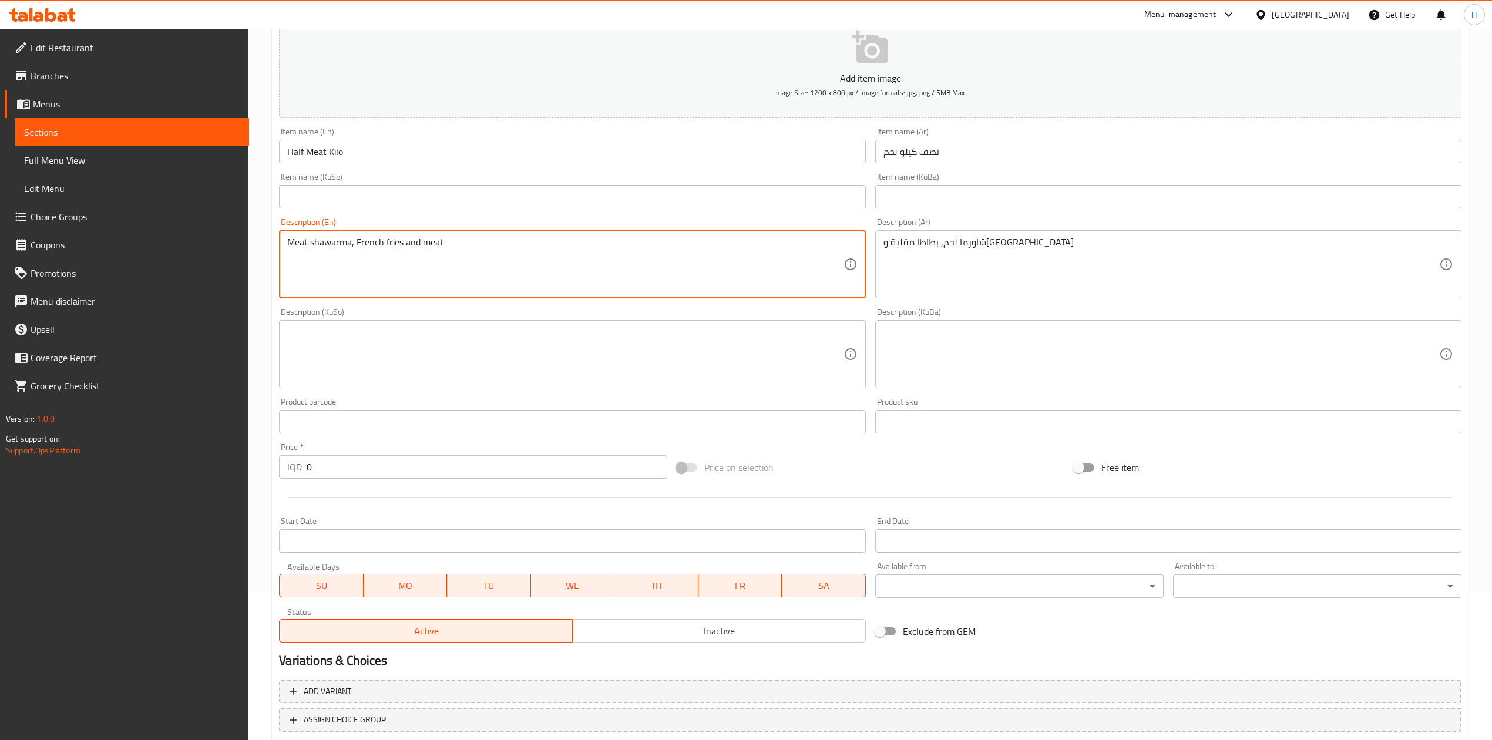
scroll to position [224, 0]
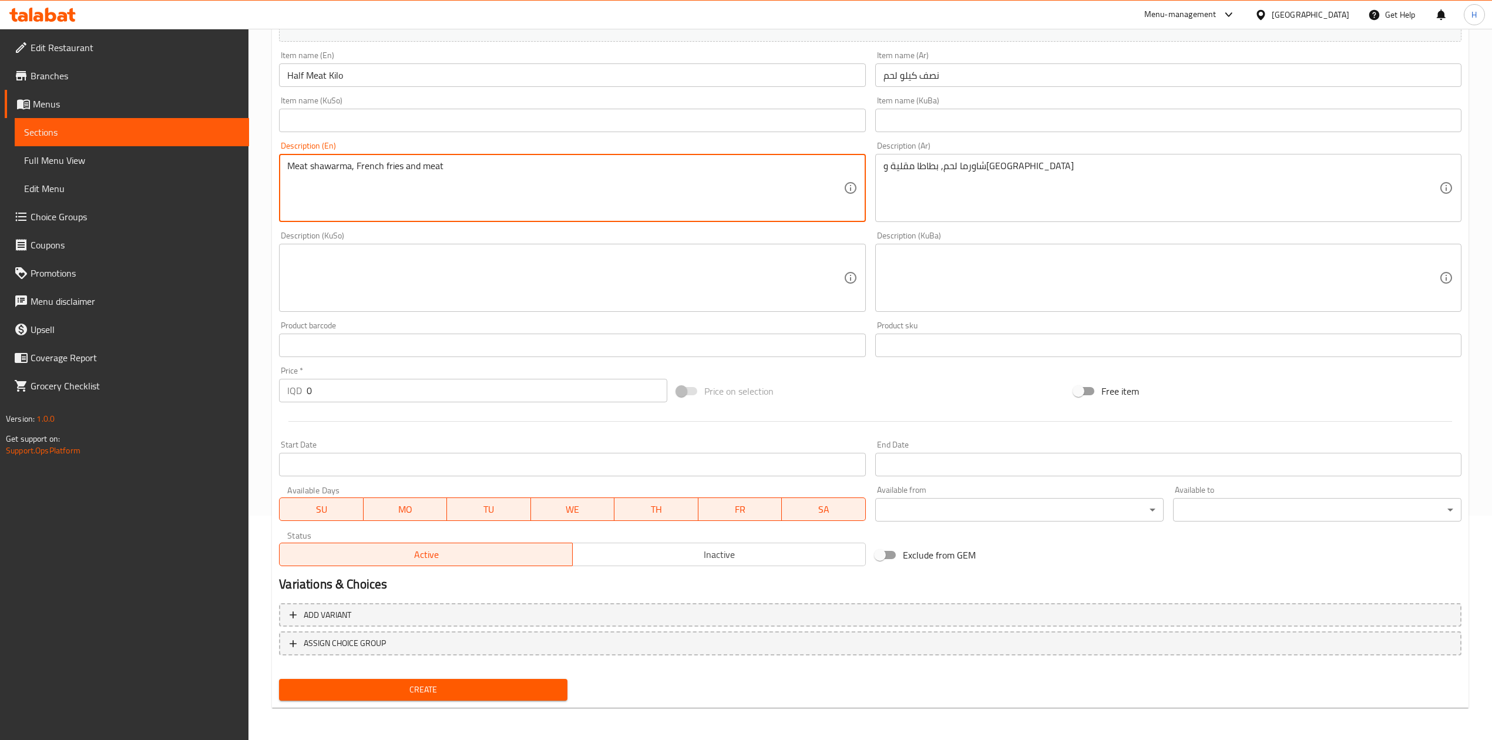
type textarea "Meat shawarma, French fries and meat"
click at [381, 391] on input "0" at bounding box center [487, 390] width 360 height 23
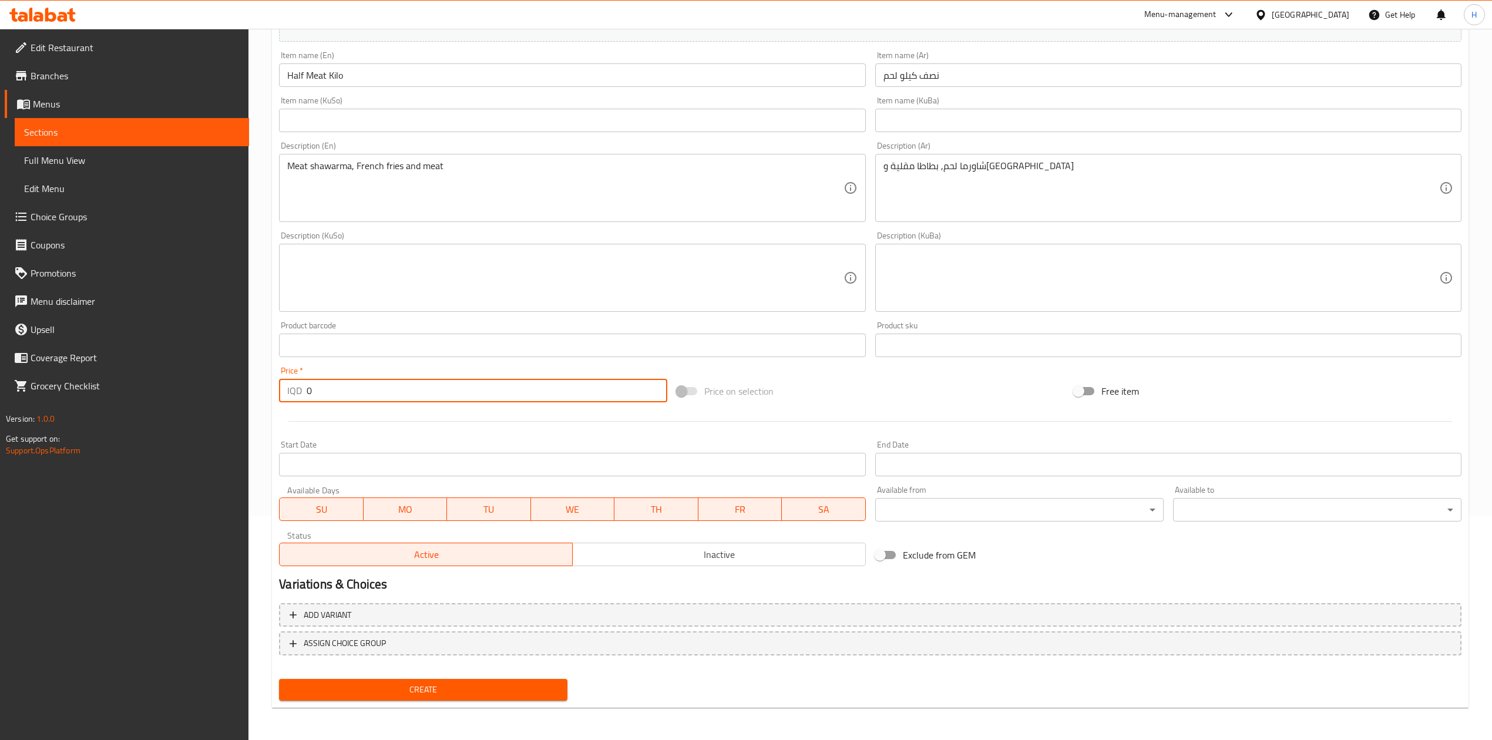
click at [381, 390] on input "0" at bounding box center [487, 390] width 360 height 23
type input "16500"
click at [421, 687] on span "Create" at bounding box center [423, 690] width 270 height 15
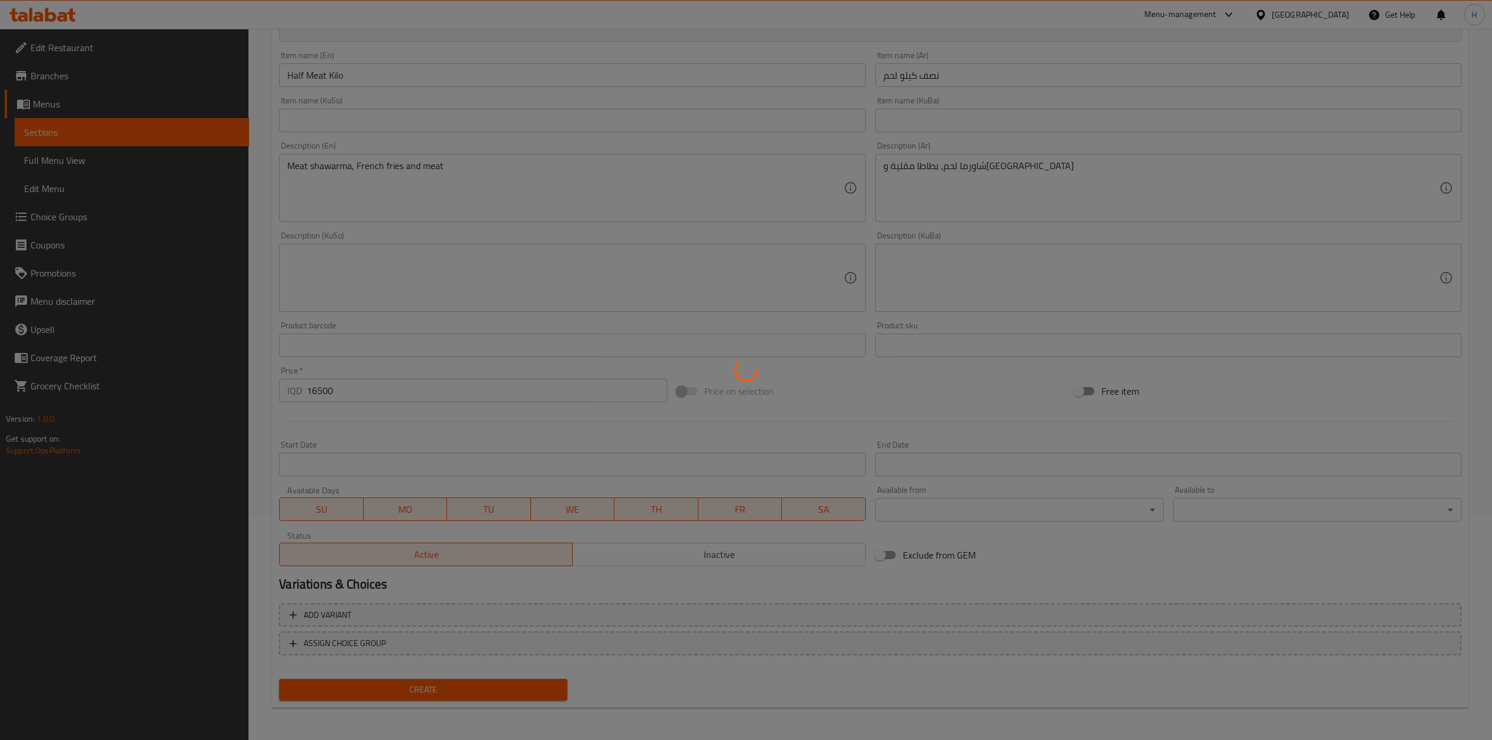
type input "0"
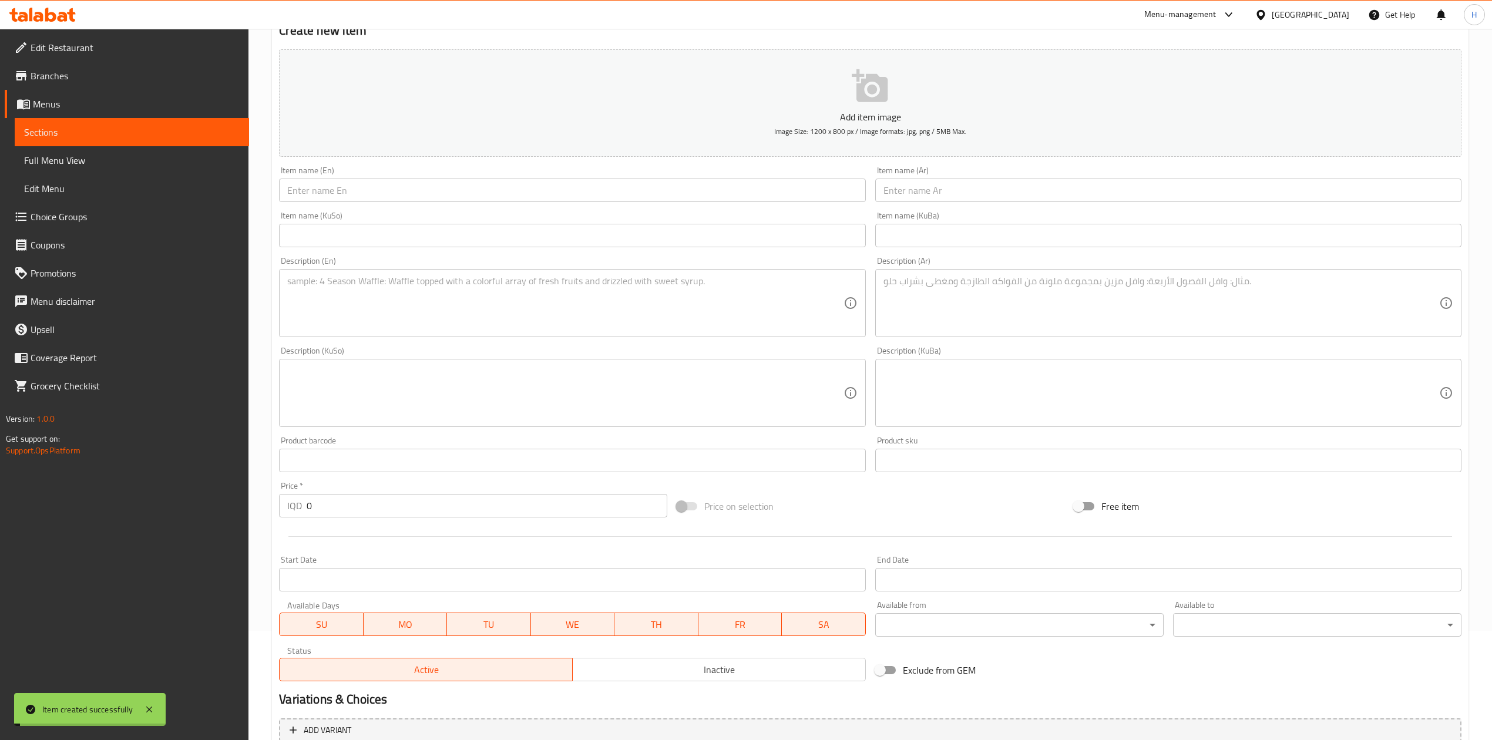
scroll to position [0, 0]
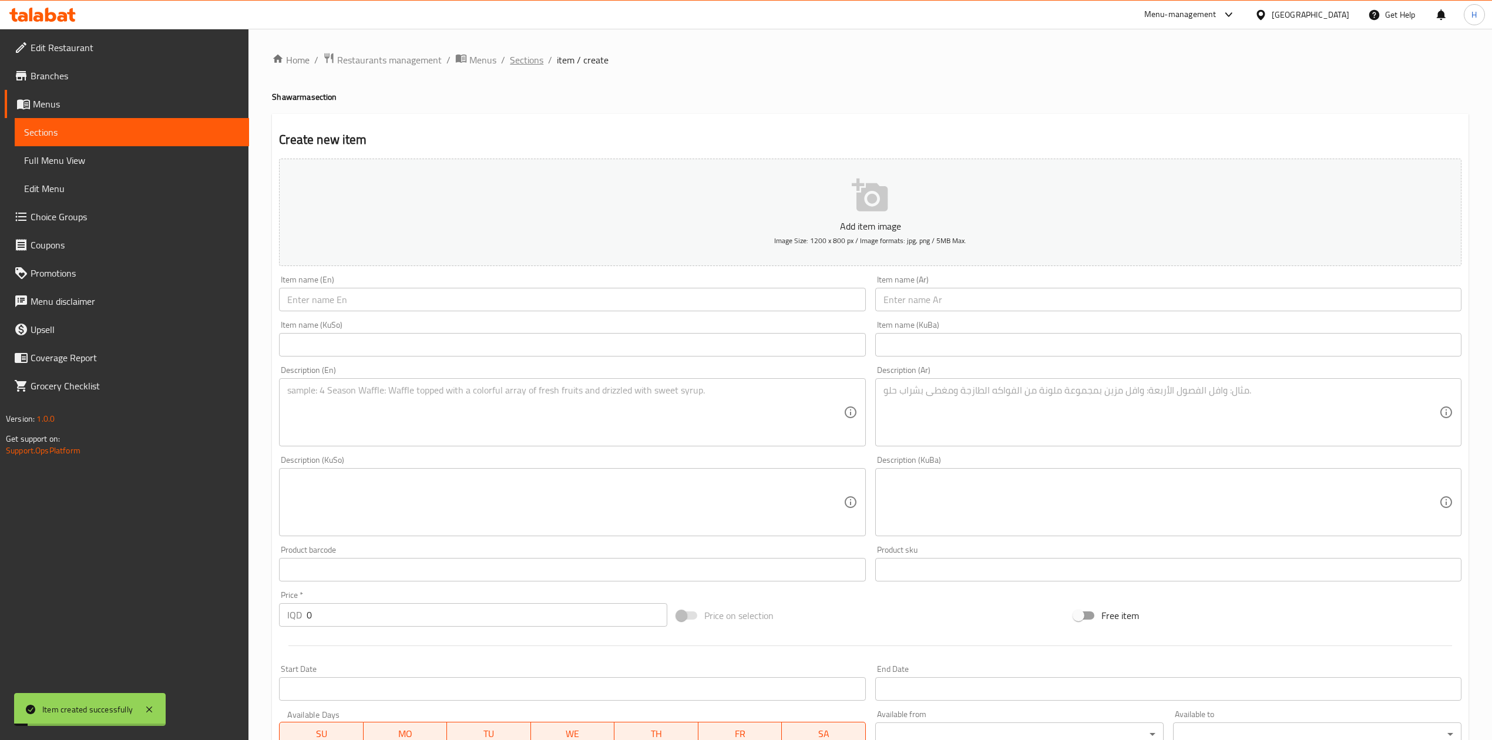
click at [525, 67] on span "Sections" at bounding box center [526, 60] width 33 height 14
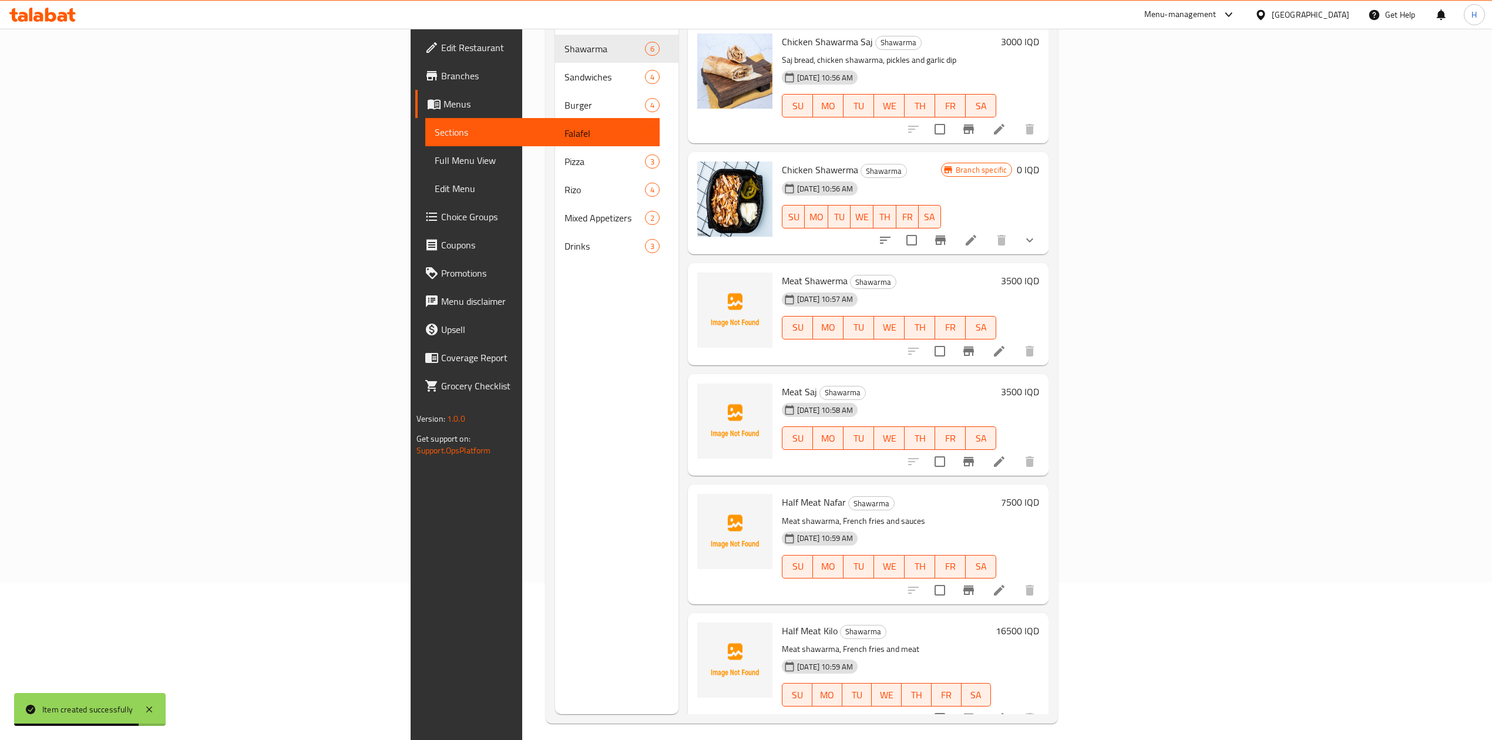
scroll to position [165, 0]
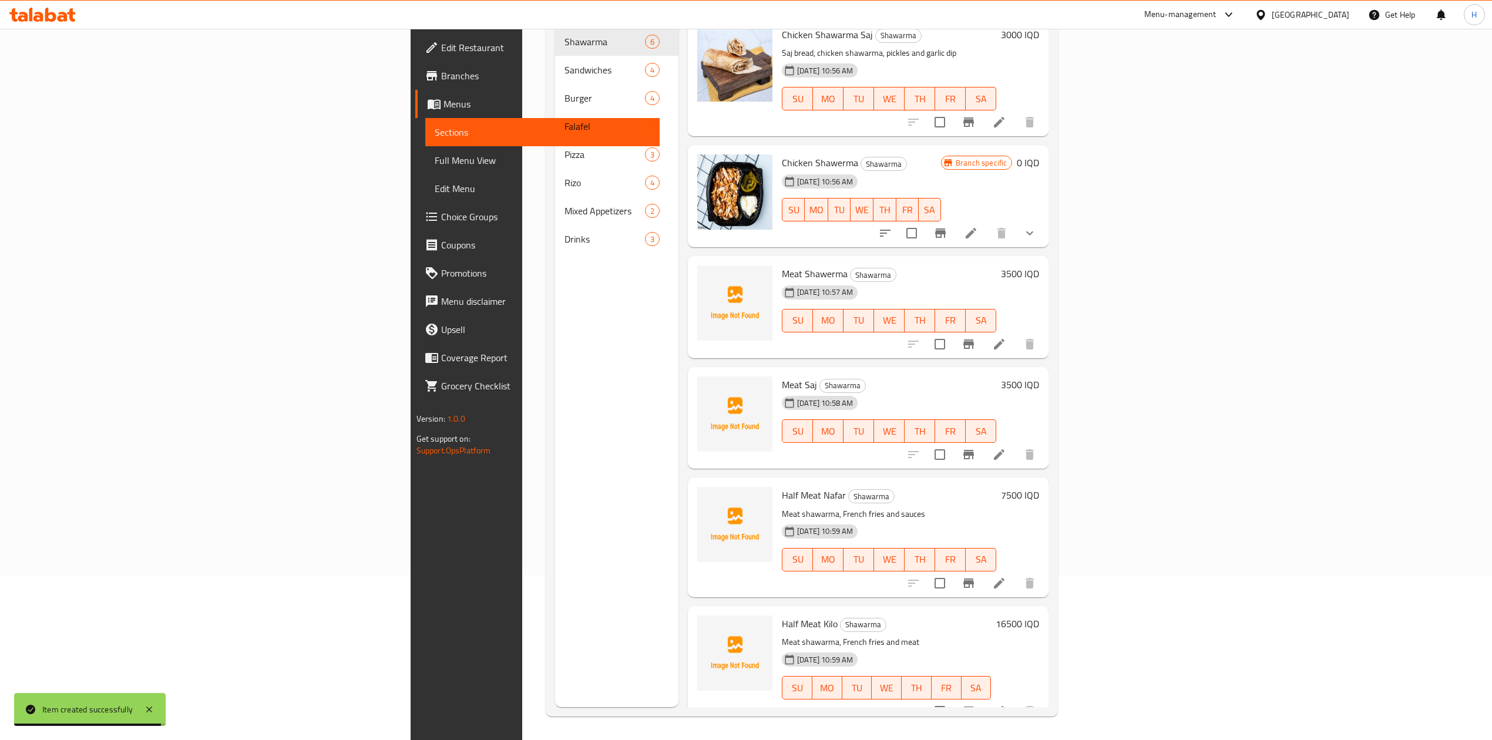
click at [1016, 444] on li at bounding box center [999, 454] width 33 height 21
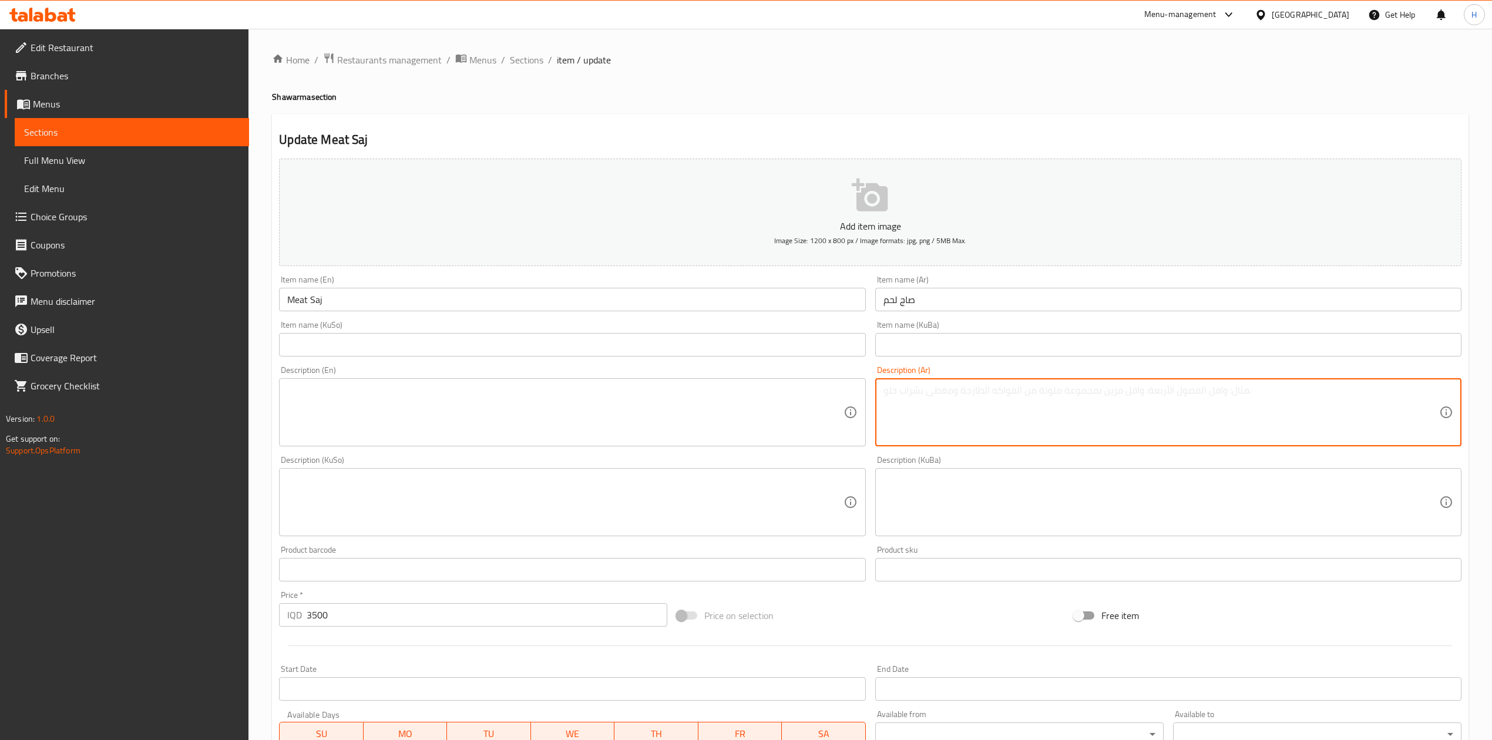
click at [955, 418] on textarea at bounding box center [1161, 413] width 556 height 56
type textarea "o"
click at [954, 424] on textarea "خبز صاج, شاورم لحم وصلصة" at bounding box center [1161, 413] width 556 height 56
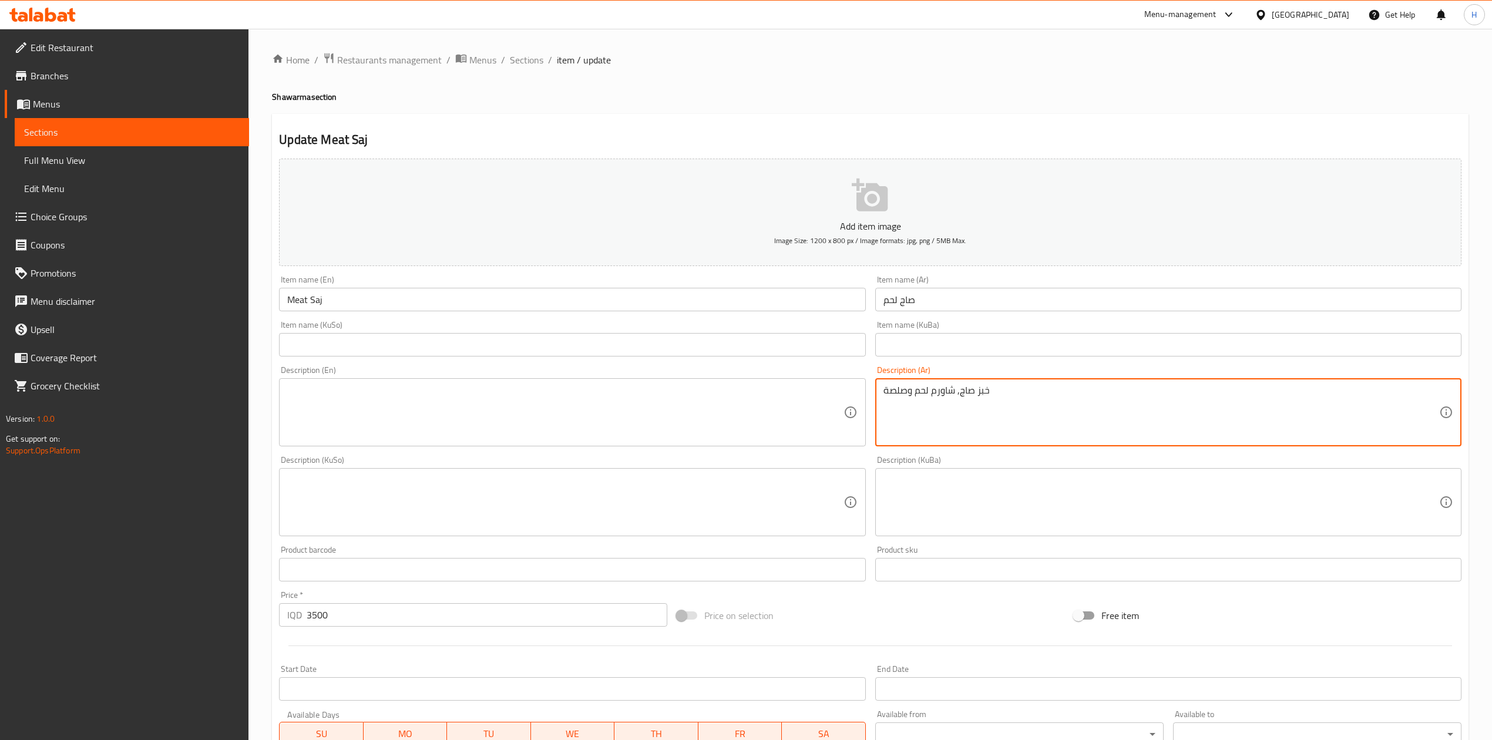
click at [954, 424] on textarea "خبز صاج, شاورم لحم وصلصة" at bounding box center [1161, 413] width 556 height 56
type textarea "خبز صاج, شاورم لحم وصلصة"
click at [374, 392] on textarea at bounding box center [565, 413] width 556 height 56
paste textarea "Saj bread, shawarma meat and sauce"
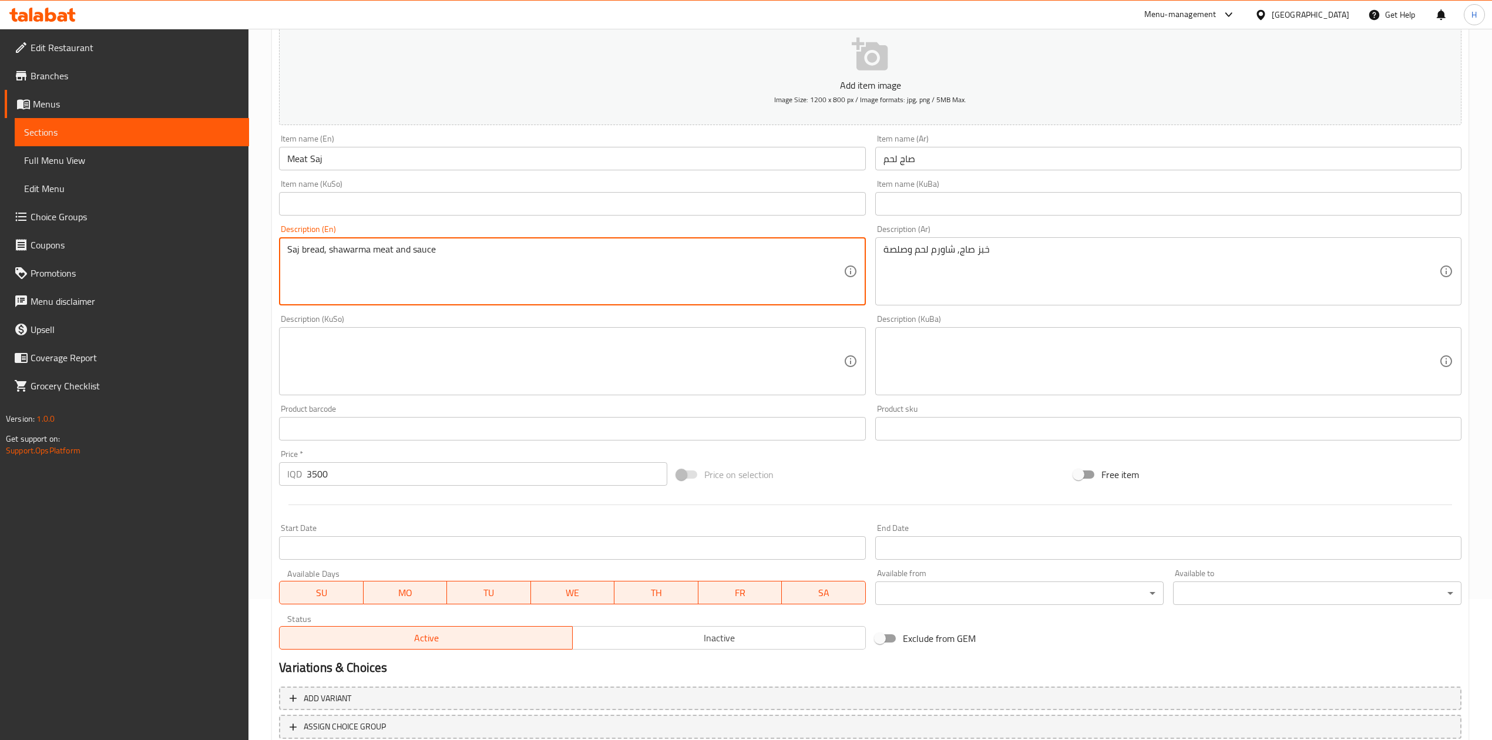
scroll to position [224, 0]
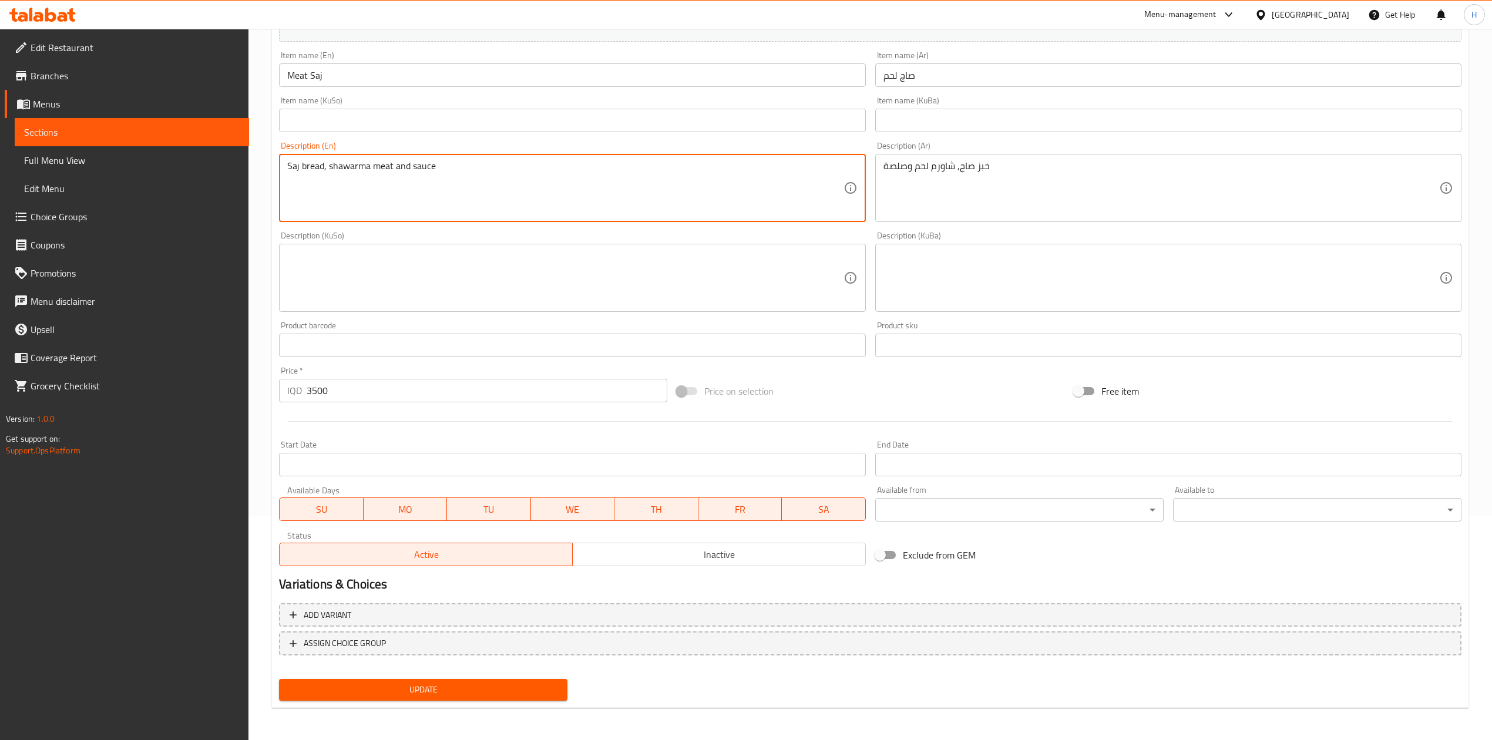
type textarea "Saj bread, shawarma meat and sauce"
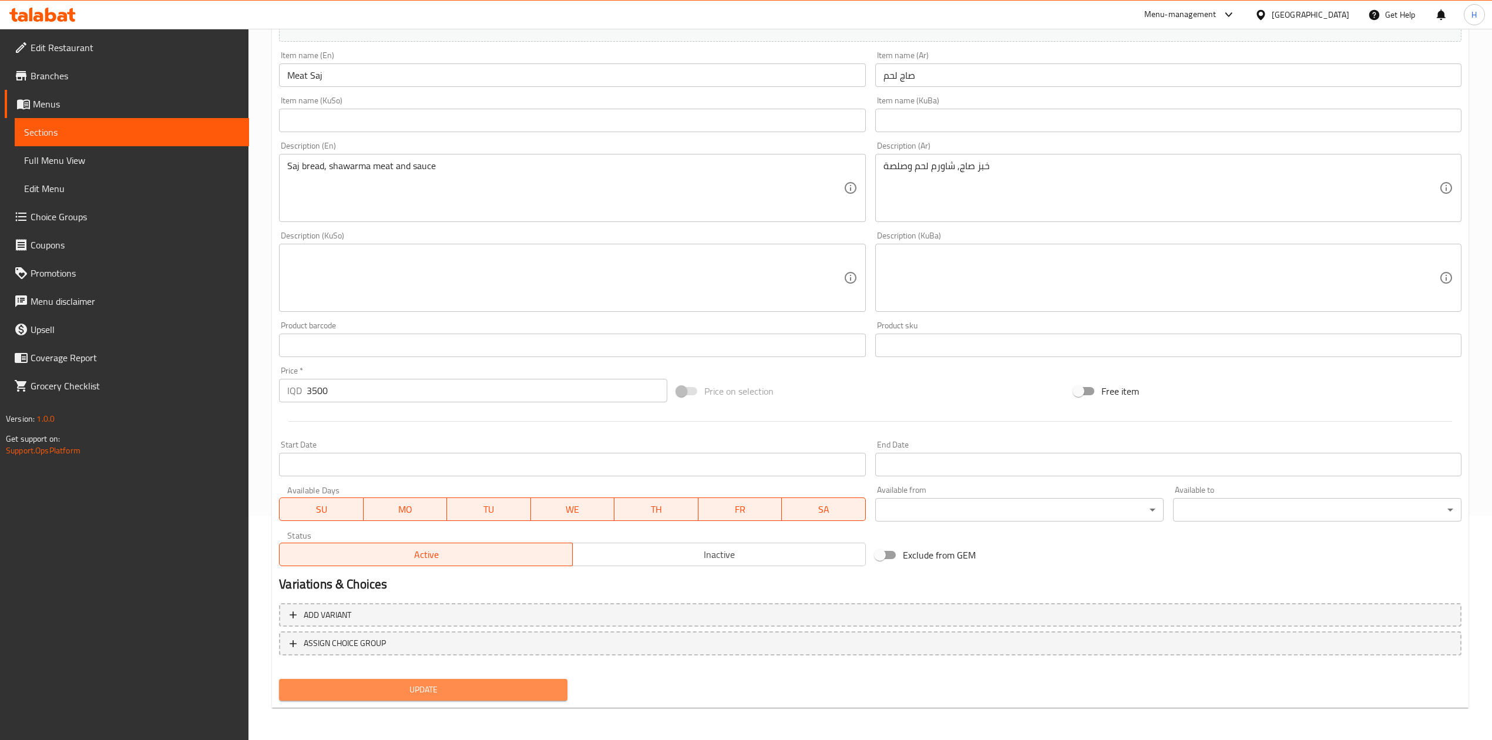
click at [417, 692] on span "Update" at bounding box center [423, 690] width 270 height 15
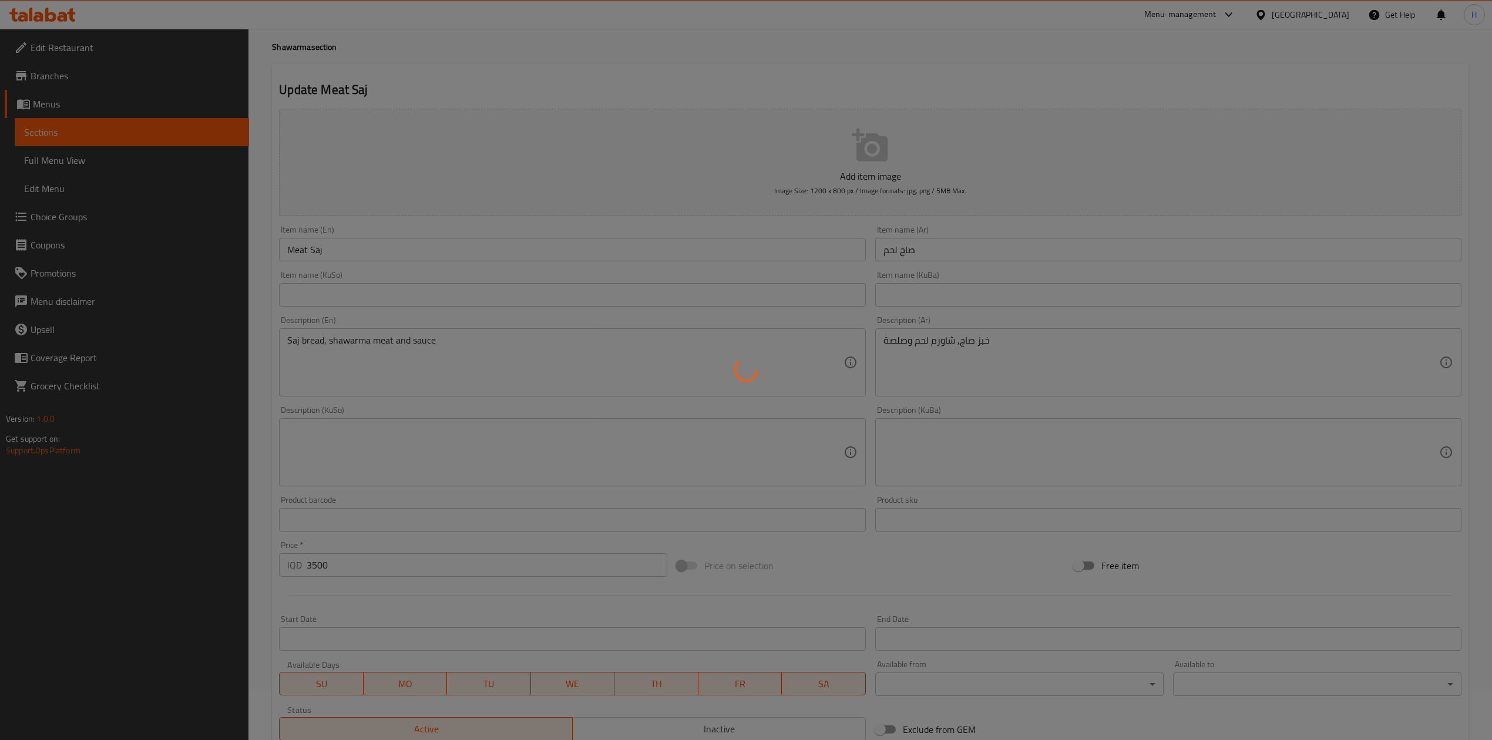
scroll to position [0, 0]
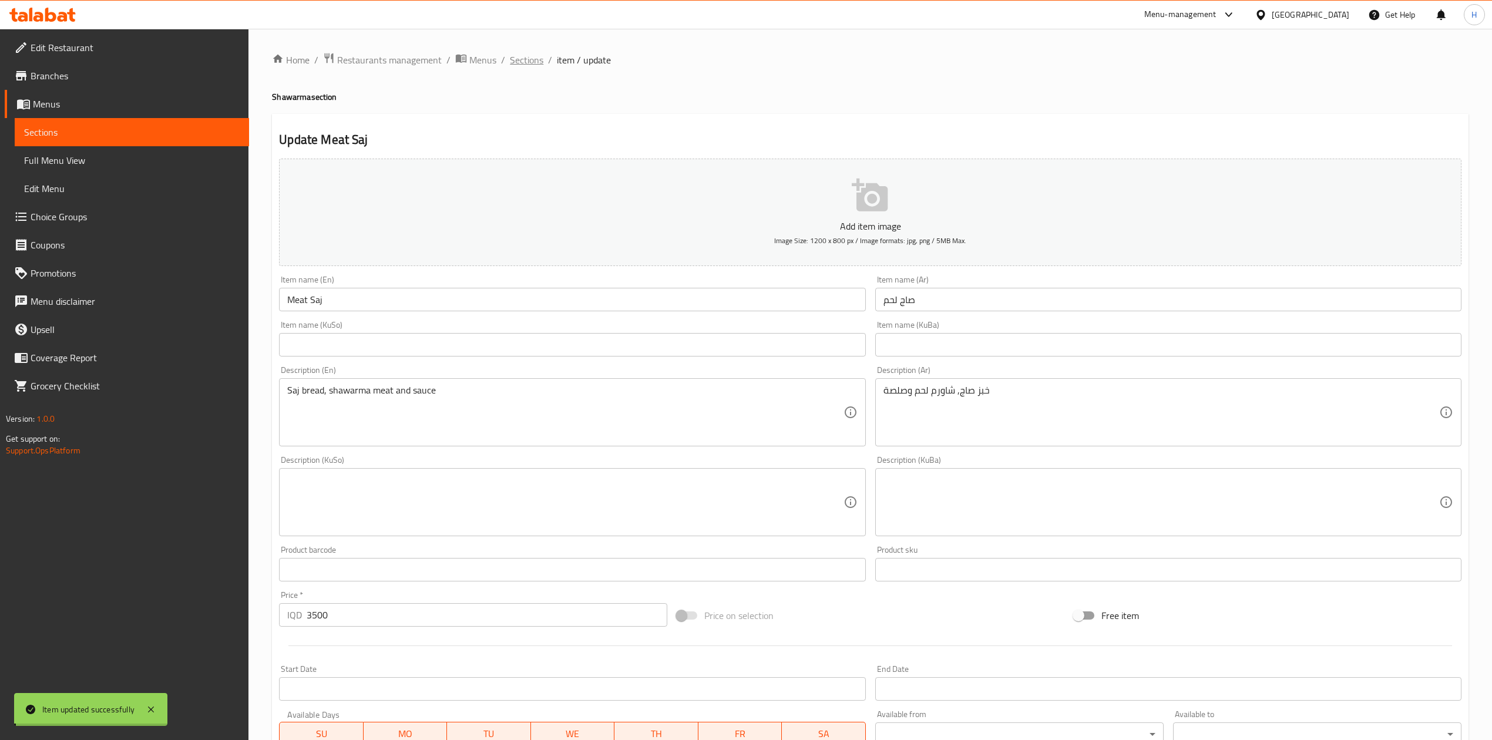
click at [529, 55] on span "Sections" at bounding box center [526, 60] width 33 height 14
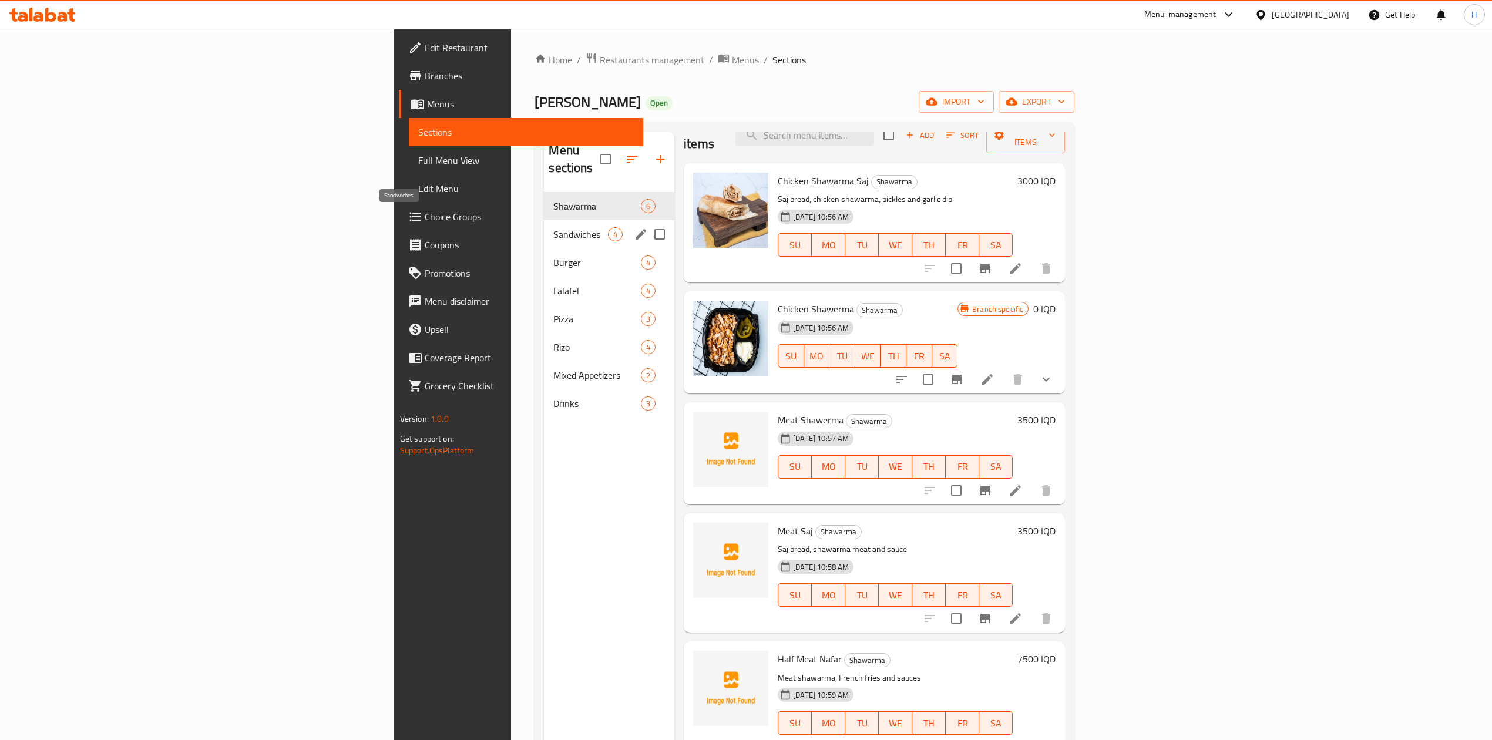
click at [553, 227] on span "Sandwiches" at bounding box center [580, 234] width 55 height 14
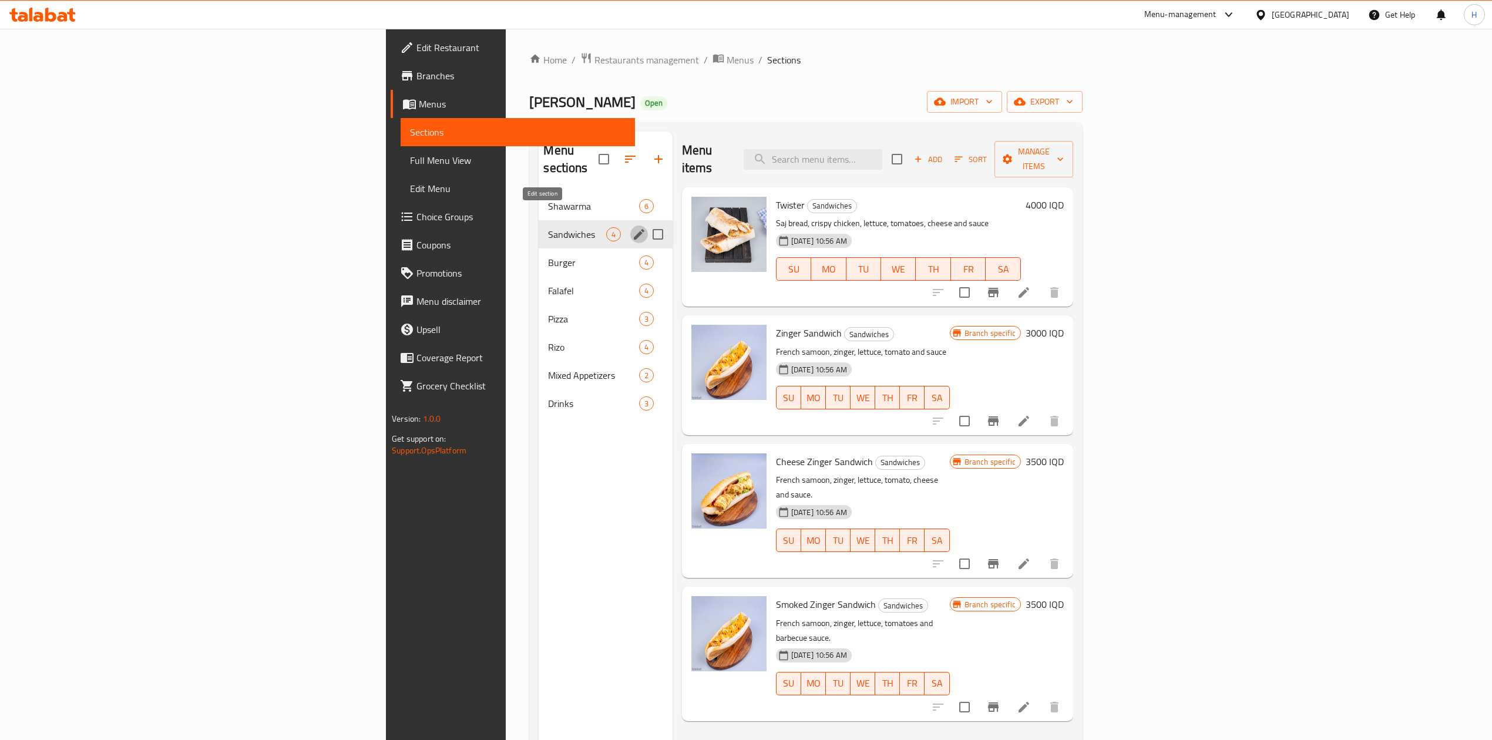
click at [632, 227] on icon "edit" at bounding box center [639, 234] width 14 height 14
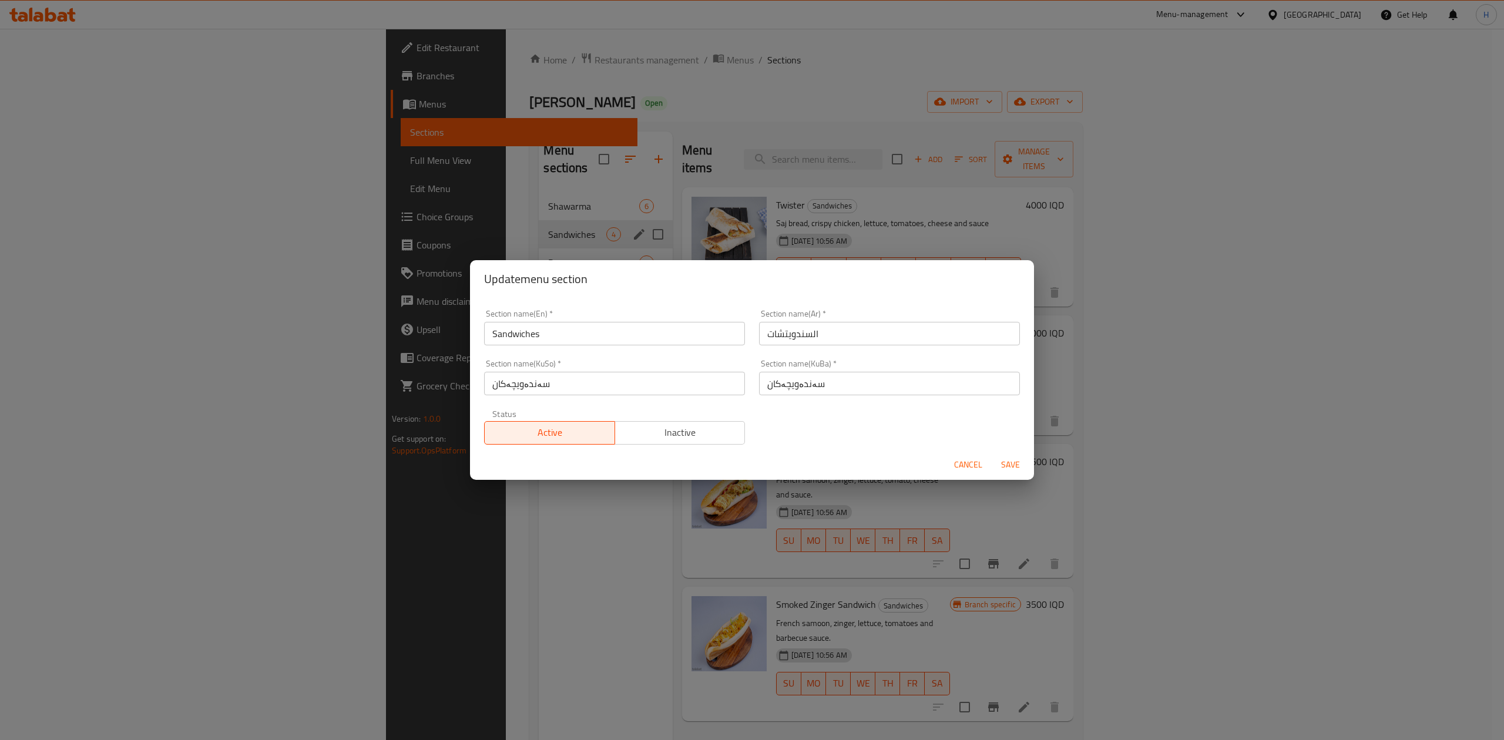
click at [673, 428] on span "Inactive" at bounding box center [680, 432] width 121 height 17
click at [1018, 463] on span "Save" at bounding box center [1010, 465] width 28 height 15
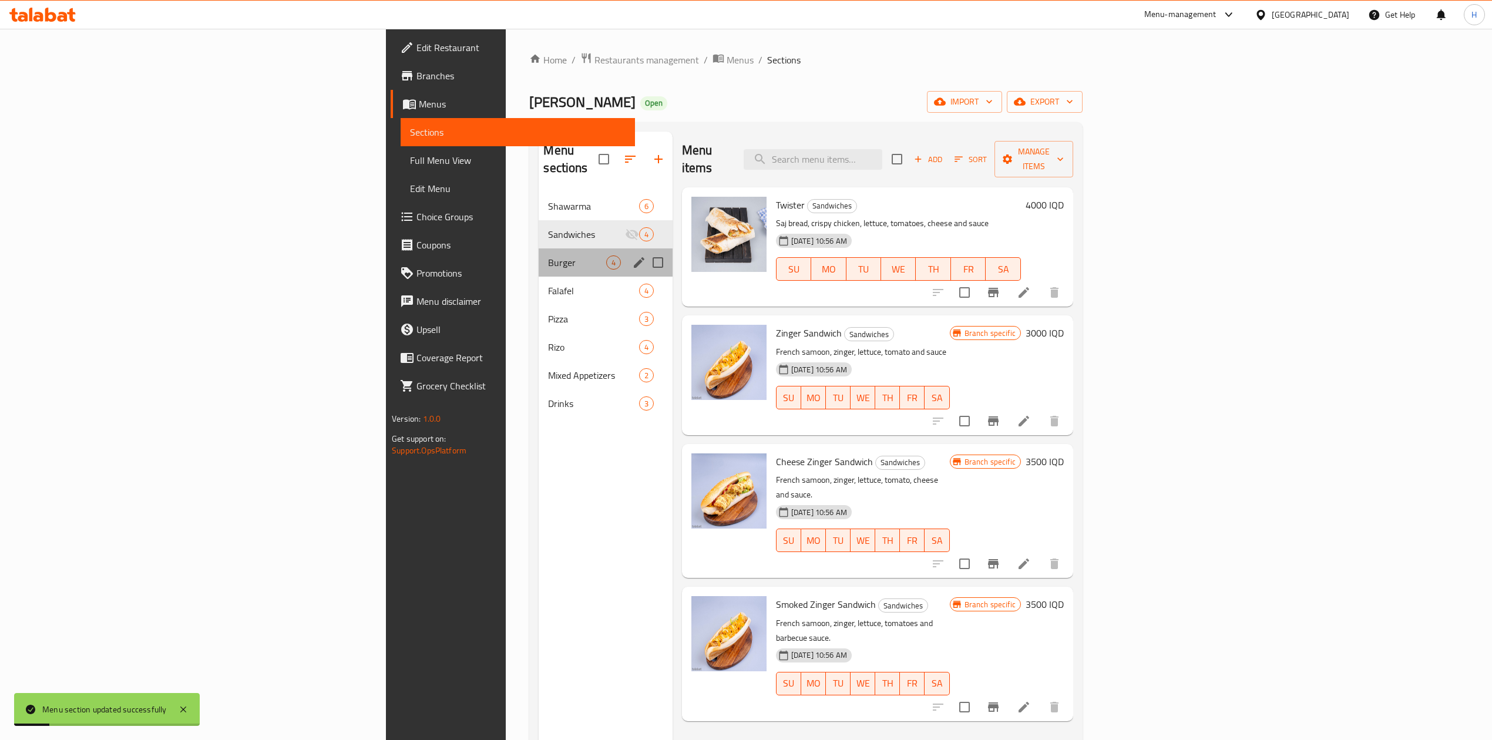
click at [539, 248] on div "Burger 4" at bounding box center [605, 262] width 133 height 28
